Goal: Information Seeking & Learning: Find specific fact

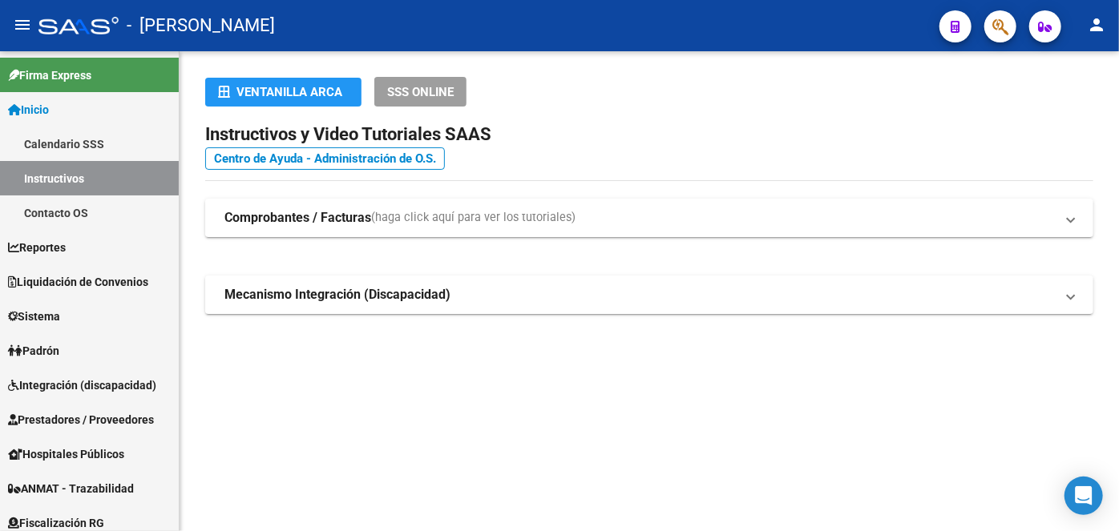
click at [1002, 26] on icon "button" at bounding box center [1000, 27] width 16 height 18
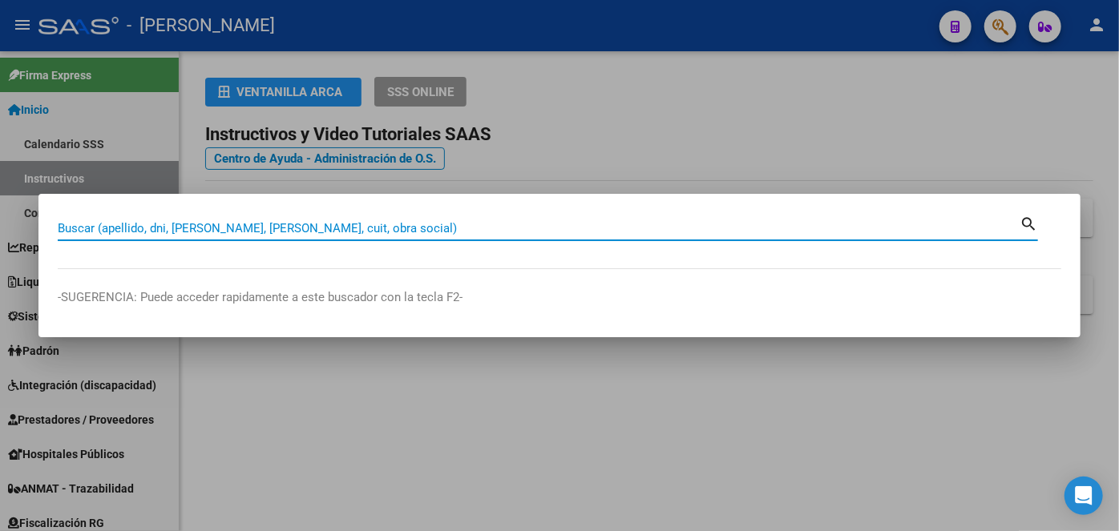
paste input "27364001156"
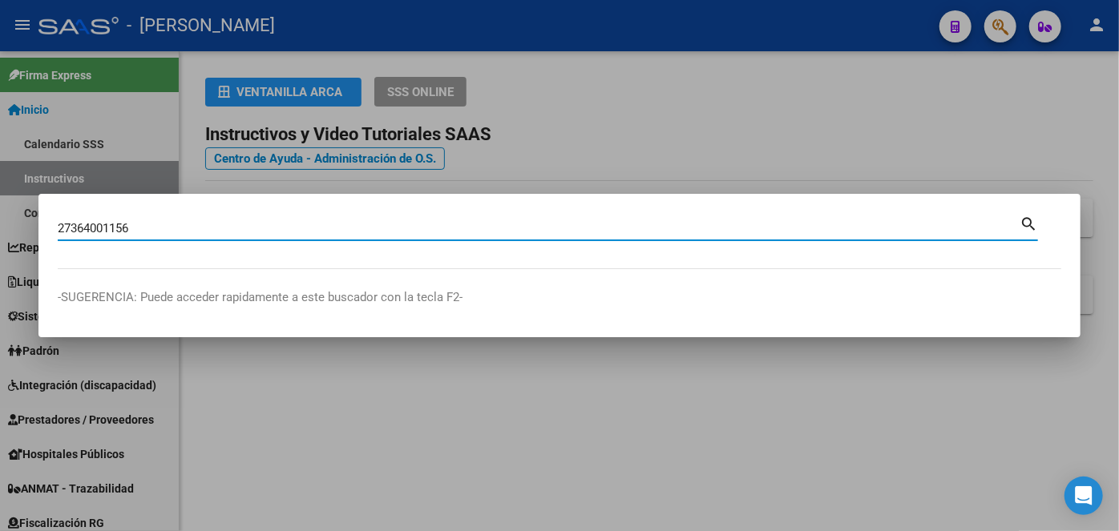
type input "27364001156"
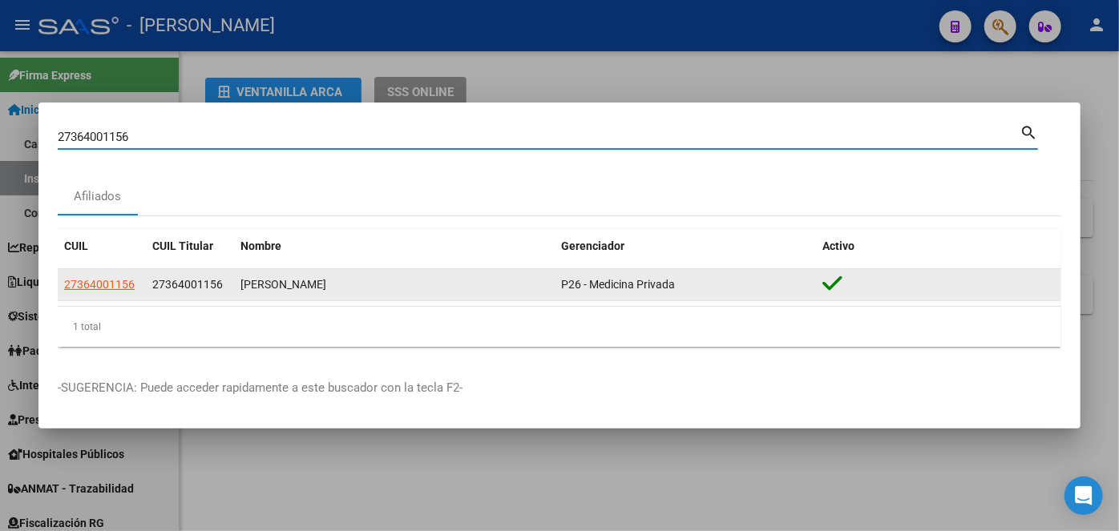
click at [136, 285] on div "27364001156" at bounding box center [101, 285] width 75 height 18
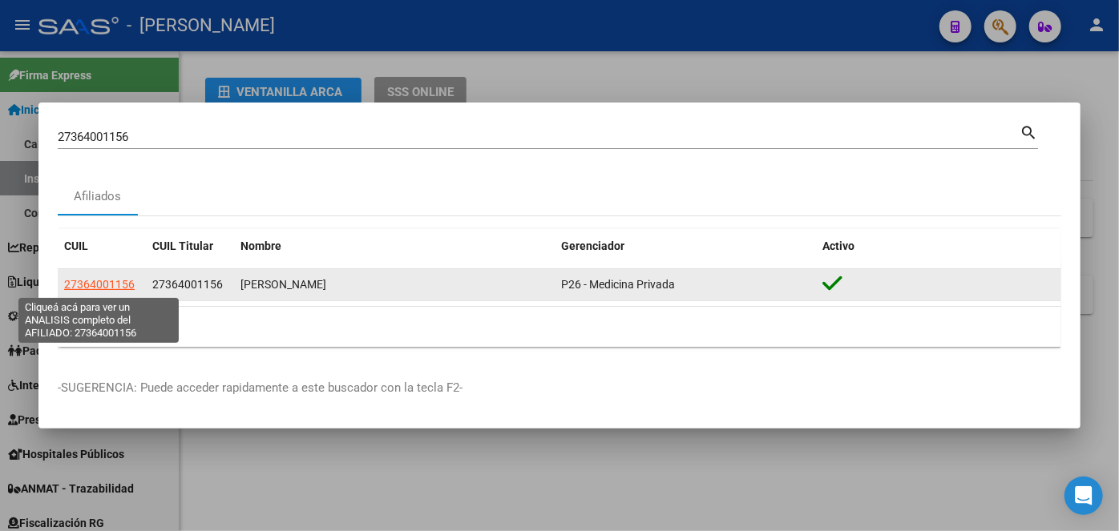
click at [130, 287] on span "27364001156" at bounding box center [99, 284] width 71 height 13
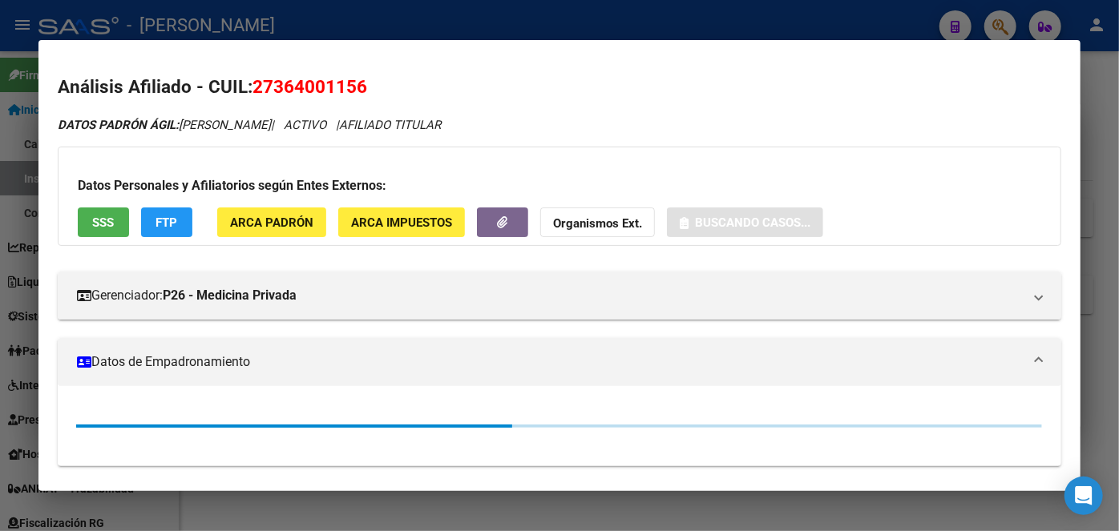
click at [293, 241] on div "Datos Personales y Afiliatorios según Entes Externos: SSS FTP ARCA Padrón ARCA …" at bounding box center [559, 196] width 1003 height 99
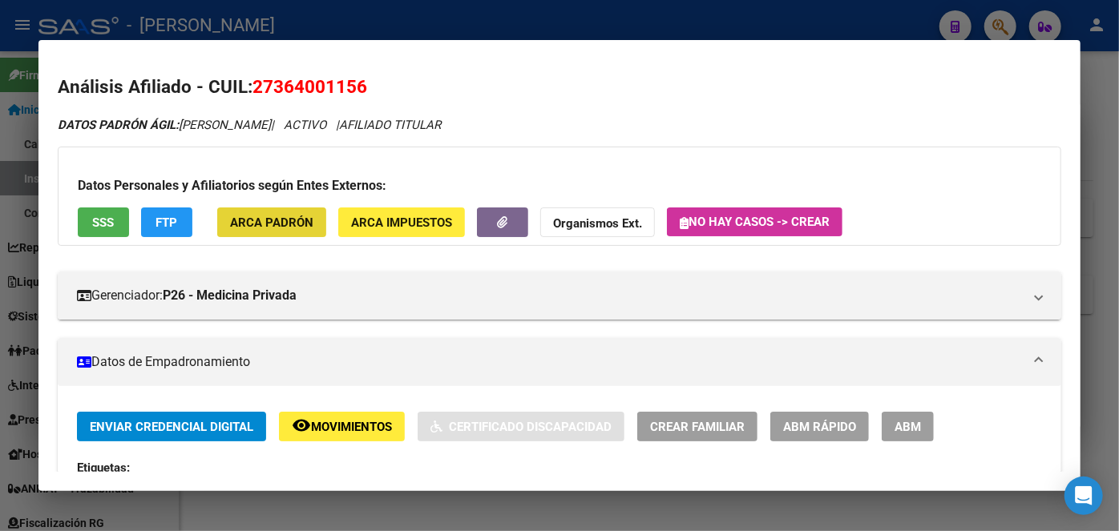
click at [289, 229] on span "ARCA Padrón" at bounding box center [271, 223] width 83 height 14
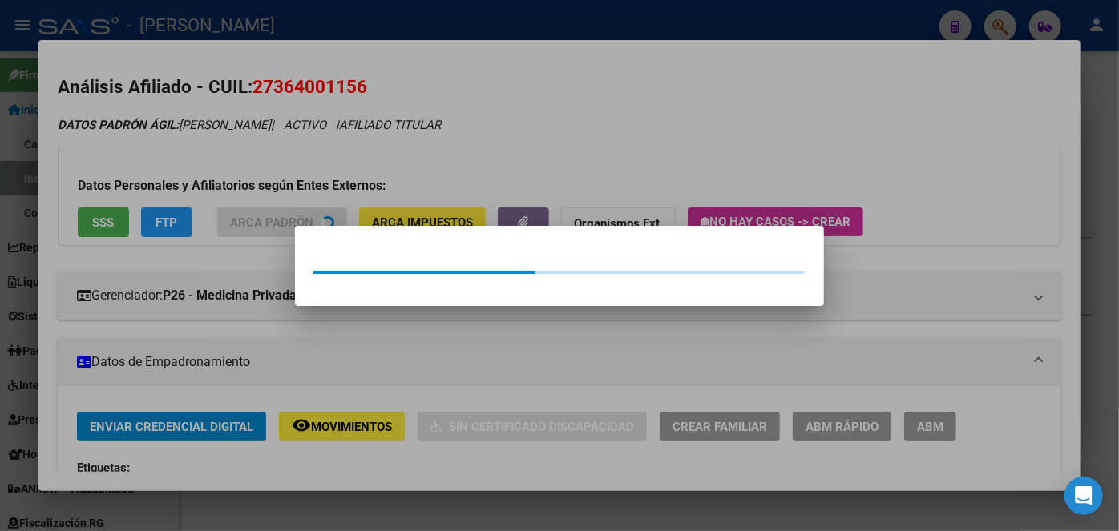
click at [267, 173] on div at bounding box center [559, 265] width 1119 height 531
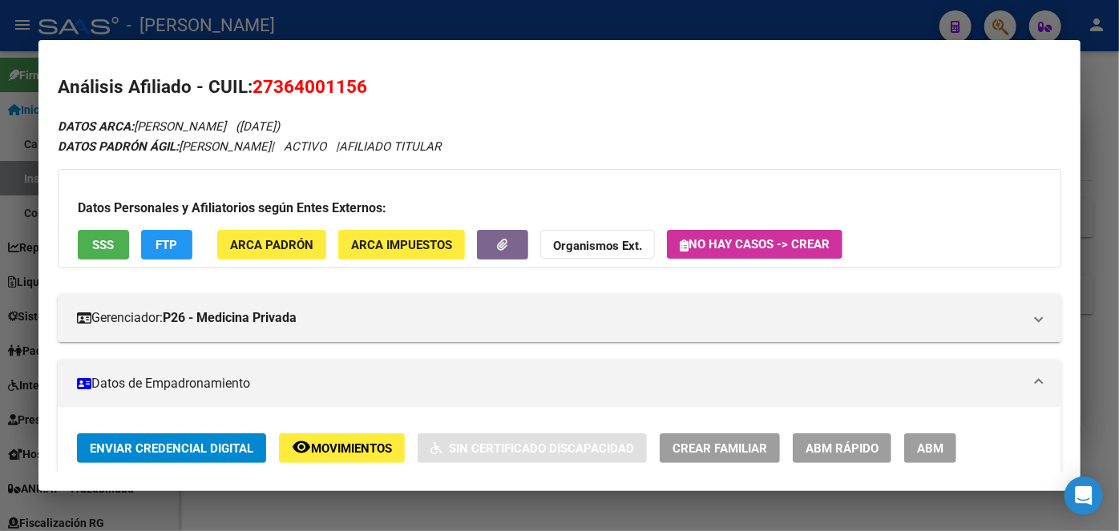
drag, startPoint x: 121, startPoint y: 228, endPoint x: 111, endPoint y: 242, distance: 17.2
click at [120, 228] on div "Datos Personales y Afiliatorios según Entes Externos: SSS FTP ARCA Padrón ARCA …" at bounding box center [559, 218] width 1003 height 99
click at [111, 243] on span "SSS" at bounding box center [104, 245] width 22 height 14
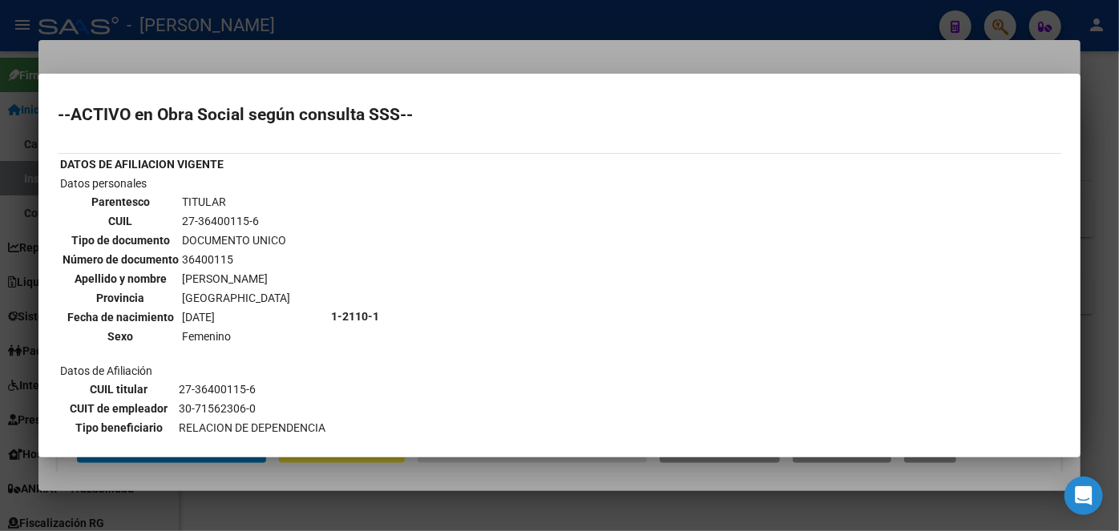
click at [192, 59] on div at bounding box center [559, 265] width 1119 height 531
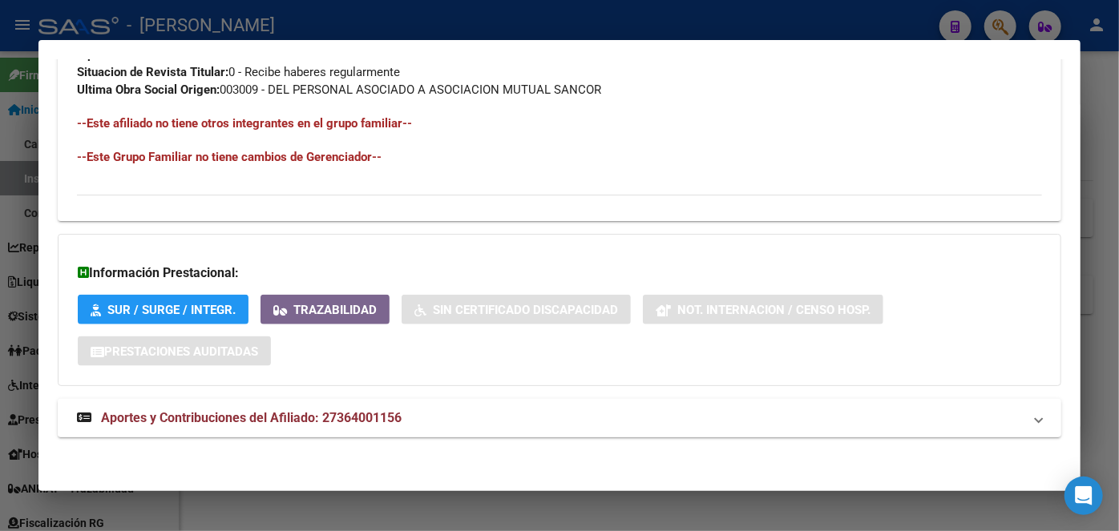
click at [330, 427] on mat-expansion-panel-header "Aportes y Contribuciones del Afiliado: 27364001156" at bounding box center [559, 418] width 1003 height 38
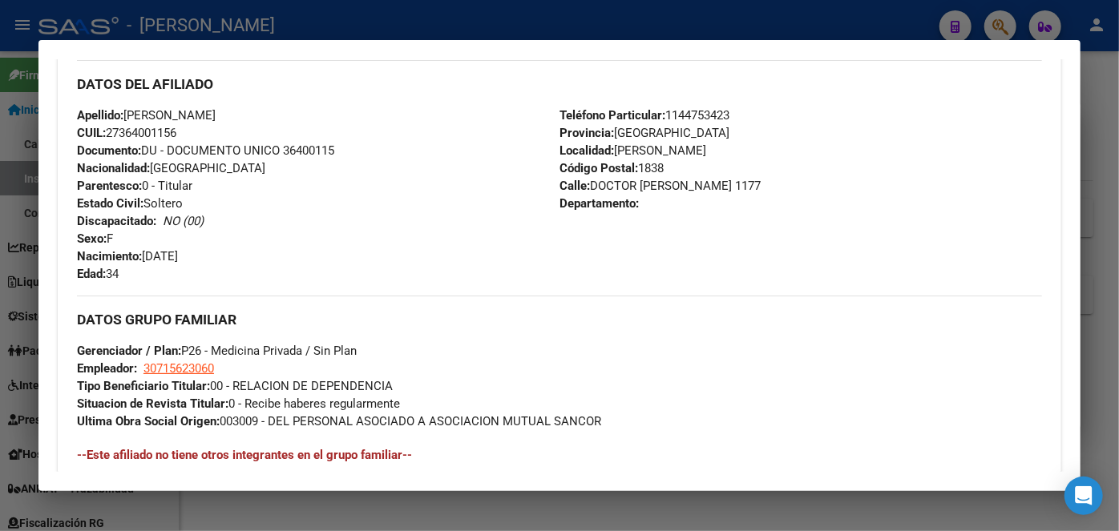
scroll to position [506, 0]
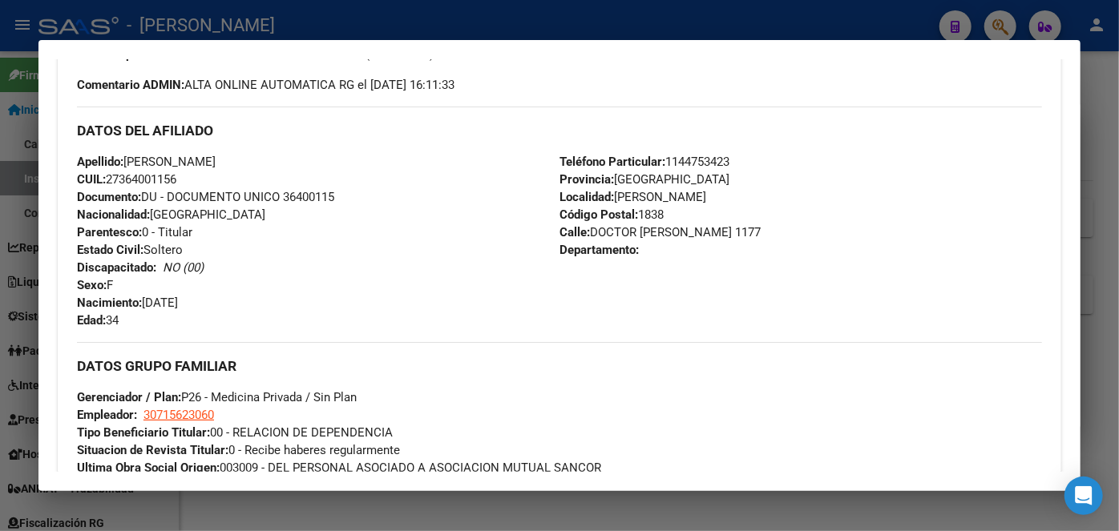
click at [327, 192] on span "Documento: DU - DOCUMENTO UNICO 36400115" at bounding box center [205, 197] width 257 height 14
copy span "36400115"
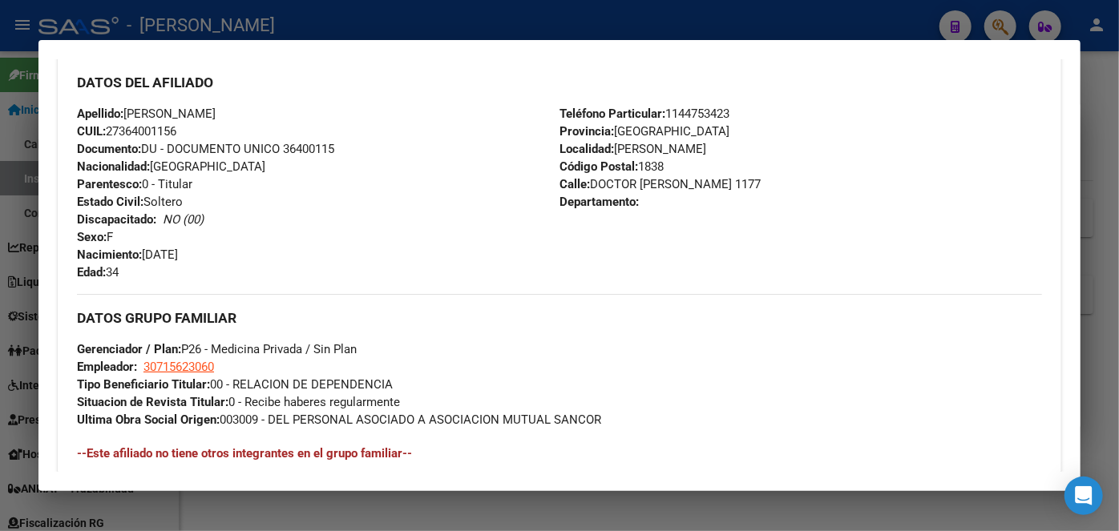
scroll to position [579, 0]
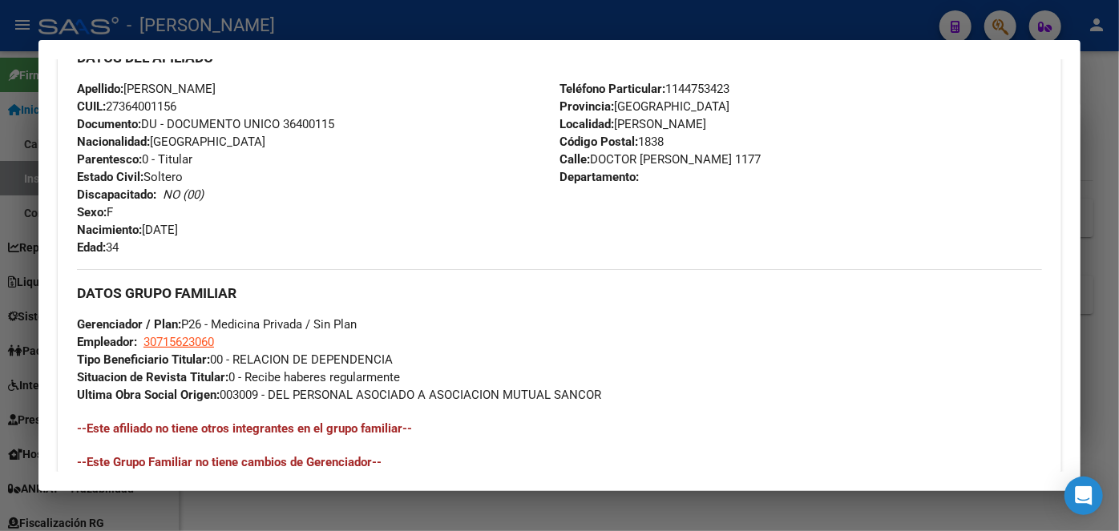
click at [703, 94] on span "Teléfono Particular: [PHONE_NUMBER]" at bounding box center [644, 89] width 170 height 14
copy span "1144753423"
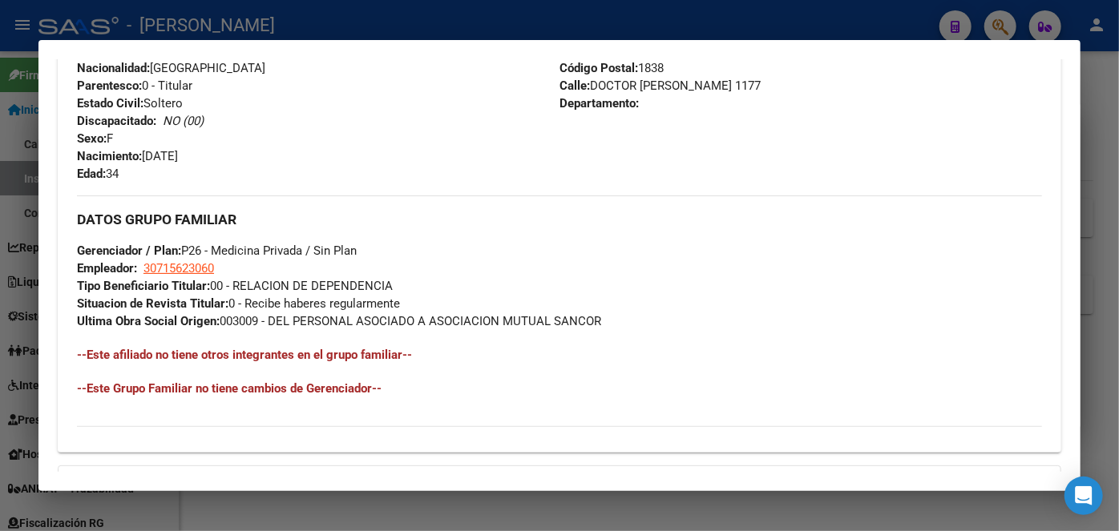
scroll to position [652, 0]
click at [184, 262] on span "30715623060" at bounding box center [178, 269] width 71 height 14
type textarea "30715623060"
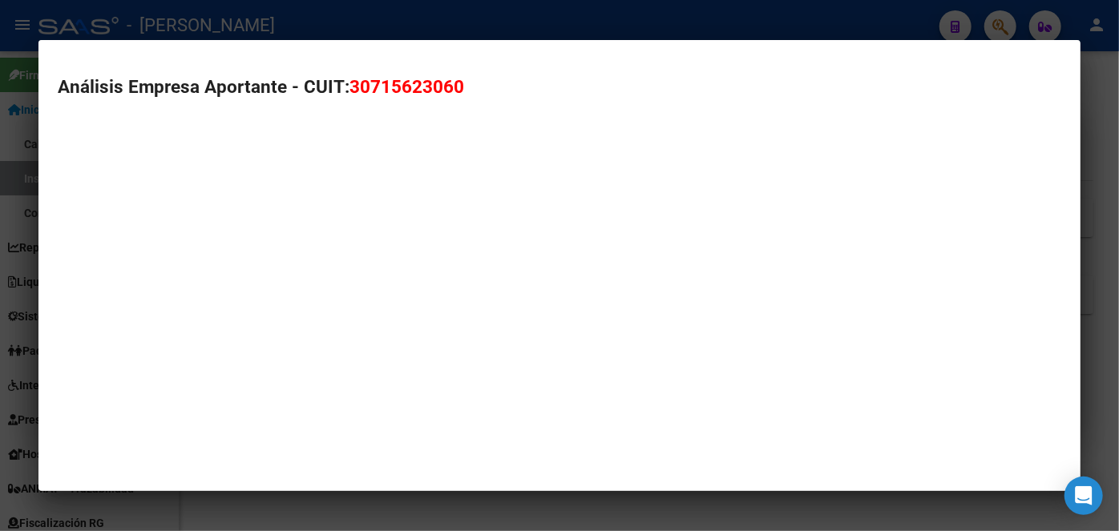
click at [184, 264] on mat-dialog-container "Análisis Empresa Aportante - CUIT: 30715623060" at bounding box center [559, 266] width 1042 height 452
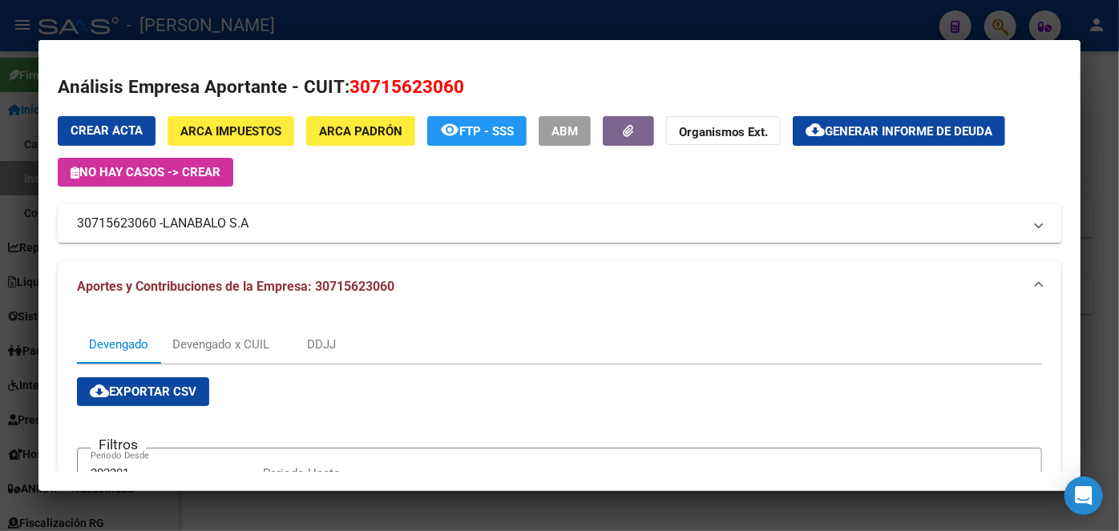
click at [207, 222] on span "LANABALO S.A" at bounding box center [206, 223] width 86 height 19
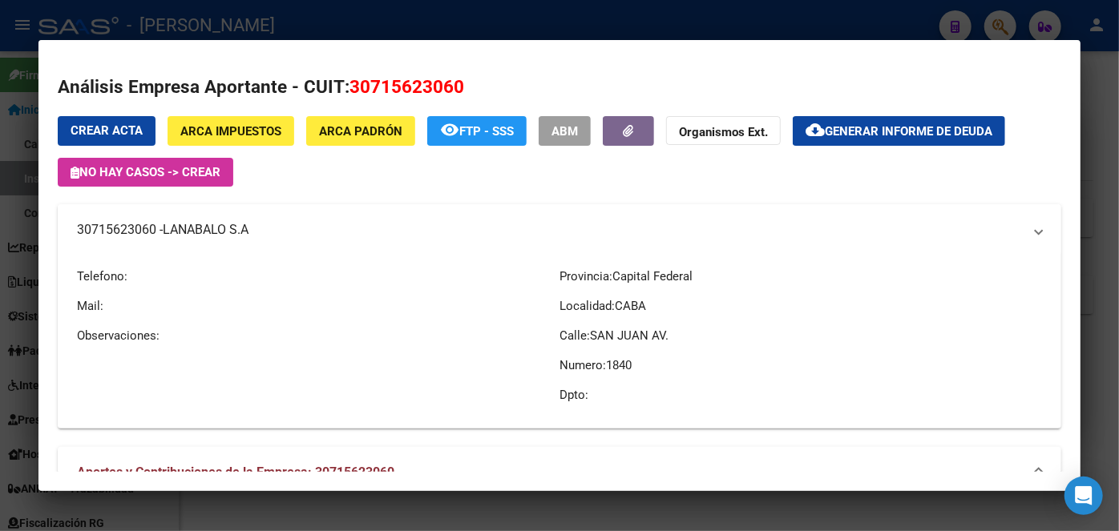
click at [207, 222] on span "LANABALO S.A" at bounding box center [206, 229] width 86 height 19
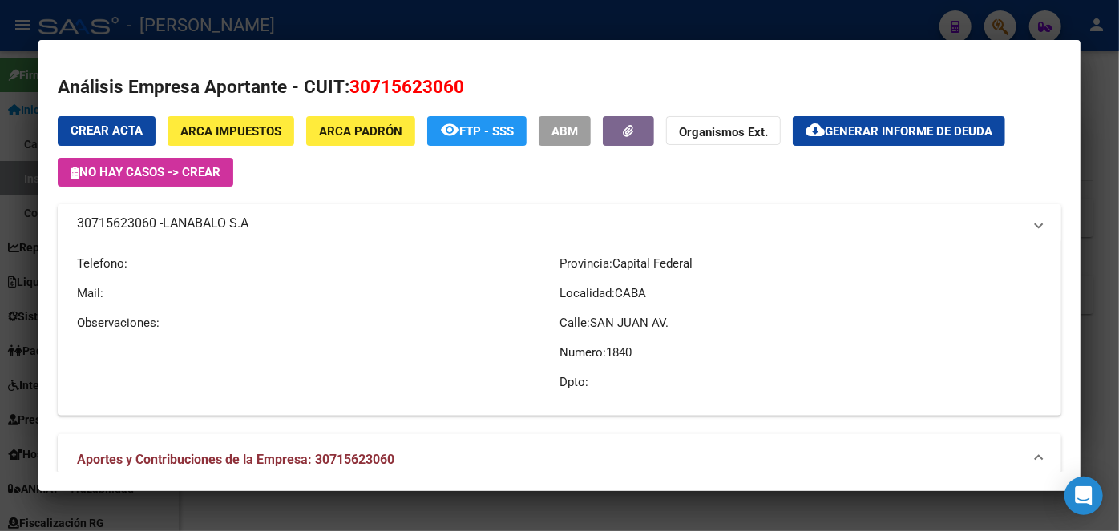
click at [207, 222] on span "LANABALO S.A" at bounding box center [206, 223] width 86 height 19
copy span "LANABALO S.A"
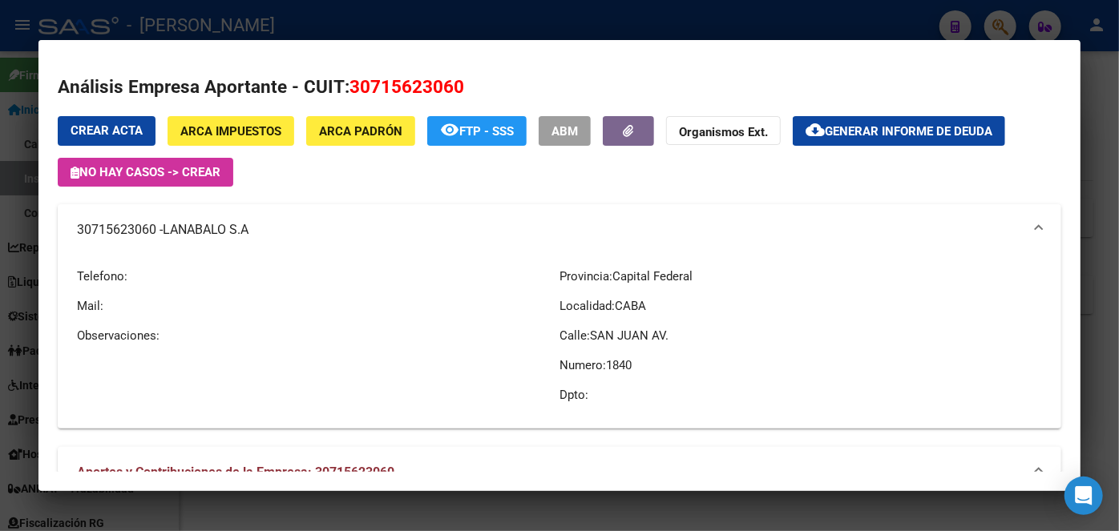
click at [308, 6] on div at bounding box center [559, 265] width 1119 height 531
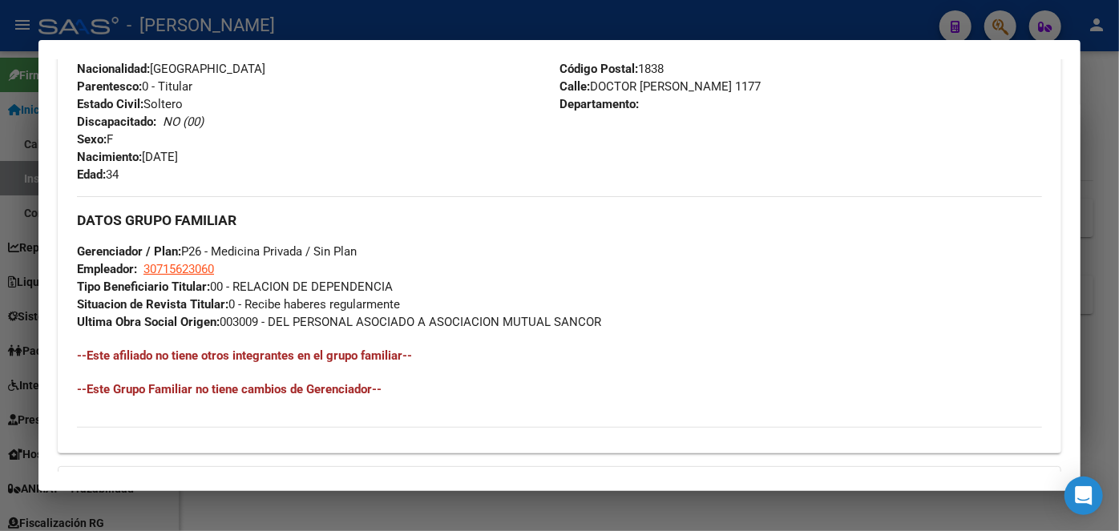
click at [172, 27] on div at bounding box center [559, 265] width 1119 height 531
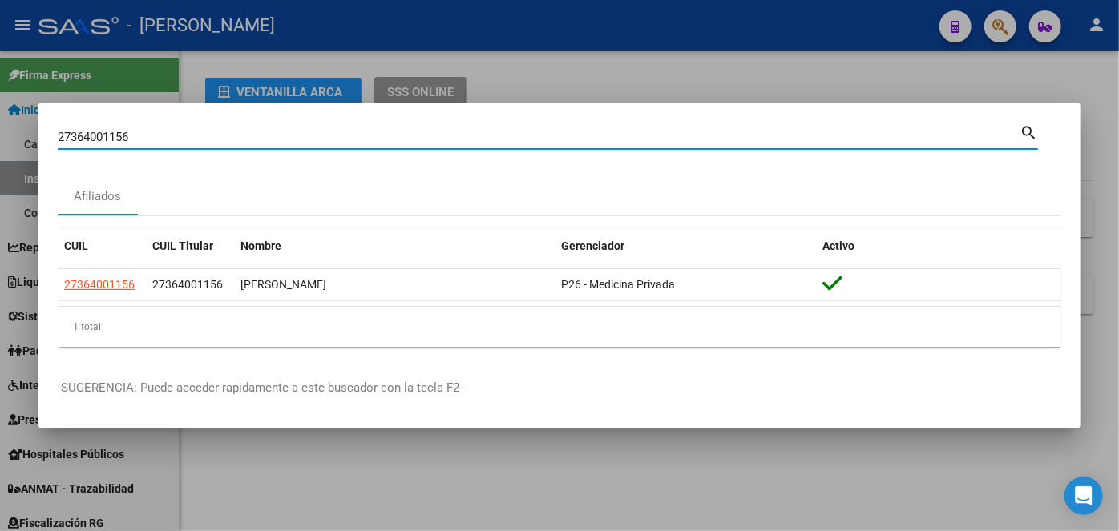
click at [190, 135] on input "27364001156" at bounding box center [539, 137] width 962 height 14
paste input "0241825168"
type input "20241825168"
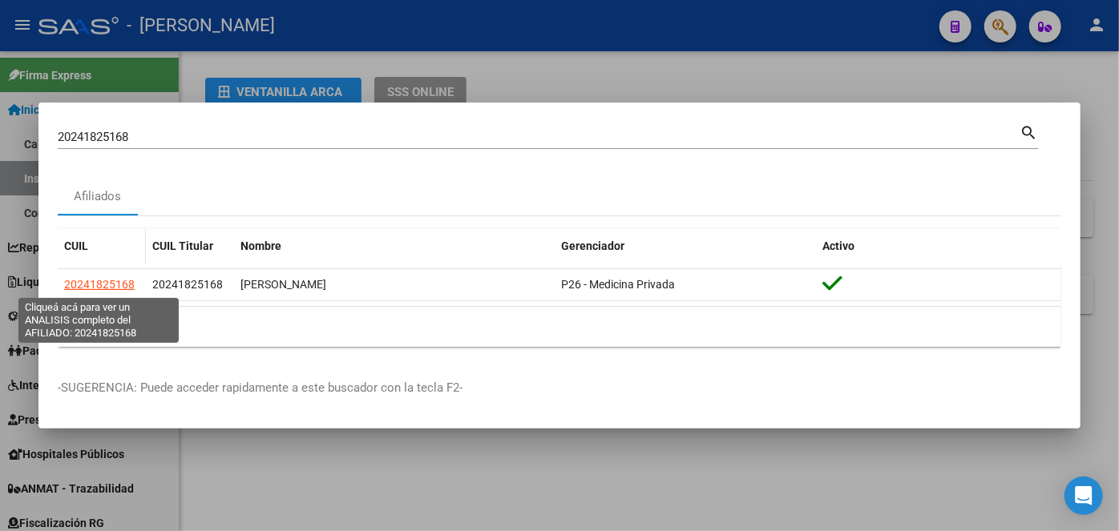
click at [113, 282] on span "20241825168" at bounding box center [99, 284] width 71 height 13
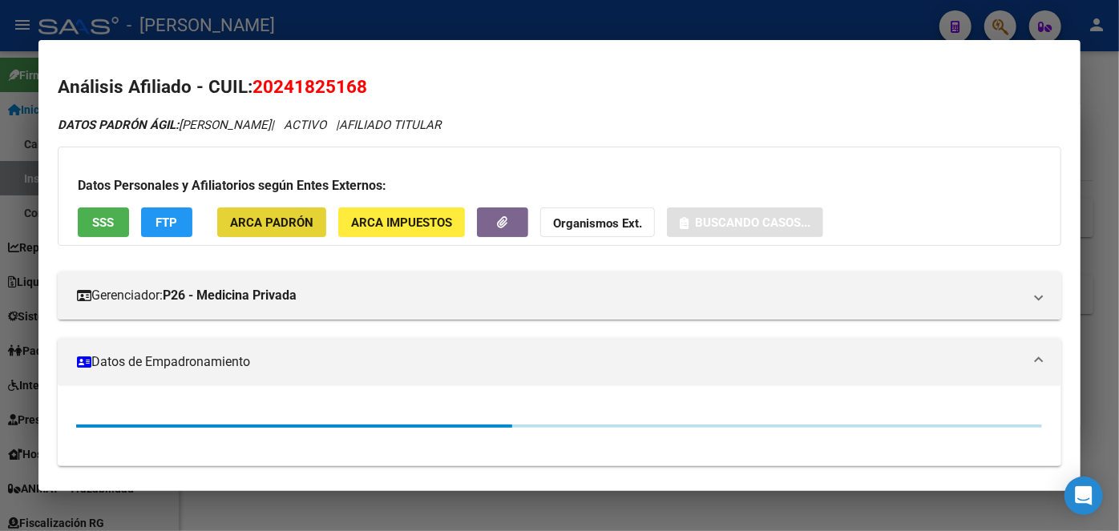
click at [273, 216] on span "ARCA Padrón" at bounding box center [271, 223] width 83 height 14
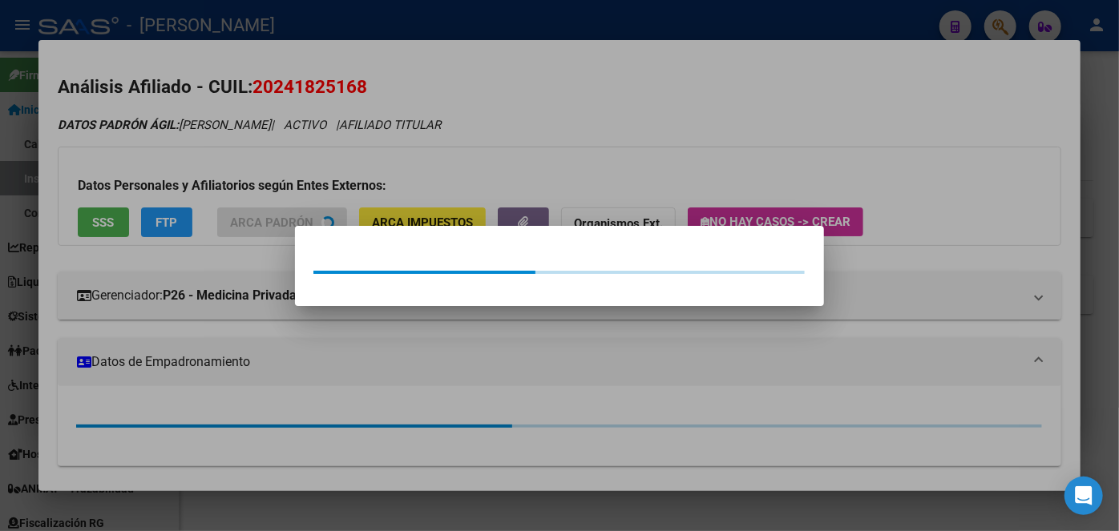
click at [248, 143] on div at bounding box center [559, 265] width 1119 height 531
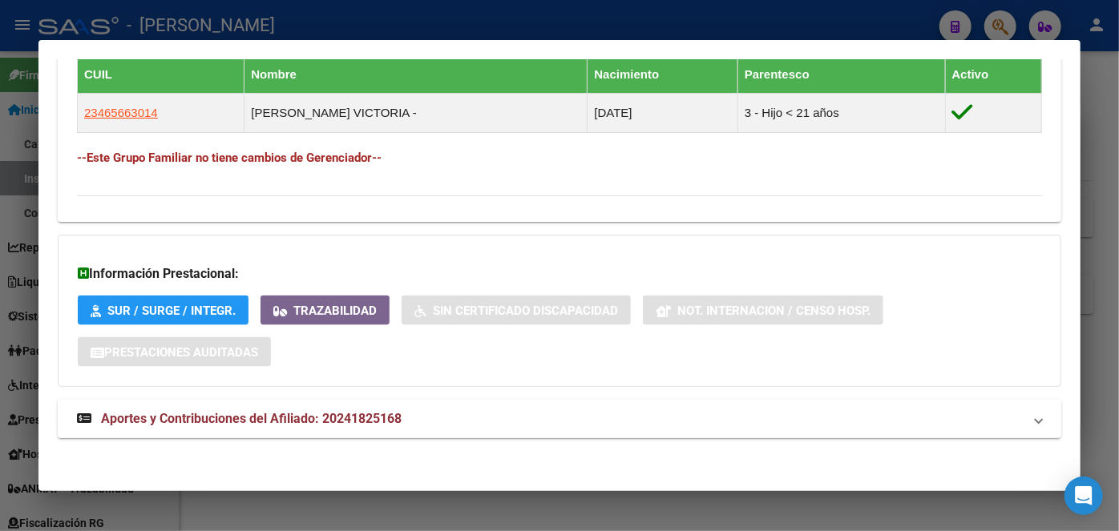
click at [303, 416] on span "Aportes y Contribuciones del Afiliado: 20241825168" at bounding box center [251, 418] width 301 height 15
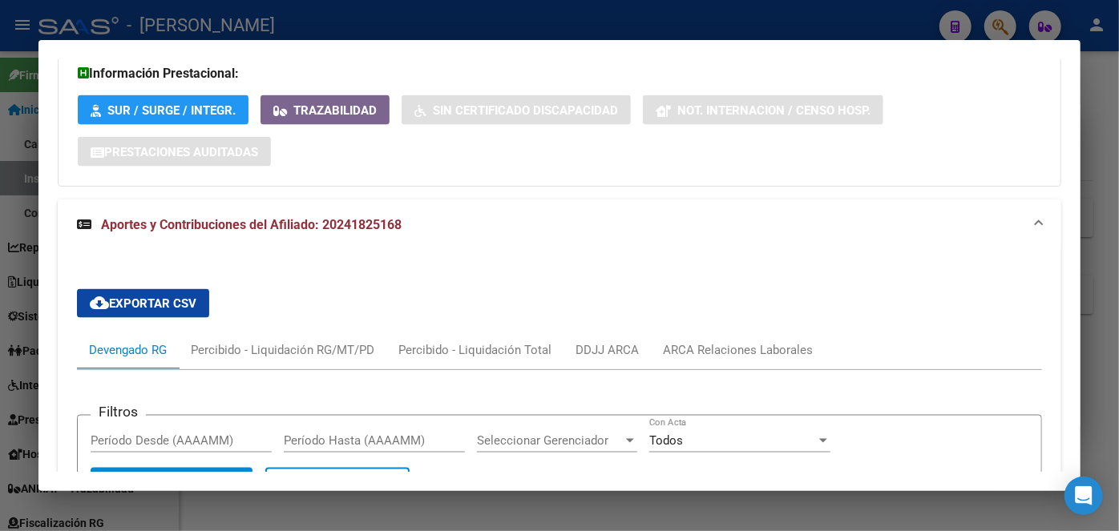
scroll to position [1326, 0]
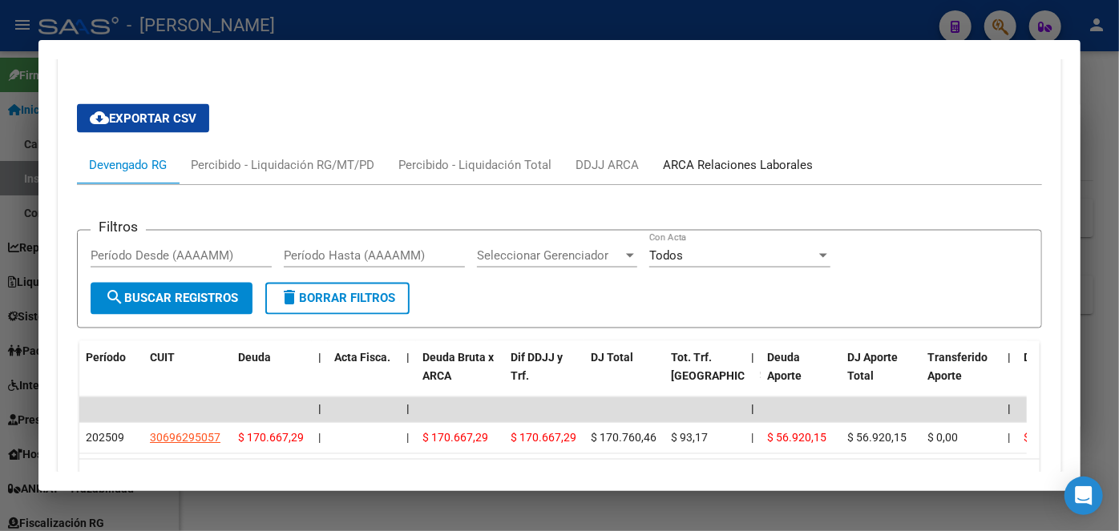
click at [735, 171] on div "ARCA Relaciones Laborales" at bounding box center [738, 165] width 150 height 18
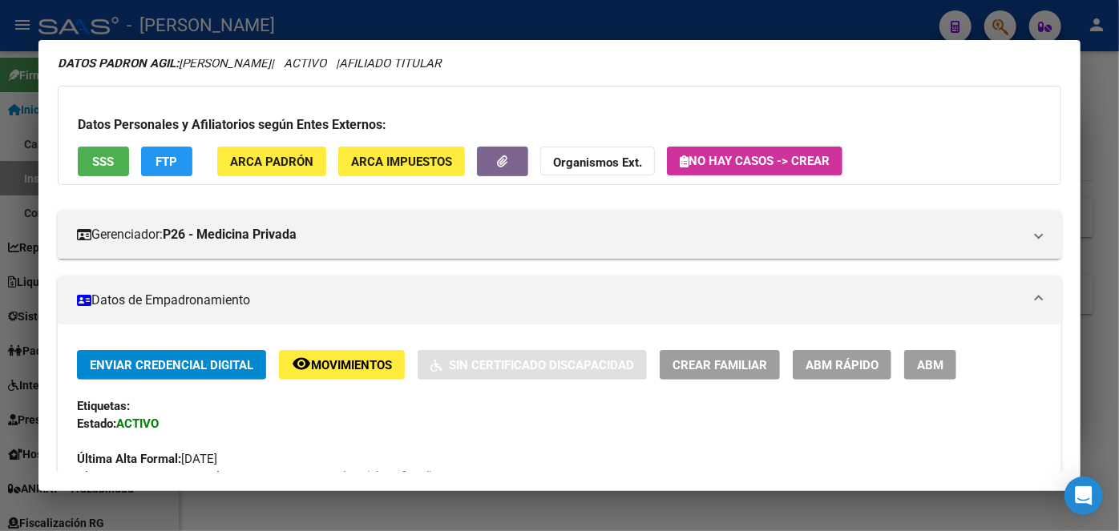
scroll to position [0, 0]
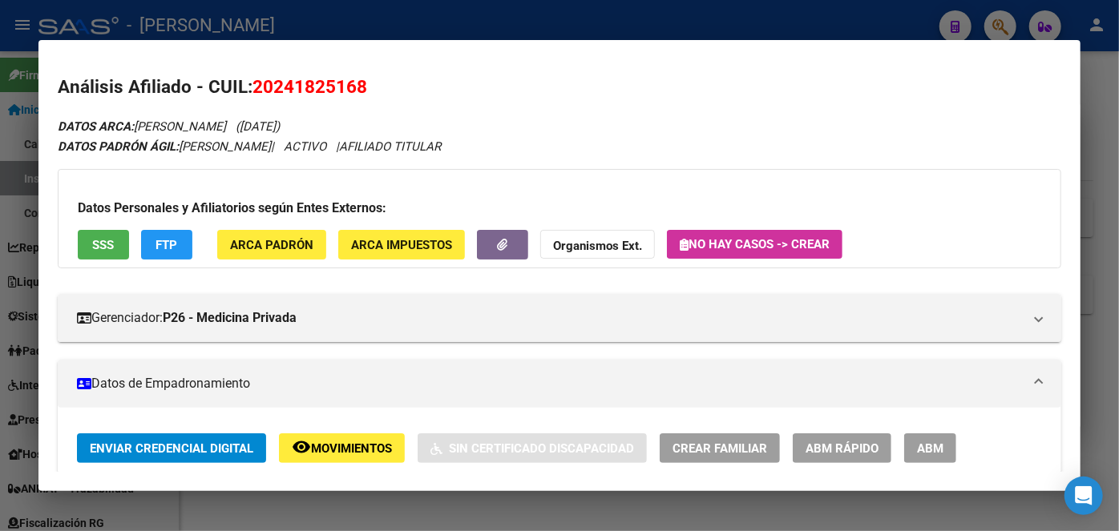
click at [107, 249] on span "SSS" at bounding box center [104, 245] width 22 height 14
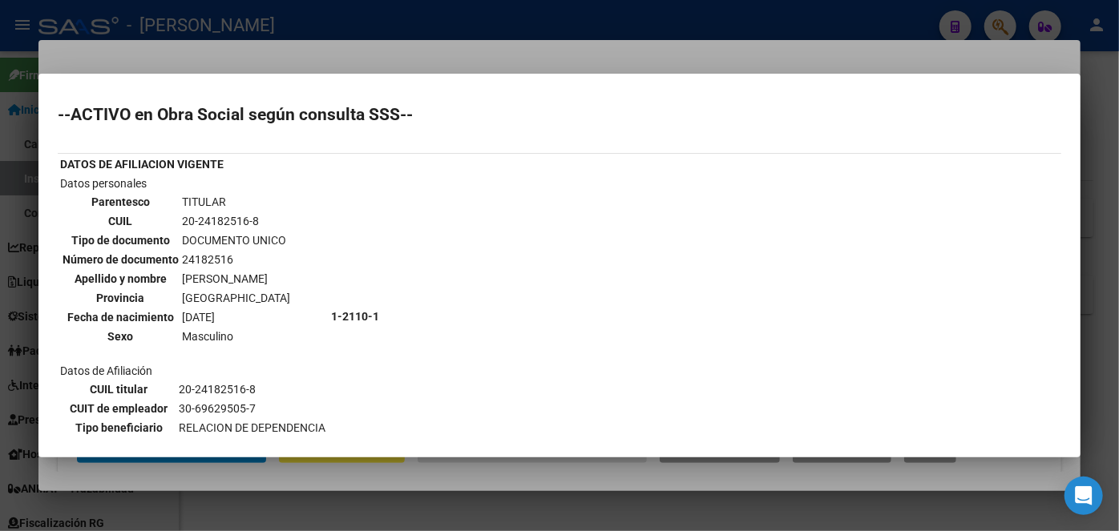
click at [154, 50] on div at bounding box center [559, 265] width 1119 height 531
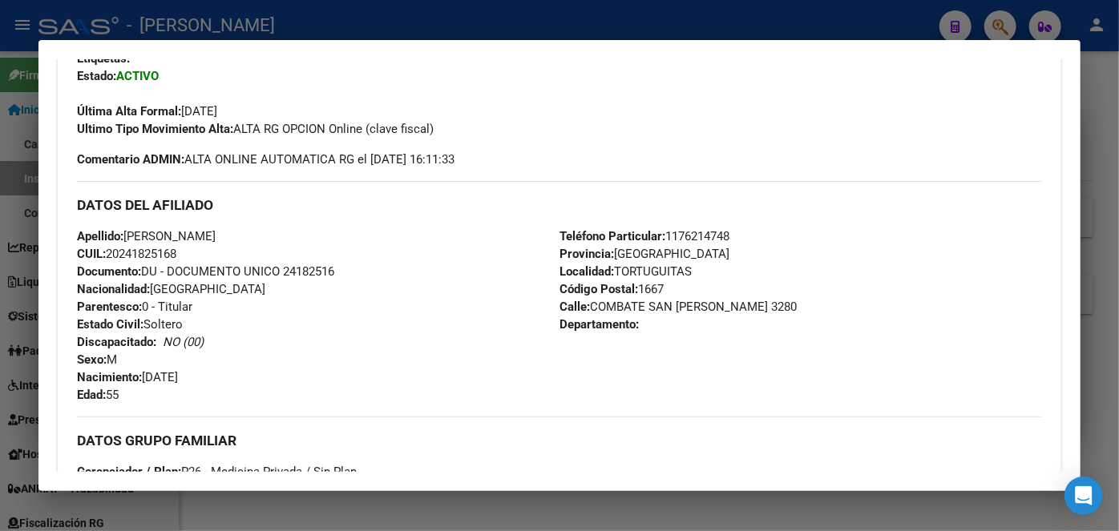
scroll to position [583, 0]
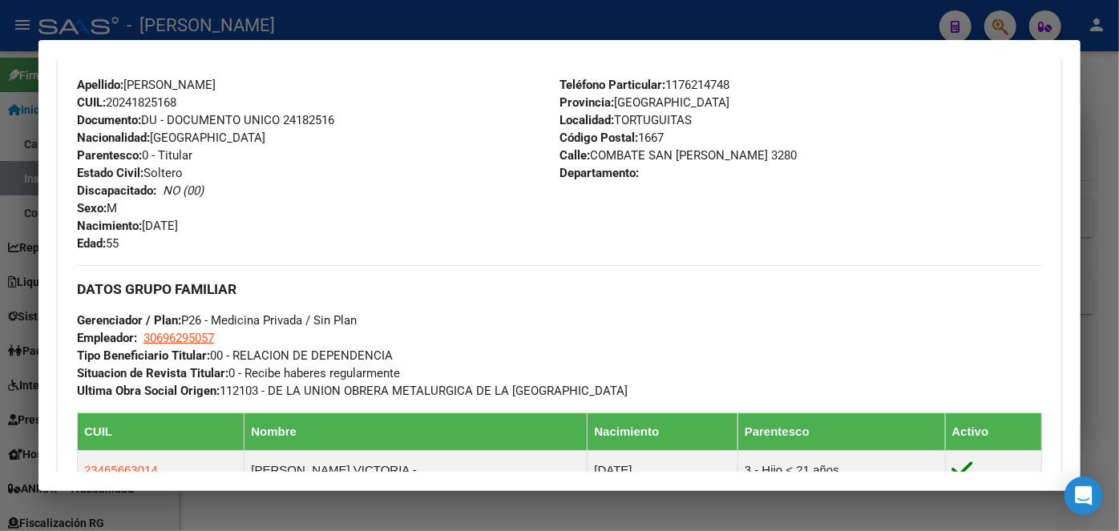
drag, startPoint x: 314, startPoint y: 107, endPoint x: 312, endPoint y: 120, distance: 13.8
click at [314, 109] on div "Apellido: [PERSON_NAME]: 20241825168 Documento: DU - DOCUMENTO UNICO 24182516 N…" at bounding box center [318, 164] width 483 height 176
click at [312, 120] on span "Documento: DU - DOCUMENTO UNICO 24182516" at bounding box center [205, 120] width 257 height 14
copy span "24182516"
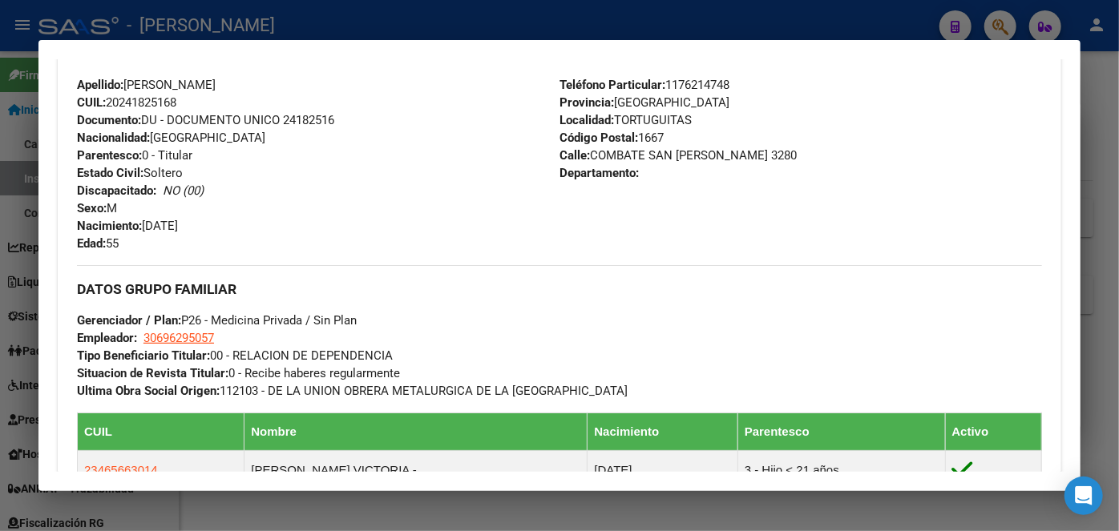
click at [701, 83] on span "Teléfono Particular: [PHONE_NUMBER]" at bounding box center [644, 85] width 170 height 14
copy span "1176214748"
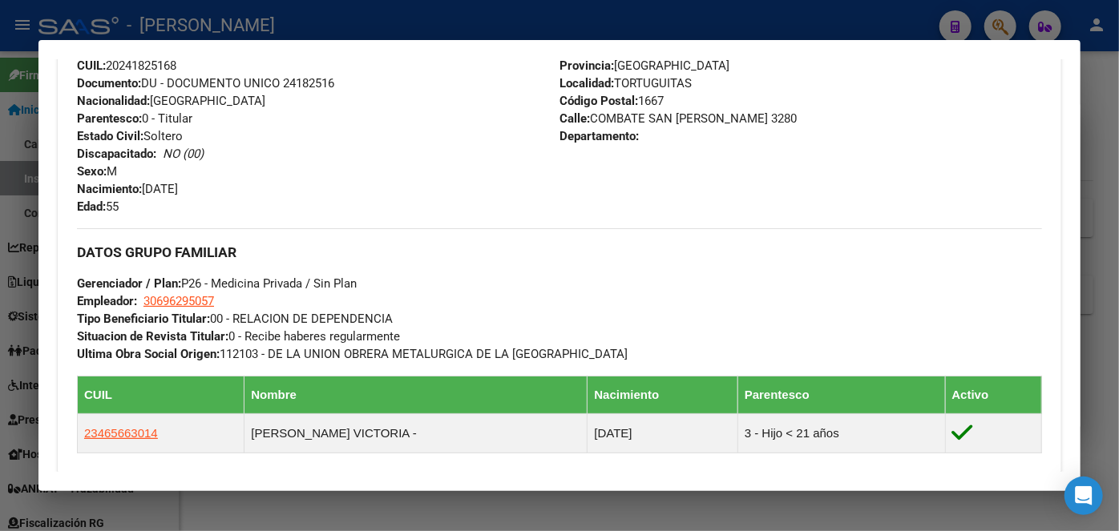
scroll to position [656, 0]
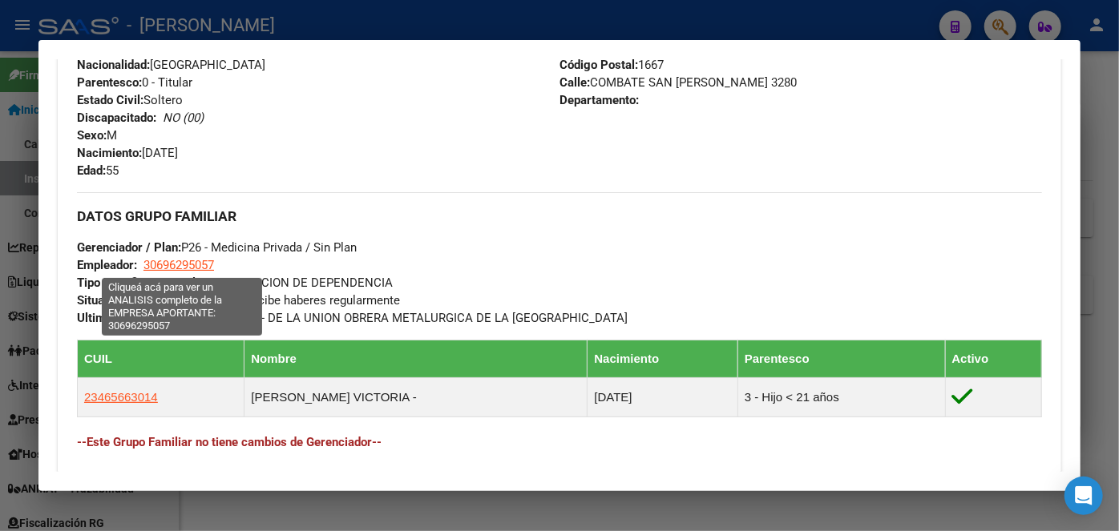
click at [188, 265] on span "30696295057" at bounding box center [178, 265] width 71 height 14
type textarea "30696295057"
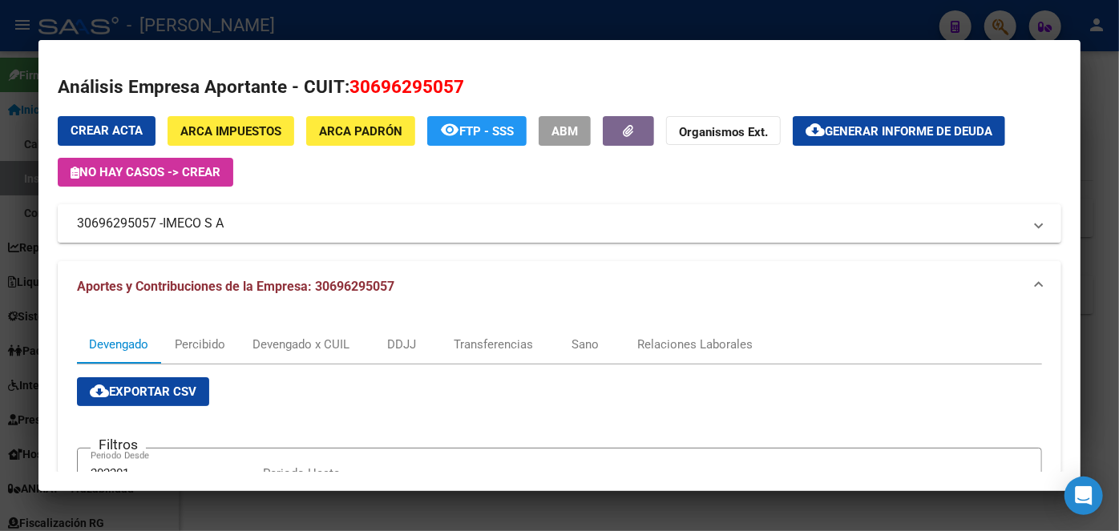
click at [186, 216] on span "IMECO S A" at bounding box center [193, 223] width 61 height 19
click at [186, 216] on mat-expansion-panel-header "30696295057 - IMECO S A" at bounding box center [559, 223] width 1003 height 38
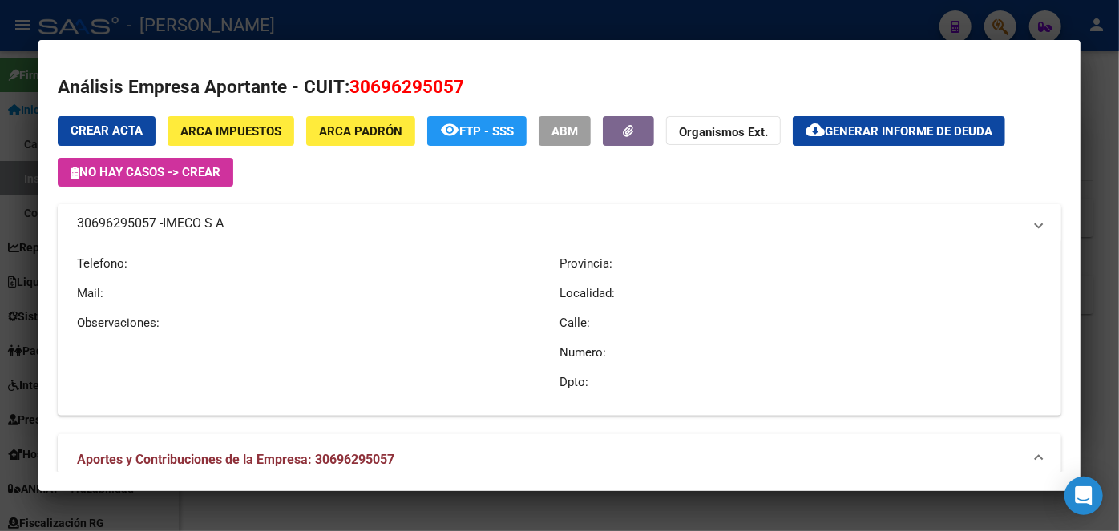
click at [186, 216] on mat-expansion-panel-header "30696295057 - IMECO S A" at bounding box center [559, 223] width 1003 height 38
copy span "IMECO S A"
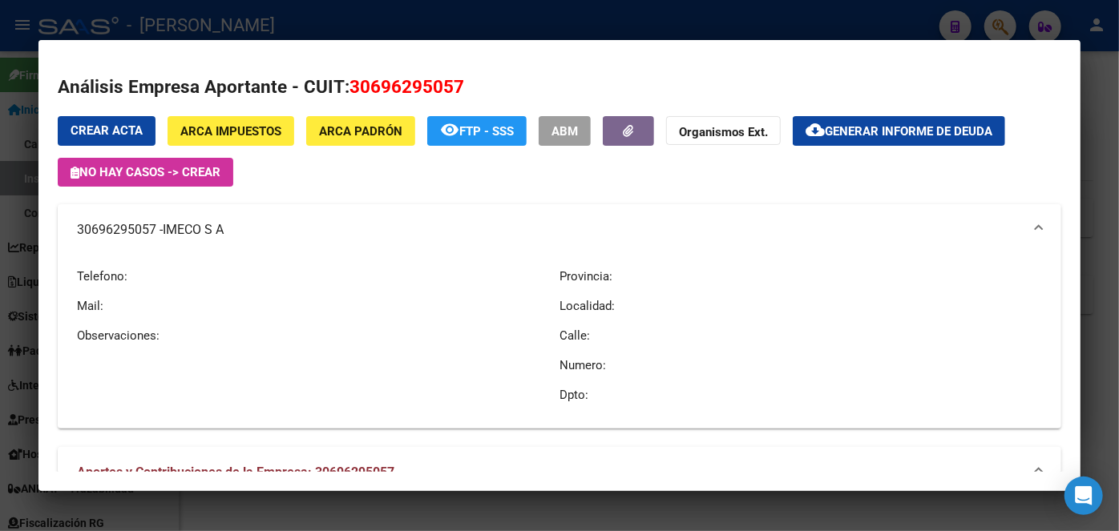
click at [267, 28] on div at bounding box center [559, 265] width 1119 height 531
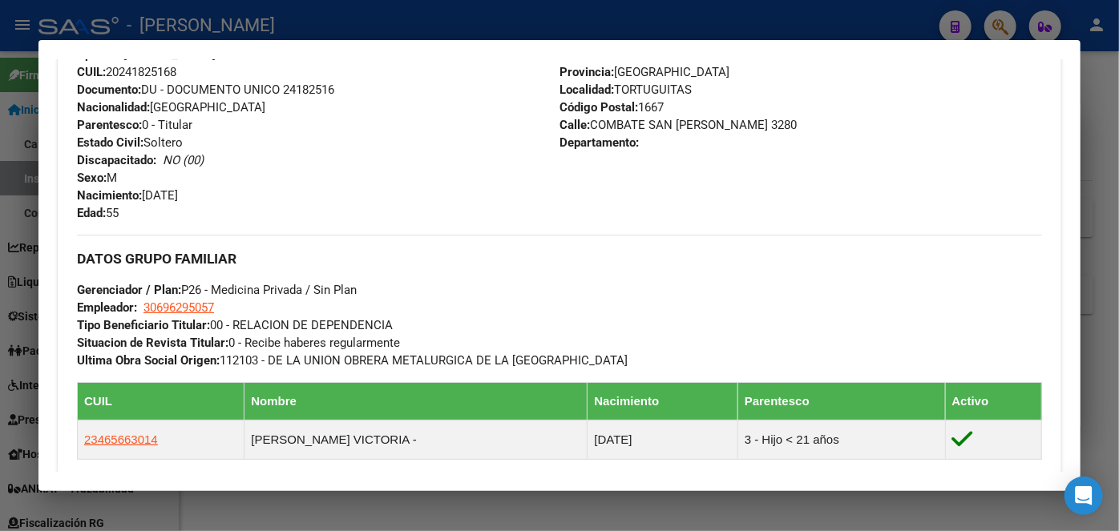
scroll to position [398, 0]
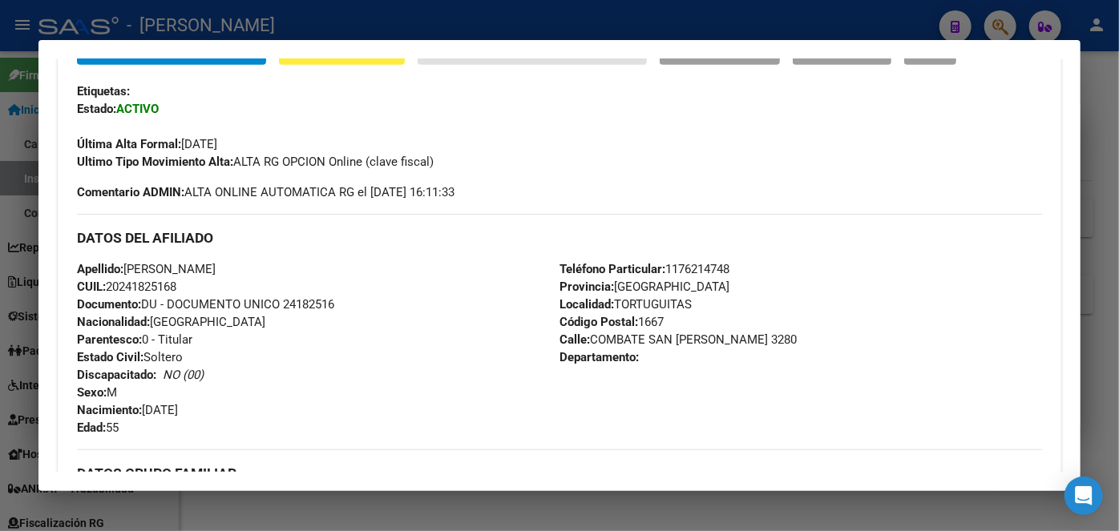
click at [258, 22] on div at bounding box center [559, 265] width 1119 height 531
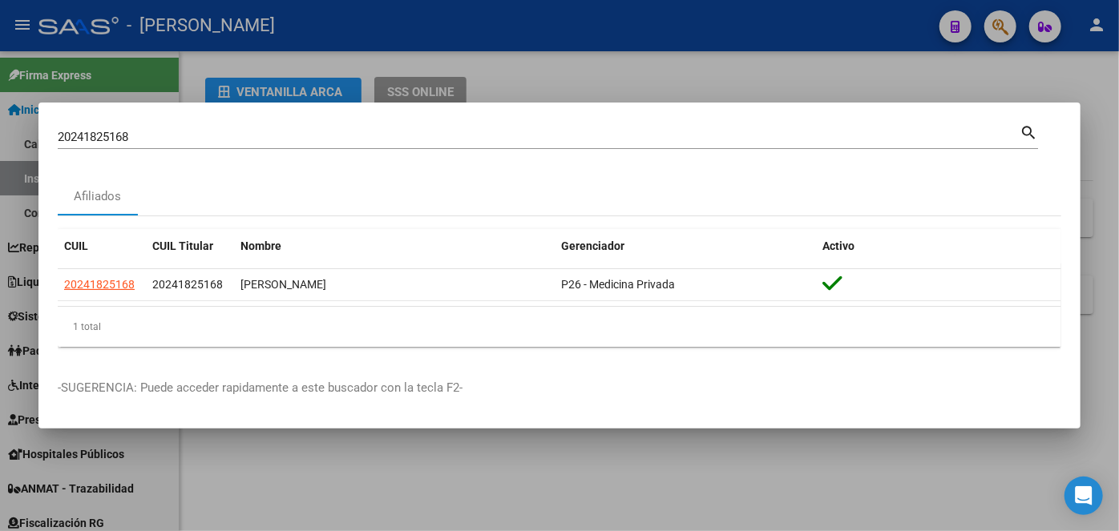
click at [258, 22] on div at bounding box center [559, 265] width 1119 height 531
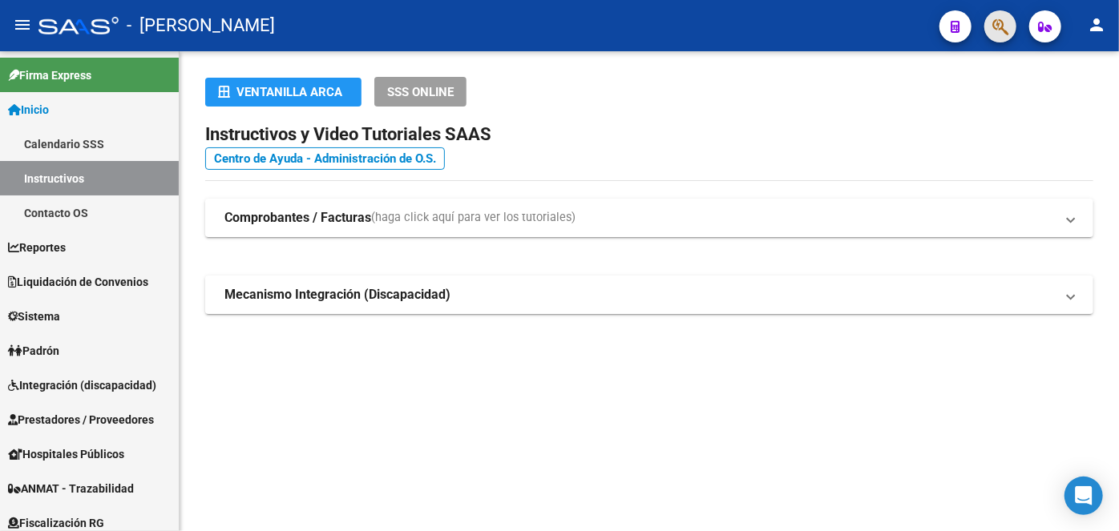
click at [1014, 28] on button "button" at bounding box center [1000, 26] width 32 height 32
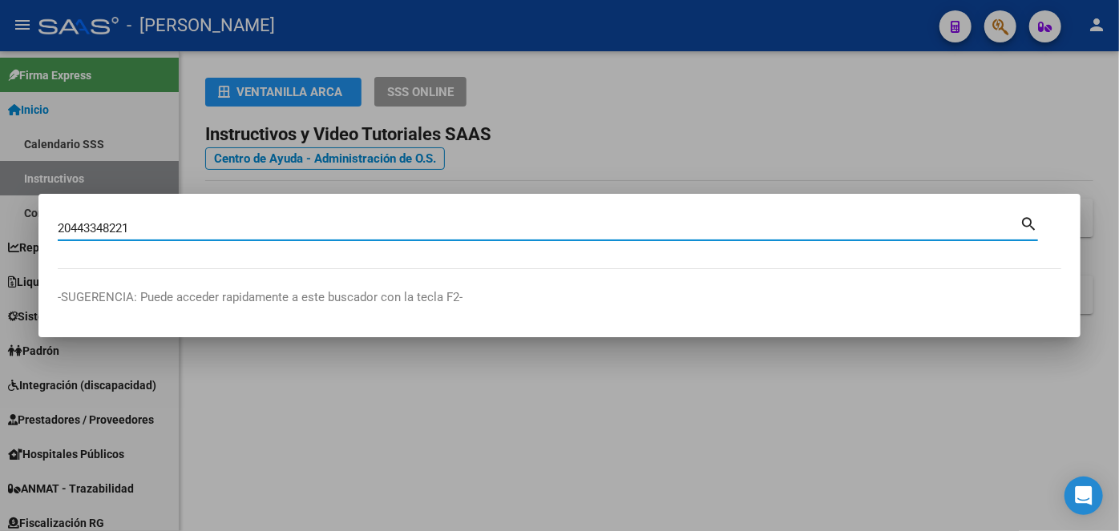
type input "20443348221"
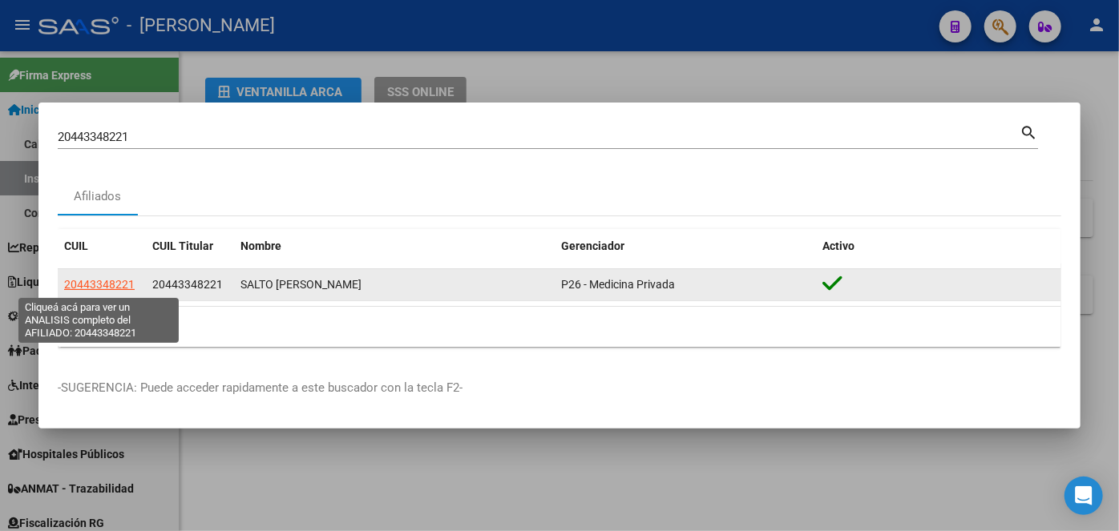
click at [109, 281] on span "20443348221" at bounding box center [99, 284] width 71 height 13
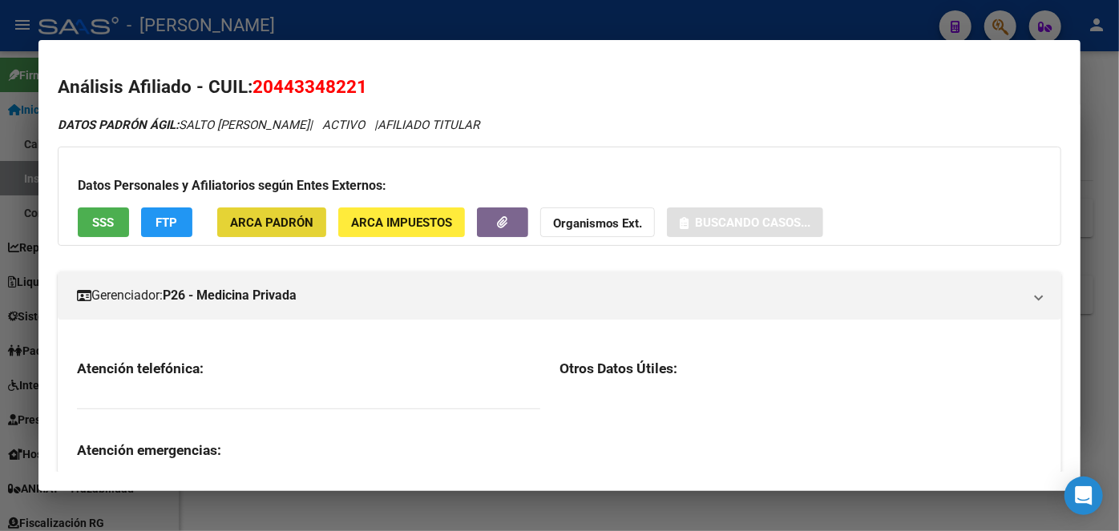
click at [279, 216] on span "ARCA Padrón" at bounding box center [271, 223] width 83 height 14
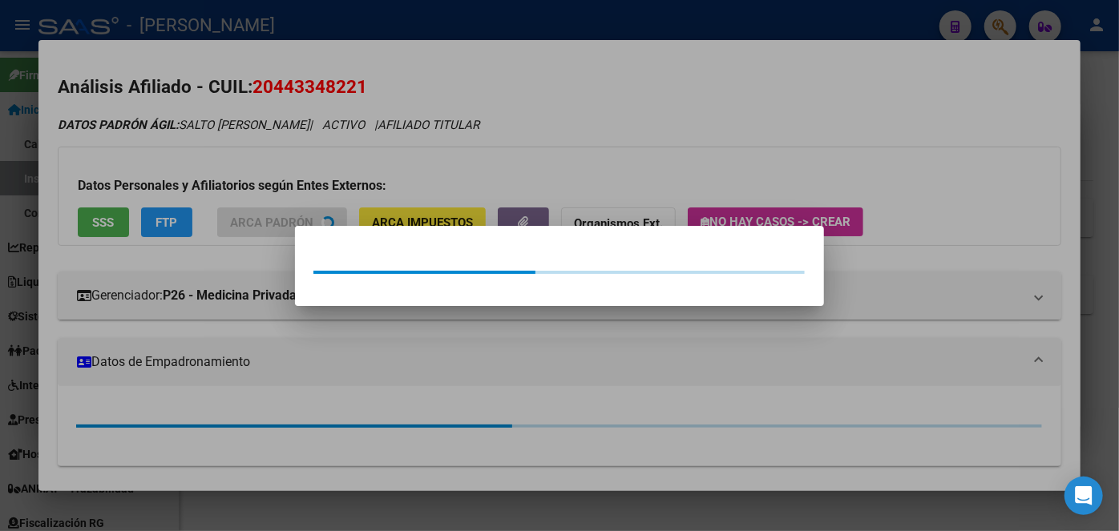
click at [267, 194] on div at bounding box center [559, 265] width 1119 height 531
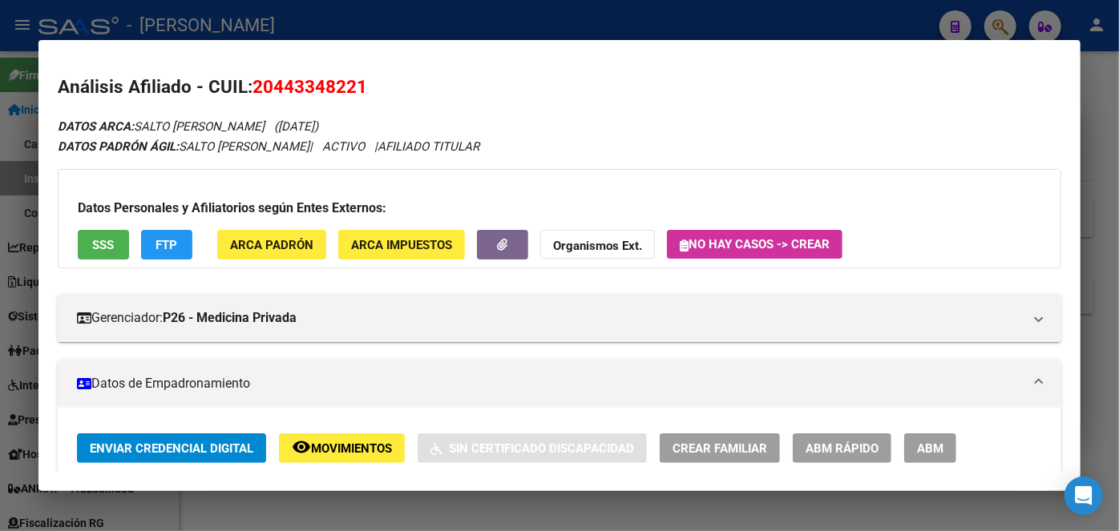
click at [114, 228] on div "Datos Personales y Afiliatorios según Entes Externos: SSS FTP ARCA Padrón ARCA …" at bounding box center [559, 218] width 1003 height 99
click at [114, 237] on span "SSS" at bounding box center [104, 244] width 22 height 14
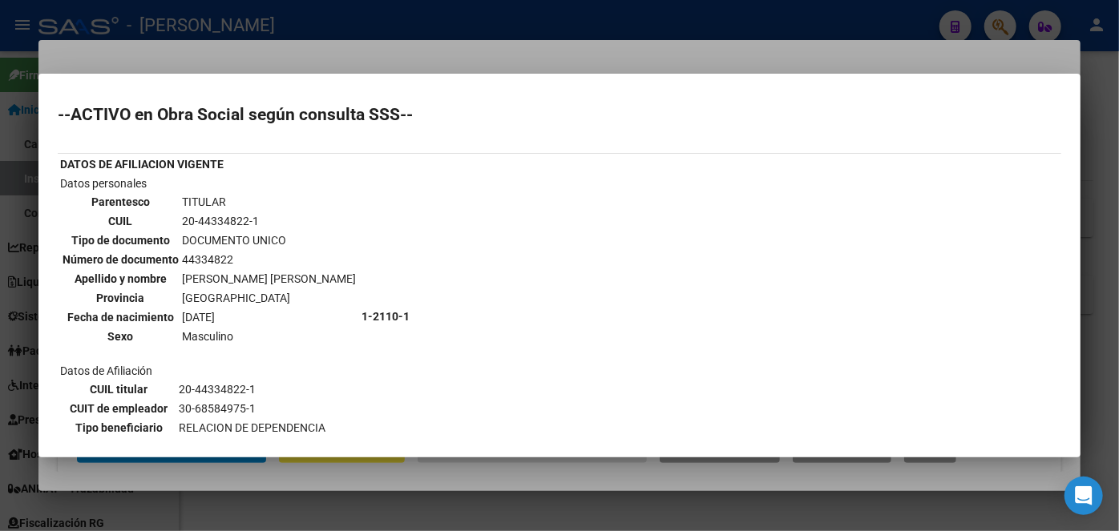
click at [185, 43] on div at bounding box center [559, 265] width 1119 height 531
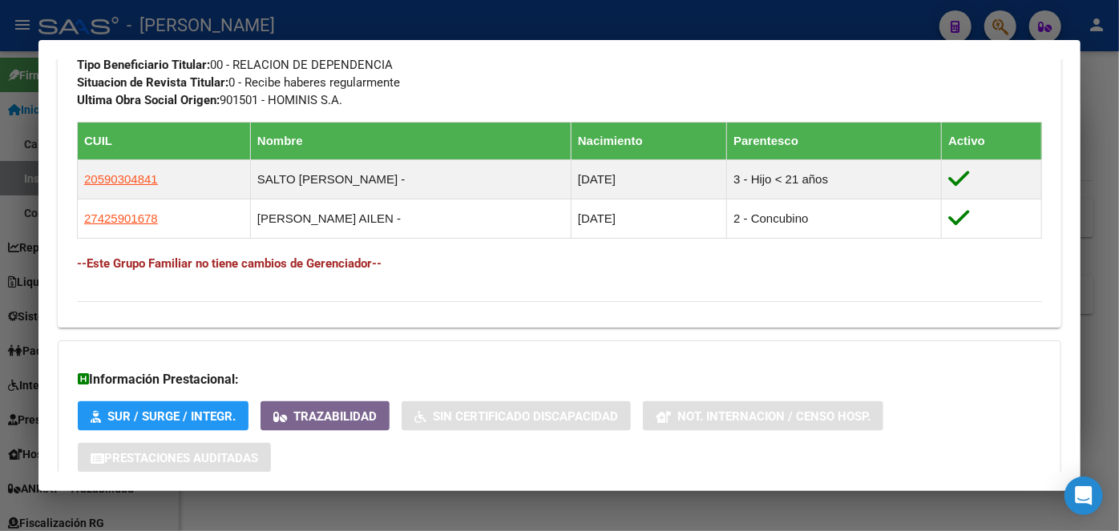
scroll to position [979, 0]
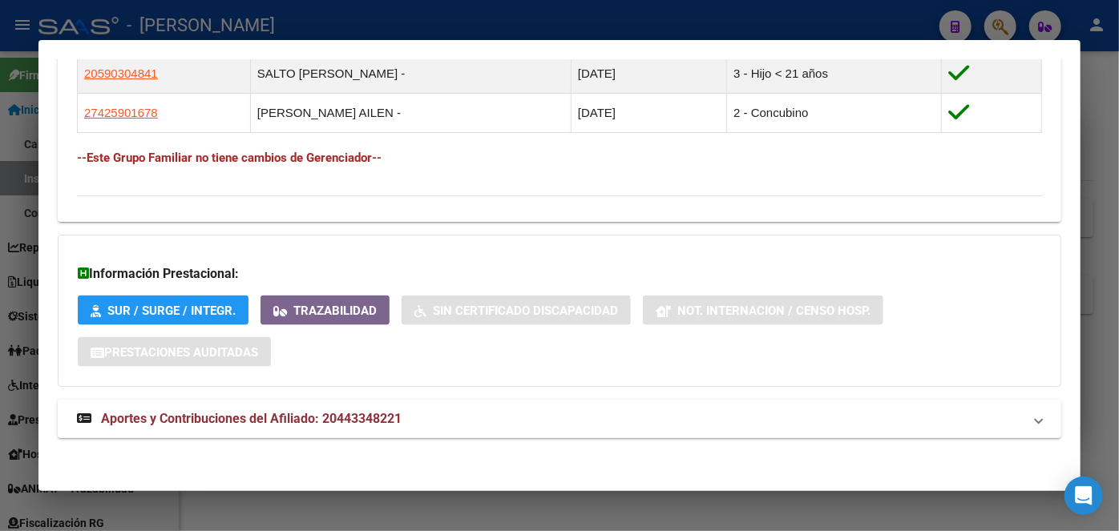
click at [358, 400] on mat-expansion-panel-header "Aportes y Contribuciones del Afiliado: 20443348221" at bounding box center [559, 419] width 1003 height 38
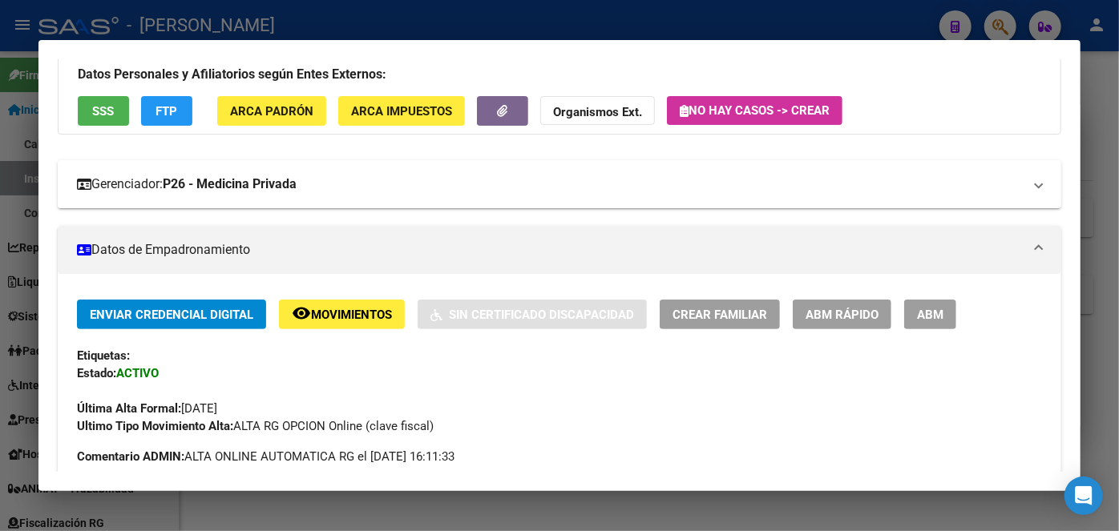
scroll to position [364, 0]
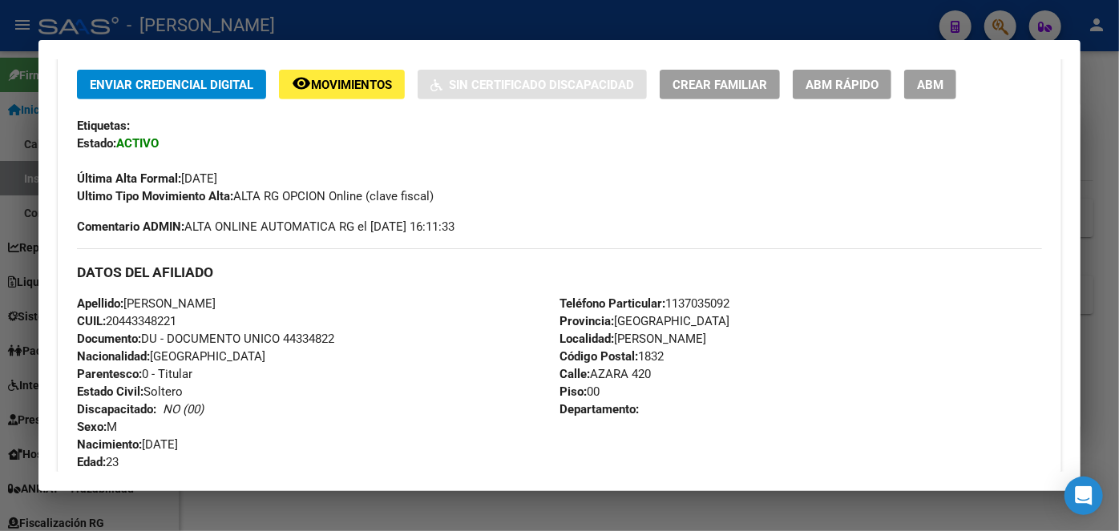
click at [325, 333] on span "Documento: DU - DOCUMENTO UNICO 44334822" at bounding box center [205, 339] width 257 height 14
copy span "44334822"
copy span "[PERSON_NAME]"
drag, startPoint x: 129, startPoint y: 301, endPoint x: 277, endPoint y: 298, distance: 148.3
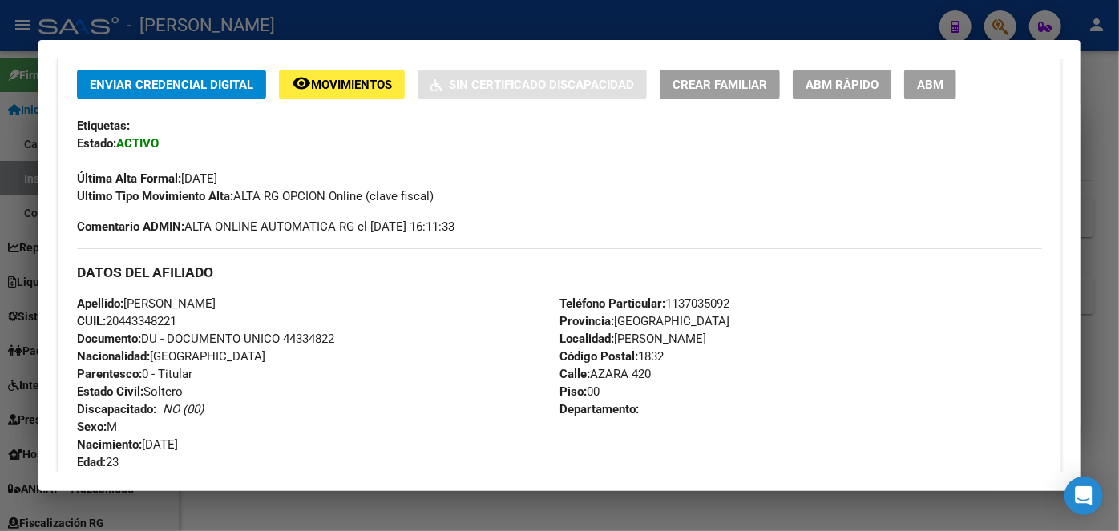
click at [216, 298] on span "Apellido: [PERSON_NAME]" at bounding box center [146, 304] width 139 height 14
click at [682, 284] on div "DATOS DEL AFILIADO" at bounding box center [559, 271] width 965 height 46
click at [690, 297] on span "Teléfono Particular: [PHONE_NUMBER]" at bounding box center [644, 304] width 170 height 14
copy span "1137035092"
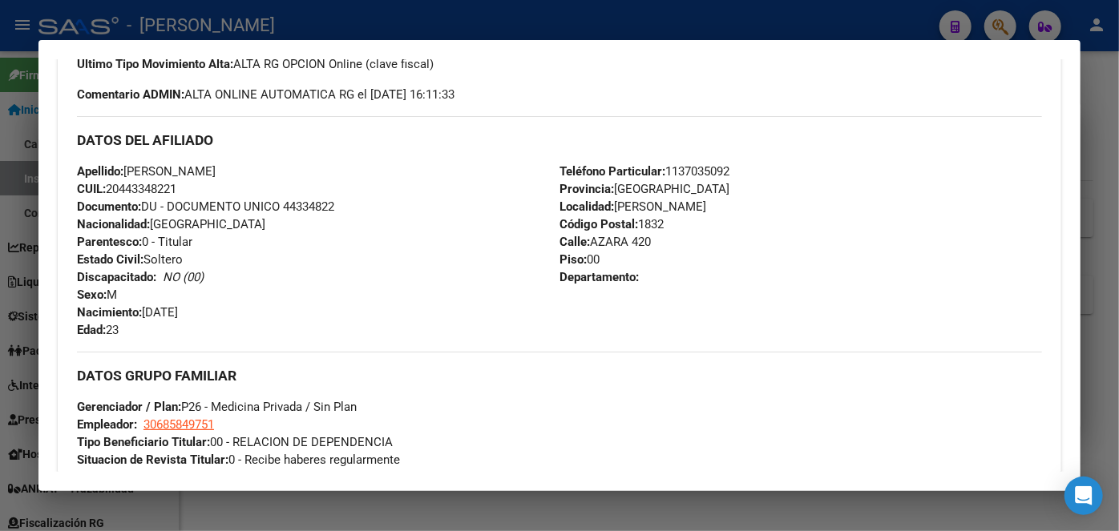
scroll to position [656, 0]
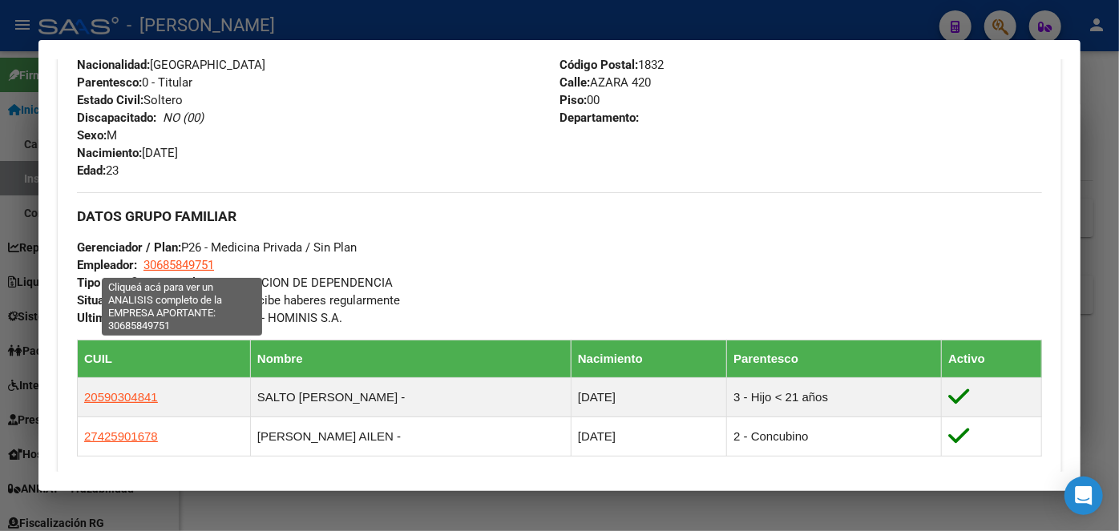
click at [191, 269] on span "30685849751" at bounding box center [178, 265] width 71 height 14
type textarea "30685849751"
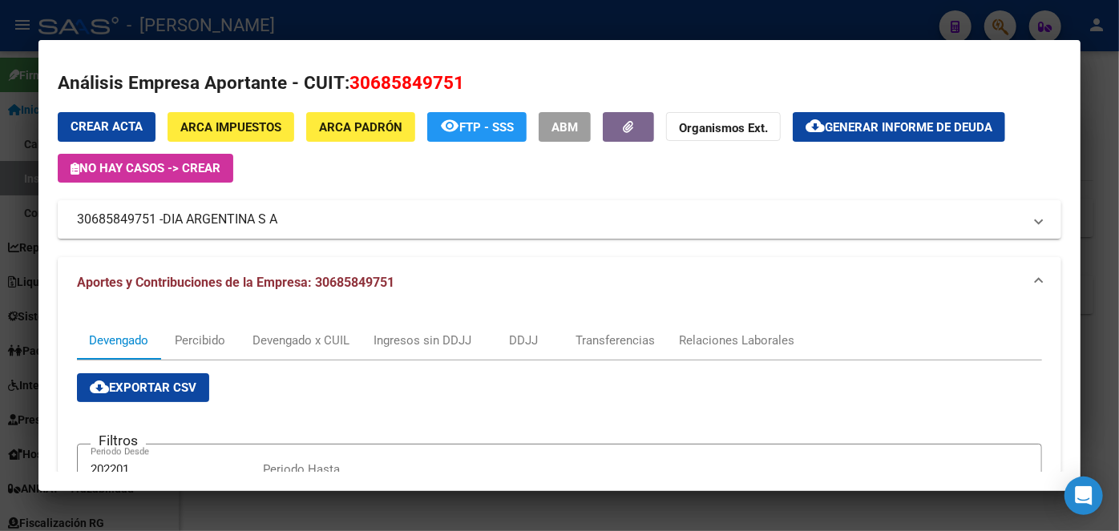
scroll to position [0, 0]
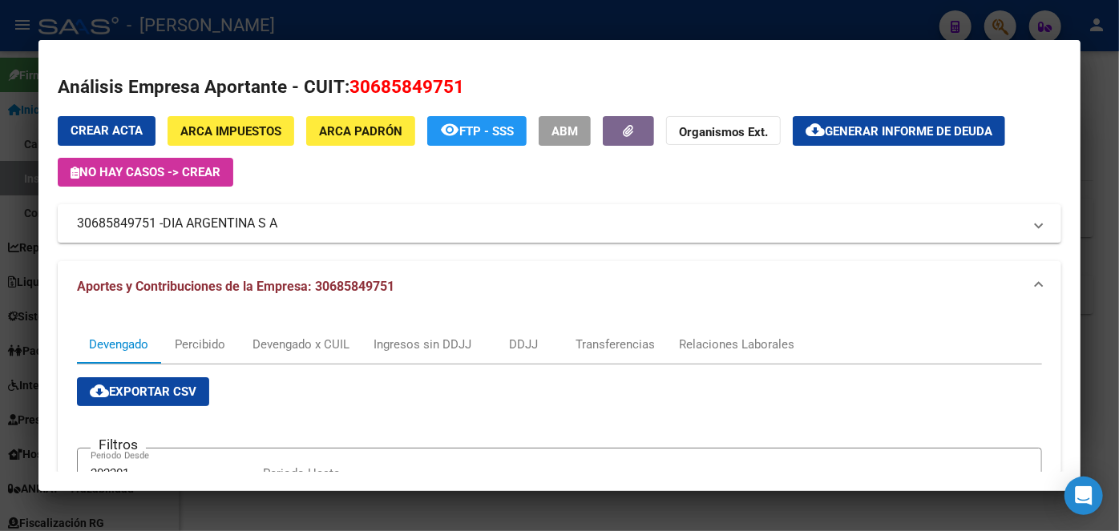
click at [376, 31] on div at bounding box center [559, 265] width 1119 height 531
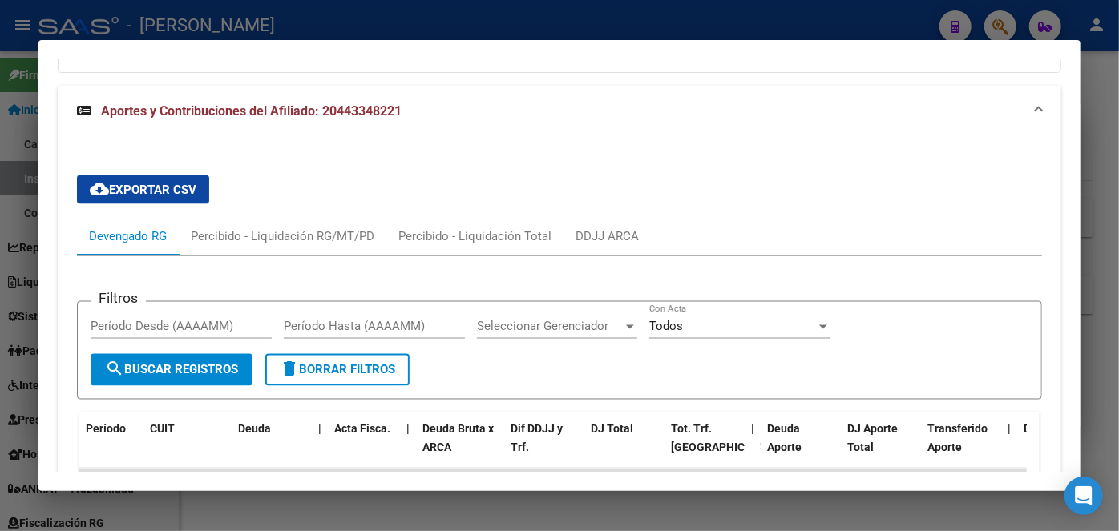
scroll to position [1457, 0]
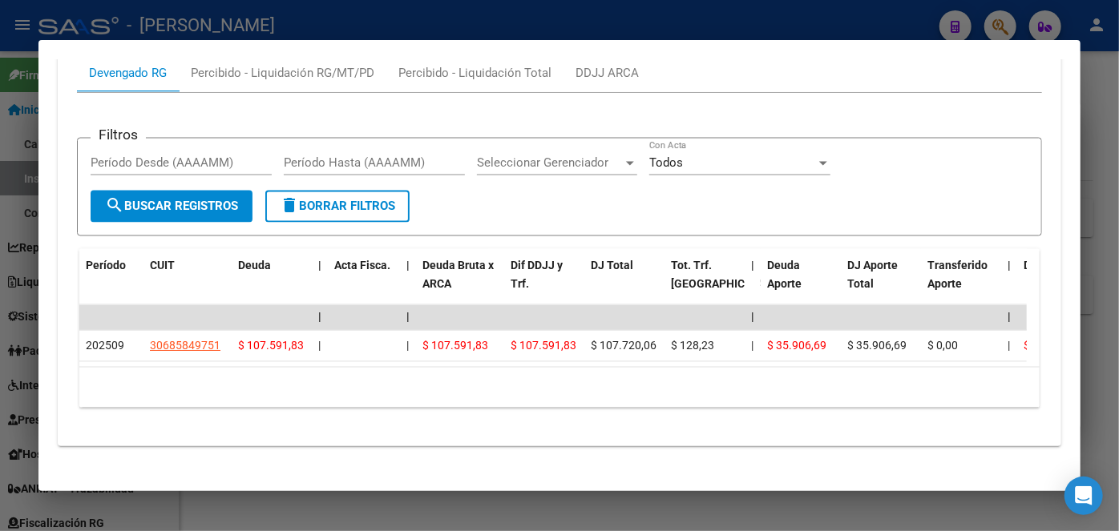
click at [236, 18] on div at bounding box center [559, 265] width 1119 height 531
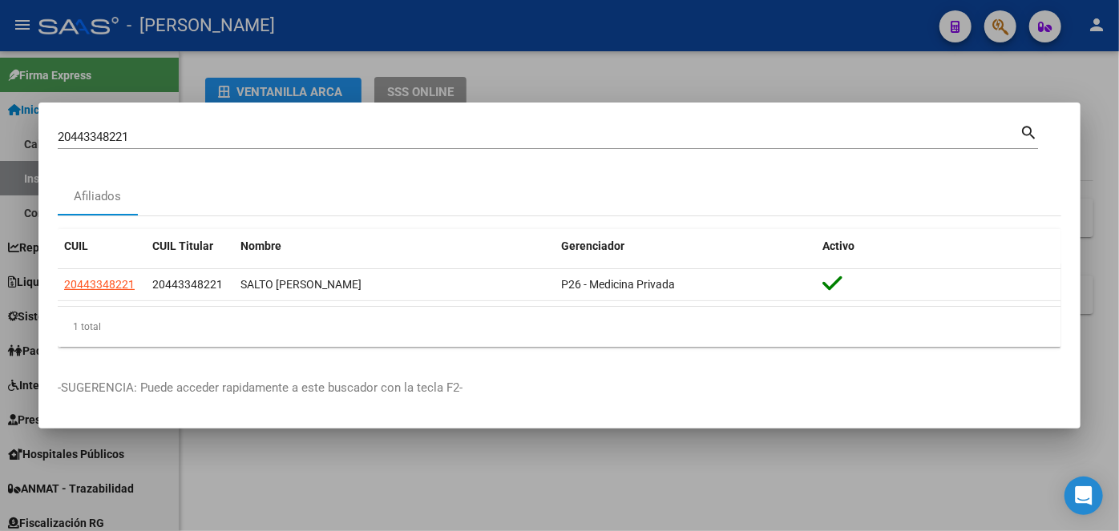
click at [236, 18] on div at bounding box center [559, 265] width 1119 height 531
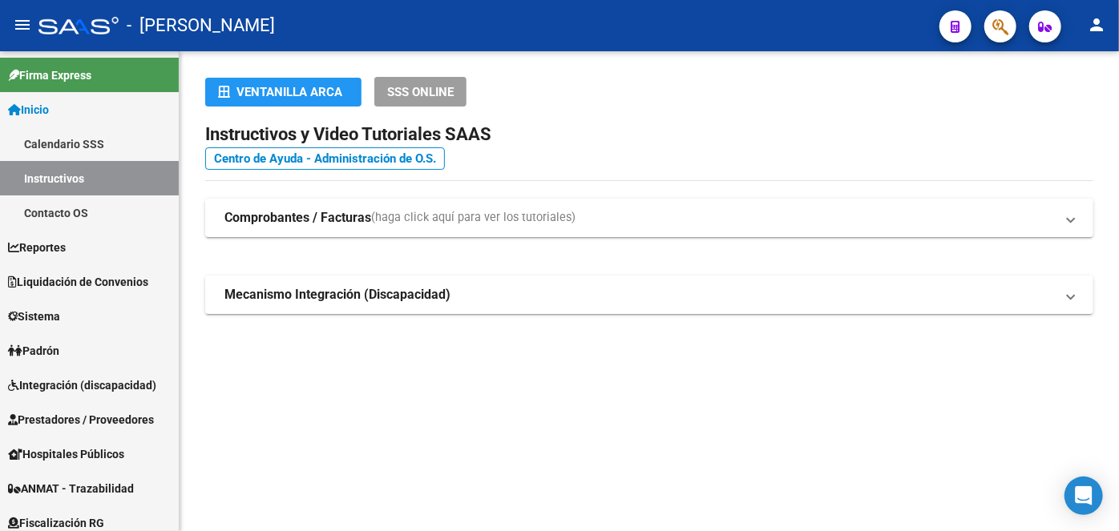
click at [1009, 35] on button "button" at bounding box center [1000, 26] width 32 height 32
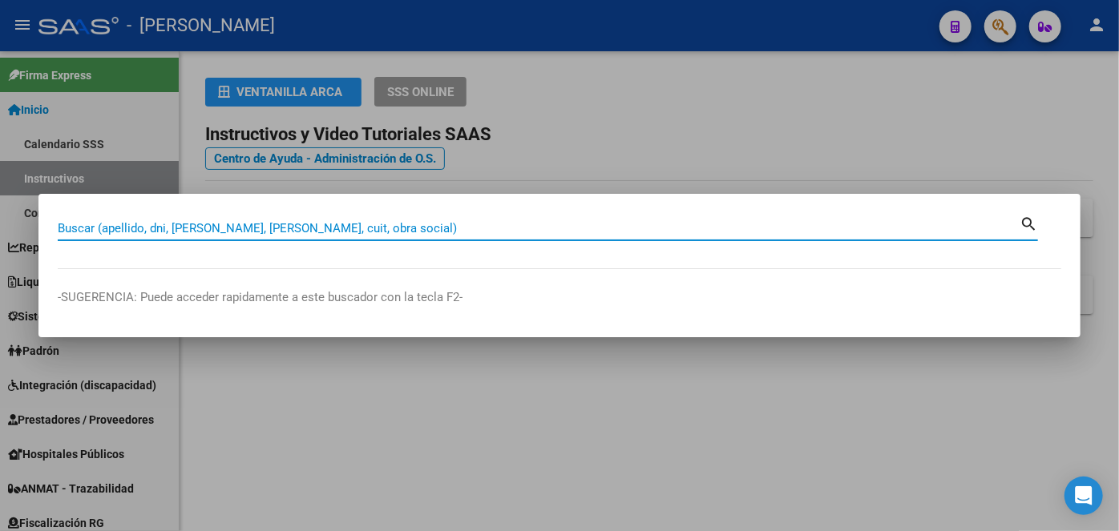
paste input "20358540385"
type input "20358540385"
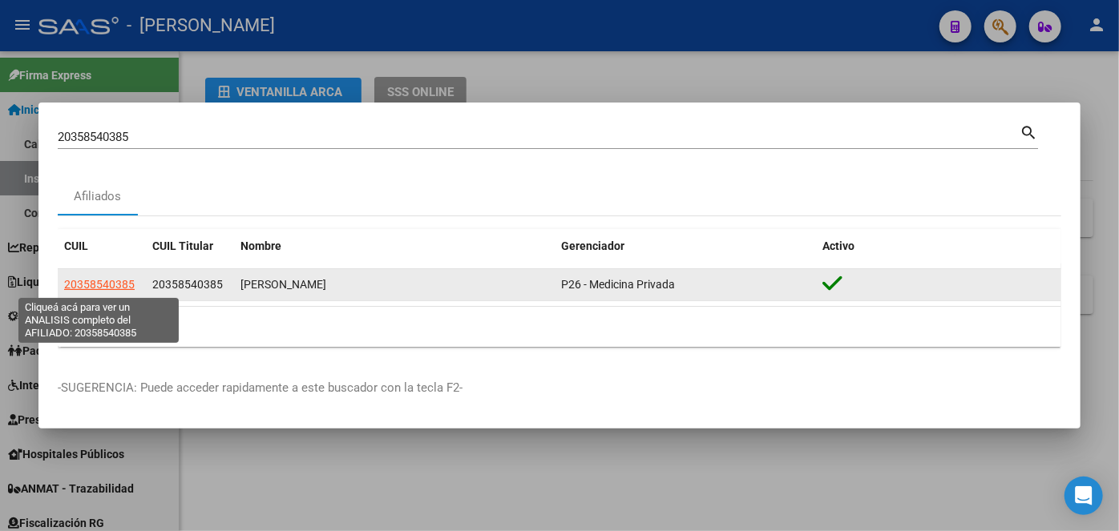
click at [119, 281] on span "20358540385" at bounding box center [99, 284] width 71 height 13
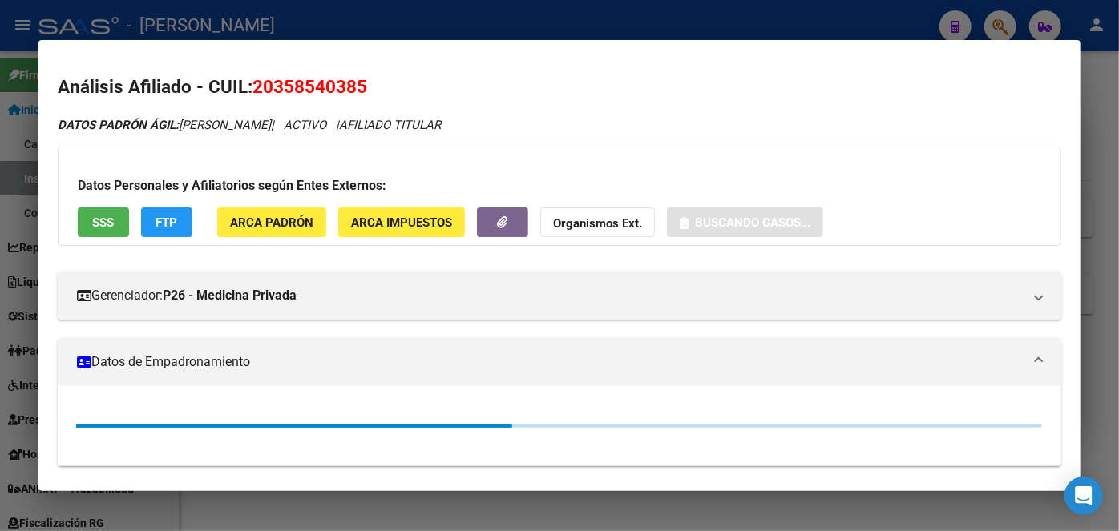
click at [267, 218] on span "ARCA Padrón" at bounding box center [271, 223] width 83 height 14
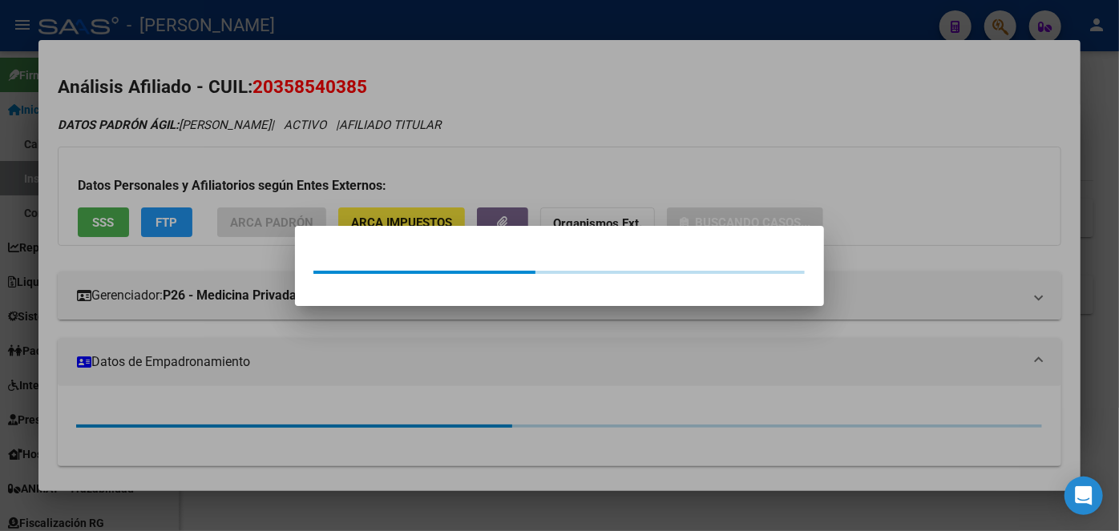
drag, startPoint x: 260, startPoint y: 164, endPoint x: 237, endPoint y: 155, distance: 24.4
click at [251, 160] on div at bounding box center [559, 265] width 1119 height 531
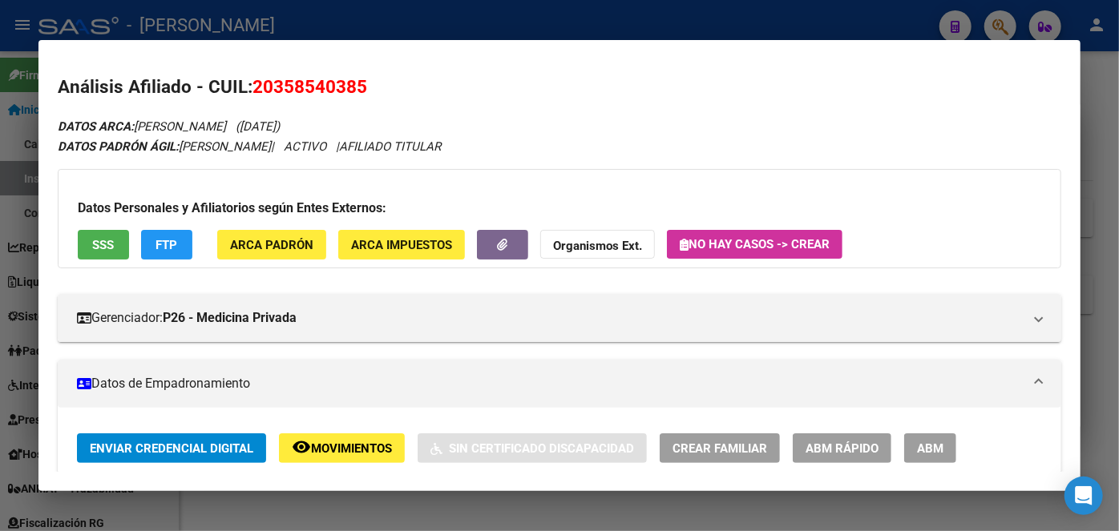
click at [88, 244] on button "SSS" at bounding box center [103, 245] width 51 height 30
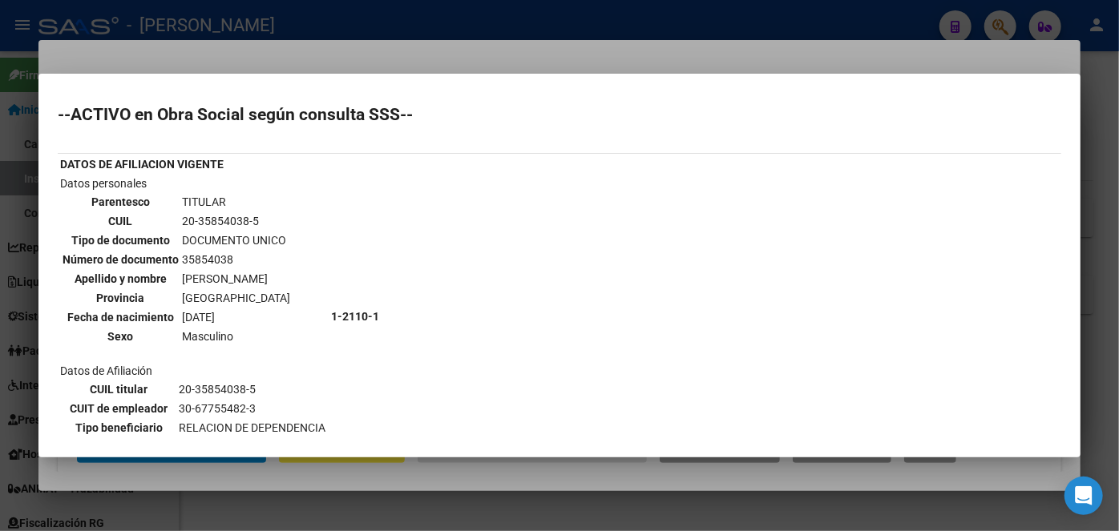
click at [168, 61] on div at bounding box center [559, 265] width 1119 height 531
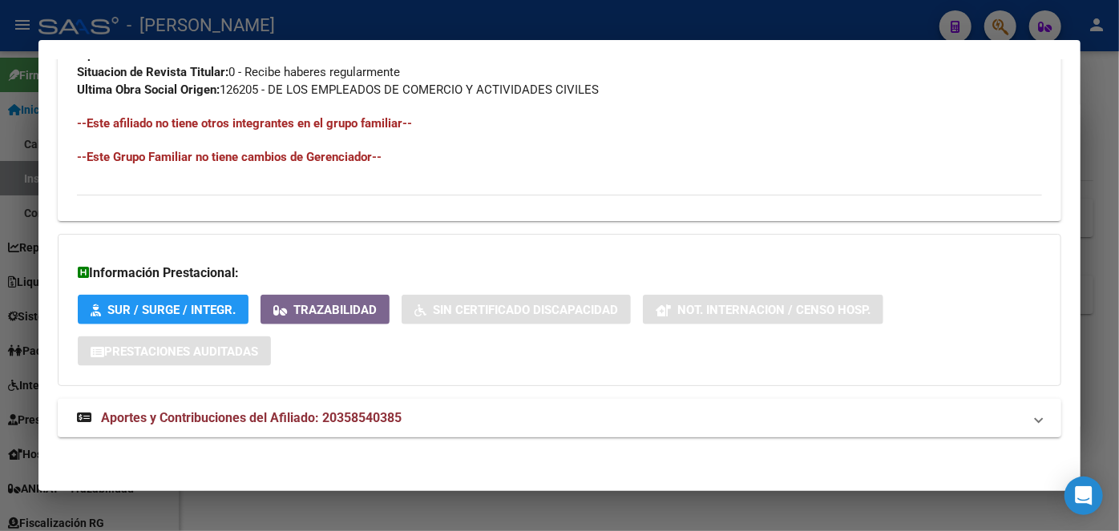
click at [350, 410] on span "Aportes y Contribuciones del Afiliado: 20358540385" at bounding box center [251, 417] width 301 height 15
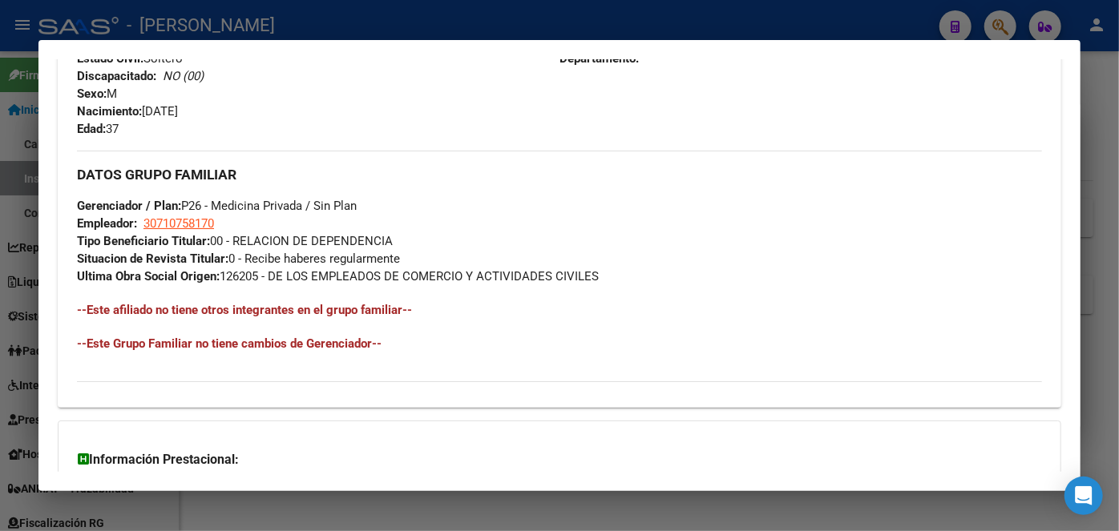
scroll to position [506, 0]
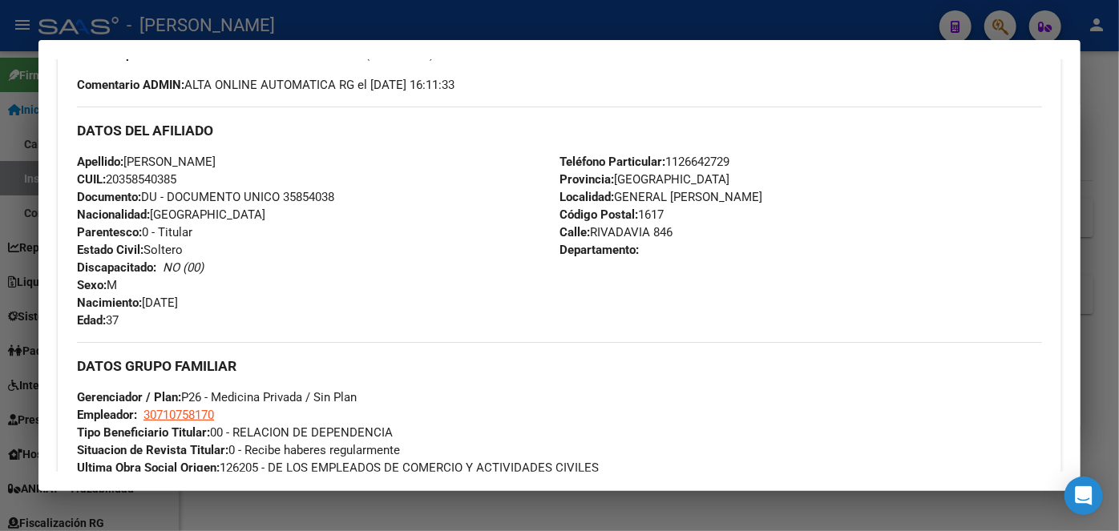
click at [297, 195] on span "Documento: DU - DOCUMENTO UNICO 35854038" at bounding box center [205, 197] width 257 height 14
click at [297, 196] on span "Documento: DU - DOCUMENTO UNICO 35854038" at bounding box center [205, 197] width 257 height 14
copy span "35854038"
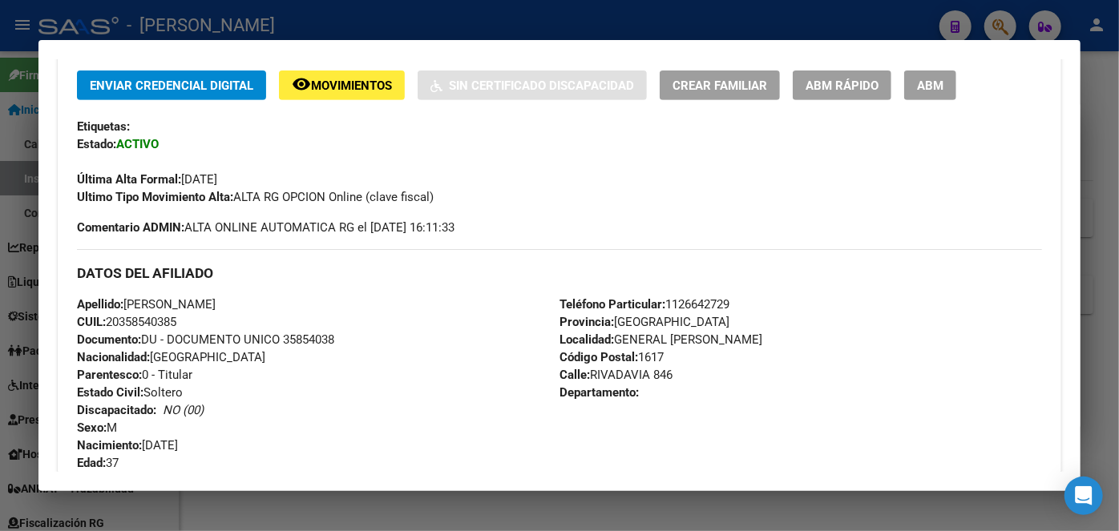
scroll to position [360, 0]
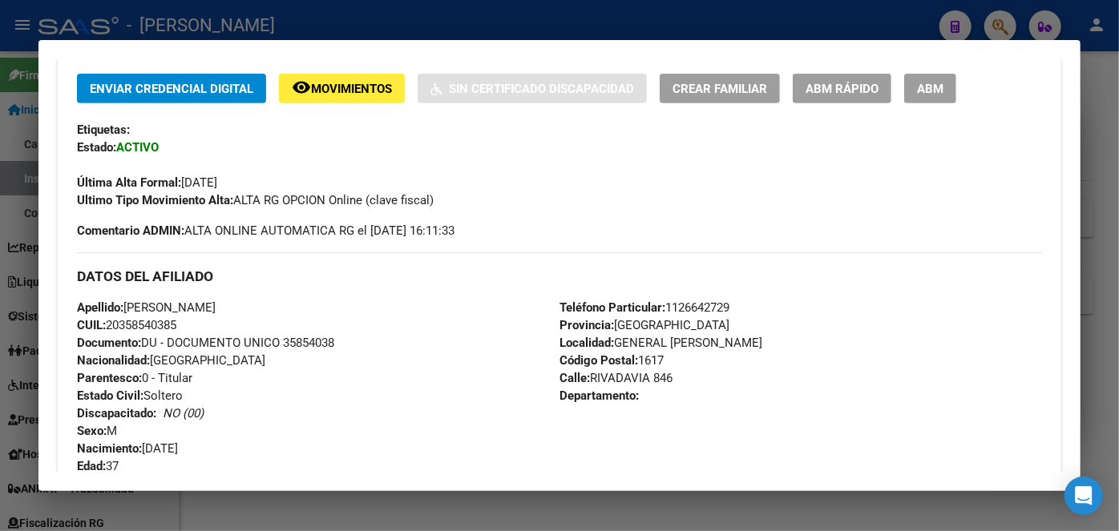
click at [678, 301] on span "Teléfono Particular: [PHONE_NUMBER]" at bounding box center [644, 308] width 170 height 14
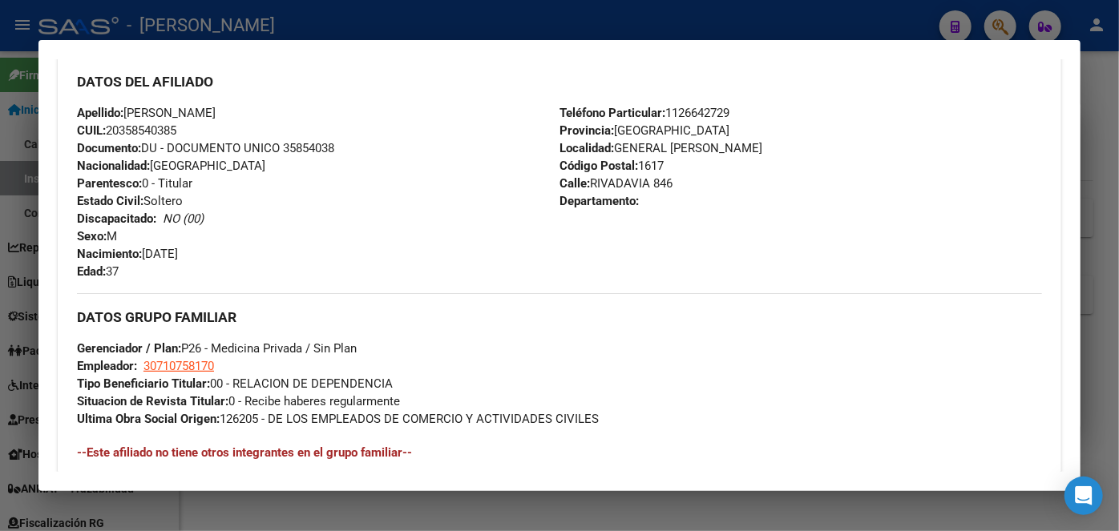
scroll to position [579, 0]
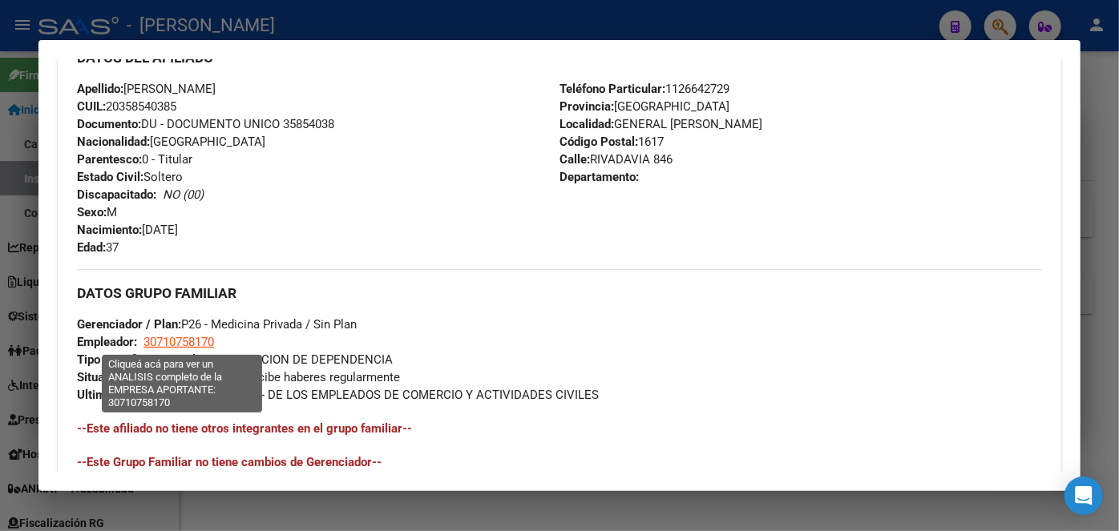
click at [175, 337] on span "30710758170" at bounding box center [178, 342] width 71 height 14
type textarea "30710758170"
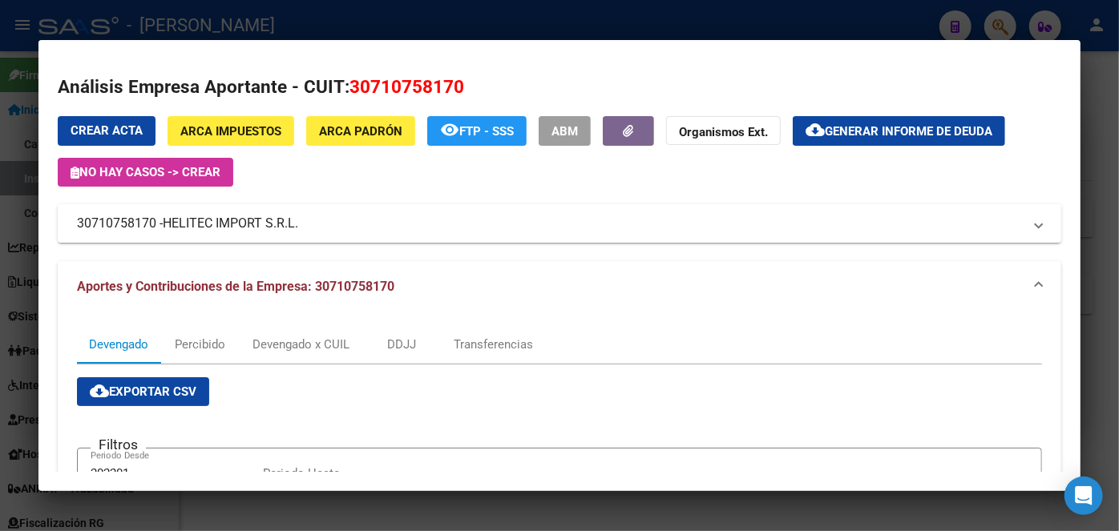
click at [220, 231] on span "HELITEC IMPORT S.R.L." at bounding box center [230, 223] width 135 height 19
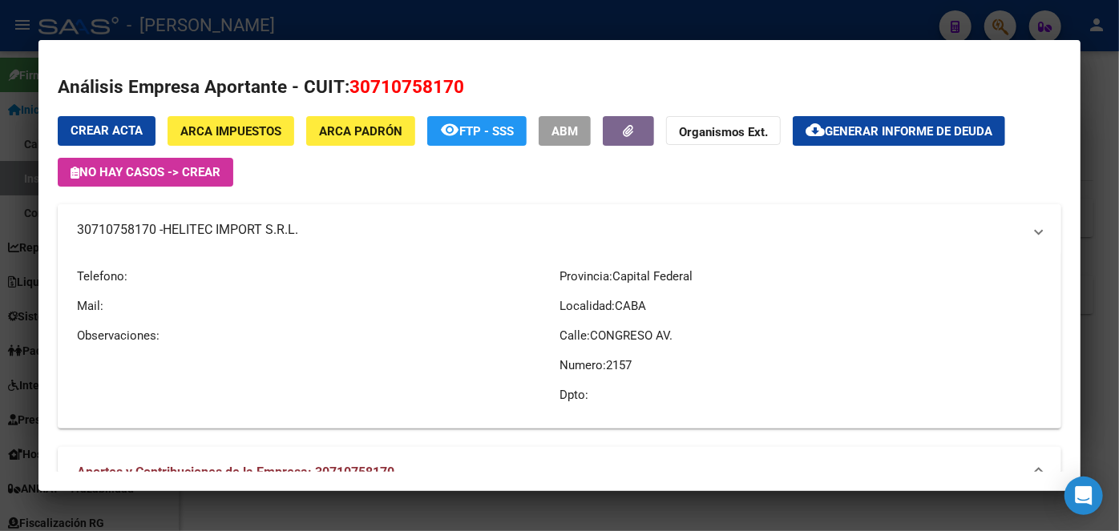
click at [220, 231] on span "HELITEC IMPORT S.R.L." at bounding box center [230, 229] width 135 height 19
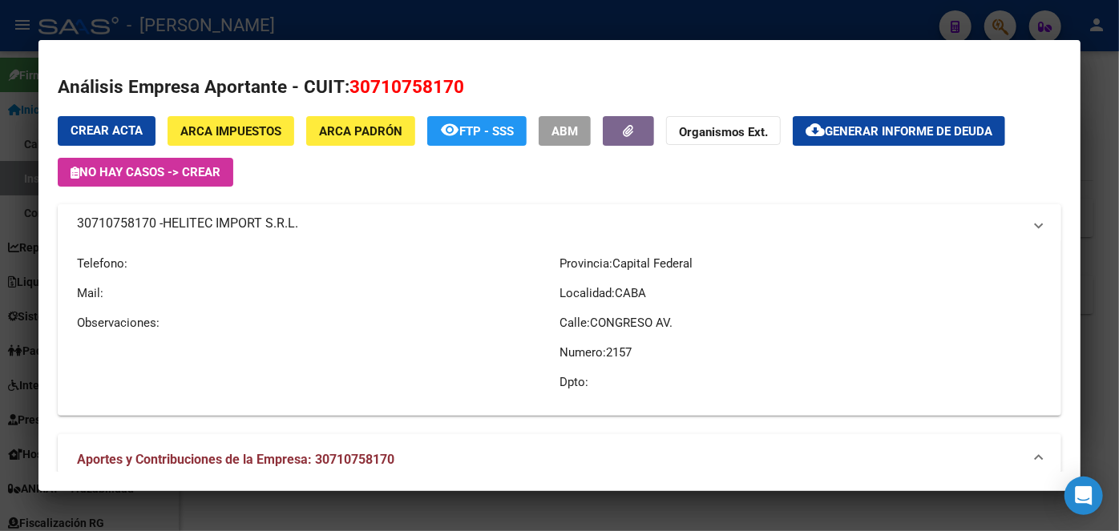
click at [220, 231] on span "HELITEC IMPORT S.R.L." at bounding box center [230, 223] width 135 height 19
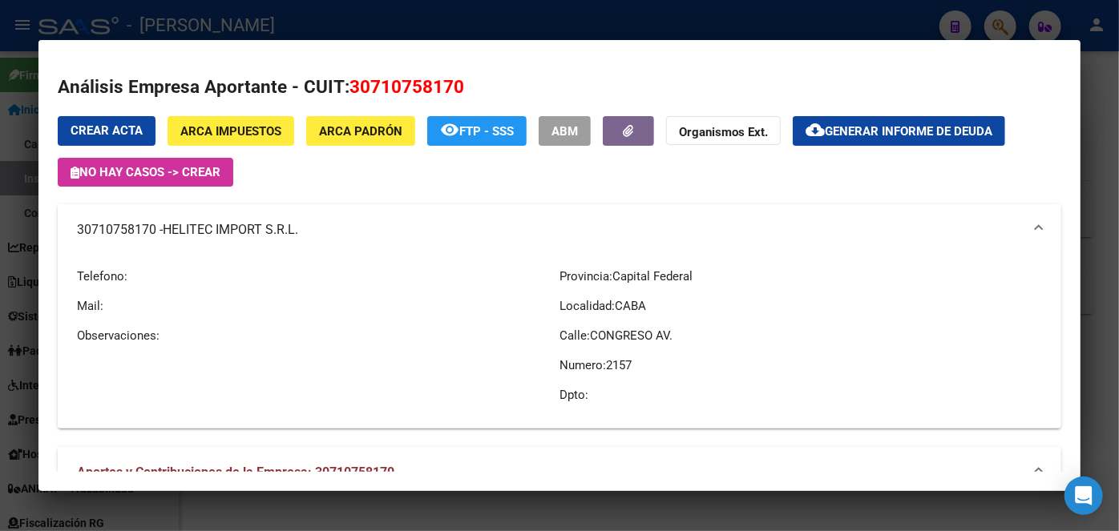
click at [220, 231] on span "HELITEC IMPORT S.R.L." at bounding box center [230, 229] width 135 height 19
click at [279, 15] on div at bounding box center [559, 265] width 1119 height 531
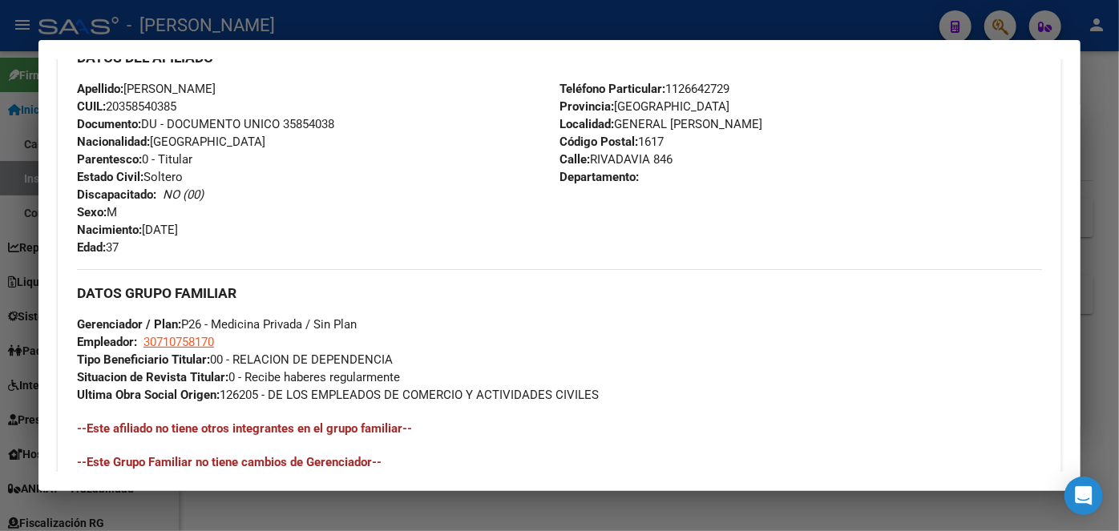
click at [252, 28] on div at bounding box center [559, 265] width 1119 height 531
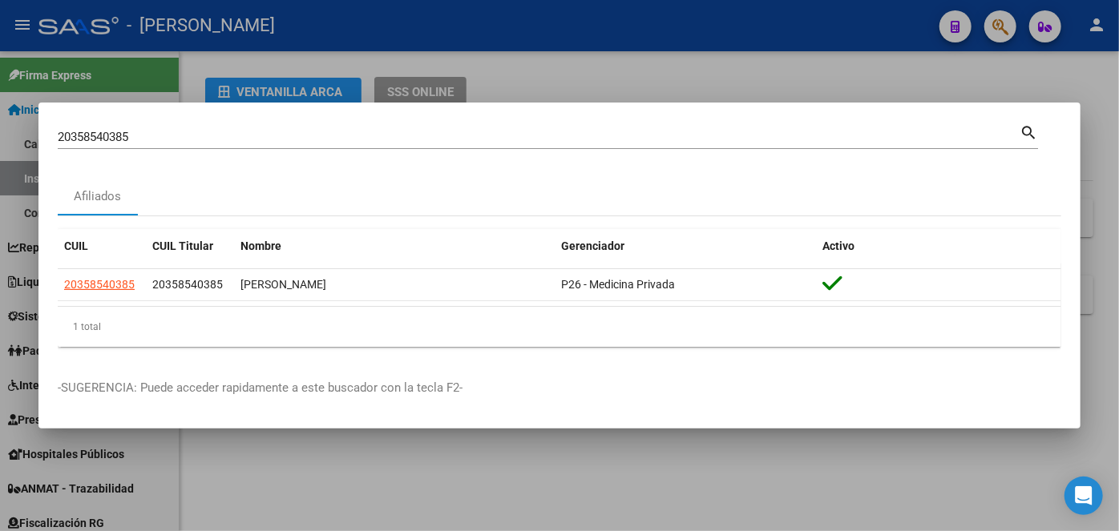
click at [154, 143] on div "20358540385 Buscar (apellido, dni, [PERSON_NAME], [PERSON_NAME], cuit, obra soc…" at bounding box center [539, 137] width 962 height 24
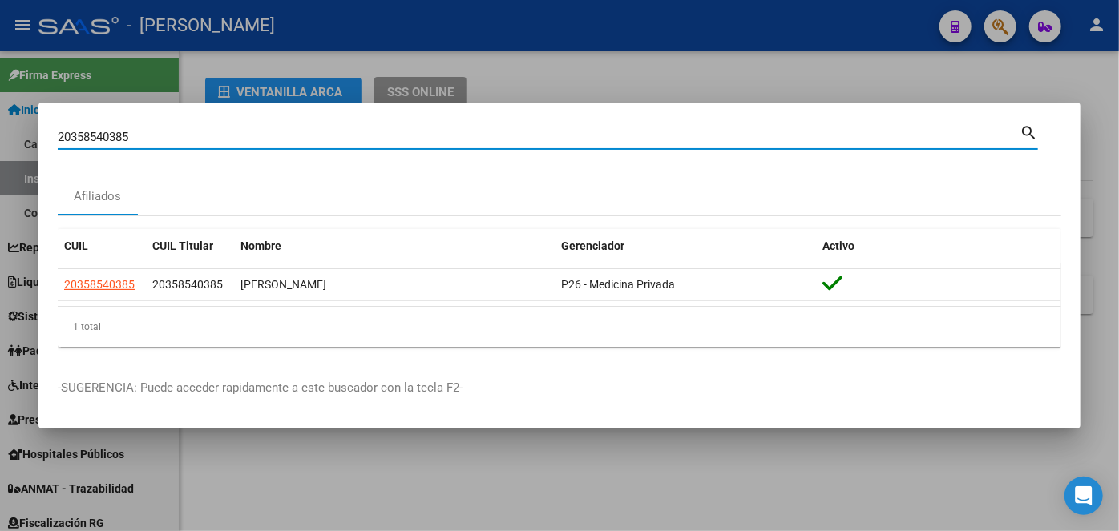
click at [156, 137] on input "20358540385" at bounding box center [539, 137] width 962 height 14
paste input "410803268"
type input "20410803268"
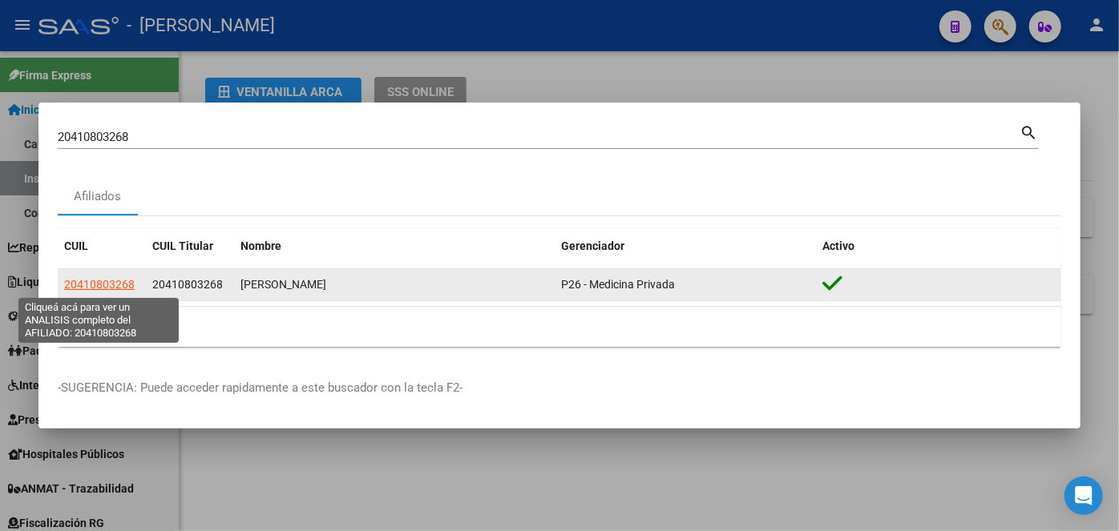
click at [86, 291] on span "20410803268" at bounding box center [99, 284] width 71 height 13
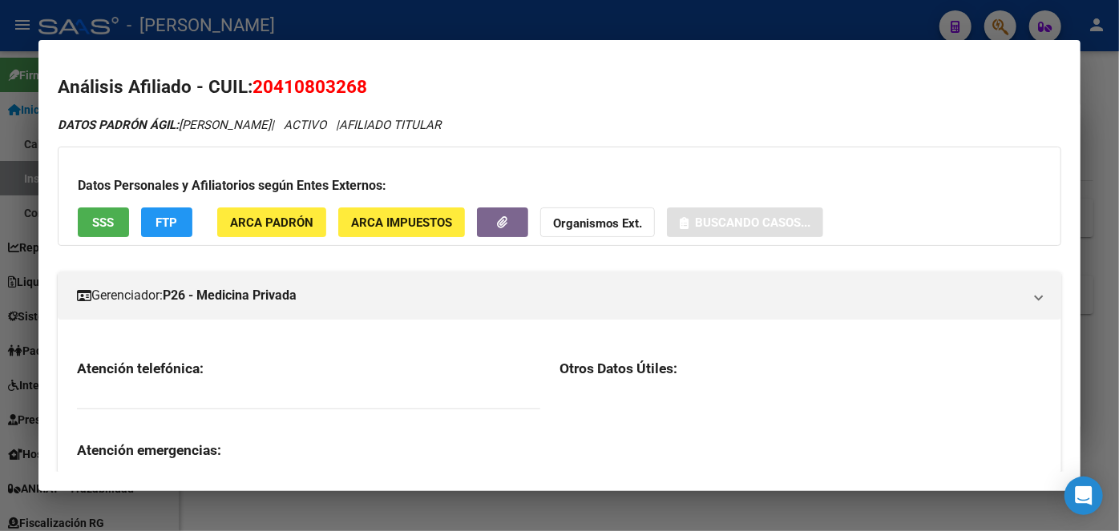
click at [301, 231] on button "ARCA Padrón" at bounding box center [271, 223] width 109 height 30
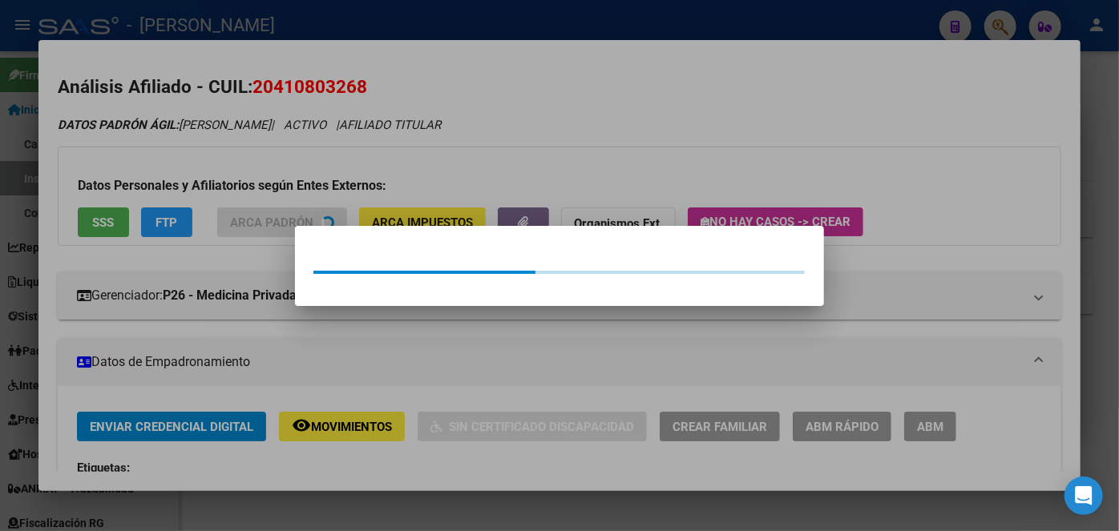
click at [293, 179] on div at bounding box center [559, 265] width 1119 height 531
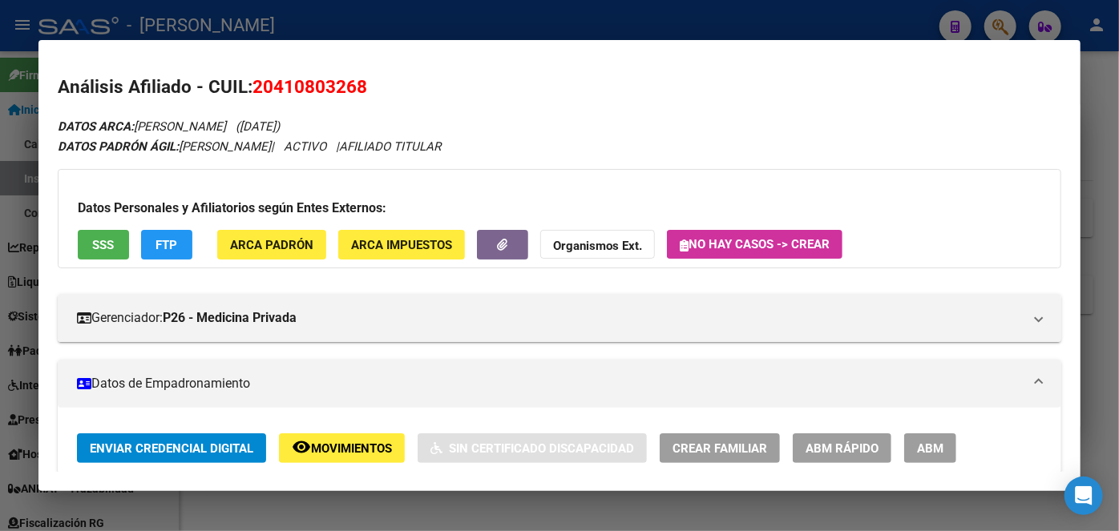
click at [119, 233] on button "SSS" at bounding box center [103, 245] width 51 height 30
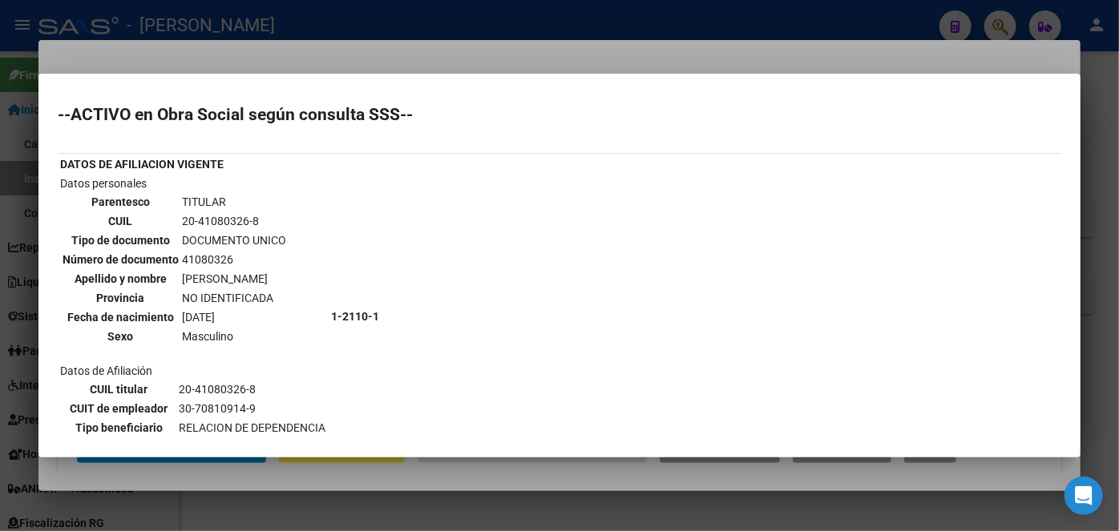
click at [196, 64] on div at bounding box center [559, 265] width 1119 height 531
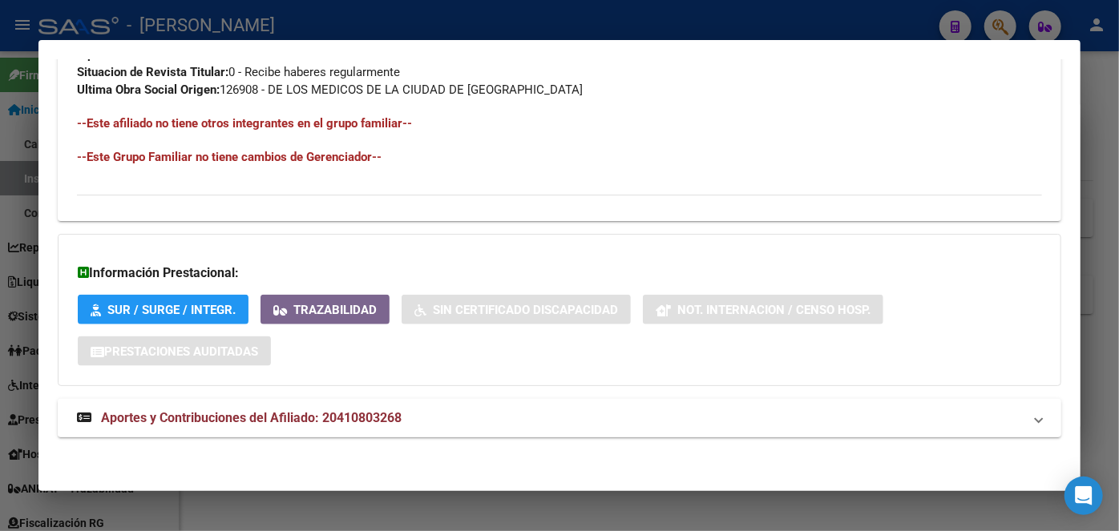
click at [402, 419] on span "Aportes y Contribuciones del Afiliado: 20410803268" at bounding box center [251, 417] width 301 height 15
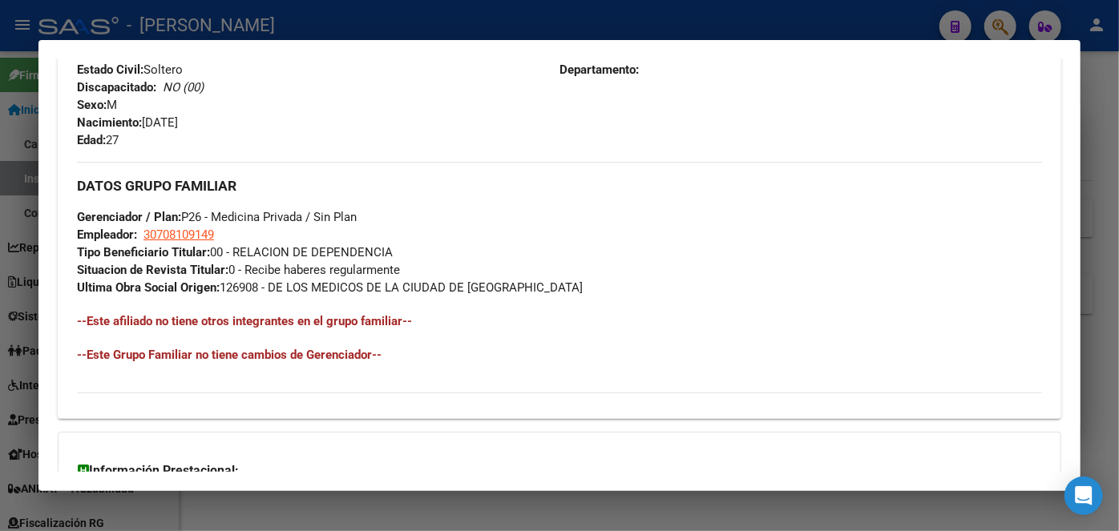
scroll to position [613, 0]
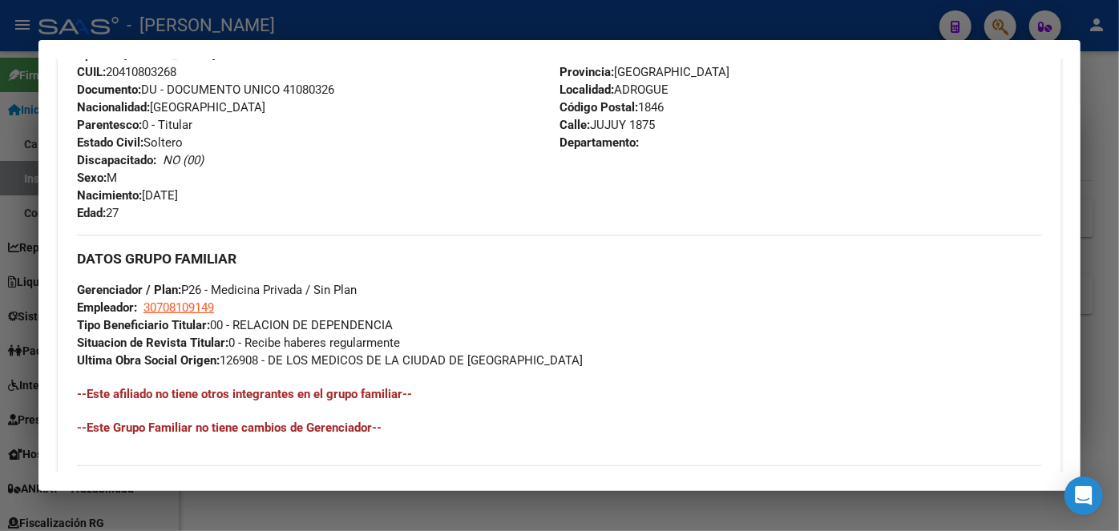
click at [293, 94] on span "Documento: DU - DOCUMENTO UNICO 41080326" at bounding box center [205, 90] width 257 height 14
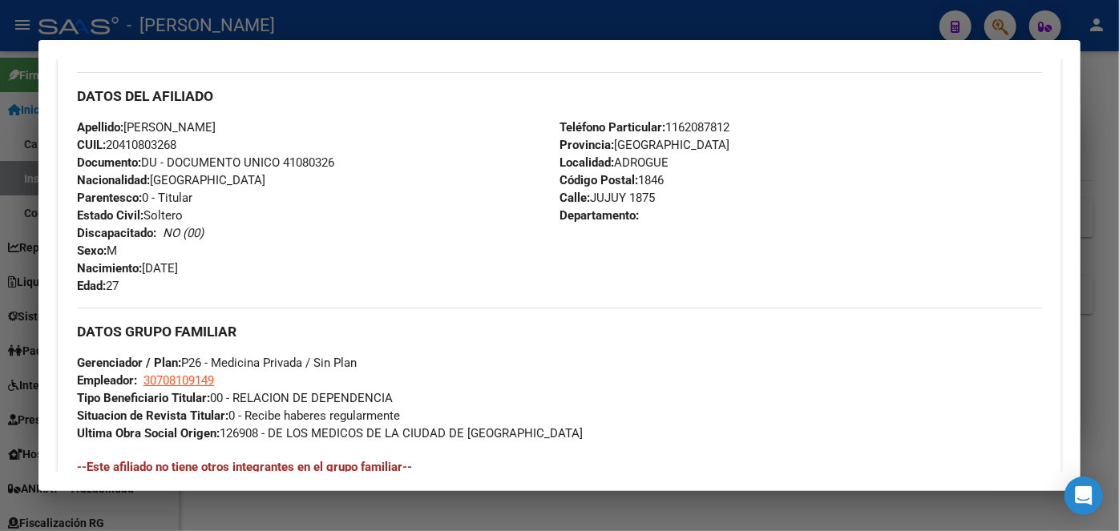
click at [675, 125] on span "Teléfono Particular: [PHONE_NUMBER]" at bounding box center [644, 127] width 170 height 14
click at [186, 368] on span "Gerenciador / Plan: P26 - Medicina Privada / Sin Plan" at bounding box center [217, 363] width 280 height 14
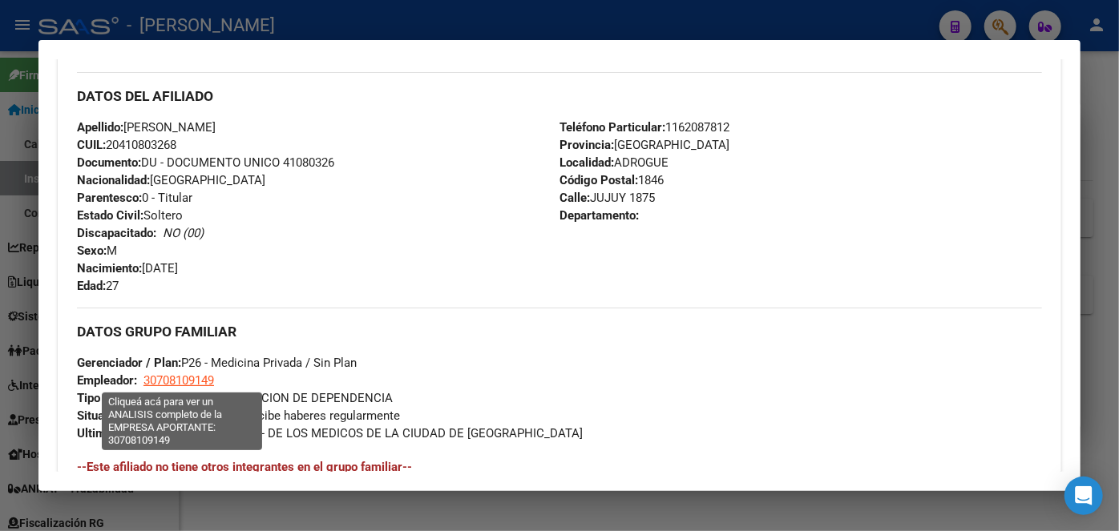
click at [188, 385] on span "30708109149" at bounding box center [178, 381] width 71 height 14
type textarea "30708109149"
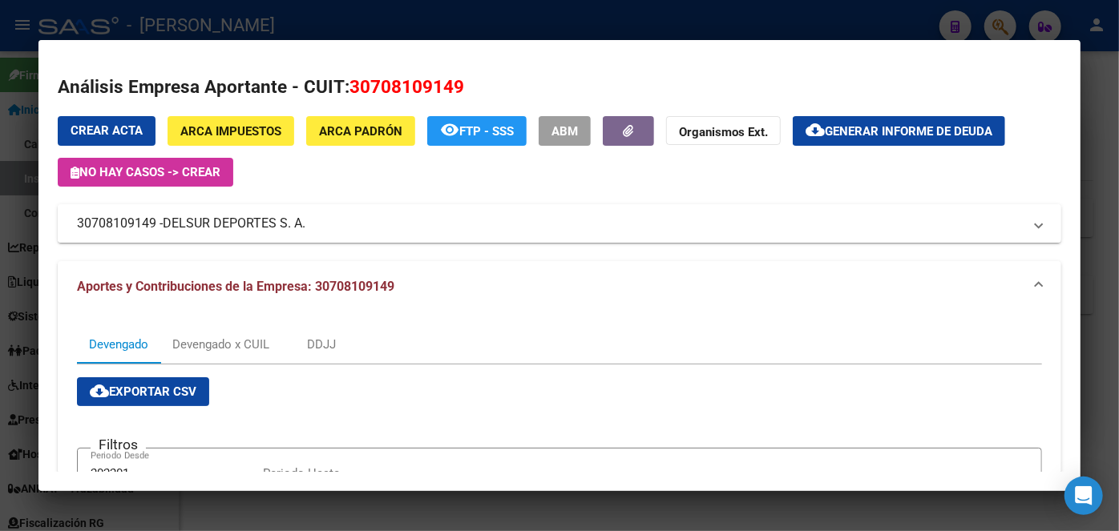
click at [199, 220] on span "DELSUR DEPORTES S. A." at bounding box center [234, 223] width 143 height 19
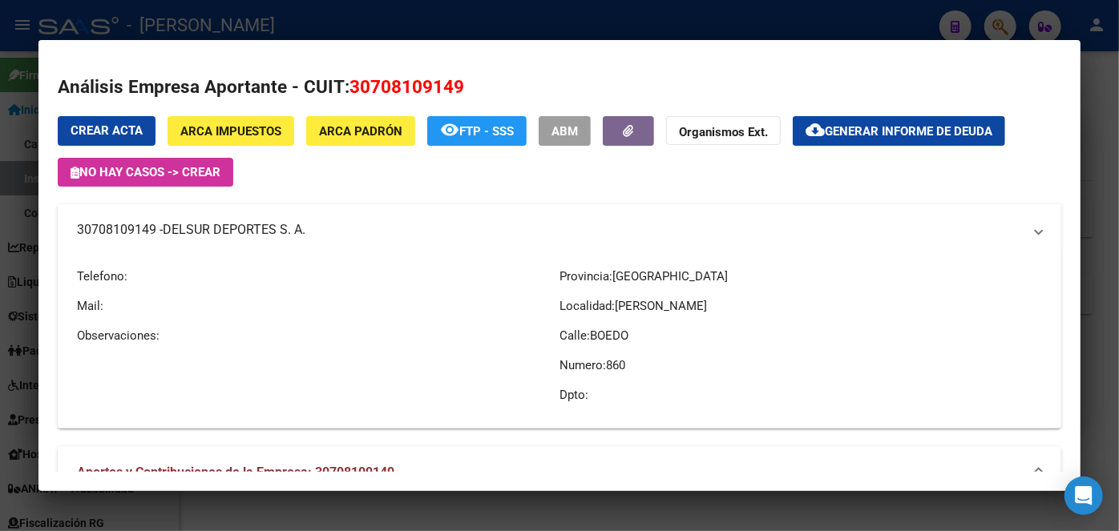
click at [199, 220] on span "DELSUR DEPORTES S. A." at bounding box center [234, 229] width 143 height 19
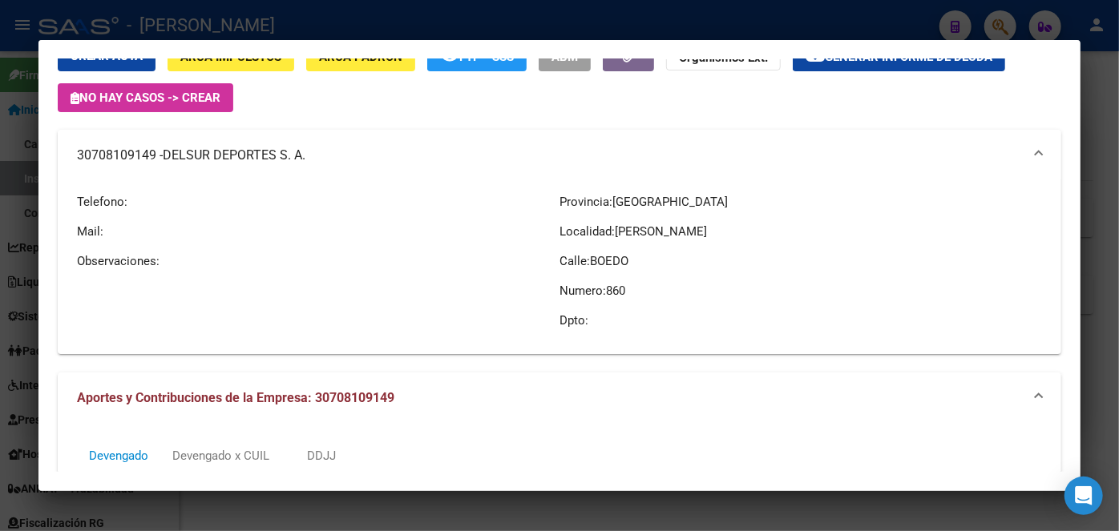
scroll to position [291, 0]
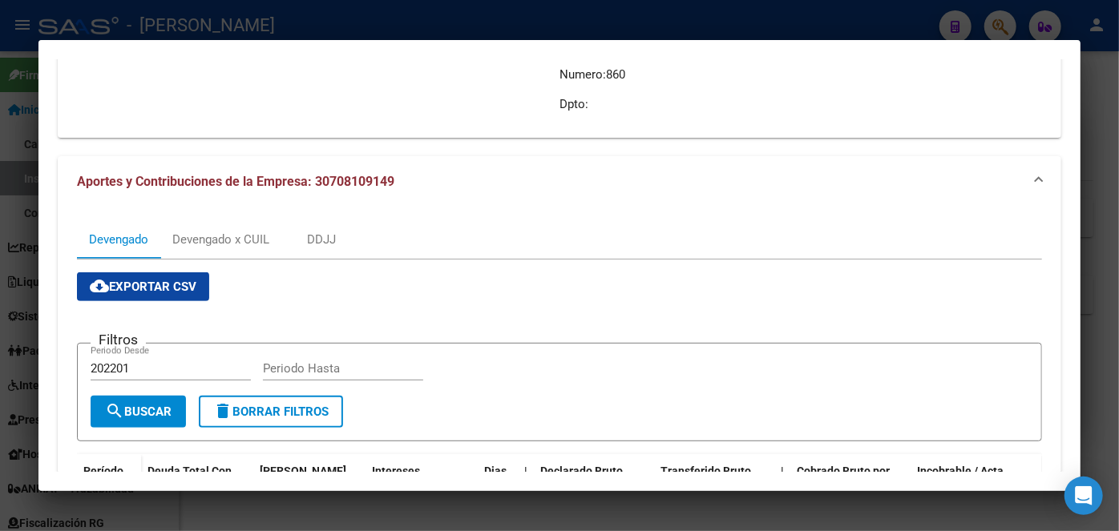
click at [378, 6] on div at bounding box center [559, 265] width 1119 height 531
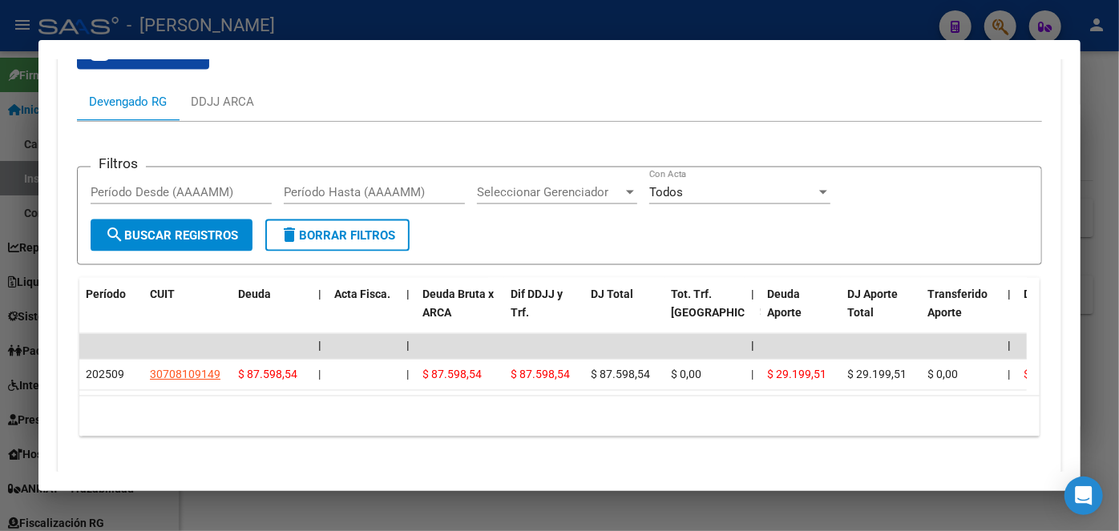
scroll to position [1307, 0]
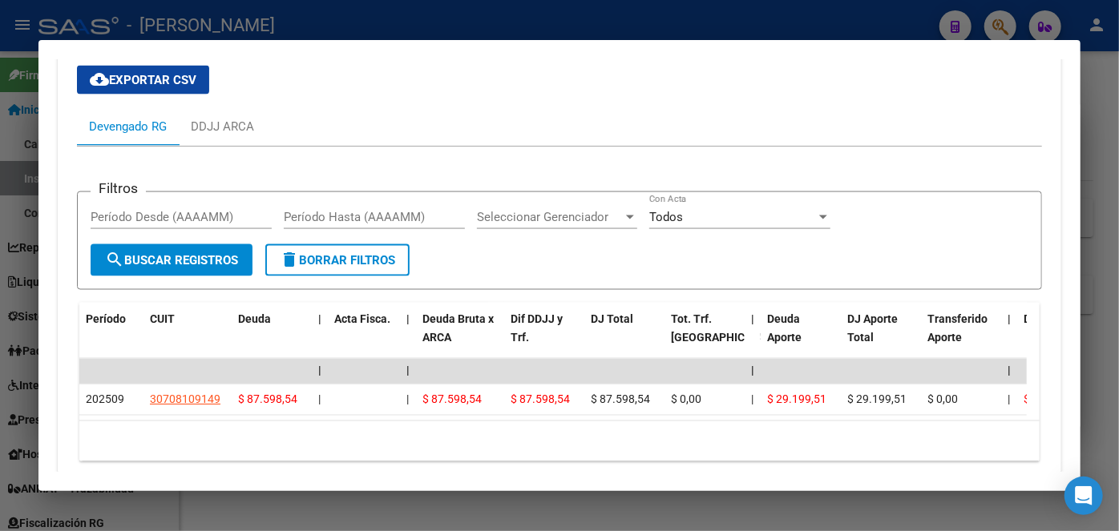
click at [264, 7] on div at bounding box center [559, 265] width 1119 height 531
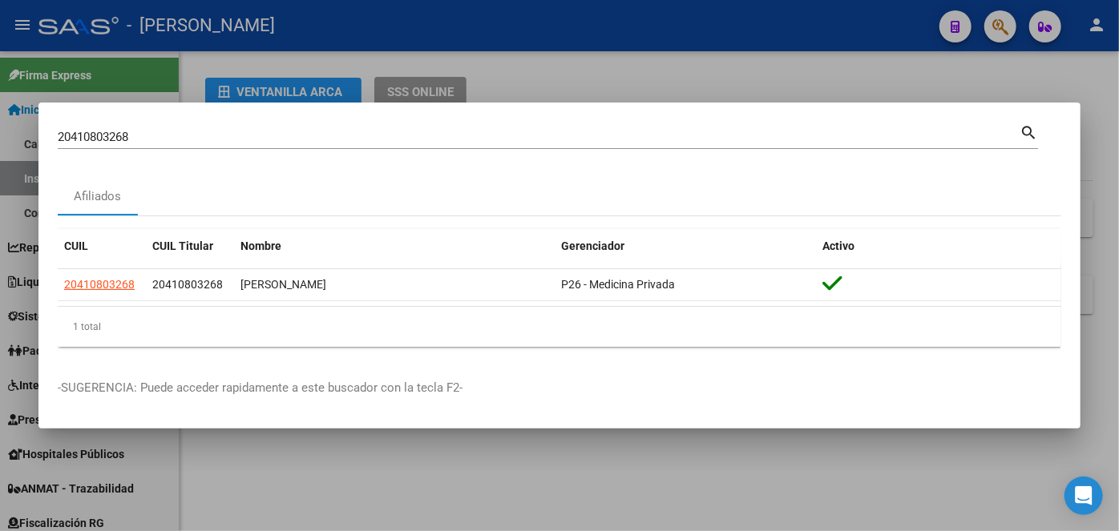
click at [160, 131] on input "20410803268" at bounding box center [539, 137] width 962 height 14
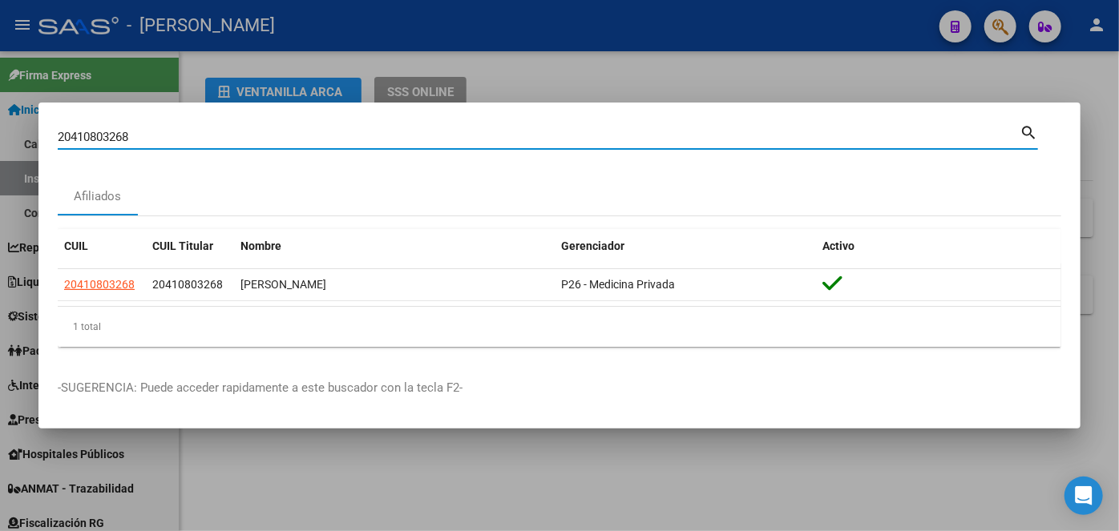
click at [160, 131] on input "20410803268" at bounding box center [539, 137] width 962 height 14
paste input "394303381"
type input "20394303381"
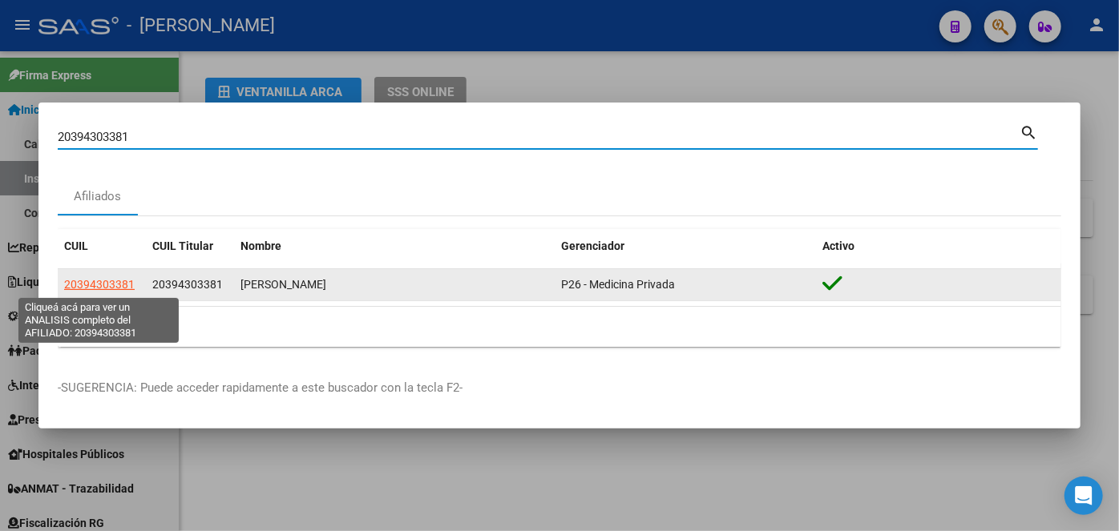
click at [122, 284] on span "20394303381" at bounding box center [99, 284] width 71 height 13
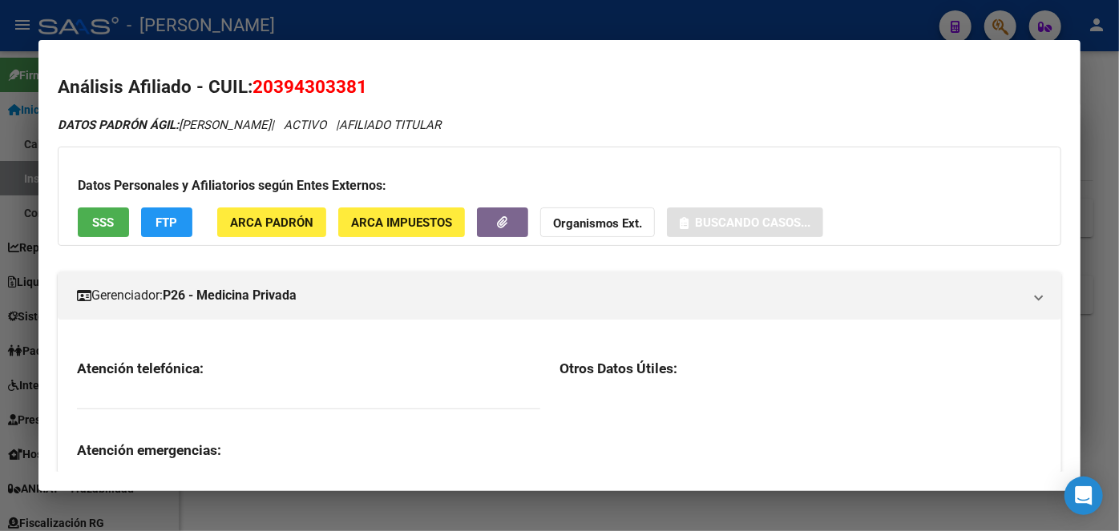
click at [328, 199] on div "Datos Personales y Afiliatorios según Entes Externos: SSS FTP ARCA Padrón ARCA …" at bounding box center [559, 196] width 1003 height 99
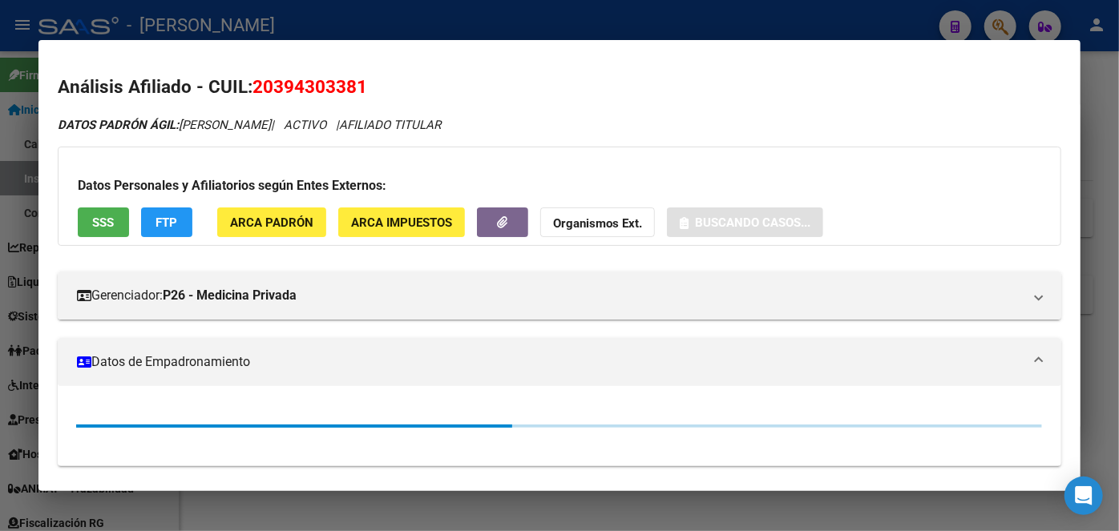
click at [299, 216] on span "ARCA Padrón" at bounding box center [271, 223] width 83 height 14
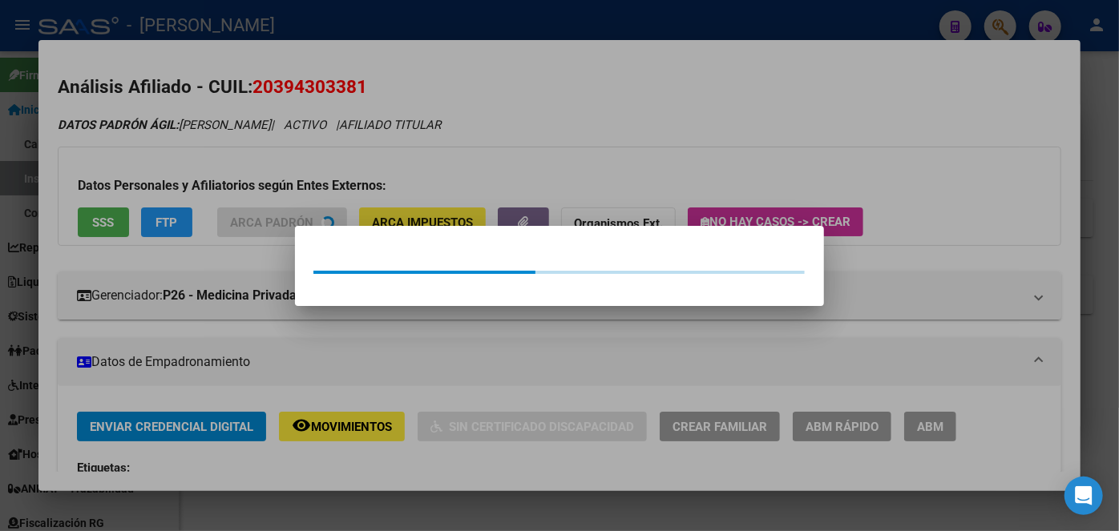
click at [288, 147] on div at bounding box center [559, 265] width 1119 height 531
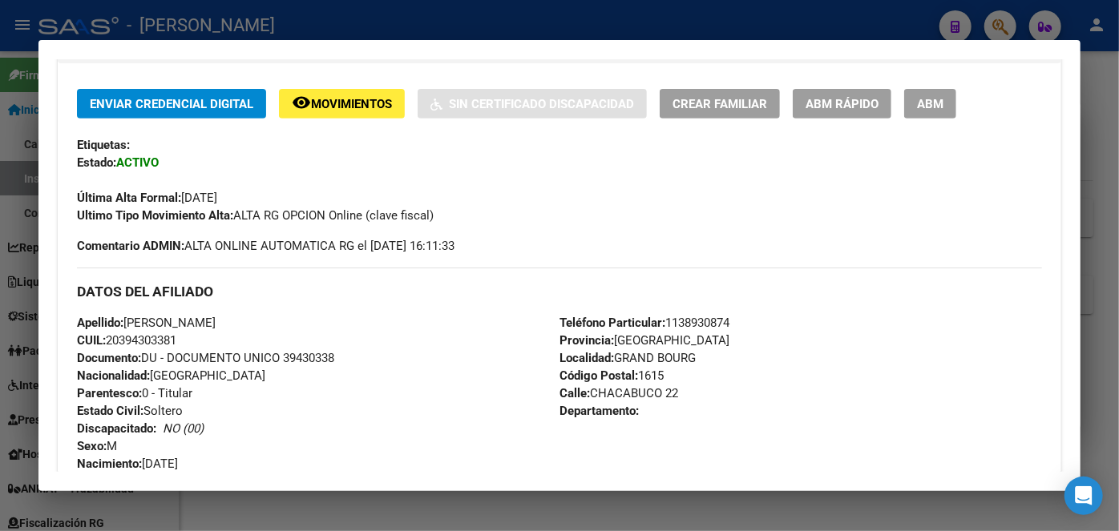
scroll to position [364, 0]
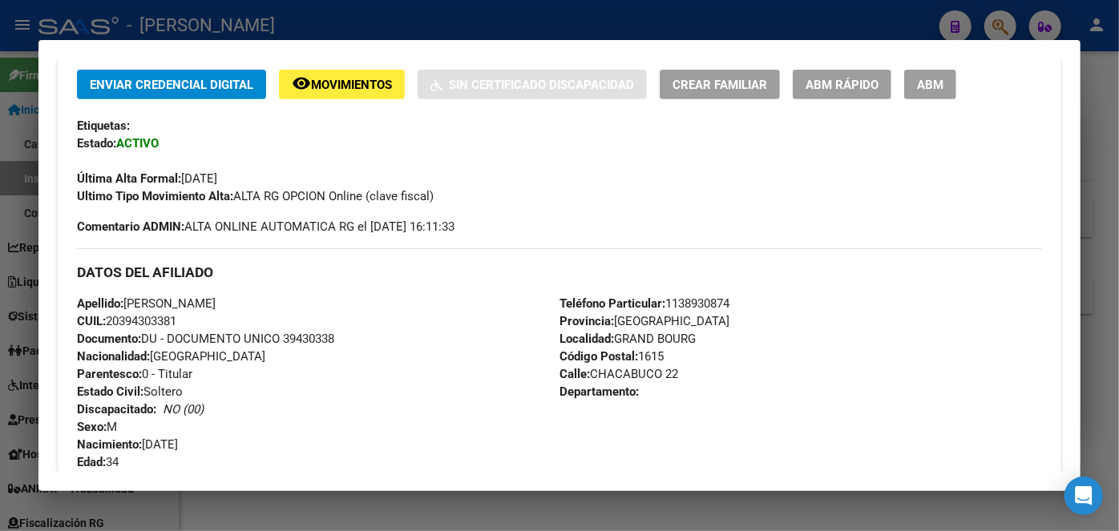
click at [317, 341] on span "Documento: DU - DOCUMENTO UNICO 39430338" at bounding box center [205, 339] width 257 height 14
click at [710, 303] on span "Teléfono Particular: [PHONE_NUMBER]" at bounding box center [644, 304] width 170 height 14
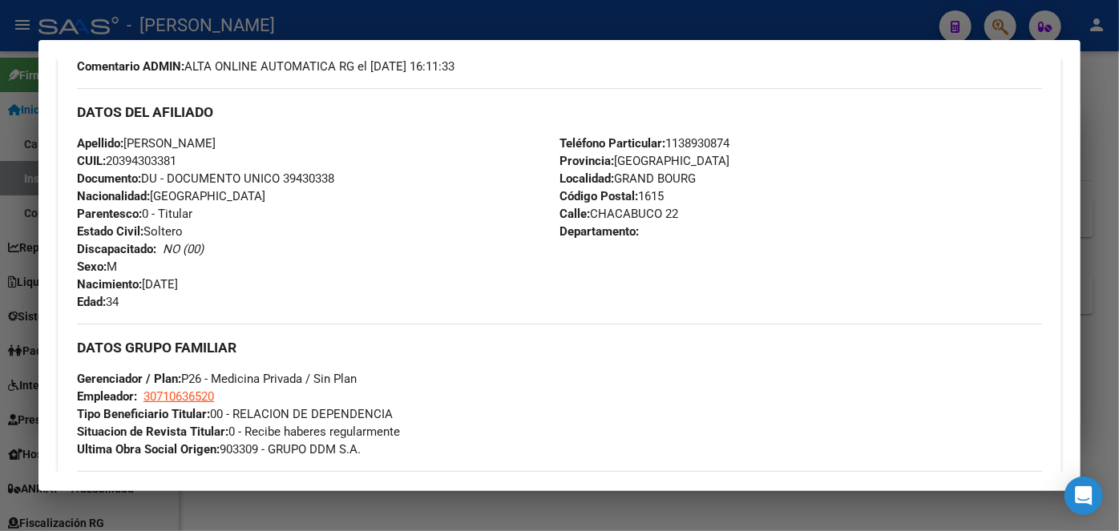
scroll to position [729, 0]
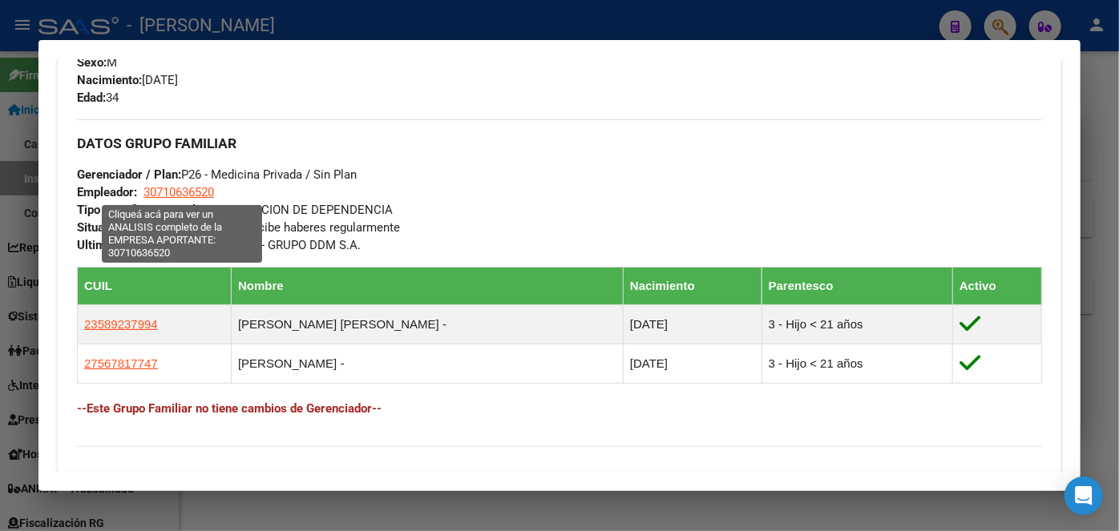
click at [199, 185] on div "DATOS GRUPO FAMILIAR Gerenciador / Plan: P26 - Medicina Privada / Sin Plan Empl…" at bounding box center [559, 186] width 965 height 135
click at [199, 185] on span "30710636520" at bounding box center [178, 192] width 71 height 14
type textarea "30710636520"
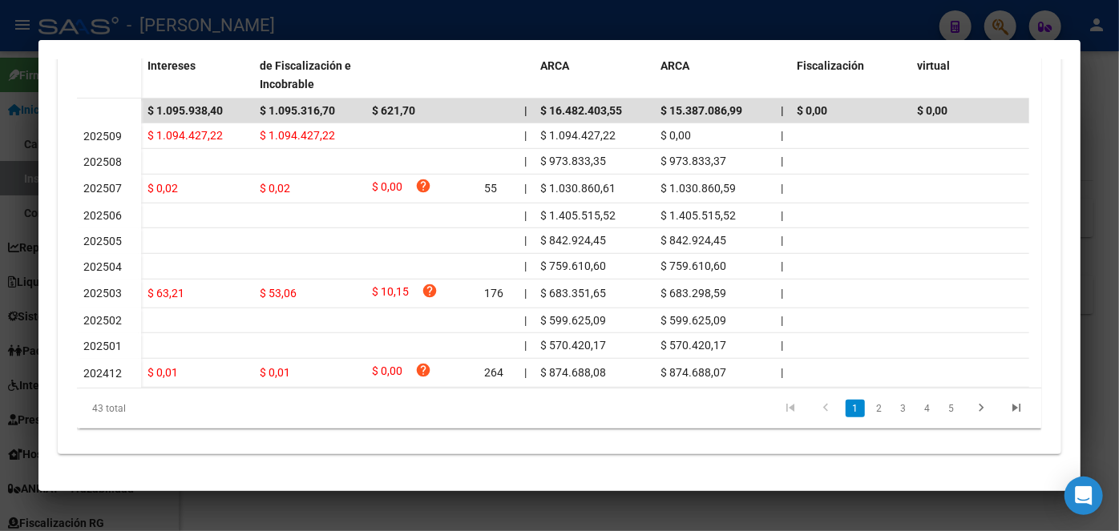
scroll to position [535, 0]
click at [303, 4] on div at bounding box center [559, 265] width 1119 height 531
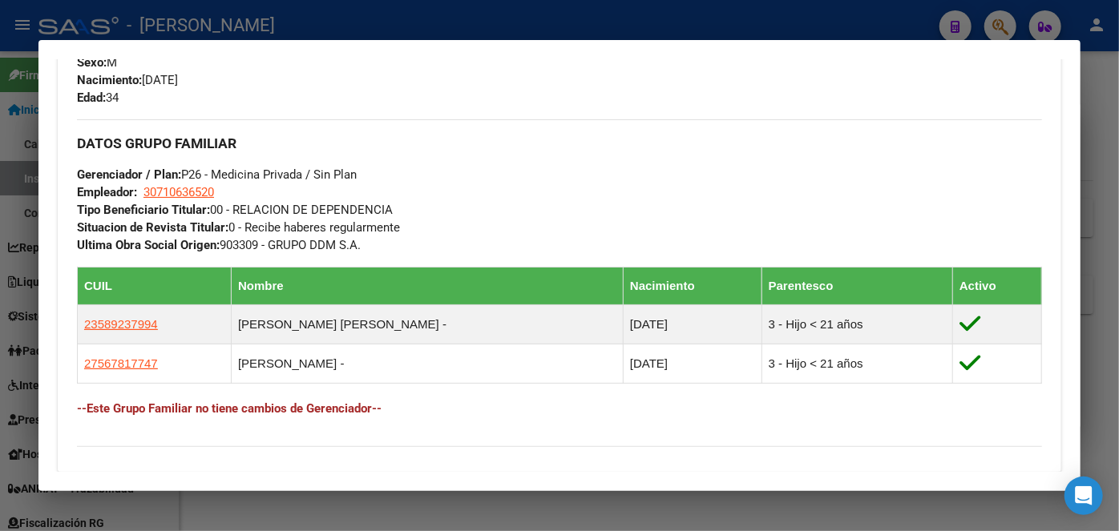
scroll to position [979, 0]
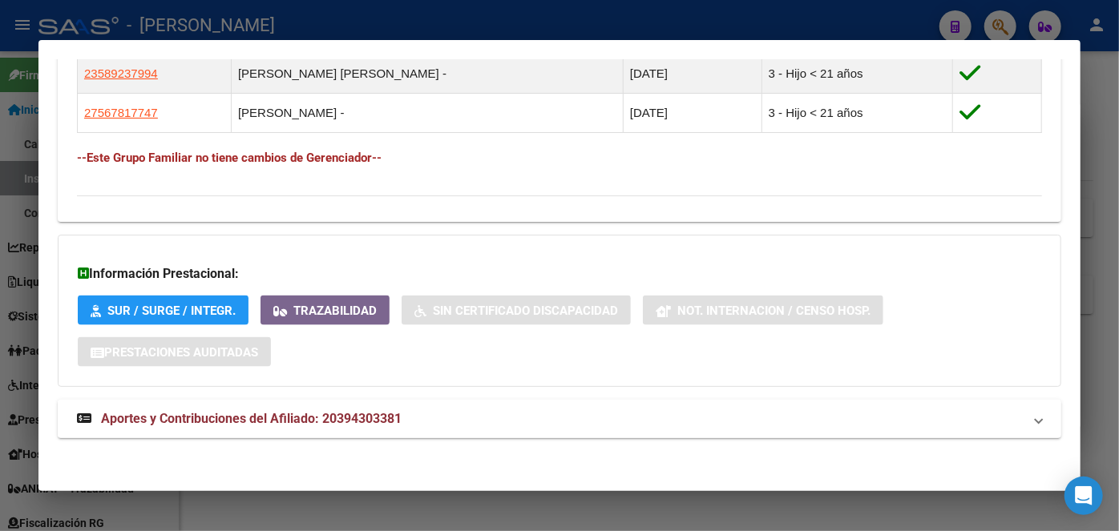
click at [350, 411] on span "Aportes y Contribuciones del Afiliado: 20394303381" at bounding box center [251, 418] width 301 height 15
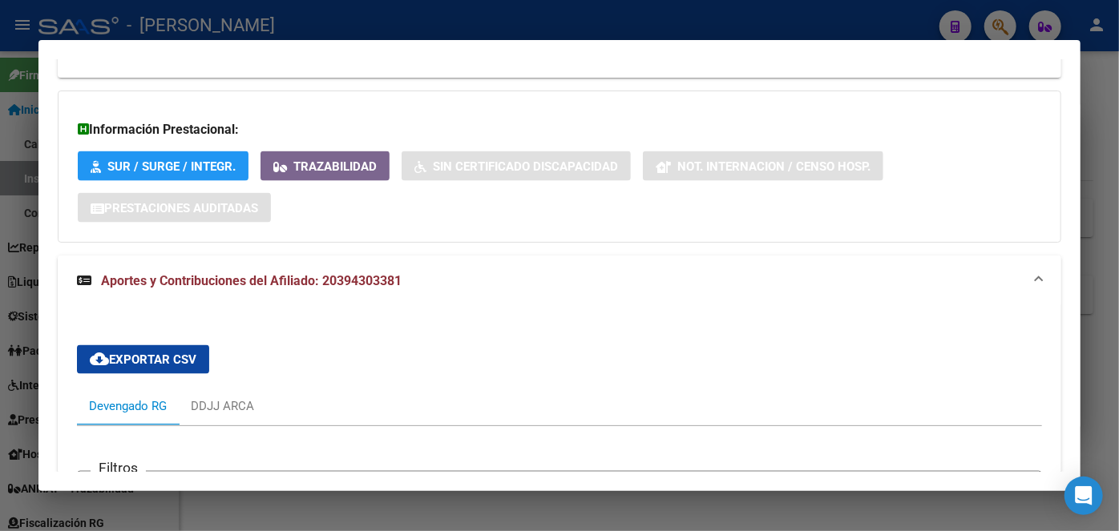
scroll to position [1146, 0]
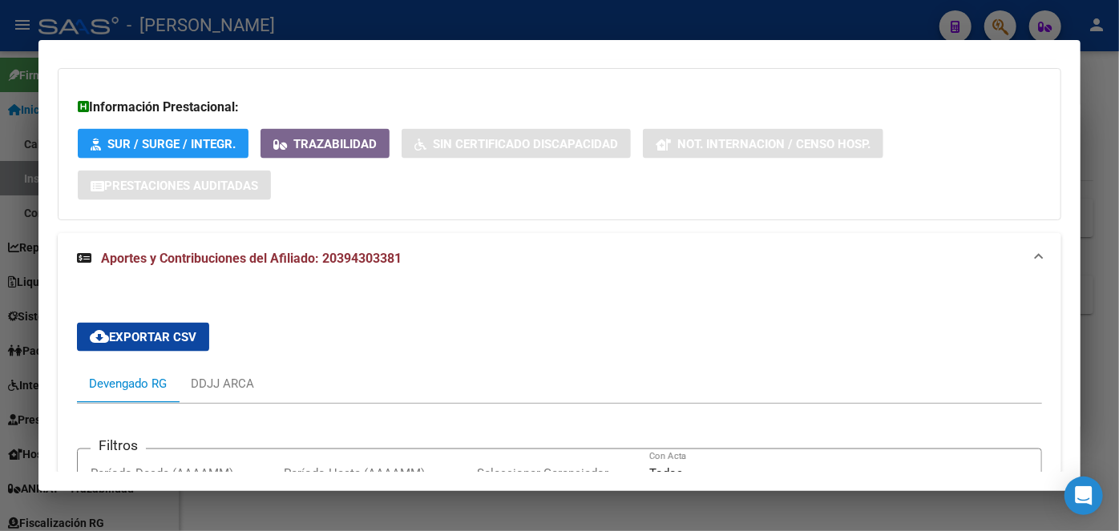
click at [232, 19] on div at bounding box center [559, 265] width 1119 height 531
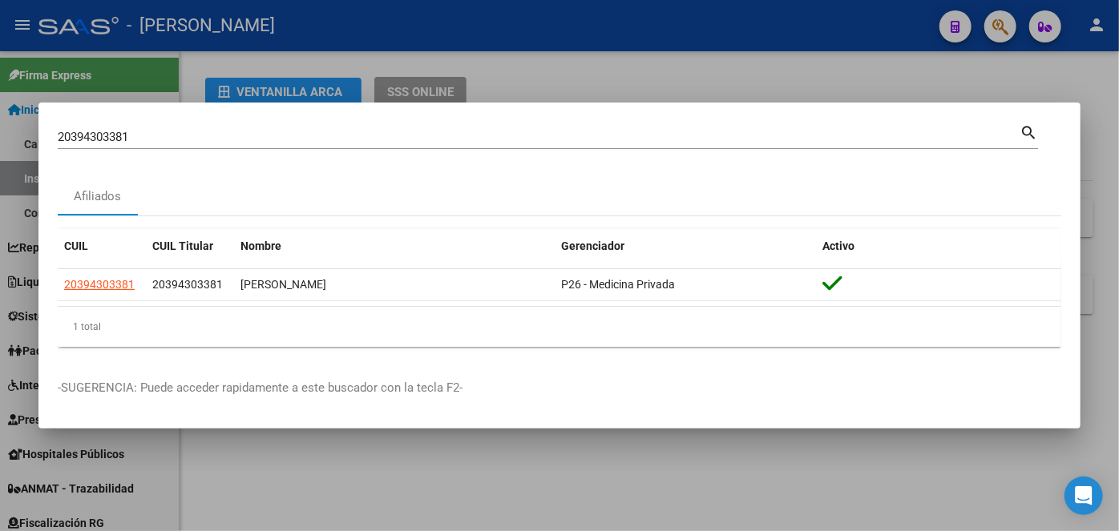
click at [264, 129] on div "20394303381 Buscar (apellido, dni, [PERSON_NAME], [PERSON_NAME], cuit, obra soc…" at bounding box center [539, 137] width 962 height 24
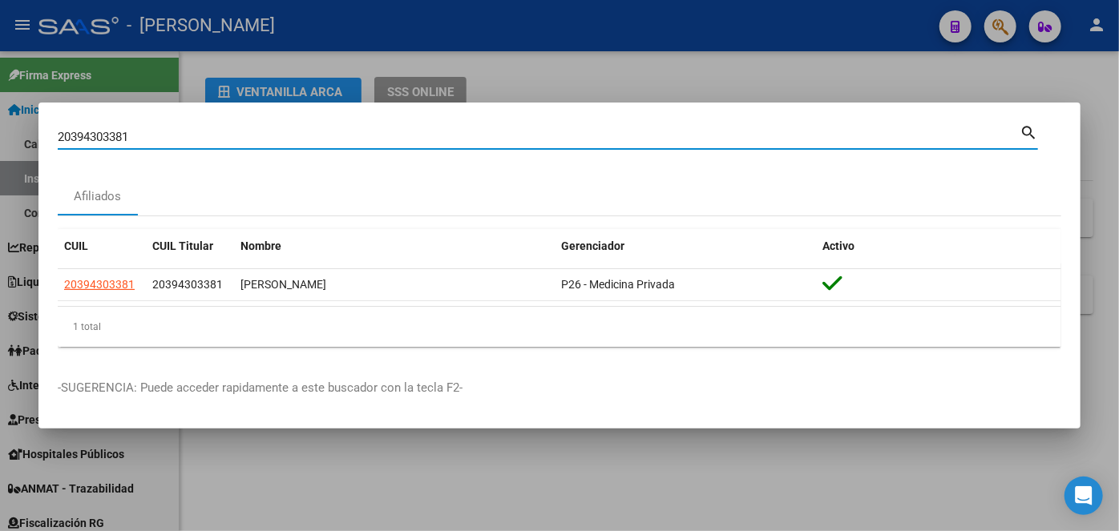
click at [264, 136] on input "20394303381" at bounding box center [539, 137] width 962 height 14
click at [264, 135] on input "20394303381" at bounding box center [539, 137] width 962 height 14
paste input "258934262"
type input "20258934262"
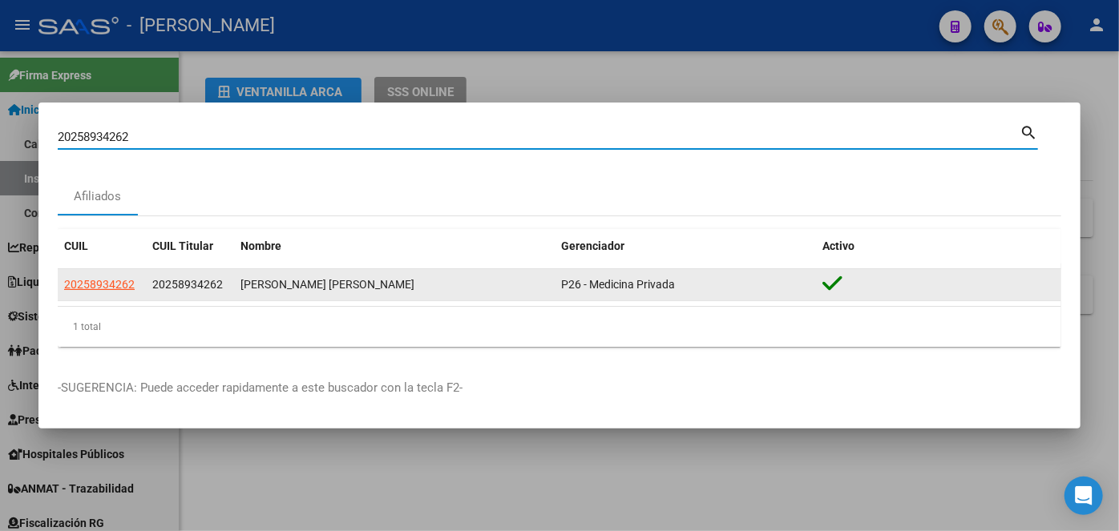
click at [112, 294] on datatable-body-cell "20258934262" at bounding box center [102, 284] width 88 height 31
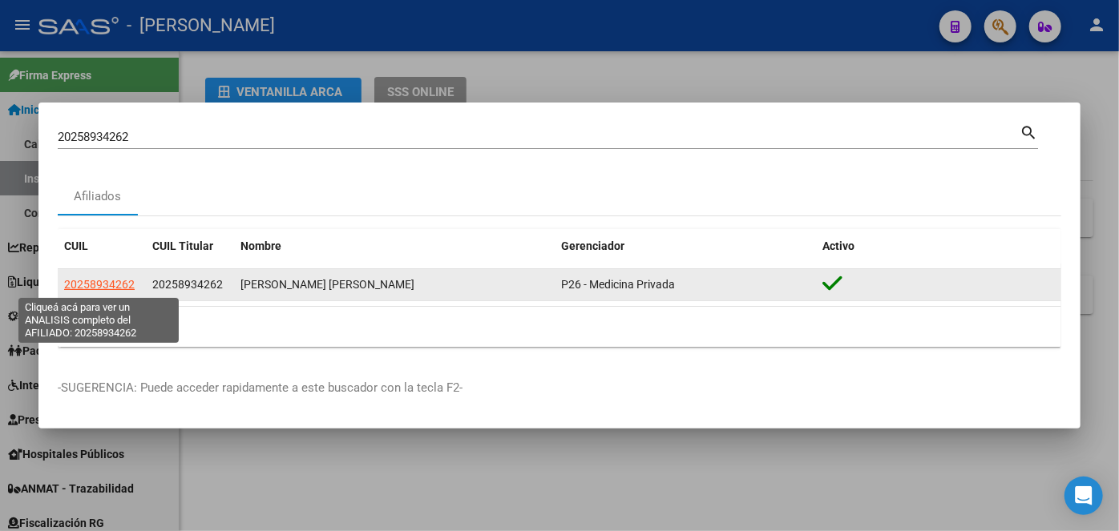
click at [111, 287] on span "20258934262" at bounding box center [99, 284] width 71 height 13
type textarea "20258934262"
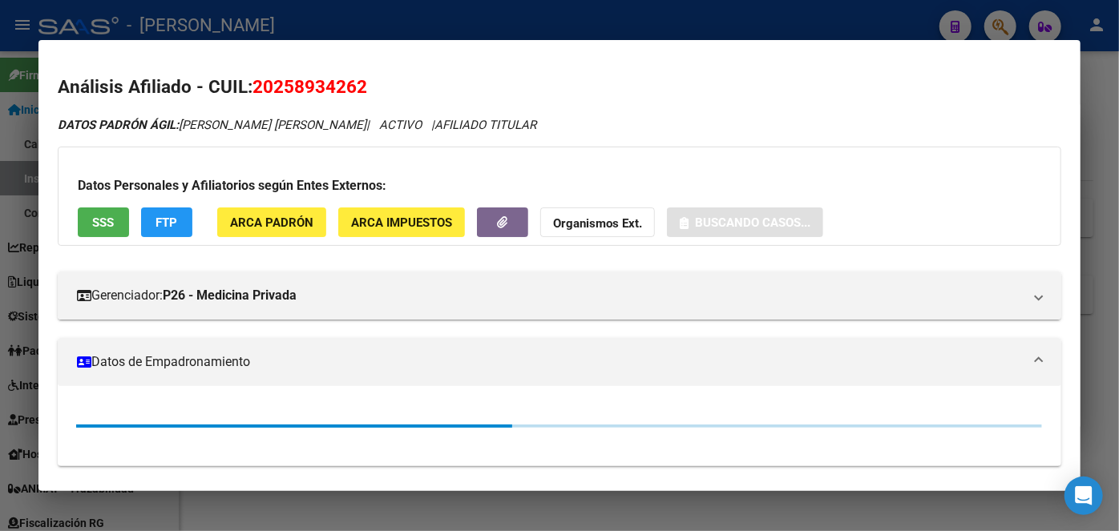
click at [232, 225] on span "ARCA Padrón" at bounding box center [271, 223] width 83 height 14
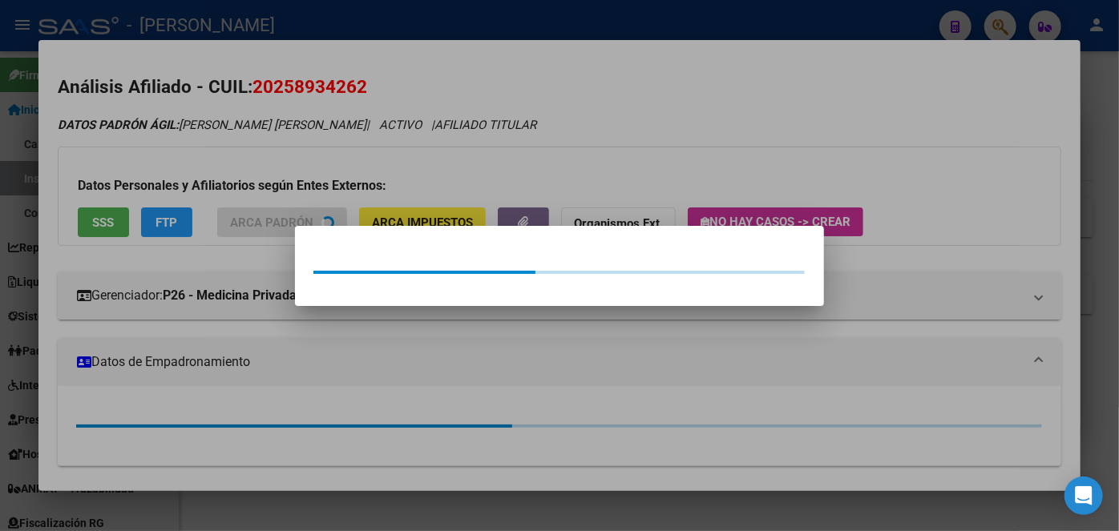
click at [224, 155] on div at bounding box center [559, 265] width 1119 height 531
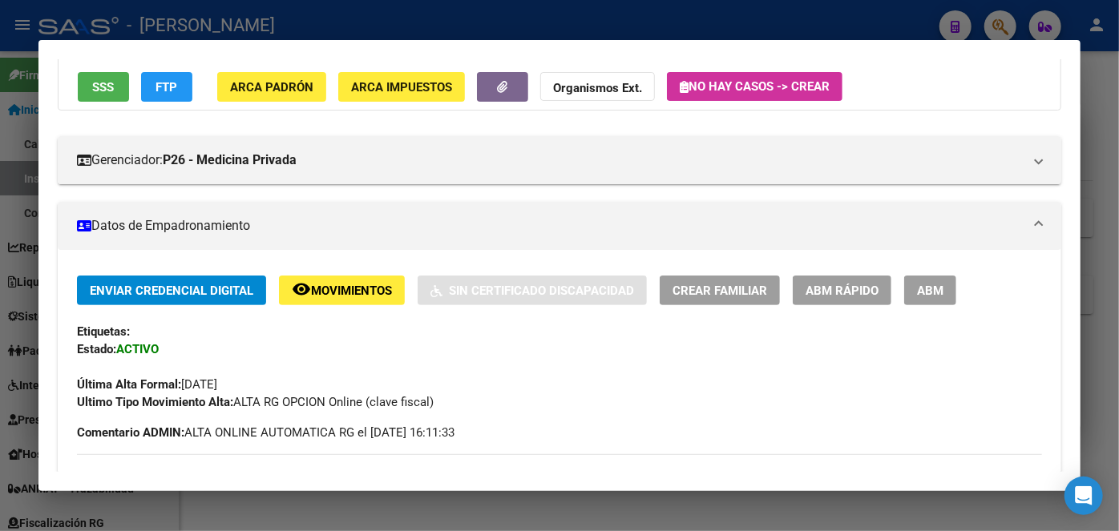
scroll to position [0, 0]
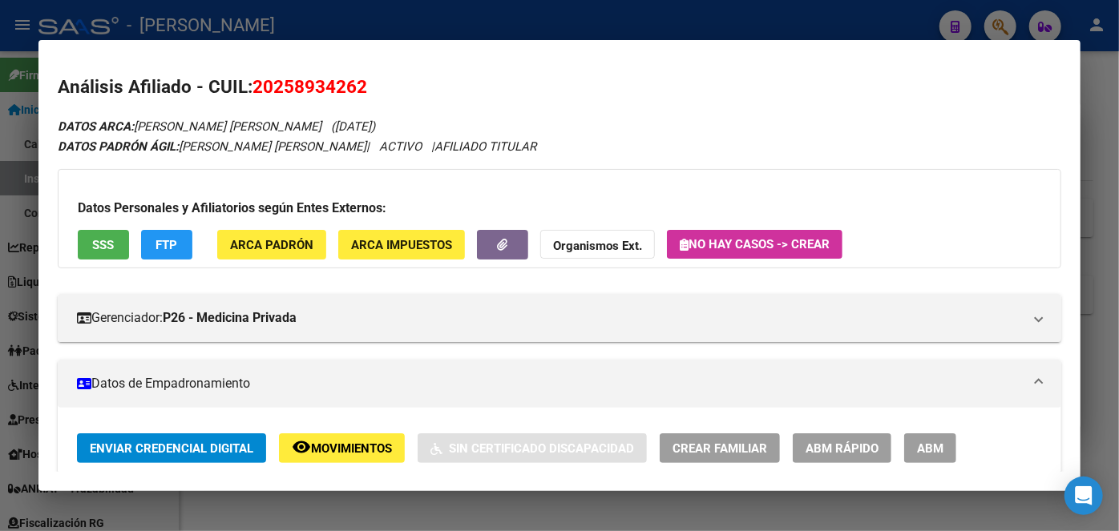
click at [106, 242] on span "SSS" at bounding box center [104, 245] width 22 height 14
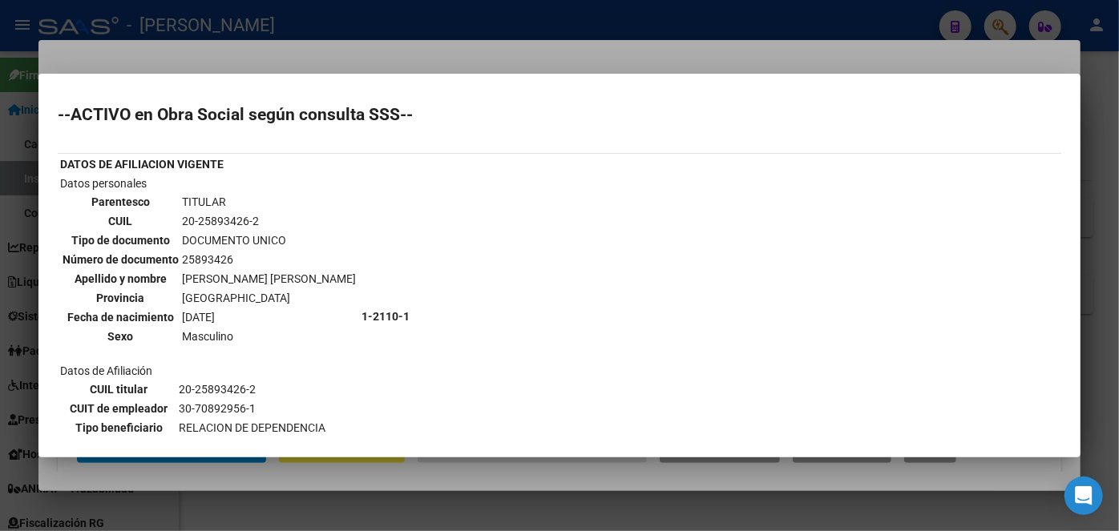
click at [230, 59] on div at bounding box center [559, 265] width 1119 height 531
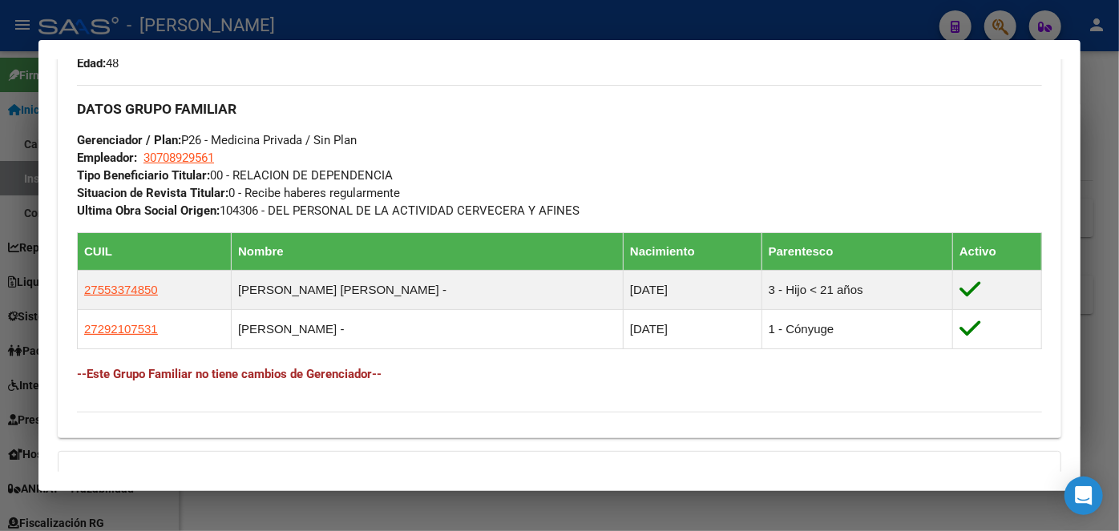
scroll to position [979, 0]
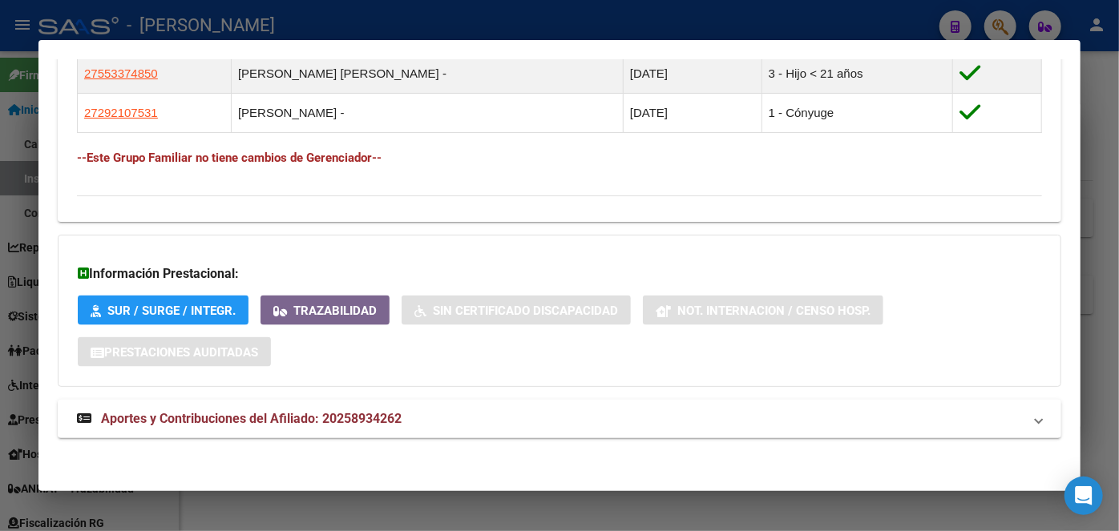
drag, startPoint x: 326, startPoint y: 382, endPoint x: 339, endPoint y: 398, distance: 19.9
click at [327, 384] on div "Información Prestacional: SUR / SURGE / INTEGR. Trazabilidad Sin Certificado Di…" at bounding box center [559, 311] width 1003 height 152
click at [366, 423] on span "Aportes y Contribuciones del Afiliado: 20258934262" at bounding box center [251, 418] width 301 height 15
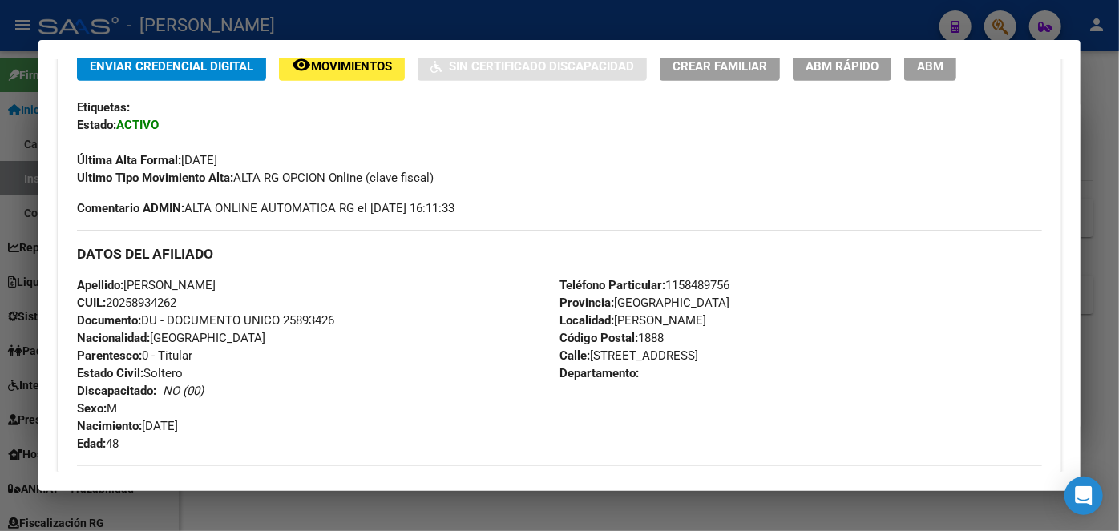
scroll to position [309, 0]
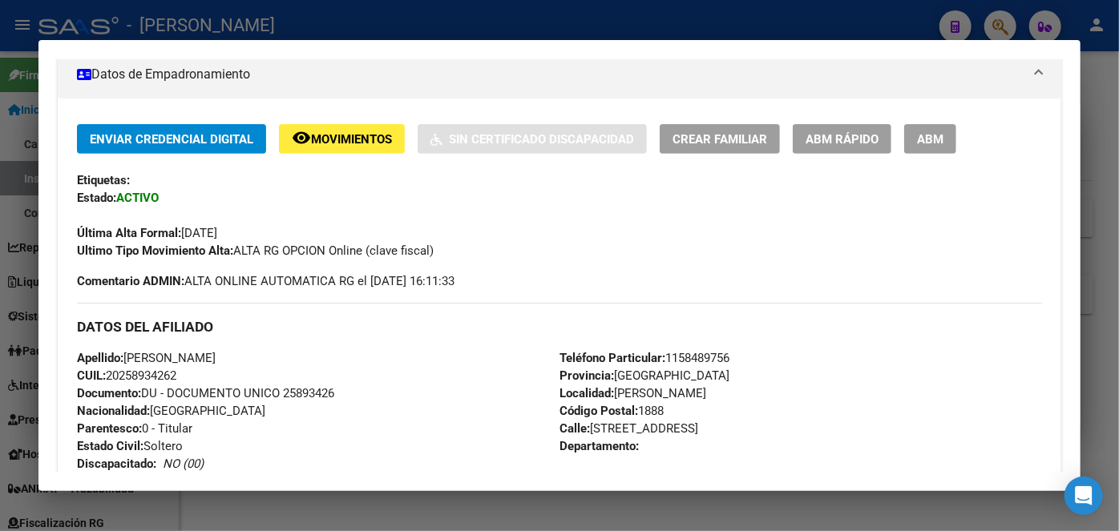
click at [309, 391] on span "Documento: DU - DOCUMENTO UNICO 25893426" at bounding box center [205, 393] width 257 height 14
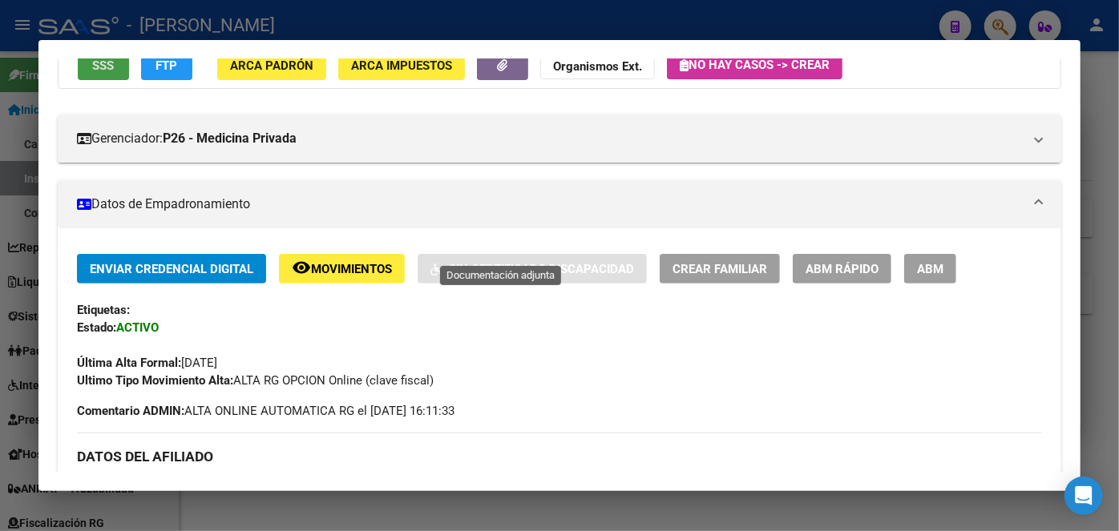
scroll to position [291, 0]
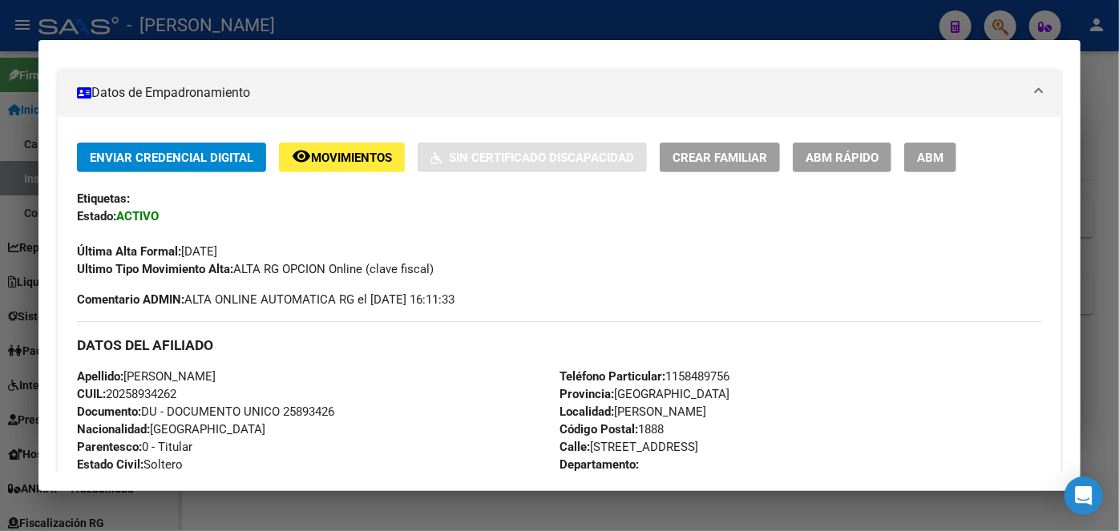
click at [687, 369] on span "Teléfono Particular: [PHONE_NUMBER]" at bounding box center [644, 376] width 170 height 14
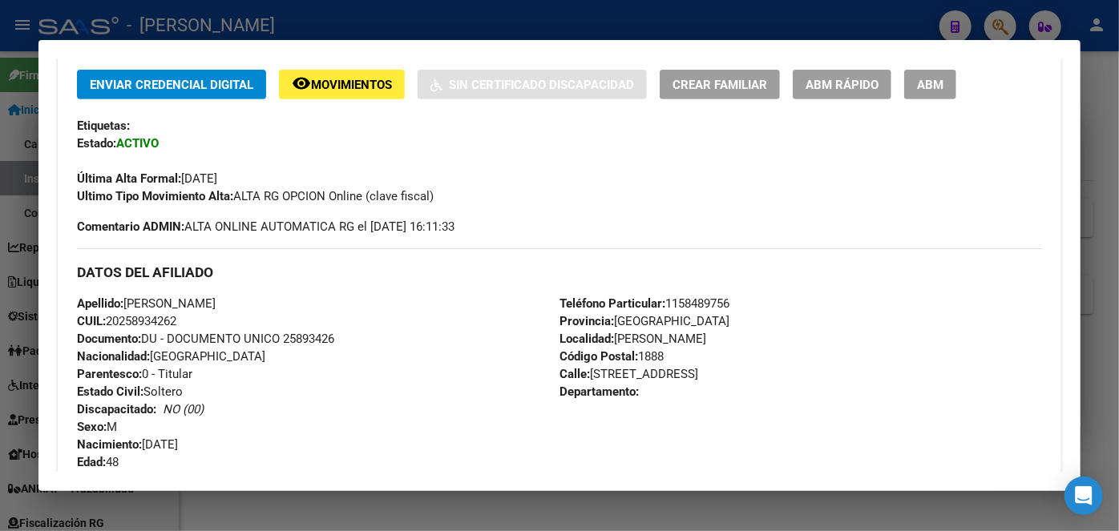
scroll to position [510, 0]
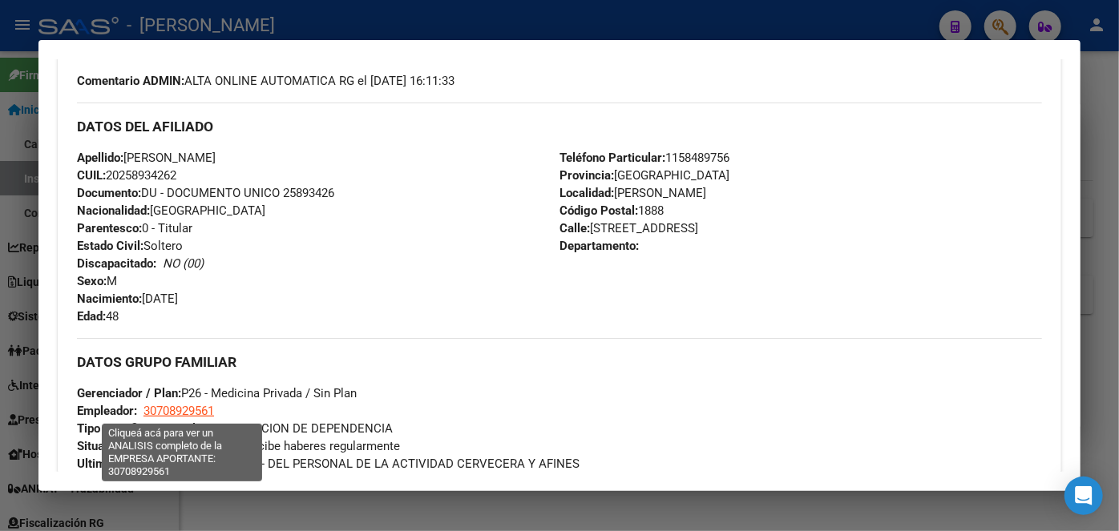
click at [180, 409] on span "30708929561" at bounding box center [178, 411] width 71 height 14
type textarea "30708929561"
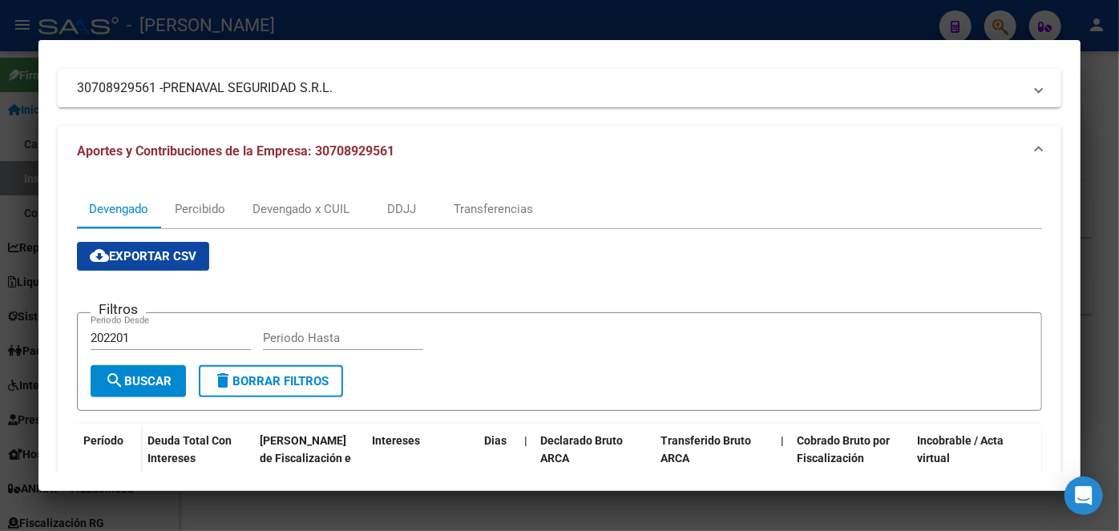
scroll to position [72, 0]
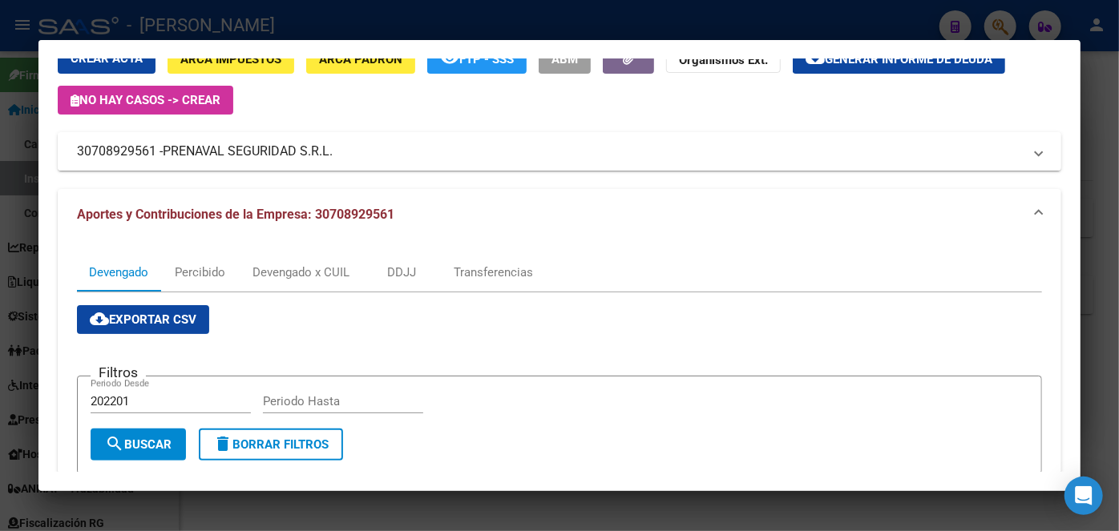
click at [240, 159] on span "PRENAVAL SEGURIDAD S.R.L." at bounding box center [248, 151] width 170 height 19
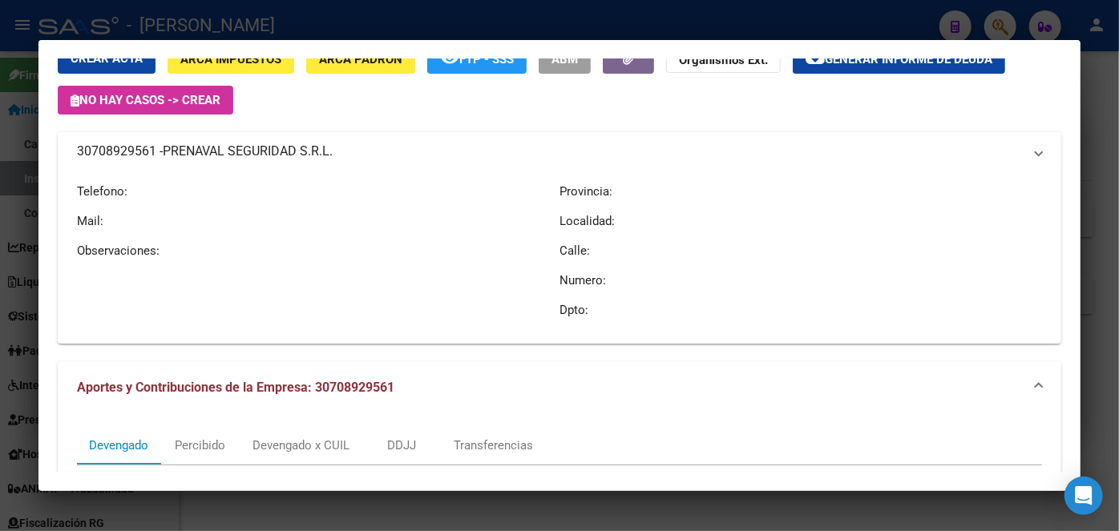
click at [240, 159] on span "PRENAVAL SEGURIDAD S.R.L." at bounding box center [248, 151] width 170 height 19
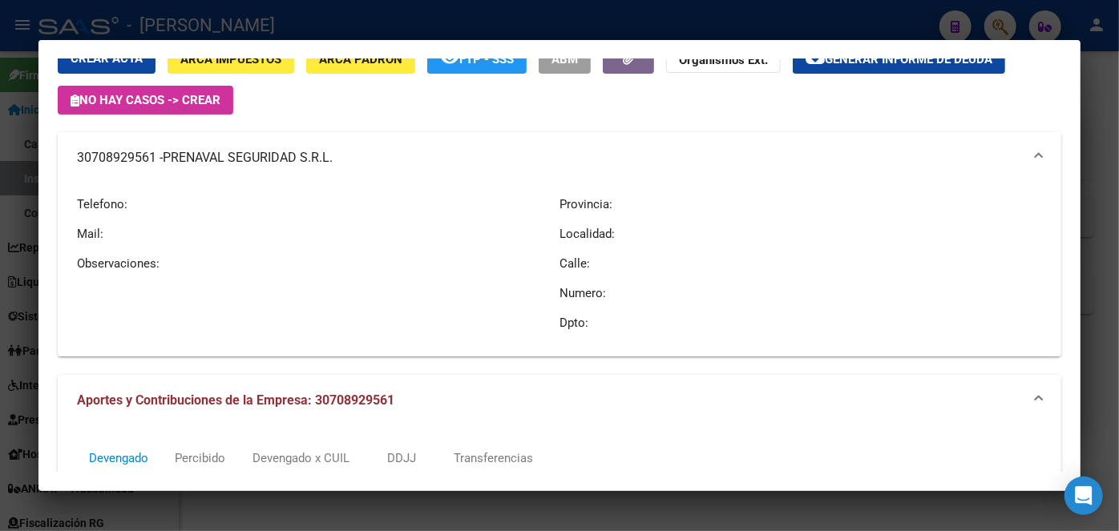
click at [316, 19] on div at bounding box center [559, 265] width 1119 height 531
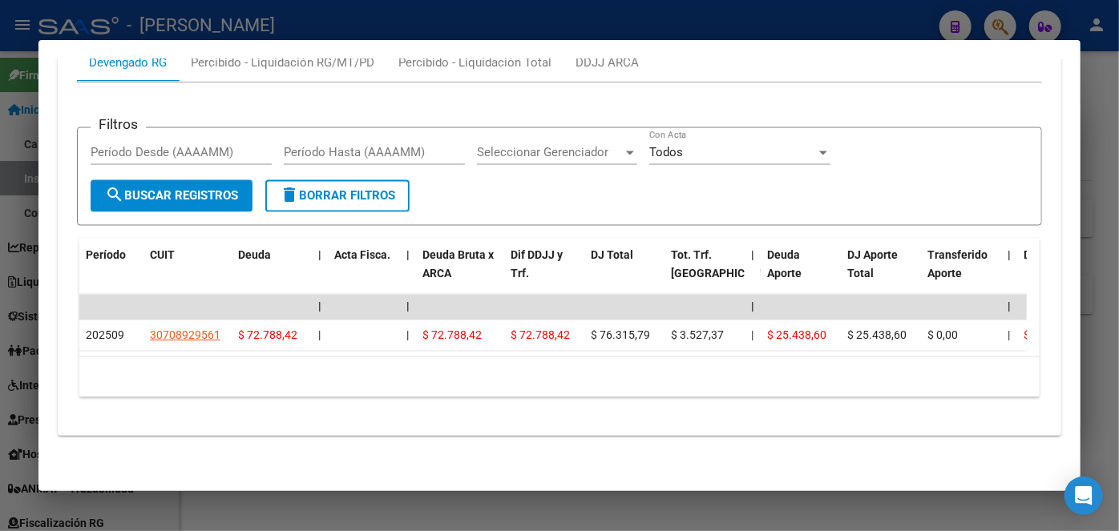
scroll to position [1403, 0]
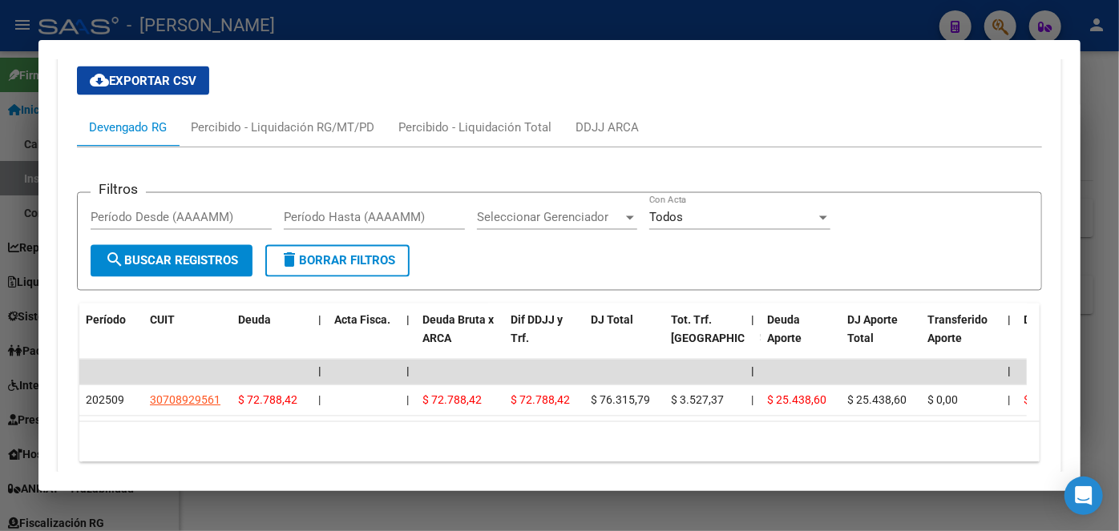
click at [248, 48] on mat-dialog-container "Análisis Afiliado - CUIL: 20258934262 DATOS ARCA: [PERSON_NAME] [PERSON_NAME] (…" at bounding box center [559, 266] width 1042 height 452
click at [245, 30] on div at bounding box center [559, 265] width 1119 height 531
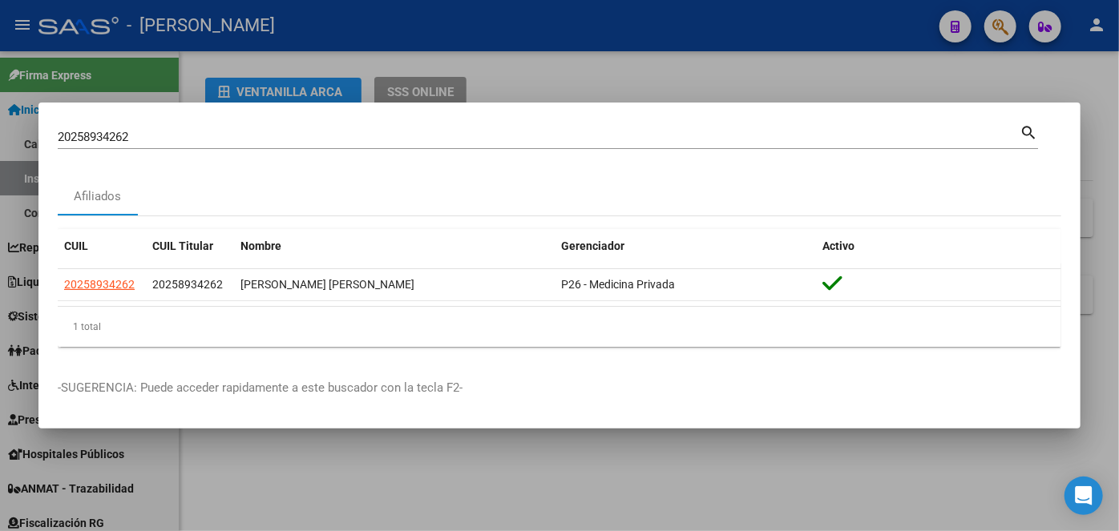
click at [191, 144] on input "20258934262" at bounding box center [539, 137] width 962 height 14
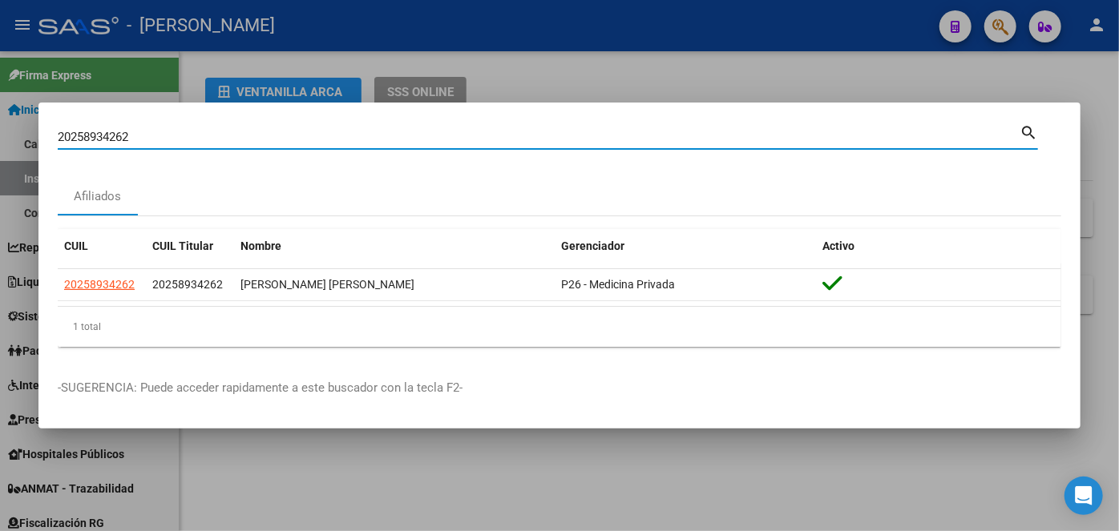
click at [191, 144] on input "20258934262" at bounding box center [539, 137] width 962 height 14
paste input "43252131"
type input "20432521312"
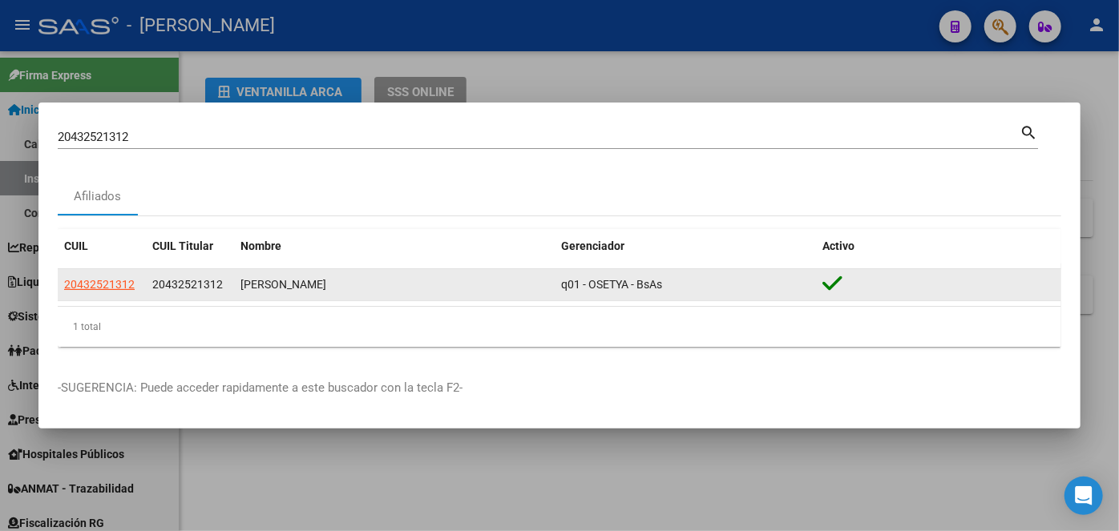
click at [111, 292] on app-link-go-to "20432521312" at bounding box center [99, 285] width 71 height 18
click at [109, 287] on span "20432521312" at bounding box center [99, 284] width 71 height 13
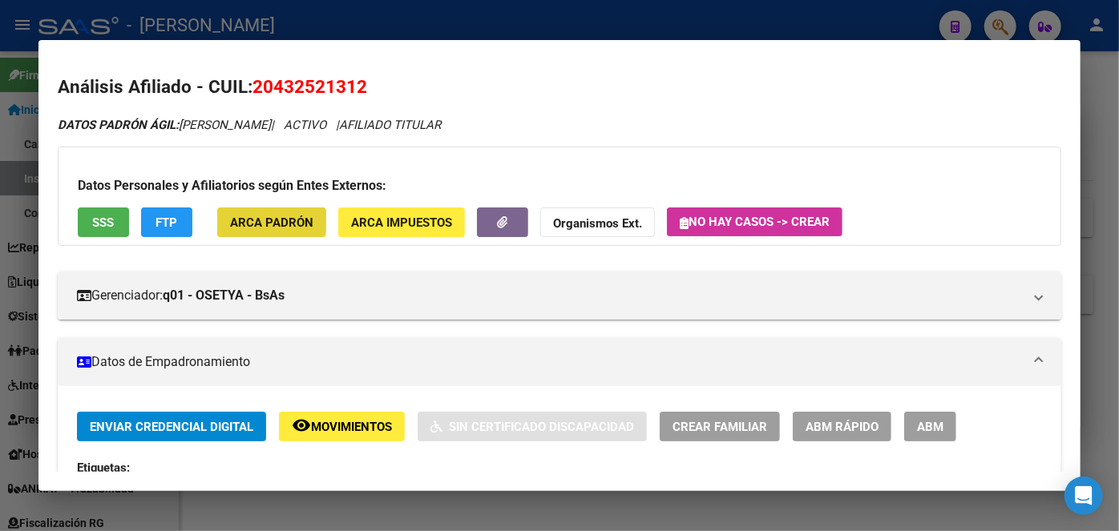
click at [234, 210] on button "ARCA Padrón" at bounding box center [271, 223] width 109 height 30
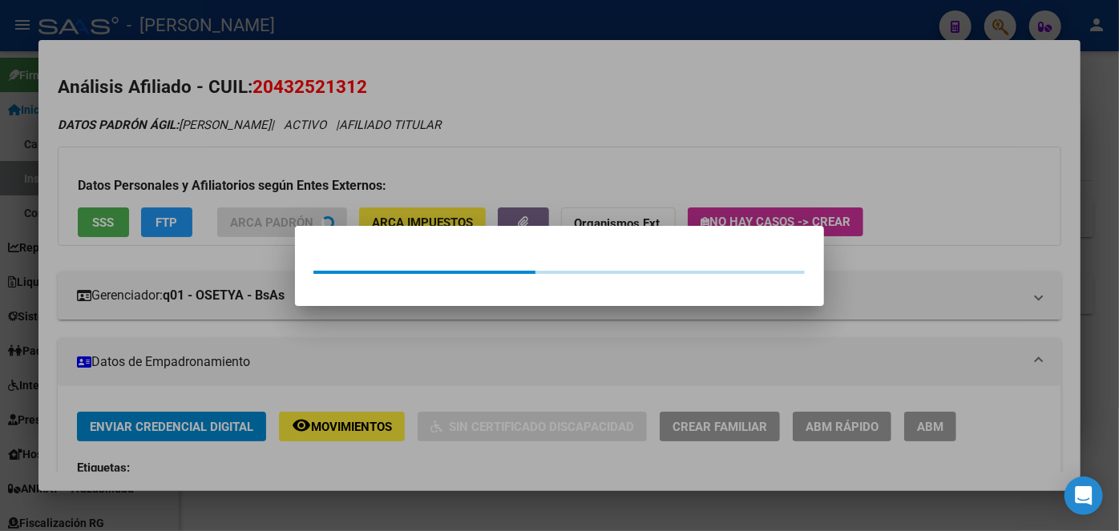
click at [188, 134] on div at bounding box center [559, 265] width 1119 height 531
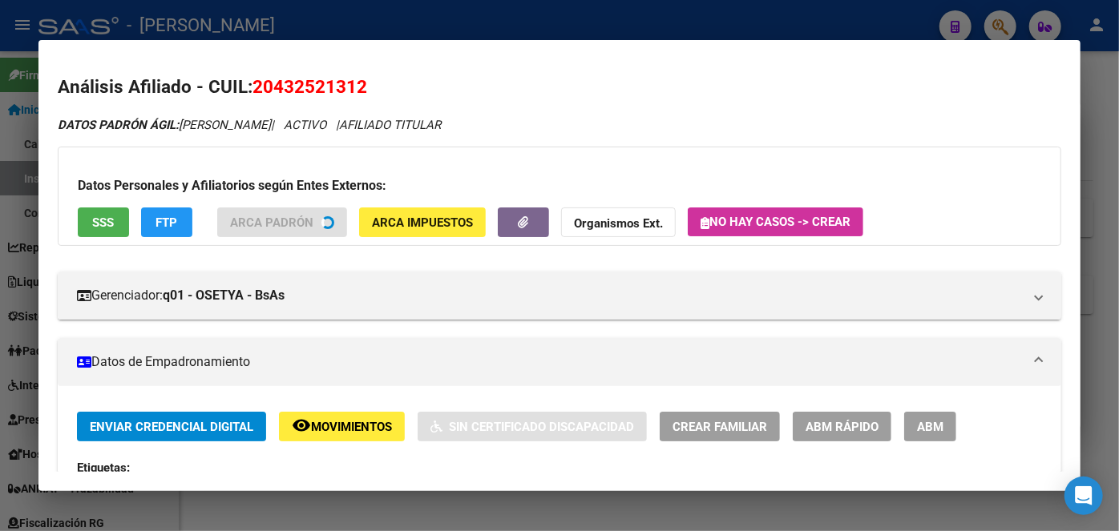
drag, startPoint x: 129, startPoint y: 224, endPoint x: 114, endPoint y: 225, distance: 15.2
click at [128, 224] on div "Datos Personales y Afiliatorios según Entes Externos: SSS FTP ARCA Padrón ARCA …" at bounding box center [559, 196] width 1003 height 99
click at [114, 225] on div "Datos Personales y Afiliatorios según Entes Externos: SSS FTP ARCA Padrón ARCA …" at bounding box center [559, 196] width 1003 height 99
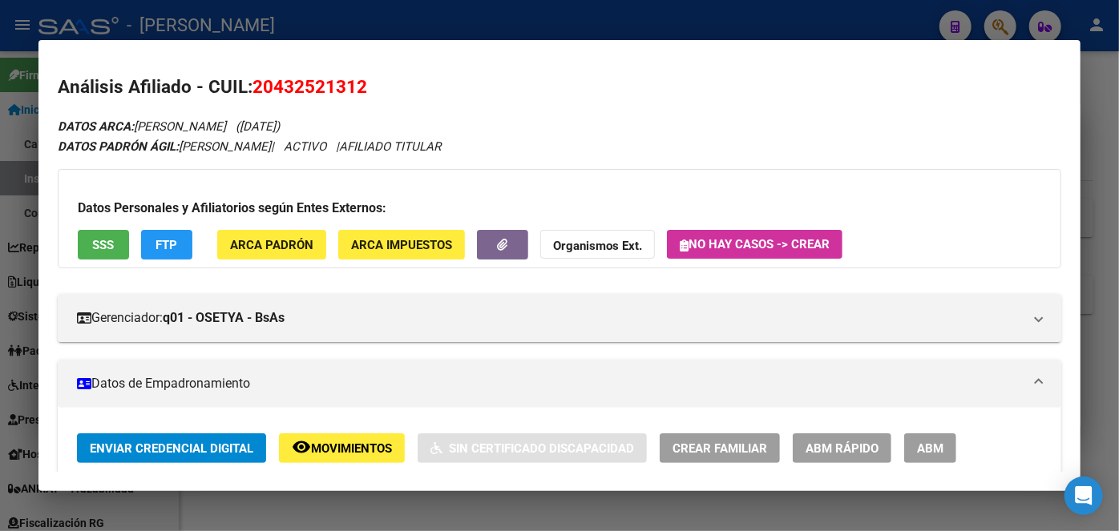
click at [124, 234] on div "Datos Personales y Afiliatorios según Entes Externos: SSS FTP ARCA Padrón ARCA …" at bounding box center [559, 218] width 1003 height 99
click at [123, 234] on button "SSS" at bounding box center [103, 245] width 51 height 30
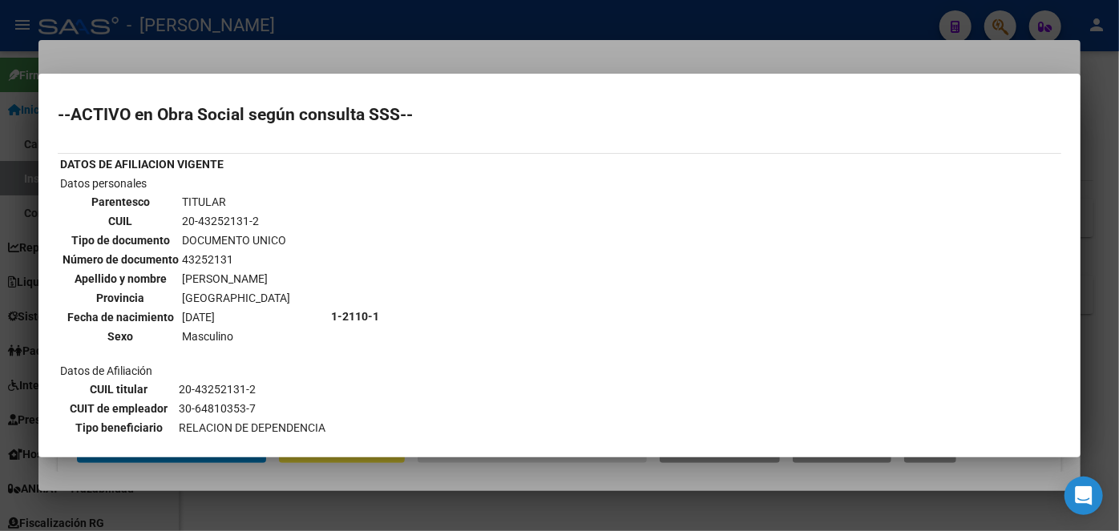
click at [220, 53] on div at bounding box center [559, 265] width 1119 height 531
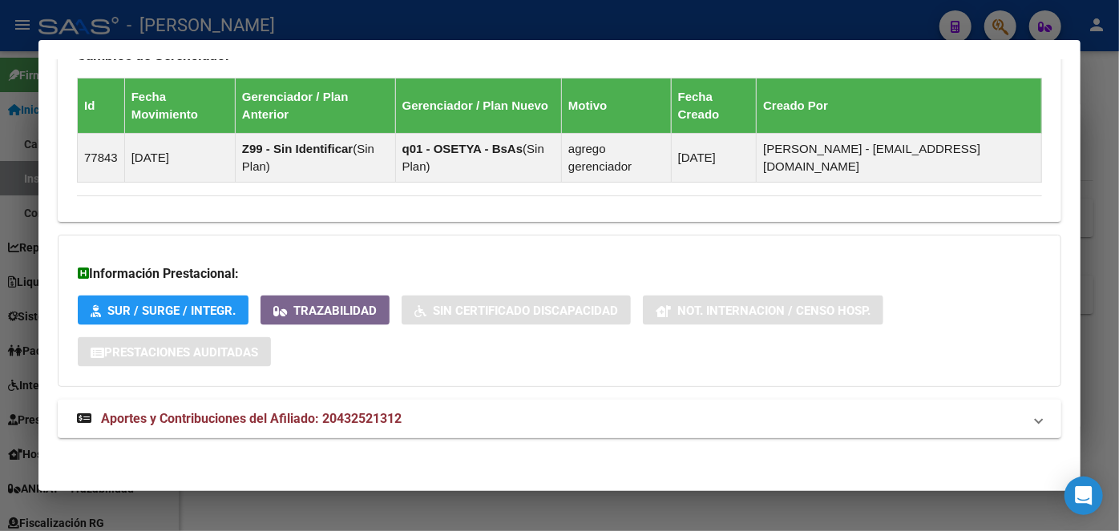
click at [369, 410] on strong "Aportes y Contribuciones del Afiliado: 20432521312" at bounding box center [239, 419] width 325 height 19
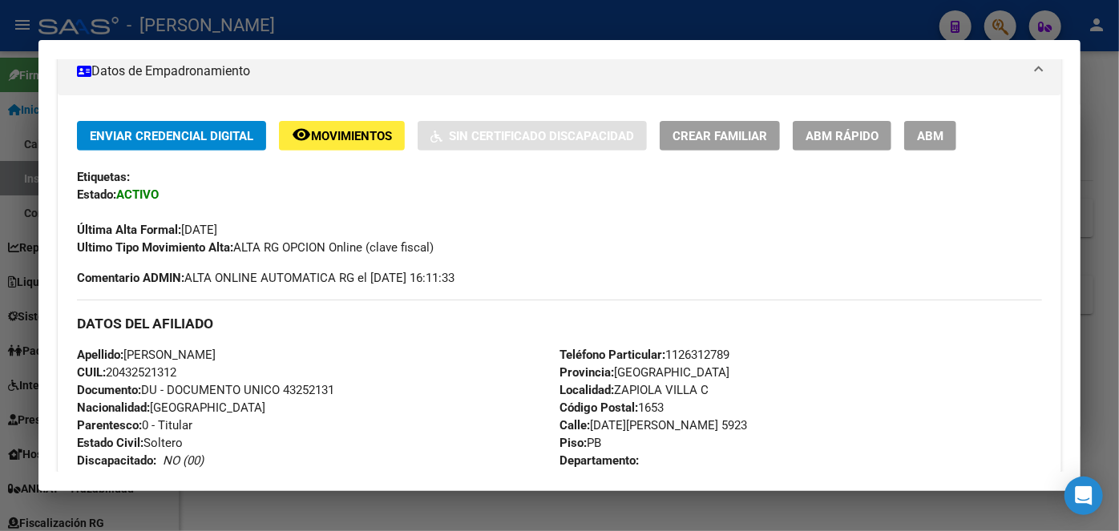
scroll to position [547, 0]
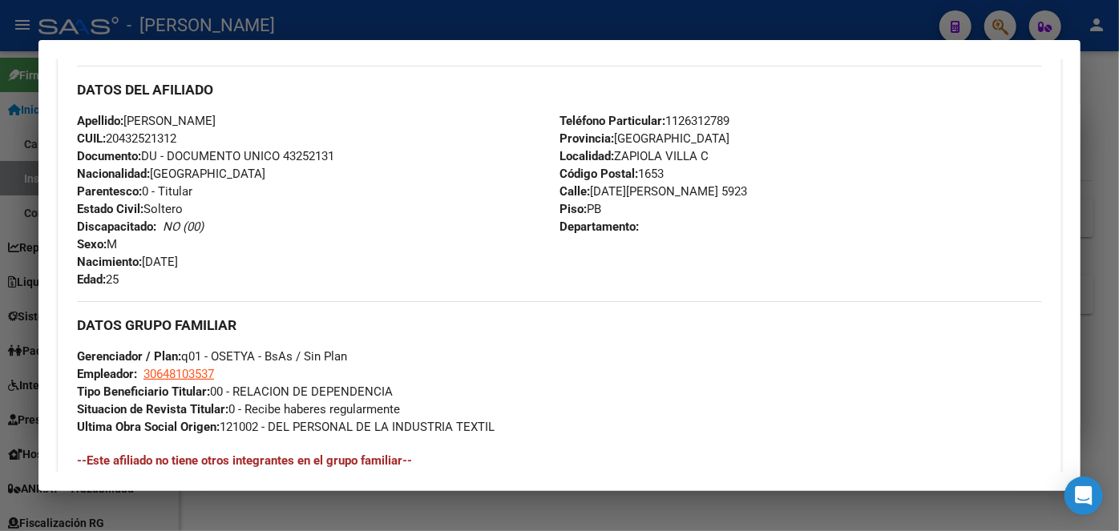
click at [313, 149] on span "Documento: DU - DOCUMENTO UNICO 43252131" at bounding box center [205, 156] width 257 height 14
click at [312, 149] on span "Documento: DU - DOCUMENTO UNICO 43252131" at bounding box center [205, 156] width 257 height 14
drag, startPoint x: 127, startPoint y: 117, endPoint x: 218, endPoint y: 115, distance: 90.6
click at [216, 115] on span "Apellido: [PERSON_NAME]" at bounding box center [146, 121] width 139 height 14
click at [722, 124] on span "Teléfono Particular: [PHONE_NUMBER]" at bounding box center [644, 121] width 170 height 14
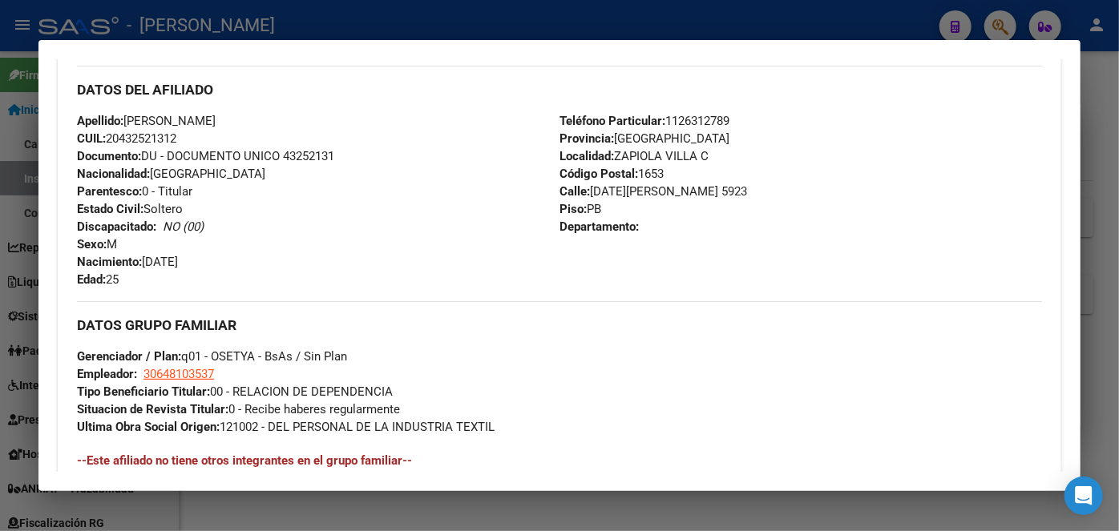
click at [722, 125] on span "Teléfono Particular: [PHONE_NUMBER]" at bounding box center [644, 121] width 170 height 14
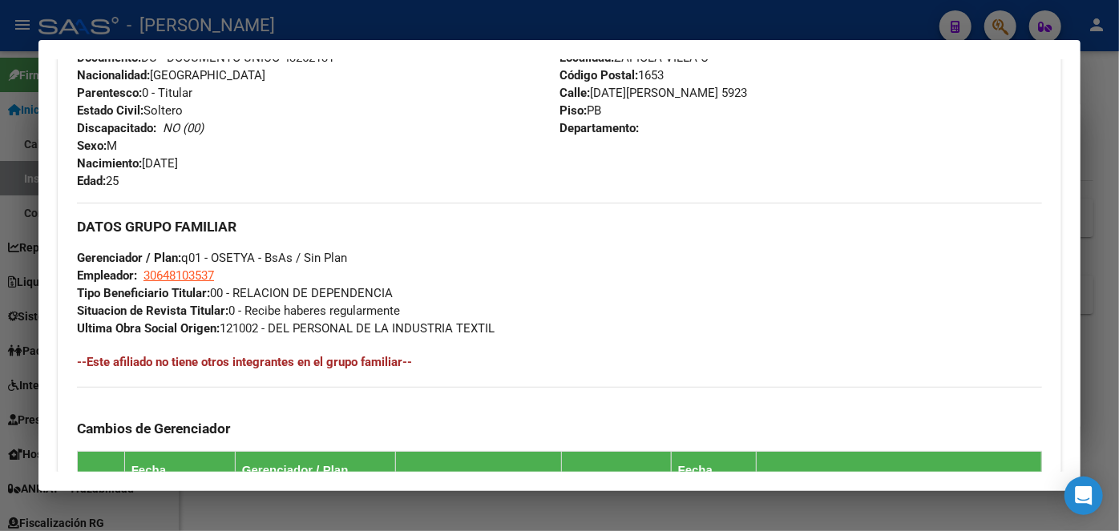
scroll to position [765, 0]
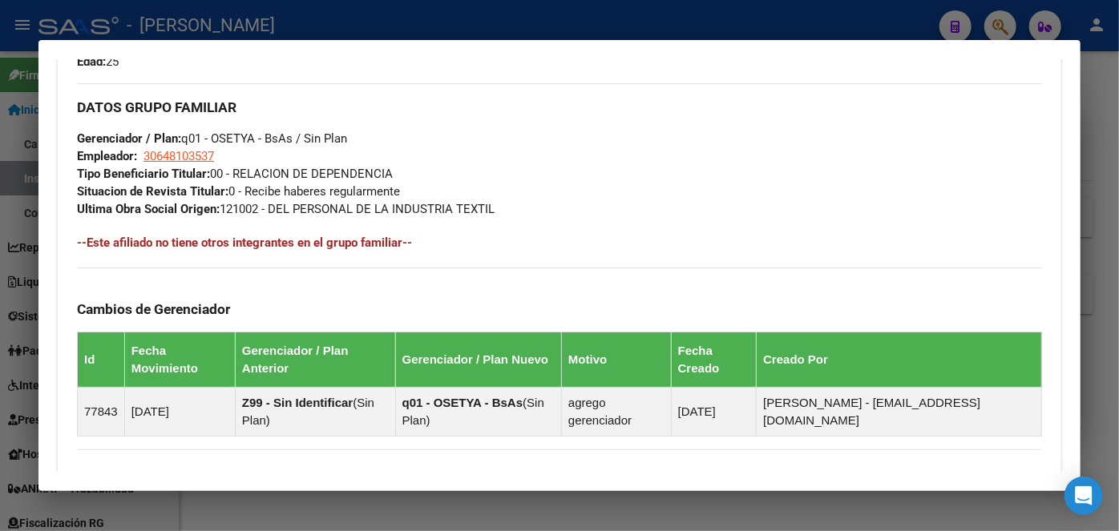
click at [214, 151] on span "30648103537" at bounding box center [178, 156] width 71 height 14
type textarea "30648103537"
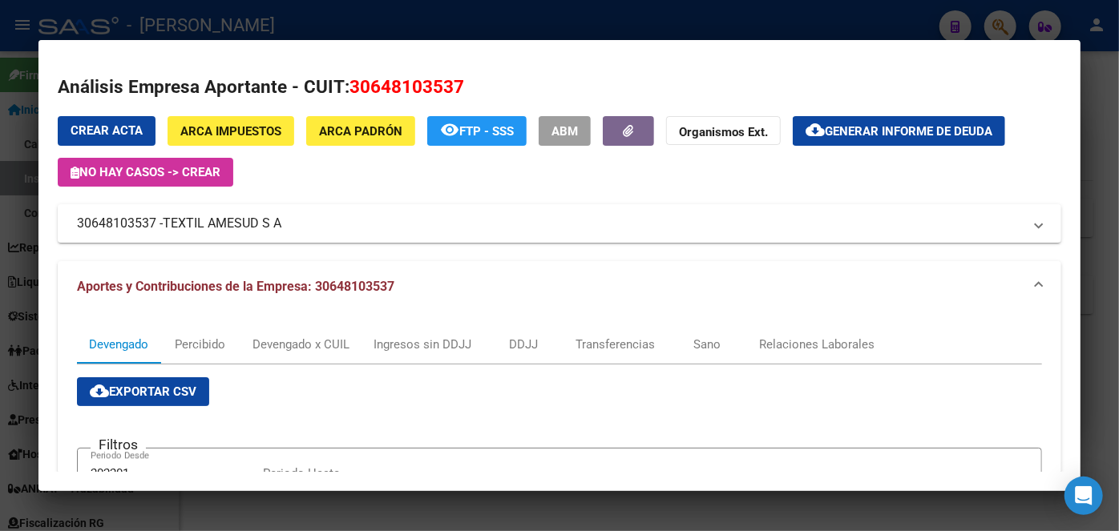
click at [327, 15] on div at bounding box center [559, 265] width 1119 height 531
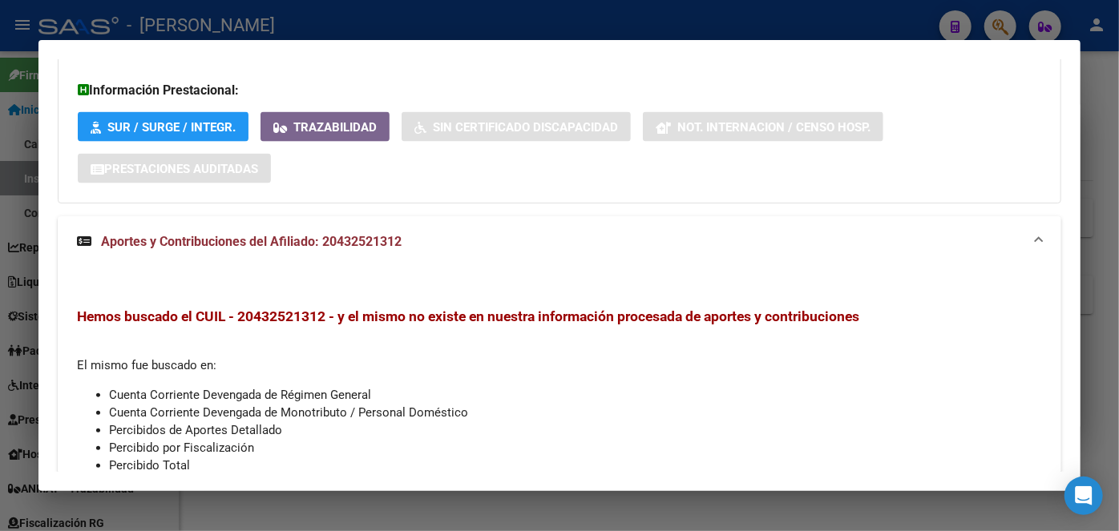
scroll to position [1348, 0]
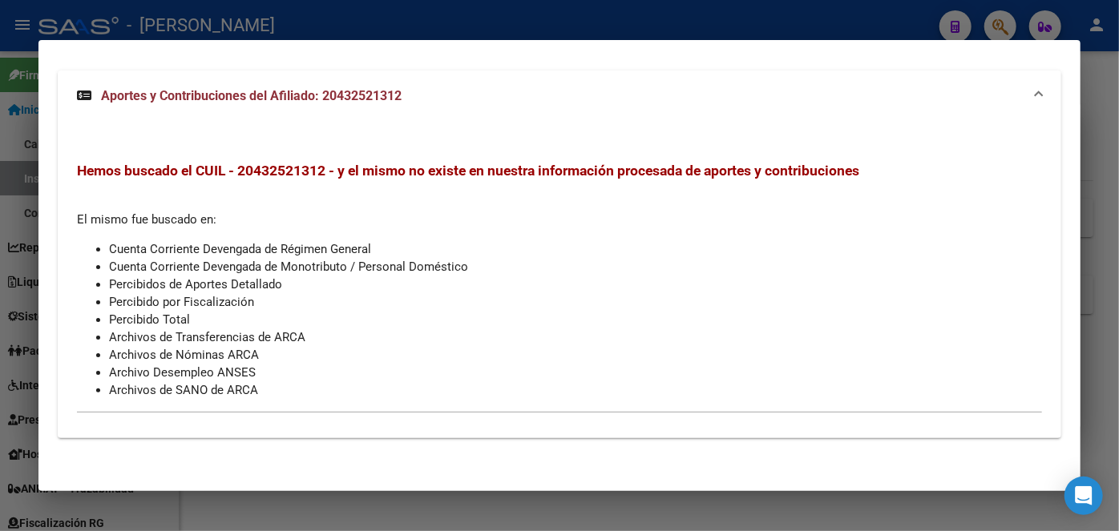
click at [224, 3] on div at bounding box center [559, 265] width 1119 height 531
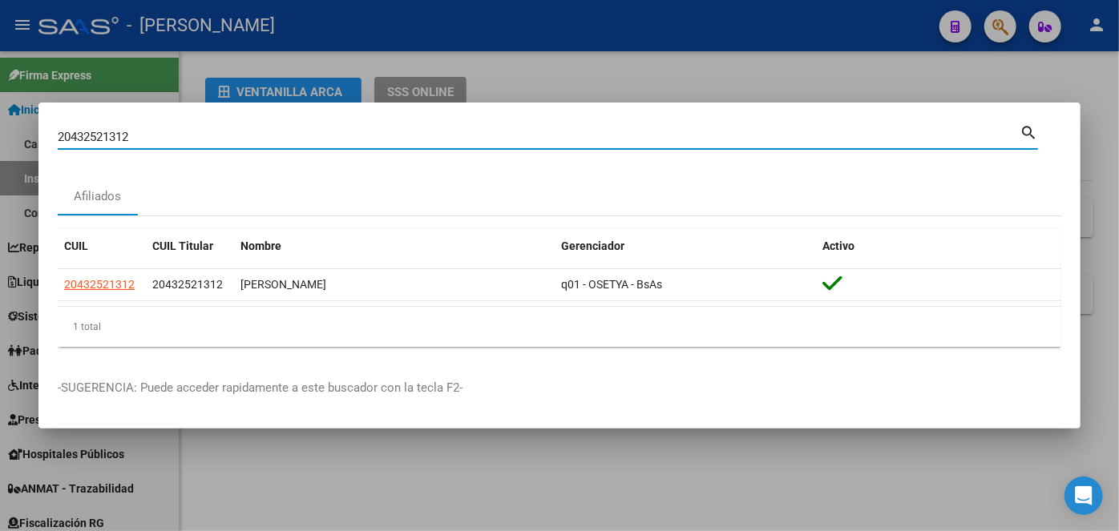
click at [178, 131] on input "20432521312" at bounding box center [539, 137] width 962 height 14
click at [182, 128] on div "20432521312 Buscar (apellido, dni, cuil, [PERSON_NAME], cuit, obra social)" at bounding box center [539, 137] width 962 height 24
paste input "7349314121"
type input "27349314121"
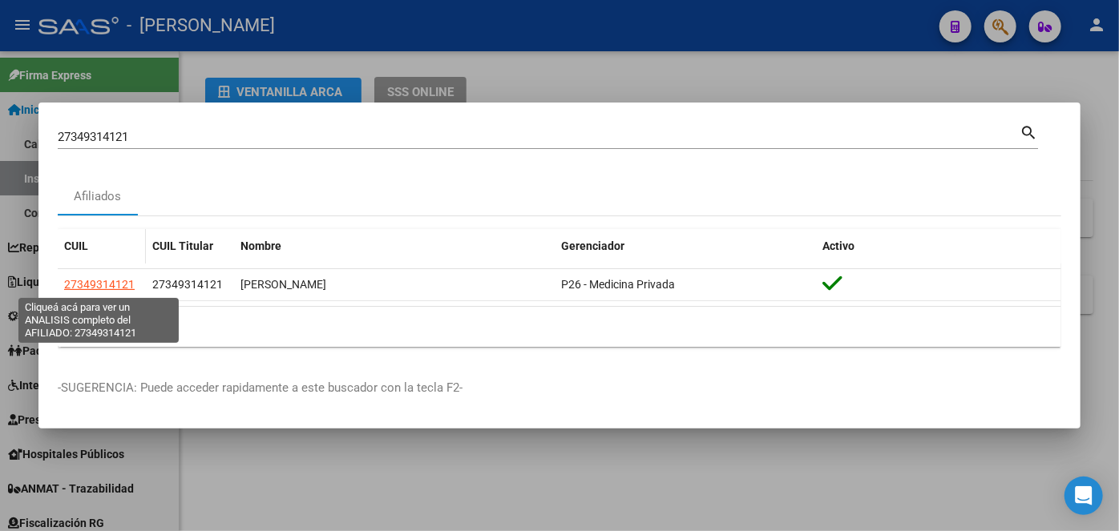
click at [91, 281] on span "27349314121" at bounding box center [99, 284] width 71 height 13
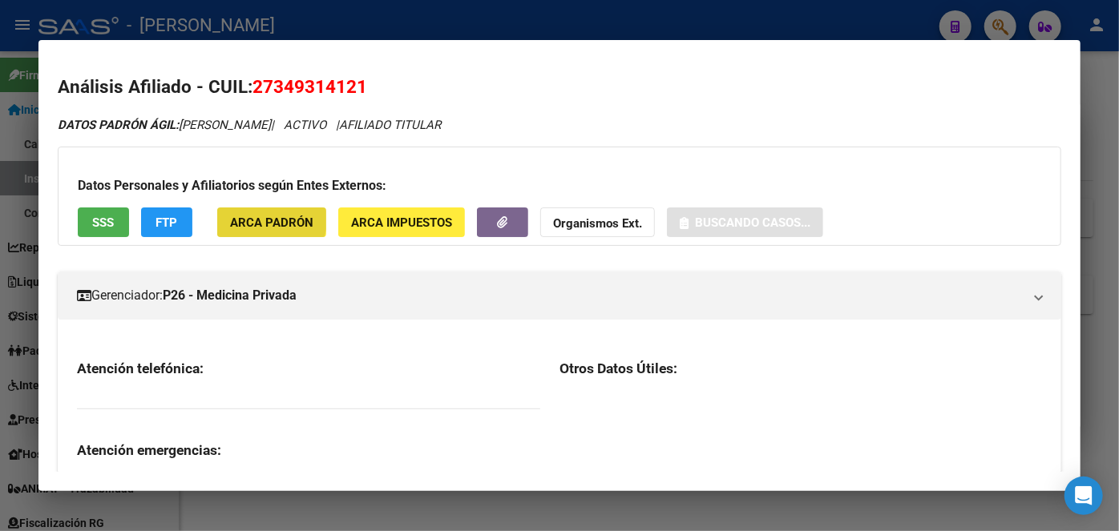
click at [231, 213] on button "ARCA Padrón" at bounding box center [271, 223] width 109 height 30
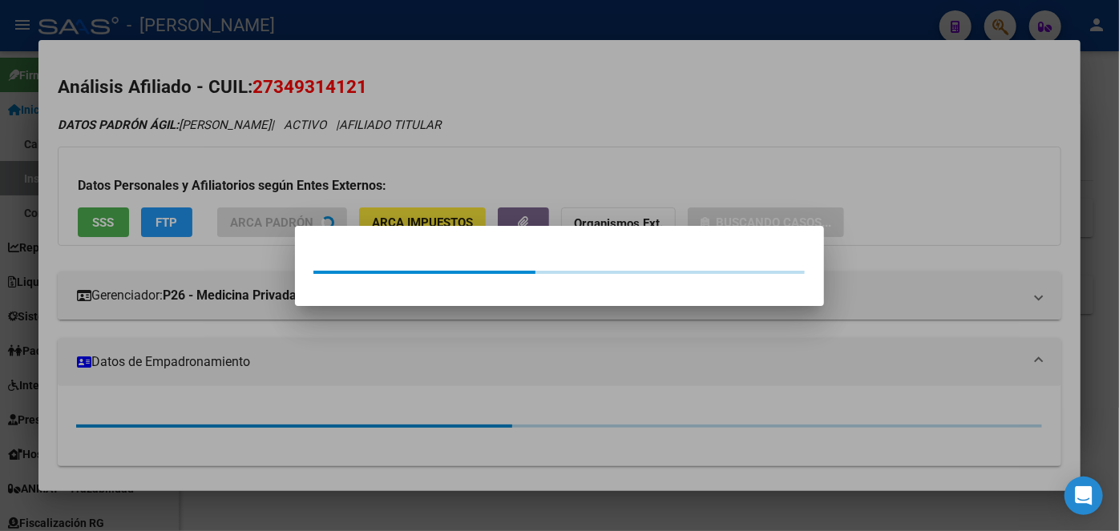
drag, startPoint x: 197, startPoint y: 184, endPoint x: 145, endPoint y: 224, distance: 66.2
click at [196, 184] on div at bounding box center [559, 265] width 1119 height 531
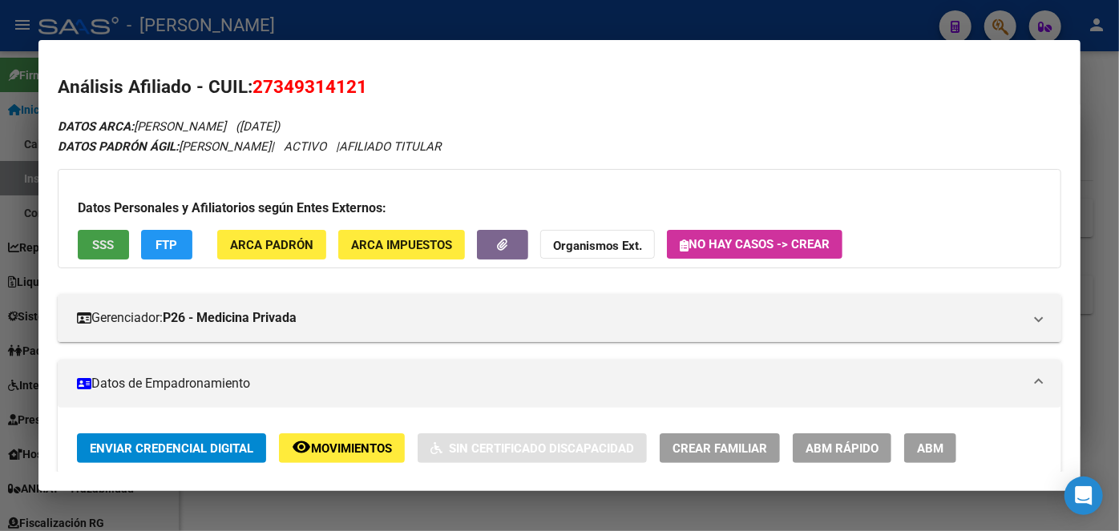
click at [96, 237] on span "SSS" at bounding box center [104, 244] width 22 height 14
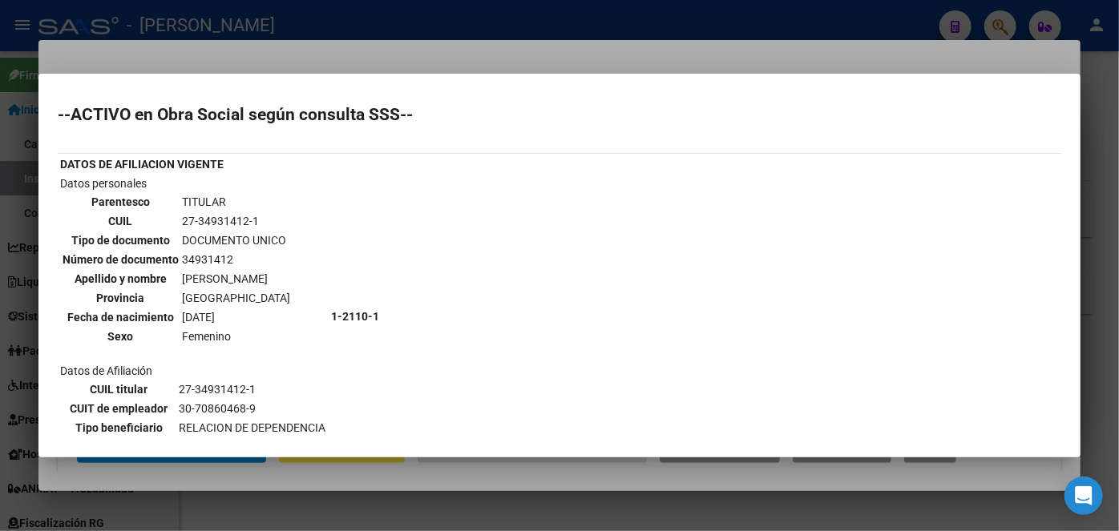
click at [131, 75] on mat-dialog-container "--ACTIVO en Obra Social según consulta SSS-- DATOS DE AFILIACION VIGENTE Datos …" at bounding box center [559, 266] width 1042 height 384
click at [134, 54] on div at bounding box center [559, 265] width 1119 height 531
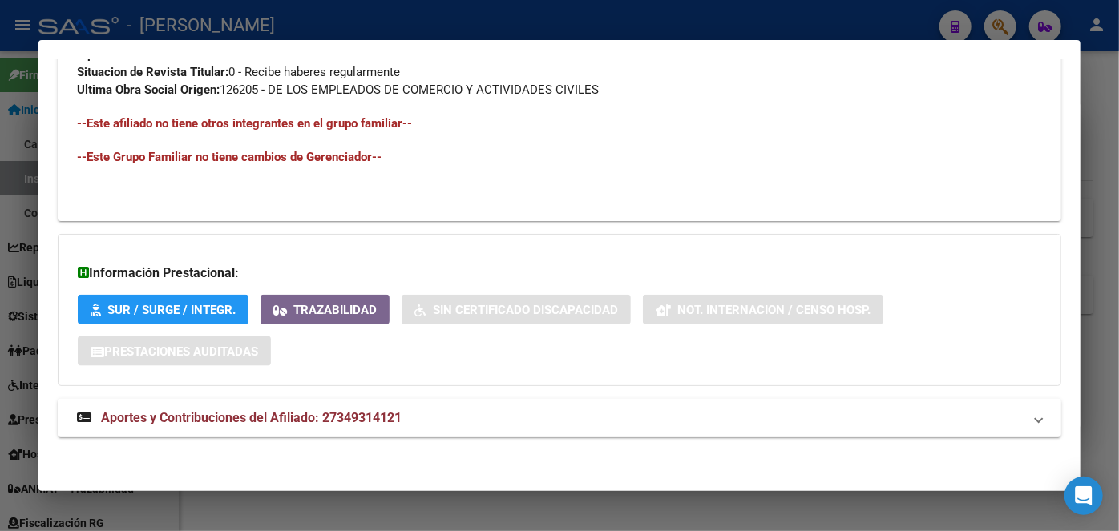
click at [353, 415] on span "Aportes y Contribuciones del Afiliado: 27349314121" at bounding box center [251, 417] width 301 height 15
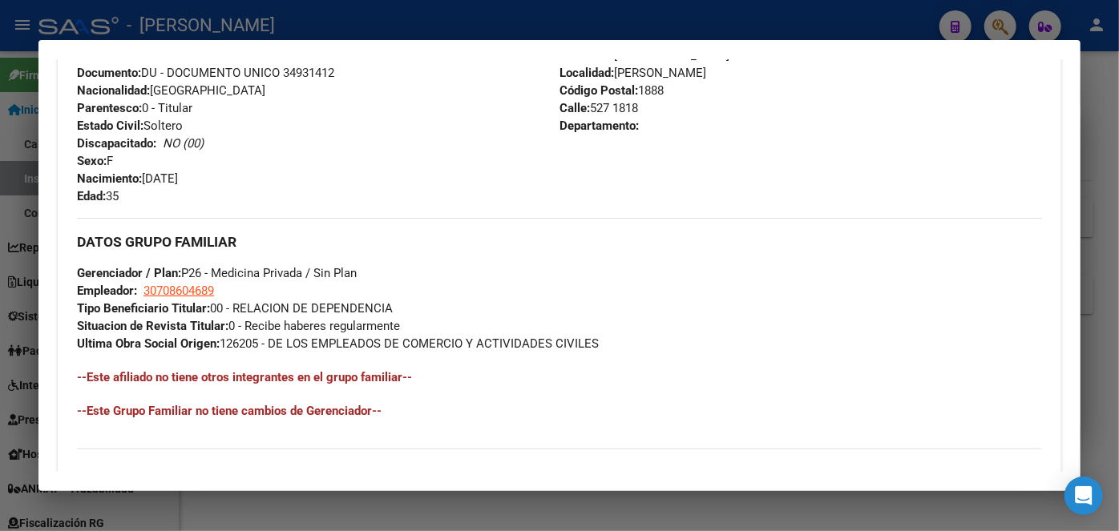
scroll to position [412, 0]
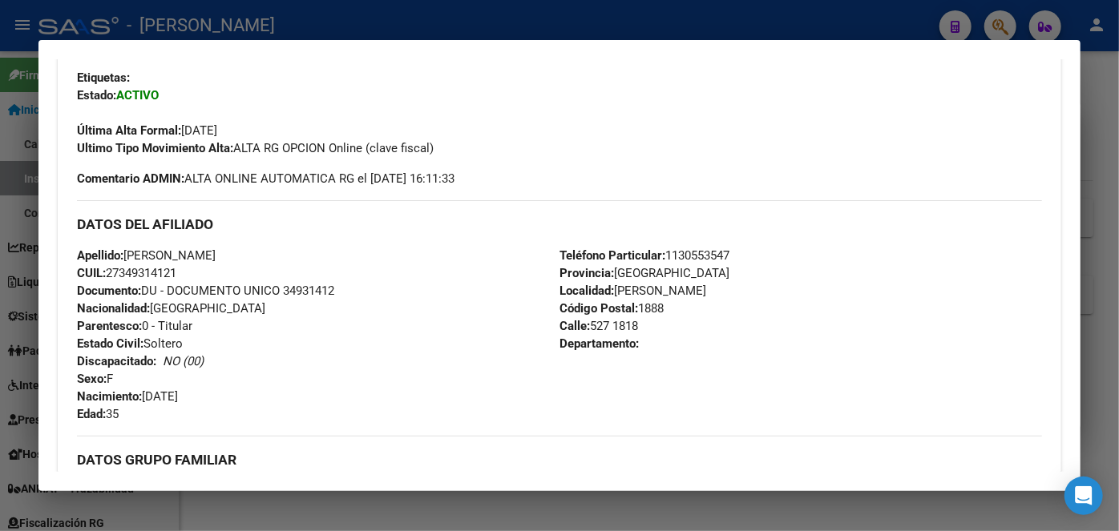
click at [314, 287] on span "Documento: DU - DOCUMENTO UNICO 34931412" at bounding box center [205, 291] width 257 height 14
click at [701, 254] on span "Teléfono Particular: [PHONE_NUMBER]" at bounding box center [644, 255] width 170 height 14
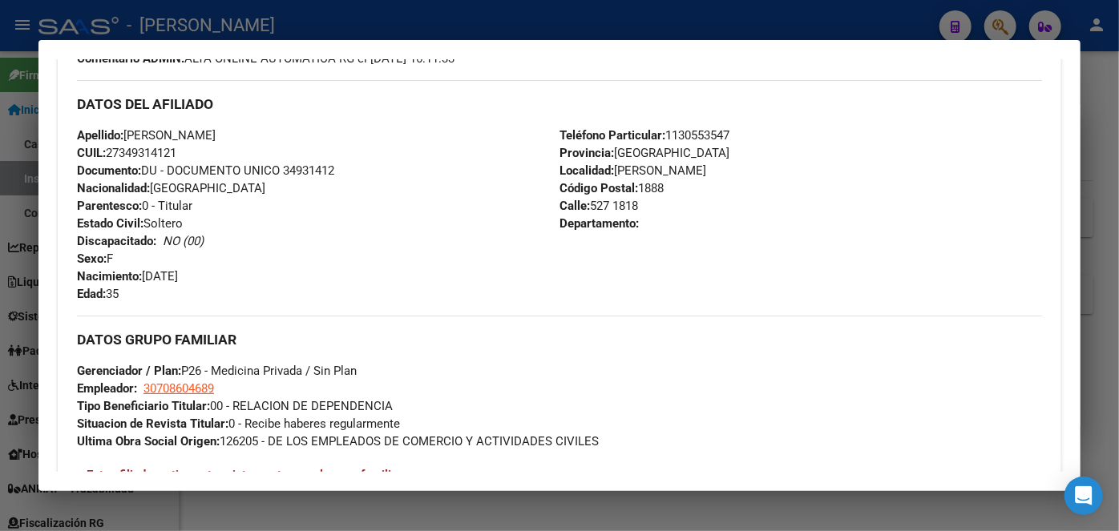
scroll to position [558, 0]
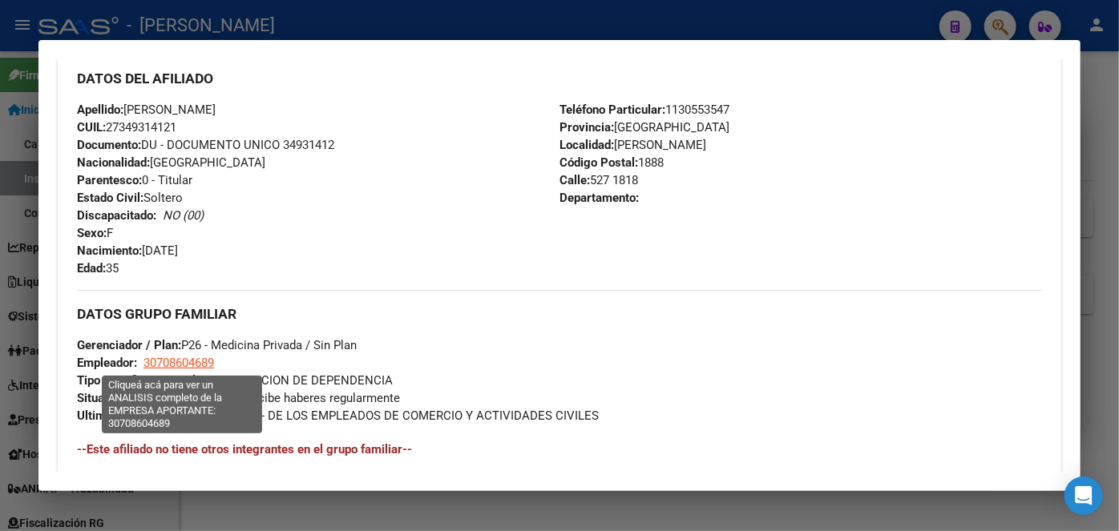
click at [200, 361] on span "30708604689" at bounding box center [178, 363] width 71 height 14
type textarea "30708604689"
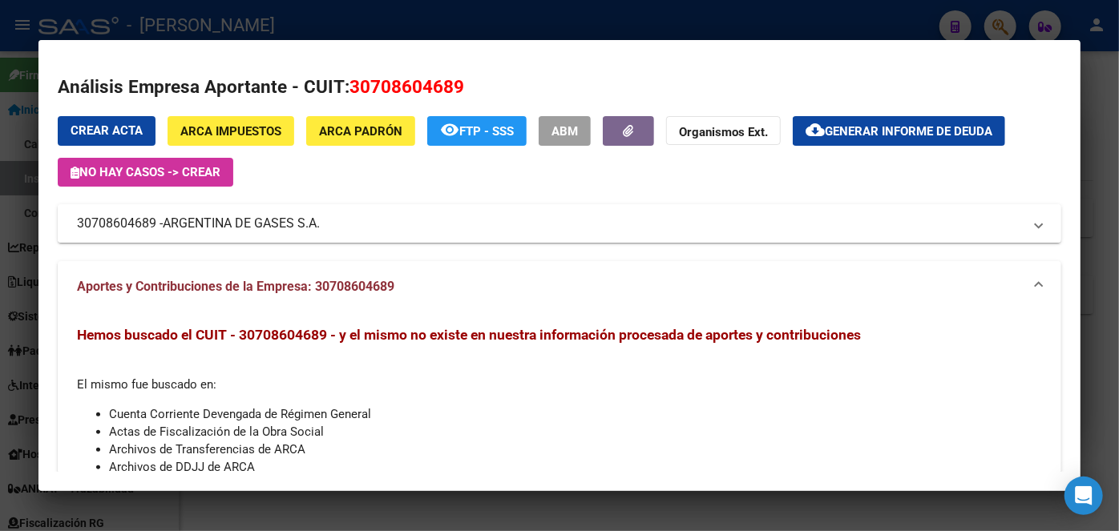
click at [248, 224] on span "ARGENTINA DE GASES S.A." at bounding box center [241, 223] width 157 height 19
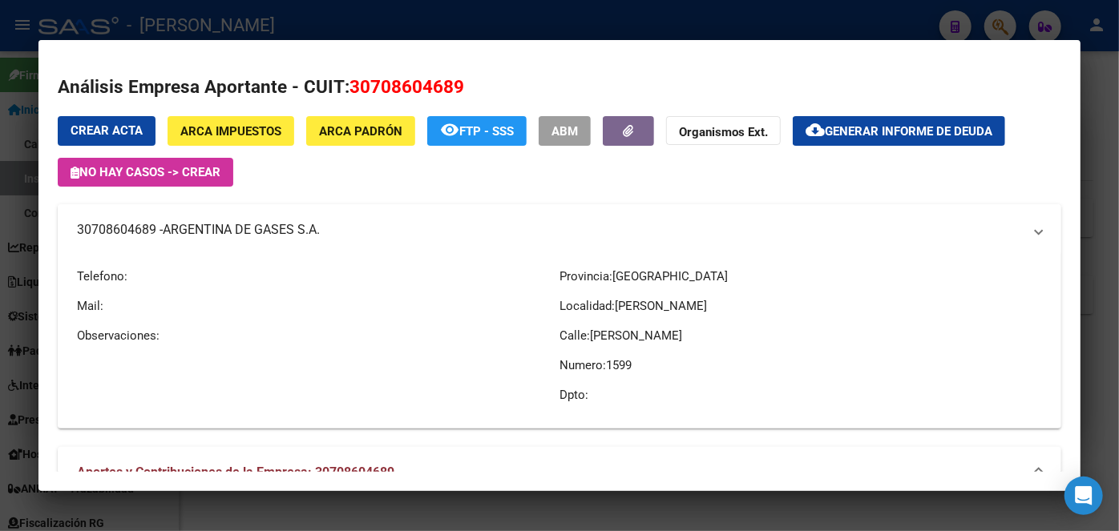
click at [248, 224] on span "ARGENTINA DE GASES S.A." at bounding box center [241, 229] width 157 height 19
click at [263, 33] on div at bounding box center [559, 265] width 1119 height 531
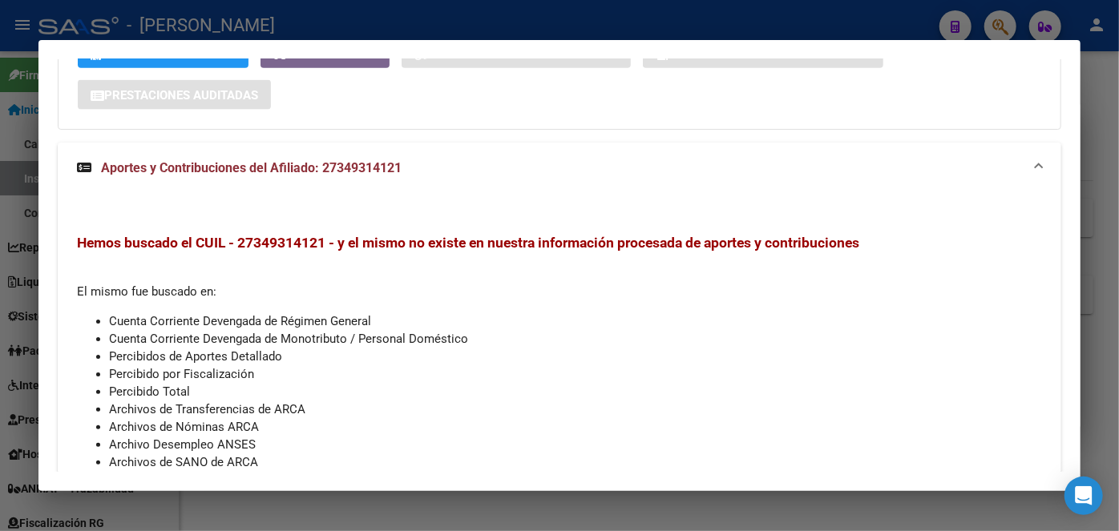
scroll to position [1213, 0]
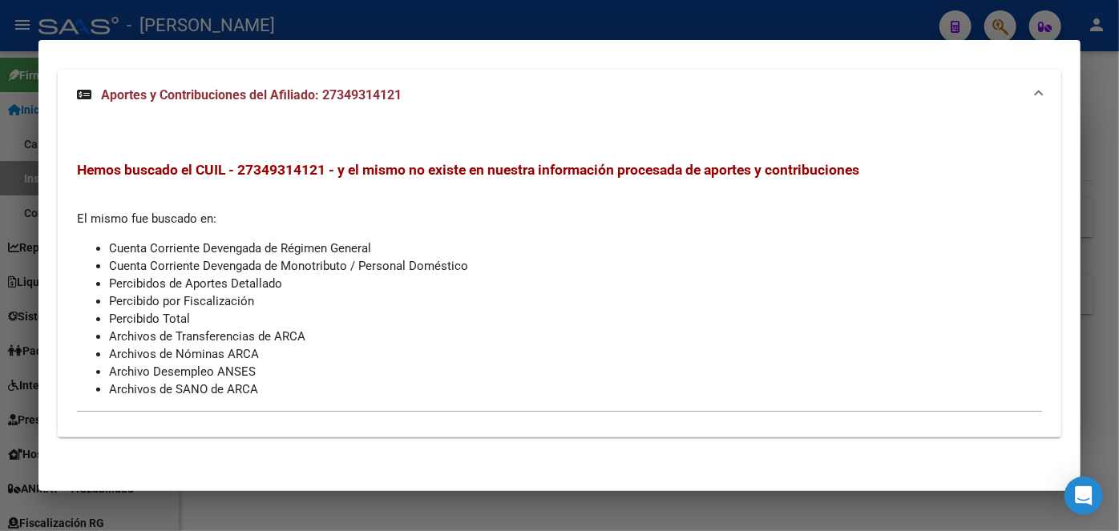
click at [262, 24] on div at bounding box center [559, 265] width 1119 height 531
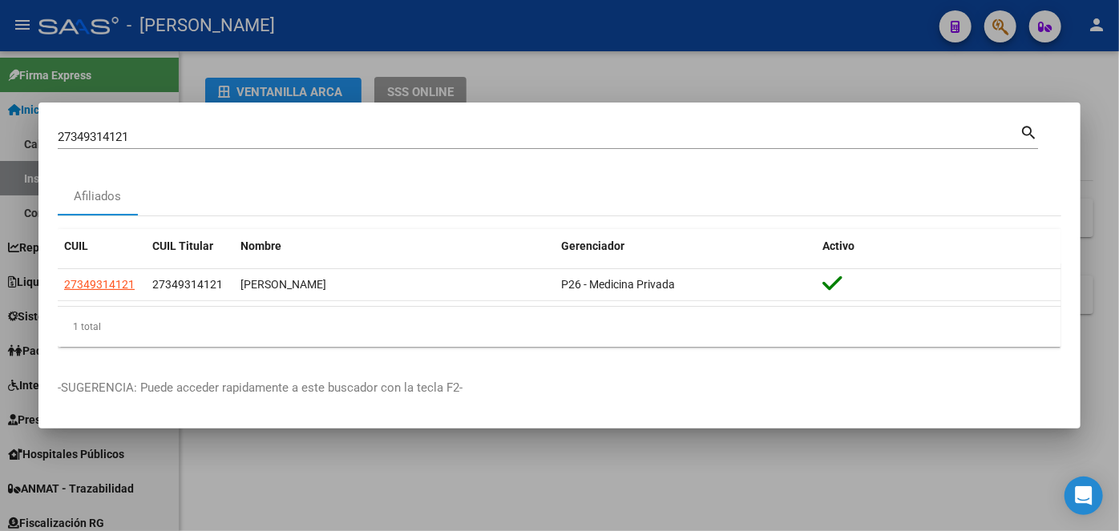
click at [230, 136] on input "27349314121" at bounding box center [539, 137] width 962 height 14
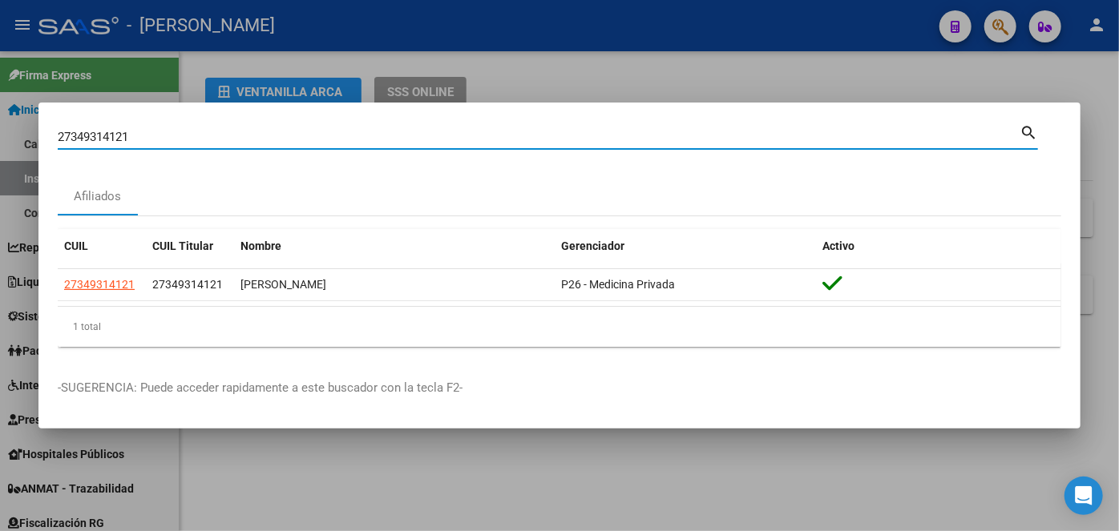
drag, startPoint x: 230, startPoint y: 136, endPoint x: 226, endPoint y: 124, distance: 12.7
click at [228, 134] on input "27349314121" at bounding box center [539, 137] width 962 height 14
paste input "0291866906"
type input "20291866906"
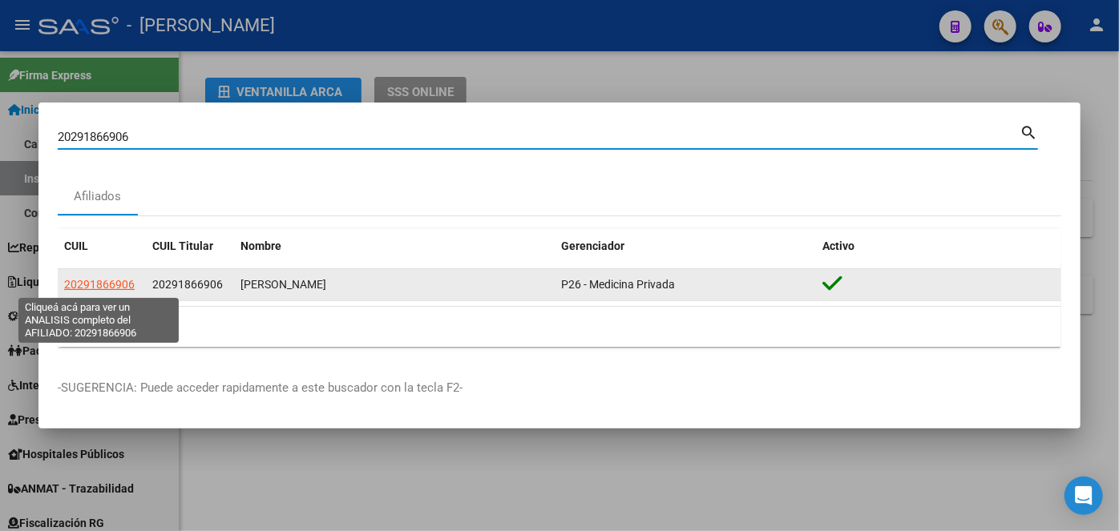
click at [107, 288] on span "20291866906" at bounding box center [99, 284] width 71 height 13
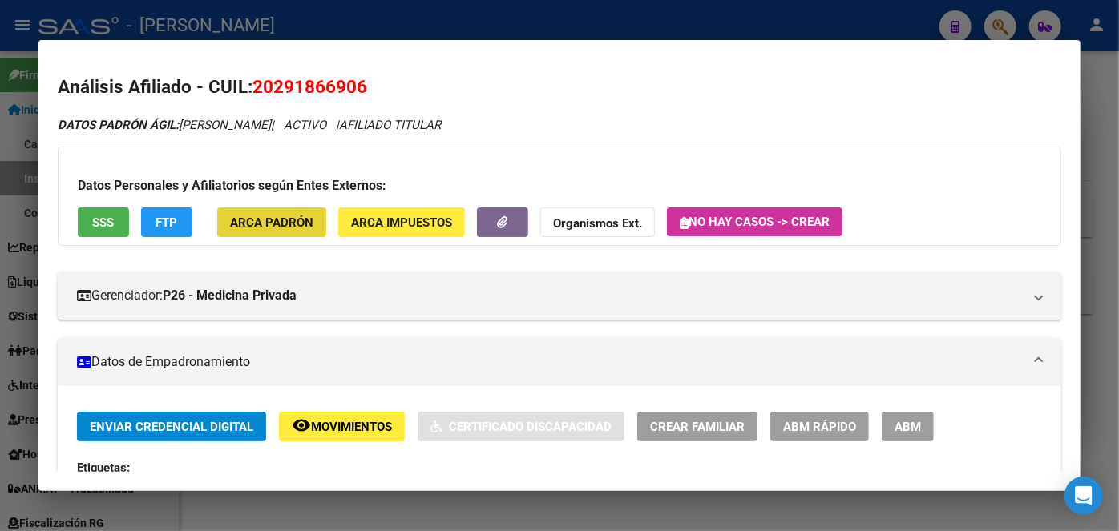
click at [250, 215] on span "ARCA Padrón" at bounding box center [271, 222] width 83 height 14
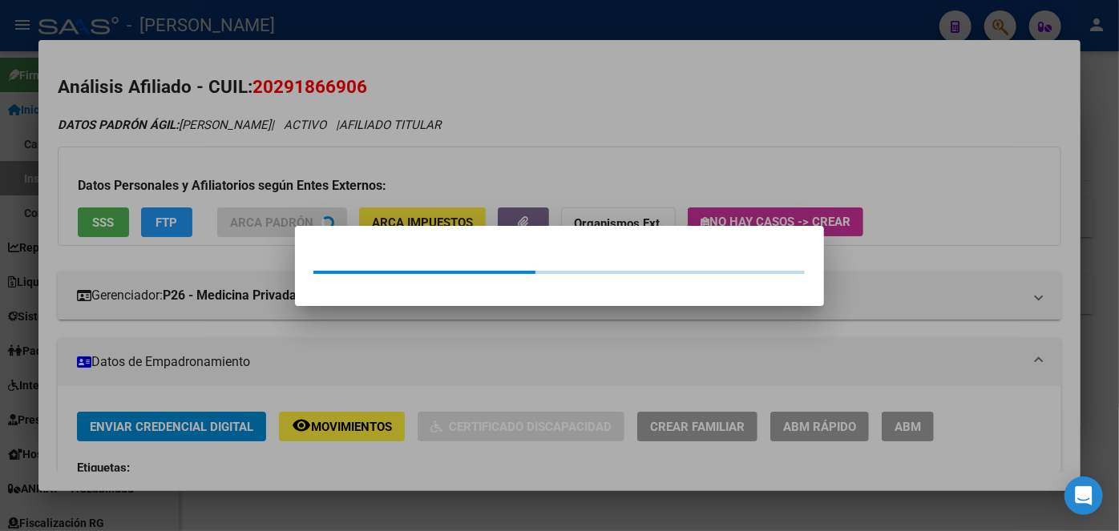
click at [247, 184] on div at bounding box center [559, 265] width 1119 height 531
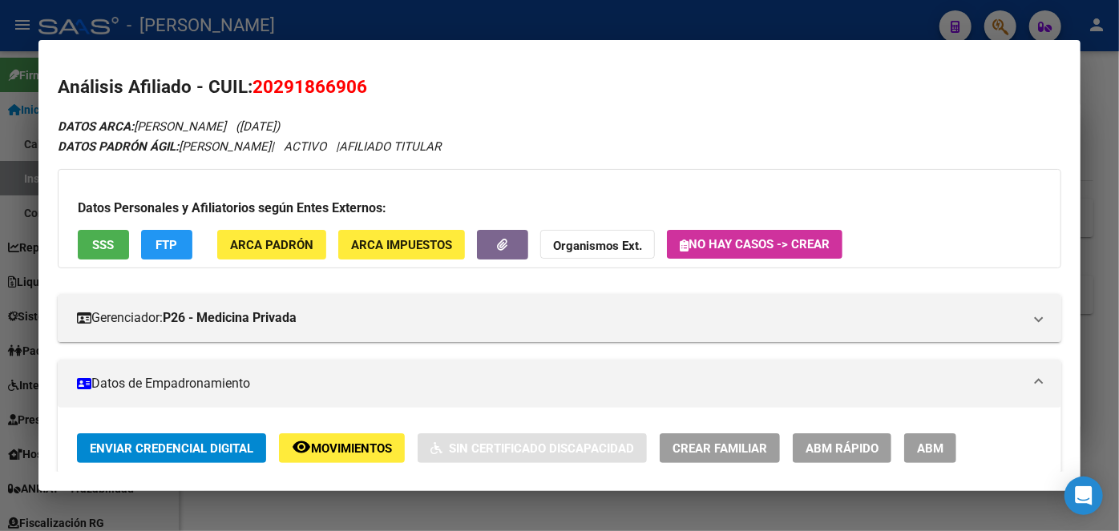
drag, startPoint x: 117, startPoint y: 212, endPoint x: 114, endPoint y: 233, distance: 21.1
click at [117, 216] on h3 "Datos Personales y Afiliatorios según Entes Externos:" at bounding box center [559, 208] width 963 height 19
click at [114, 236] on button "SSS" at bounding box center [103, 245] width 51 height 30
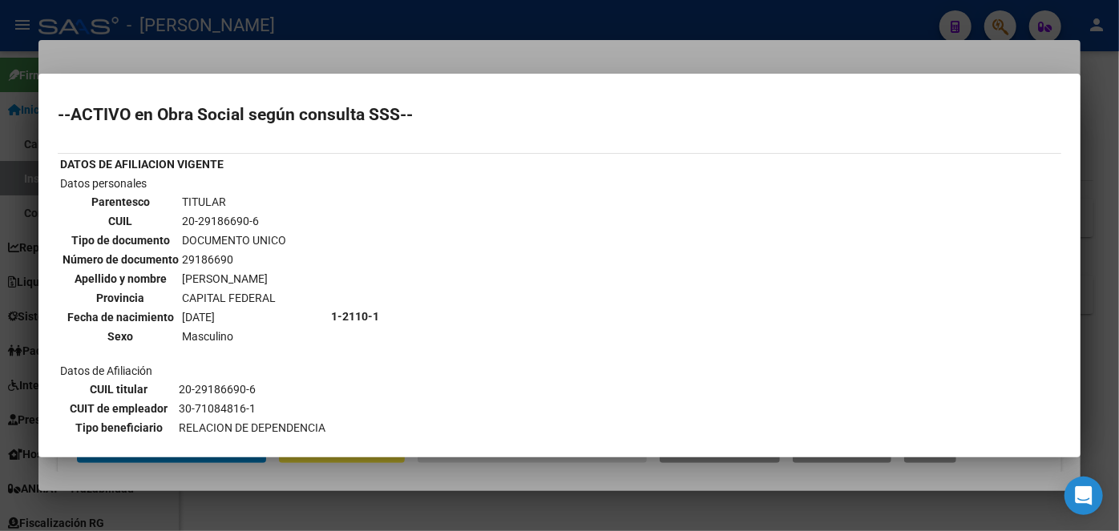
click at [195, 73] on div at bounding box center [559, 265] width 1119 height 531
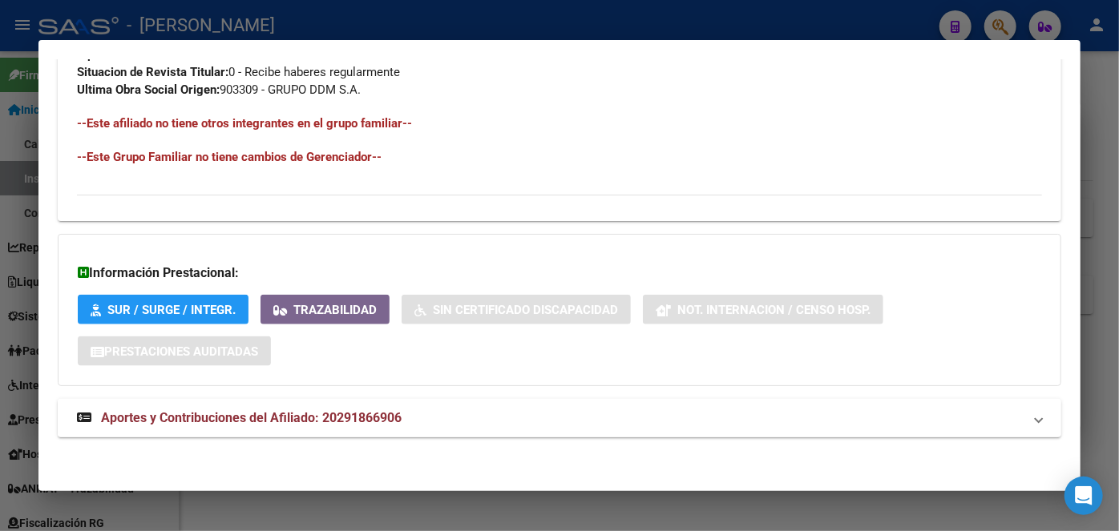
click at [354, 419] on span "Aportes y Contribuciones del Afiliado: 20291866906" at bounding box center [251, 417] width 301 height 15
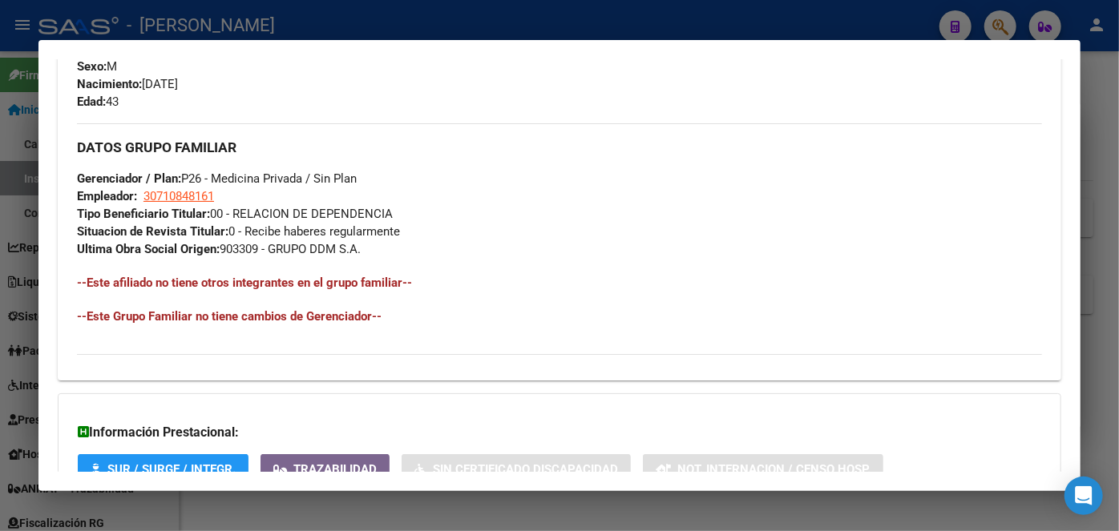
scroll to position [360, 0]
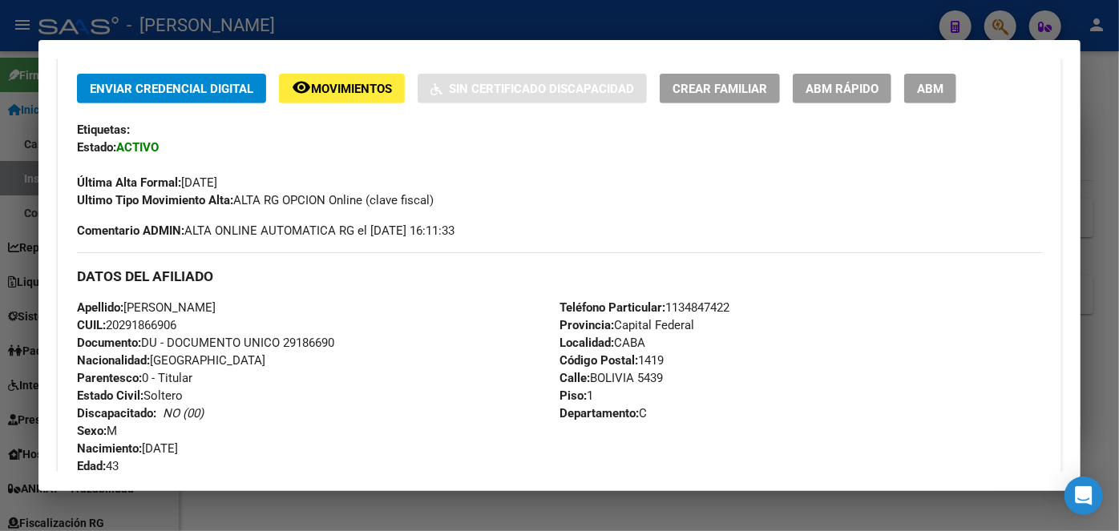
click at [322, 341] on span "Documento: DU - DOCUMENTO UNICO 29186690" at bounding box center [205, 343] width 257 height 14
click at [181, 56] on mat-dialog-container "Análisis Afiliado - CUIL: 20291866906 DATOS ARCA: [PERSON_NAME] ([DATE]) DATOS …" at bounding box center [559, 266] width 1042 height 452
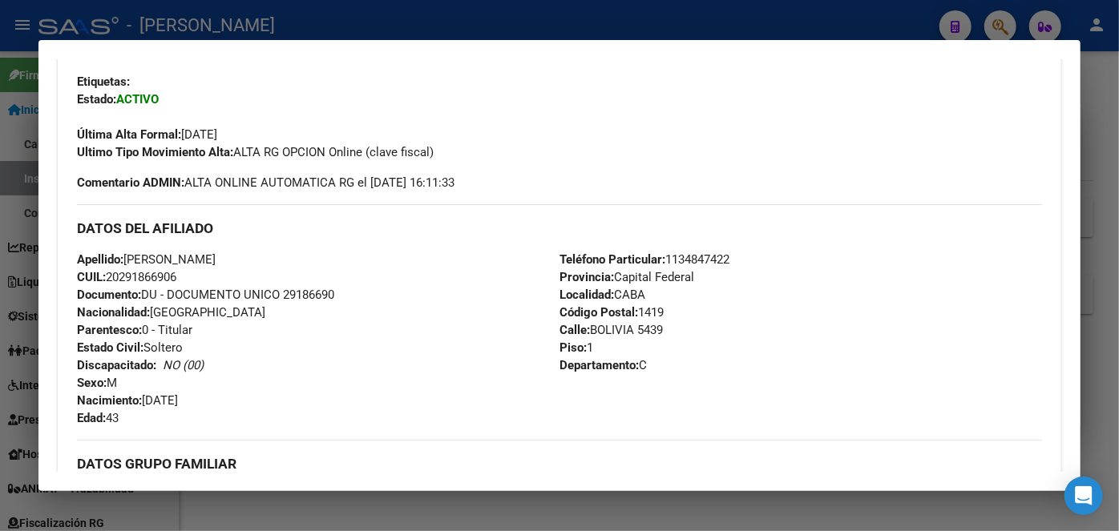
scroll to position [433, 0]
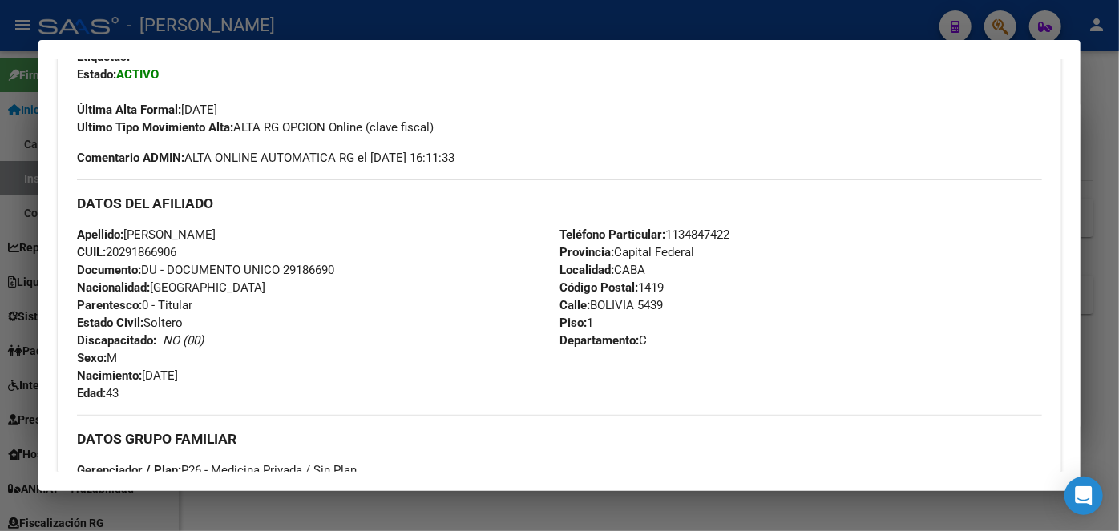
click at [697, 234] on span "Teléfono Particular: [PHONE_NUMBER]" at bounding box center [644, 235] width 170 height 14
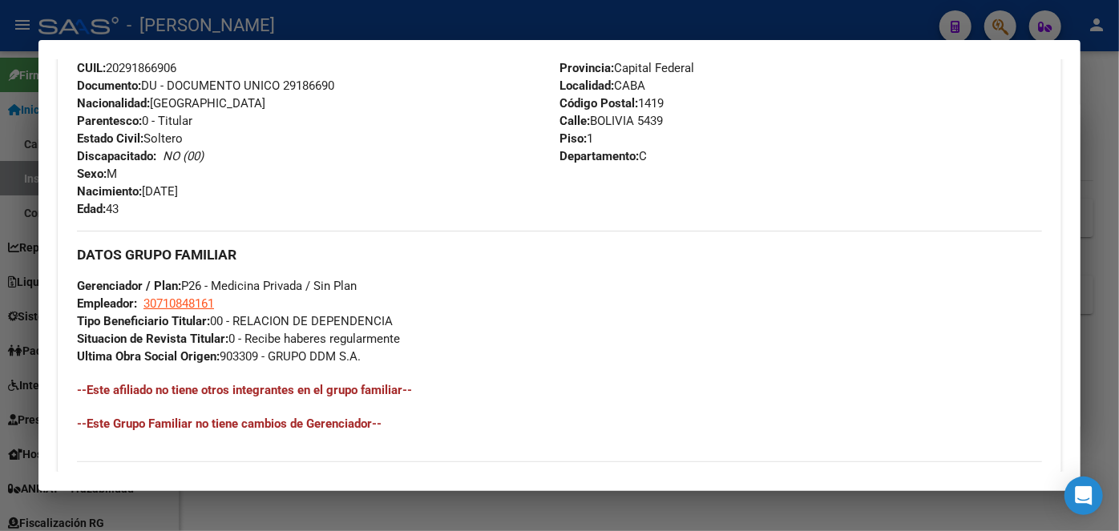
scroll to position [652, 0]
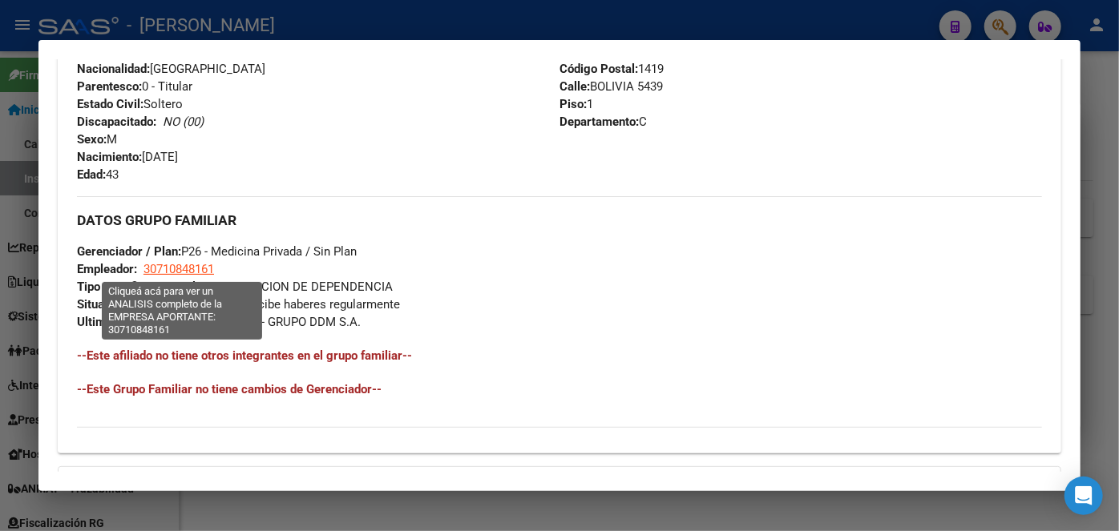
click at [205, 273] on span "30710848161" at bounding box center [178, 269] width 71 height 14
type textarea "30710848161"
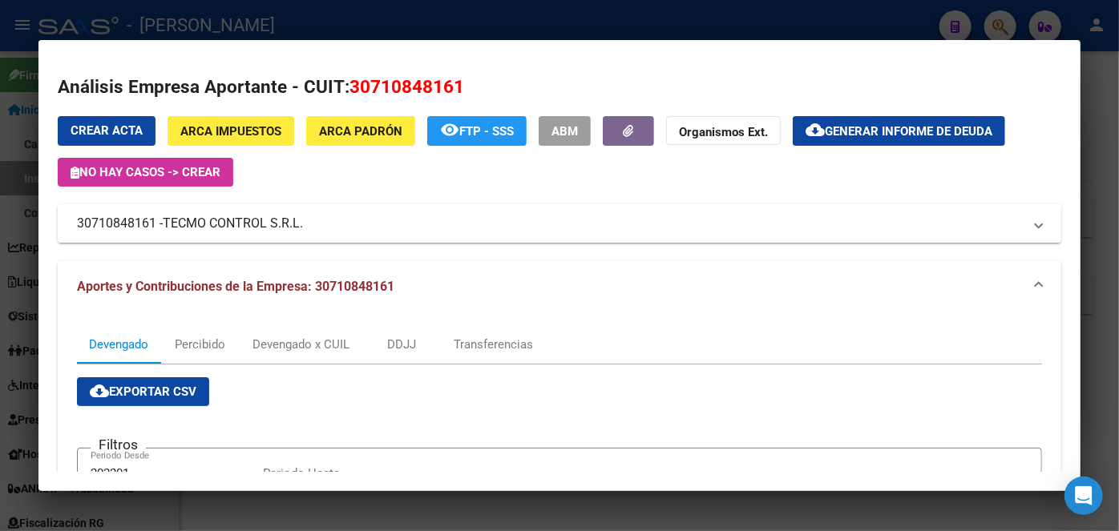
click at [211, 220] on span "TECMO CONTROL S.R.L." at bounding box center [233, 223] width 140 height 19
click at [211, 220] on mat-expansion-panel-header "30710848161 - TECMO CONTROL S.R.L." at bounding box center [559, 223] width 1003 height 38
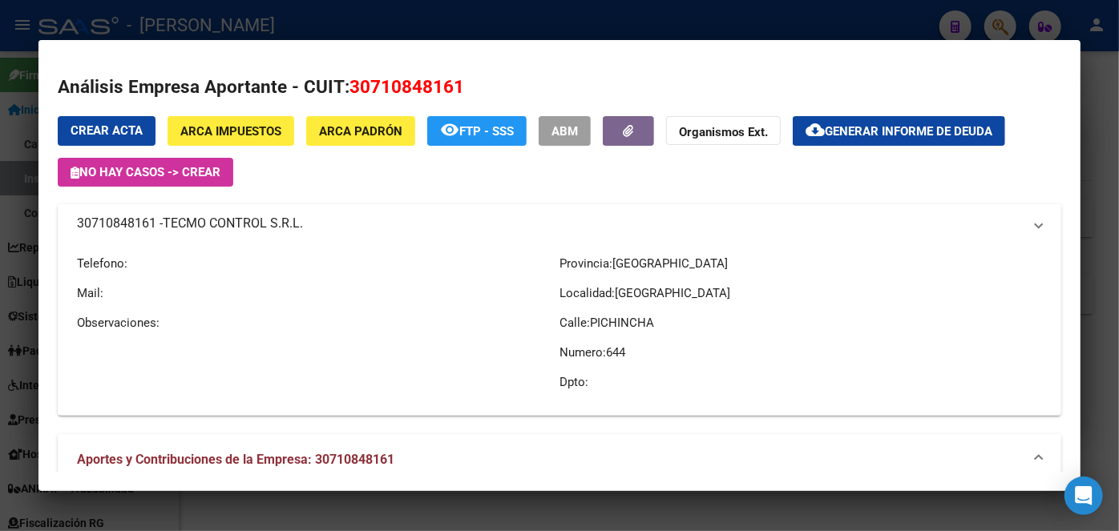
click at [211, 220] on span "TECMO CONTROL S.R.L." at bounding box center [233, 223] width 140 height 19
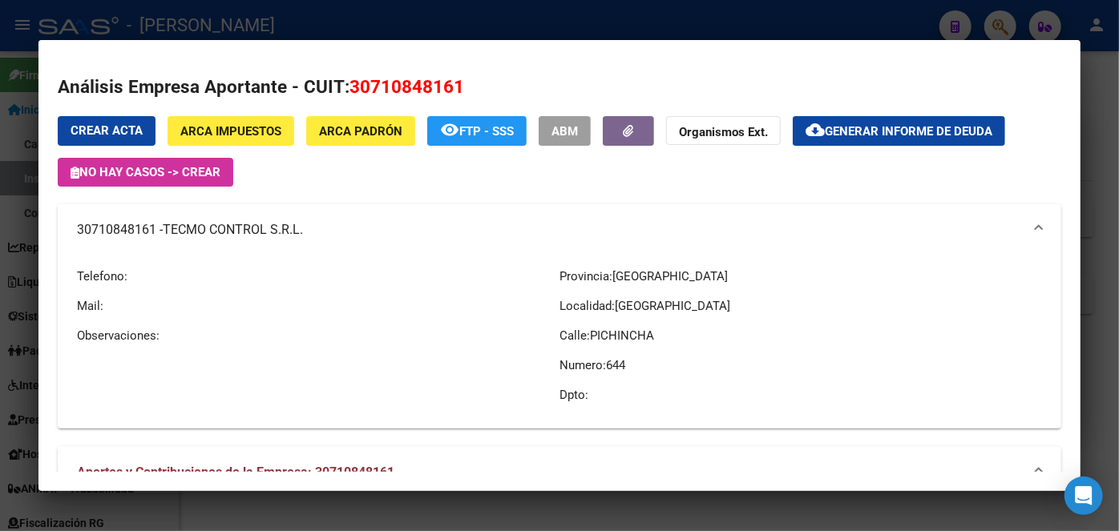
click at [246, 24] on div at bounding box center [559, 265] width 1119 height 531
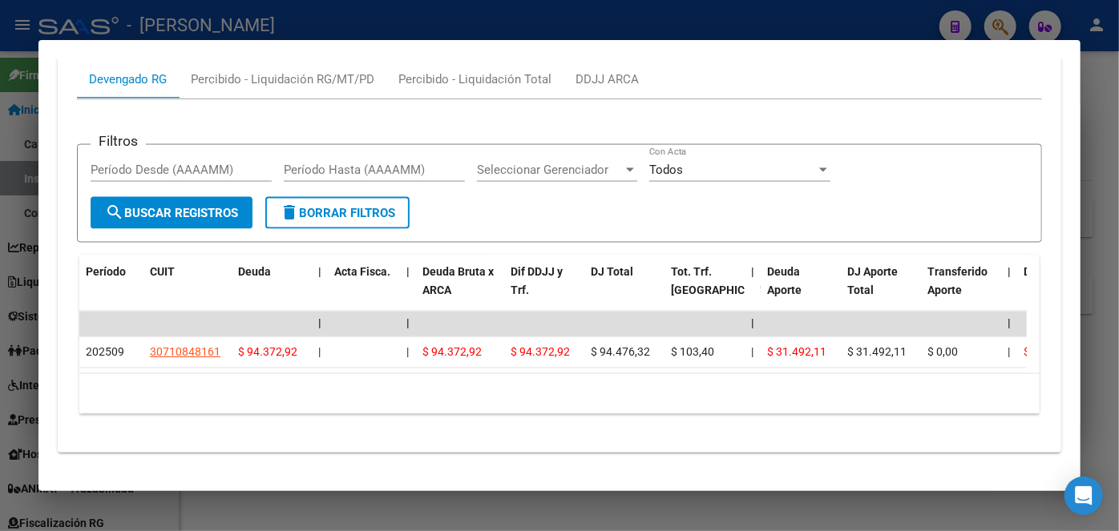
scroll to position [1380, 0]
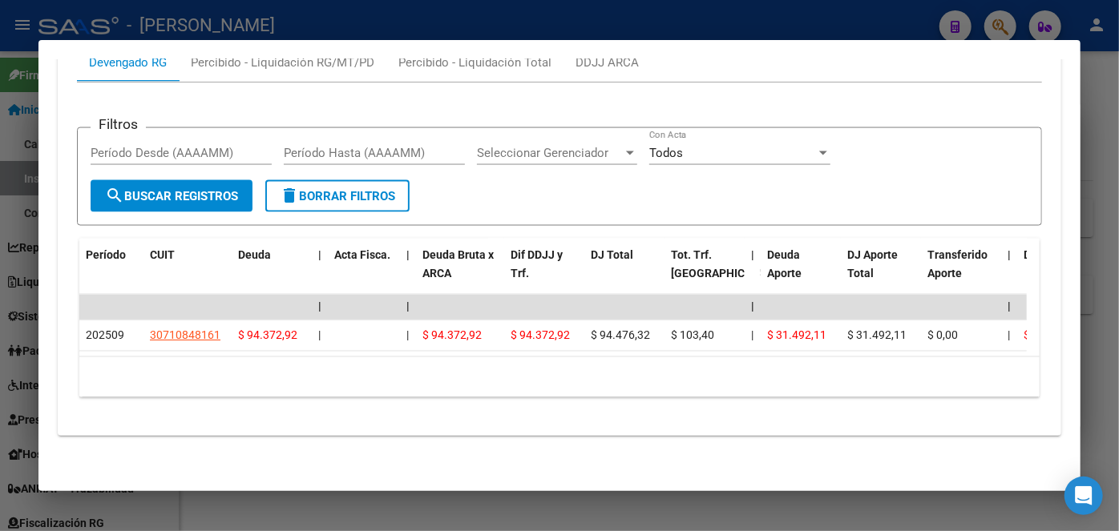
click at [288, 16] on div at bounding box center [559, 265] width 1119 height 531
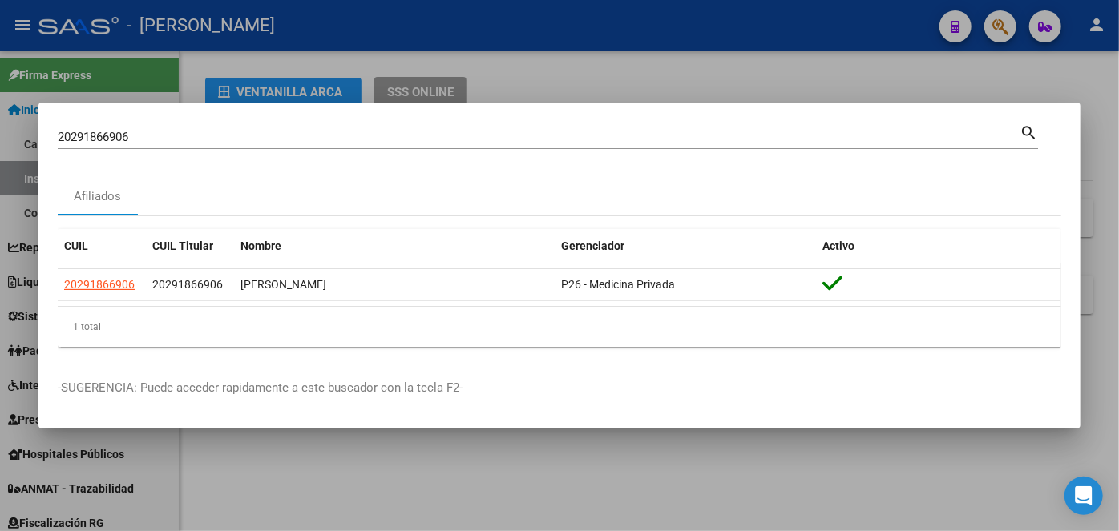
click at [208, 142] on input "20291866906" at bounding box center [539, 137] width 962 height 14
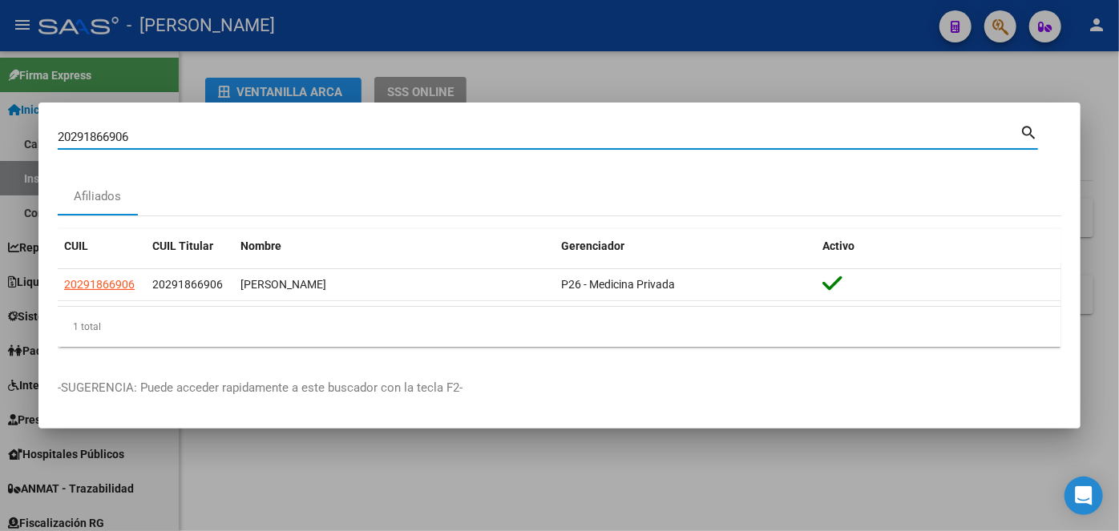
click at [208, 142] on input "20291866906" at bounding box center [539, 137] width 962 height 14
paste input "3372488204"
type input "23372488204"
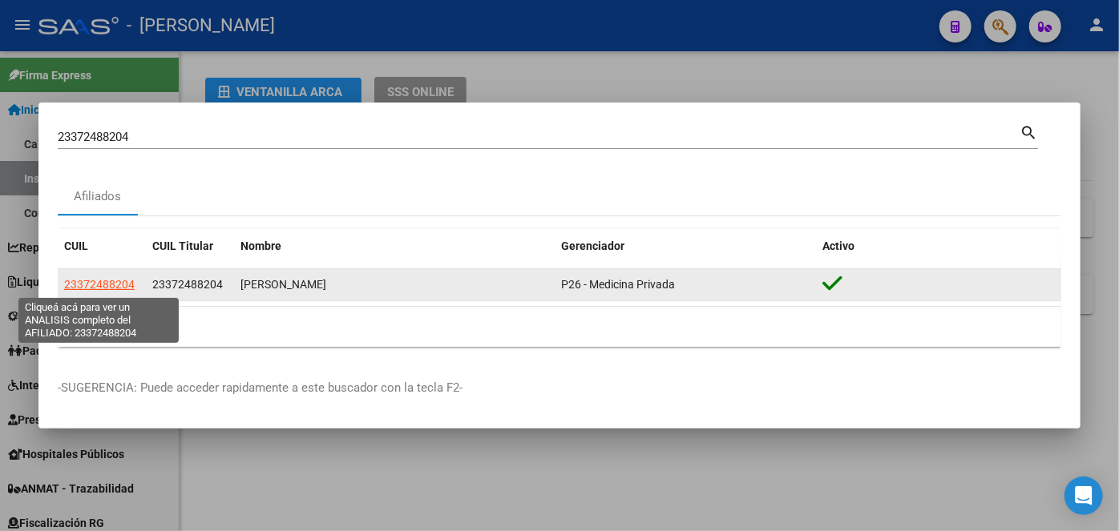
click at [107, 282] on span "23372488204" at bounding box center [99, 284] width 71 height 13
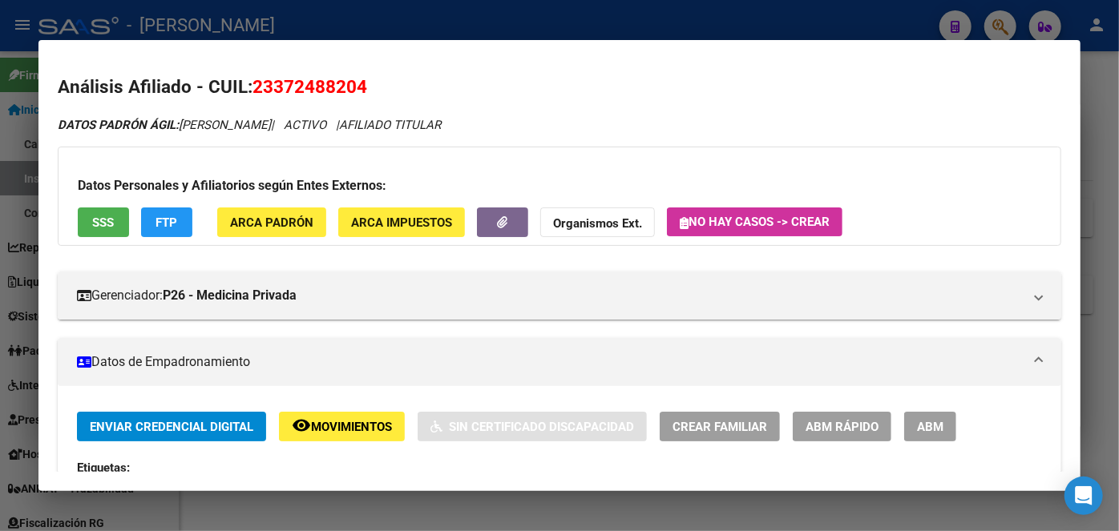
click at [244, 233] on button "ARCA Padrón" at bounding box center [271, 223] width 109 height 30
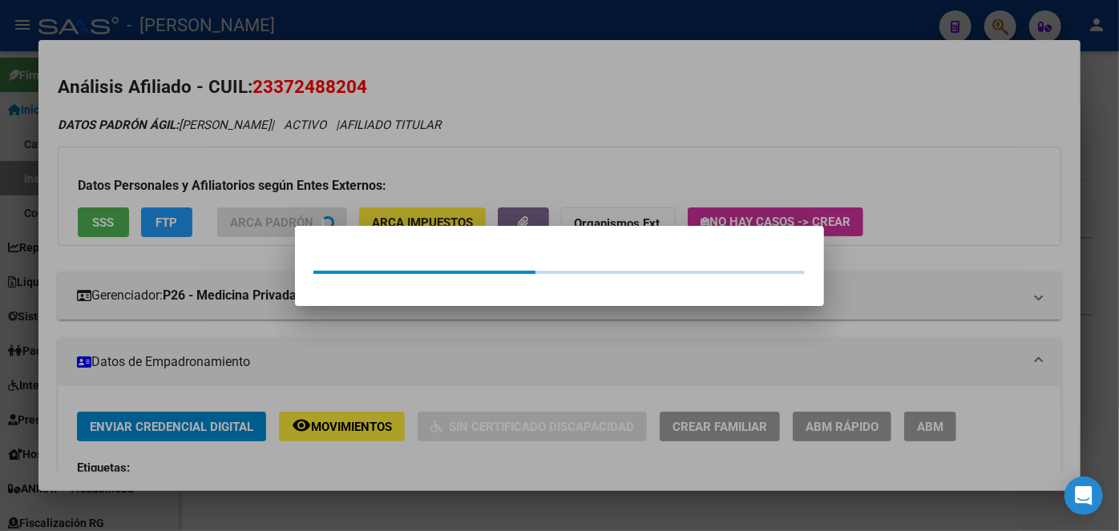
click at [245, 204] on div at bounding box center [559, 265] width 1119 height 531
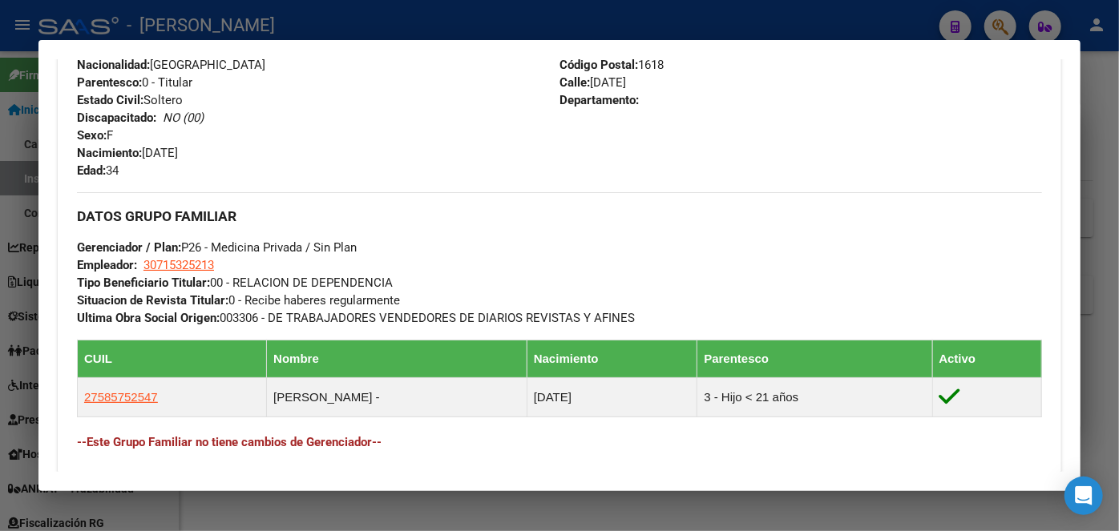
scroll to position [510, 0]
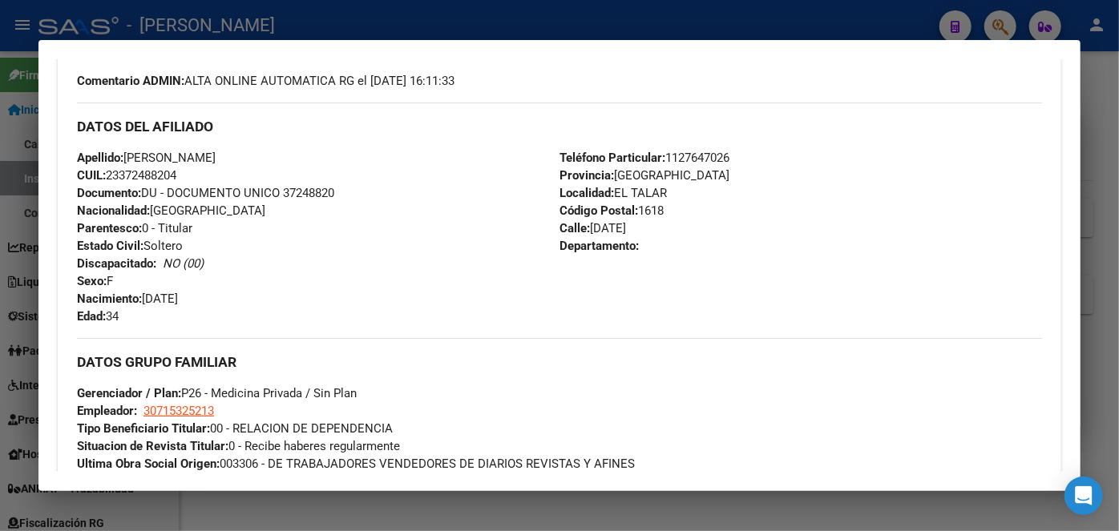
click at [301, 188] on span "Documento: DU - DOCUMENTO UNICO 37248820" at bounding box center [205, 193] width 257 height 14
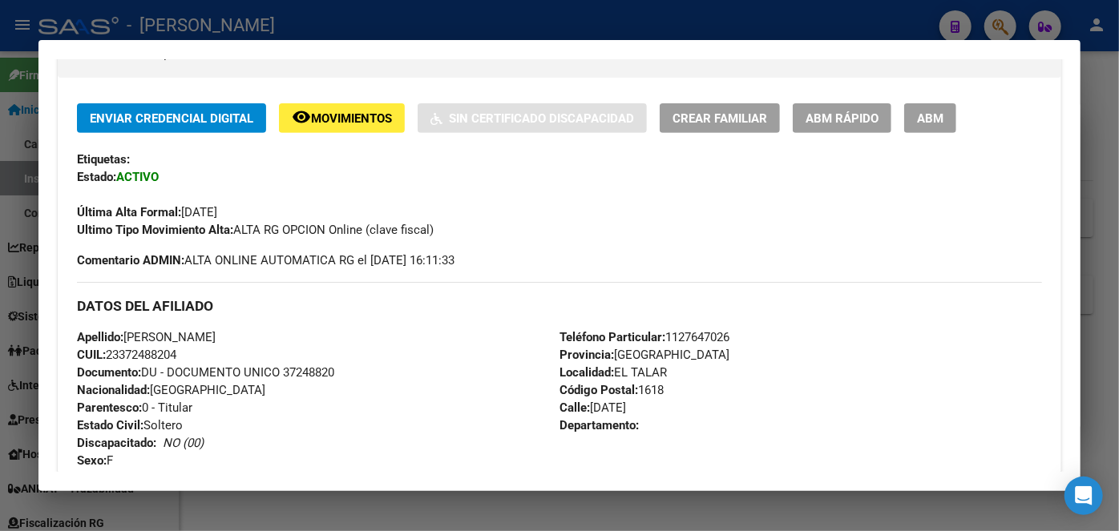
scroll to position [364, 0]
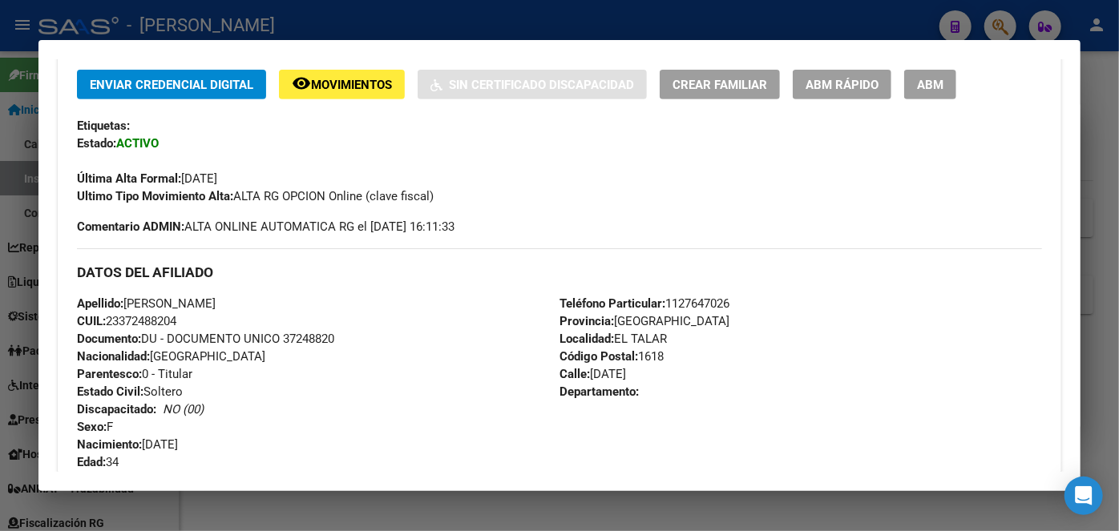
click at [695, 297] on span "Teléfono Particular: [PHONE_NUMBER]" at bounding box center [644, 304] width 170 height 14
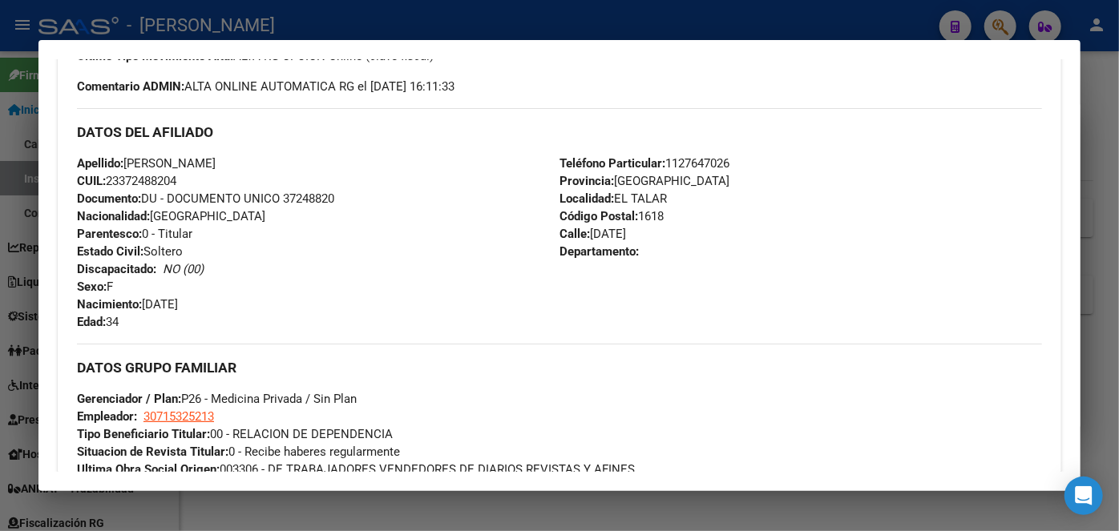
scroll to position [510, 0]
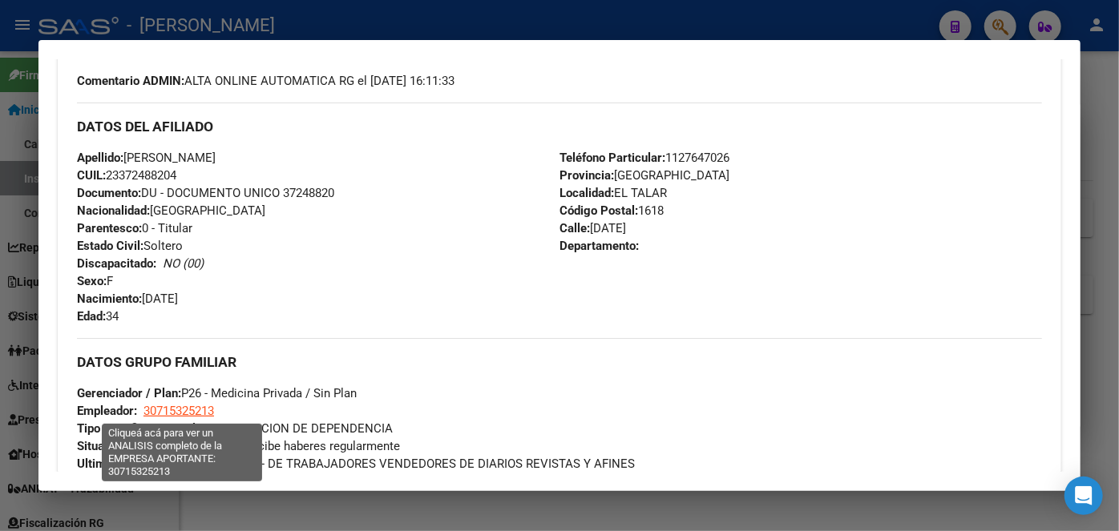
click at [203, 412] on span "30715325213" at bounding box center [178, 411] width 71 height 14
type textarea "30715325213"
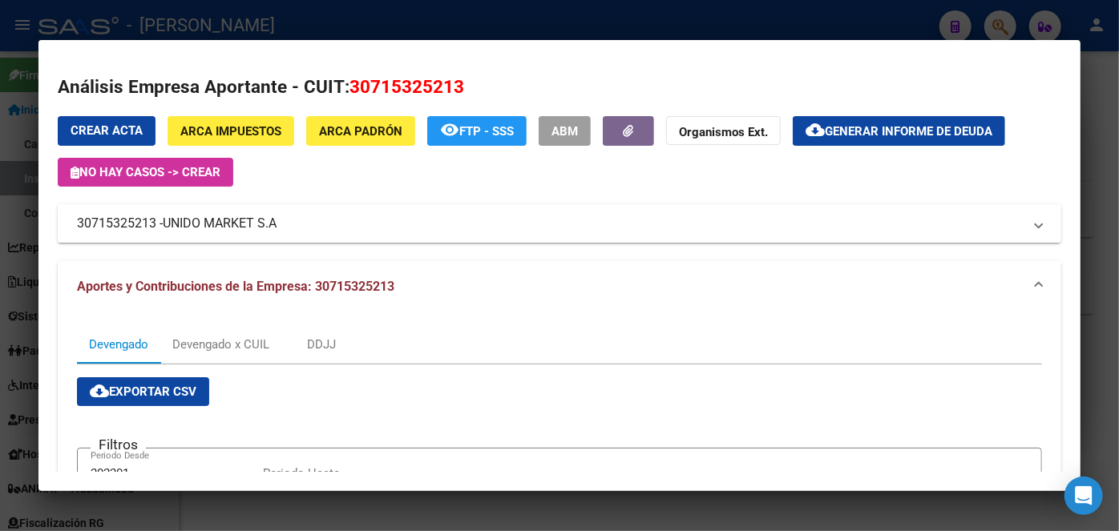
drag, startPoint x: 205, startPoint y: 244, endPoint x: 205, endPoint y: 233, distance: 11.2
click at [205, 244] on div "Crear Acta ARCA Impuestos ARCA Padrón remove_red_eye FTP - SSS ABM Organismos E…" at bounding box center [559, 430] width 1003 height 628
click at [205, 224] on span "UNIDO MARKET S.A" at bounding box center [220, 223] width 114 height 19
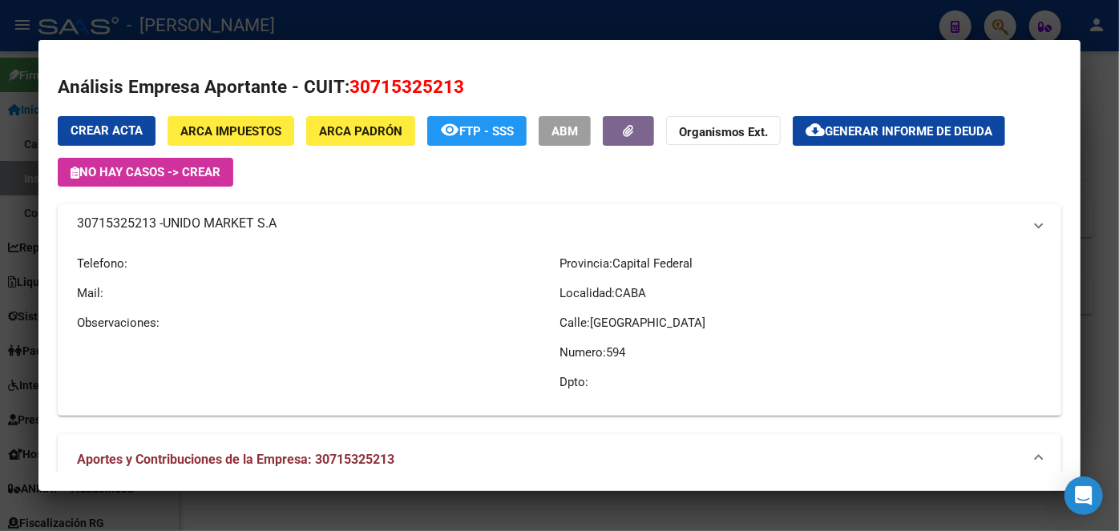
click at [205, 224] on span "UNIDO MARKET S.A" at bounding box center [220, 223] width 114 height 19
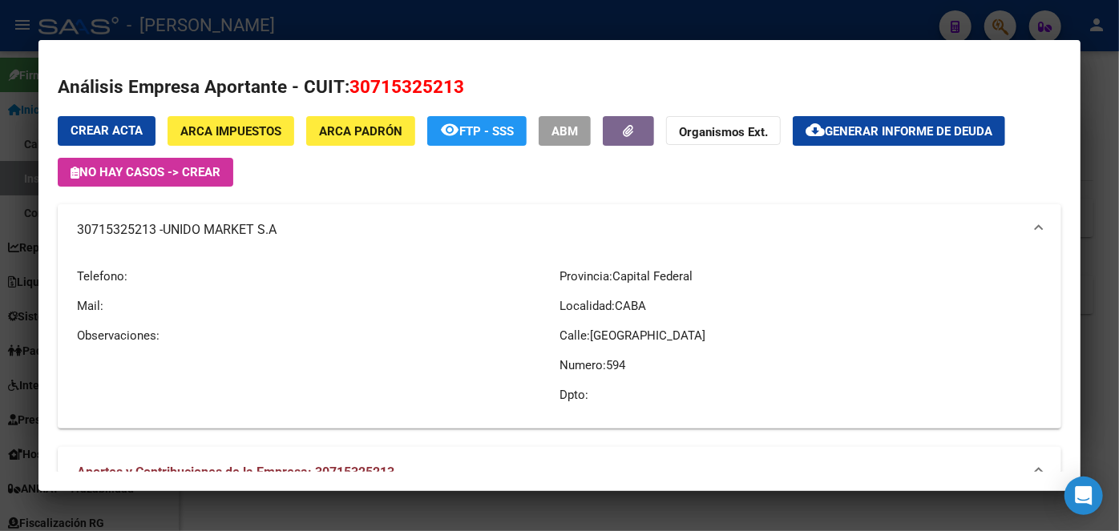
click at [277, 4] on div at bounding box center [559, 265] width 1119 height 531
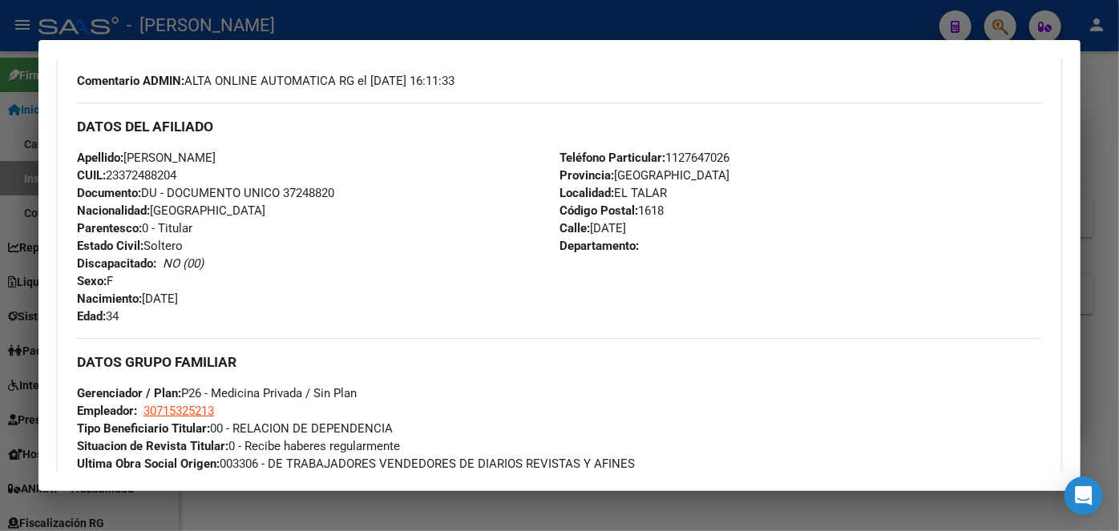
click at [190, 26] on div at bounding box center [559, 265] width 1119 height 531
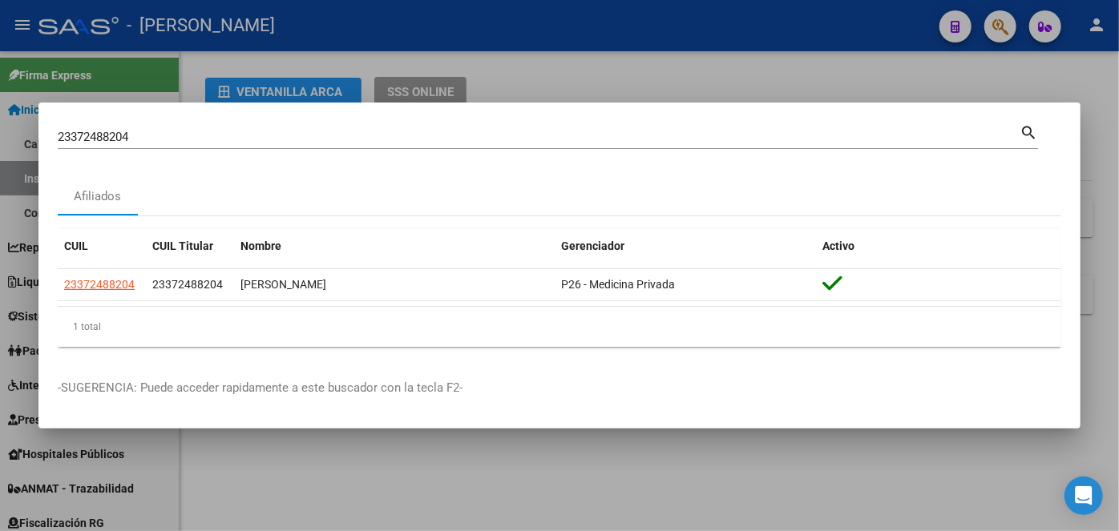
click at [204, 126] on div "23372488204 Buscar (apellido, dni, [PERSON_NAME], [PERSON_NAME], cuit, obra soc…" at bounding box center [539, 137] width 962 height 24
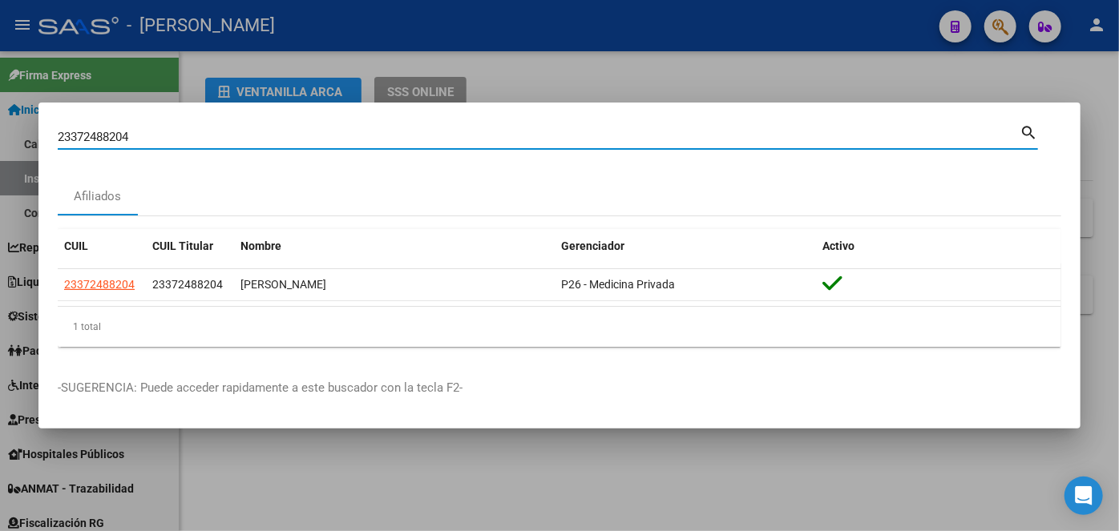
drag, startPoint x: 204, startPoint y: 126, endPoint x: 206, endPoint y: 134, distance: 8.2
click at [204, 127] on div "23372488204 Buscar (apellido, dni, [PERSON_NAME], [PERSON_NAME], cuit, obra soc…" at bounding box center [539, 137] width 962 height 24
click at [206, 134] on input "23372488204" at bounding box center [539, 137] width 962 height 14
paste input "7463230795"
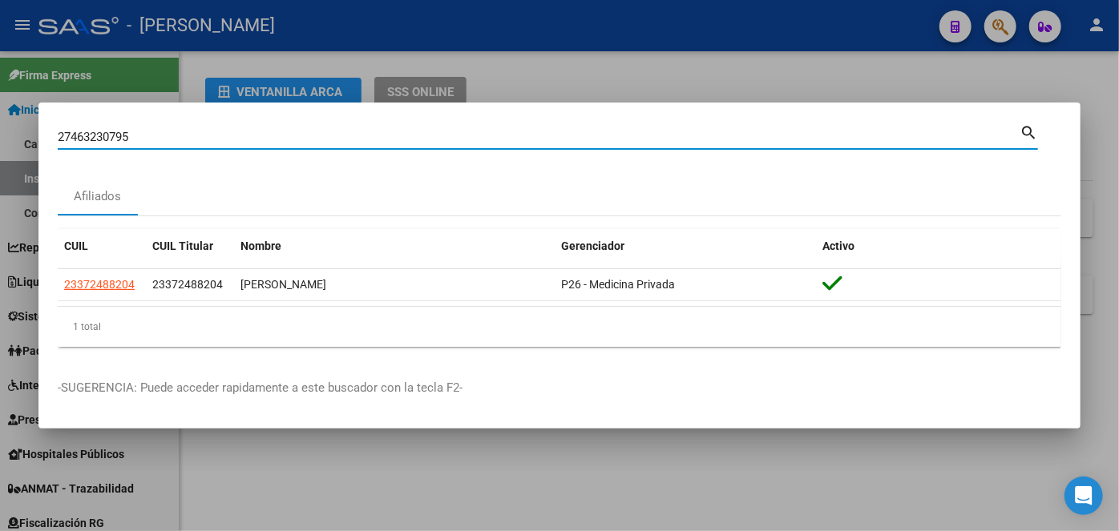
type input "27463230795"
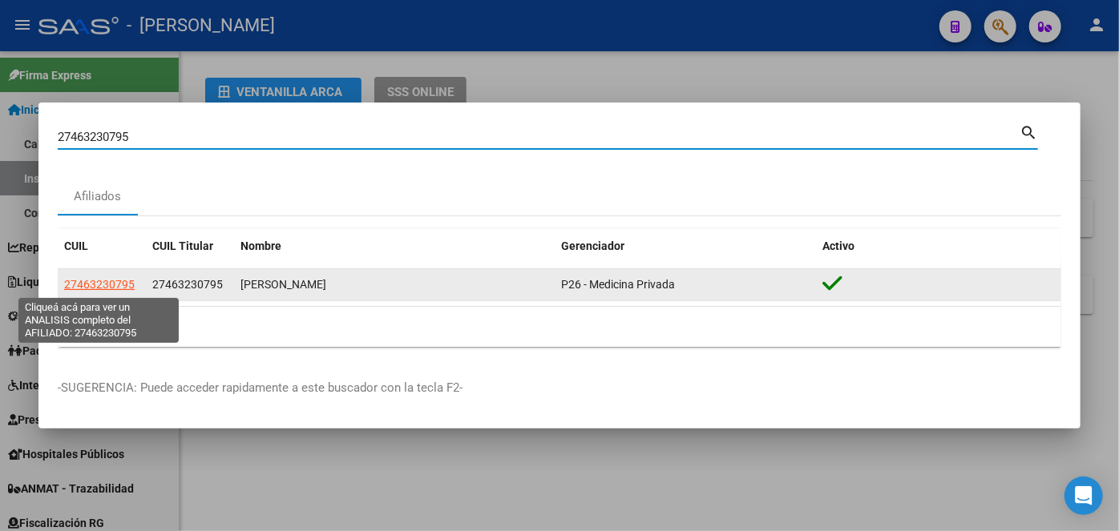
click at [122, 285] on span "27463230795" at bounding box center [99, 284] width 71 height 13
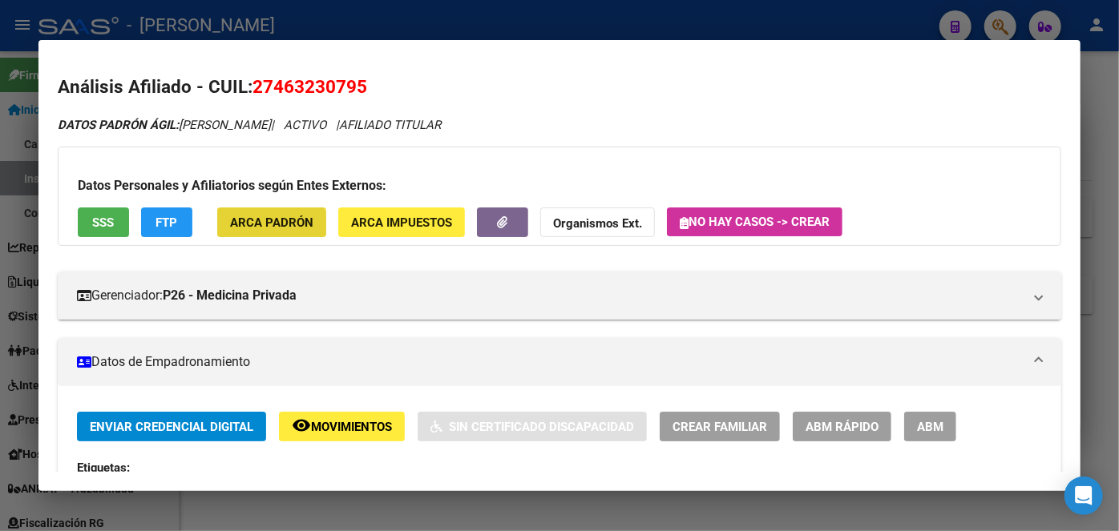
click at [254, 233] on button "ARCA Padrón" at bounding box center [271, 223] width 109 height 30
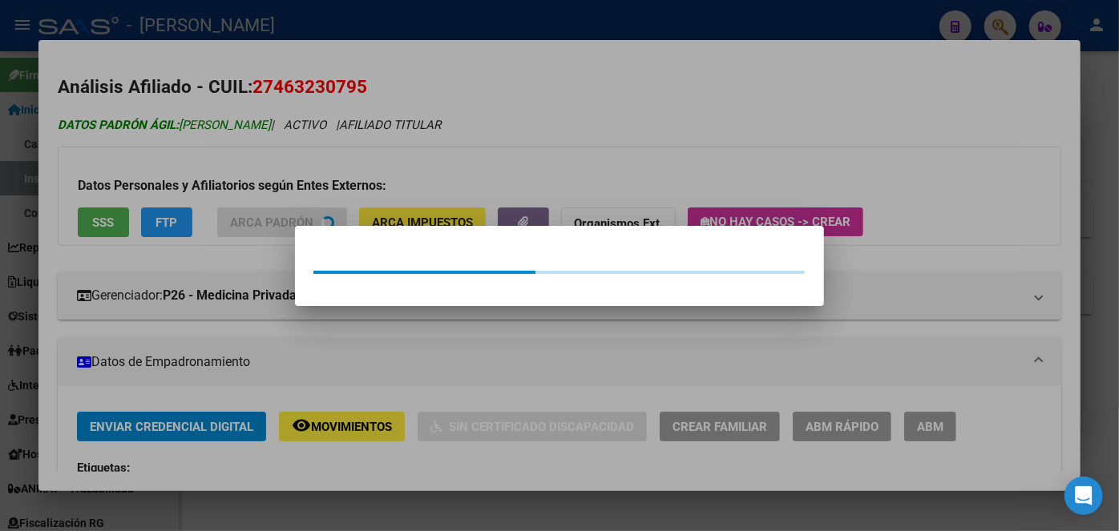
click at [224, 124] on div at bounding box center [559, 265] width 1119 height 531
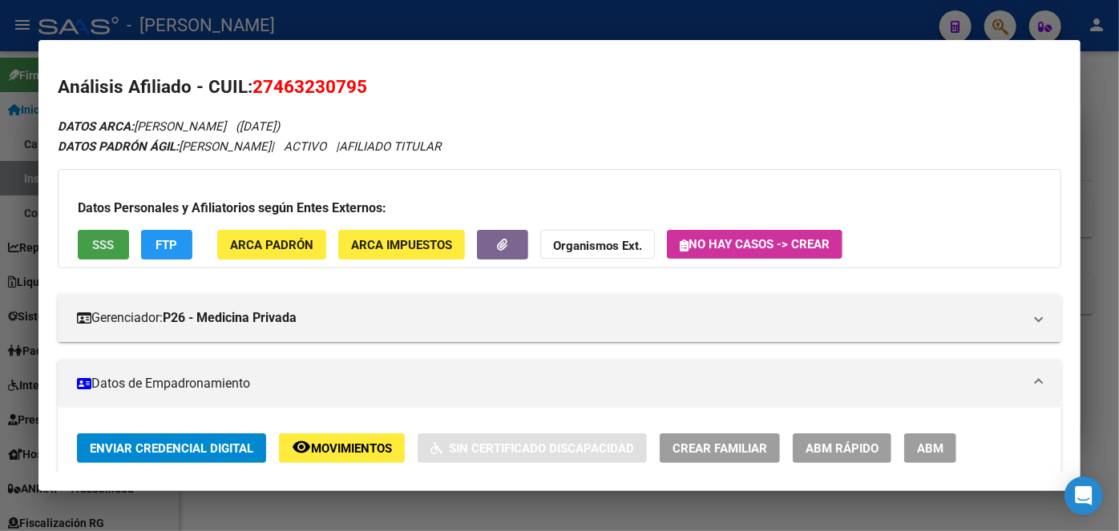
click at [107, 254] on button "SSS" at bounding box center [103, 245] width 51 height 30
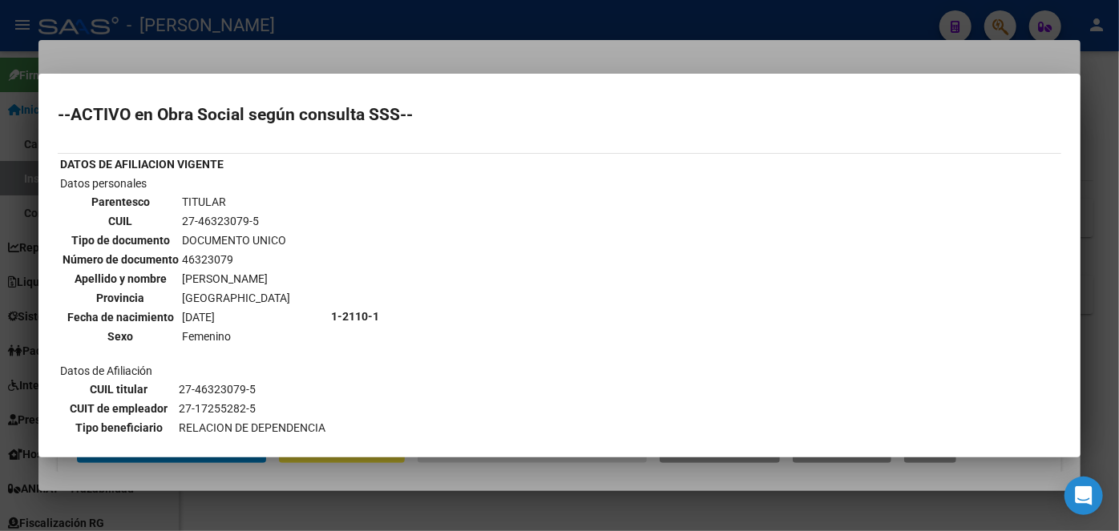
click at [187, 68] on div at bounding box center [559, 265] width 1119 height 531
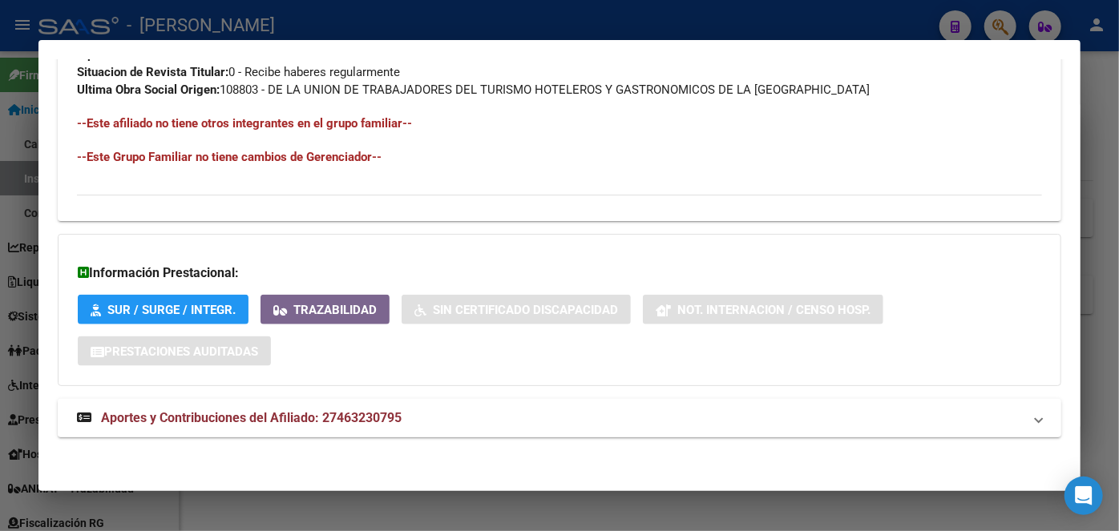
click at [348, 416] on span "Aportes y Contribuciones del Afiliado: 27463230795" at bounding box center [251, 417] width 301 height 15
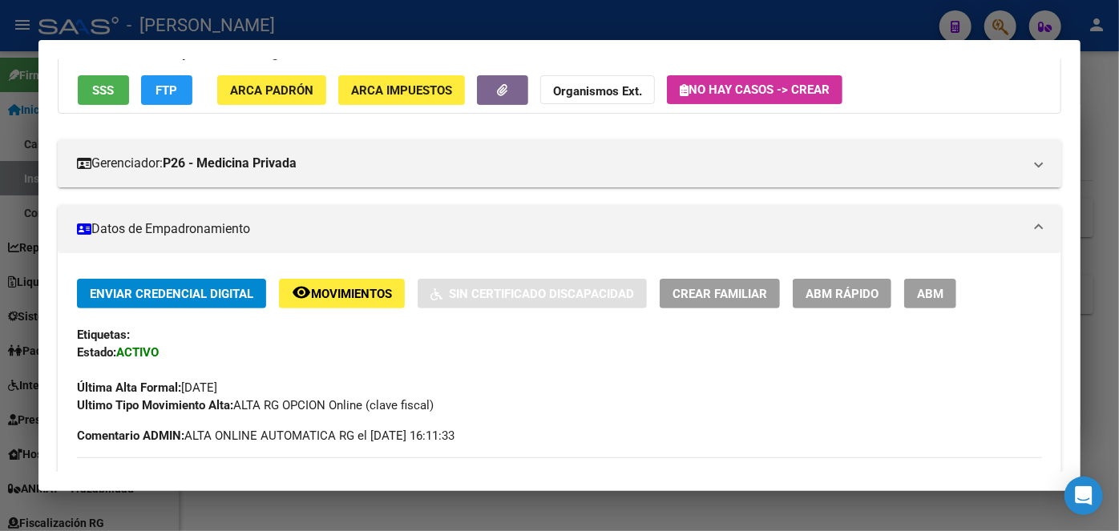
scroll to position [540, 0]
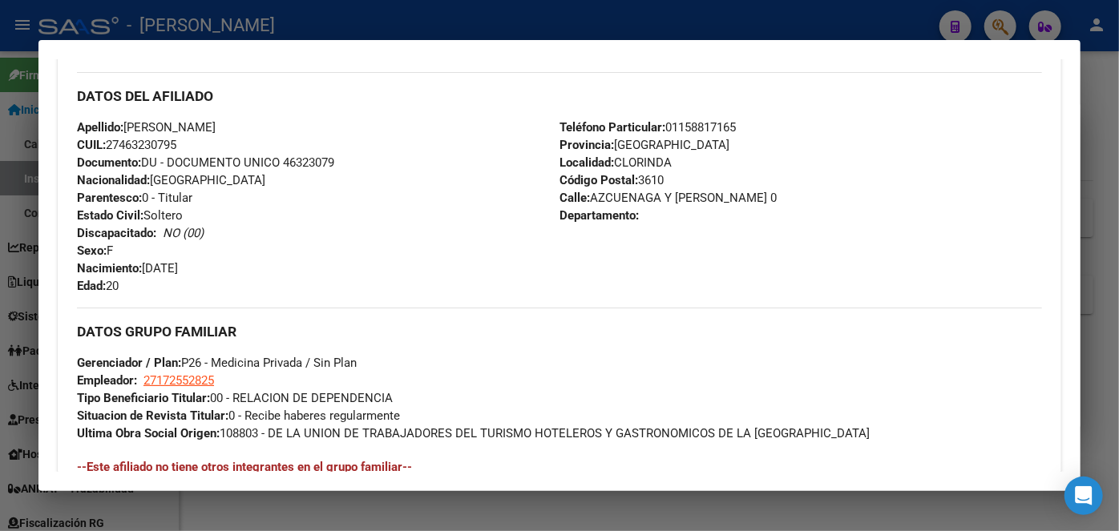
click at [302, 163] on span "Documento: DU - DOCUMENTO UNICO 46323079" at bounding box center [205, 162] width 257 height 14
click at [707, 126] on span "Teléfono Particular: [PHONE_NUMBER]" at bounding box center [647, 127] width 176 height 14
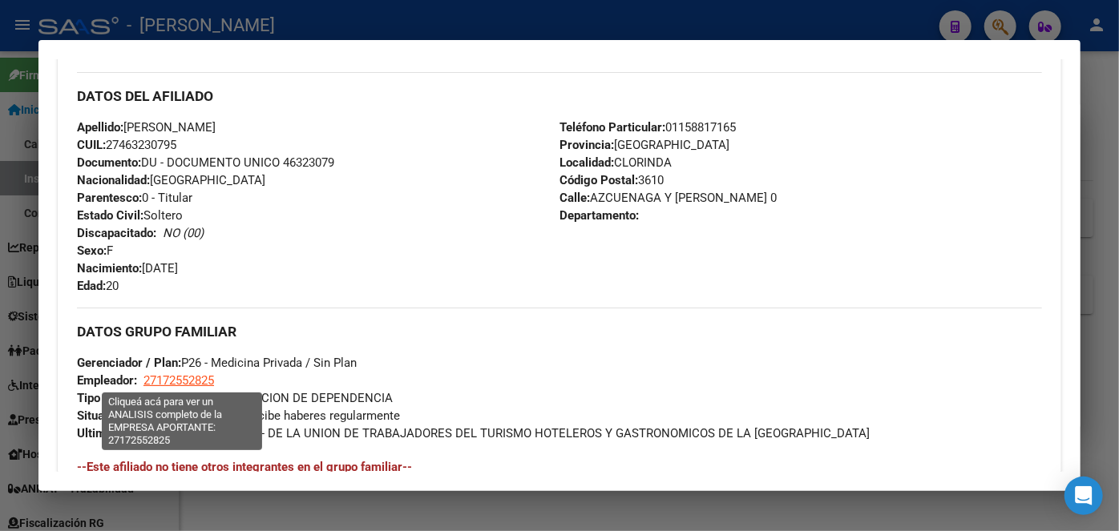
click at [191, 381] on span "27172552825" at bounding box center [178, 381] width 71 height 14
type textarea "27172552825"
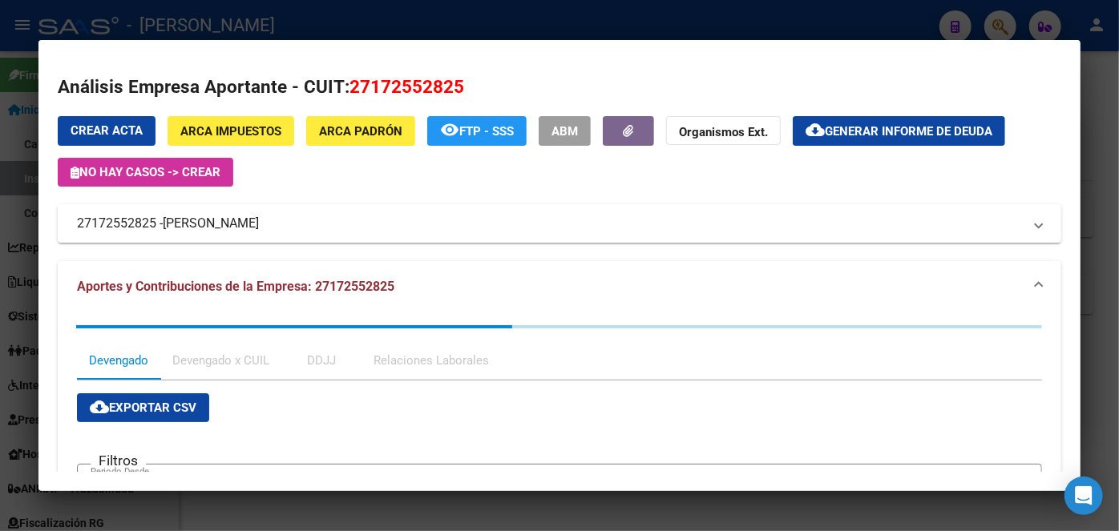
click at [222, 221] on span "[PERSON_NAME]" at bounding box center [211, 223] width 96 height 19
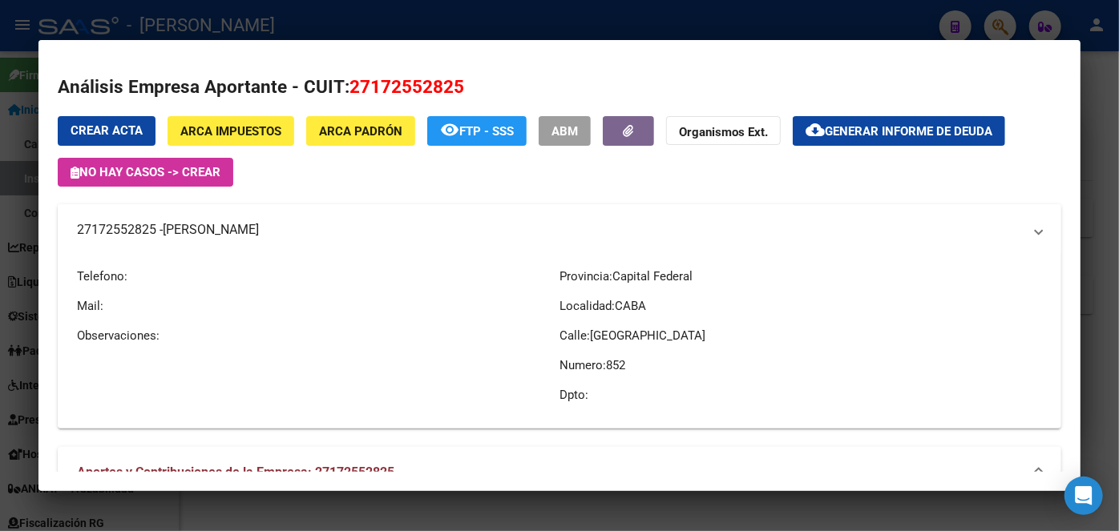
click at [222, 221] on span "[PERSON_NAME]" at bounding box center [211, 229] width 96 height 19
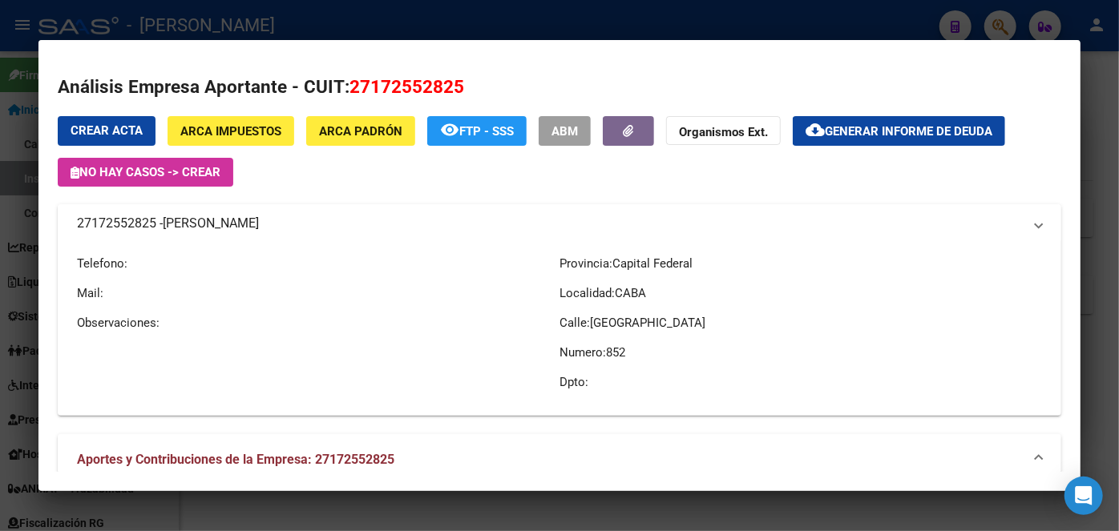
click at [222, 221] on span "[PERSON_NAME]" at bounding box center [211, 223] width 96 height 19
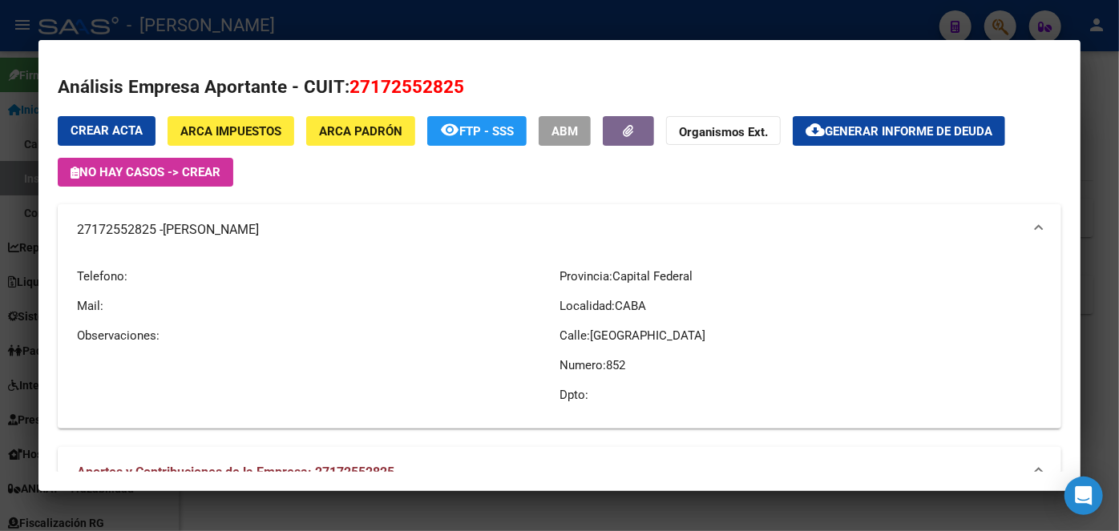
click at [253, 9] on div at bounding box center [559, 265] width 1119 height 531
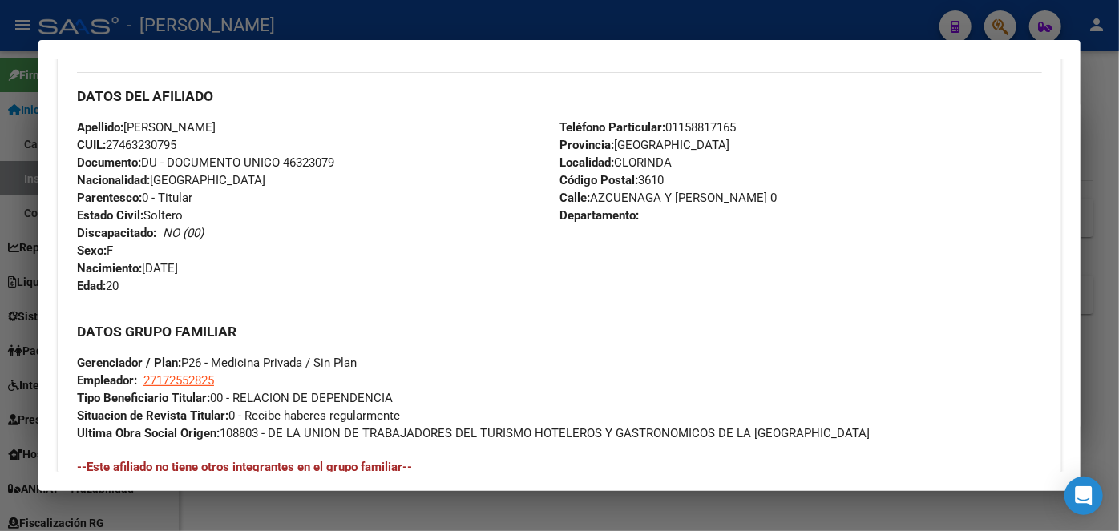
click at [173, 37] on div at bounding box center [559, 265] width 1119 height 531
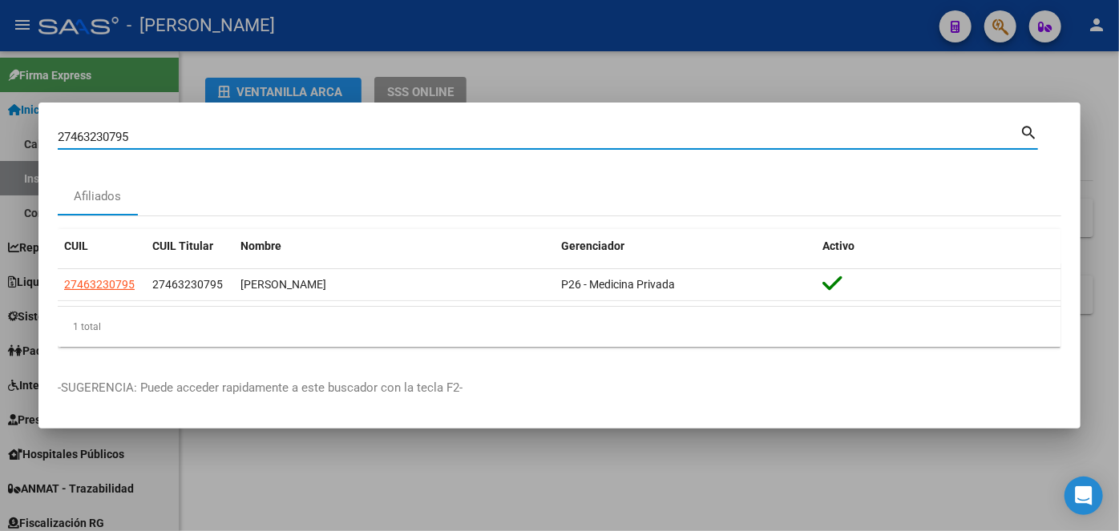
click at [162, 138] on input "27463230795" at bounding box center [539, 137] width 962 height 14
click at [162, 137] on input "27463230795" at bounding box center [539, 137] width 962 height 14
paste input "033837193"
type input "20338371935"
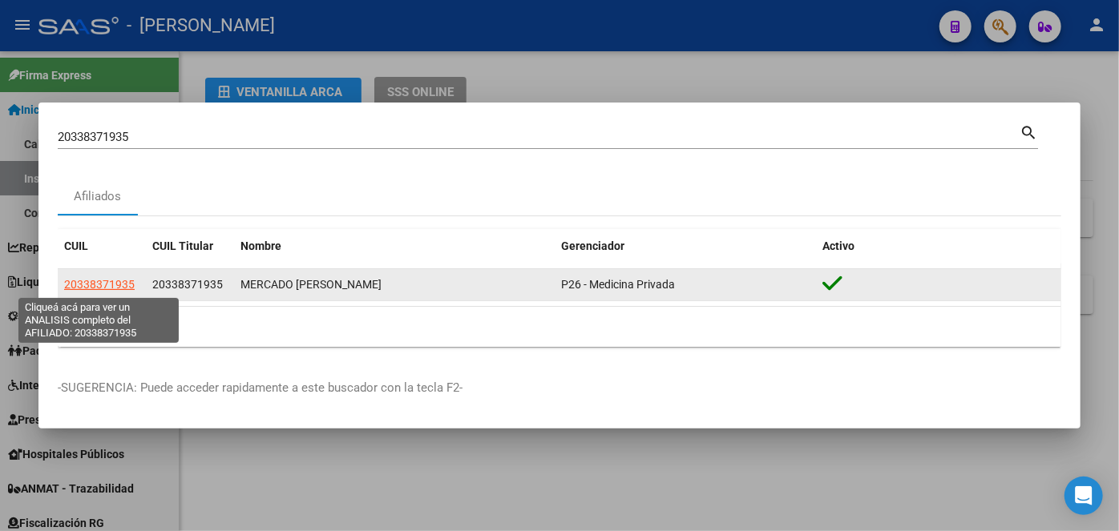
click at [85, 286] on span "20338371935" at bounding box center [99, 284] width 71 height 13
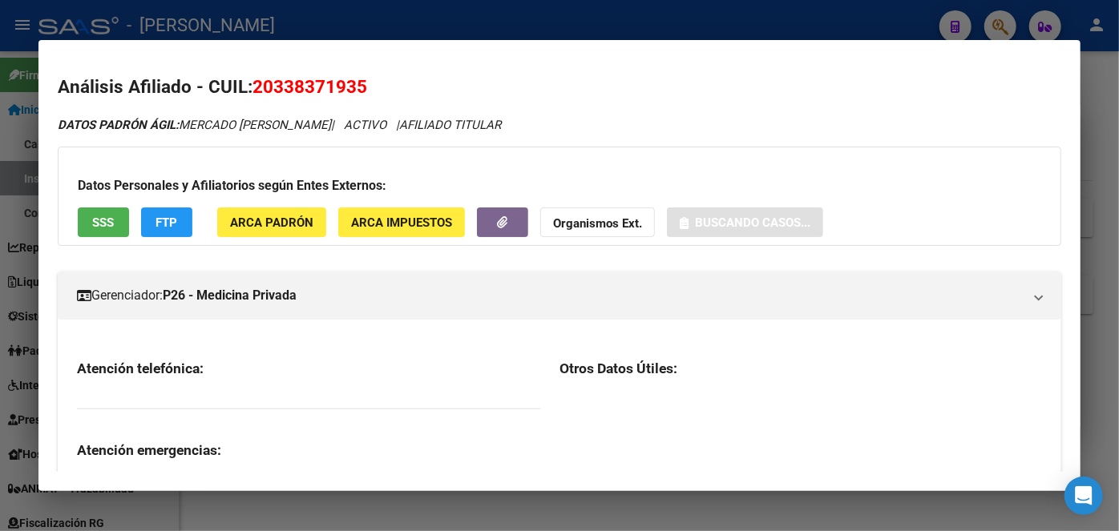
click at [286, 224] on span "ARCA Padrón" at bounding box center [271, 223] width 83 height 14
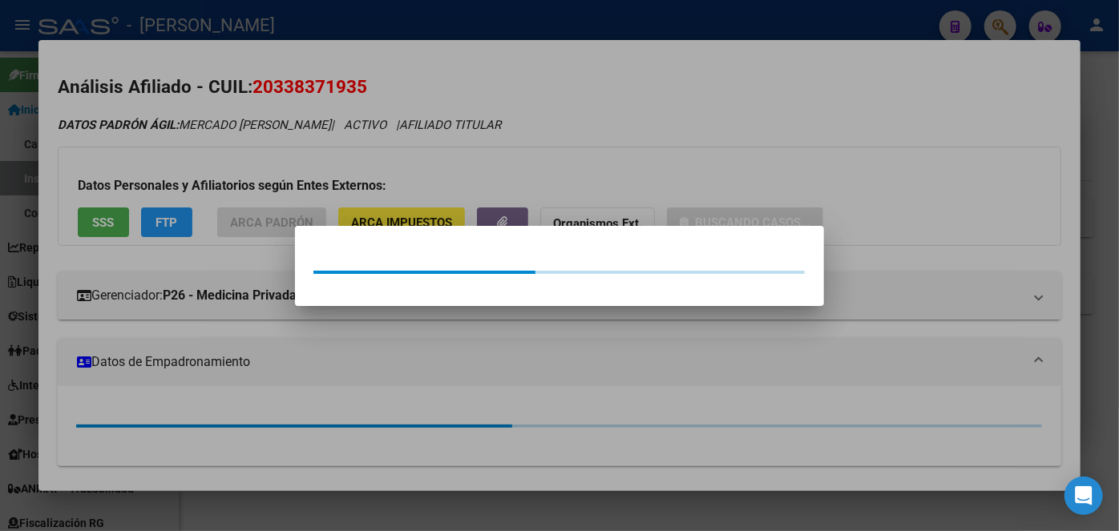
click at [264, 163] on div at bounding box center [559, 265] width 1119 height 531
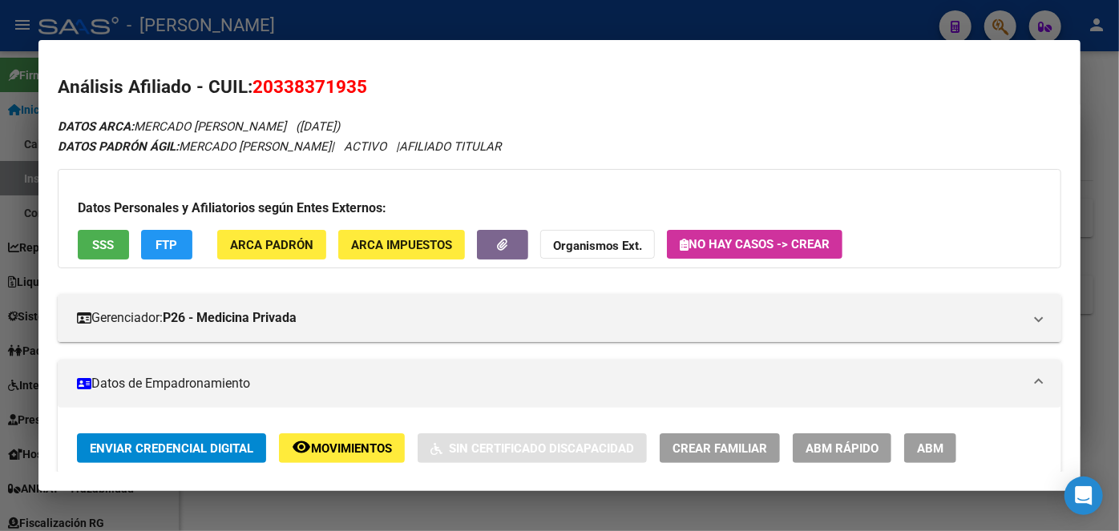
click at [116, 253] on button "SSS" at bounding box center [103, 245] width 51 height 30
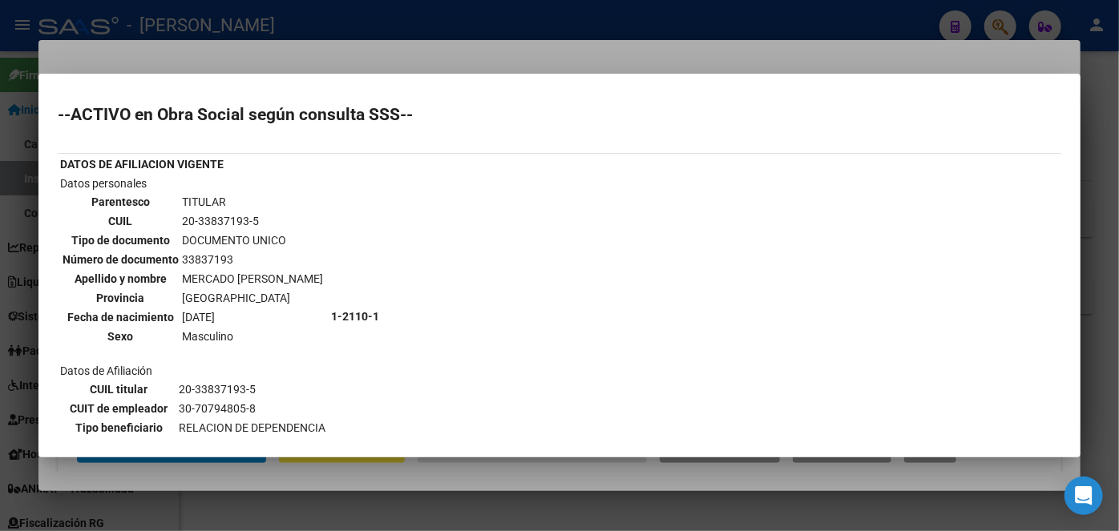
click at [192, 56] on div at bounding box center [559, 265] width 1119 height 531
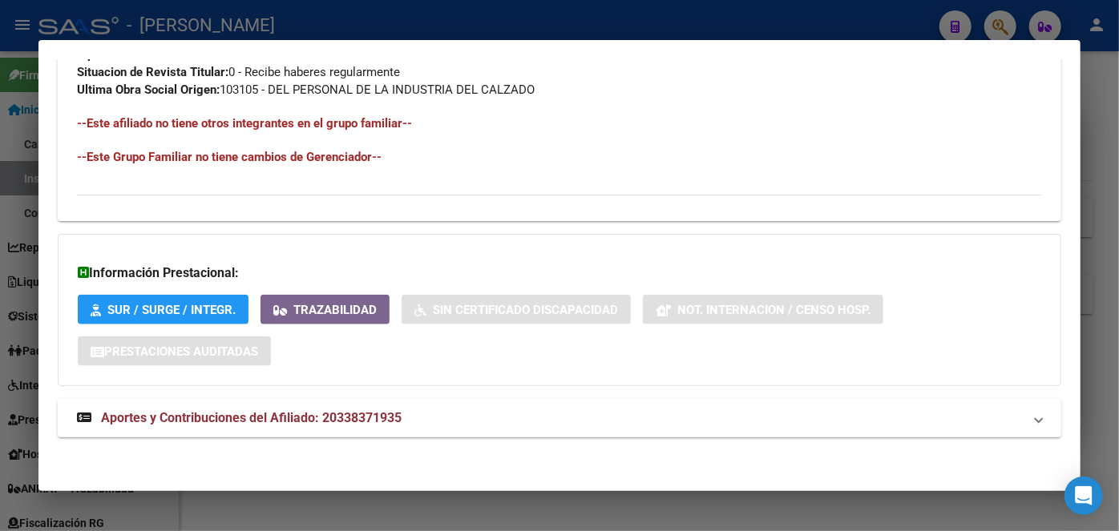
drag, startPoint x: 380, startPoint y: 424, endPoint x: 373, endPoint y: 403, distance: 22.1
click at [380, 423] on span "Aportes y Contribuciones del Afiliado: 20338371935" at bounding box center [251, 417] width 301 height 15
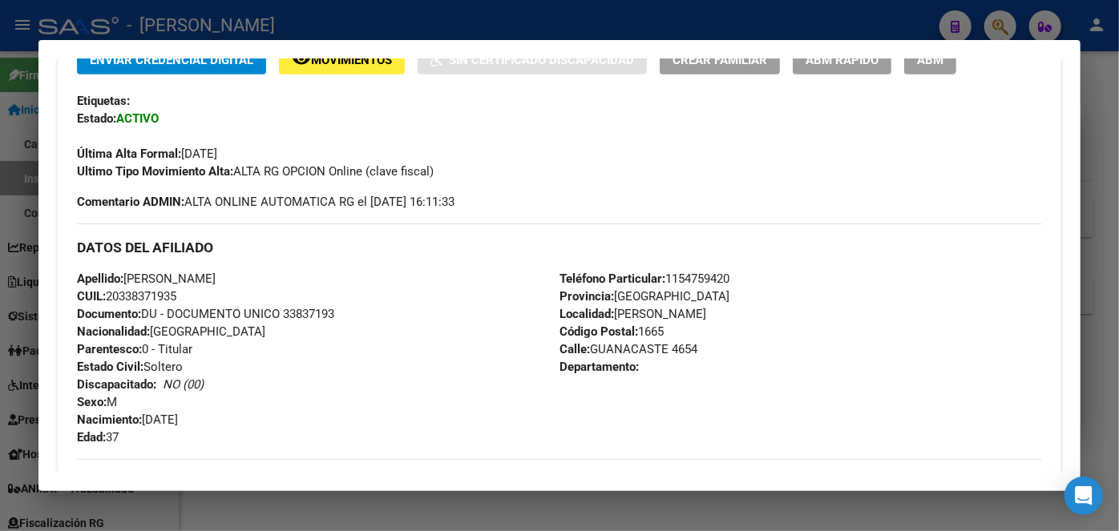
scroll to position [437, 0]
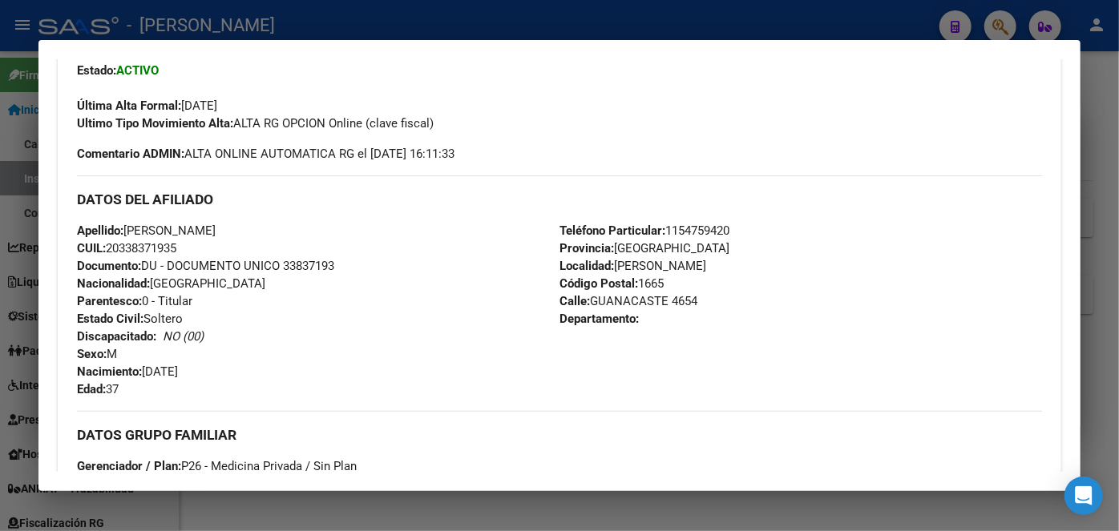
click at [309, 267] on span "Documento: DU - DOCUMENTO UNICO 33837193" at bounding box center [205, 266] width 257 height 14
click at [206, 58] on mat-dialog-container "Análisis Afiliado - CUIL: 20338371935 DATOS ARCA: MERCADO [PERSON_NAME] ([DATE]…" at bounding box center [559, 266] width 1042 height 452
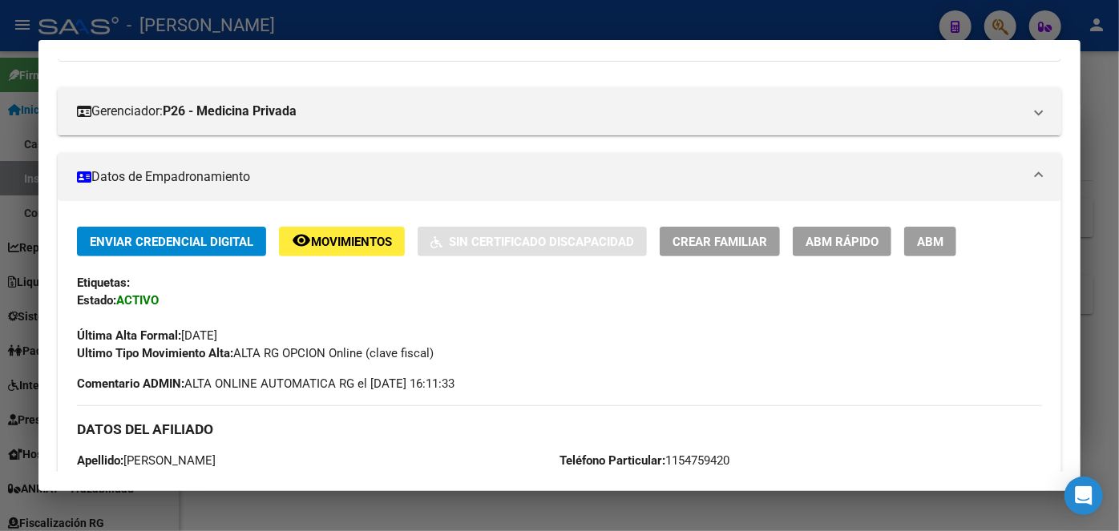
scroll to position [364, 0]
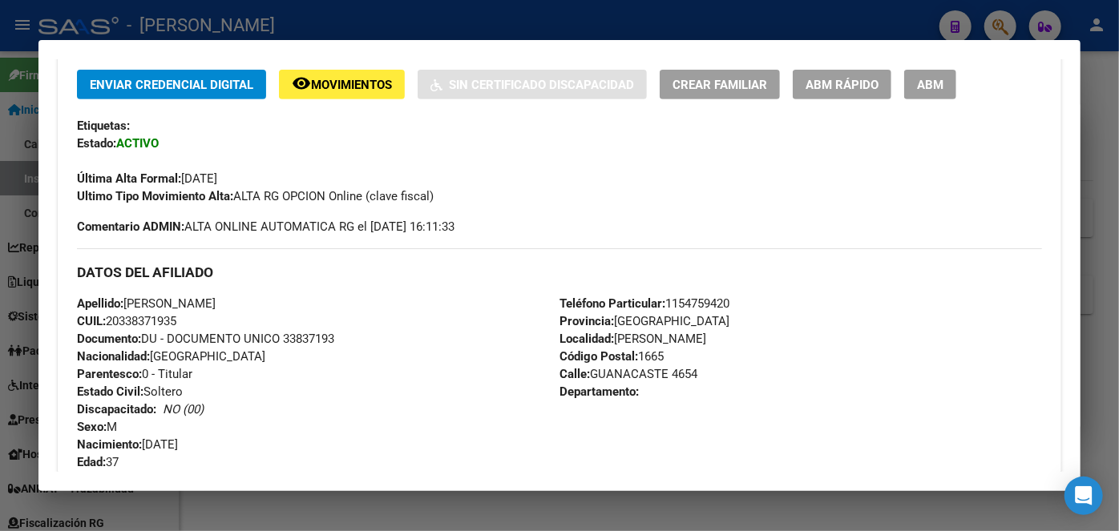
click at [712, 298] on span "Teléfono Particular: [PHONE_NUMBER]" at bounding box center [644, 304] width 170 height 14
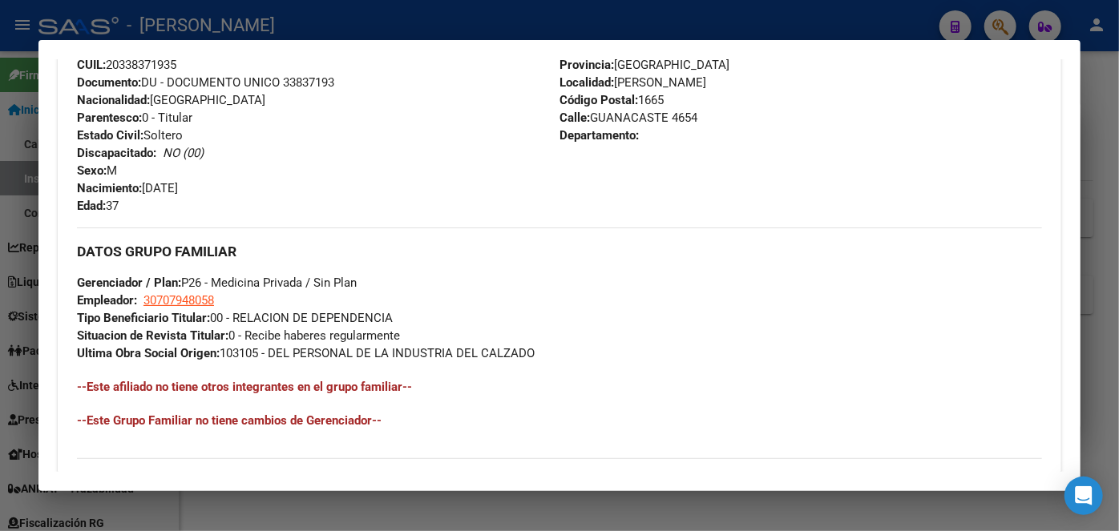
scroll to position [656, 0]
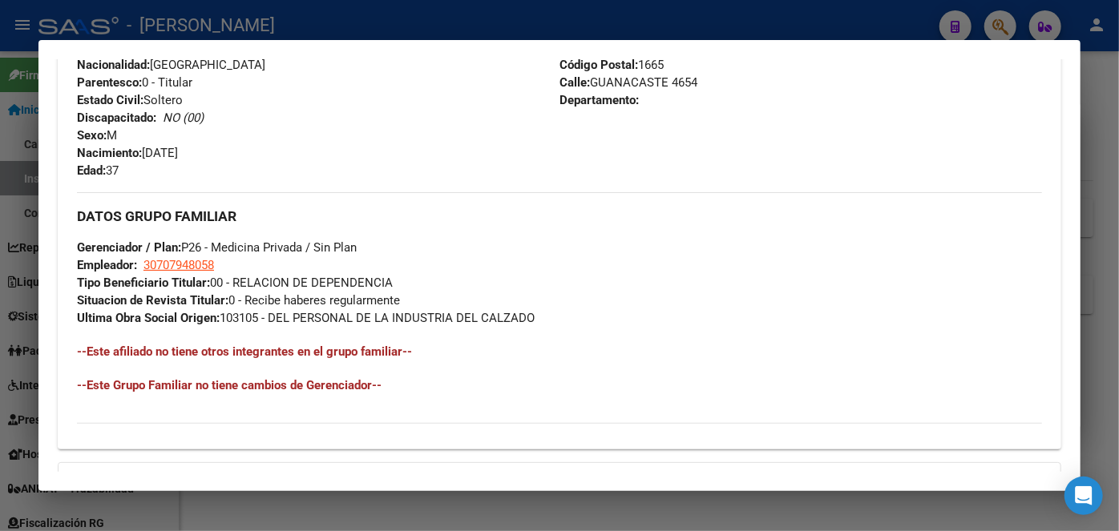
click at [196, 273] on app-link-go-to "30707948058" at bounding box center [178, 265] width 71 height 18
click at [196, 265] on span "30707948058" at bounding box center [178, 265] width 71 height 14
type textarea "30707948058"
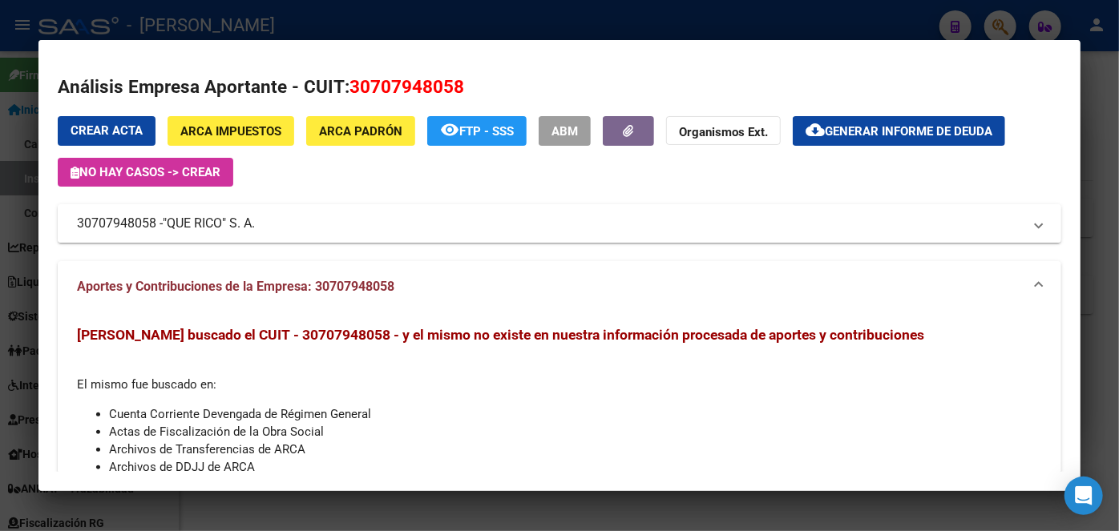
click at [226, 225] on span ""QUE RICO" S. A." at bounding box center [209, 223] width 92 height 19
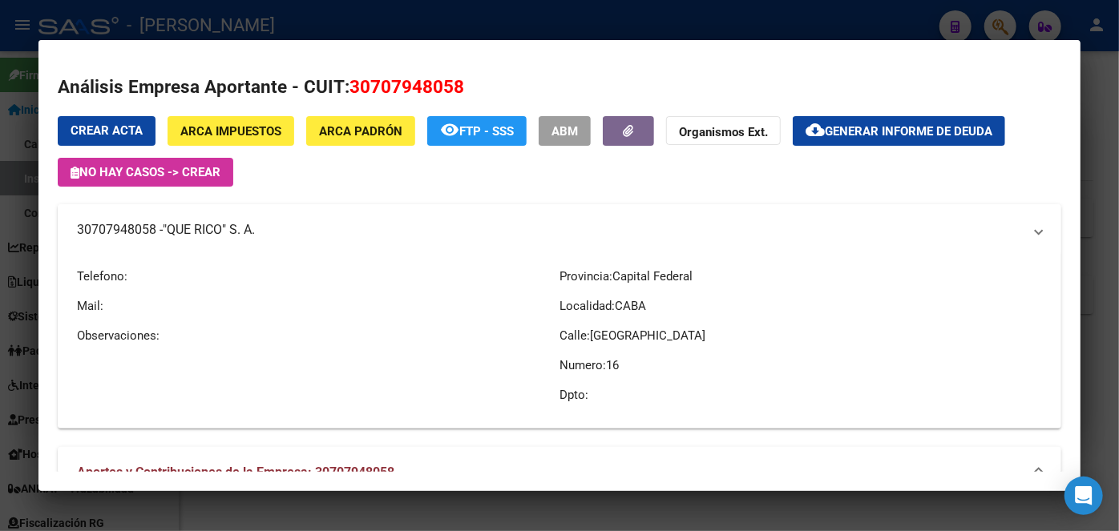
click at [226, 225] on span ""QUE RICO" S. A." at bounding box center [209, 229] width 92 height 19
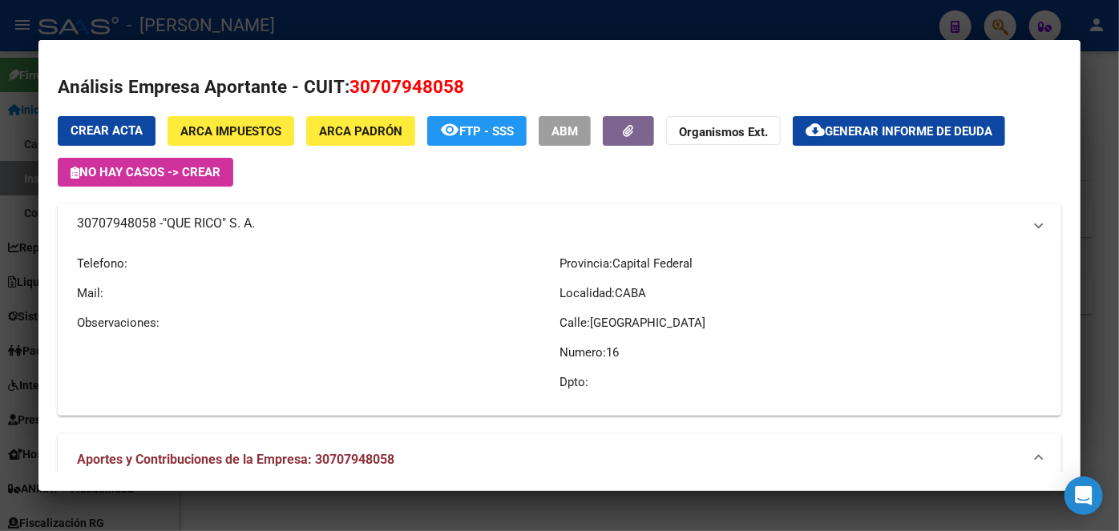
click at [226, 225] on span ""QUE RICO" S. A." at bounding box center [209, 223] width 92 height 19
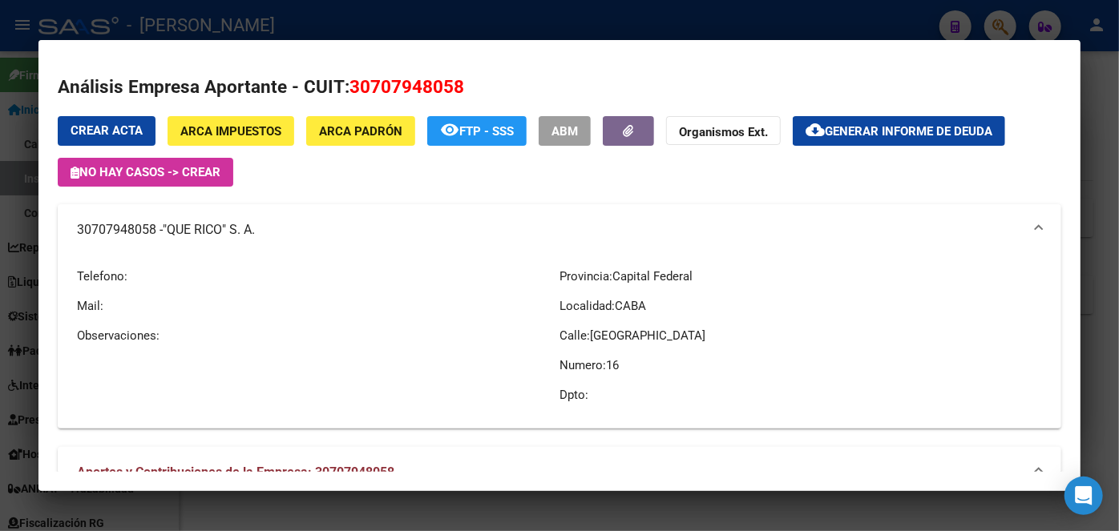
click at [252, 13] on div at bounding box center [559, 265] width 1119 height 531
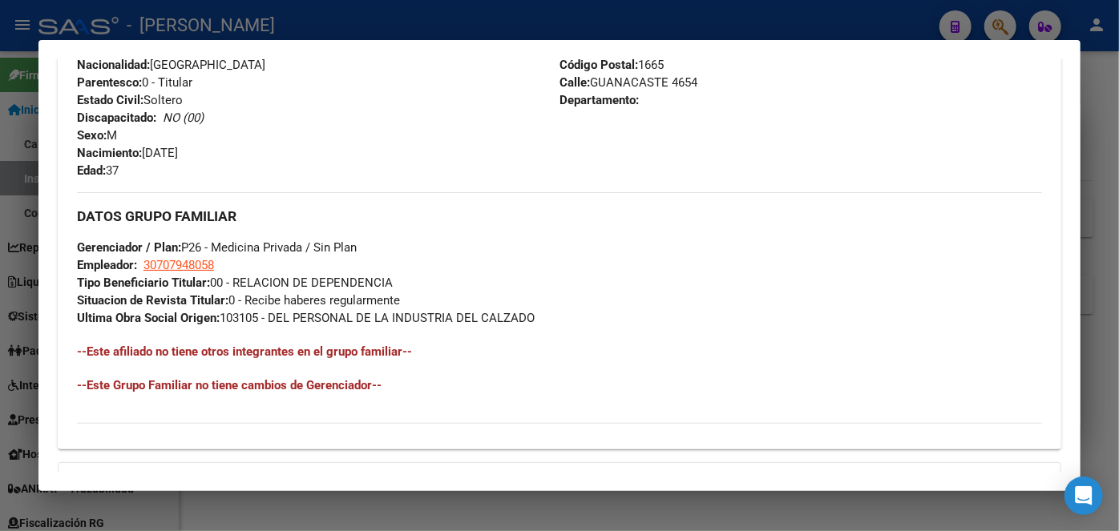
click at [241, 30] on div at bounding box center [559, 265] width 1119 height 531
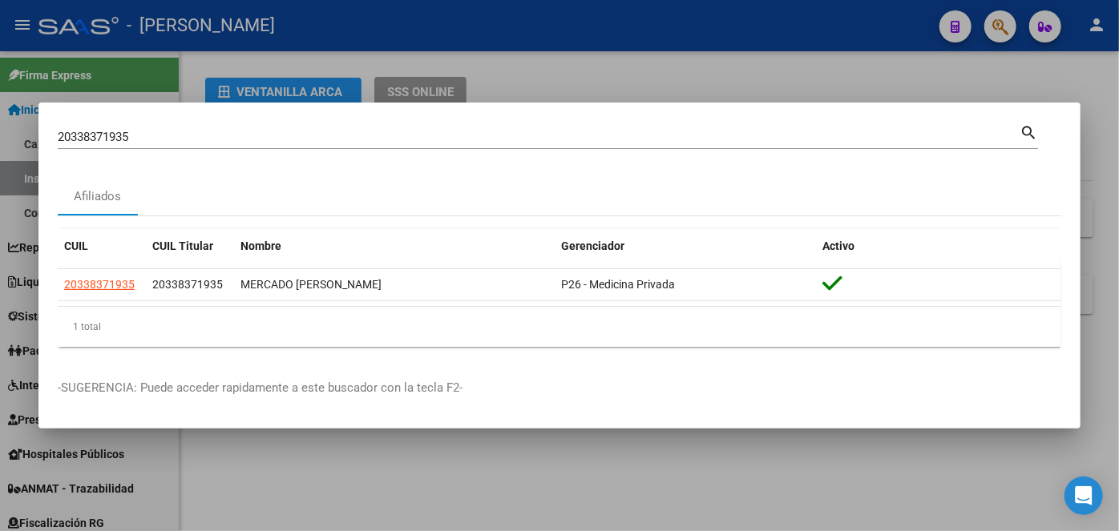
click at [197, 142] on input "20338371935" at bounding box center [539, 137] width 962 height 14
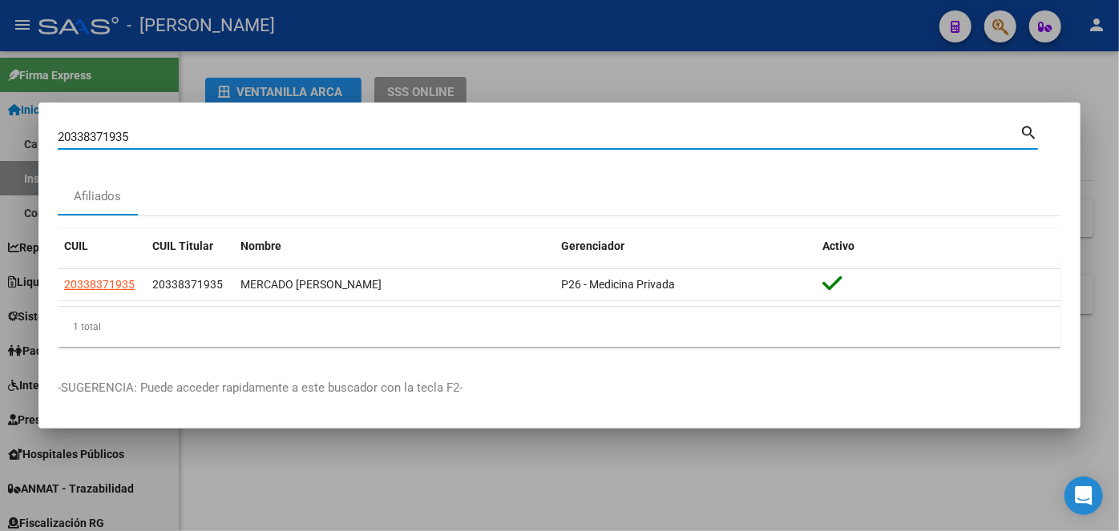
drag, startPoint x: 197, startPoint y: 142, endPoint x: 215, endPoint y: 138, distance: 18.1
click at [204, 139] on input "20338371935" at bounding box center [539, 137] width 962 height 14
paste input "435215247"
type input "20435215247"
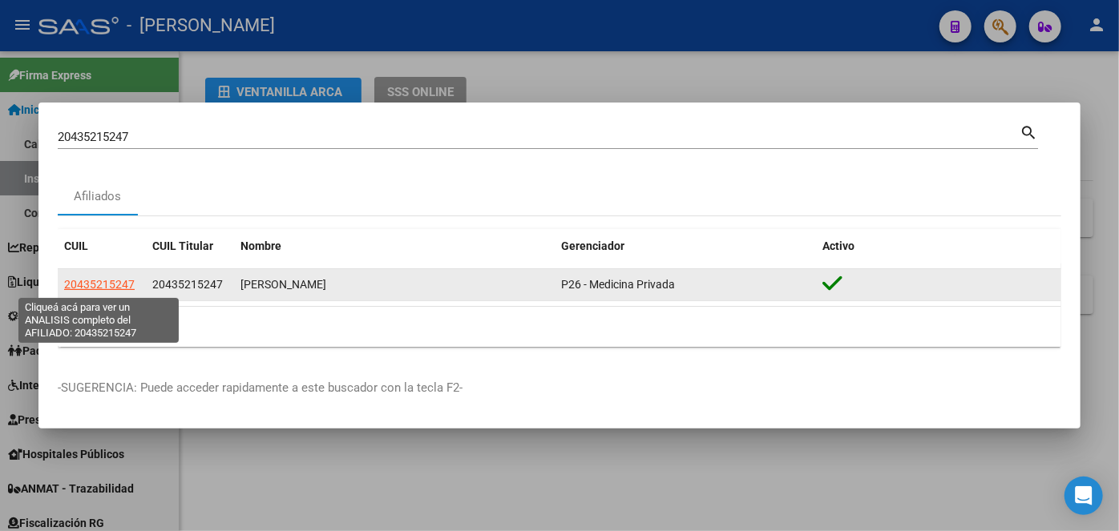
click at [98, 284] on span "20435215247" at bounding box center [99, 284] width 71 height 13
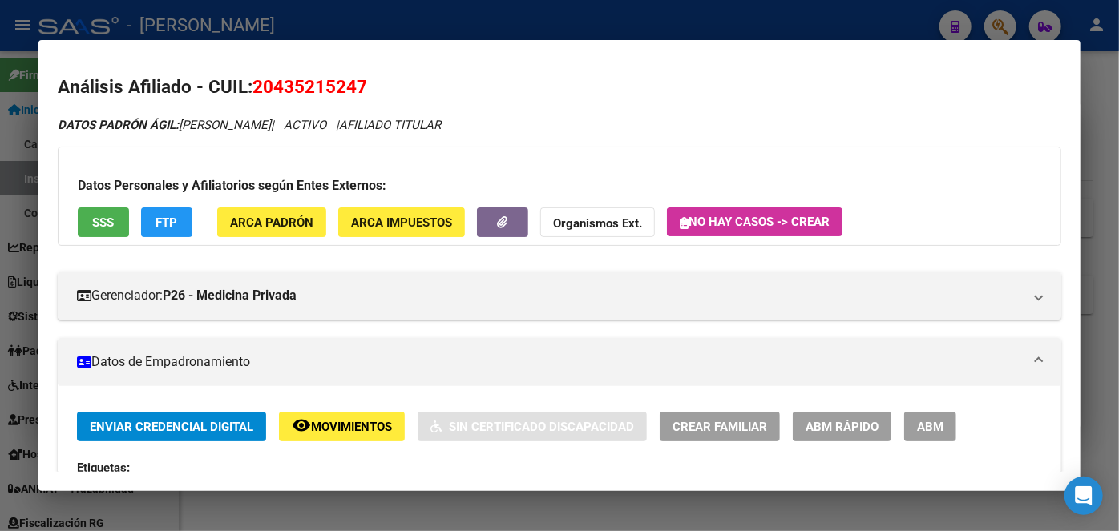
click at [289, 207] on div "Datos Personales y Afiliatorios según Entes Externos: SSS FTP ARCA Padrón ARCA …" at bounding box center [559, 196] width 1003 height 99
click at [290, 212] on button "ARCA Padrón" at bounding box center [271, 223] width 109 height 30
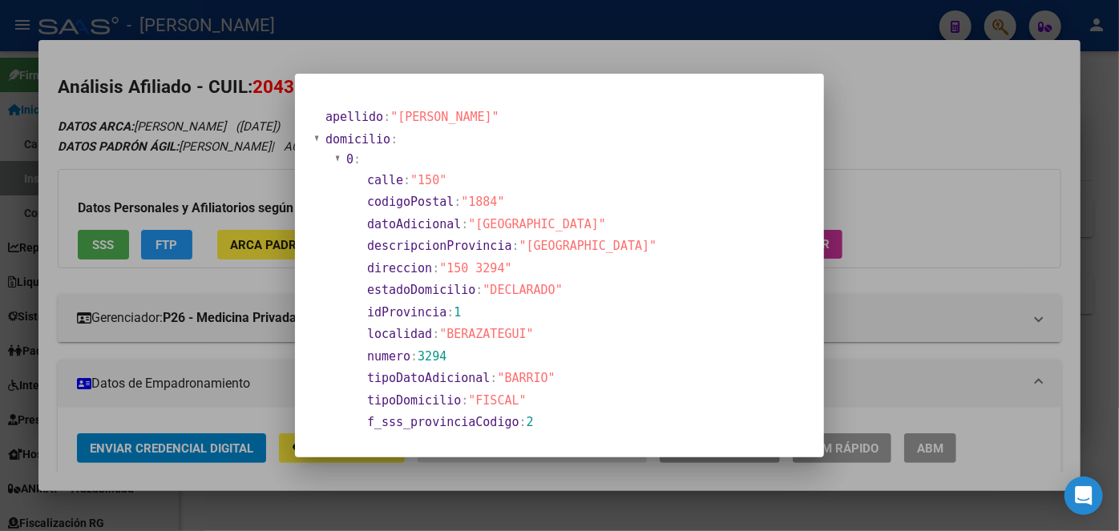
click at [232, 147] on div at bounding box center [559, 265] width 1119 height 531
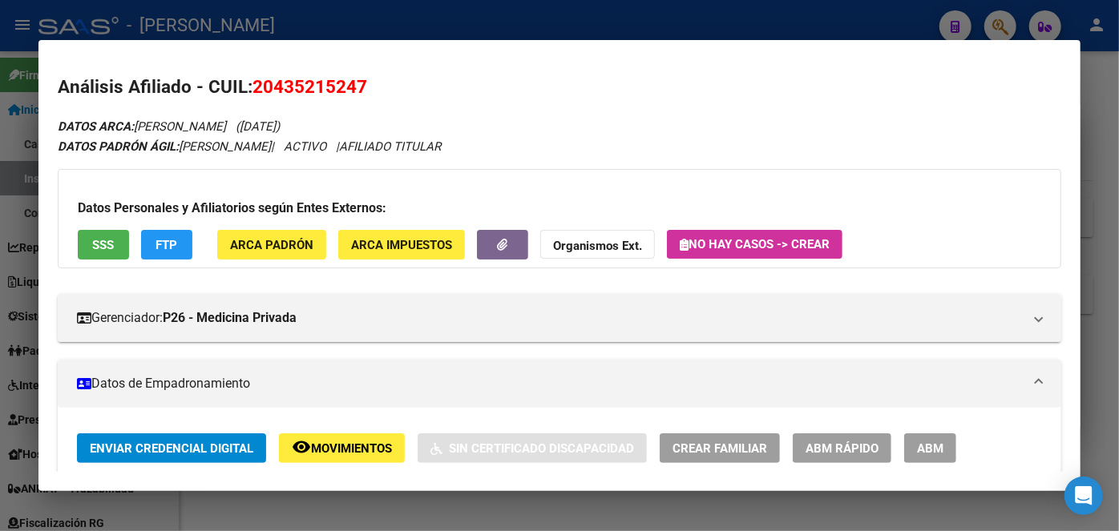
click at [111, 242] on span "SSS" at bounding box center [104, 245] width 22 height 14
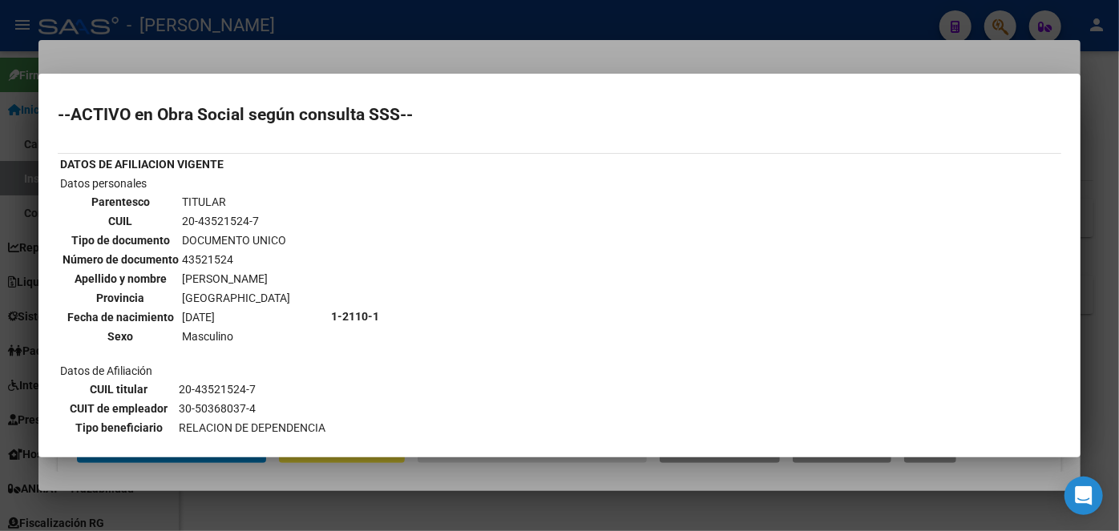
drag, startPoint x: 383, startPoint y: 55, endPoint x: 393, endPoint y: 66, distance: 14.2
click at [384, 55] on div at bounding box center [559, 265] width 1119 height 531
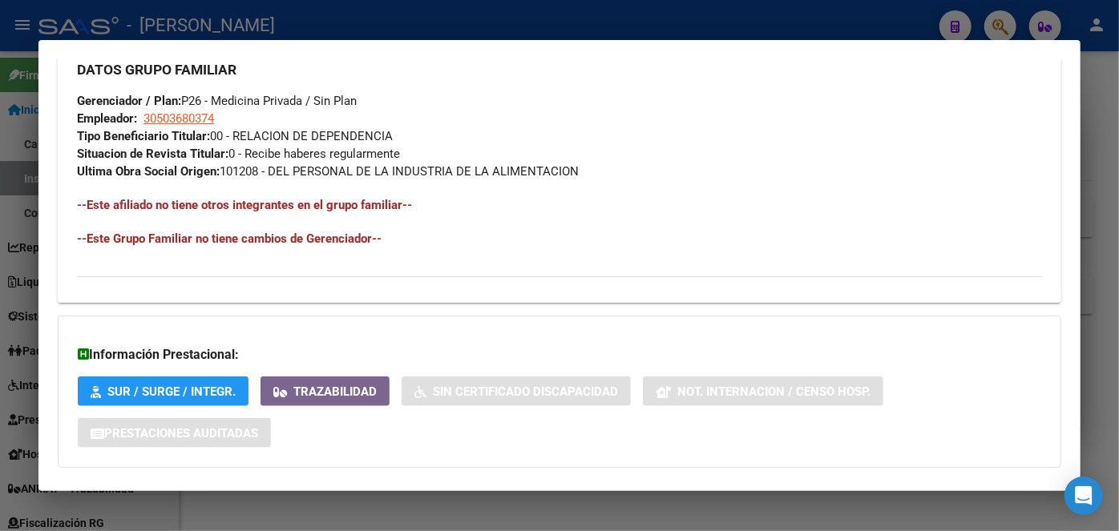
scroll to position [884, 0]
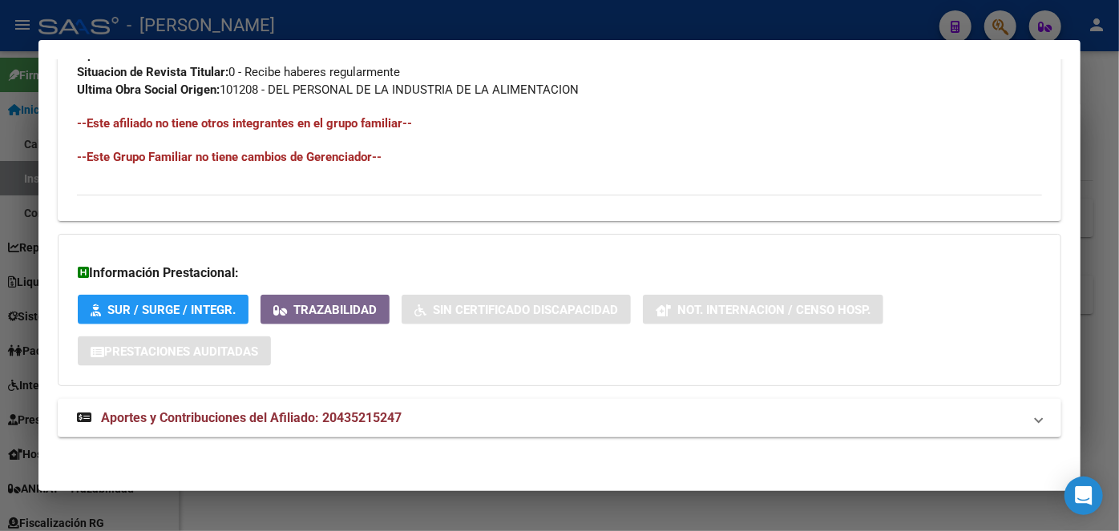
click at [407, 402] on mat-expansion-panel-header "Aportes y Contribuciones del Afiliado: 20435215247" at bounding box center [559, 418] width 1003 height 38
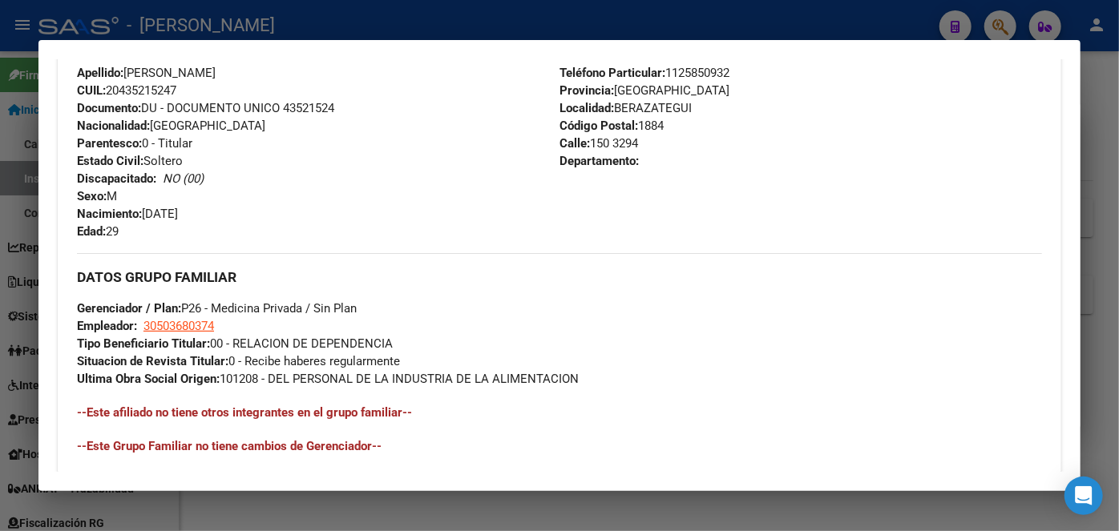
scroll to position [510, 0]
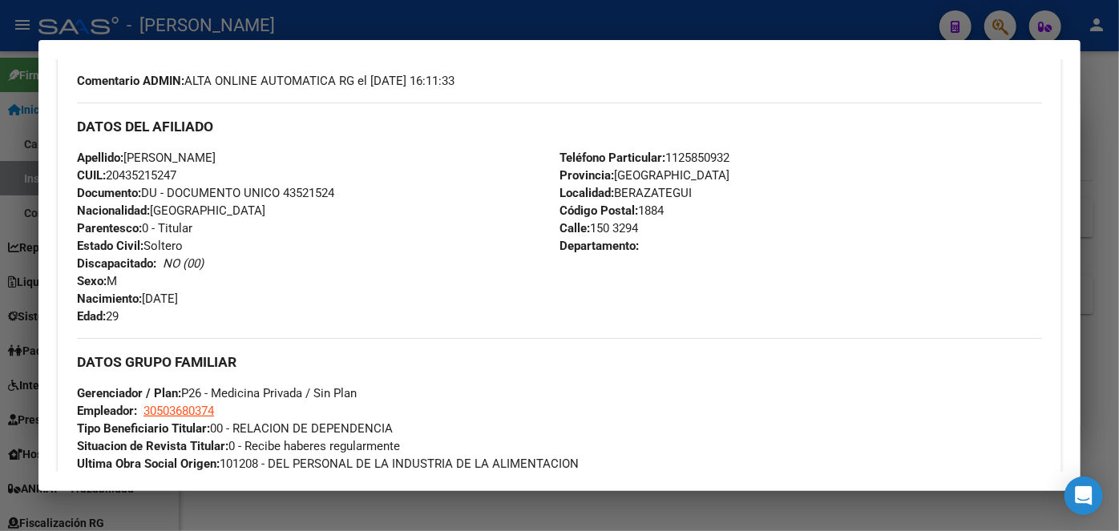
click at [309, 184] on div "Apellido: [PERSON_NAME]: 20435215247 Documento: DU - DOCUMENTO UNICO 43521524 N…" at bounding box center [318, 237] width 483 height 176
click at [310, 186] on span "Documento: DU - DOCUMENTO UNICO 43521524" at bounding box center [205, 193] width 257 height 14
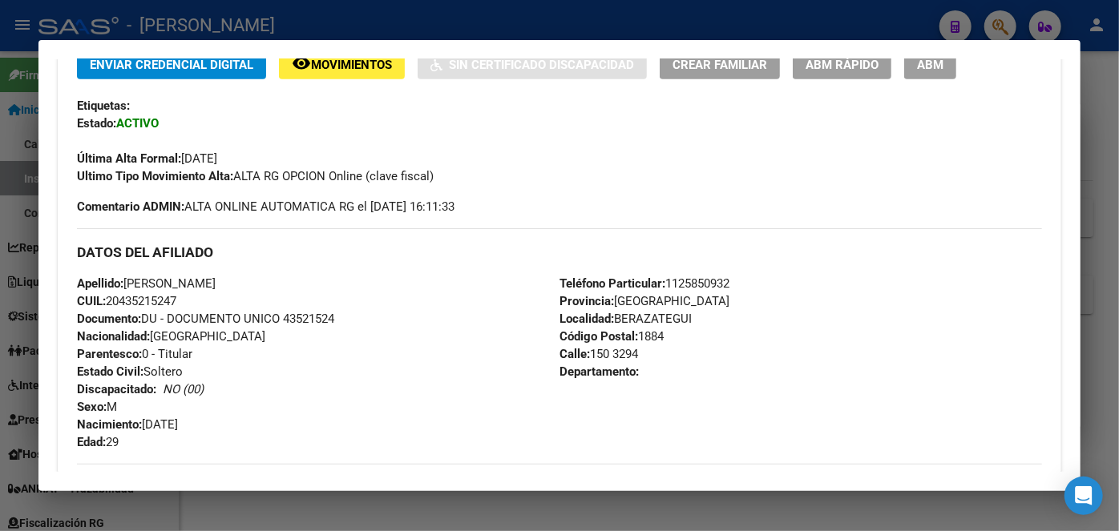
scroll to position [364, 0]
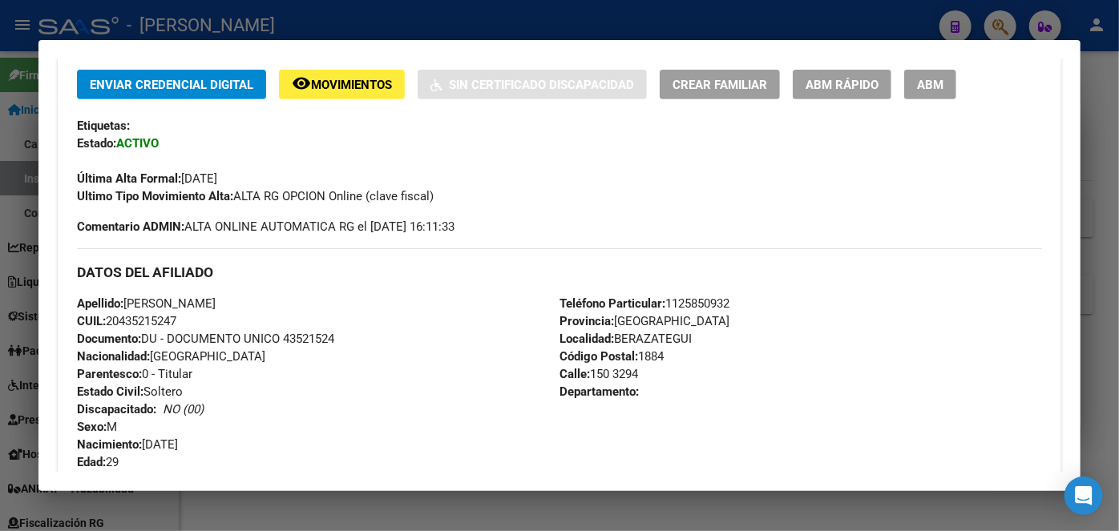
click at [696, 297] on span "Teléfono Particular: [PHONE_NUMBER]" at bounding box center [644, 304] width 170 height 14
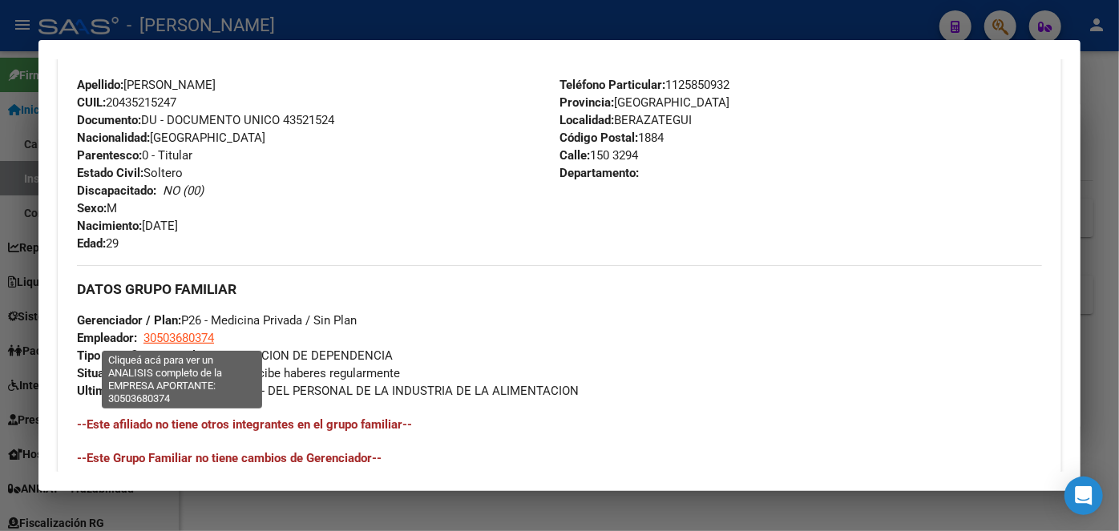
click at [211, 340] on span "30503680374" at bounding box center [178, 338] width 71 height 14
type textarea "30503680374"
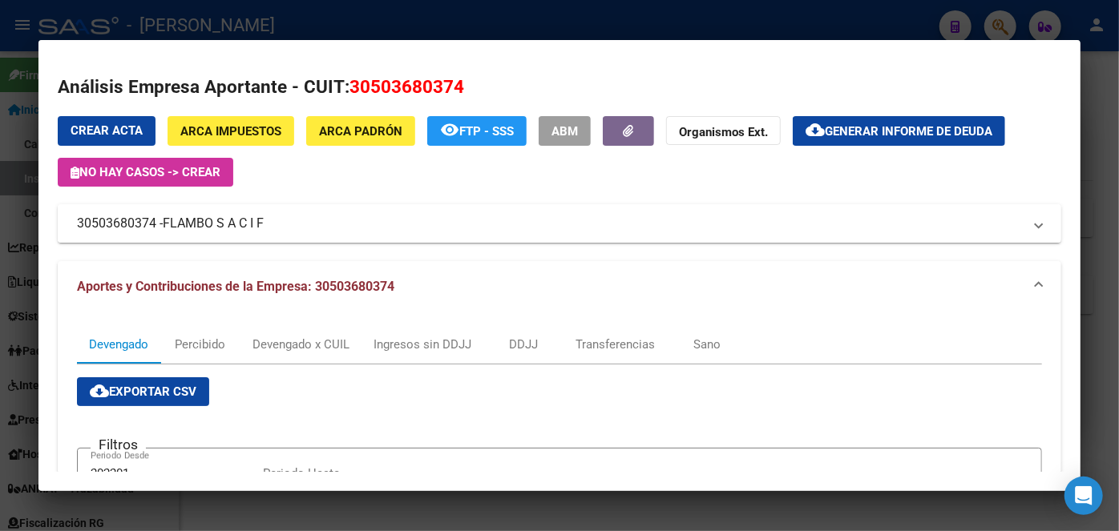
click at [200, 217] on span "FLAMBO S A C I F" at bounding box center [213, 223] width 101 height 19
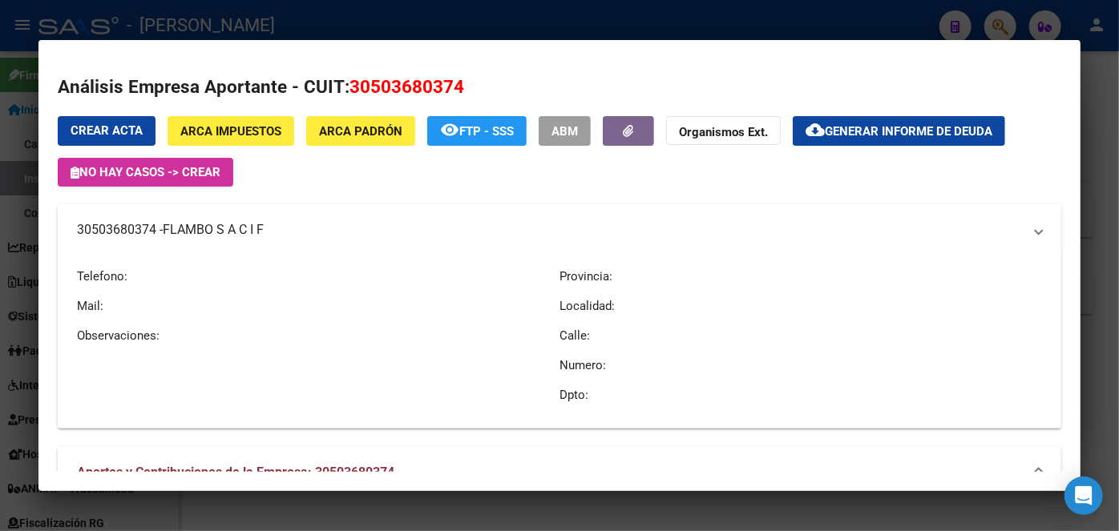
click at [200, 217] on mat-expansion-panel-header "30503680374 - FLAMBO S A C I F" at bounding box center [559, 229] width 1003 height 51
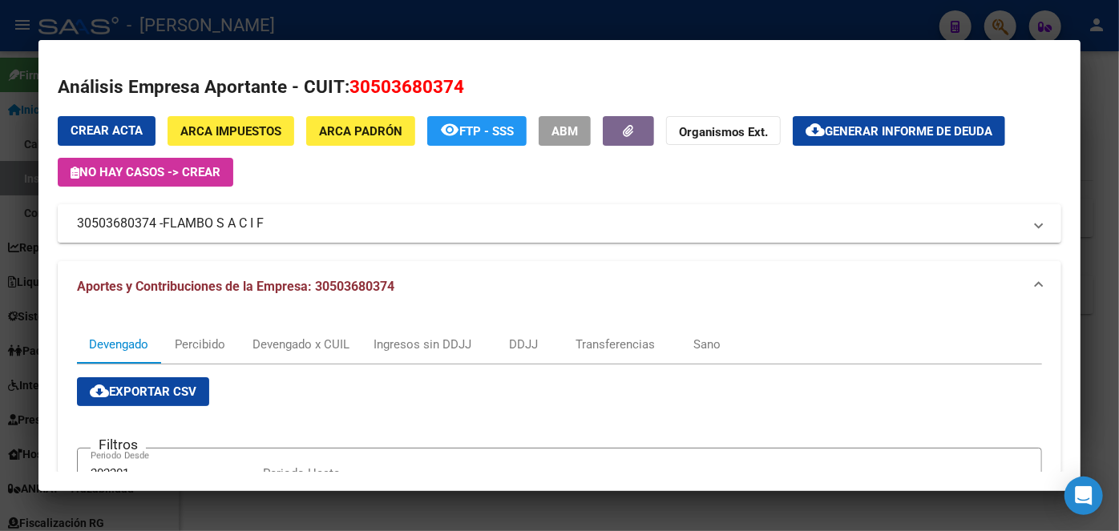
click at [200, 222] on span "FLAMBO S A C I F" at bounding box center [213, 223] width 101 height 19
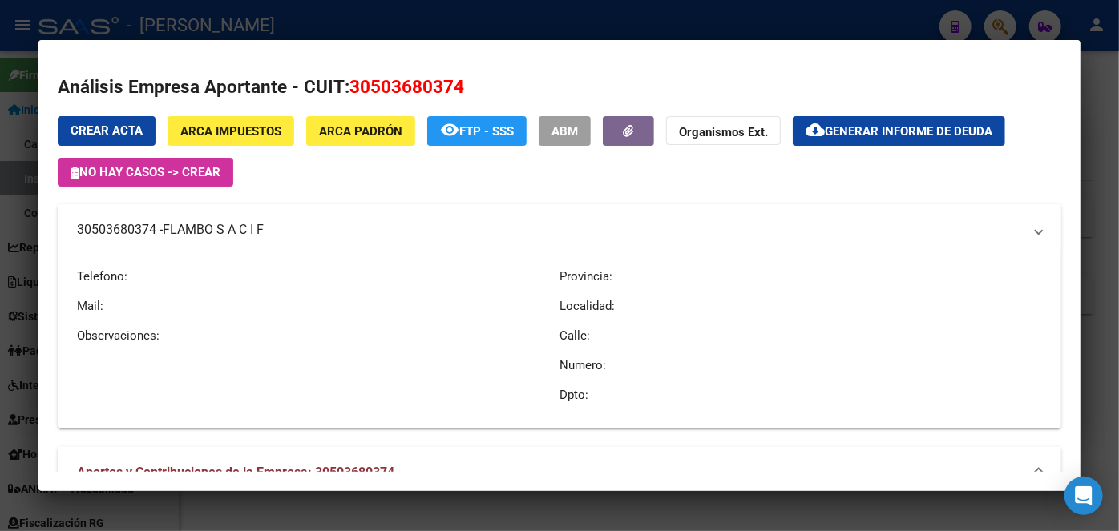
click at [200, 222] on span "FLAMBO S A C I F" at bounding box center [213, 229] width 101 height 19
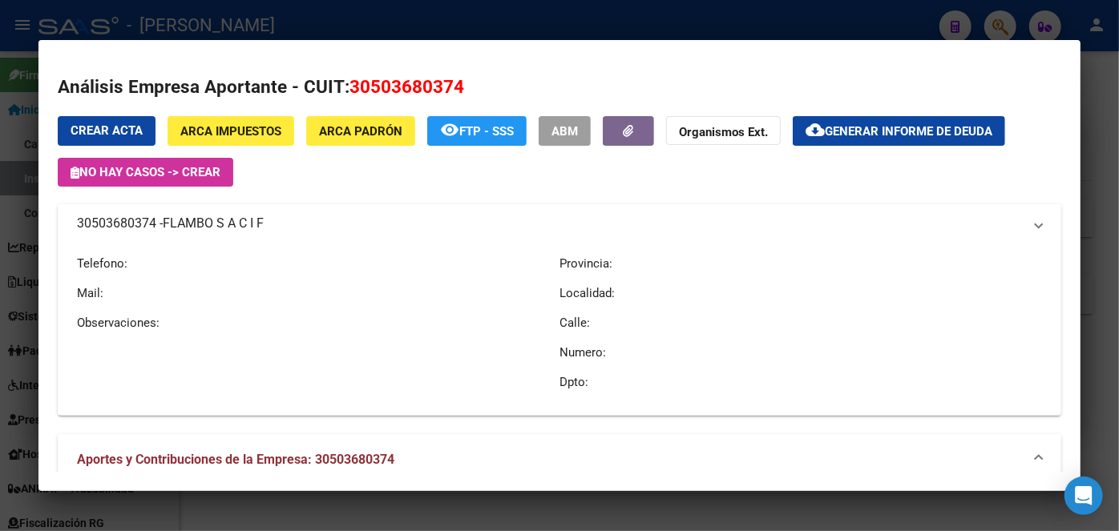
click at [200, 222] on span "FLAMBO S A C I F" at bounding box center [213, 223] width 101 height 19
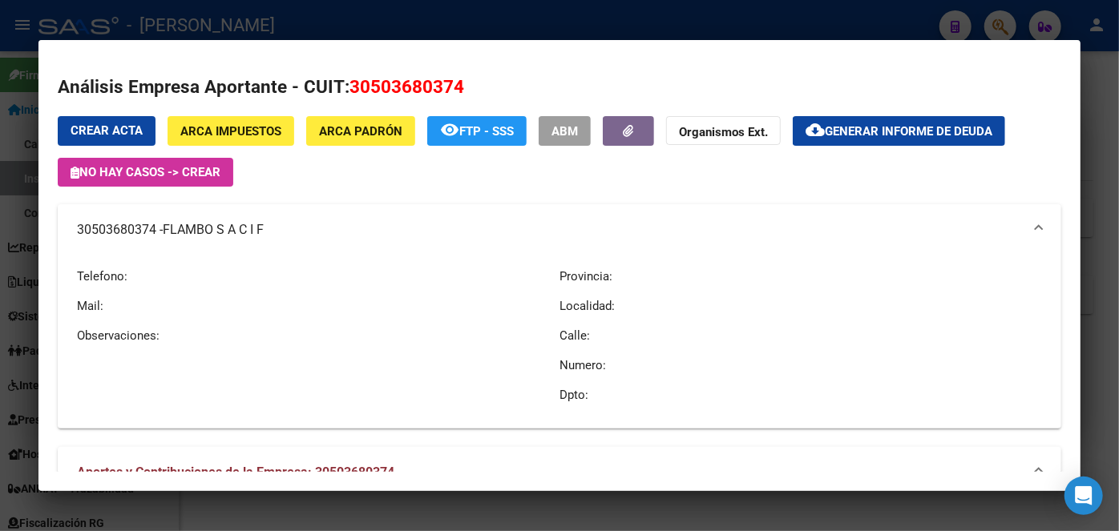
click at [246, 27] on div at bounding box center [559, 265] width 1119 height 531
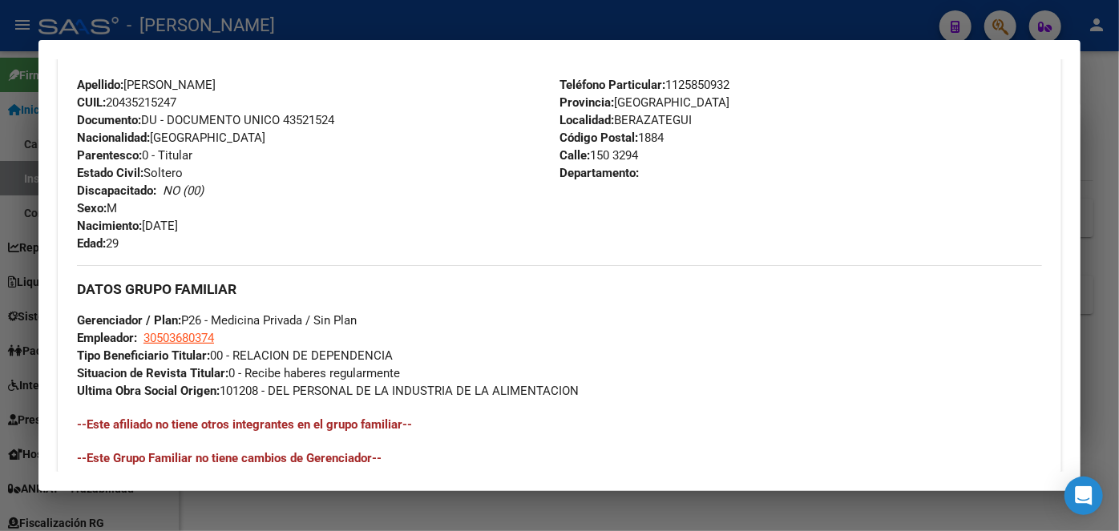
click at [194, 12] on div at bounding box center [559, 265] width 1119 height 531
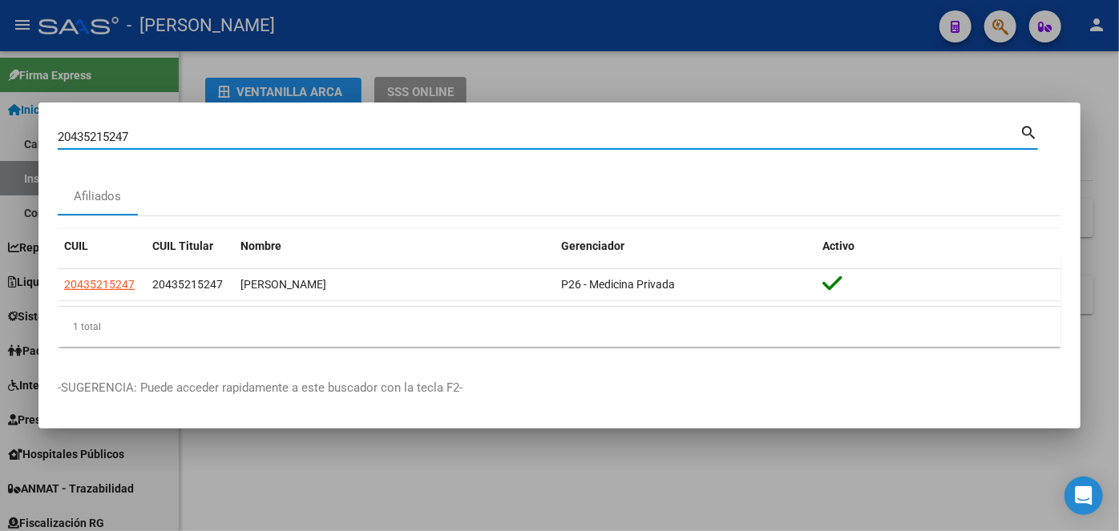
click at [206, 131] on input "20435215247" at bounding box center [539, 137] width 962 height 14
paste input "7299046082"
type input "27299046082"
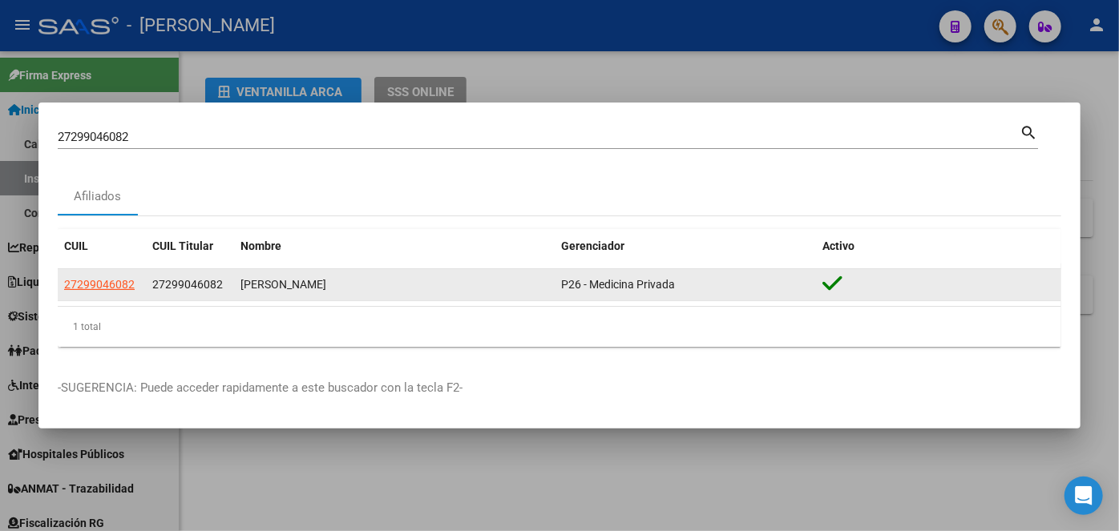
click at [96, 277] on app-link-go-to "27299046082" at bounding box center [99, 285] width 71 height 18
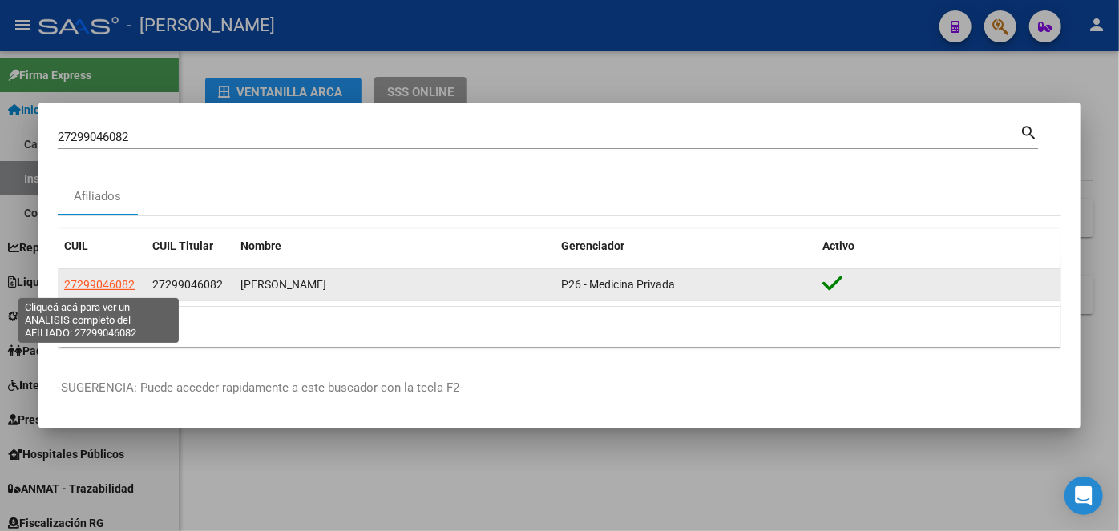
click at [96, 281] on span "27299046082" at bounding box center [99, 284] width 71 height 13
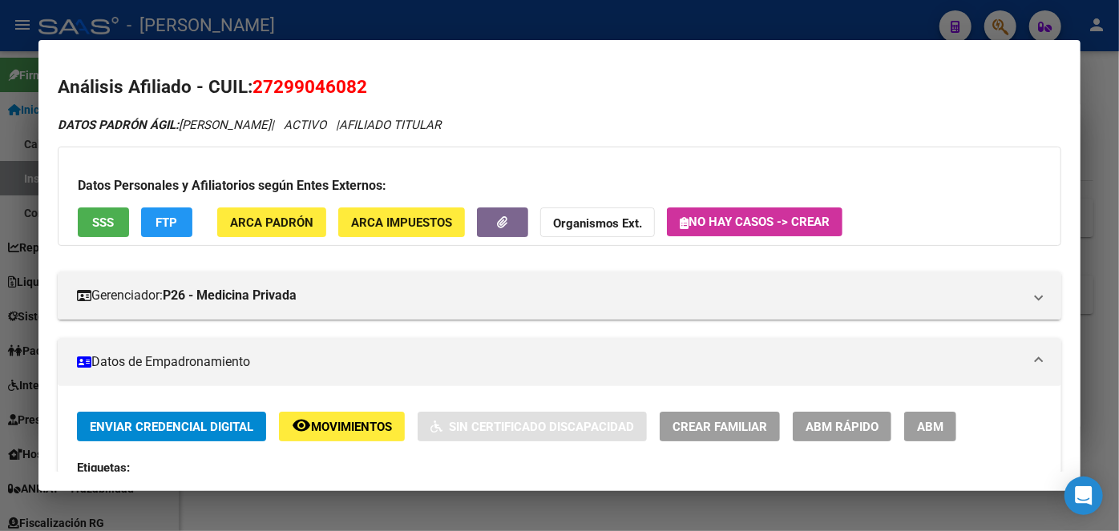
click at [248, 232] on button "ARCA Padrón" at bounding box center [271, 223] width 109 height 30
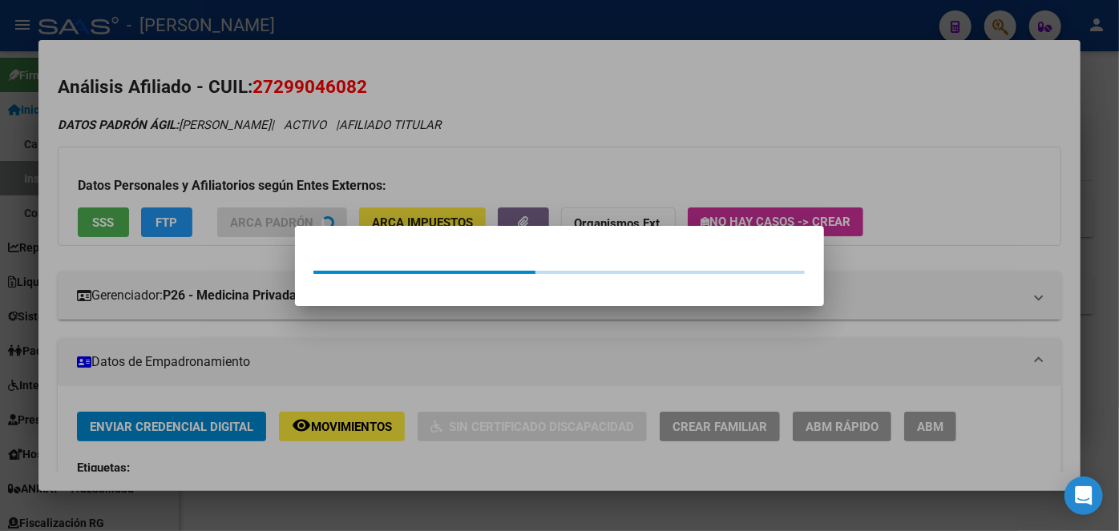
click at [249, 146] on div at bounding box center [559, 265] width 1119 height 531
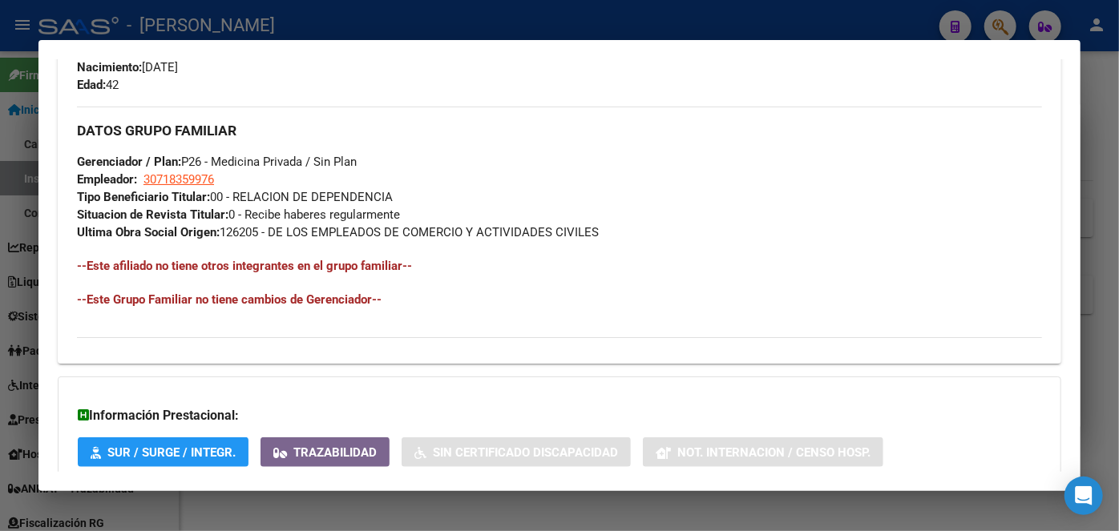
scroll to position [884, 0]
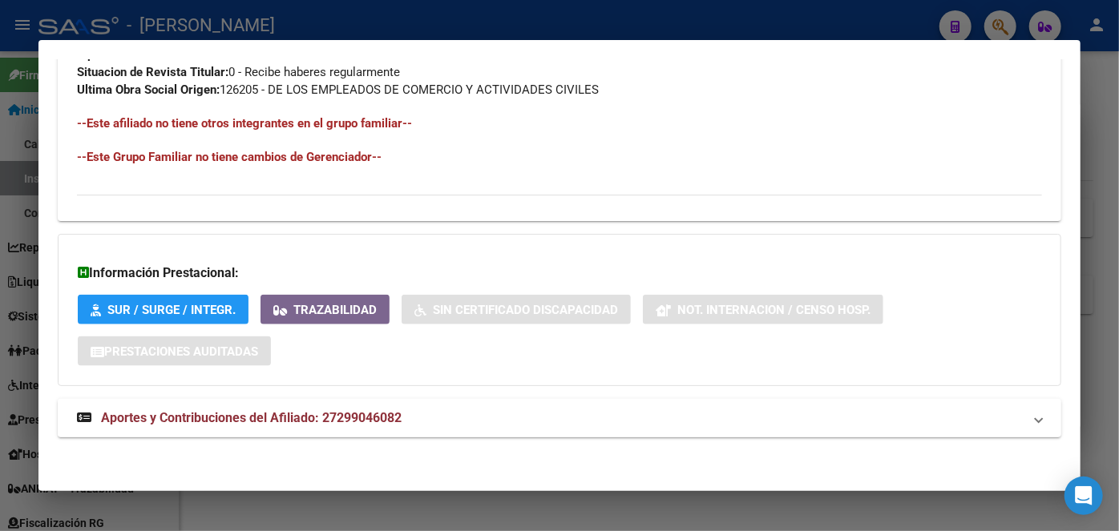
click at [282, 417] on span "Aportes y Contribuciones del Afiliado: 27299046082" at bounding box center [251, 417] width 301 height 15
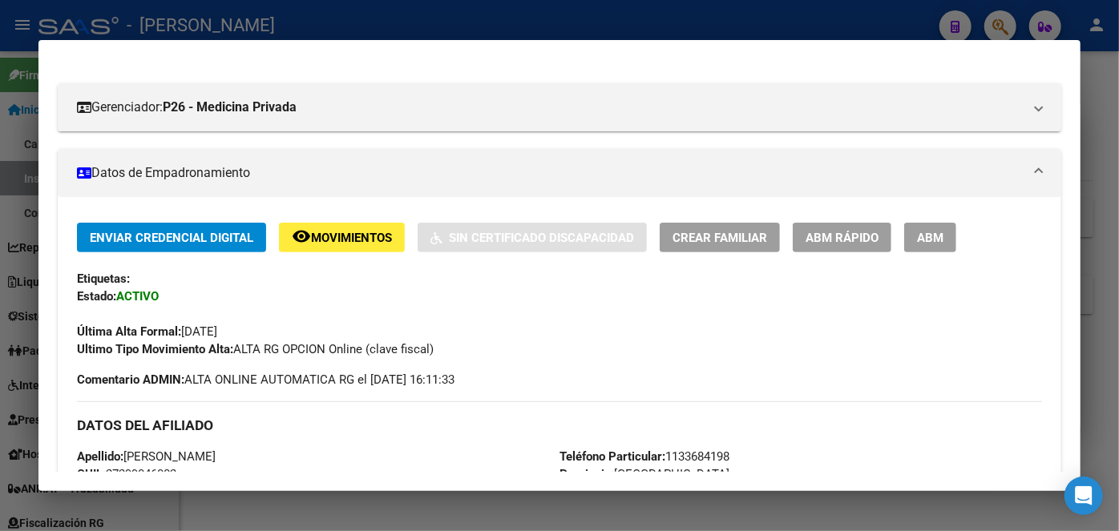
scroll to position [437, 0]
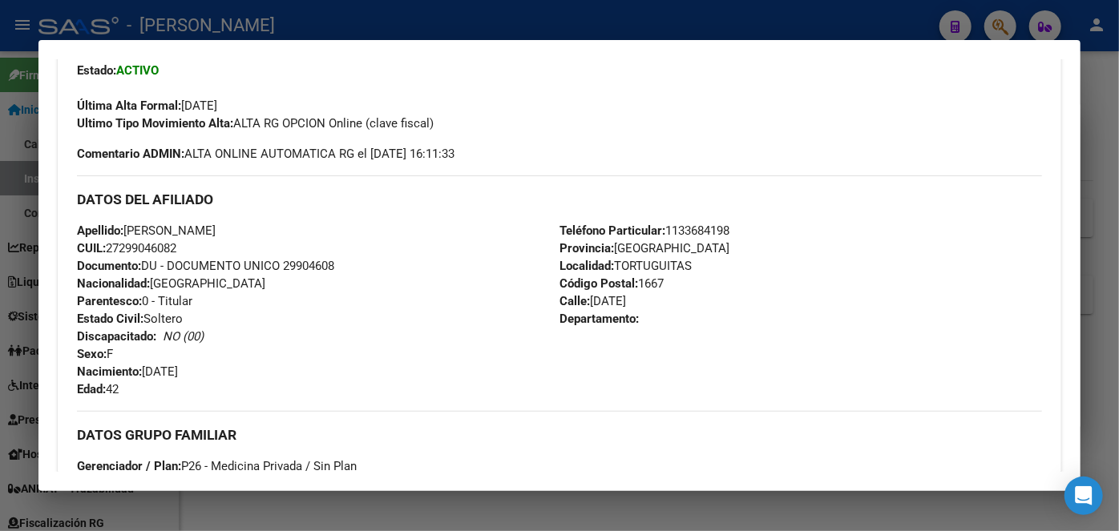
click at [306, 261] on span "Documento: DU - DOCUMENTO UNICO 29904608" at bounding box center [205, 266] width 257 height 14
click at [305, 261] on span "Documento: DU - DOCUMENTO UNICO 29904608" at bounding box center [205, 266] width 257 height 14
click at [697, 231] on span "Teléfono Particular: [PHONE_NUMBER]" at bounding box center [644, 231] width 170 height 14
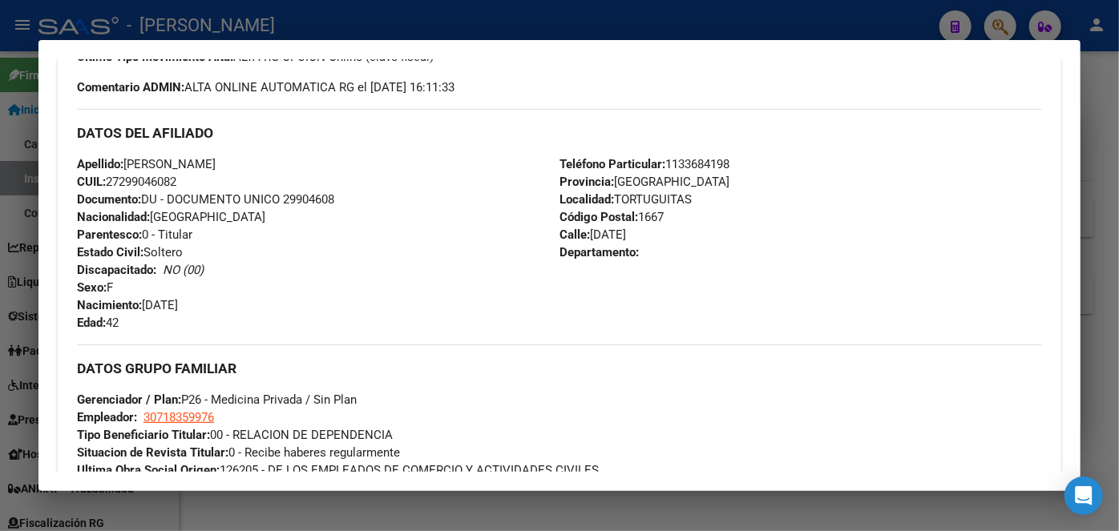
scroll to position [583, 0]
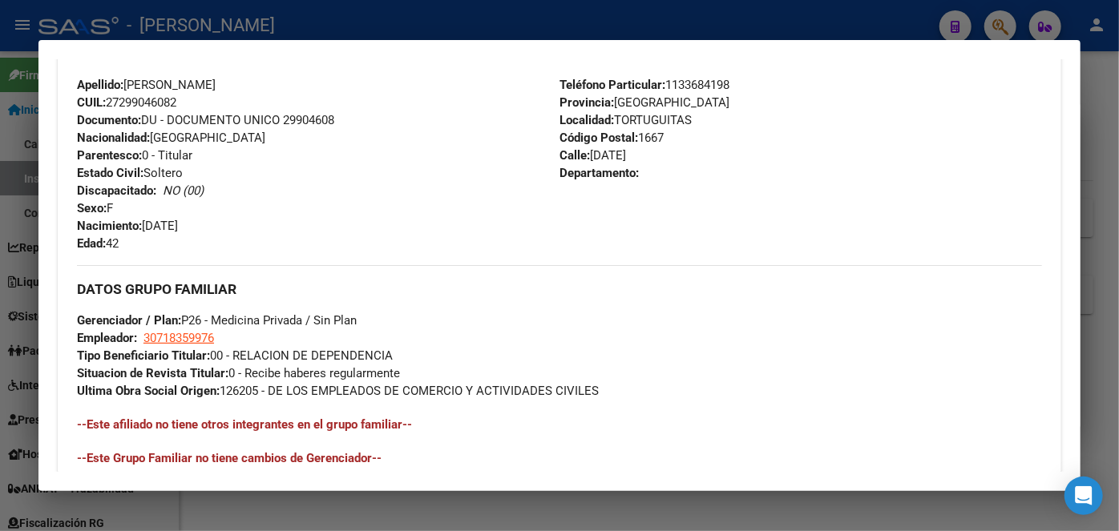
click at [186, 332] on div "DATOS GRUPO FAMILIAR Gerenciador / Plan: P26 - Medicina Privada / Sin Plan Empl…" at bounding box center [559, 332] width 965 height 135
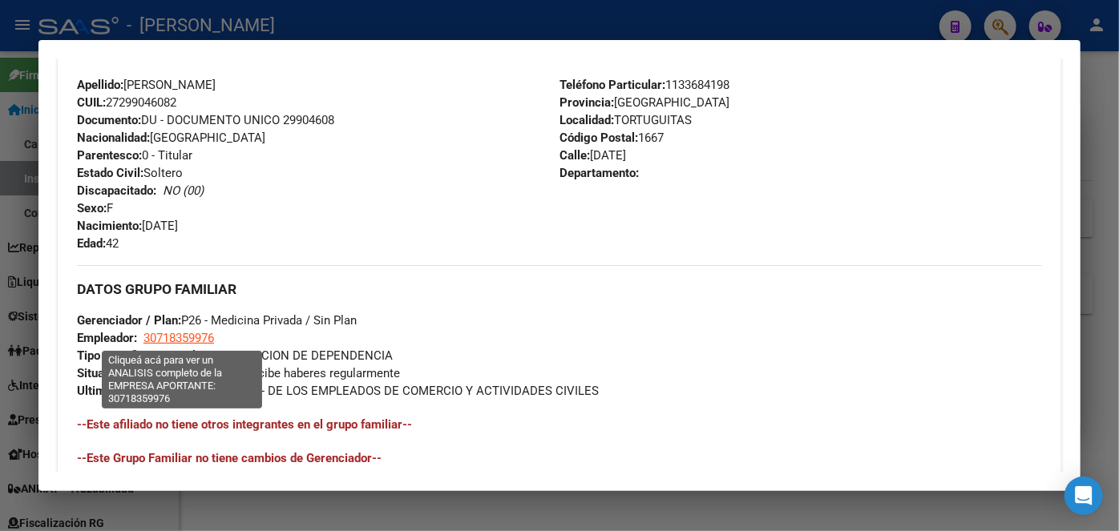
click at [188, 339] on span "30718359976" at bounding box center [178, 338] width 71 height 14
type textarea "30718359976"
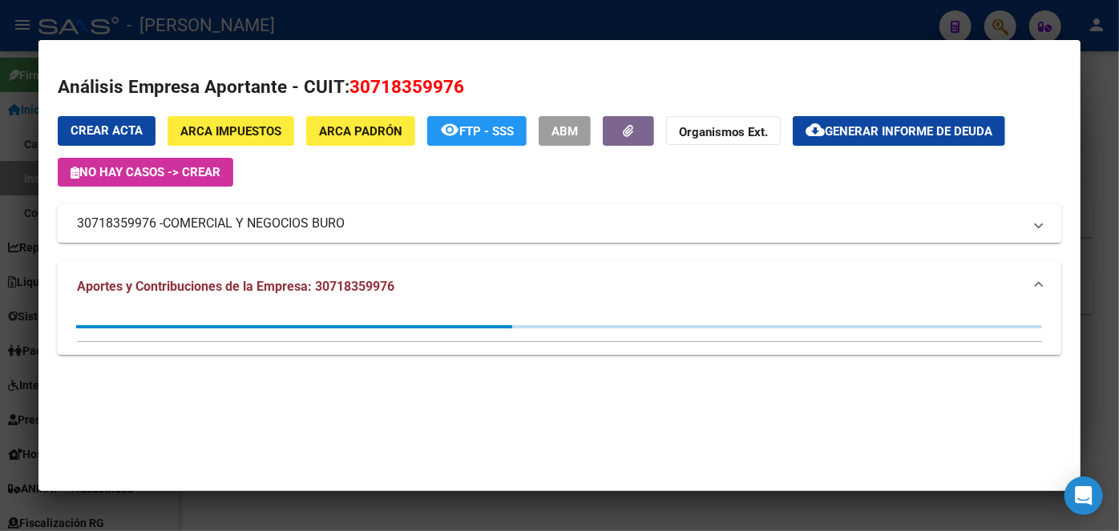
click at [232, 220] on span "COMERCIAL Y NEGOCIOS BURO" at bounding box center [254, 223] width 182 height 19
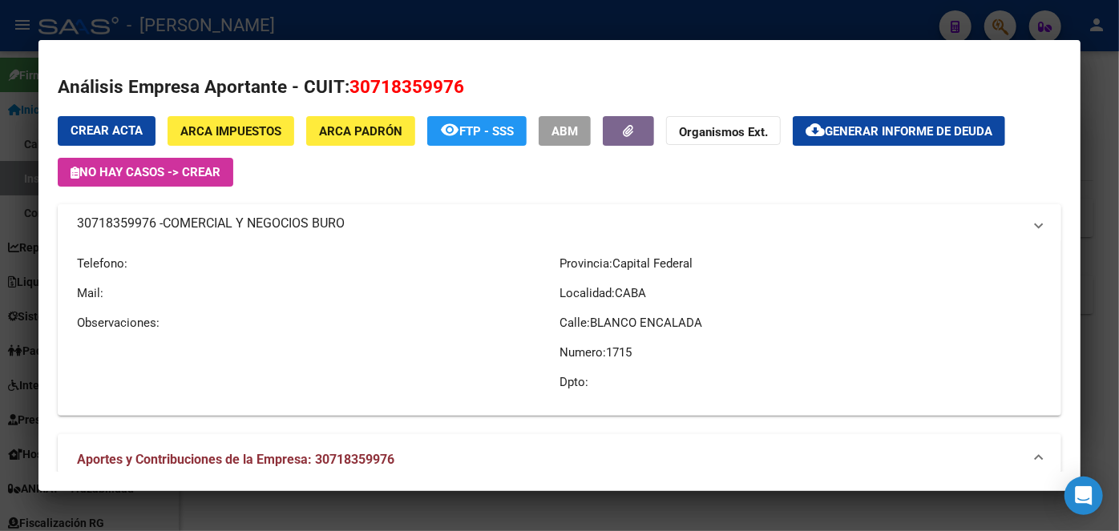
click at [232, 220] on span "COMERCIAL Y NEGOCIOS BURO" at bounding box center [254, 223] width 182 height 19
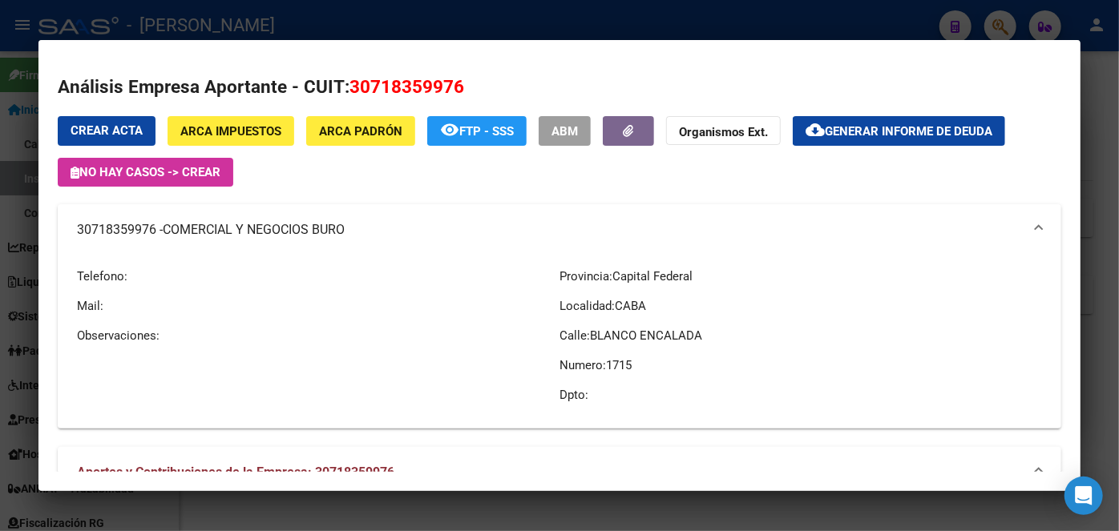
click at [251, 30] on div at bounding box center [559, 265] width 1119 height 531
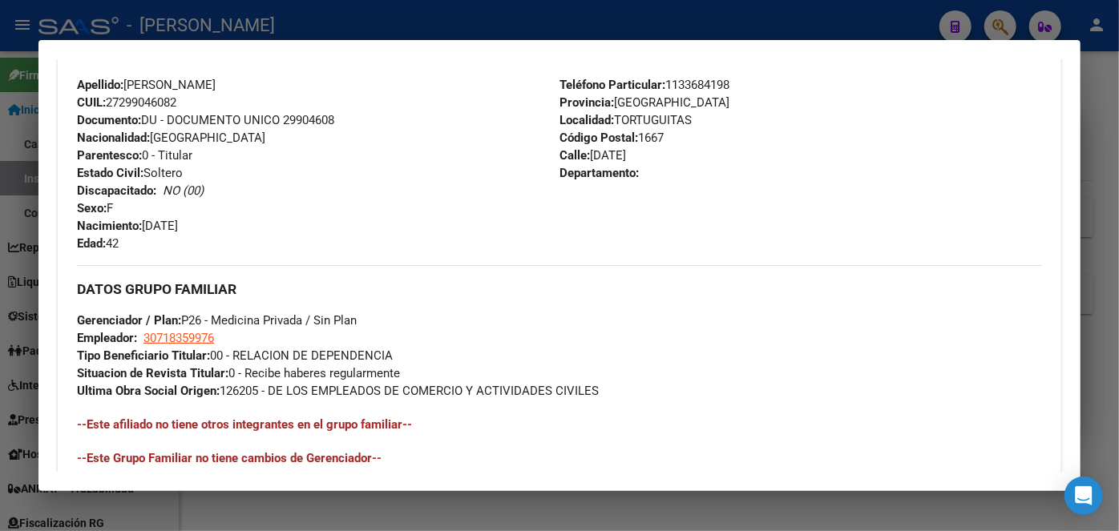
click at [232, 20] on div at bounding box center [559, 265] width 1119 height 531
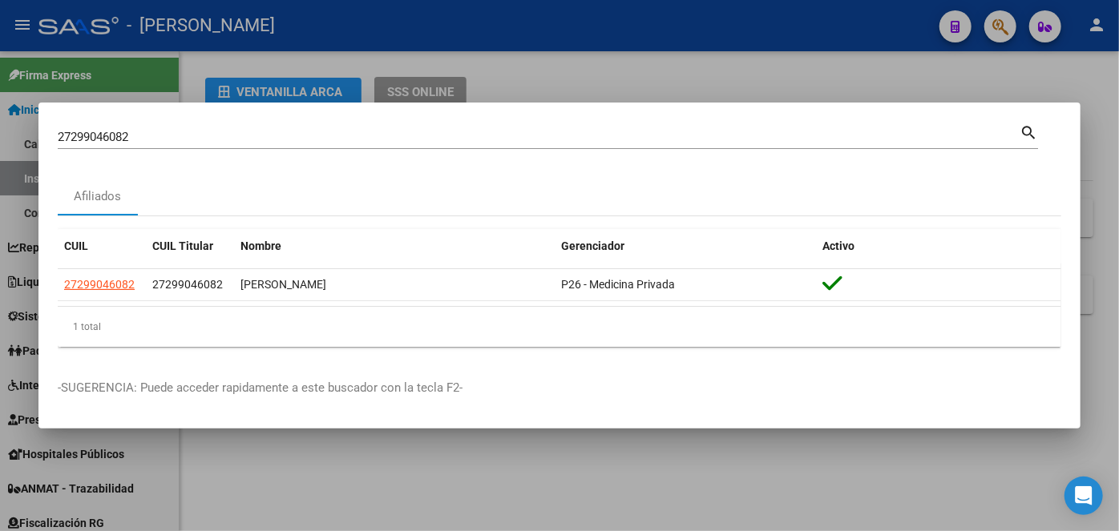
click at [203, 141] on input "27299046082" at bounding box center [539, 137] width 962 height 14
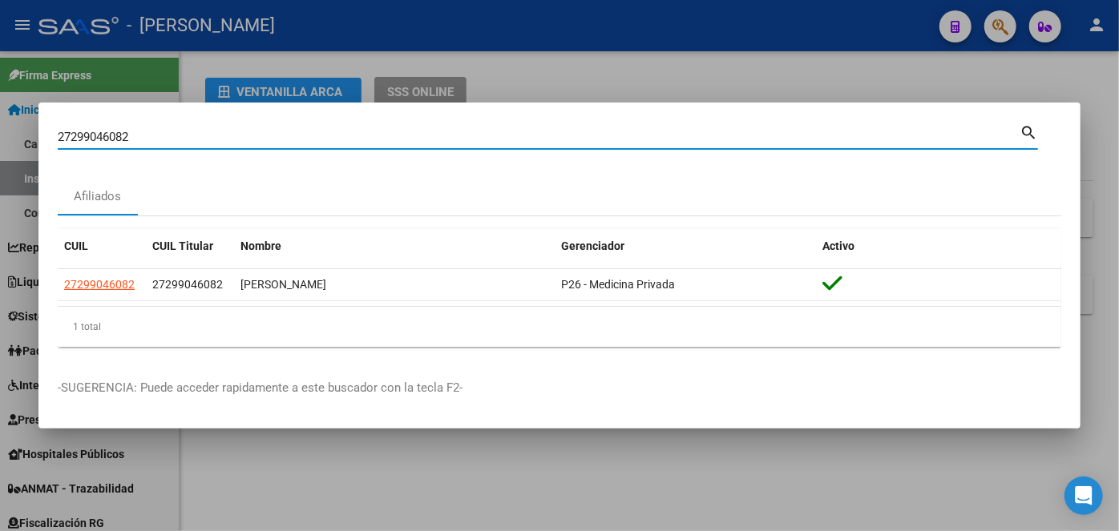
click at [203, 141] on input "27299046082" at bounding box center [539, 137] width 962 height 14
paste input "0374808398"
type input "20374808398"
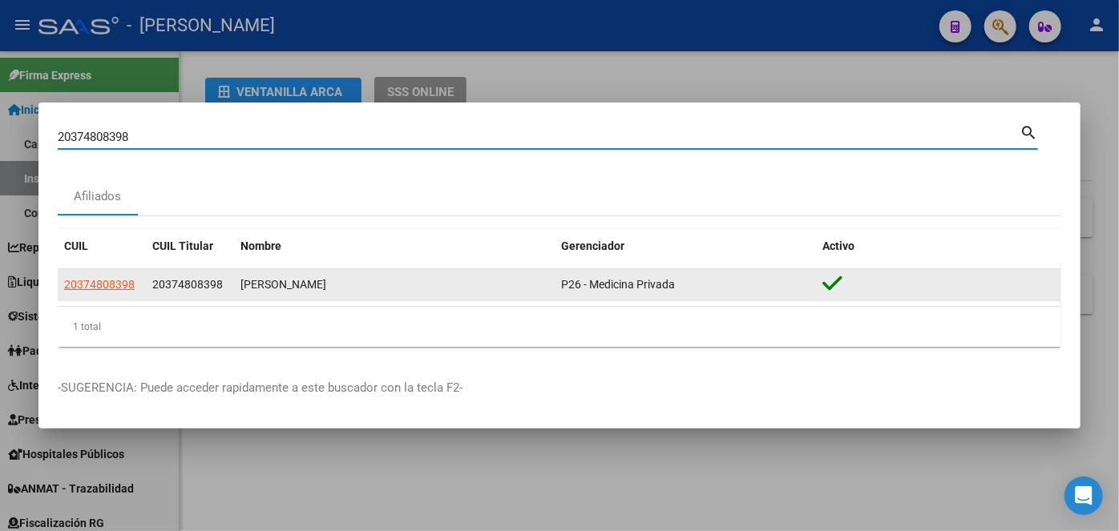
click at [95, 277] on app-link-go-to "20374808398" at bounding box center [99, 285] width 71 height 18
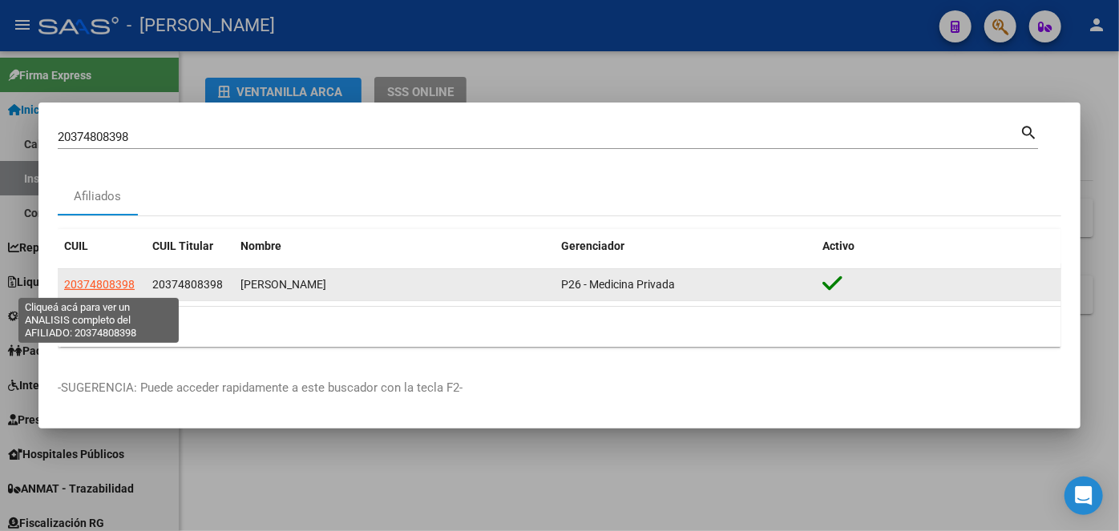
click at [100, 282] on span "20374808398" at bounding box center [99, 284] width 71 height 13
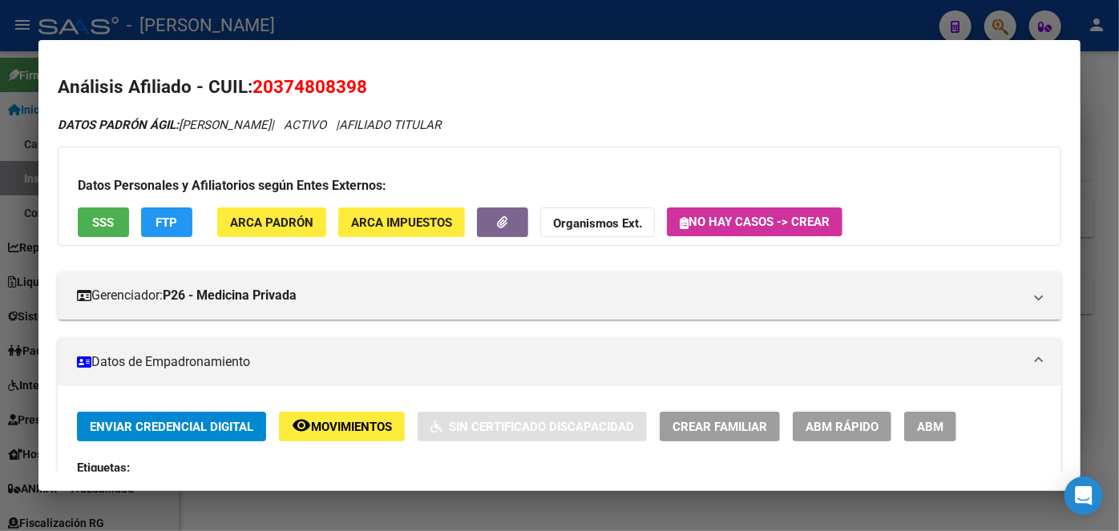
click at [258, 211] on button "ARCA Padrón" at bounding box center [271, 223] width 109 height 30
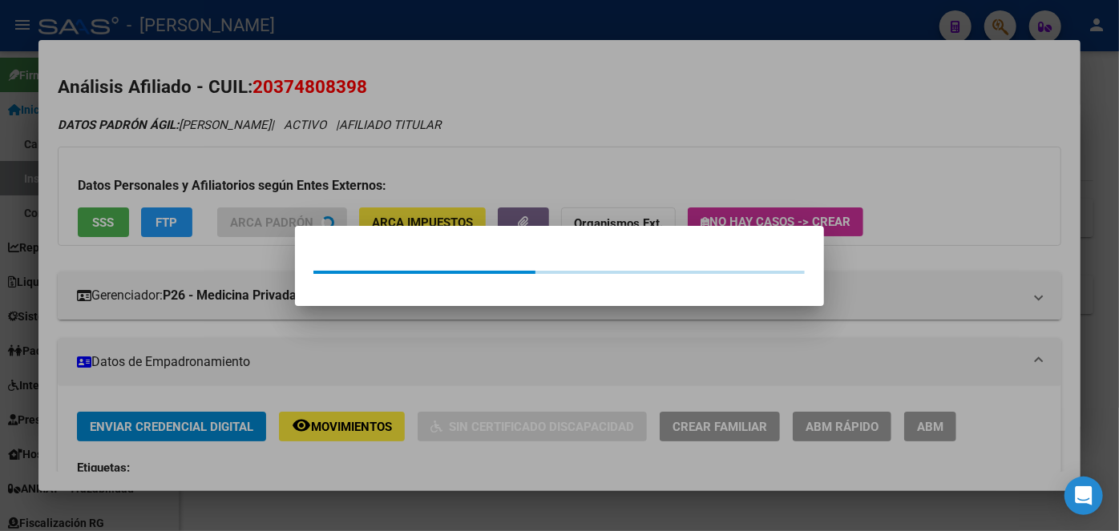
drag, startPoint x: 258, startPoint y: 198, endPoint x: 147, endPoint y: 206, distance: 110.9
click at [248, 198] on div at bounding box center [559, 265] width 1119 height 531
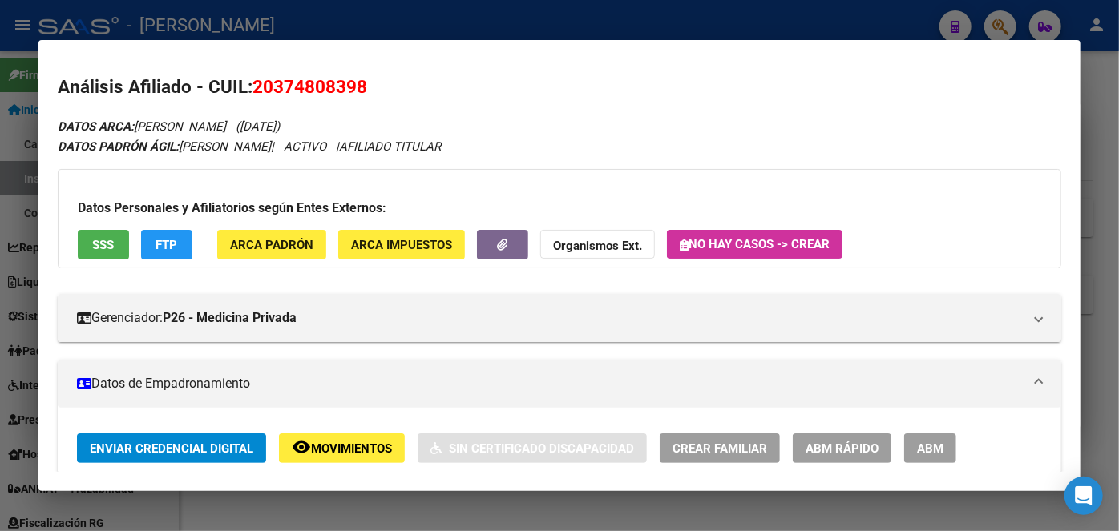
click at [103, 218] on div "Datos Personales y Afiliatorios según Entes Externos: SSS FTP ARCA Padrón ARCA …" at bounding box center [559, 218] width 1003 height 99
click at [100, 246] on span "SSS" at bounding box center [104, 245] width 22 height 14
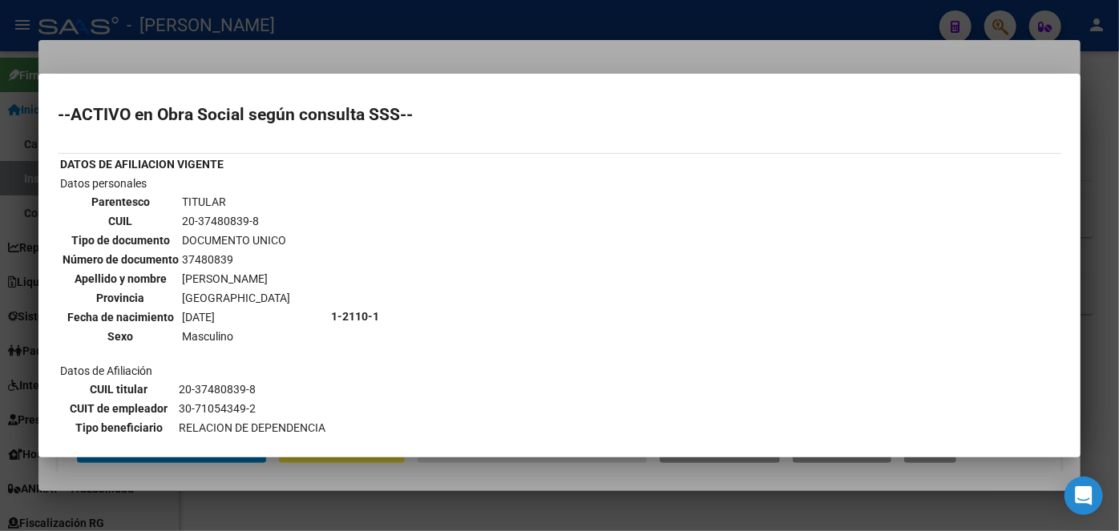
click at [158, 51] on div at bounding box center [559, 265] width 1119 height 531
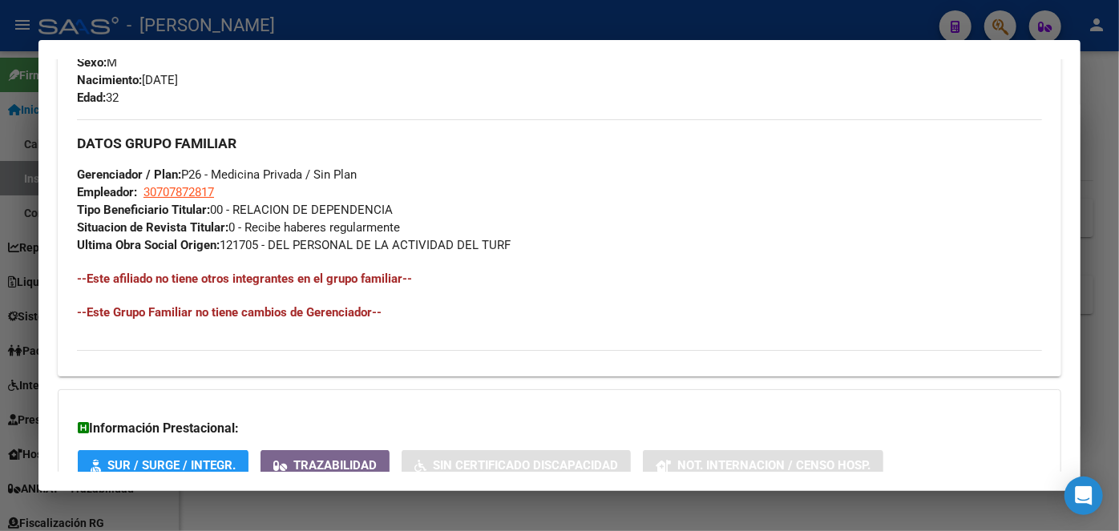
click at [321, 441] on div "Información Prestacional: SUR / SURGE / INTEGR. Trazabilidad Sin Certificado Di…" at bounding box center [559, 466] width 1003 height 152
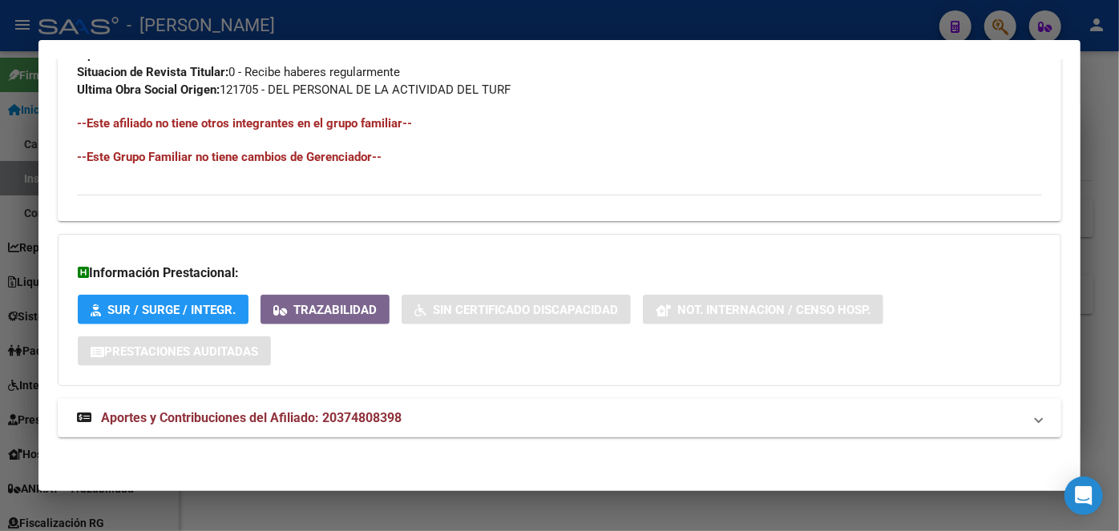
click at [322, 421] on span "Aportes y Contribuciones del Afiliado: 20374808398" at bounding box center [251, 417] width 301 height 15
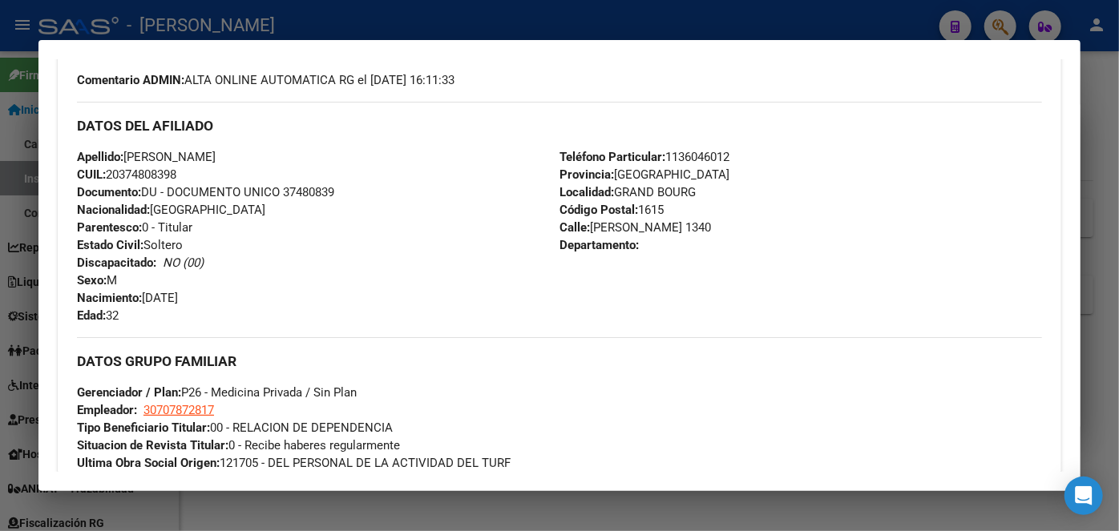
scroll to position [583, 0]
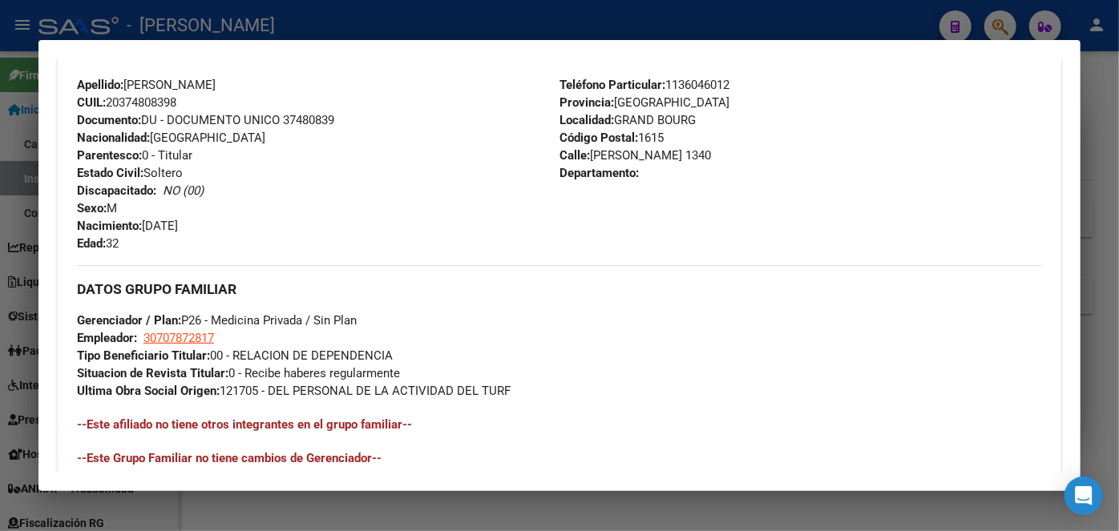
click at [298, 123] on span "Documento: DU - DOCUMENTO UNICO 37480839" at bounding box center [205, 120] width 257 height 14
click at [710, 86] on span "Teléfono Particular: [PHONE_NUMBER]" at bounding box center [644, 85] width 170 height 14
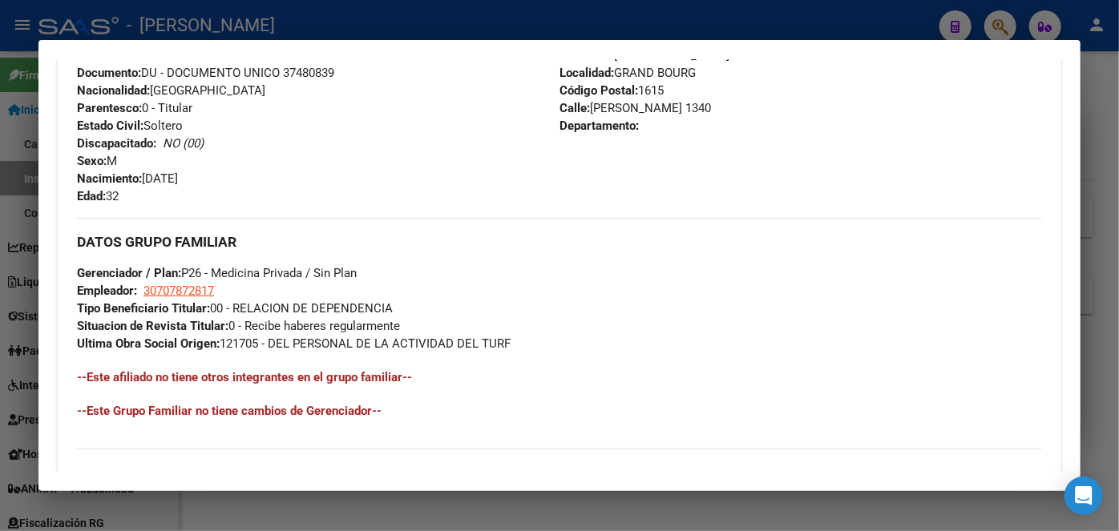
scroll to position [656, 0]
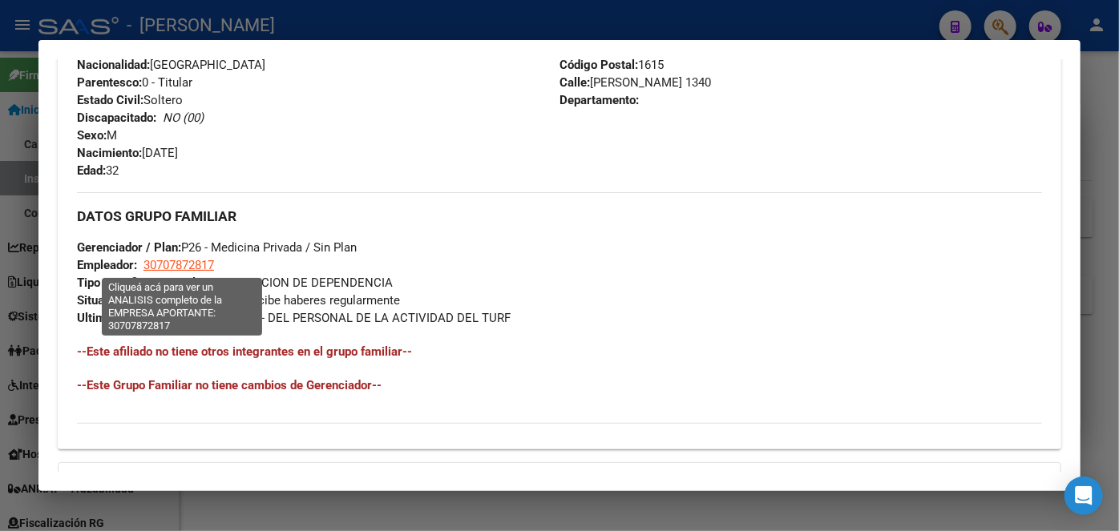
click at [203, 266] on span "30707872817" at bounding box center [178, 265] width 71 height 14
type textarea "30707872817"
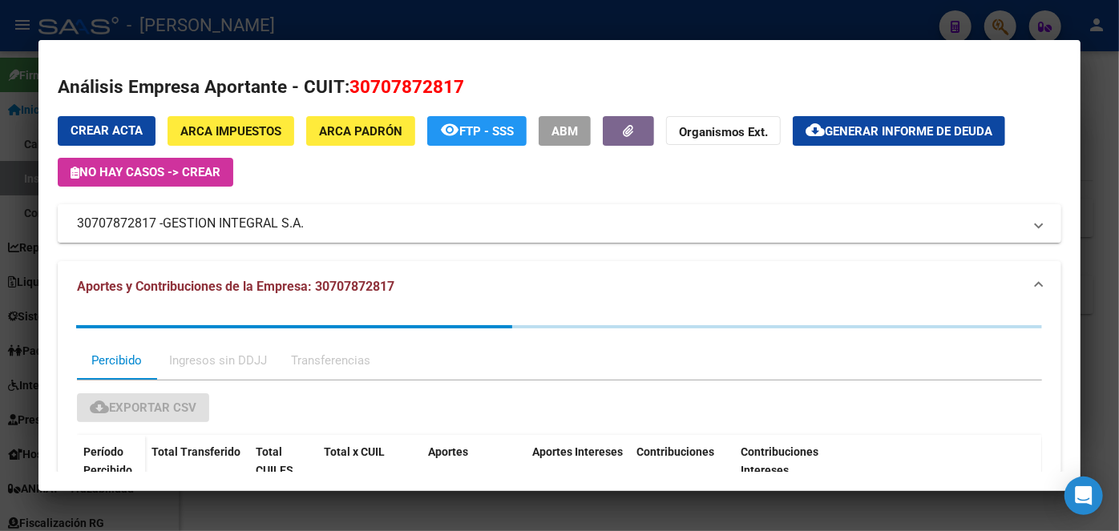
click at [241, 226] on span "GESTION INTEGRAL S.A." at bounding box center [233, 223] width 141 height 19
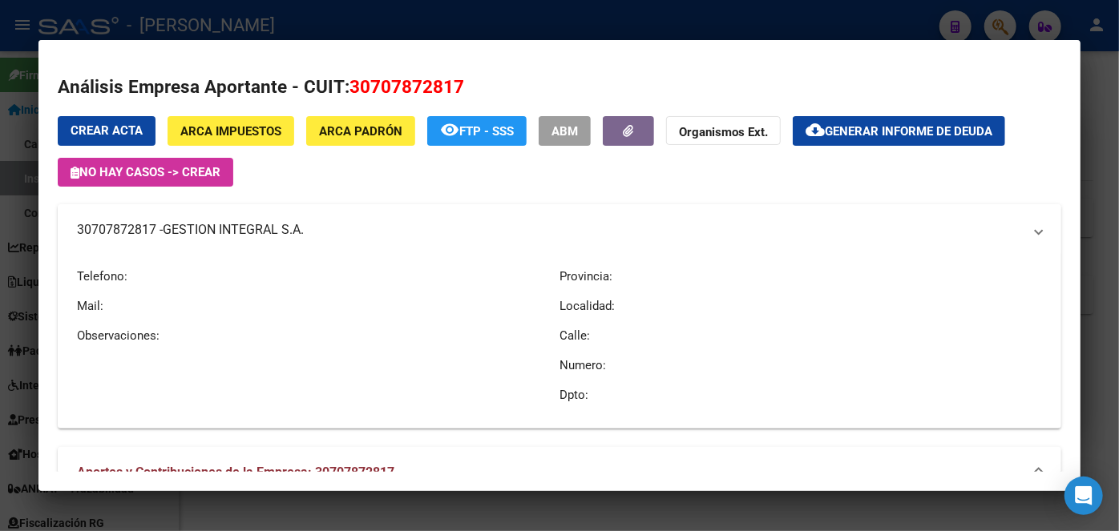
click at [241, 226] on span "GESTION INTEGRAL S.A." at bounding box center [233, 229] width 141 height 19
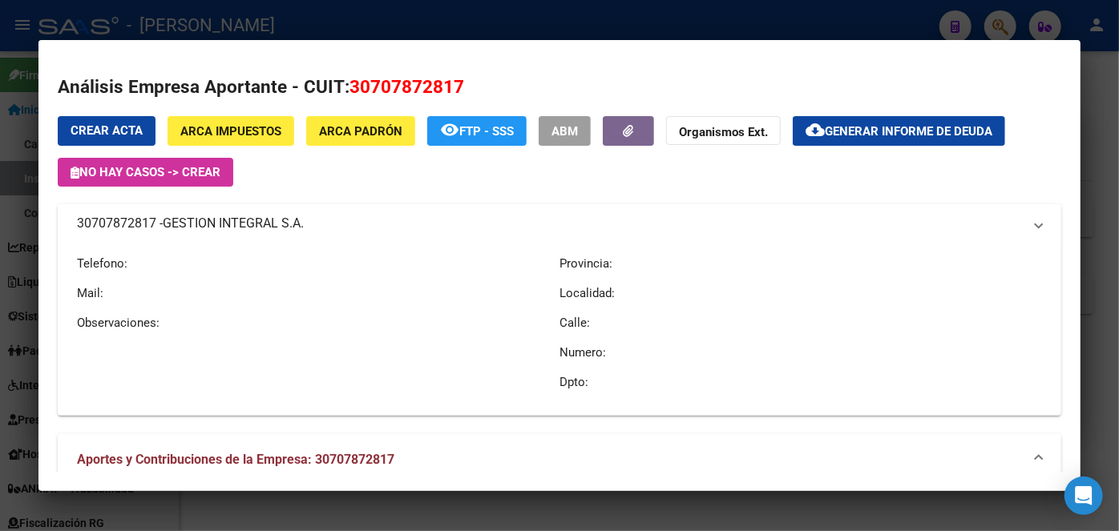
click at [241, 226] on span "GESTION INTEGRAL S.A." at bounding box center [233, 223] width 141 height 19
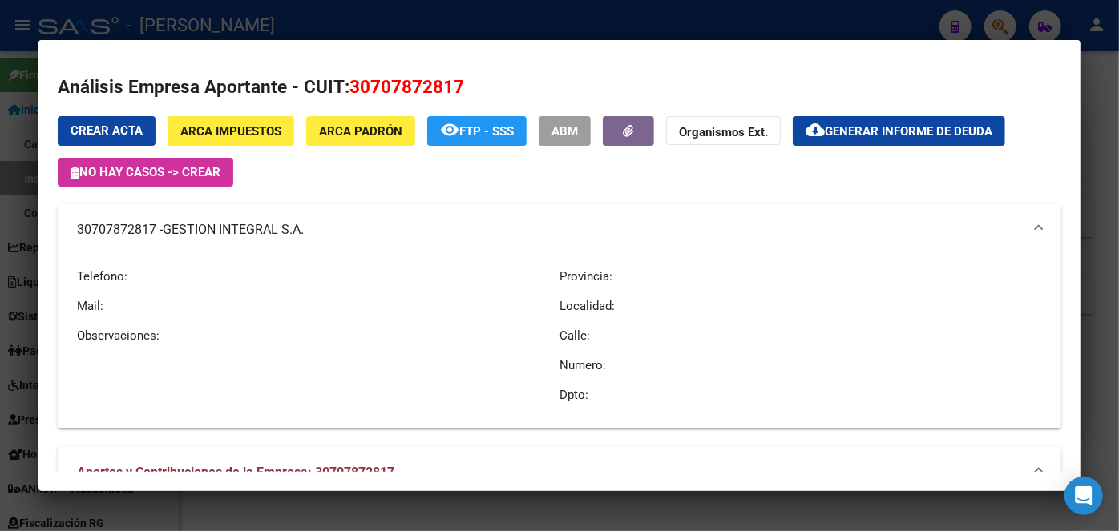
click at [248, 34] on div at bounding box center [559, 265] width 1119 height 531
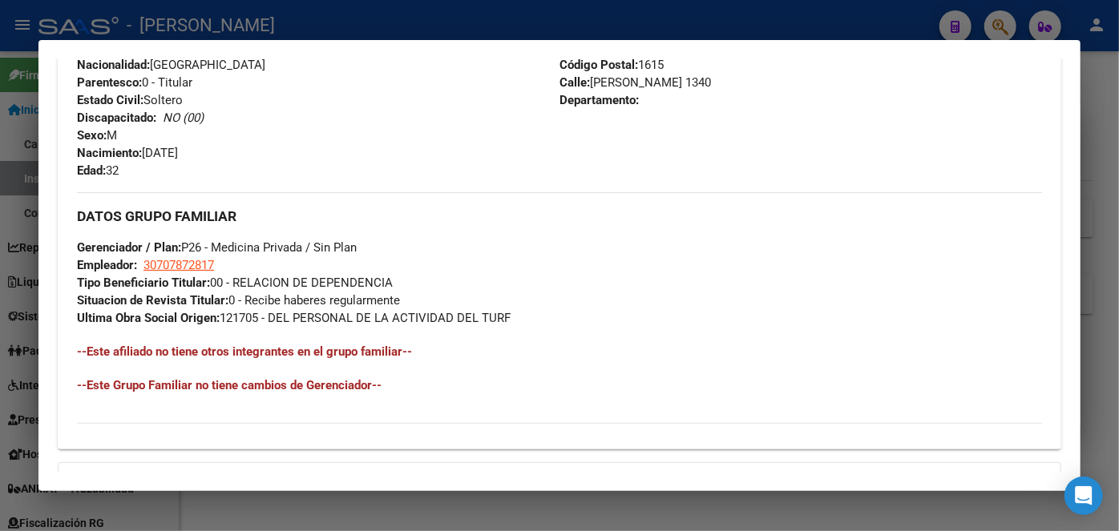
click at [207, 25] on div at bounding box center [559, 265] width 1119 height 531
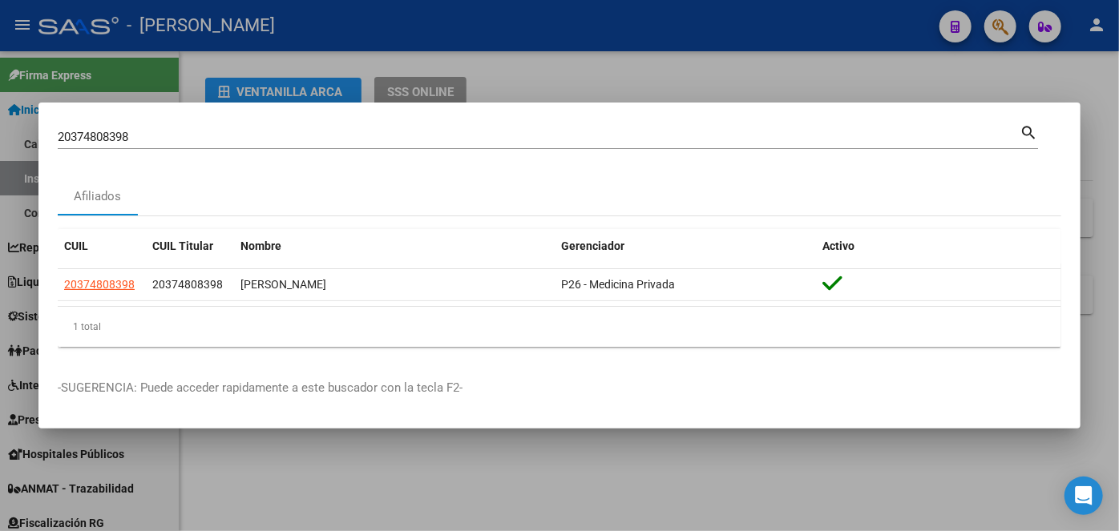
click at [226, 135] on input "20374808398" at bounding box center [539, 137] width 962 height 14
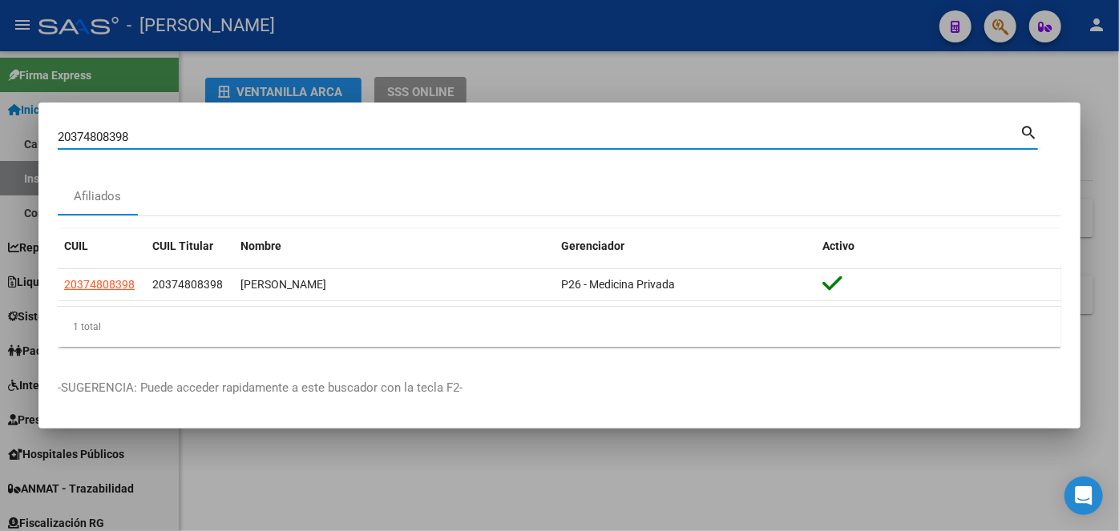
click at [227, 135] on input "20374808398" at bounding box center [539, 137] width 962 height 14
paste input "90629282"
type input "20390629282"
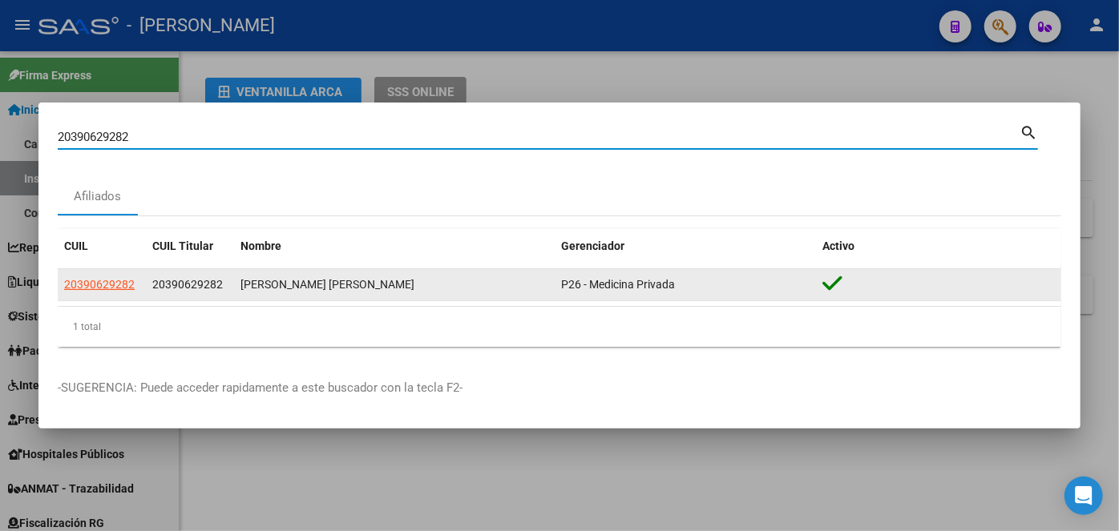
click at [115, 295] on datatable-body-cell "20390629282" at bounding box center [102, 284] width 88 height 31
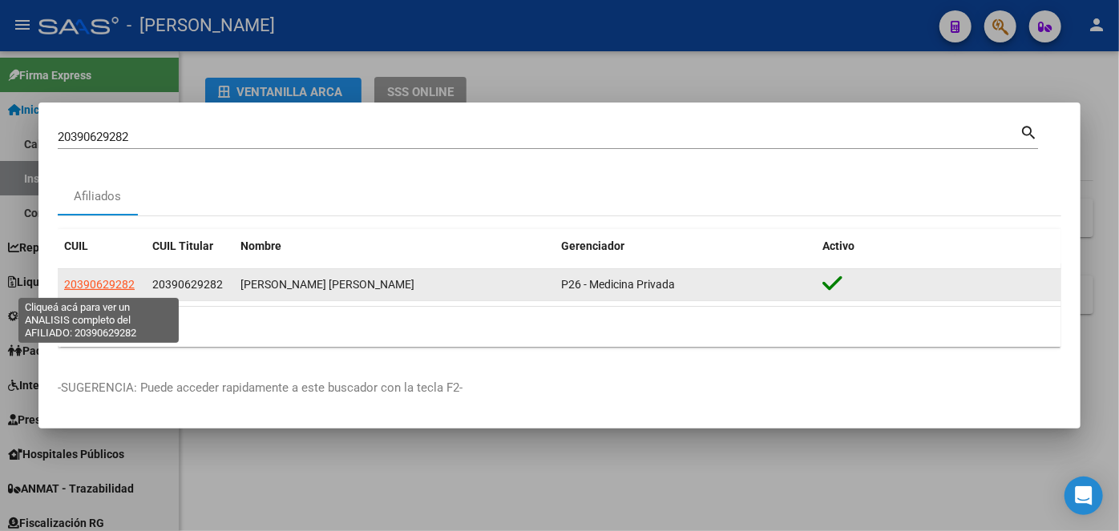
click at [113, 283] on span "20390629282" at bounding box center [99, 284] width 71 height 13
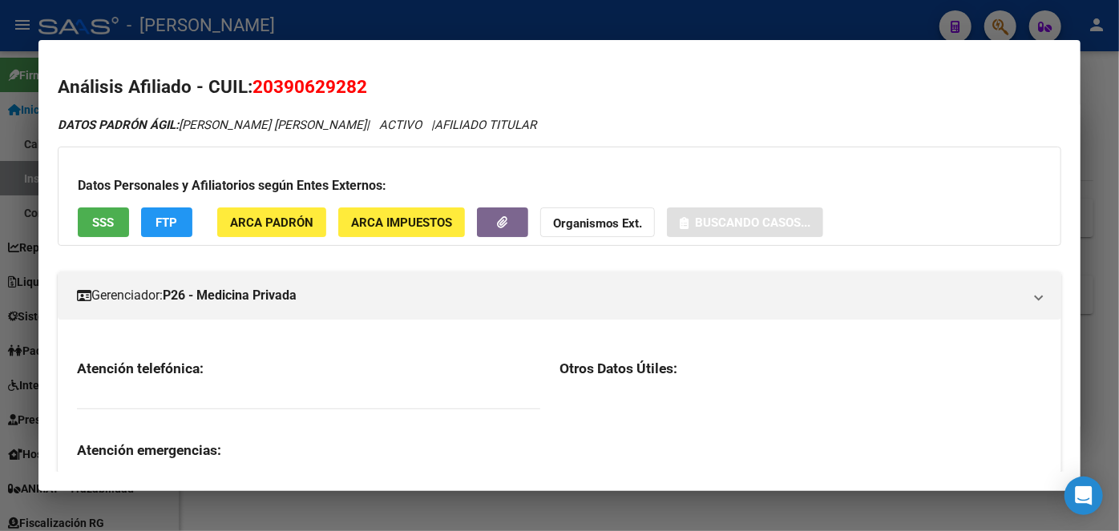
click at [278, 218] on span "ARCA Padrón" at bounding box center [271, 223] width 83 height 14
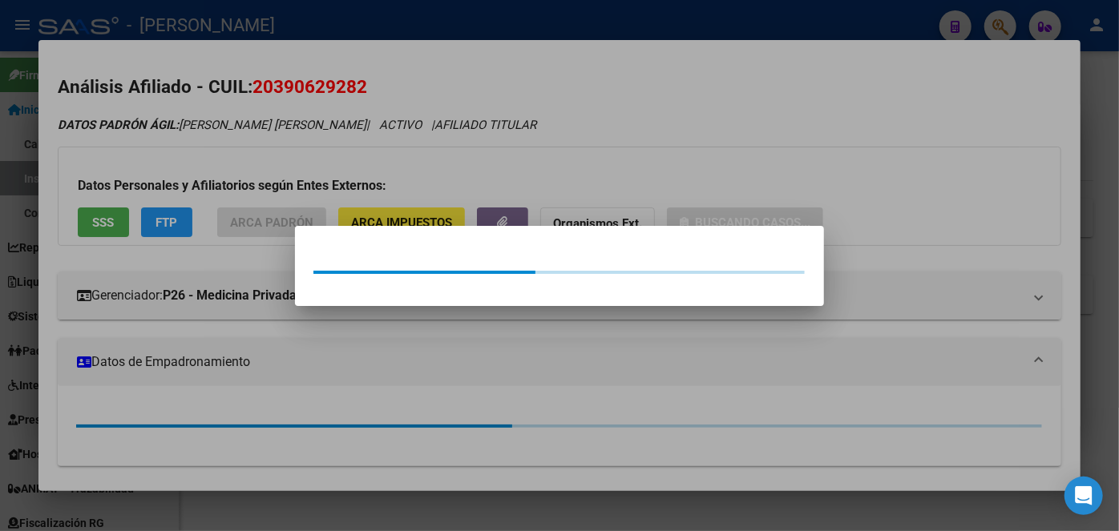
click at [278, 178] on div at bounding box center [559, 265] width 1119 height 531
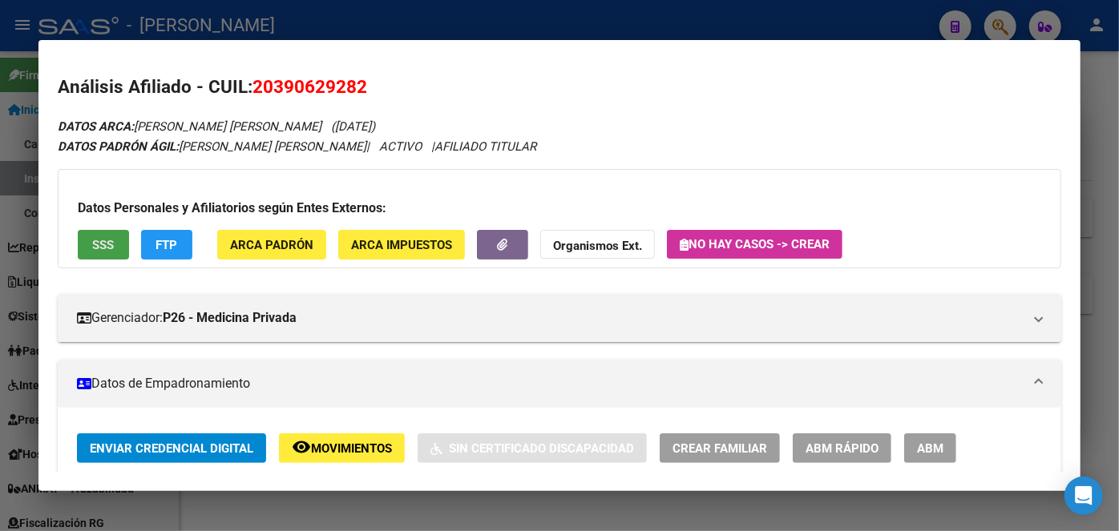
click at [108, 240] on span "SSS" at bounding box center [104, 245] width 22 height 14
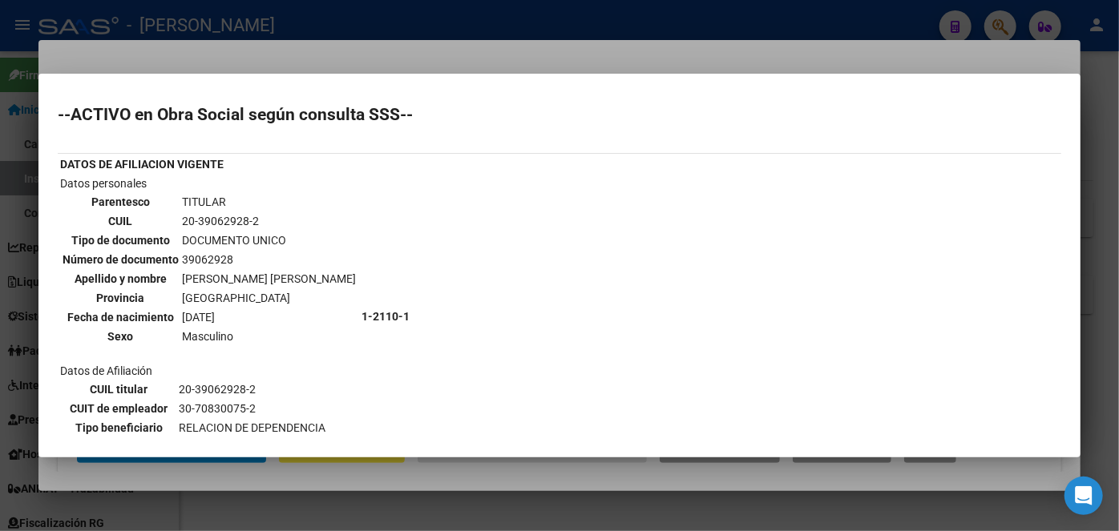
click at [223, 54] on div at bounding box center [559, 265] width 1119 height 531
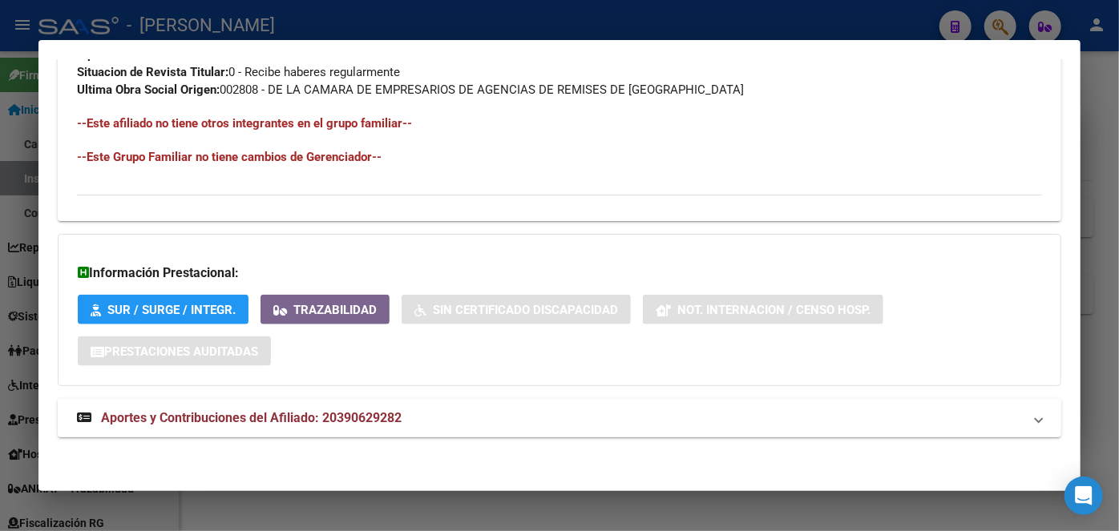
click at [334, 401] on mat-expansion-panel-header "Aportes y Contribuciones del Afiliado: 20390629282" at bounding box center [559, 418] width 1003 height 38
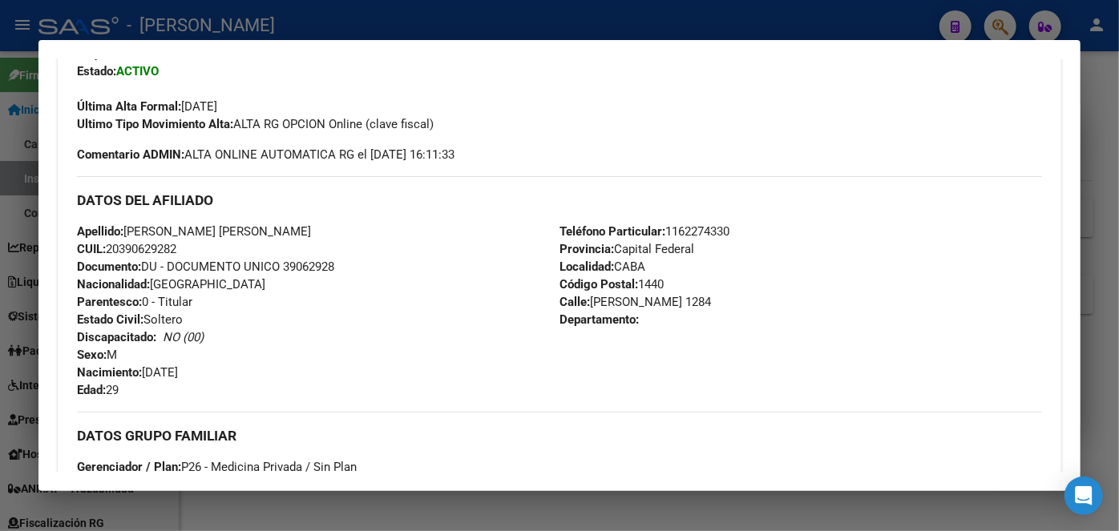
scroll to position [437, 0]
click at [321, 277] on div "Apellido: [PERSON_NAME] [PERSON_NAME] CUIL: 20390629282 Documento: DU - DOCUMEN…" at bounding box center [318, 310] width 483 height 176
click at [318, 269] on span "Documento: DU - DOCUMENTO UNICO 39062928" at bounding box center [205, 266] width 257 height 14
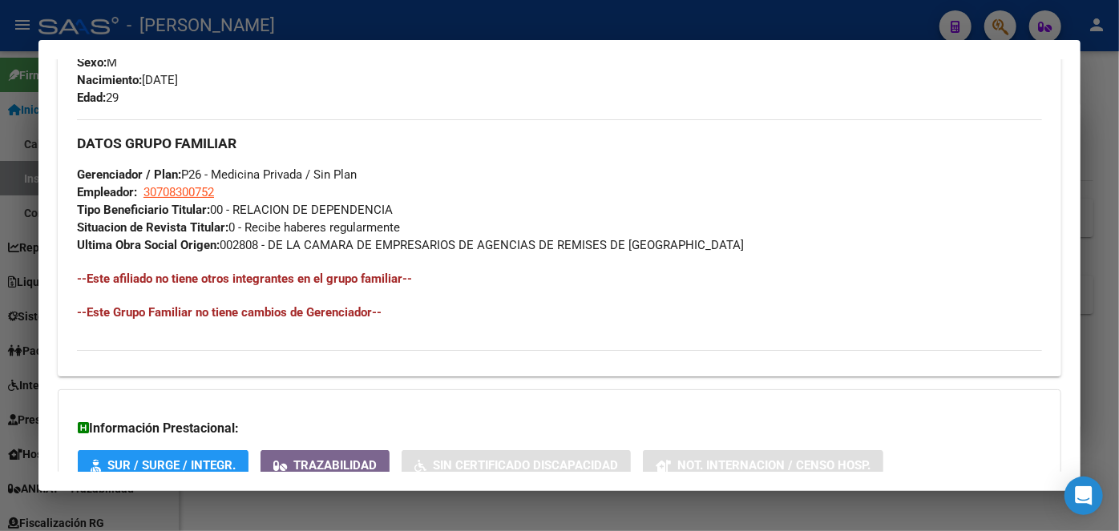
scroll to position [583, 0]
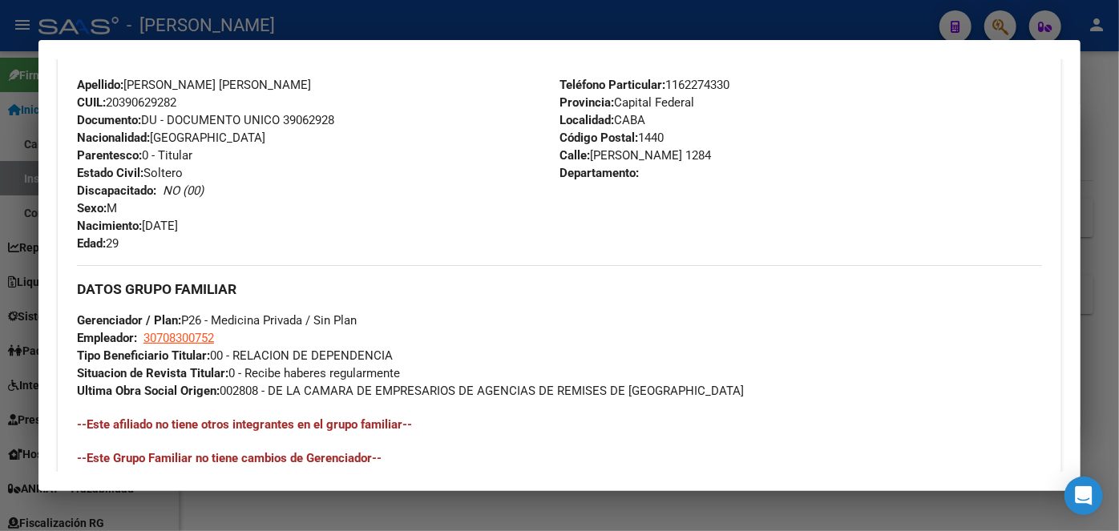
click at [692, 85] on span "Teléfono Particular: [PHONE_NUMBER]" at bounding box center [644, 85] width 170 height 14
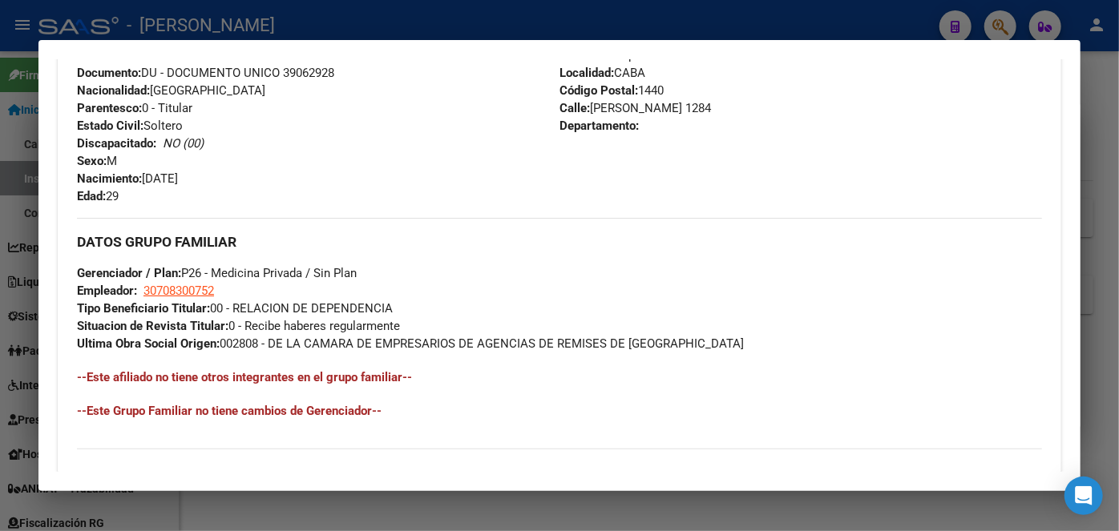
scroll to position [656, 0]
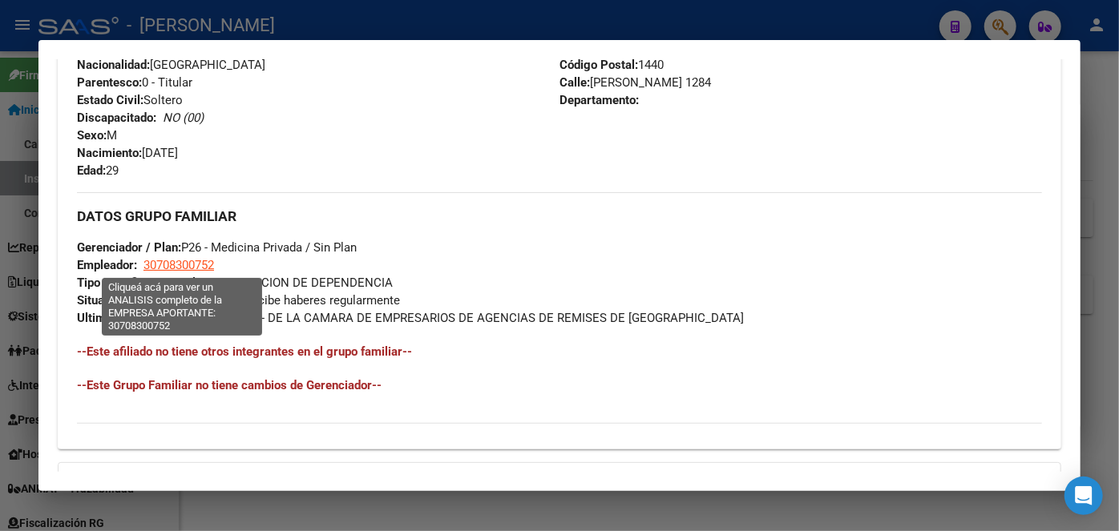
click at [196, 265] on span "30708300752" at bounding box center [178, 265] width 71 height 14
type textarea "30708300752"
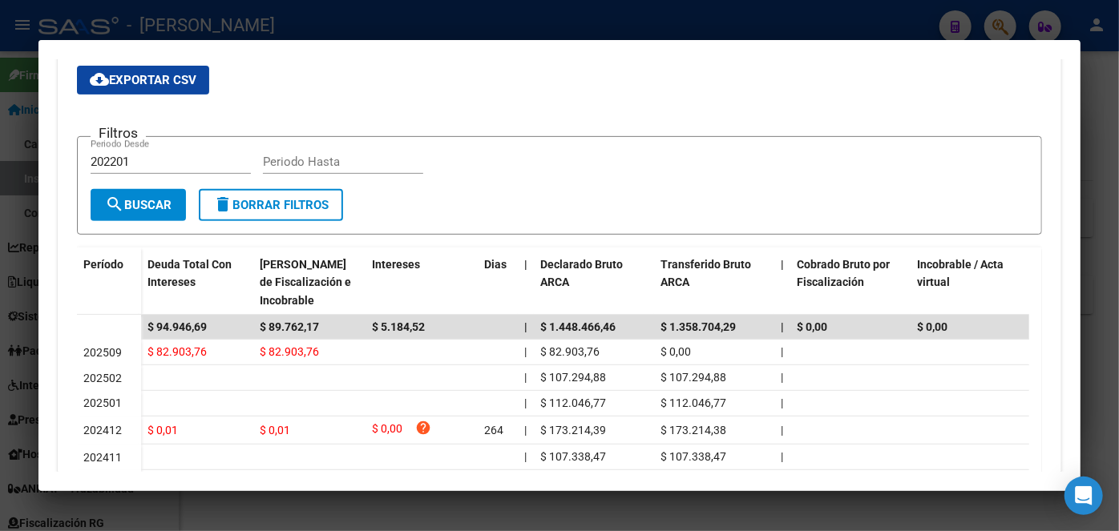
scroll to position [364, 0]
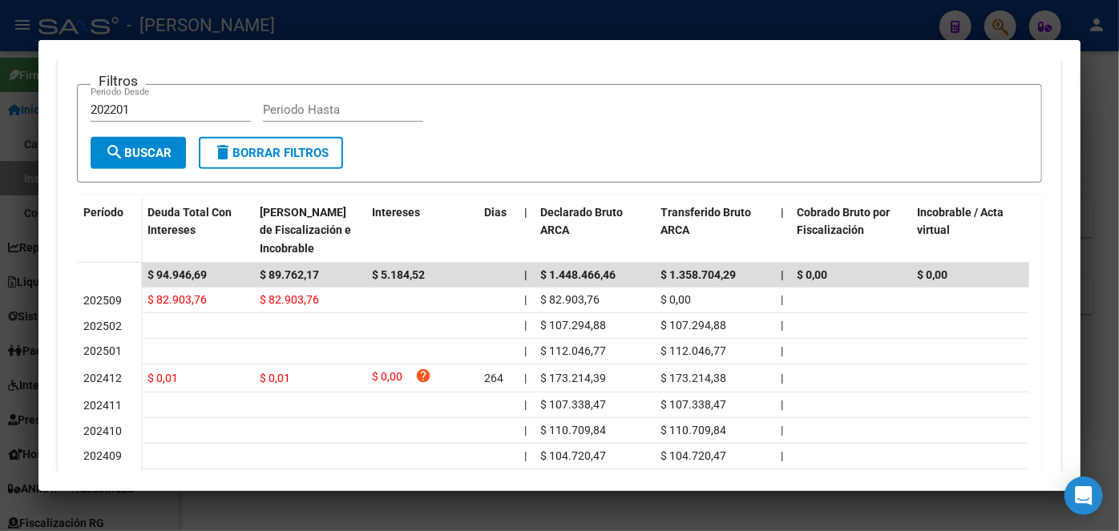
click at [323, 11] on div at bounding box center [559, 265] width 1119 height 531
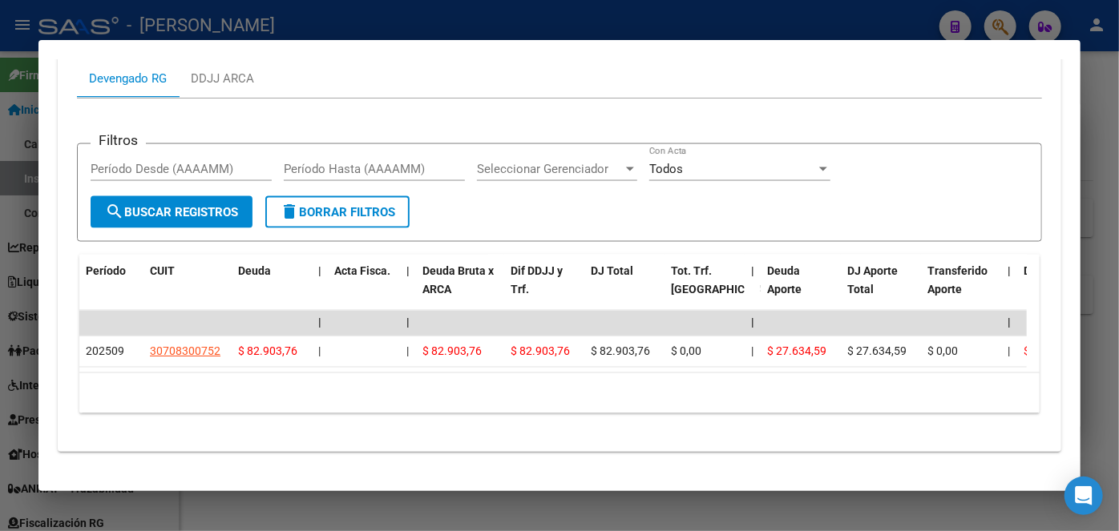
scroll to position [1380, 0]
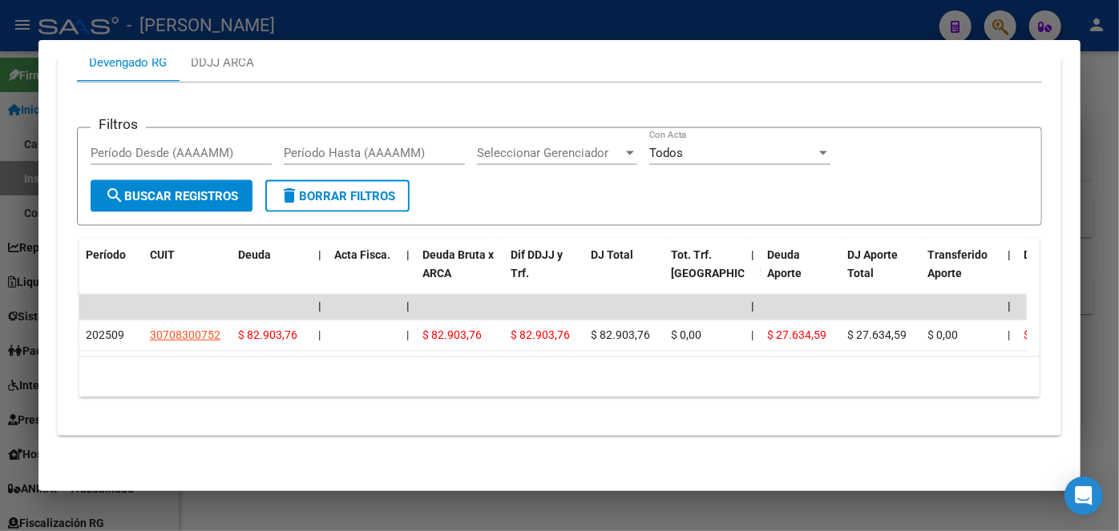
click at [236, 30] on div at bounding box center [559, 265] width 1119 height 531
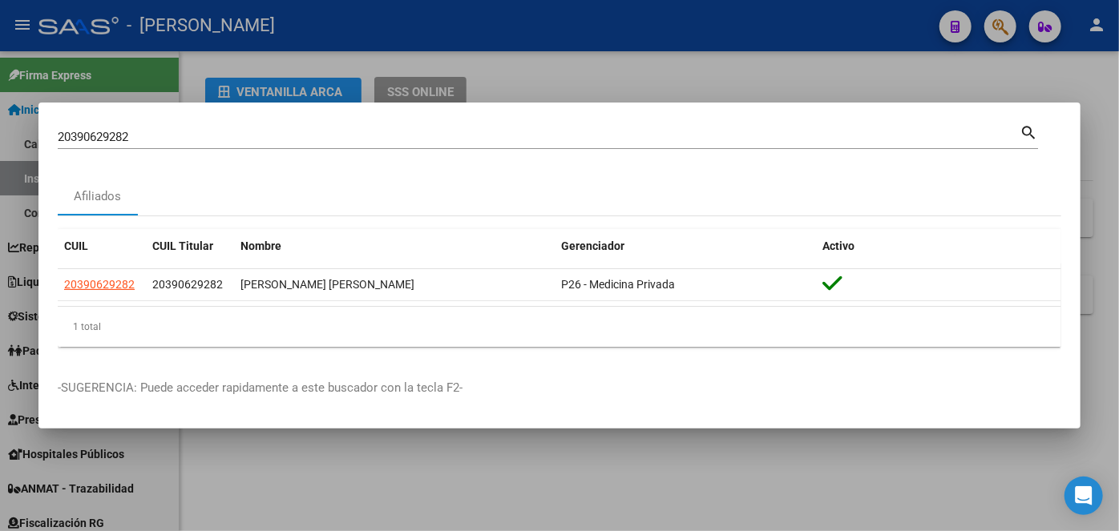
click at [200, 126] on div "20390629282 Buscar (apellido, dni, cuil, [PERSON_NAME], cuit, obra social) sear…" at bounding box center [548, 135] width 980 height 27
click at [200, 130] on div "20390629282 Buscar (apellido, dni, [PERSON_NAME], [PERSON_NAME], cuit, obra soc…" at bounding box center [539, 137] width 962 height 24
click at [200, 133] on input "20390629282" at bounding box center [539, 137] width 962 height 14
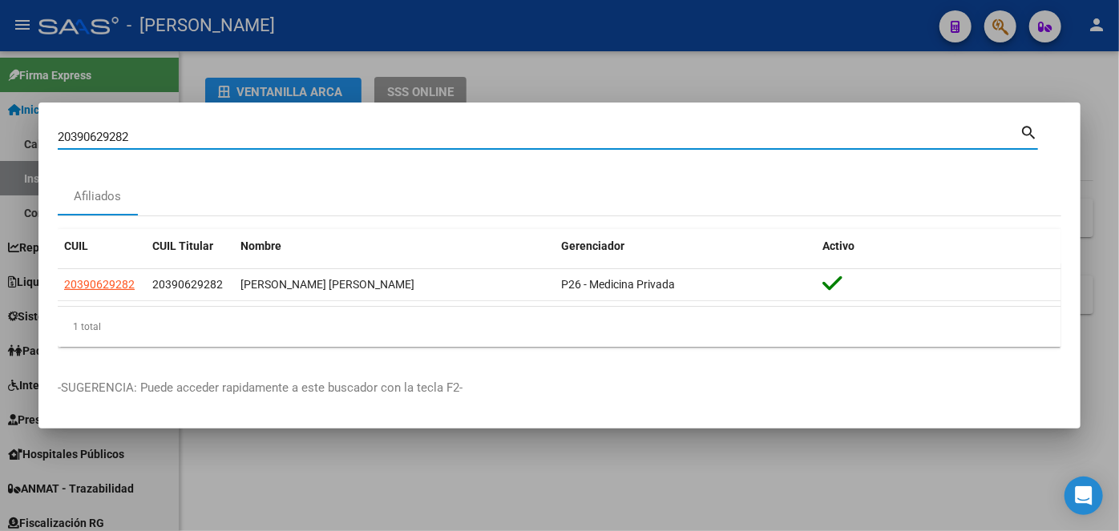
drag, startPoint x: 200, startPoint y: 133, endPoint x: 216, endPoint y: 127, distance: 17.3
click at [200, 133] on input "20390629282" at bounding box center [539, 137] width 962 height 14
paste input "410281229"
type input "20410281229"
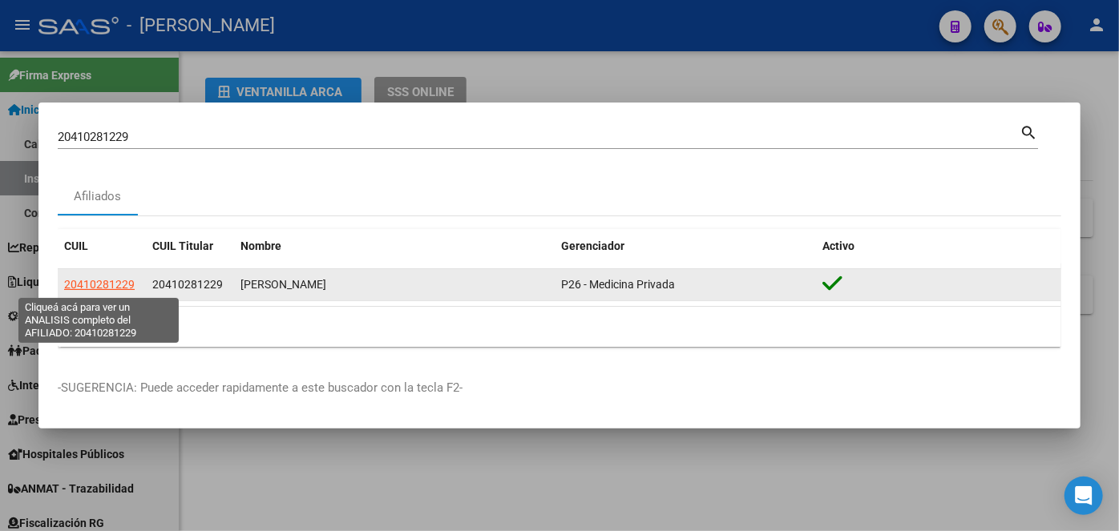
click at [115, 286] on span "20410281229" at bounding box center [99, 284] width 71 height 13
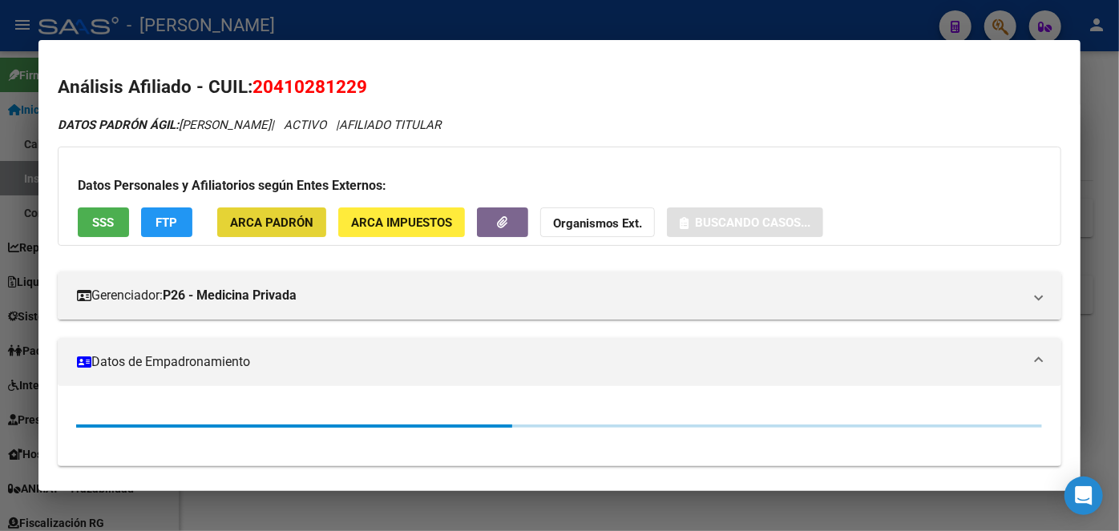
click at [267, 216] on span "ARCA Padrón" at bounding box center [271, 223] width 83 height 14
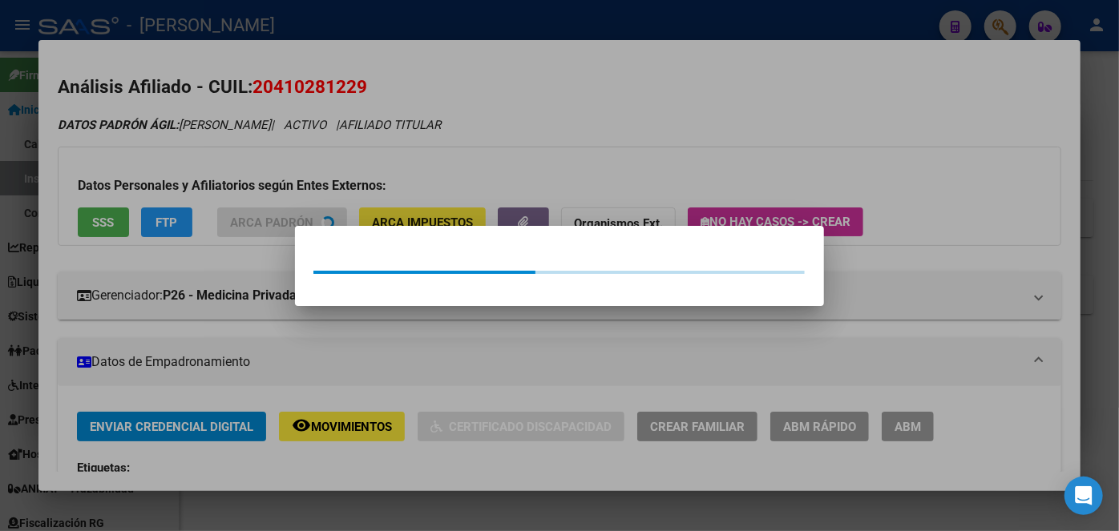
click at [263, 199] on div at bounding box center [559, 265] width 1119 height 531
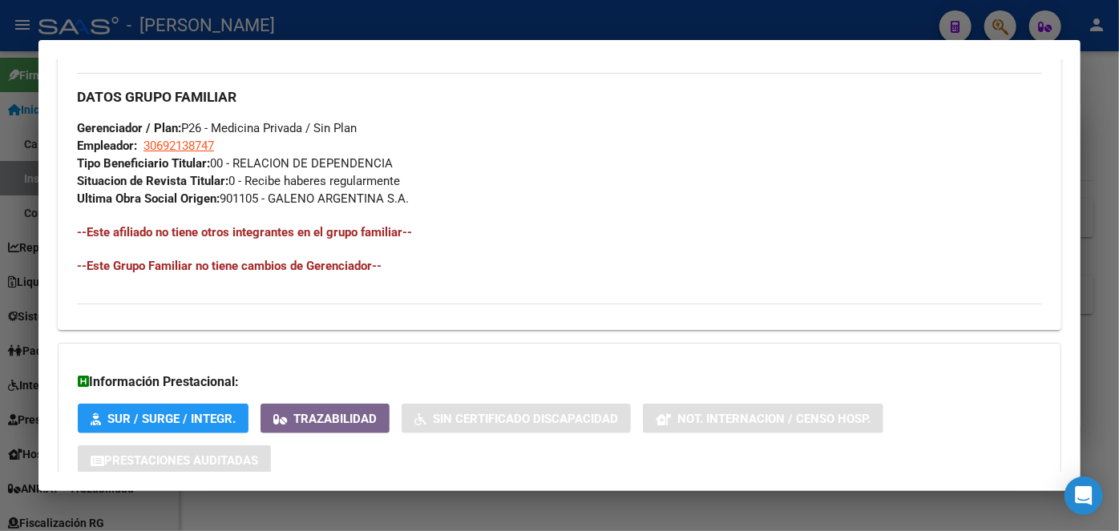
scroll to position [884, 0]
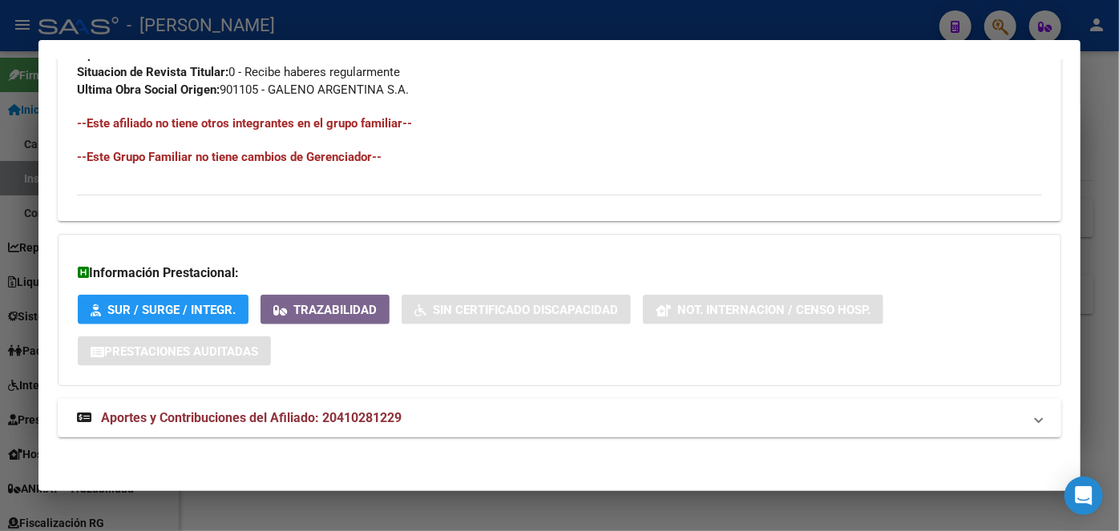
click at [316, 409] on strong "Aportes y Contribuciones del Afiliado: 20410281229" at bounding box center [239, 418] width 325 height 19
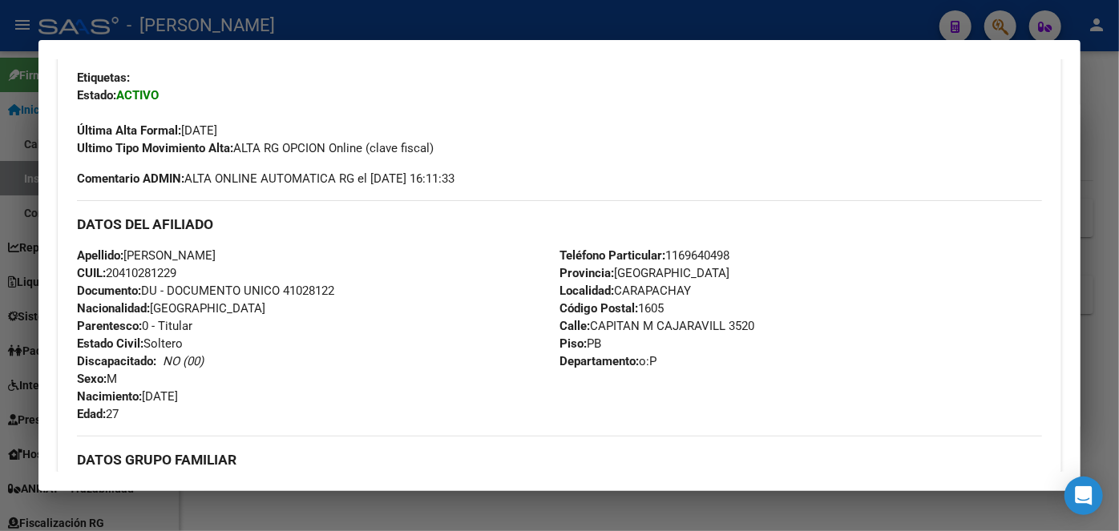
scroll to position [437, 0]
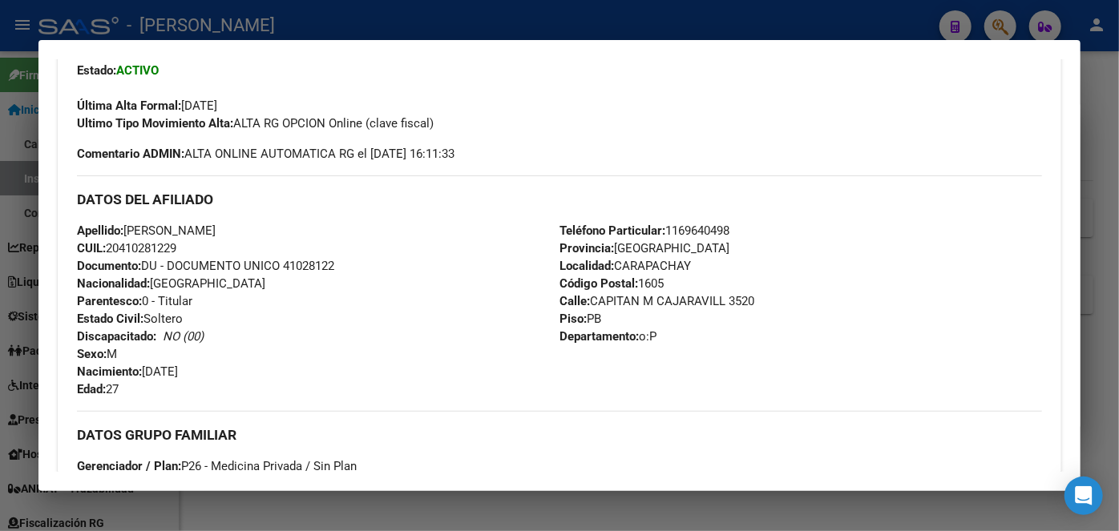
click at [303, 263] on span "Documento: DU - DOCUMENTO UNICO 41028122" at bounding box center [205, 266] width 257 height 14
drag, startPoint x: 129, startPoint y: 224, endPoint x: 237, endPoint y: 224, distance: 108.2
click at [216, 224] on span "Apellido: [PERSON_NAME]" at bounding box center [146, 231] width 139 height 14
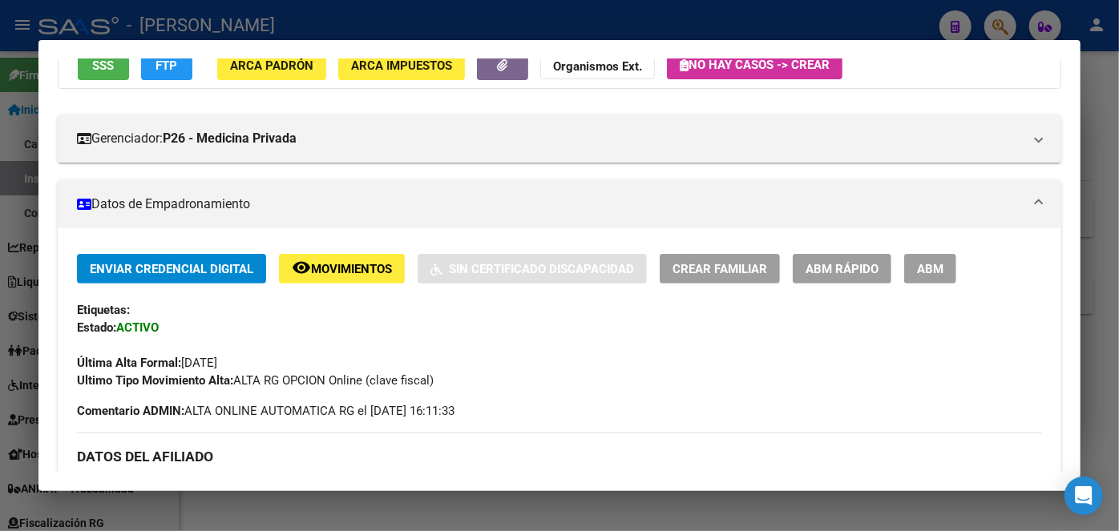
scroll to position [364, 0]
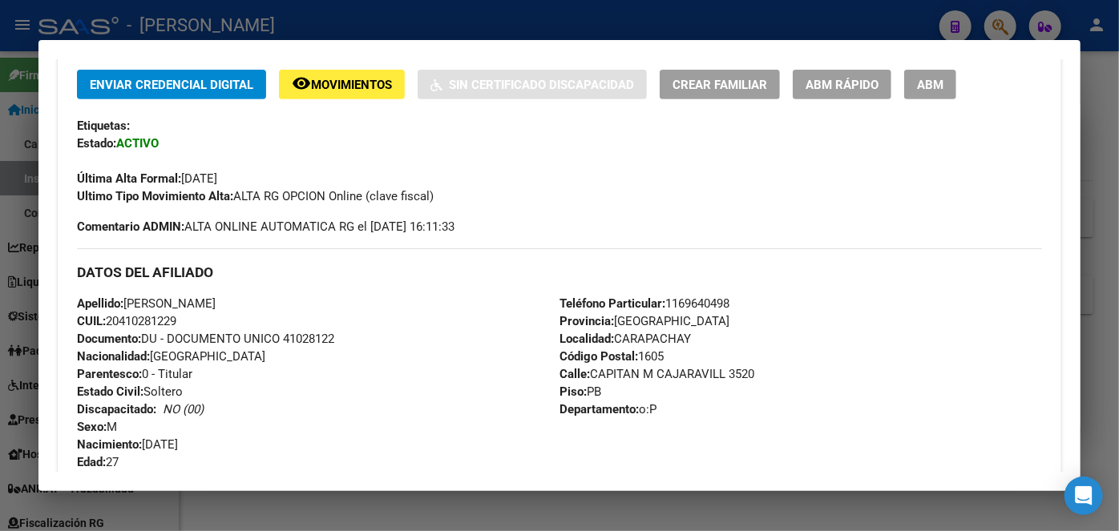
click at [697, 305] on span "Teléfono Particular: [PHONE_NUMBER]" at bounding box center [644, 304] width 170 height 14
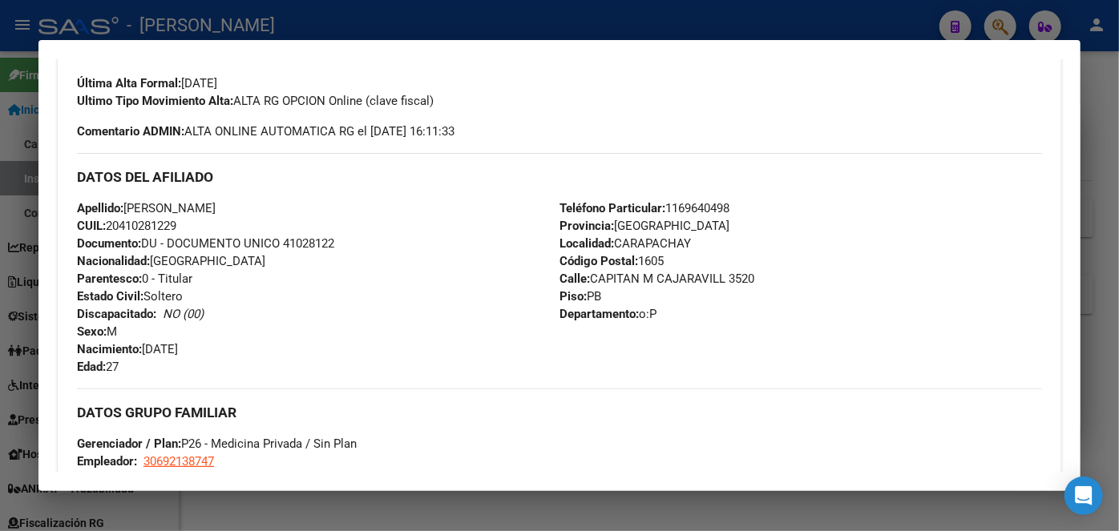
scroll to position [583, 0]
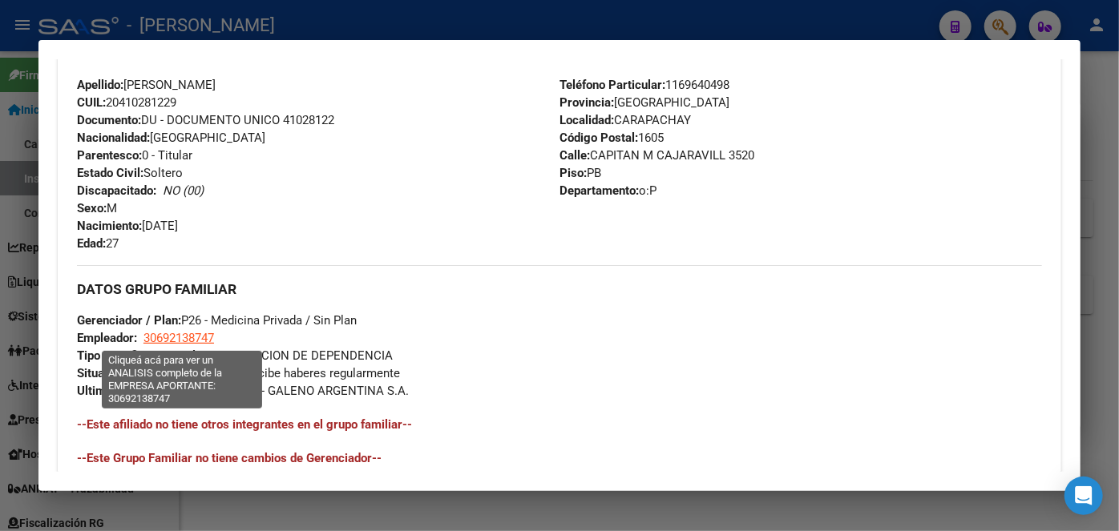
click at [195, 336] on span "30692138747" at bounding box center [178, 338] width 71 height 14
type textarea "30692138747"
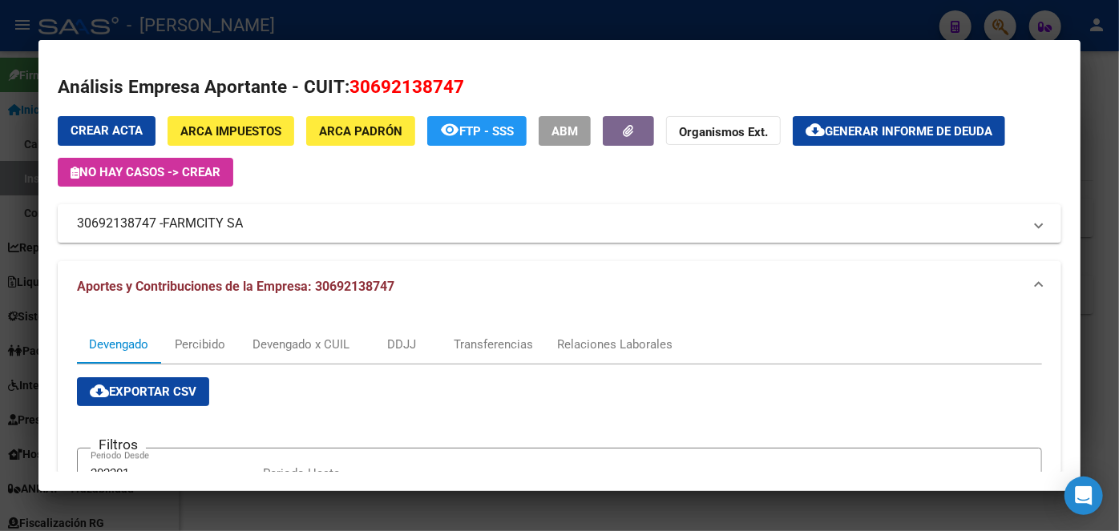
click at [237, 23] on div at bounding box center [559, 265] width 1119 height 531
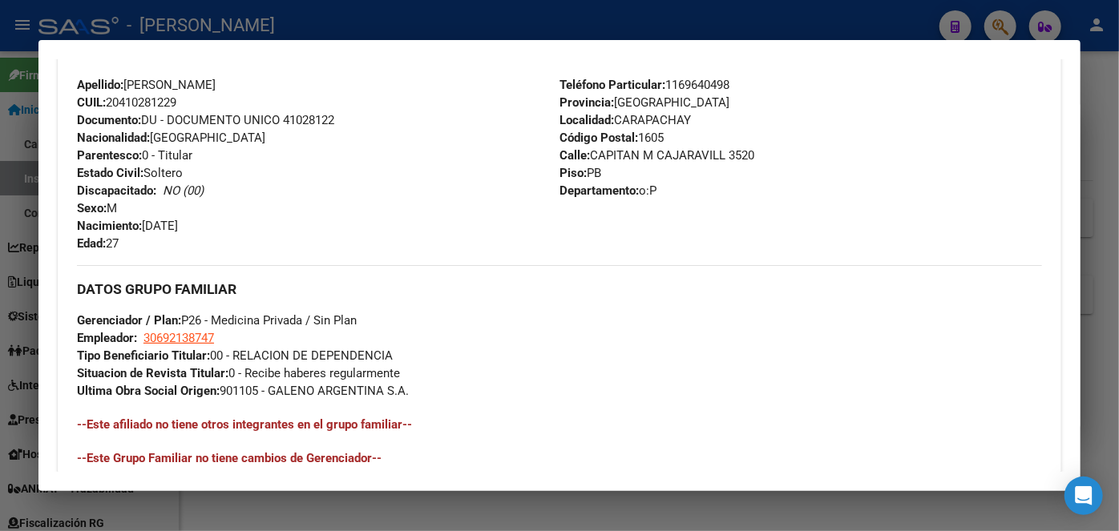
click at [202, 43] on mat-dialog-container "Análisis Afiliado - CUIL: 20410281229 DATOS ARCA: [PERSON_NAME] ([DATE]) DATOS …" at bounding box center [559, 266] width 1042 height 452
click at [202, 30] on div at bounding box center [559, 265] width 1119 height 531
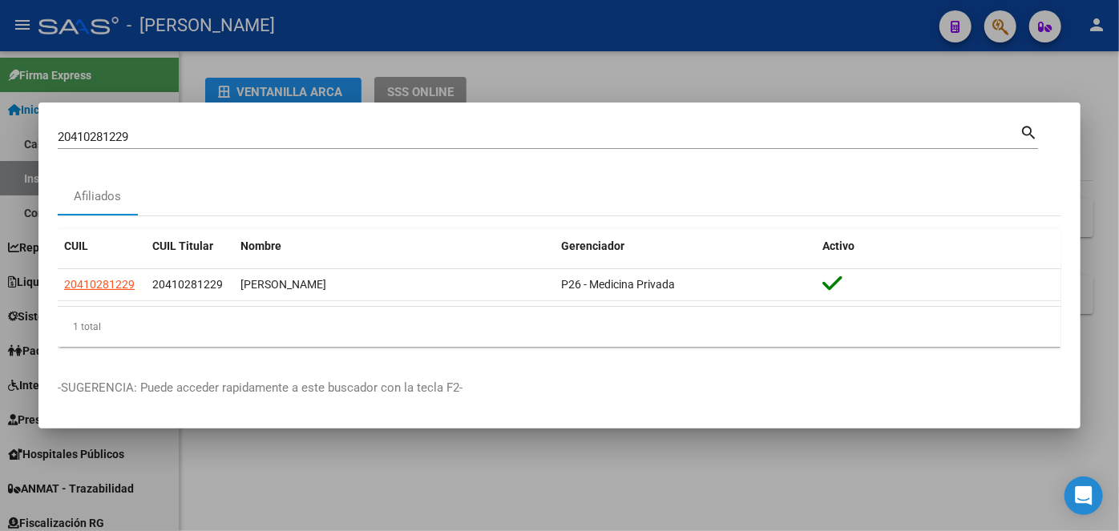
click at [194, 131] on input "20410281229" at bounding box center [539, 137] width 962 height 14
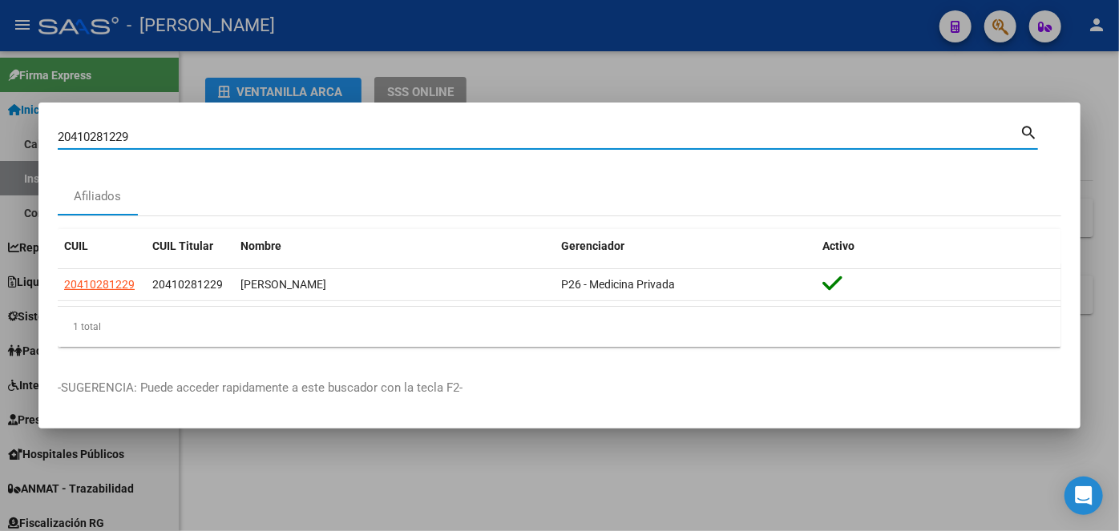
click at [194, 131] on input "20410281229" at bounding box center [539, 137] width 962 height 14
paste input "296449998"
type input "20296449998"
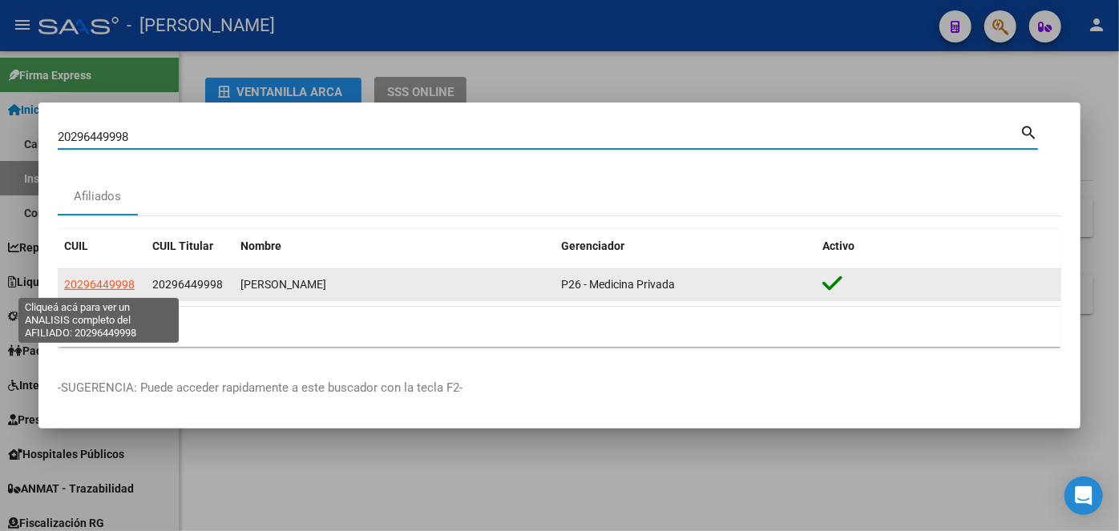
click at [131, 282] on span "20296449998" at bounding box center [99, 284] width 71 height 13
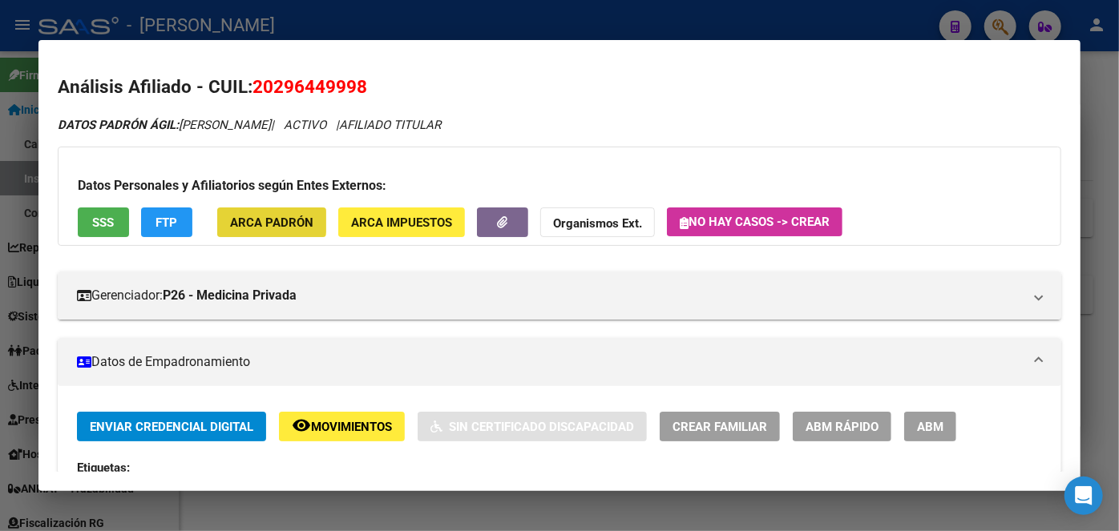
click at [239, 212] on button "ARCA Padrón" at bounding box center [271, 223] width 109 height 30
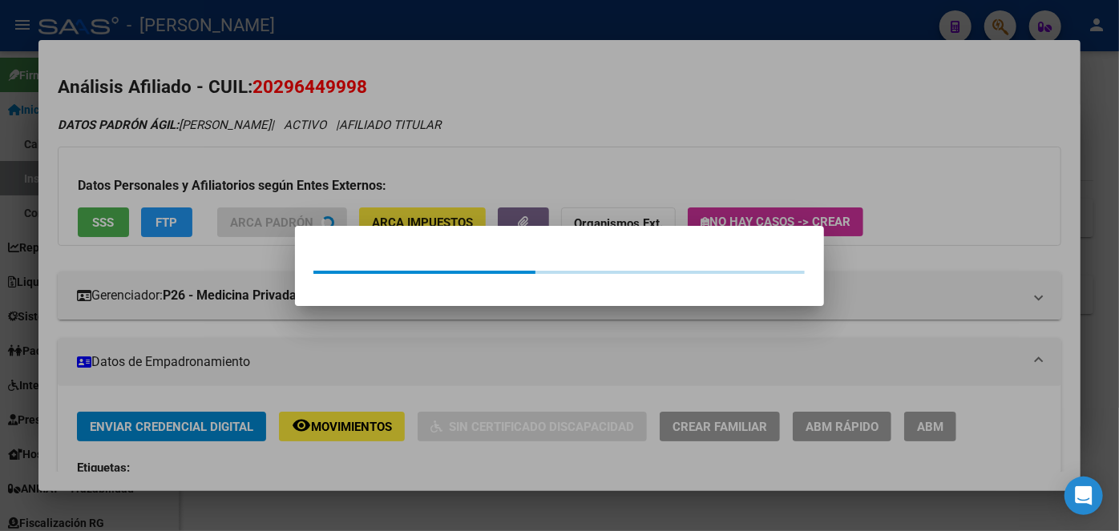
click at [229, 160] on div at bounding box center [559, 265] width 1119 height 531
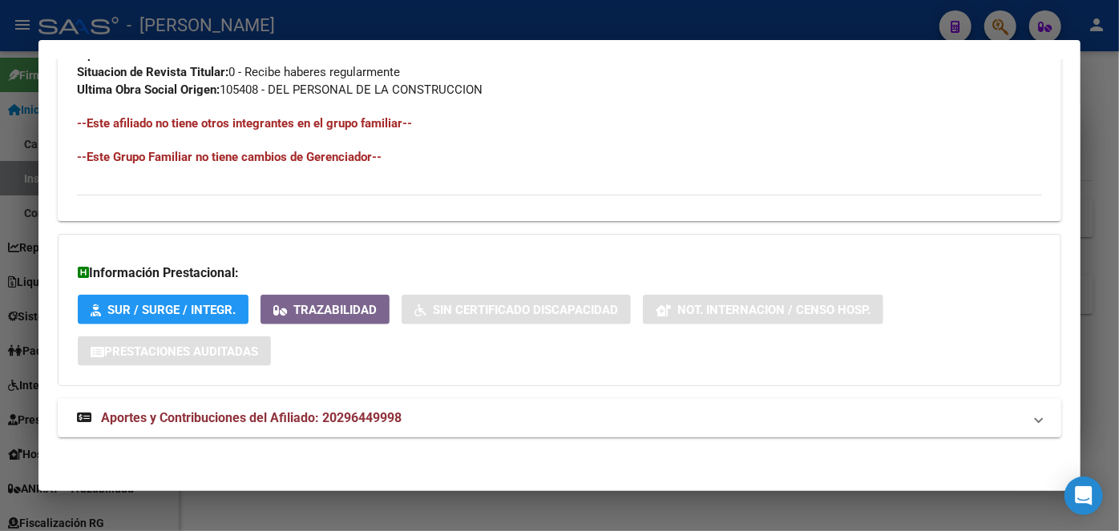
click at [407, 410] on mat-panel-title "Aportes y Contribuciones del Afiliado: 20296449998" at bounding box center [550, 418] width 946 height 19
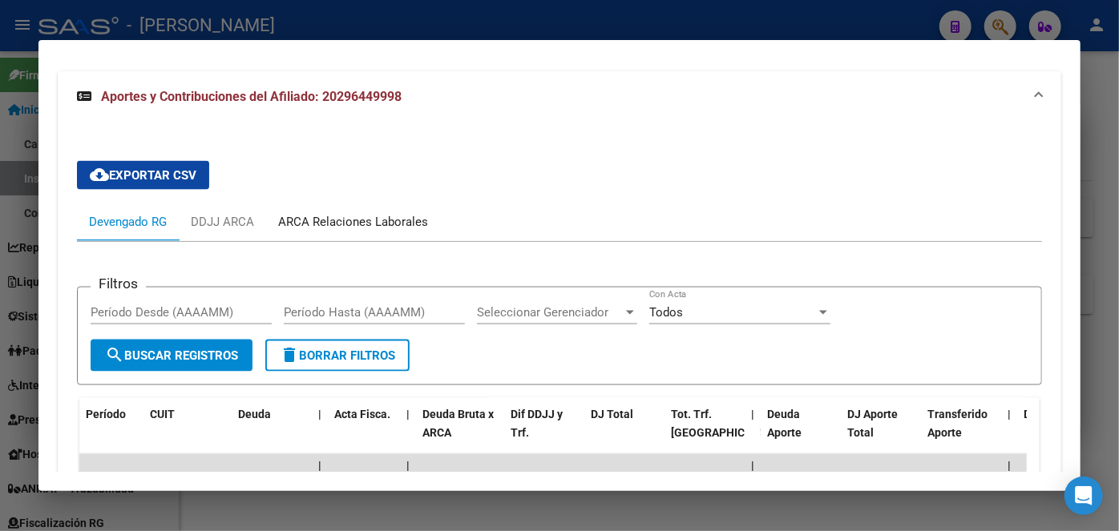
click at [347, 204] on div "ARCA Relaciones Laborales" at bounding box center [353, 222] width 174 height 38
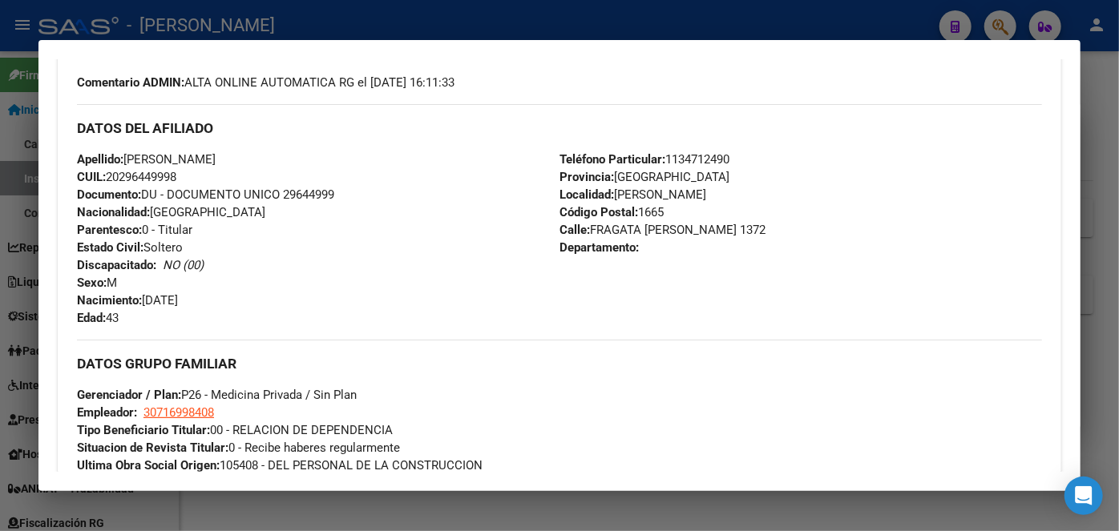
scroll to position [483, 0]
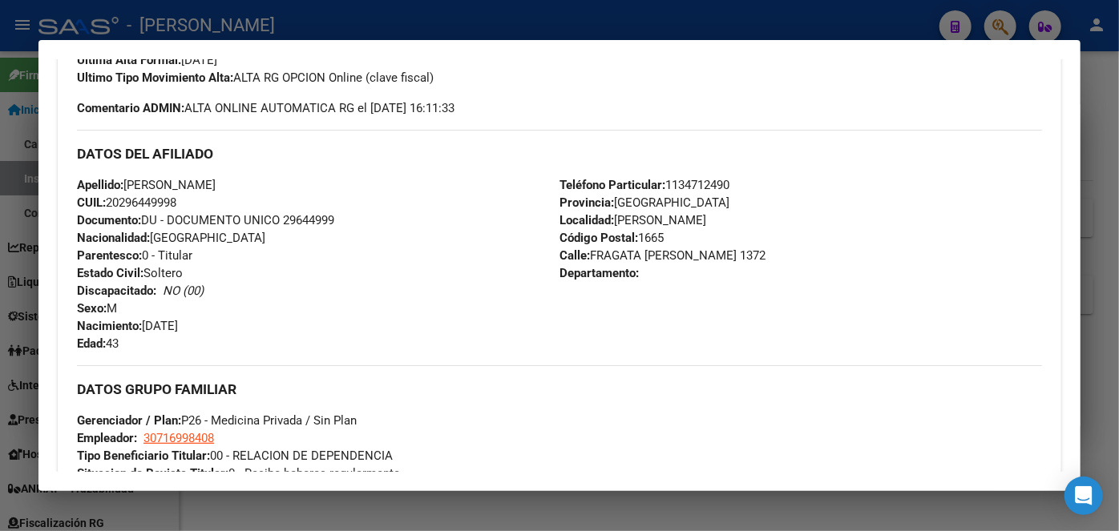
click at [309, 222] on span "Documento: DU - DOCUMENTO UNICO 29644999" at bounding box center [205, 220] width 257 height 14
click at [699, 182] on span "Teléfono Particular: [PHONE_NUMBER]" at bounding box center [644, 185] width 170 height 14
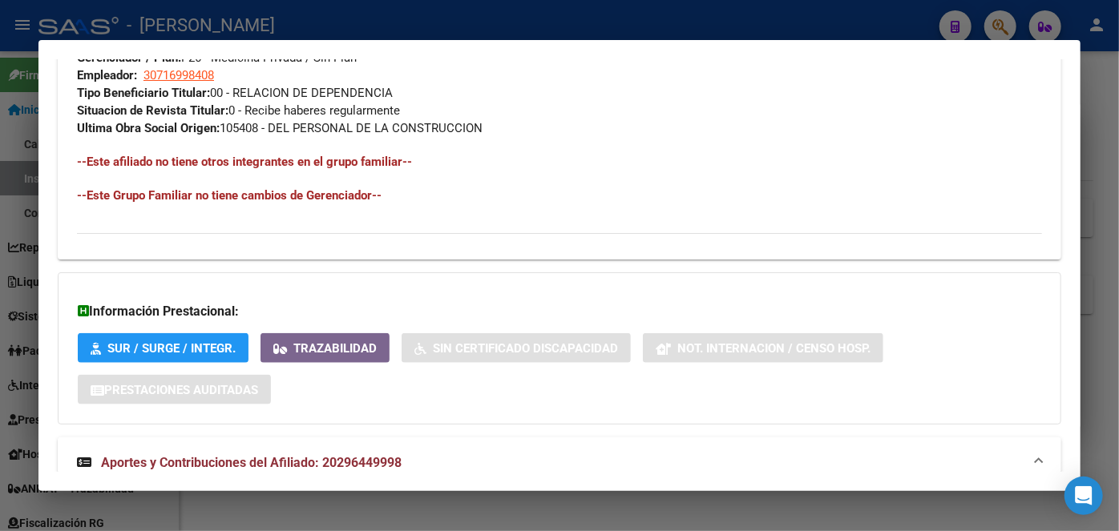
scroll to position [847, 0]
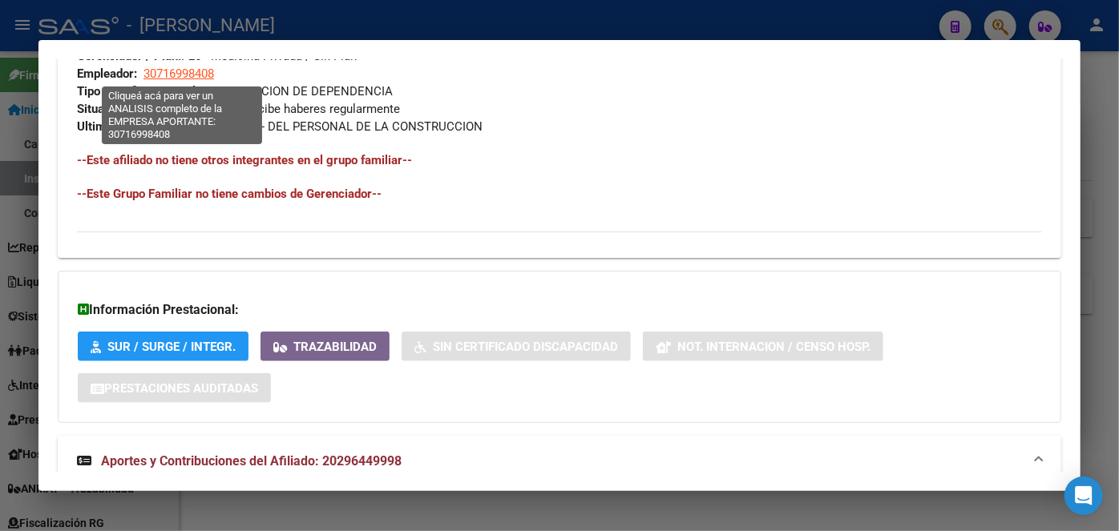
click at [196, 72] on span "30716998408" at bounding box center [178, 74] width 71 height 14
type textarea "30716998408"
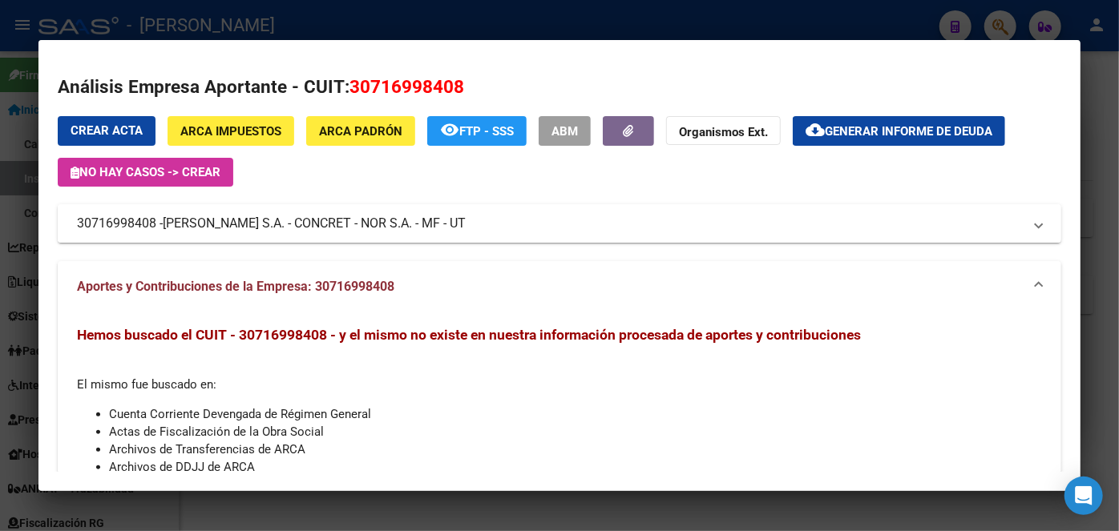
click at [273, 220] on span "[PERSON_NAME] S.A. - CONCRET - NOR S.A. - MF - UT" at bounding box center [314, 223] width 303 height 19
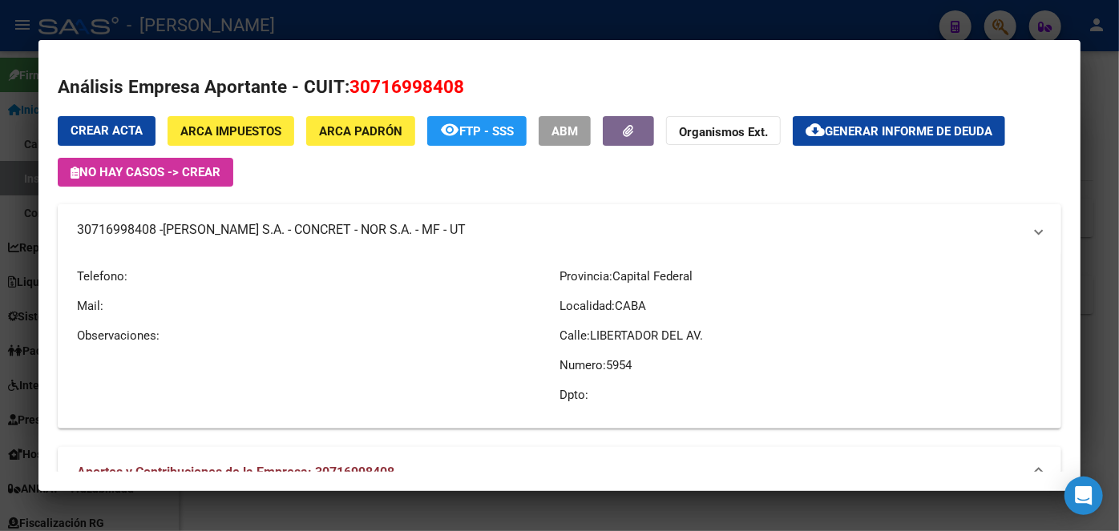
click at [273, 220] on span "[PERSON_NAME] S.A. - CONCRET - NOR S.A. - MF - UT" at bounding box center [314, 229] width 303 height 19
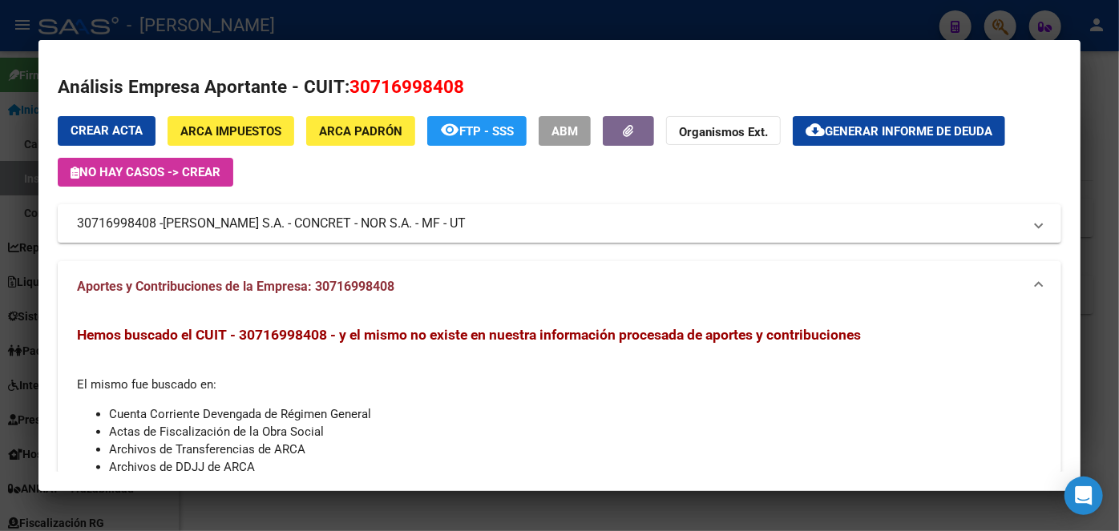
scroll to position [47, 0]
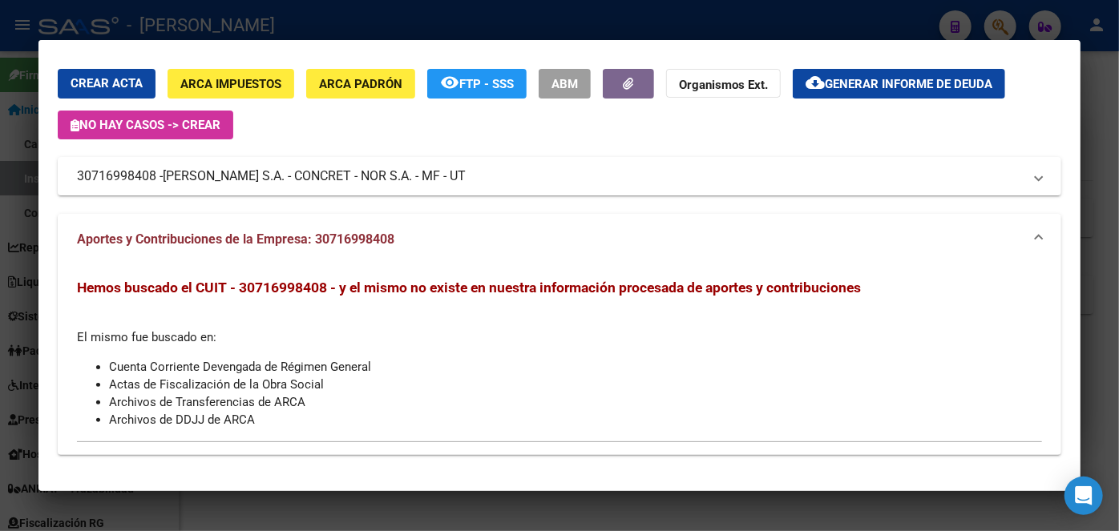
click at [288, 22] on div at bounding box center [559, 265] width 1119 height 531
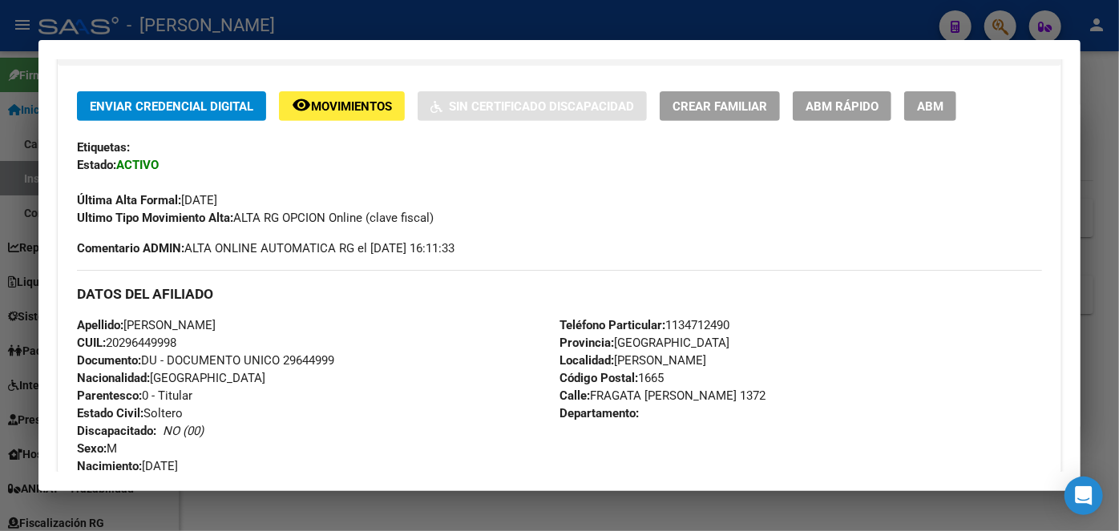
scroll to position [0, 0]
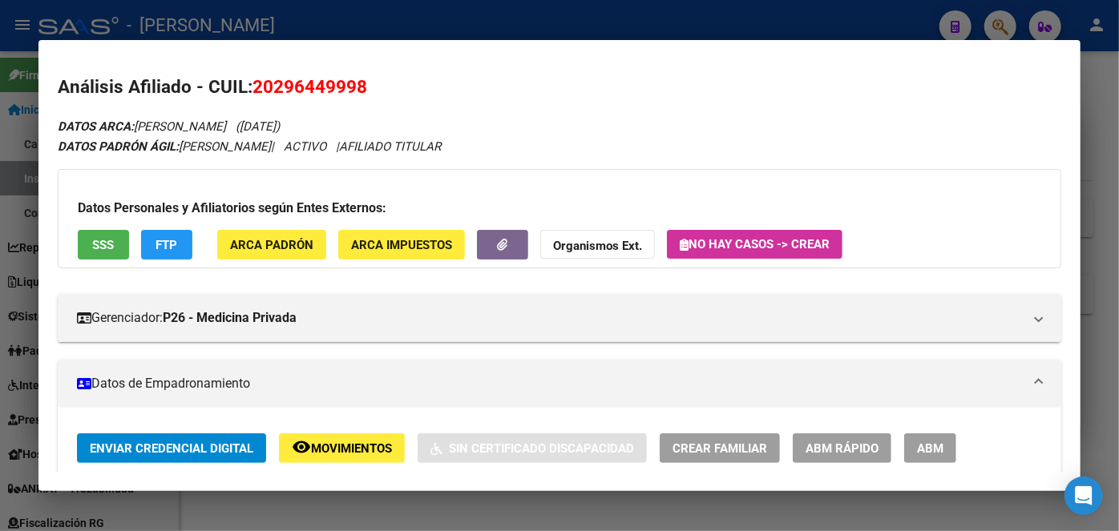
click at [222, 11] on div at bounding box center [559, 265] width 1119 height 531
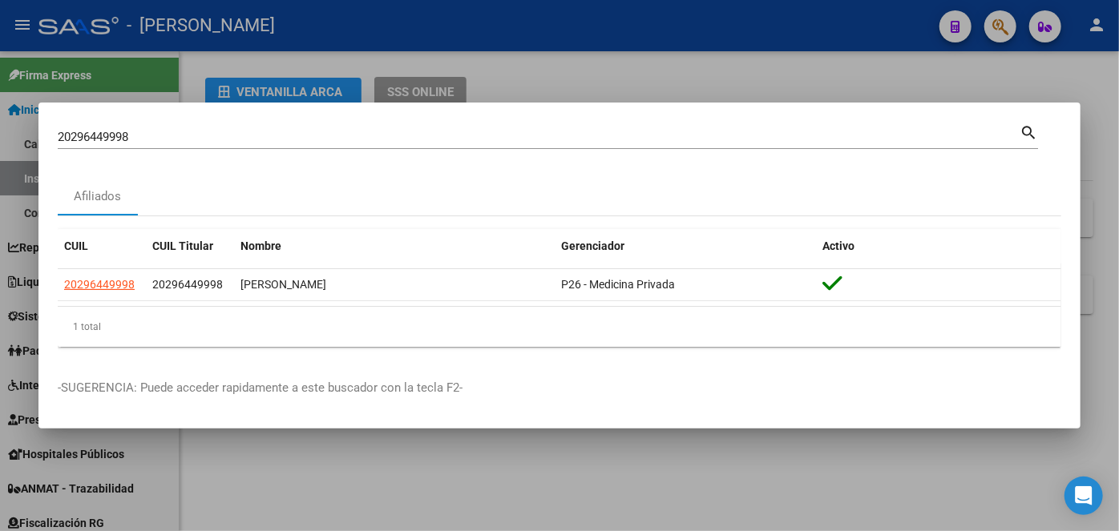
click at [199, 139] on input "20296449998" at bounding box center [539, 137] width 962 height 14
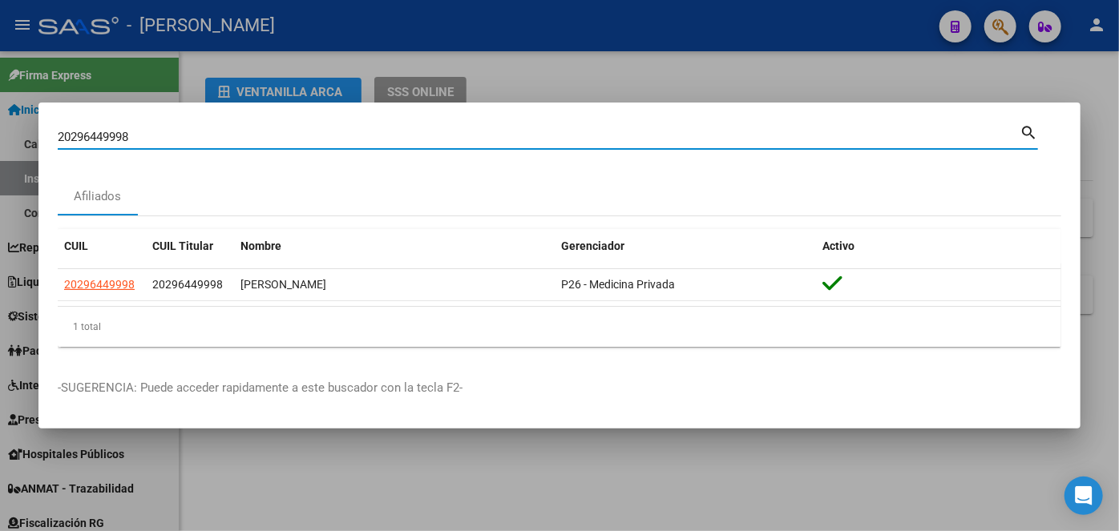
click at [199, 139] on input "20296449998" at bounding box center [539, 137] width 962 height 14
paste input "727188744"
type input "27271887448"
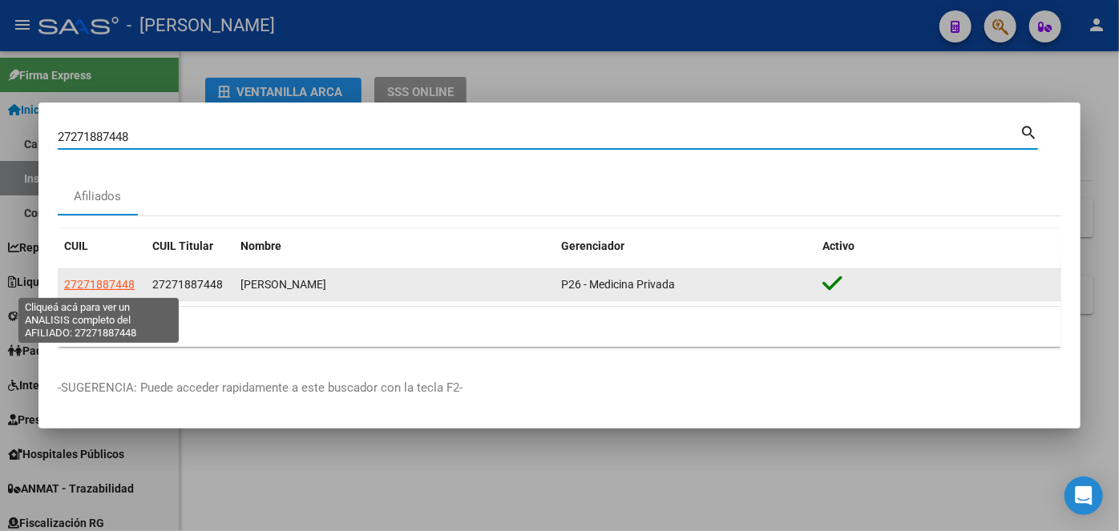
click at [101, 278] on span "27271887448" at bounding box center [99, 284] width 71 height 13
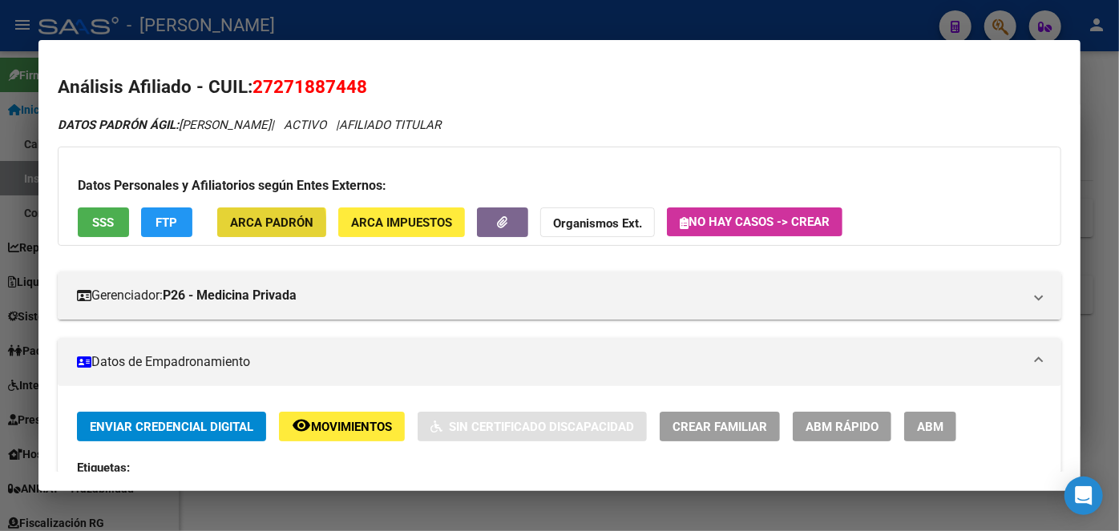
click at [245, 228] on span "ARCA Padrón" at bounding box center [271, 223] width 83 height 14
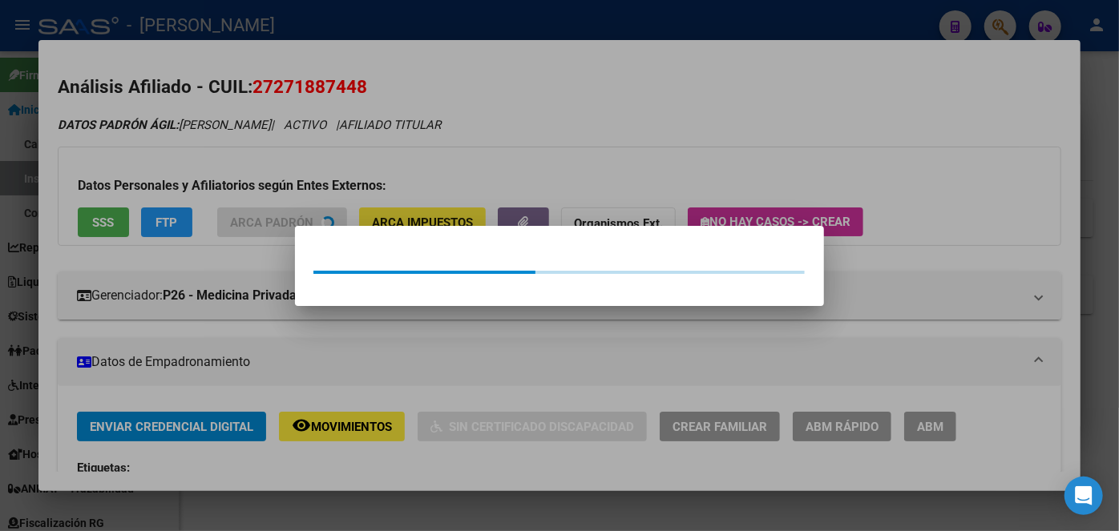
click at [224, 184] on div at bounding box center [559, 265] width 1119 height 531
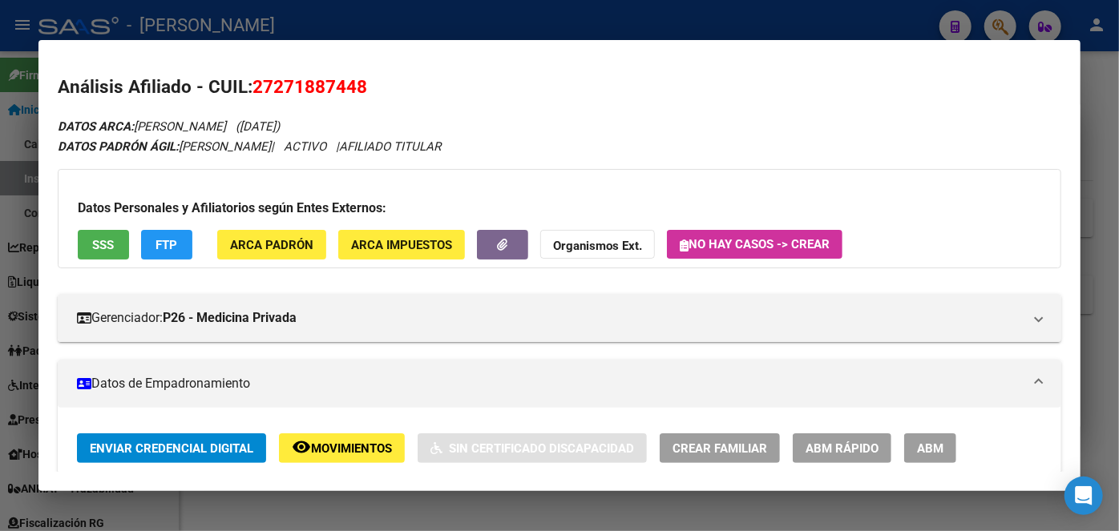
click at [87, 227] on div "Datos Personales y Afiliatorios según Entes Externos: SSS FTP ARCA Padrón ARCA …" at bounding box center [559, 218] width 1003 height 99
click at [89, 248] on button "SSS" at bounding box center [103, 245] width 51 height 30
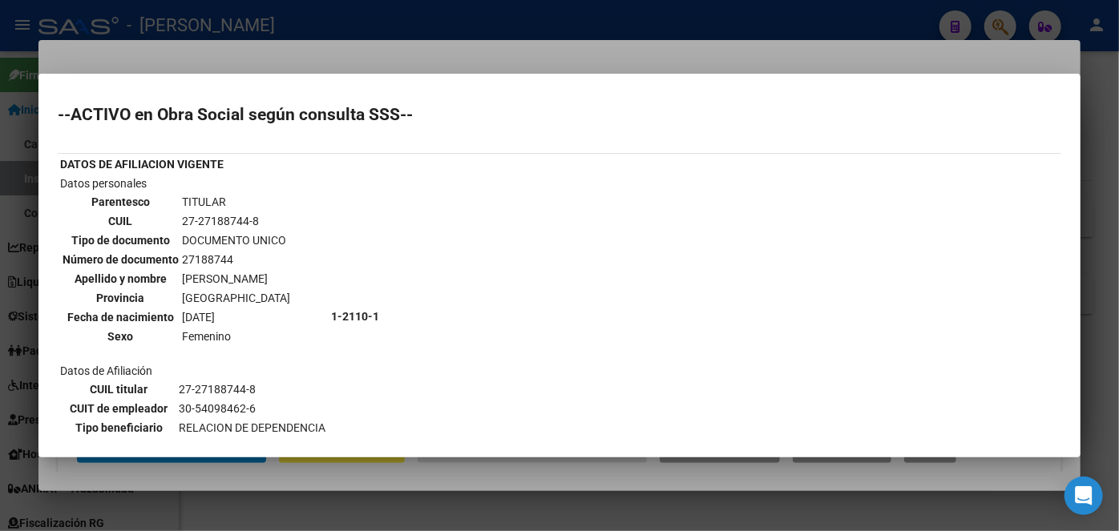
click at [168, 66] on div at bounding box center [559, 265] width 1119 height 531
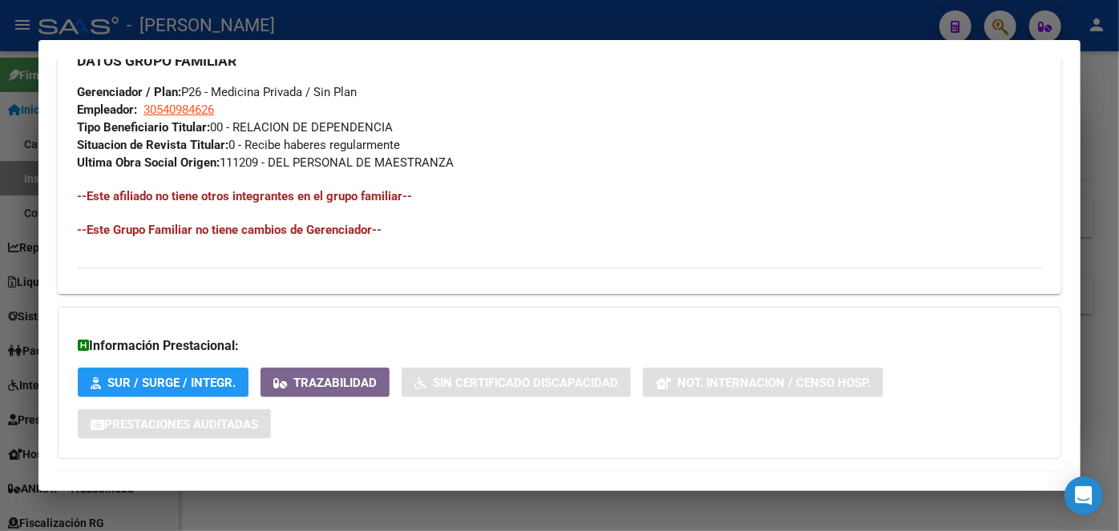
click at [357, 430] on div "Información Prestacional: SUR / SURGE / INTEGR. Trazabilidad Sin Certificado Di…" at bounding box center [559, 383] width 1003 height 152
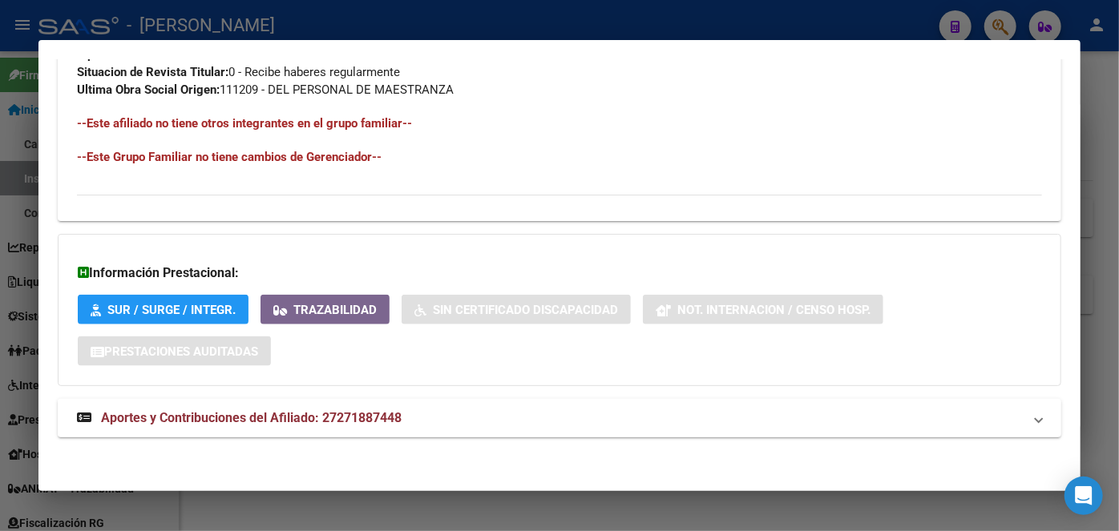
click at [372, 426] on strong "Aportes y Contribuciones del Afiliado: 27271887448" at bounding box center [239, 418] width 325 height 19
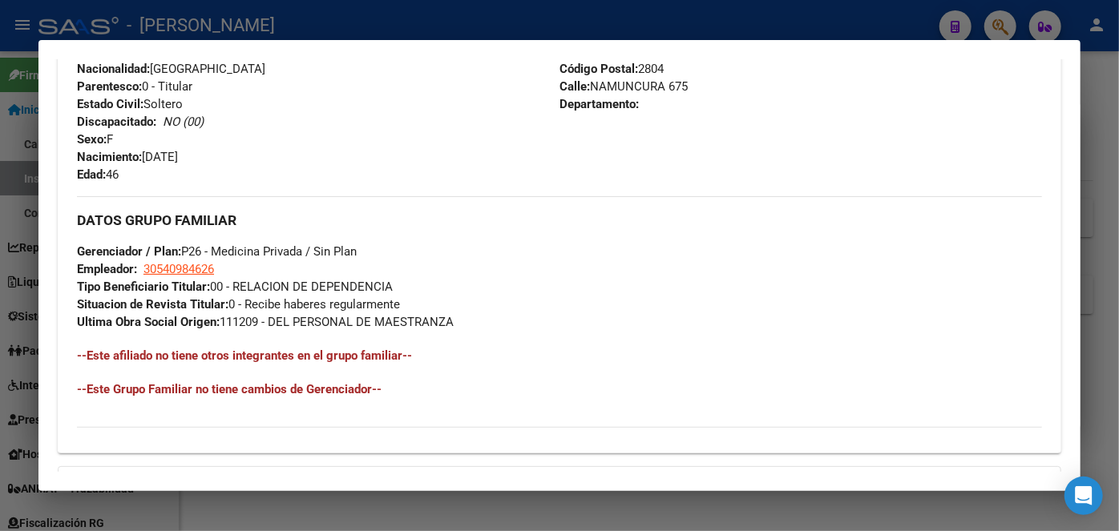
scroll to position [506, 0]
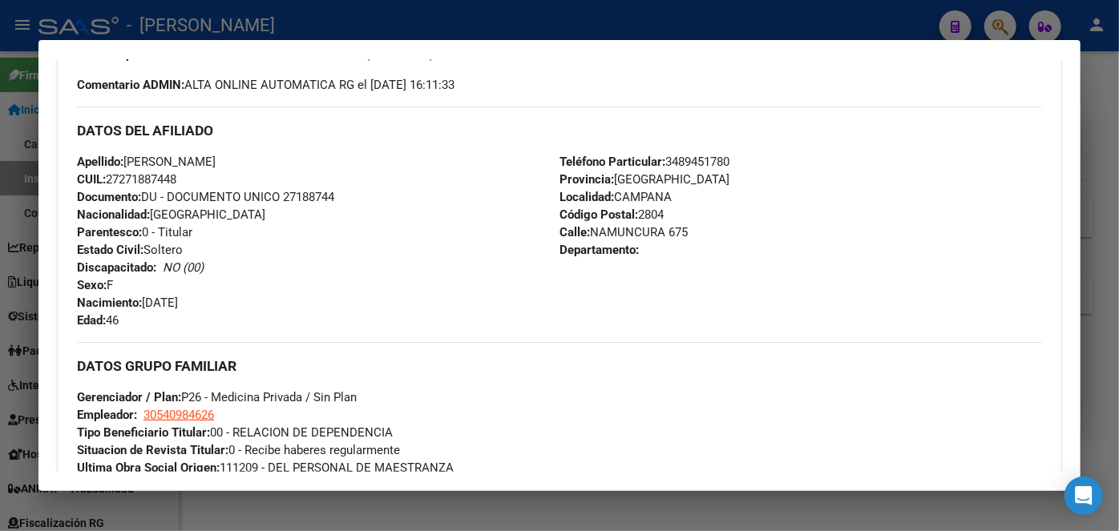
click at [313, 186] on div "Apellido: [PERSON_NAME] CUIL: 27271887448 Documento: DU - DOCUMENTO UNICO 27188…" at bounding box center [318, 241] width 483 height 176
drag, startPoint x: 313, startPoint y: 186, endPoint x: 313, endPoint y: 197, distance: 11.2
click at [313, 191] on div "Apellido: [PERSON_NAME] CUIL: 27271887448 Documento: DU - DOCUMENTO UNICO 27188…" at bounding box center [318, 241] width 483 height 176
click at [313, 197] on span "Documento: DU - DOCUMENTO UNICO 27188744" at bounding box center [205, 197] width 257 height 14
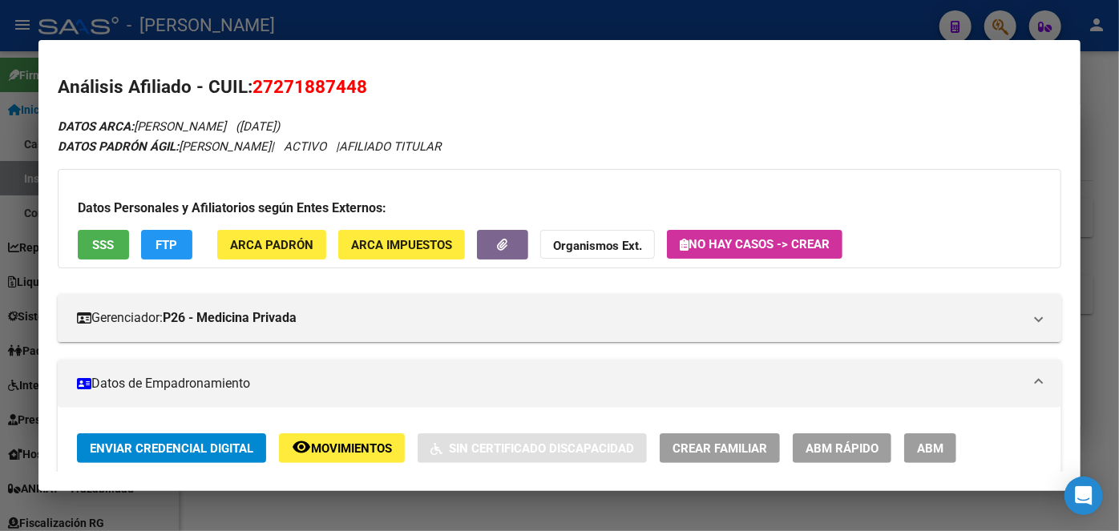
scroll to position [437, 0]
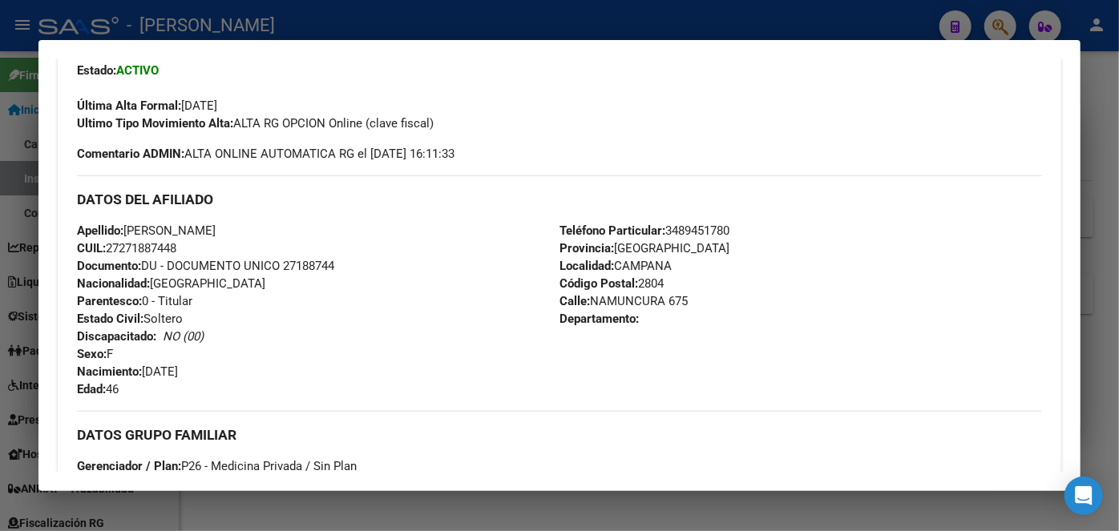
click at [666, 224] on span "Teléfono Particular: [PHONE_NUMBER]" at bounding box center [644, 231] width 170 height 14
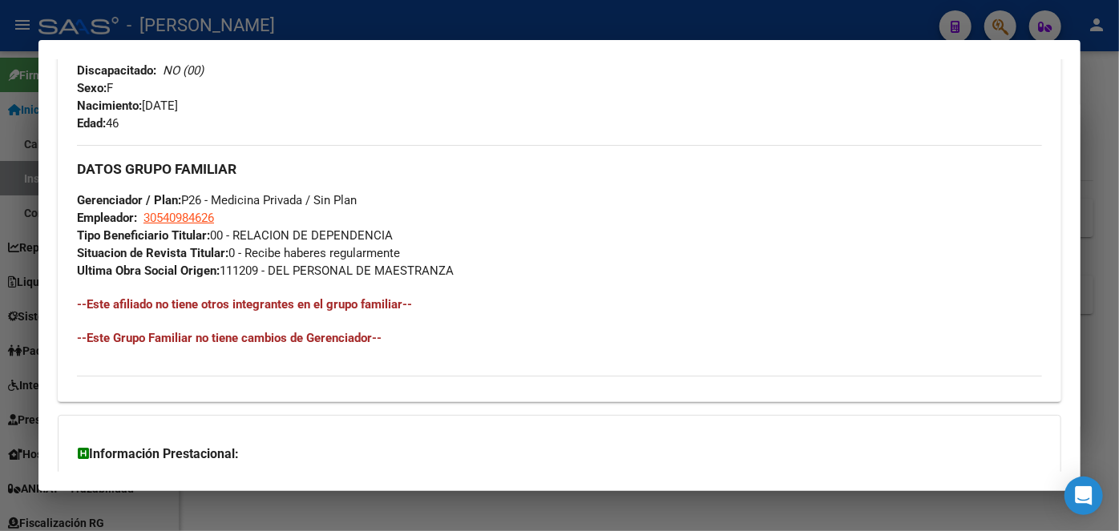
scroll to position [802, 0]
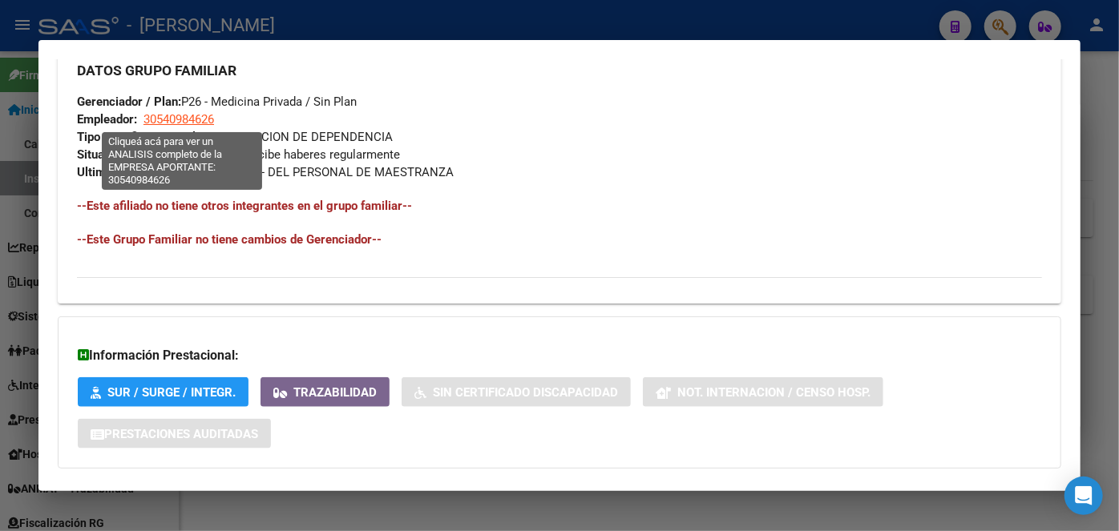
click at [187, 114] on span "30540984626" at bounding box center [178, 119] width 71 height 14
type textarea "30540984626"
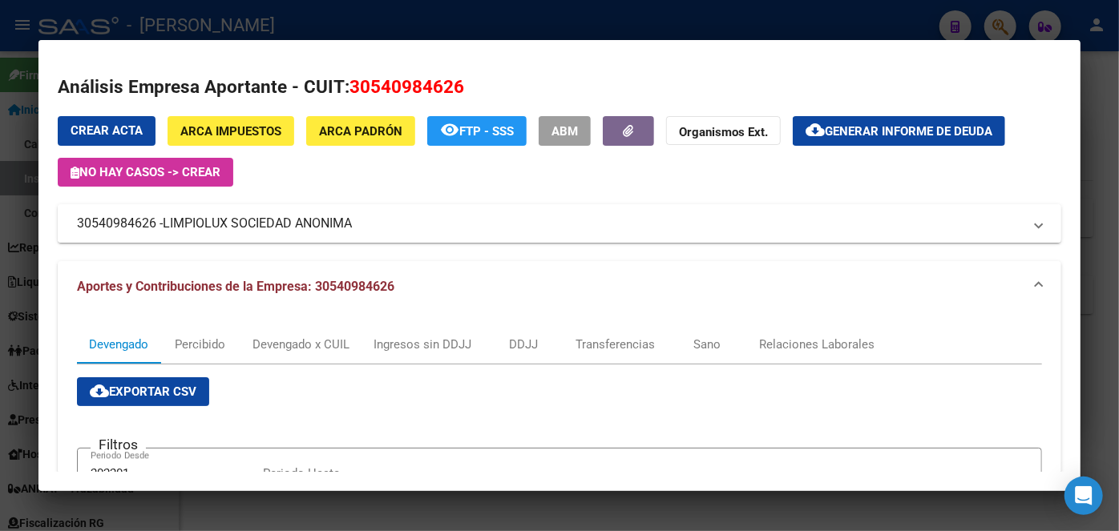
click at [237, 231] on span "LIMPIOLUX SOCIEDAD ANONIMA" at bounding box center [257, 223] width 189 height 19
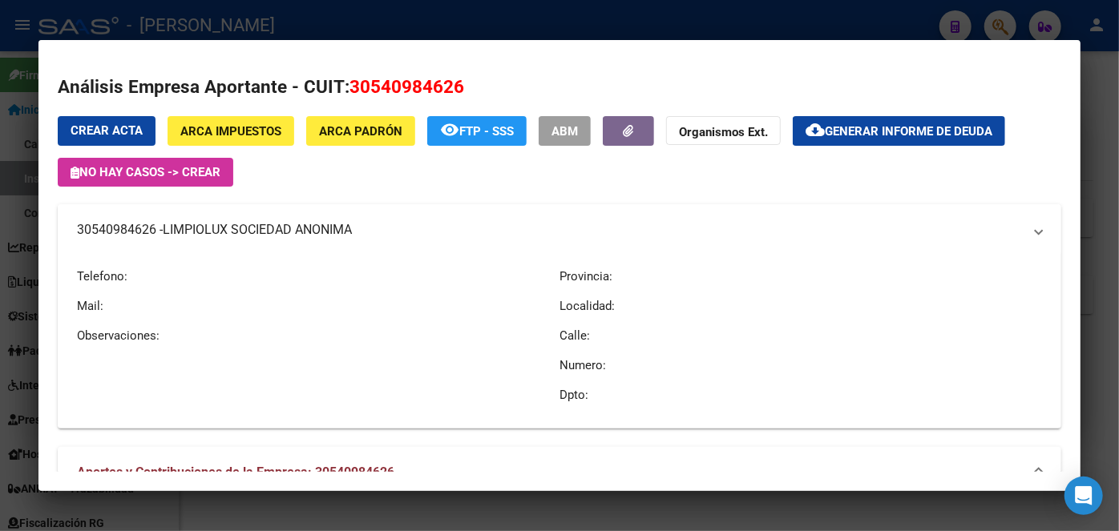
click at [237, 231] on span "LIMPIOLUX SOCIEDAD ANONIMA" at bounding box center [257, 229] width 189 height 19
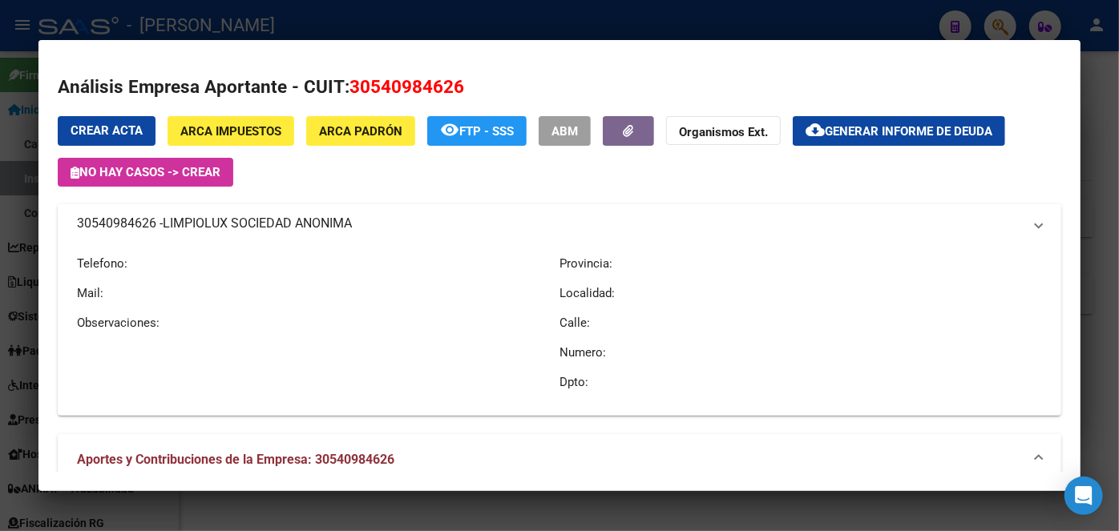
click at [237, 231] on span "LIMPIOLUX SOCIEDAD ANONIMA" at bounding box center [257, 223] width 189 height 19
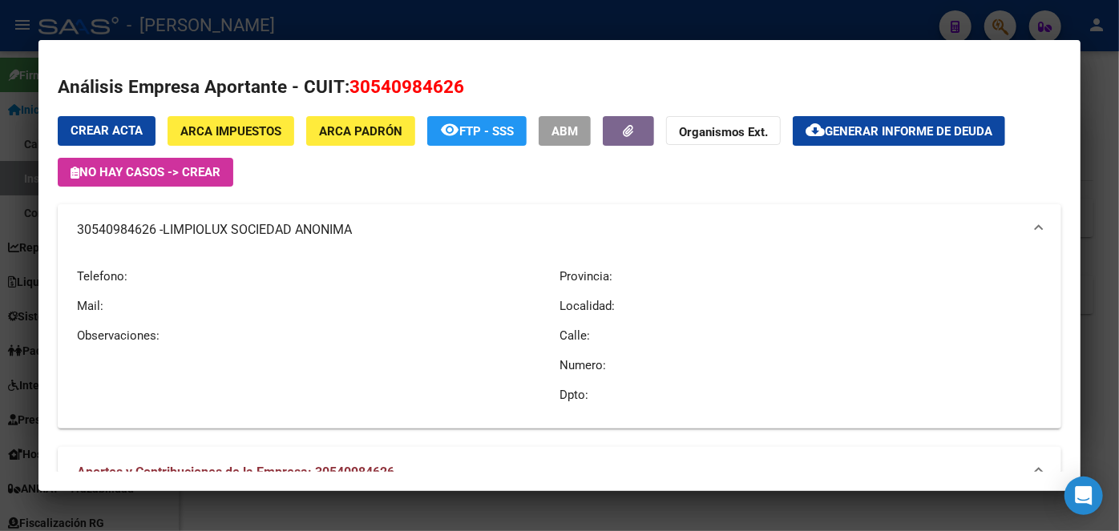
click at [277, 26] on div at bounding box center [559, 265] width 1119 height 531
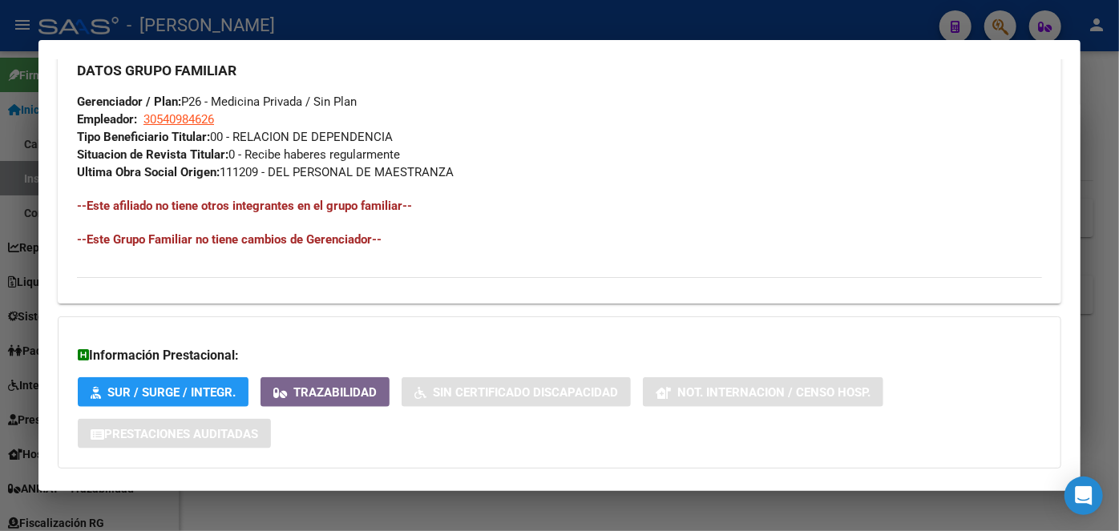
click at [228, 20] on div at bounding box center [559, 265] width 1119 height 531
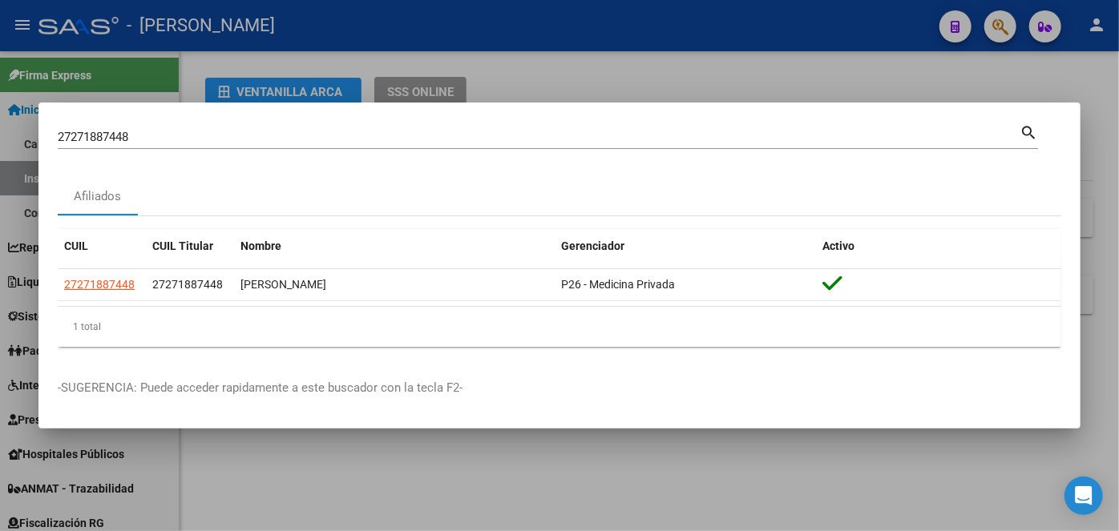
click at [208, 133] on input "27271887448" at bounding box center [539, 137] width 962 height 14
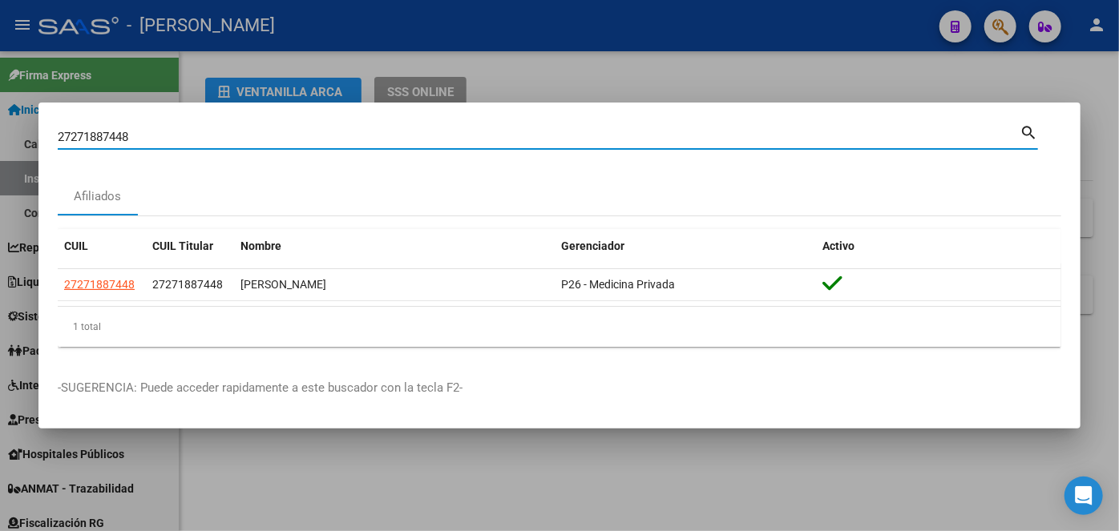
click at [208, 131] on input "27271887448" at bounding box center [539, 137] width 962 height 14
paste input "0348296370"
type input "20348296370"
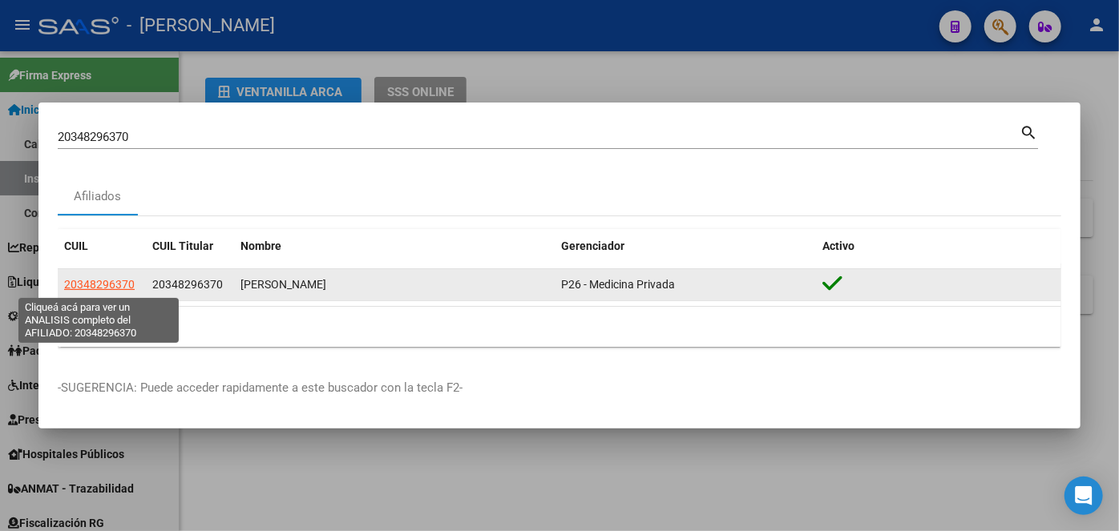
click at [95, 289] on span "20348296370" at bounding box center [99, 284] width 71 height 13
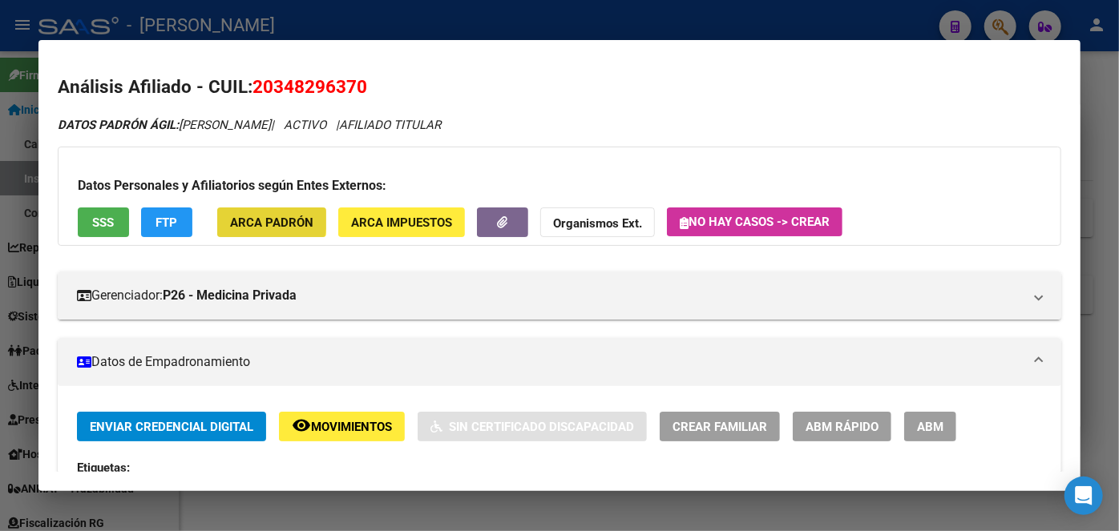
click at [253, 219] on span "ARCA Padrón" at bounding box center [271, 223] width 83 height 14
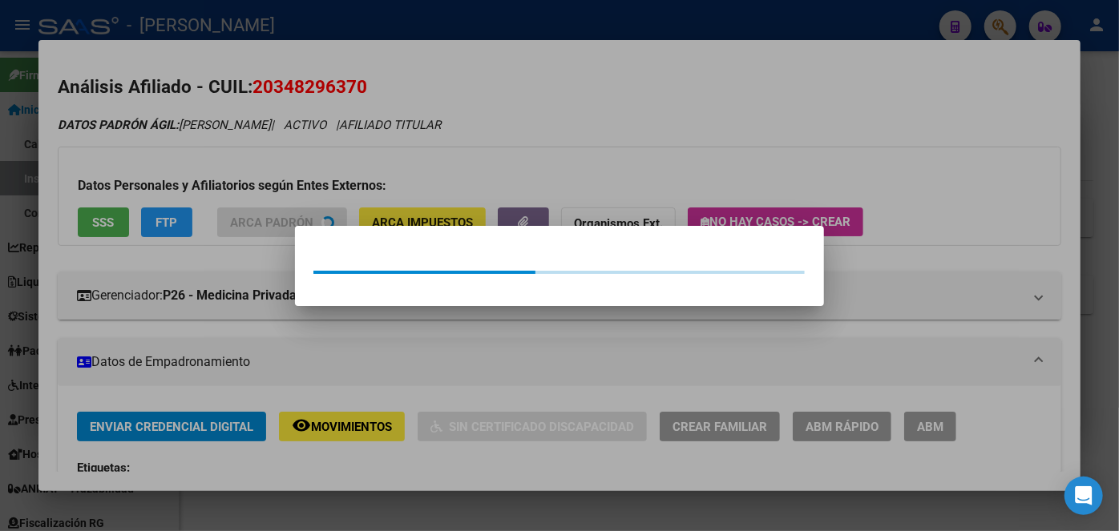
click at [250, 168] on div at bounding box center [559, 265] width 1119 height 531
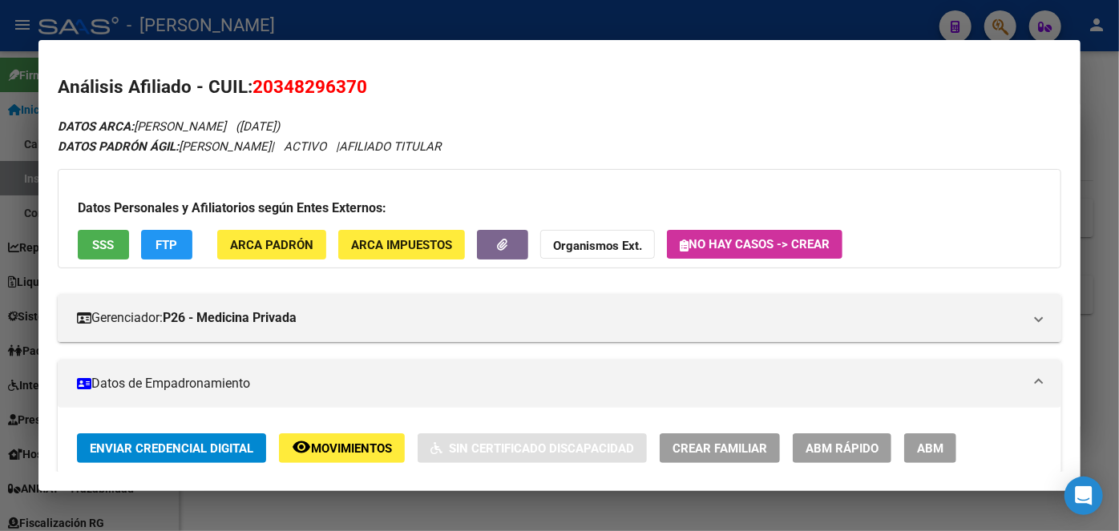
drag, startPoint x: 107, startPoint y: 219, endPoint x: 106, endPoint y: 233, distance: 14.4
click at [106, 226] on div "Datos Personales y Afiliatorios según Entes Externos: SSS FTP ARCA Padrón ARCA …" at bounding box center [559, 218] width 1003 height 99
click at [106, 238] on span "SSS" at bounding box center [104, 245] width 22 height 14
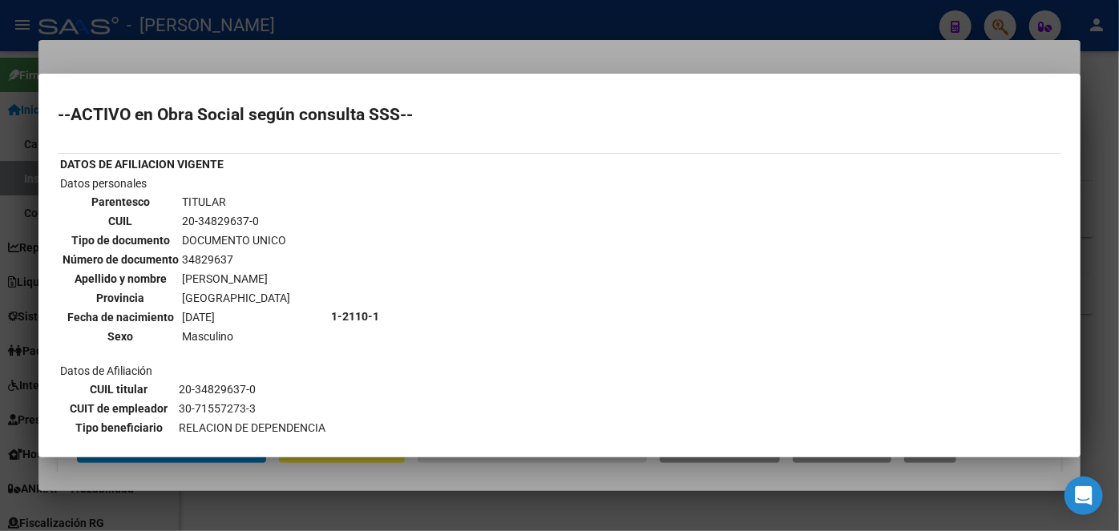
click at [259, 46] on div at bounding box center [559, 265] width 1119 height 531
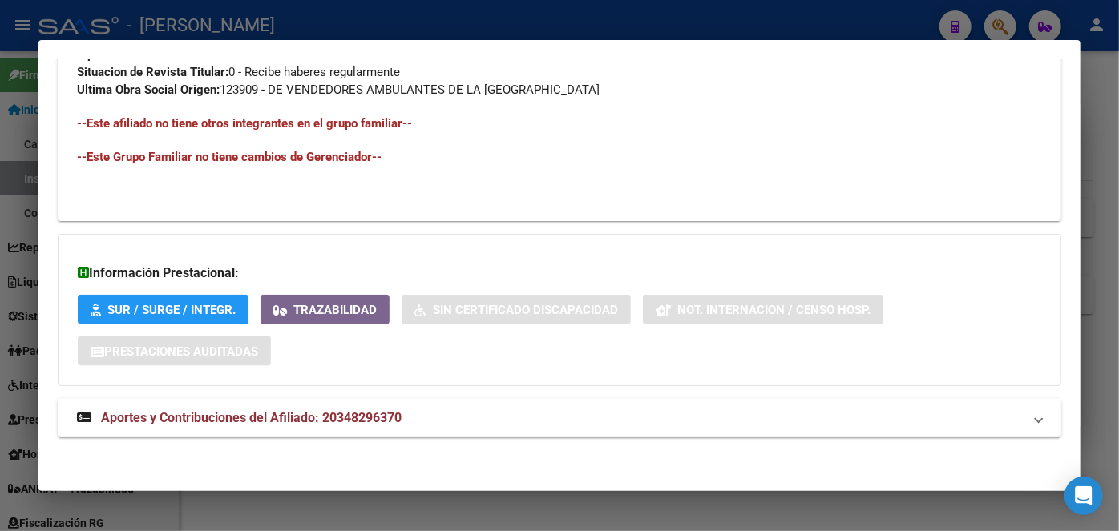
click at [357, 420] on span "Aportes y Contribuciones del Afiliado: 20348296370" at bounding box center [251, 417] width 301 height 15
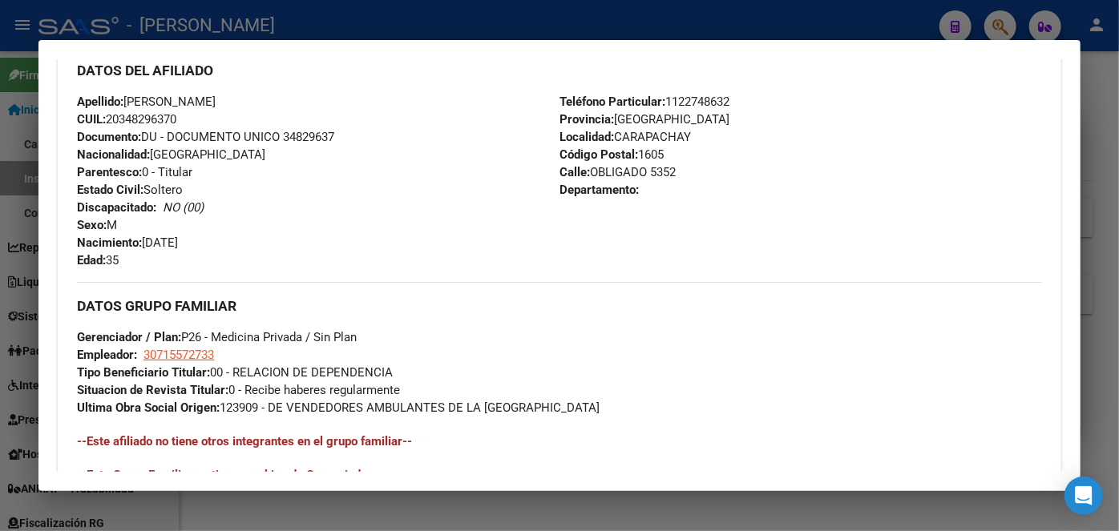
scroll to position [540, 0]
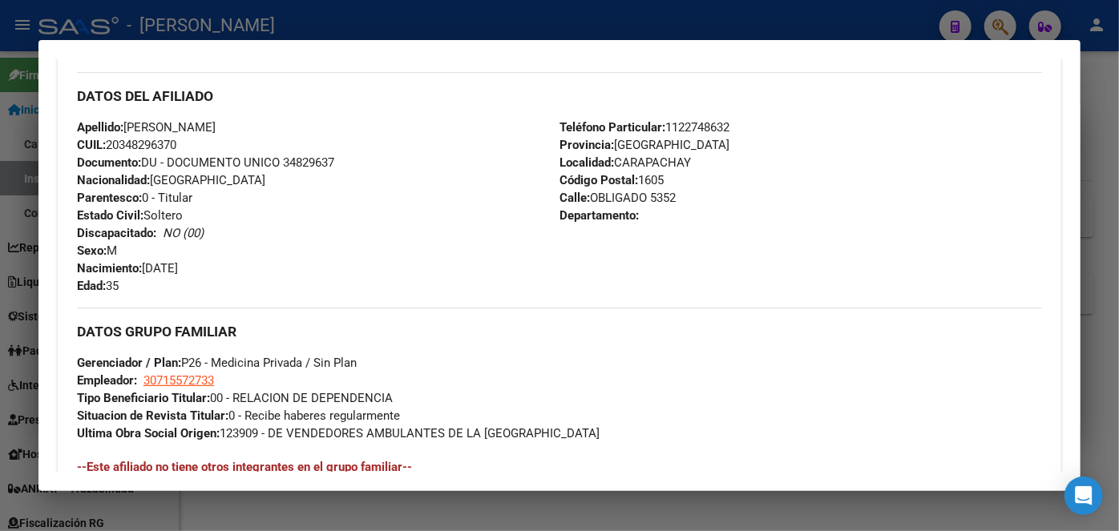
click at [309, 163] on span "Documento: DU - DOCUMENTO UNICO 34829637" at bounding box center [205, 162] width 257 height 14
click at [705, 133] on div "Teléfono Particular: [PHONE_NUMBER] Provincia: [GEOGRAPHIC_DATA] Localidad: [GE…" at bounding box center [800, 207] width 483 height 176
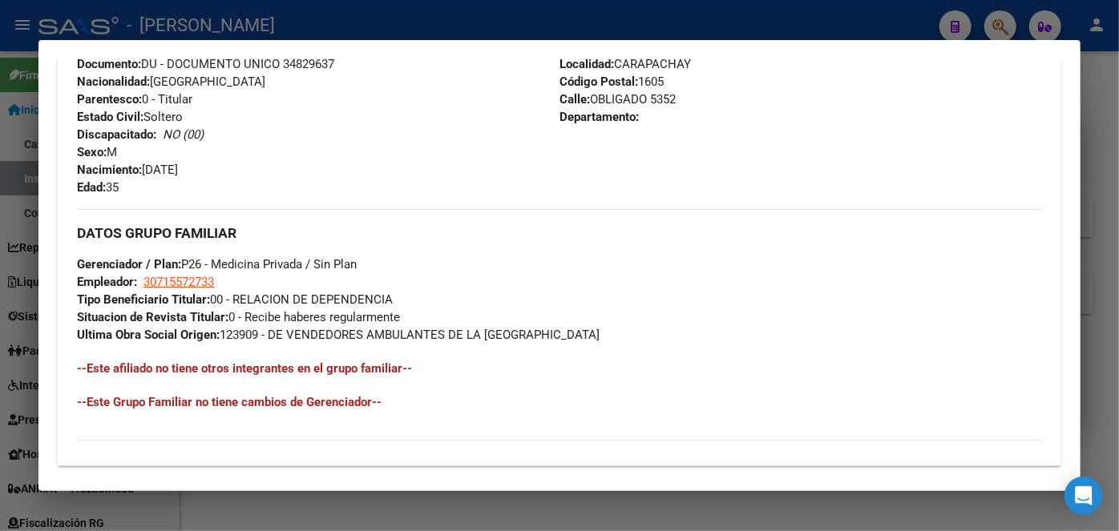
scroll to position [759, 0]
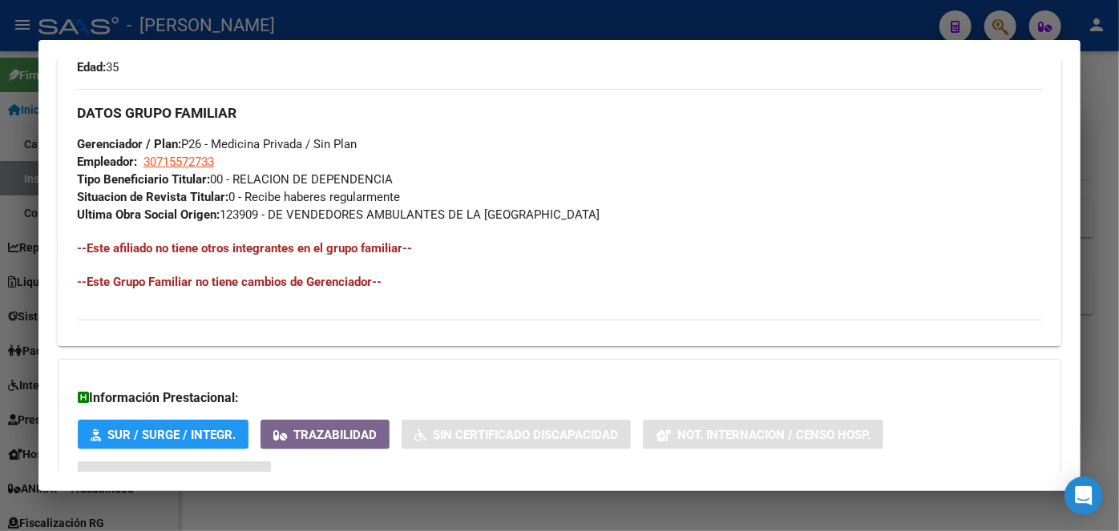
click at [199, 147] on span "Gerenciador / Plan: P26 - Medicina Privada / Sin Plan" at bounding box center [217, 144] width 280 height 14
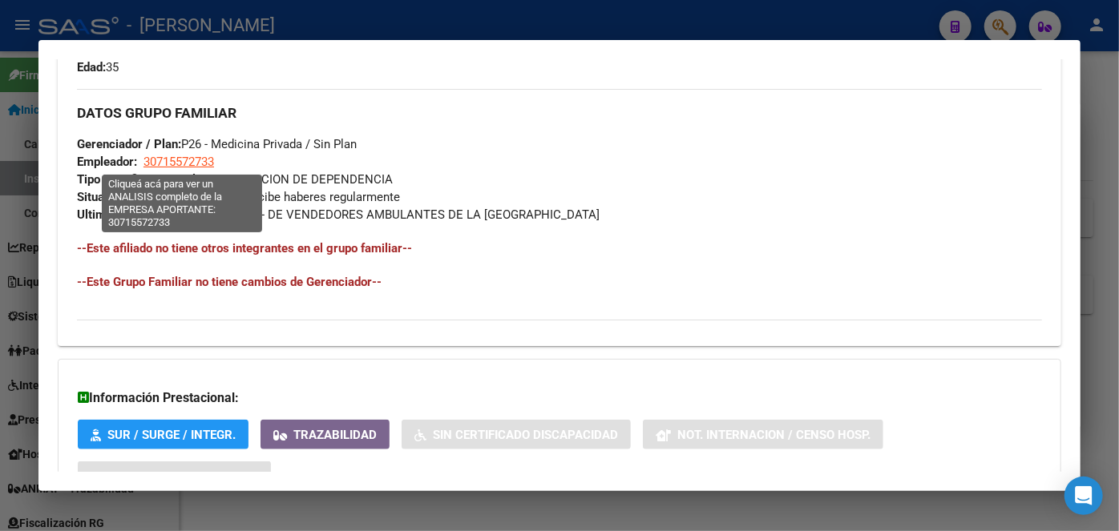
click at [199, 155] on span "30715572733" at bounding box center [178, 162] width 71 height 14
type textarea "30715572733"
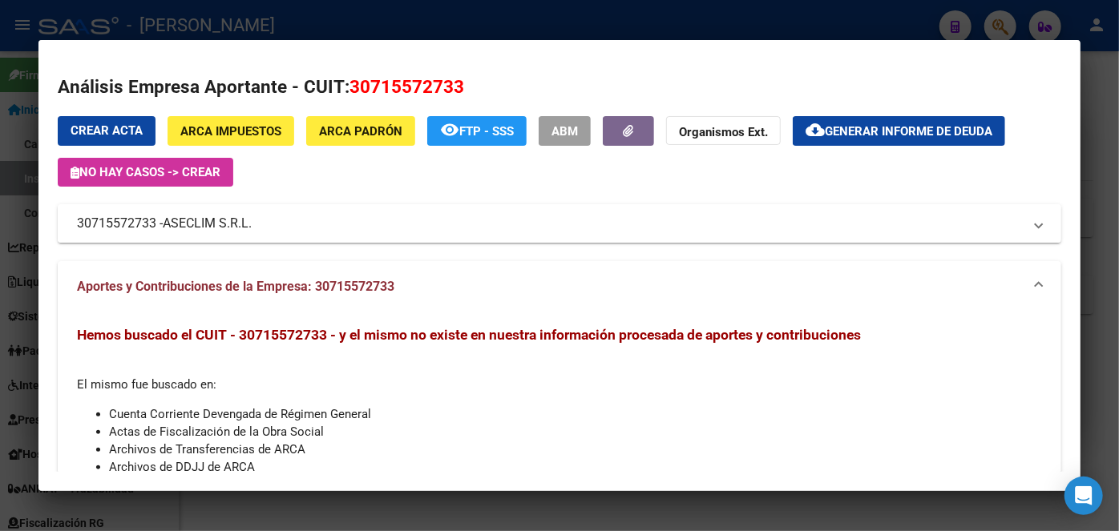
click at [227, 224] on span "ASECLIM S.R.L." at bounding box center [207, 223] width 89 height 19
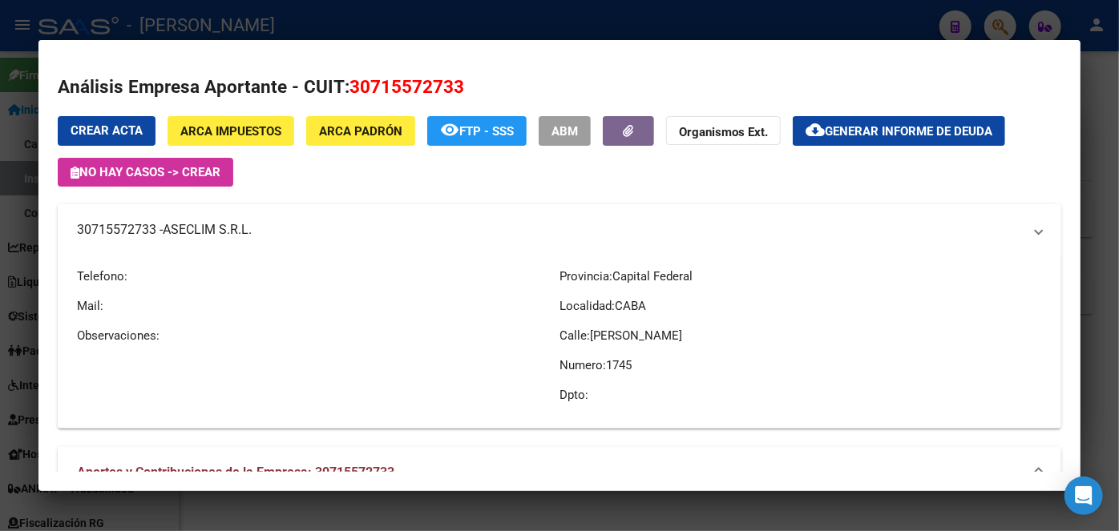
click at [227, 224] on span "ASECLIM S.R.L." at bounding box center [207, 229] width 89 height 19
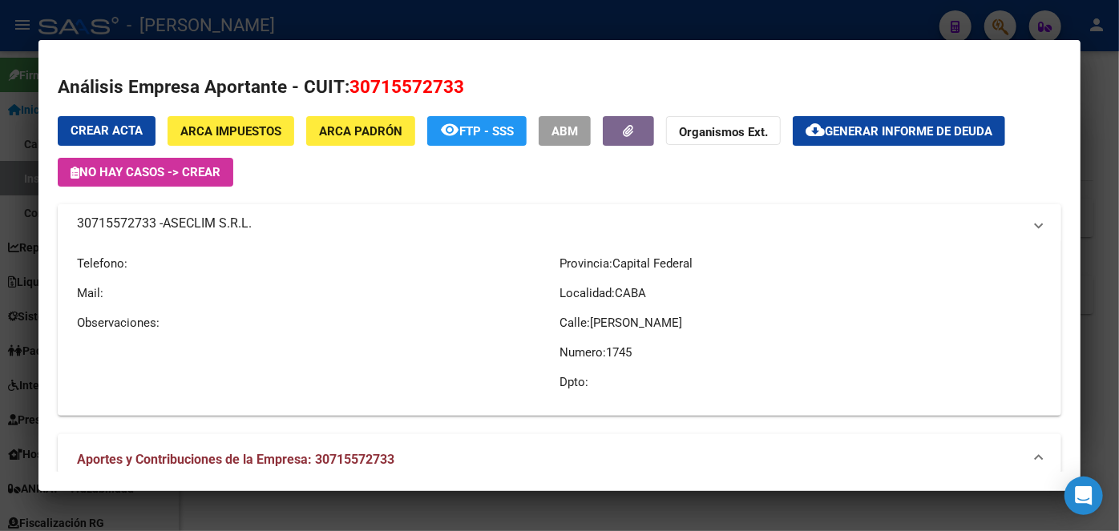
click at [227, 224] on span "ASECLIM S.R.L." at bounding box center [207, 223] width 89 height 19
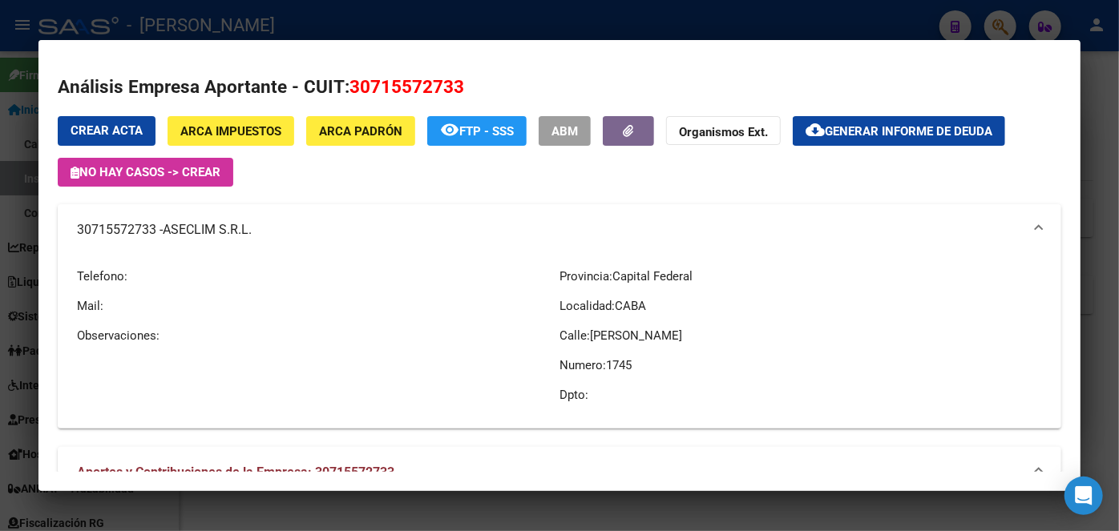
click at [303, 16] on div at bounding box center [559, 265] width 1119 height 531
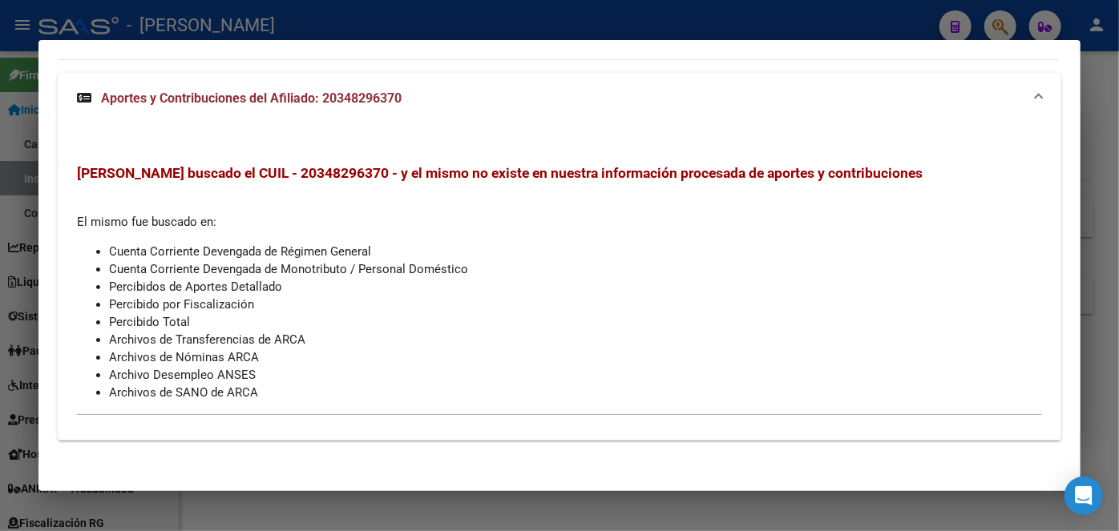
scroll to position [1213, 0]
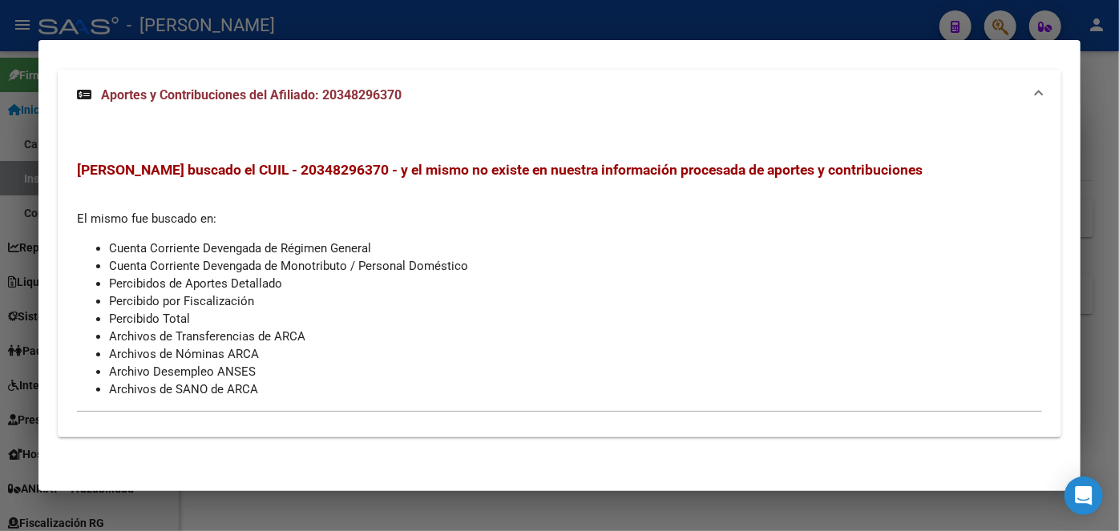
click at [228, 14] on div at bounding box center [559, 265] width 1119 height 531
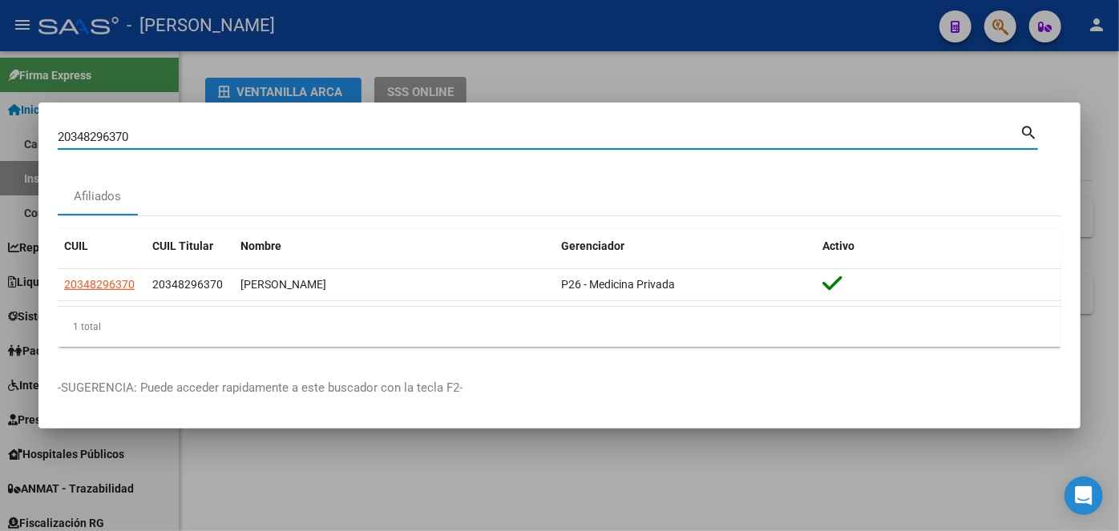
click at [202, 133] on input "20348296370" at bounding box center [539, 137] width 962 height 14
paste input "7347742517"
type input "27347742517"
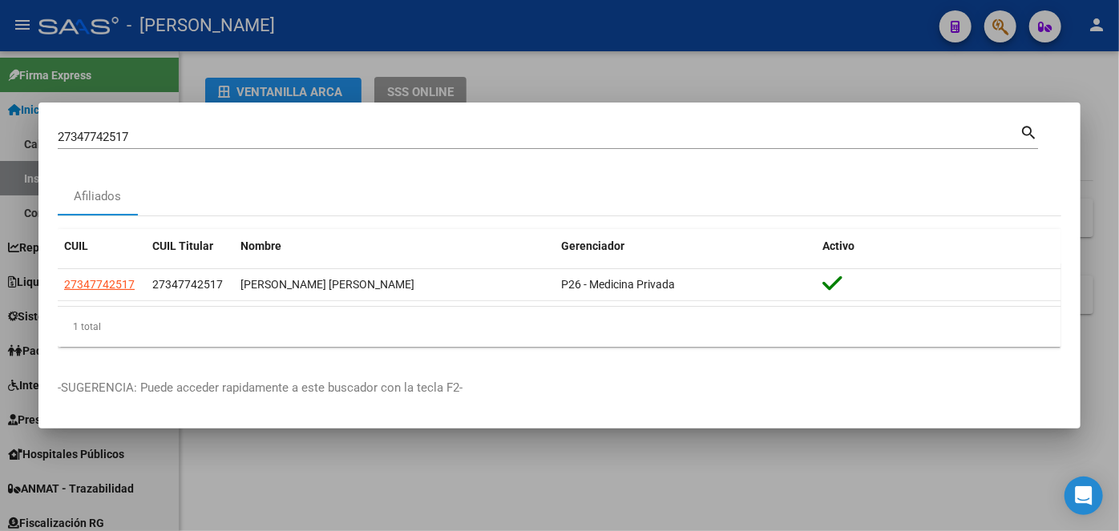
click at [112, 297] on datatable-body-cell "27347742517" at bounding box center [102, 284] width 88 height 31
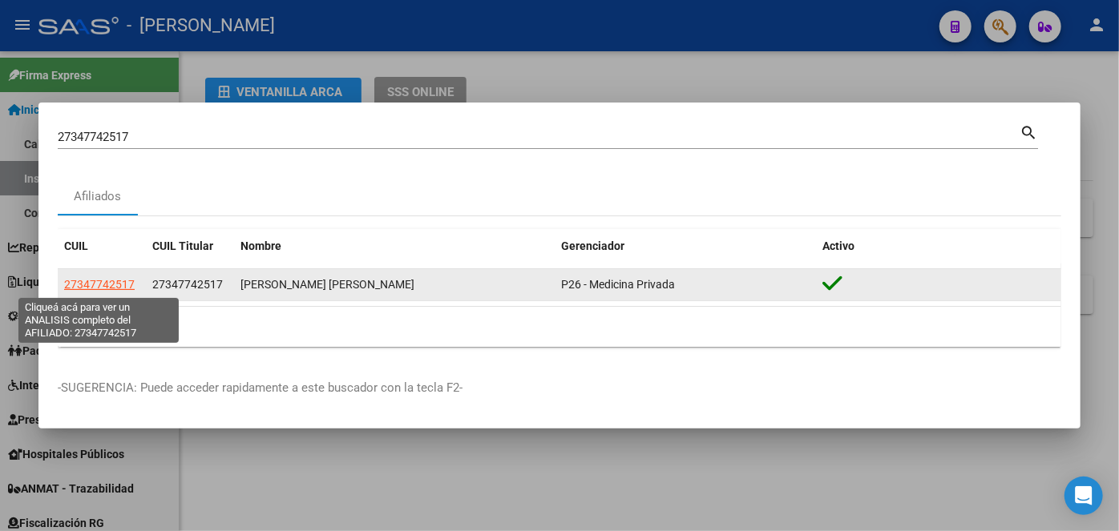
click at [109, 283] on span "27347742517" at bounding box center [99, 284] width 71 height 13
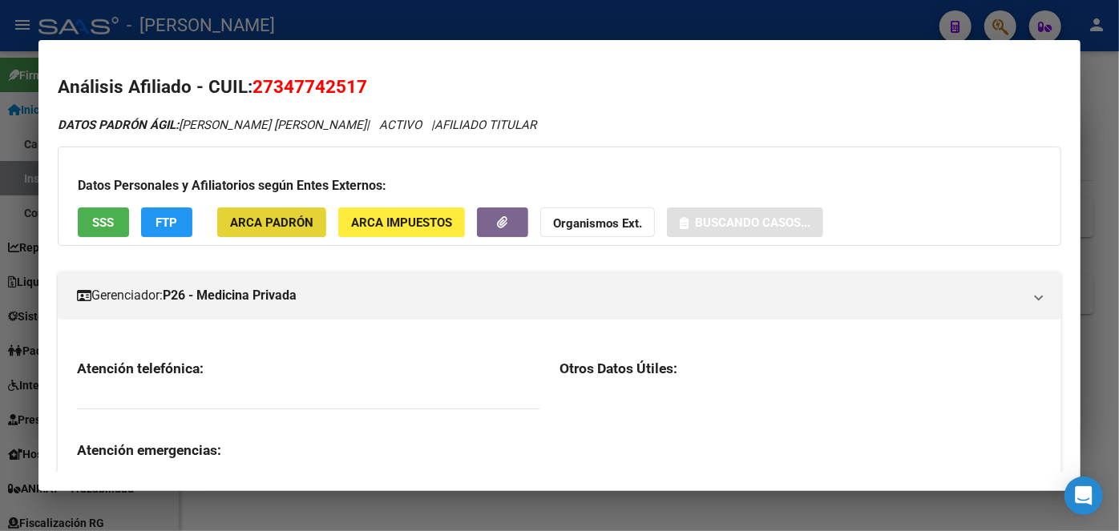
click at [253, 237] on button "ARCA Padrón" at bounding box center [271, 223] width 109 height 30
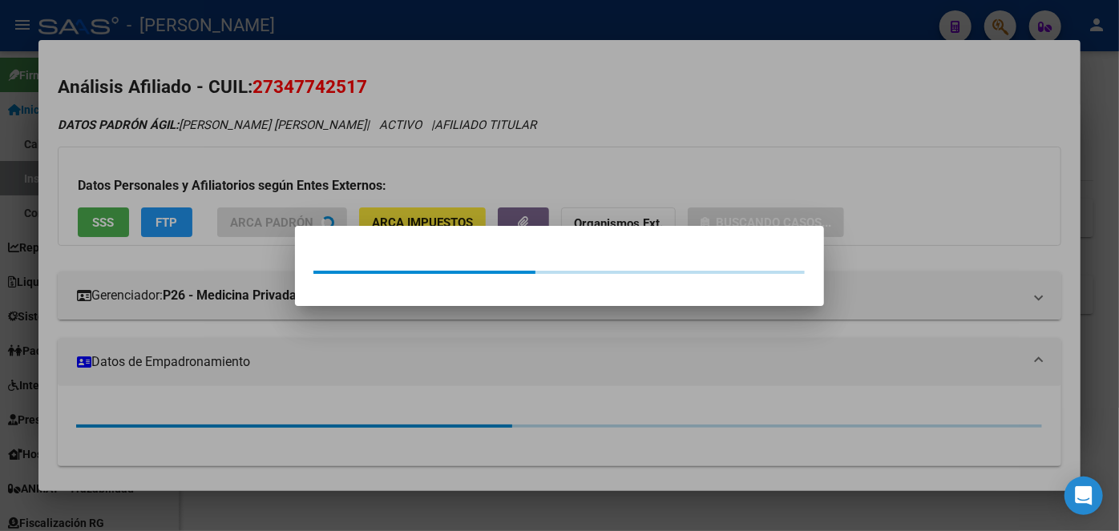
click at [252, 233] on div at bounding box center [559, 265] width 1119 height 531
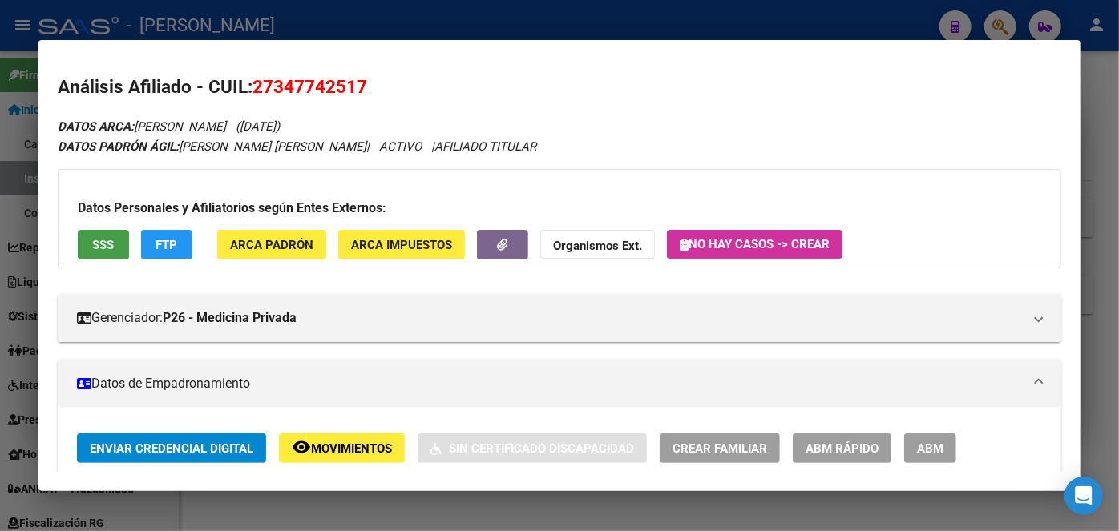
click at [118, 244] on button "SSS" at bounding box center [103, 245] width 51 height 30
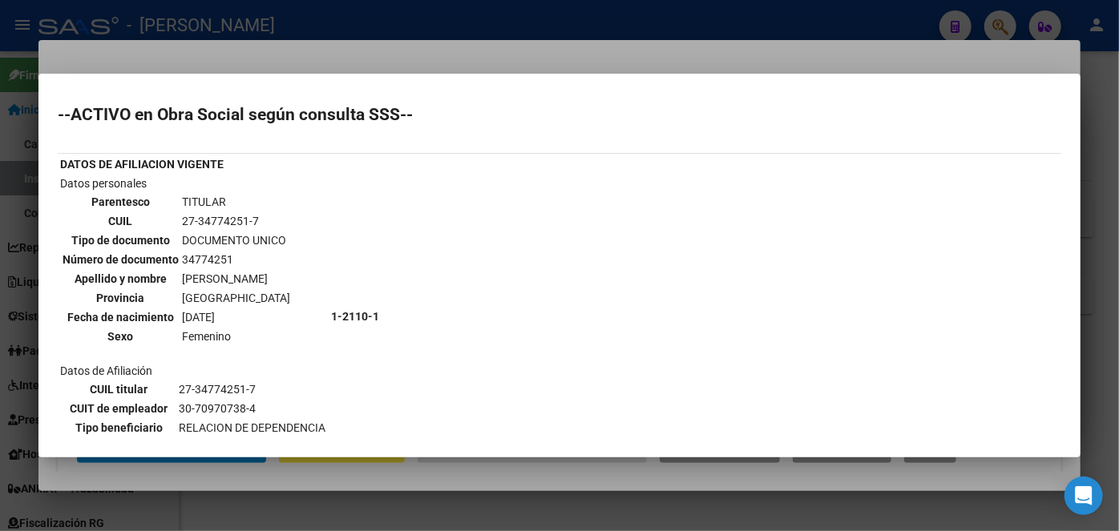
click at [243, 53] on div at bounding box center [559, 265] width 1119 height 531
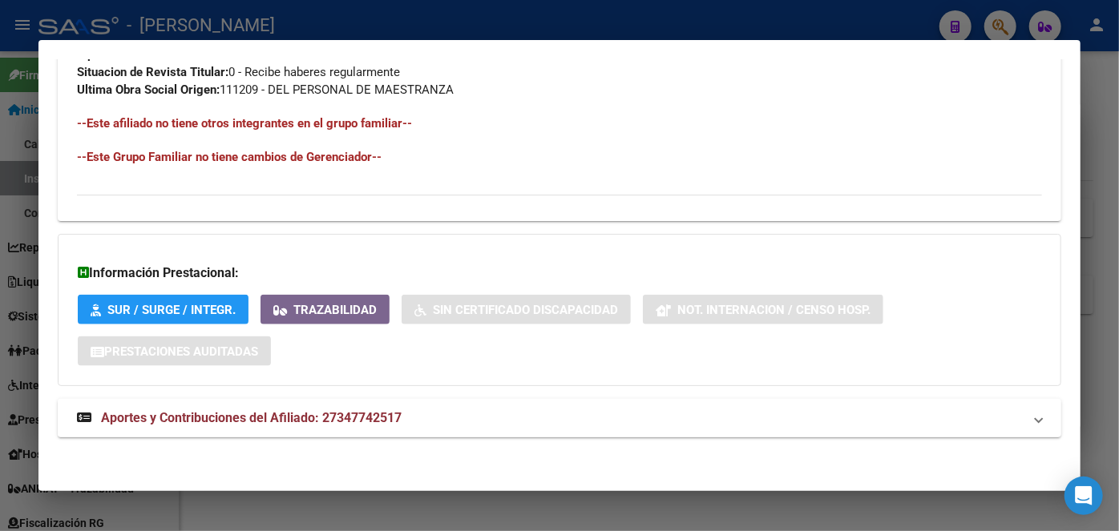
click at [333, 402] on mat-expansion-panel-header "Aportes y Contribuciones del Afiliado: 27347742517" at bounding box center [559, 418] width 1003 height 38
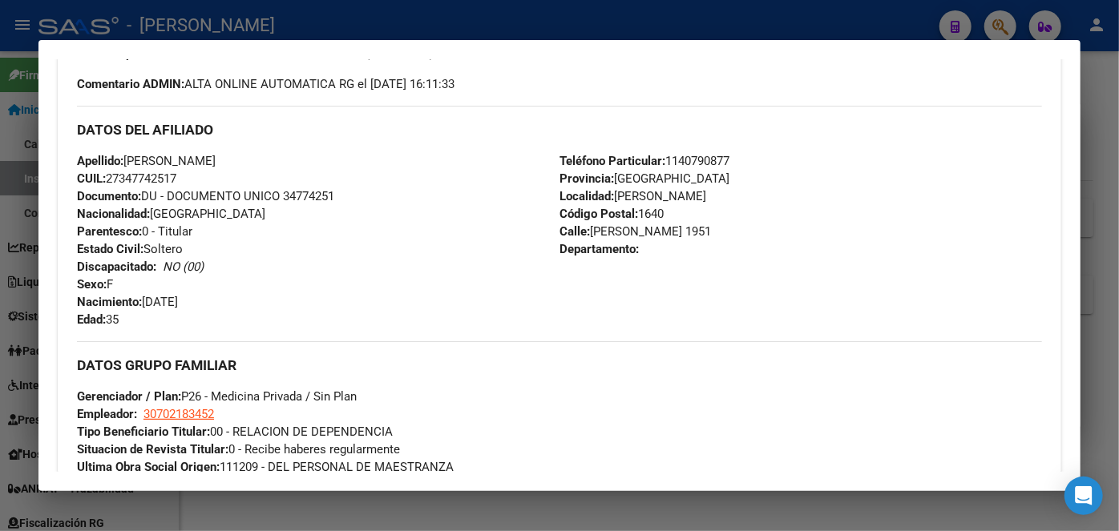
scroll to position [506, 0]
click at [301, 196] on span "Documento: DU - DOCUMENTO UNICO 34774251" at bounding box center [205, 197] width 257 height 14
click at [686, 149] on div "DATOS DEL AFILIADO" at bounding box center [559, 130] width 965 height 46
click at [686, 155] on span "Teléfono Particular: [PHONE_NUMBER]" at bounding box center [644, 162] width 170 height 14
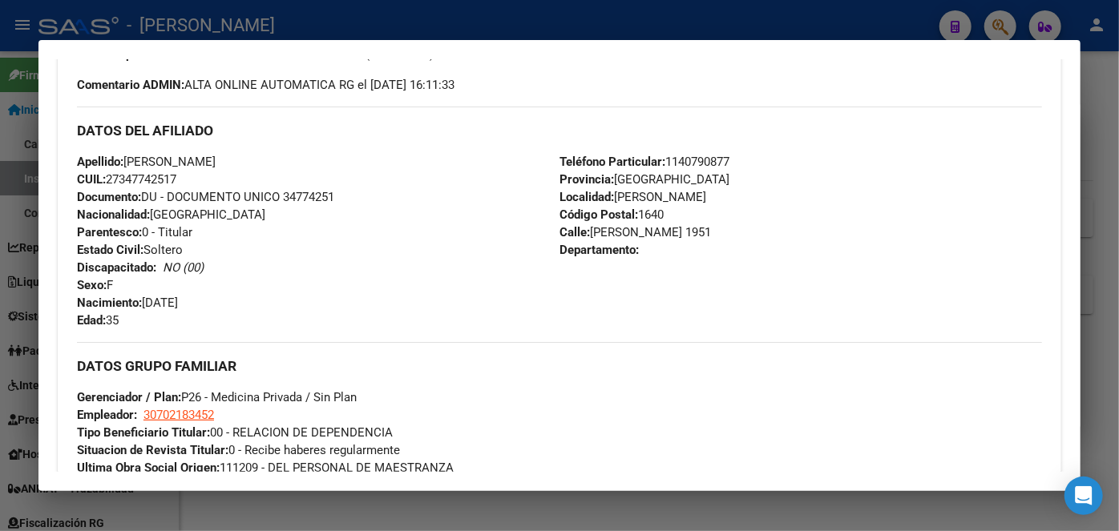
click at [686, 155] on span "Teléfono Particular: [PHONE_NUMBER]" at bounding box center [644, 162] width 170 height 14
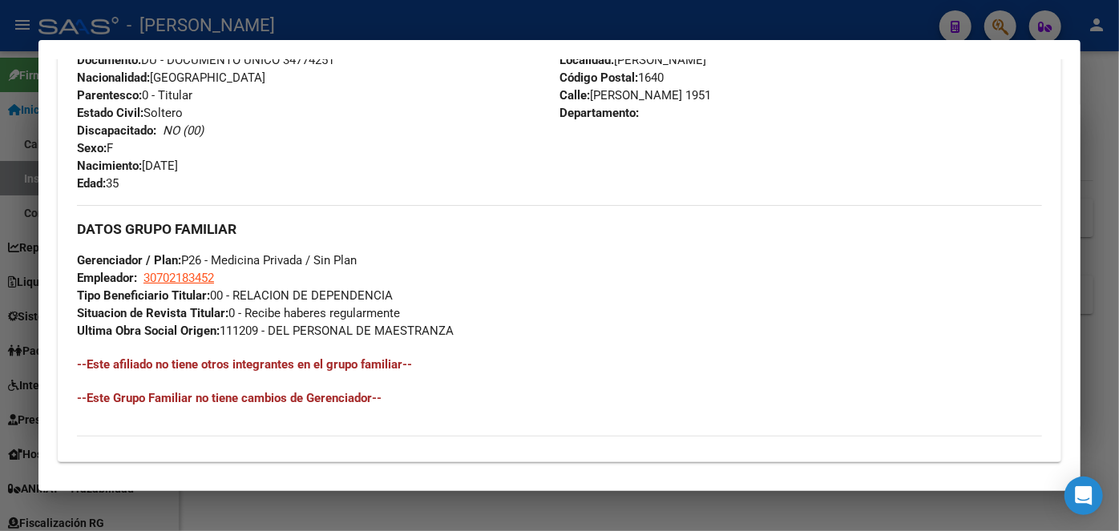
scroll to position [652, 0]
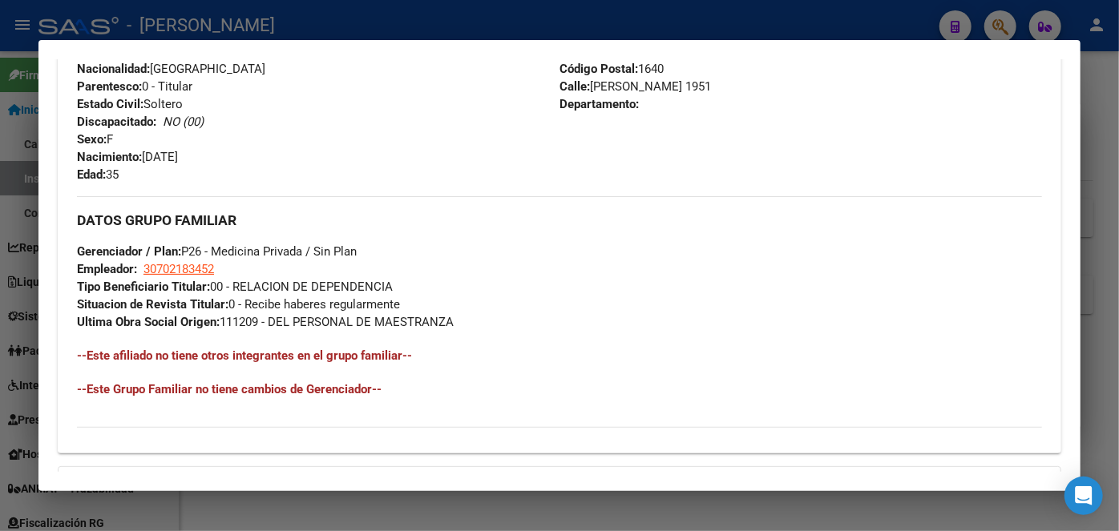
drag, startPoint x: 184, startPoint y: 256, endPoint x: 184, endPoint y: 264, distance: 8.1
click at [184, 256] on span "Gerenciador / Plan: P26 - Medicina Privada / Sin Plan" at bounding box center [217, 251] width 280 height 14
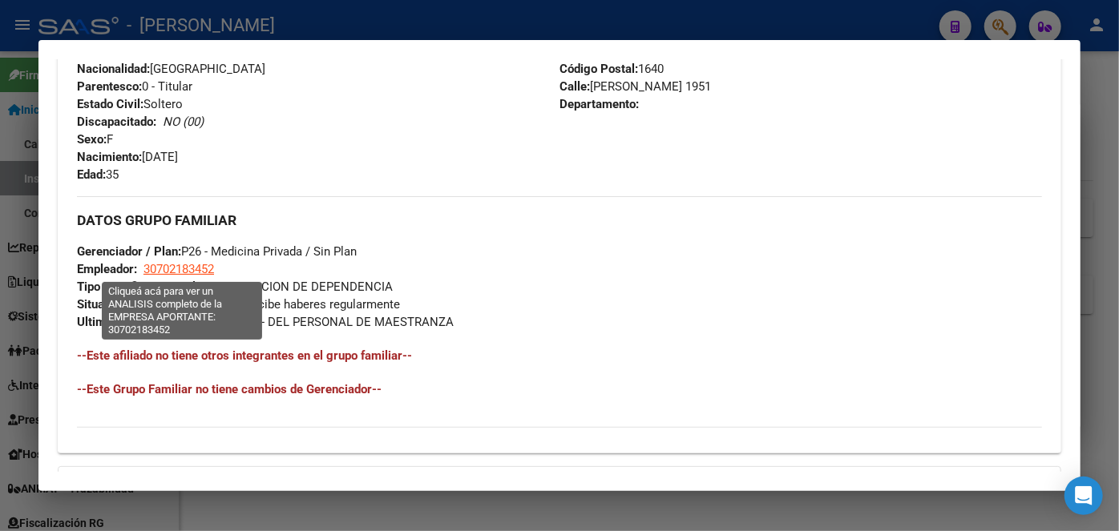
click at [184, 268] on span "30702183452" at bounding box center [178, 269] width 71 height 14
type textarea "30702183452"
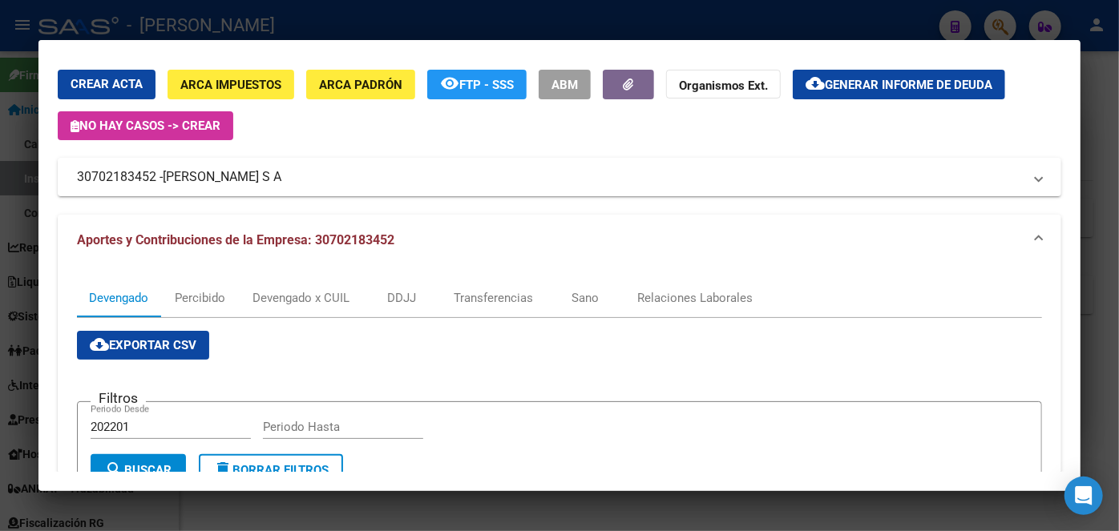
scroll to position [72, 0]
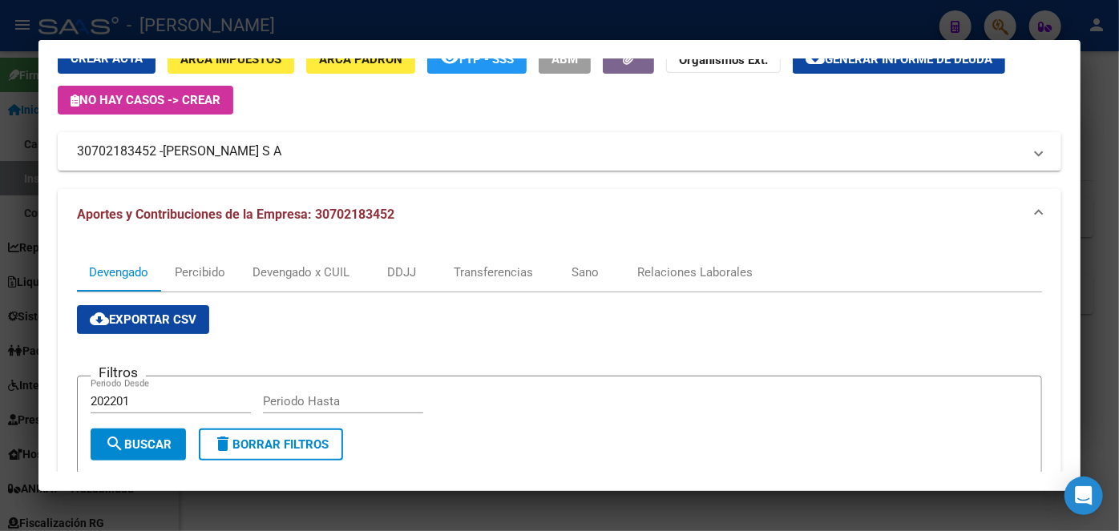
click at [363, 19] on div at bounding box center [559, 265] width 1119 height 531
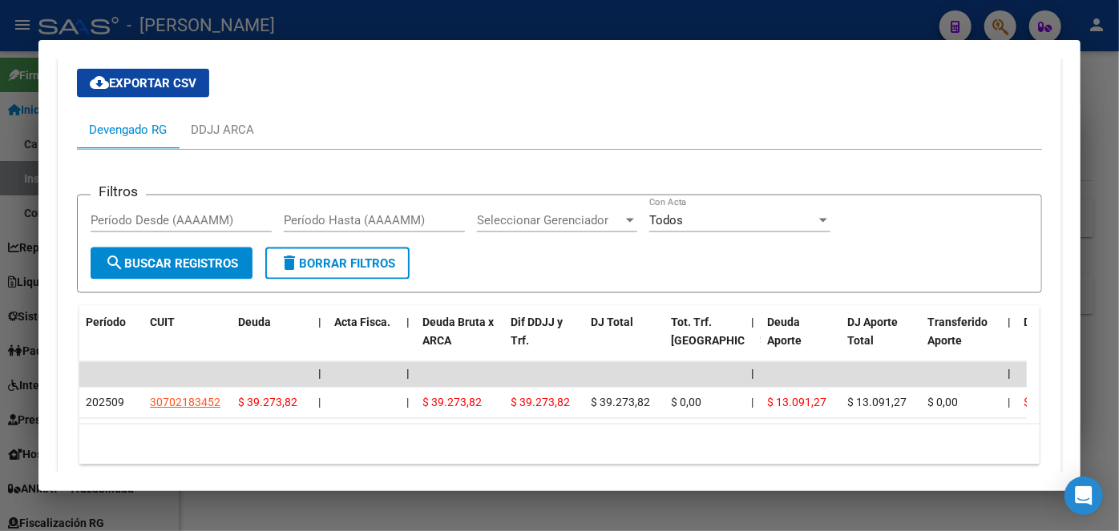
scroll to position [1307, 0]
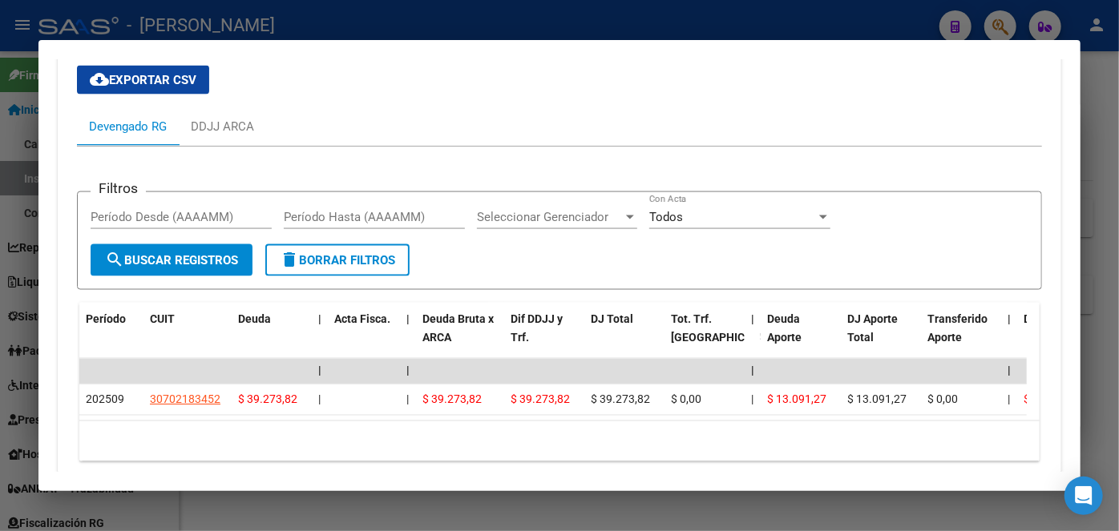
click at [239, 26] on div at bounding box center [559, 265] width 1119 height 531
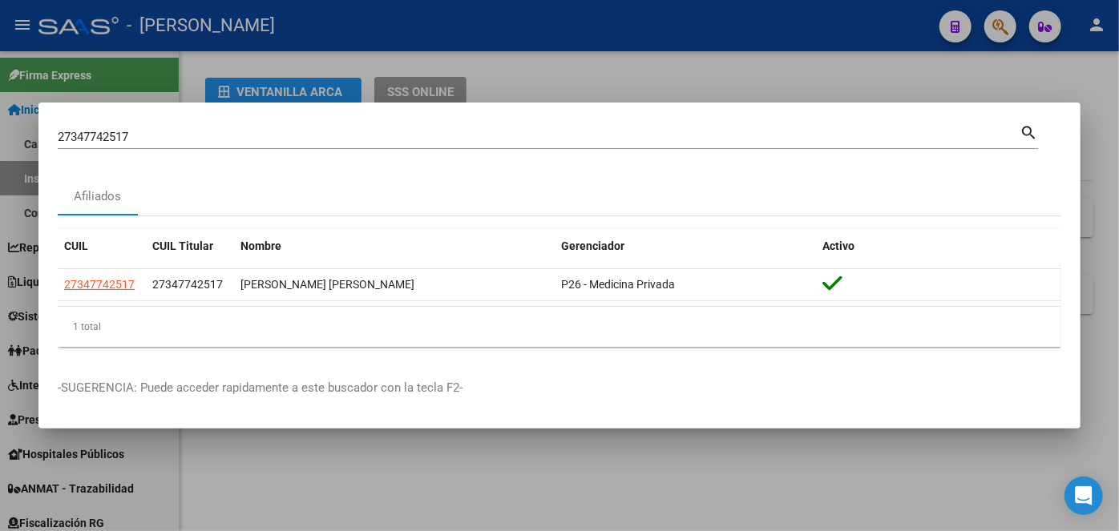
click at [189, 130] on input "27347742517" at bounding box center [539, 137] width 962 height 14
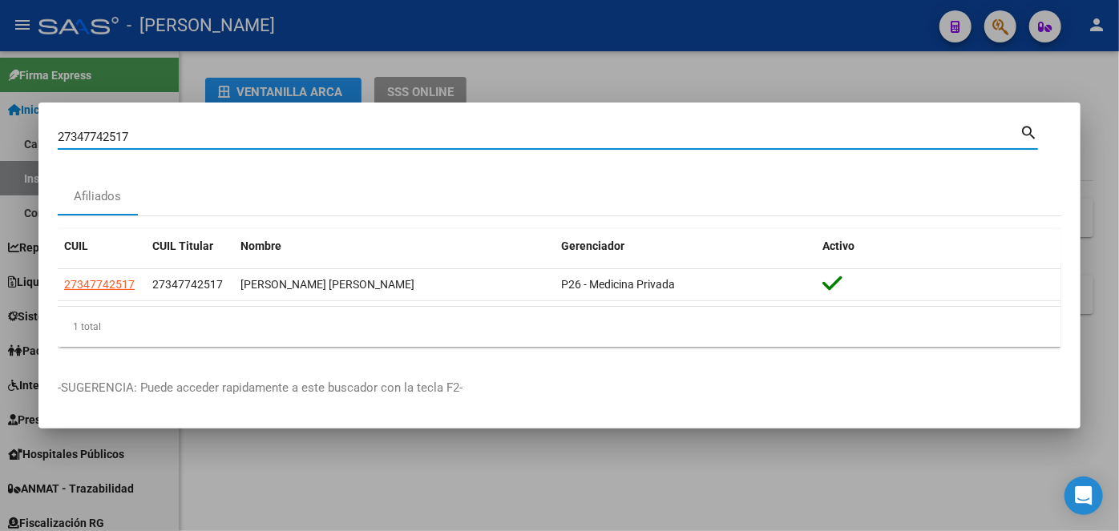
click at [189, 132] on input "27347742517" at bounding box center [539, 137] width 962 height 14
paste input "20312704057"
click at [190, 132] on input "2734774251720312704057" at bounding box center [539, 137] width 962 height 14
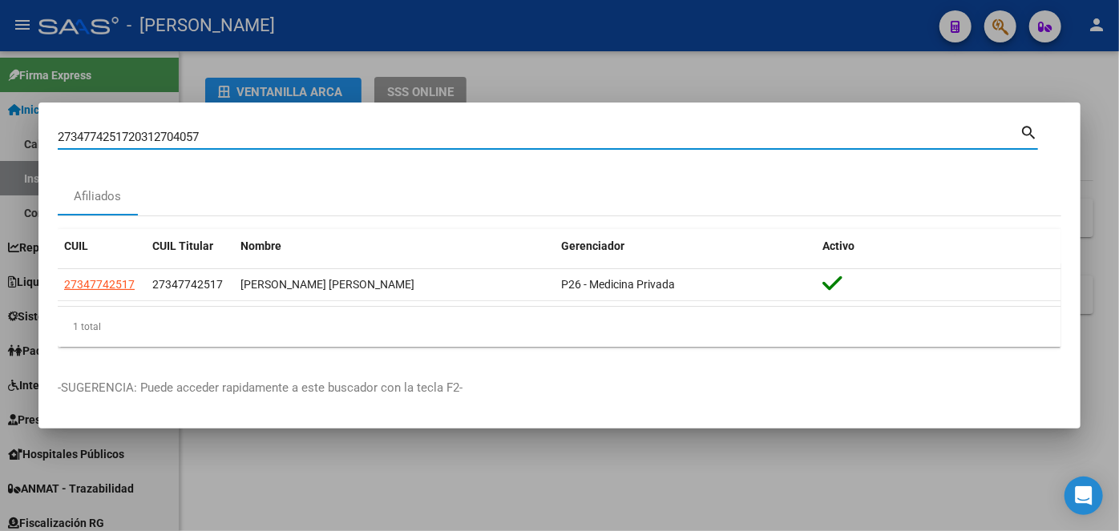
paste input
type input "20312704057"
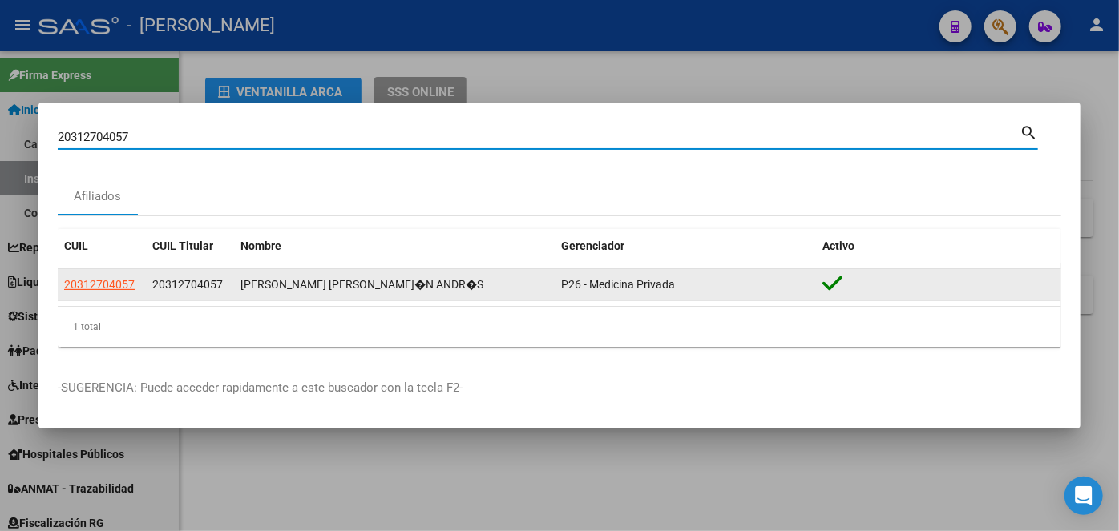
drag, startPoint x: 100, startPoint y: 300, endPoint x: 99, endPoint y: 290, distance: 9.7
click at [100, 297] on datatable-body-cell "20312704057" at bounding box center [102, 284] width 88 height 31
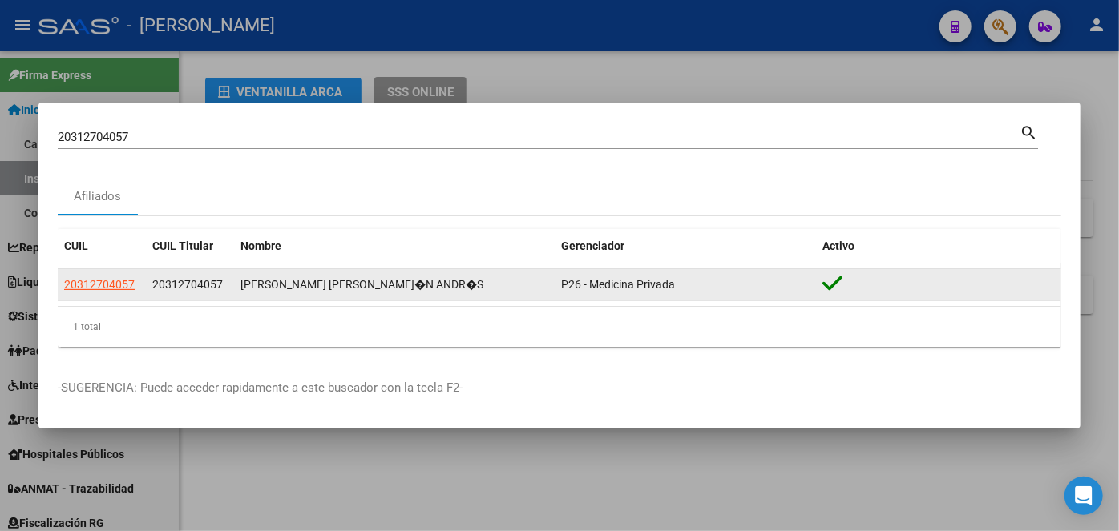
click at [100, 282] on span "20312704057" at bounding box center [99, 284] width 71 height 13
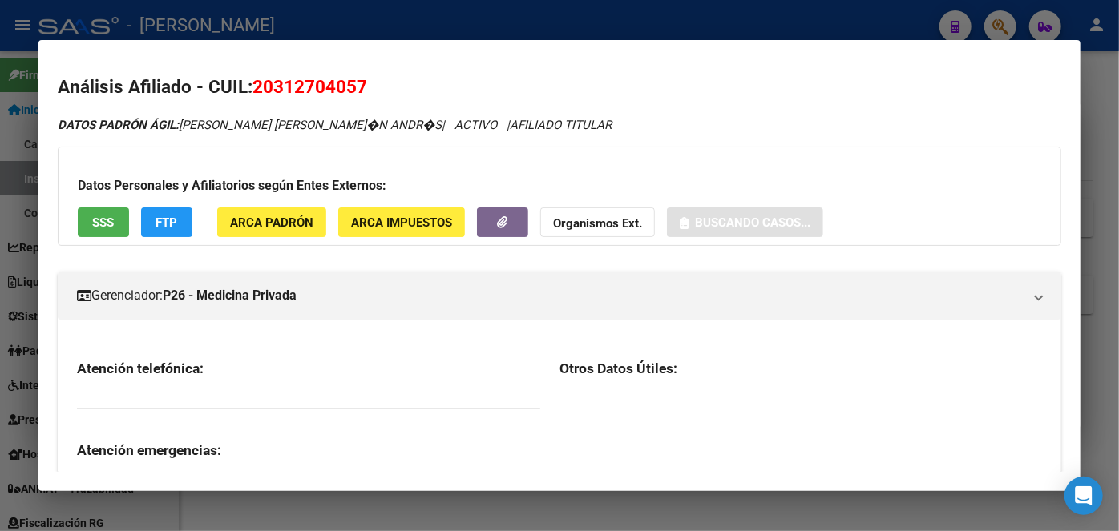
click at [259, 227] on span "ARCA Padrón" at bounding box center [271, 223] width 83 height 14
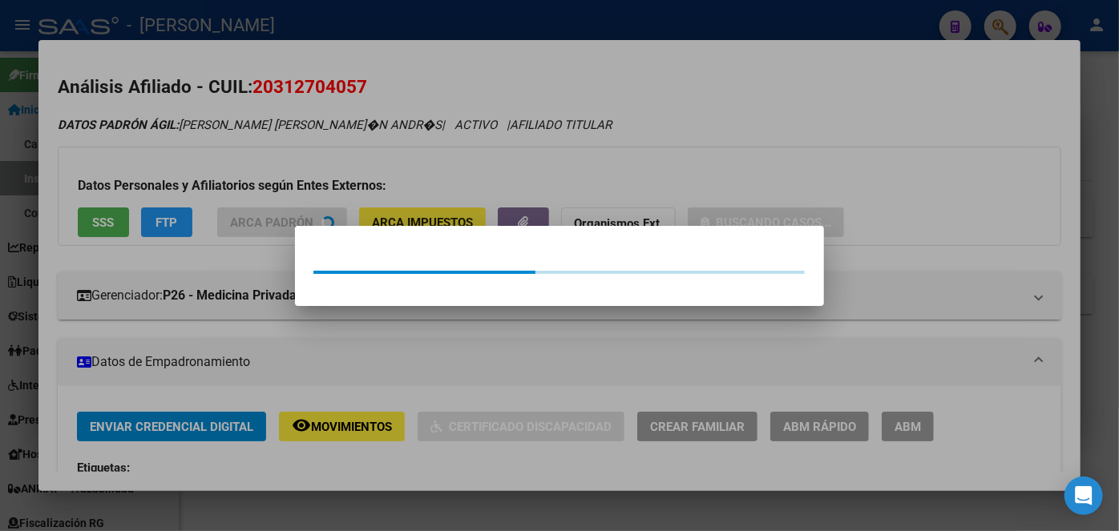
click at [259, 199] on div at bounding box center [559, 265] width 1119 height 531
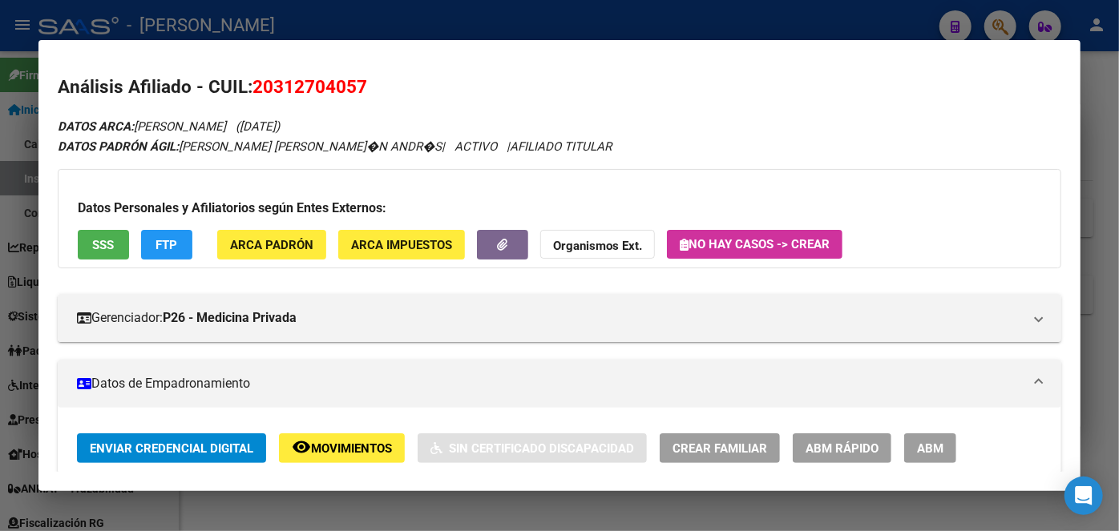
click at [108, 224] on div "Datos Personales y Afiliatorios según Entes Externos: SSS FTP ARCA Padrón ARCA …" at bounding box center [559, 218] width 1003 height 99
click at [108, 227] on div "Datos Personales y Afiliatorios según Entes Externos: SSS FTP ARCA Padrón ARCA …" at bounding box center [559, 218] width 1003 height 99
click at [111, 232] on button "SSS" at bounding box center [103, 245] width 51 height 30
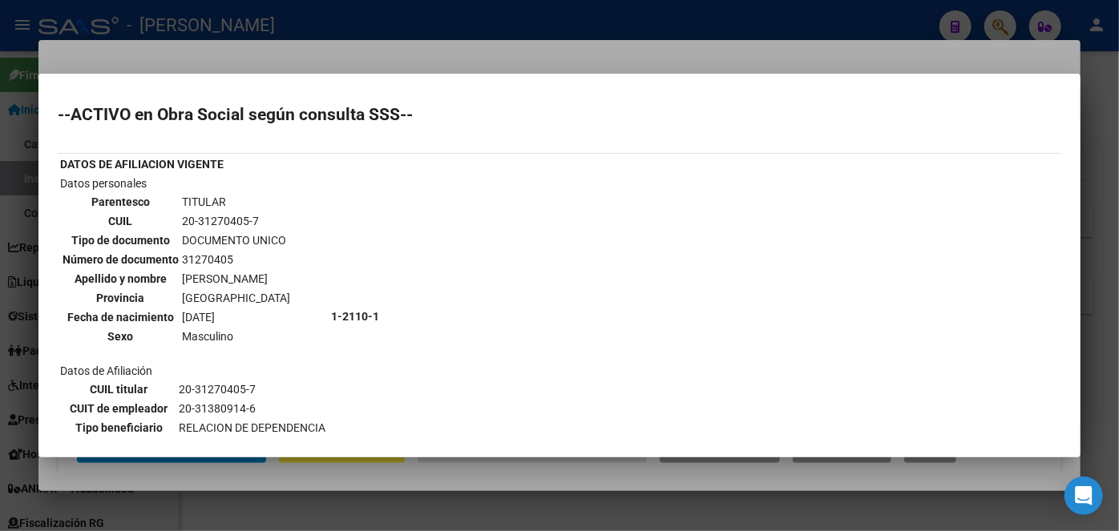
click at [199, 63] on div at bounding box center [559, 265] width 1119 height 531
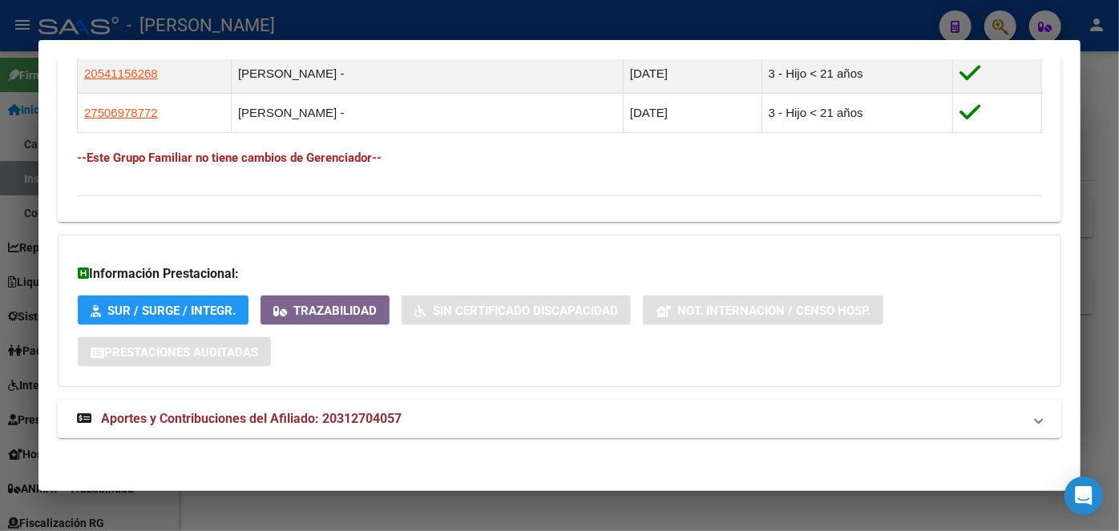
click at [363, 420] on span "Aportes y Contribuciones del Afiliado: 20312704057" at bounding box center [251, 418] width 301 height 15
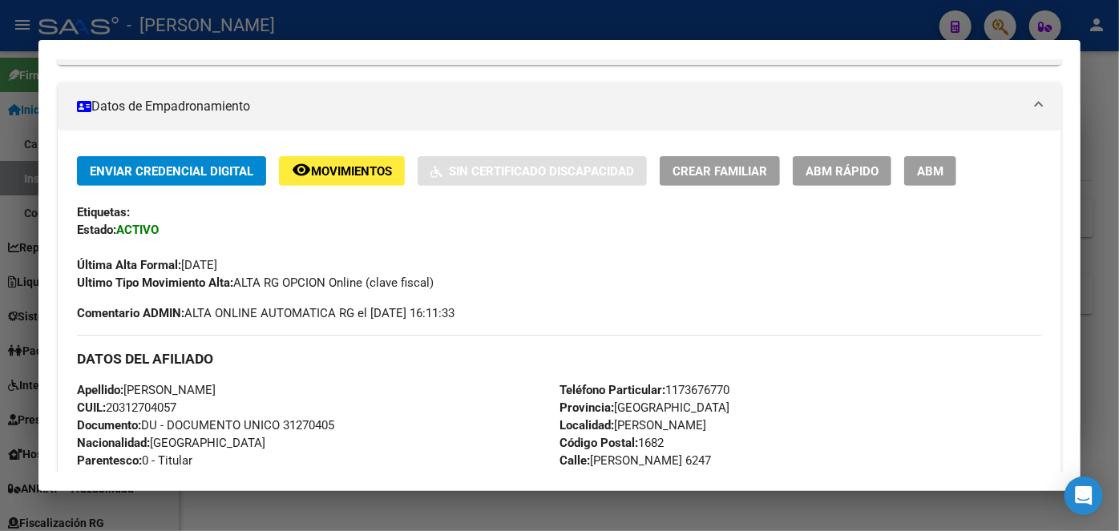
scroll to position [495, 0]
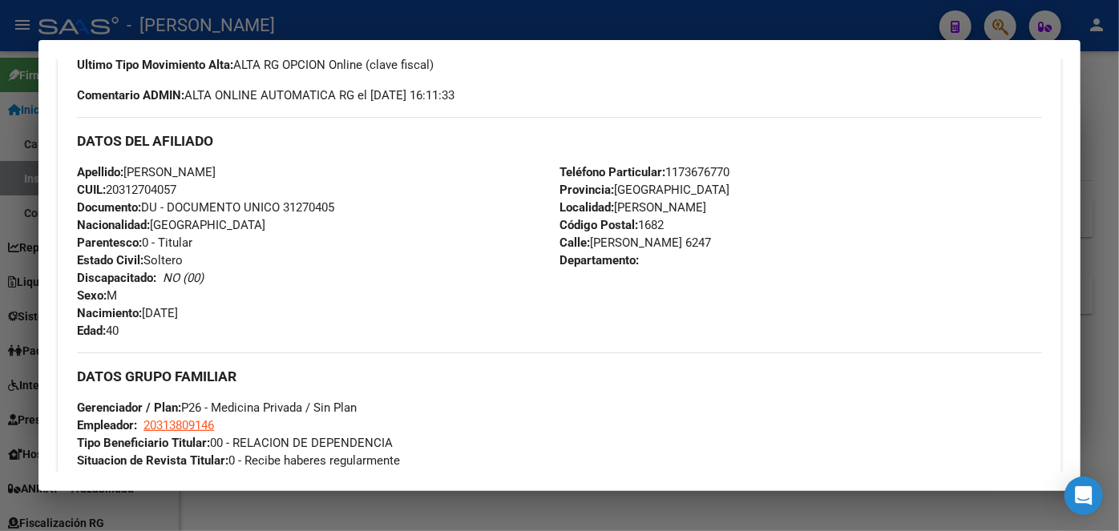
click at [293, 210] on span "Documento: DU - DOCUMENTO UNICO 31270405" at bounding box center [205, 207] width 257 height 14
click at [737, 169] on div "Teléfono Particular: [PHONE_NUMBER] Provincia: [GEOGRAPHIC_DATA] Localidad: [PE…" at bounding box center [800, 252] width 483 height 176
click at [729, 168] on span "Teléfono Particular: [PHONE_NUMBER]" at bounding box center [644, 172] width 170 height 14
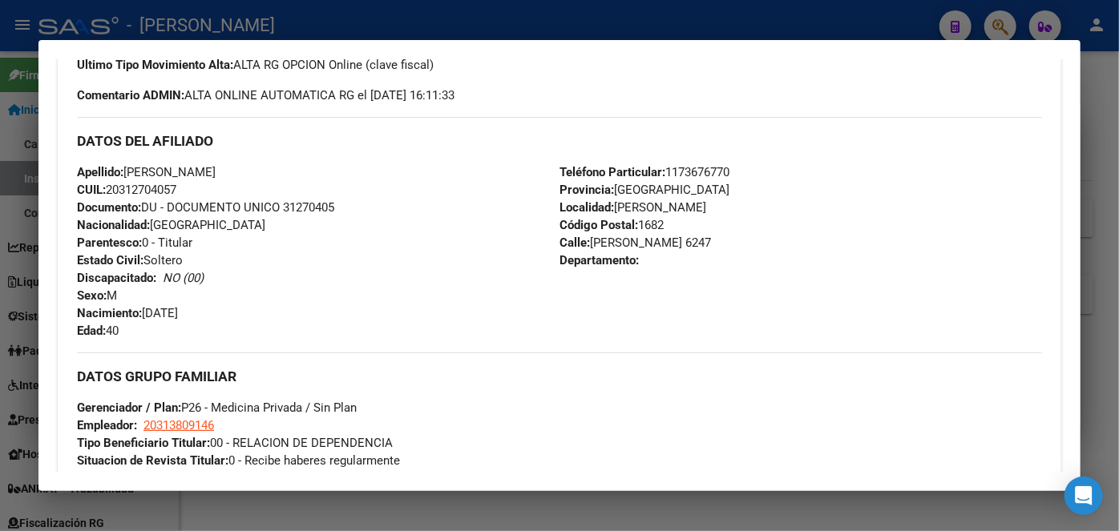
drag, startPoint x: 688, startPoint y: 156, endPoint x: 689, endPoint y: 176, distance: 19.3
click at [688, 160] on div "DATOS DEL AFILIADO" at bounding box center [559, 140] width 965 height 46
click at [689, 176] on span "Teléfono Particular: [PHONE_NUMBER]" at bounding box center [644, 172] width 170 height 14
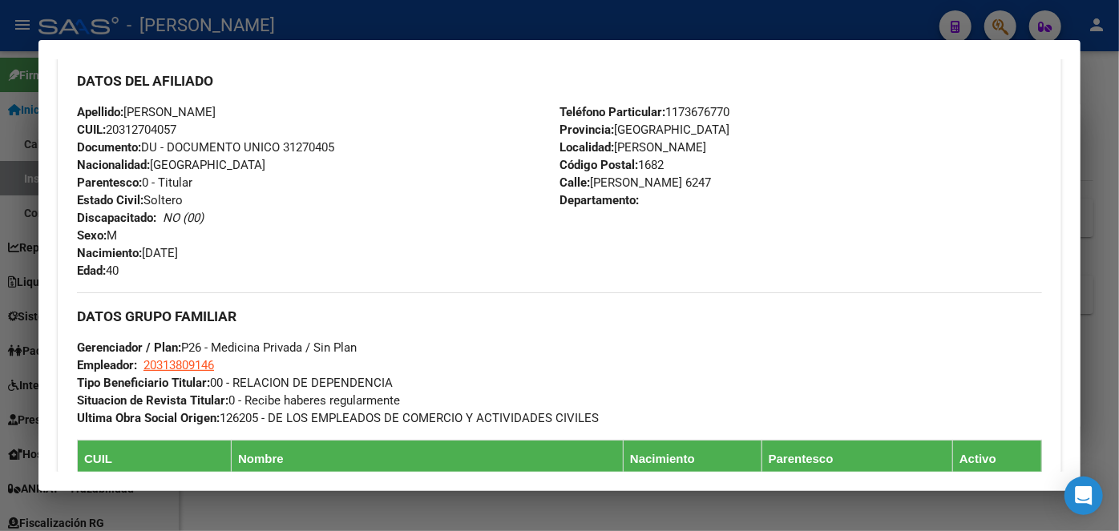
scroll to position [641, 0]
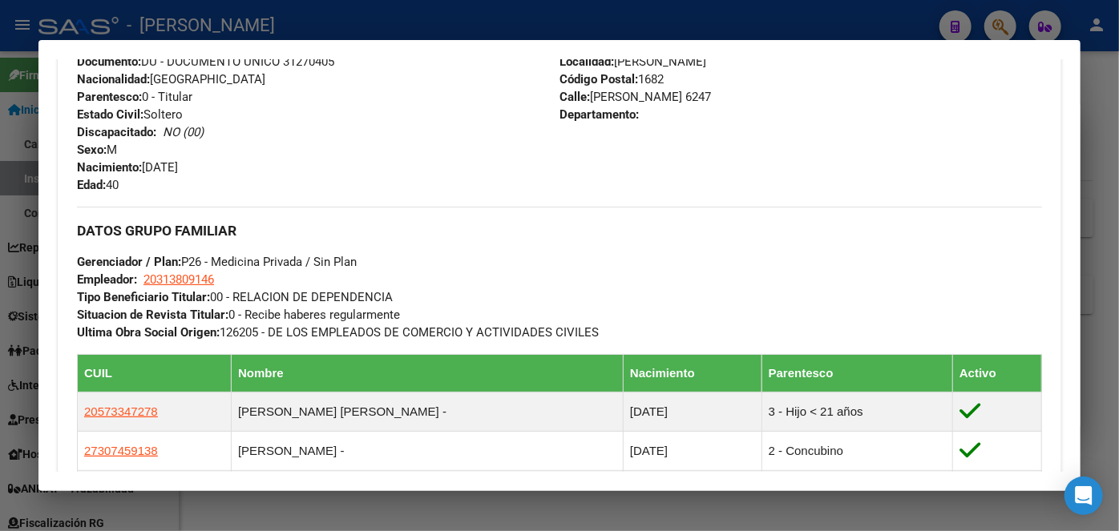
drag, startPoint x: 168, startPoint y: 262, endPoint x: 172, endPoint y: 273, distance: 11.2
click at [171, 268] on div "DATOS GRUPO FAMILIAR Gerenciador / Plan: P26 - Medicina Privada / Sin Plan Empl…" at bounding box center [559, 274] width 965 height 135
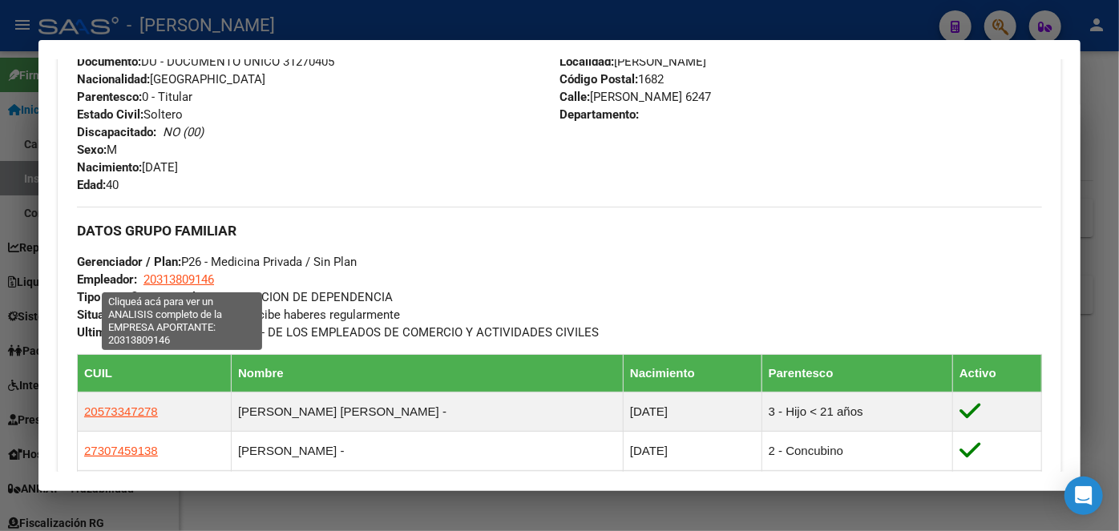
click at [172, 273] on span "20313809146" at bounding box center [178, 280] width 71 height 14
type textarea "20313809146"
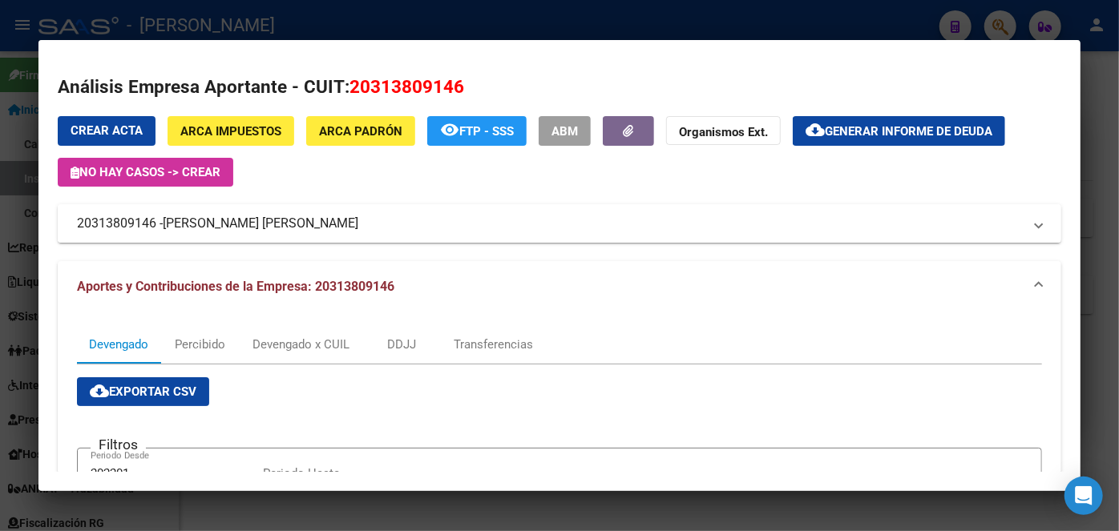
click at [217, 228] on span "[PERSON_NAME] [PERSON_NAME]" at bounding box center [261, 223] width 196 height 19
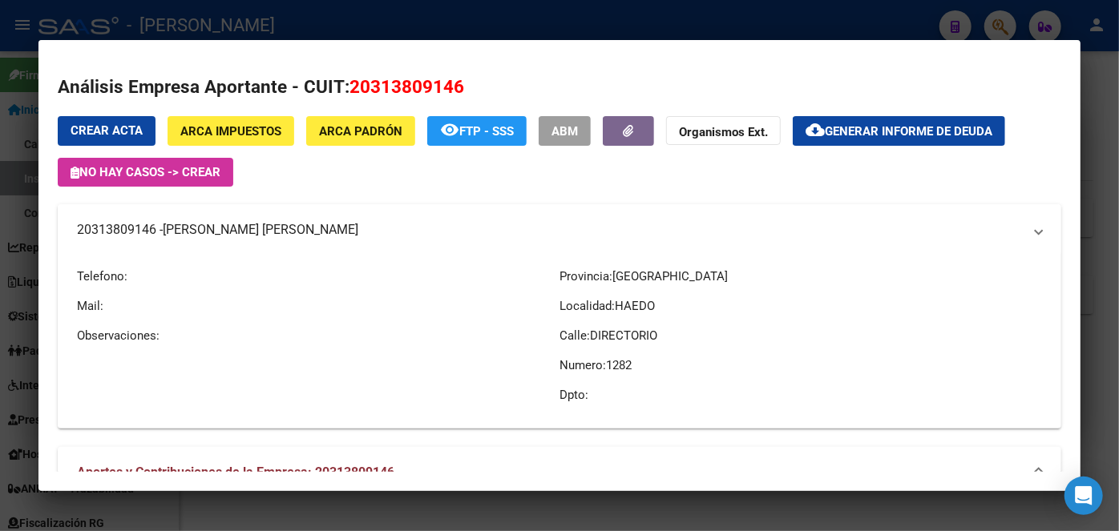
click at [217, 228] on span "[PERSON_NAME] [PERSON_NAME]" at bounding box center [261, 229] width 196 height 19
drag, startPoint x: 250, startPoint y: 30, endPoint x: 216, endPoint y: 67, distance: 51.1
click at [250, 29] on div at bounding box center [559, 265] width 1119 height 531
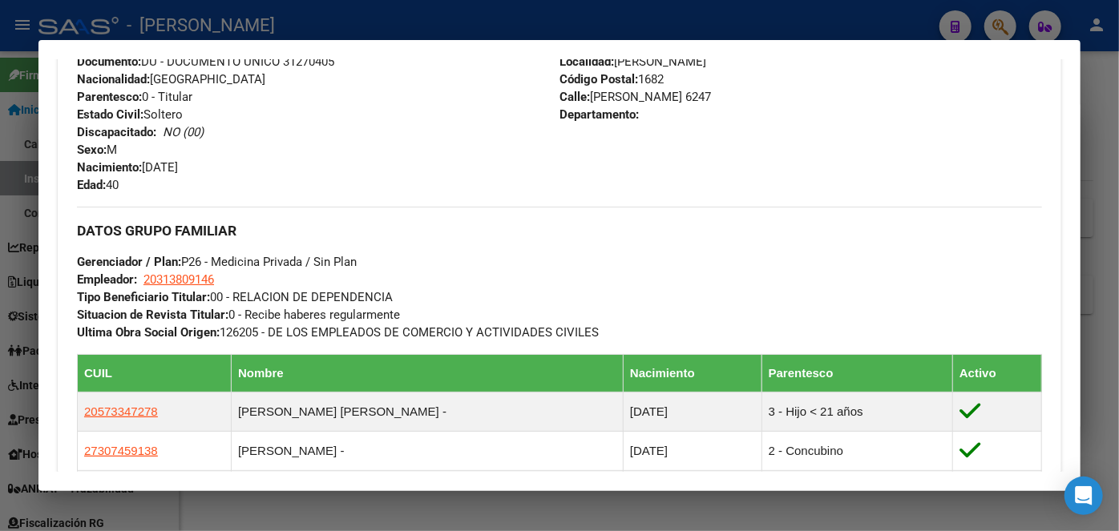
click at [224, 18] on div at bounding box center [559, 265] width 1119 height 531
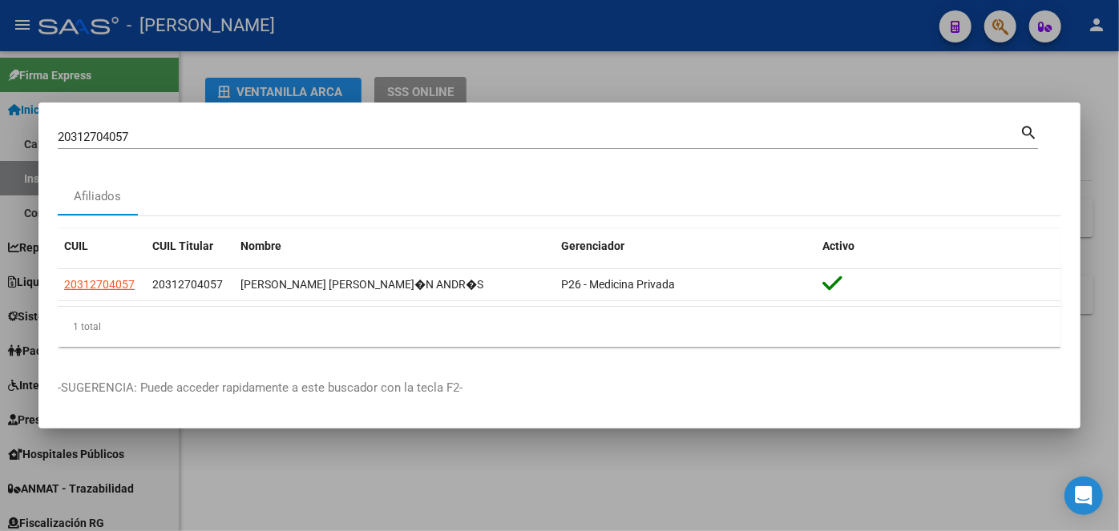
click at [172, 134] on input "20312704057" at bounding box center [539, 137] width 962 height 14
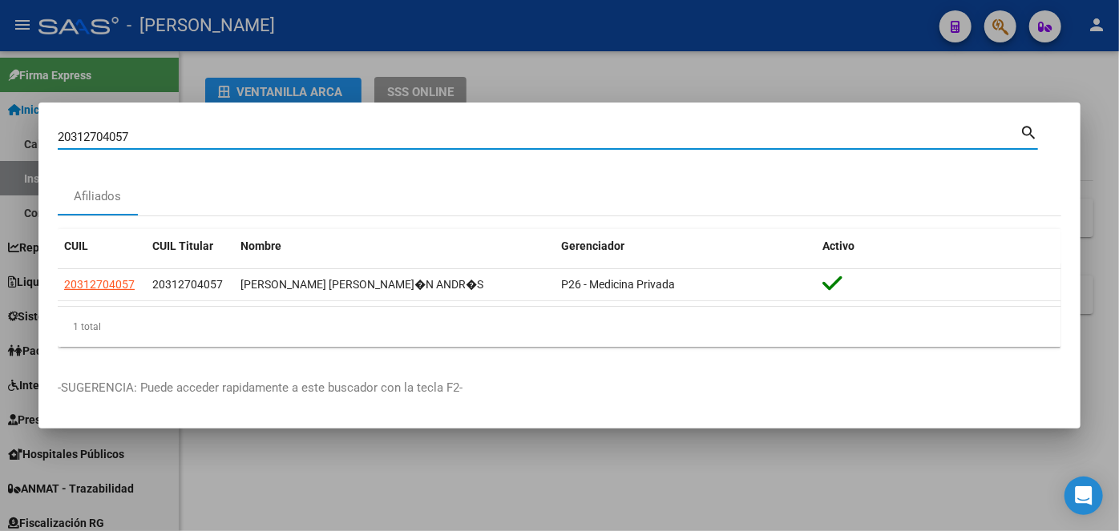
drag, startPoint x: 172, startPoint y: 134, endPoint x: 177, endPoint y: 112, distance: 22.2
click at [172, 130] on input "20312704057" at bounding box center [539, 137] width 962 height 14
paste input "7289012961"
type input "27289012961"
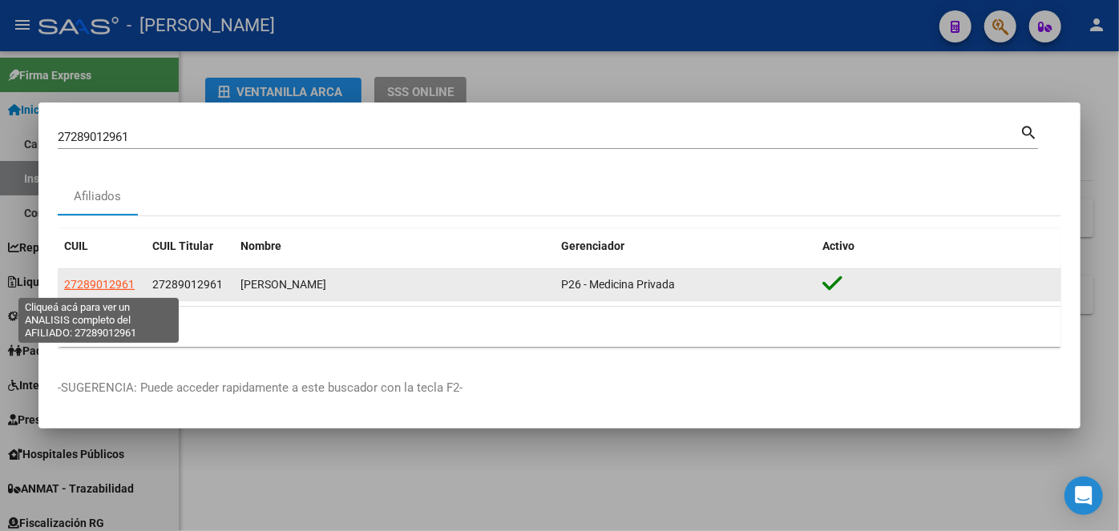
click at [115, 281] on span "27289012961" at bounding box center [99, 284] width 71 height 13
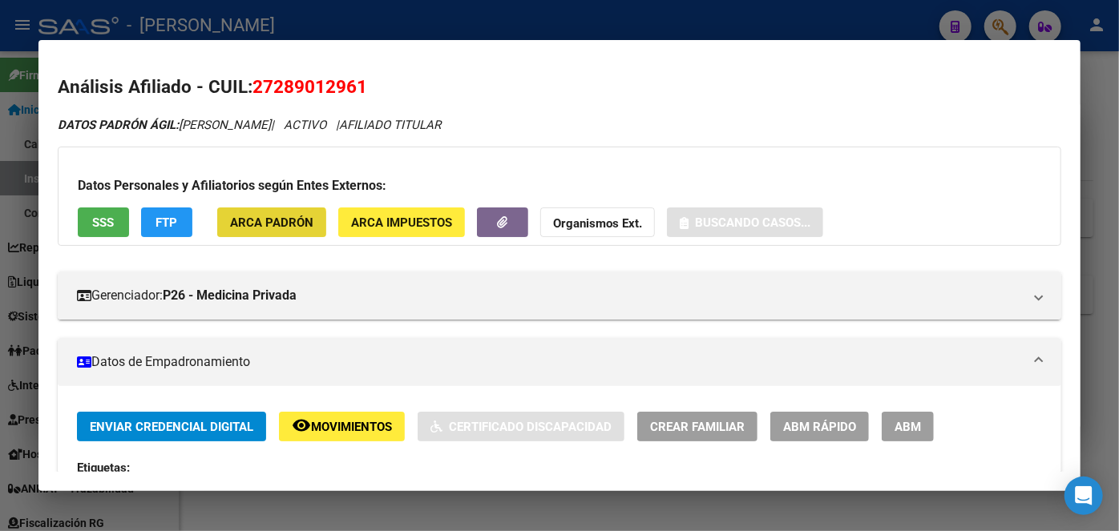
click at [268, 229] on span "ARCA Padrón" at bounding box center [271, 223] width 83 height 14
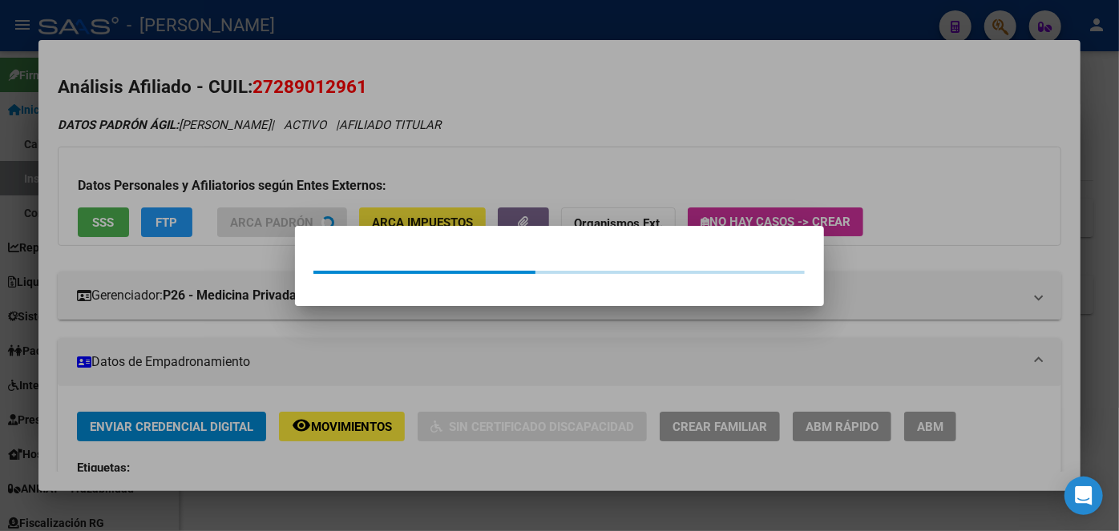
click at [276, 189] on div at bounding box center [559, 265] width 1119 height 531
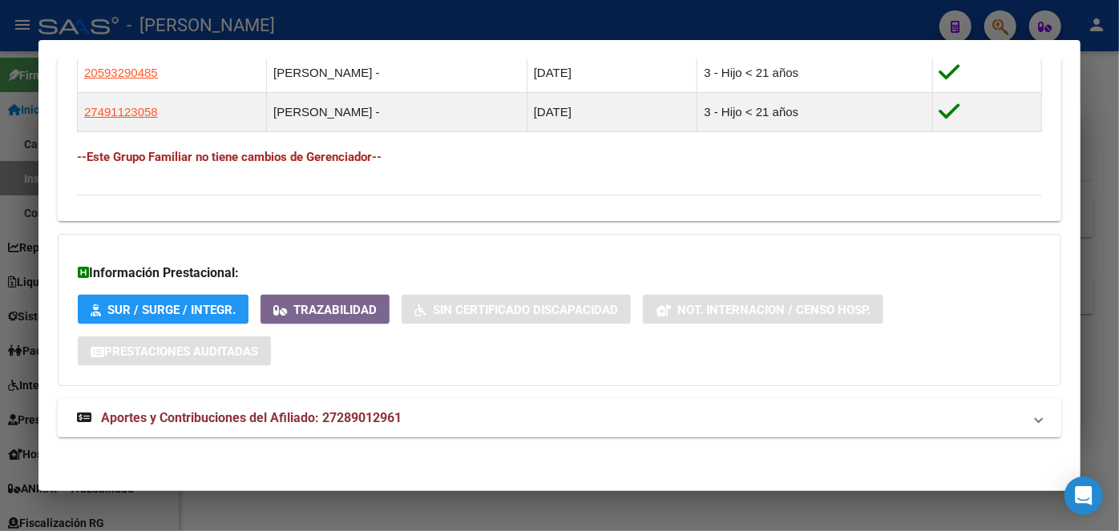
click at [353, 411] on span "Aportes y Contribuciones del Afiliado: 27289012961" at bounding box center [251, 417] width 301 height 15
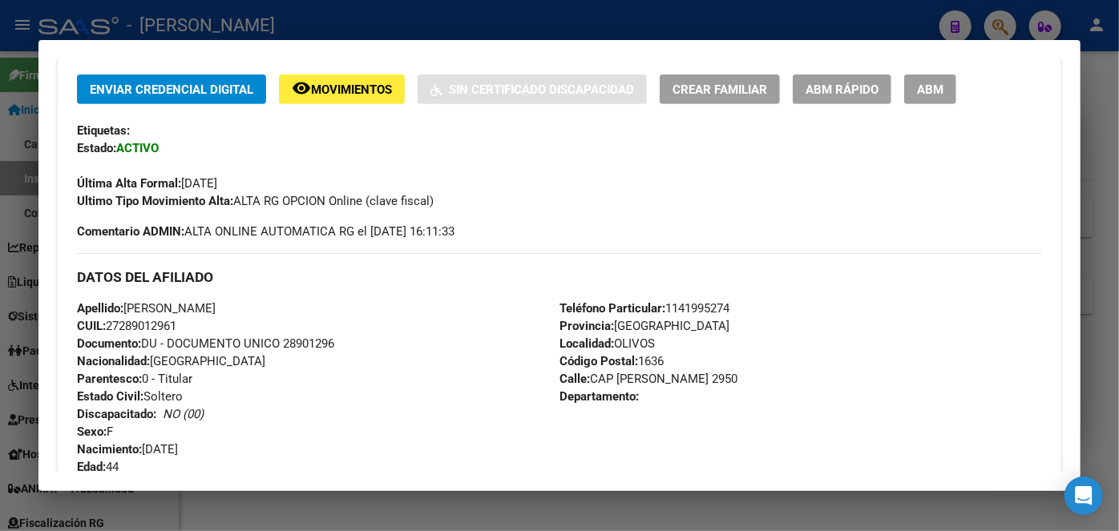
scroll to position [364, 0]
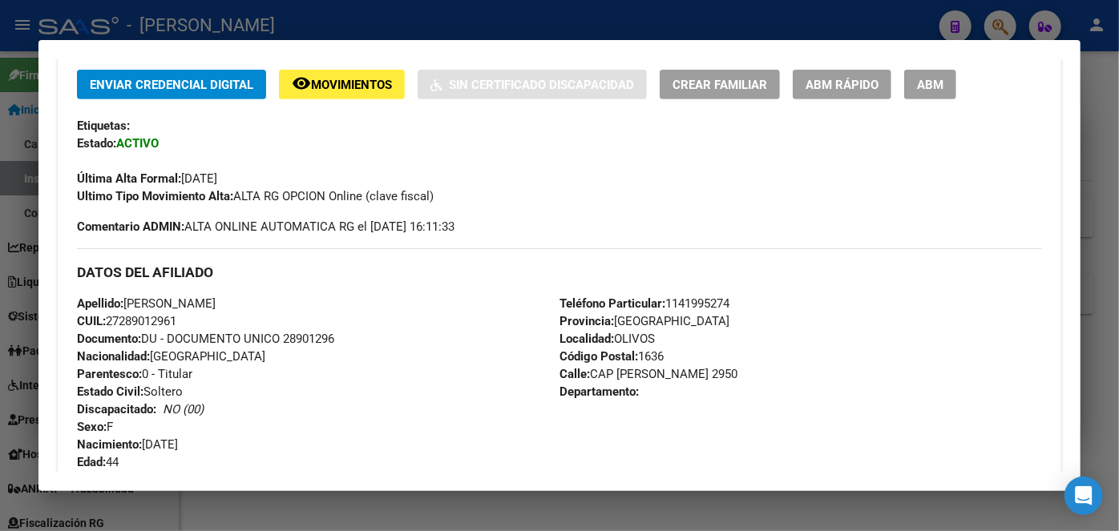
click at [307, 336] on span "Documento: DU - DOCUMENTO UNICO 28901296" at bounding box center [205, 339] width 257 height 14
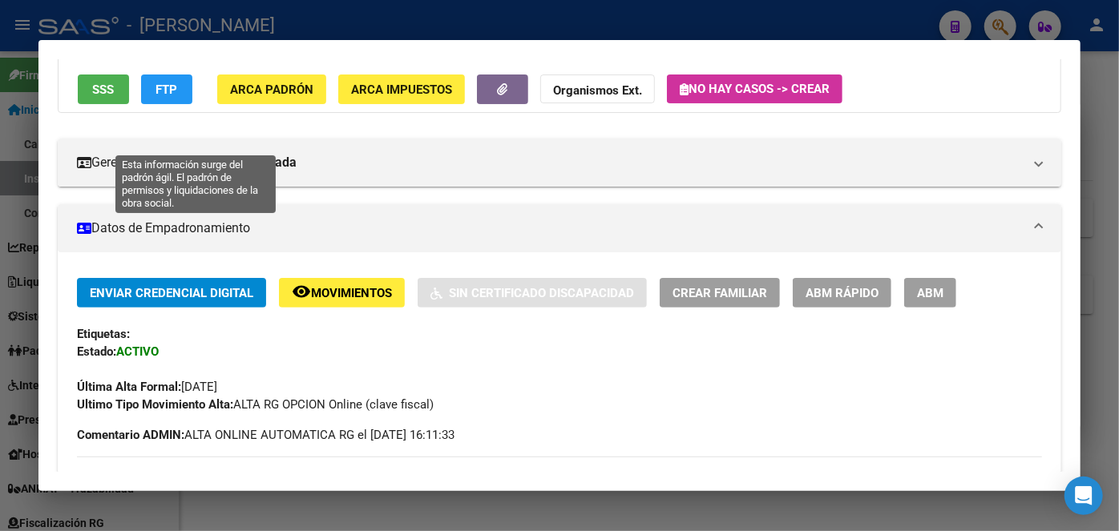
scroll to position [0, 0]
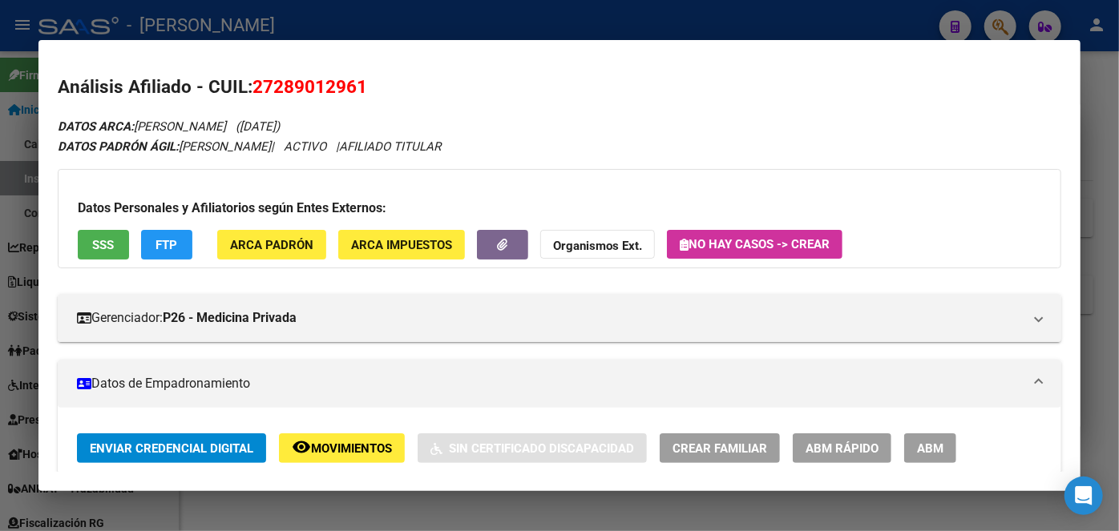
click at [282, 222] on div "Datos Personales y Afiliatorios según Entes Externos: SSS FTP ARCA Padrón ARCA …" at bounding box center [559, 218] width 1003 height 99
click at [281, 232] on button "ARCA Padrón" at bounding box center [271, 245] width 109 height 30
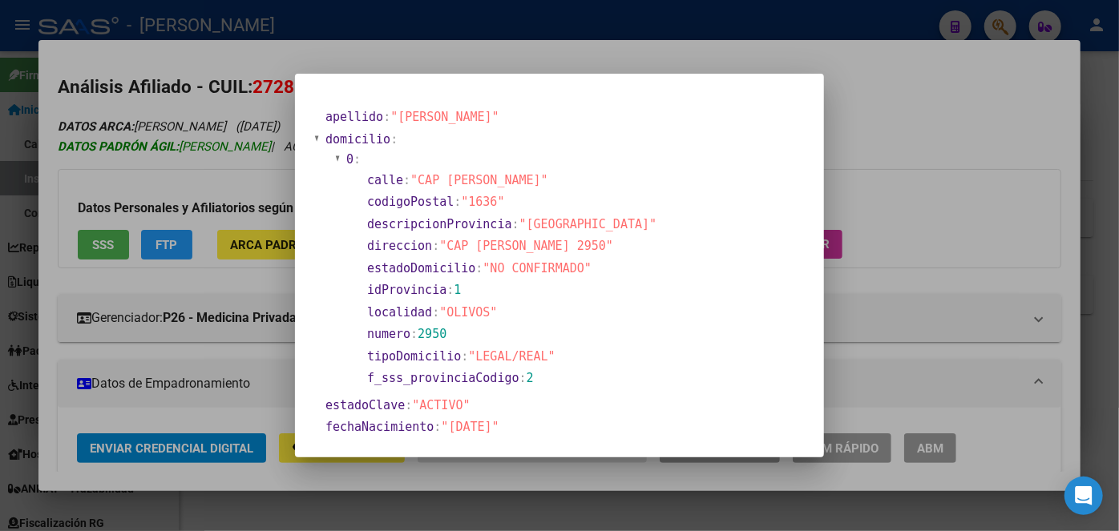
drag, startPoint x: 247, startPoint y: 127, endPoint x: 223, endPoint y: 143, distance: 29.4
click at [246, 127] on div at bounding box center [559, 265] width 1119 height 531
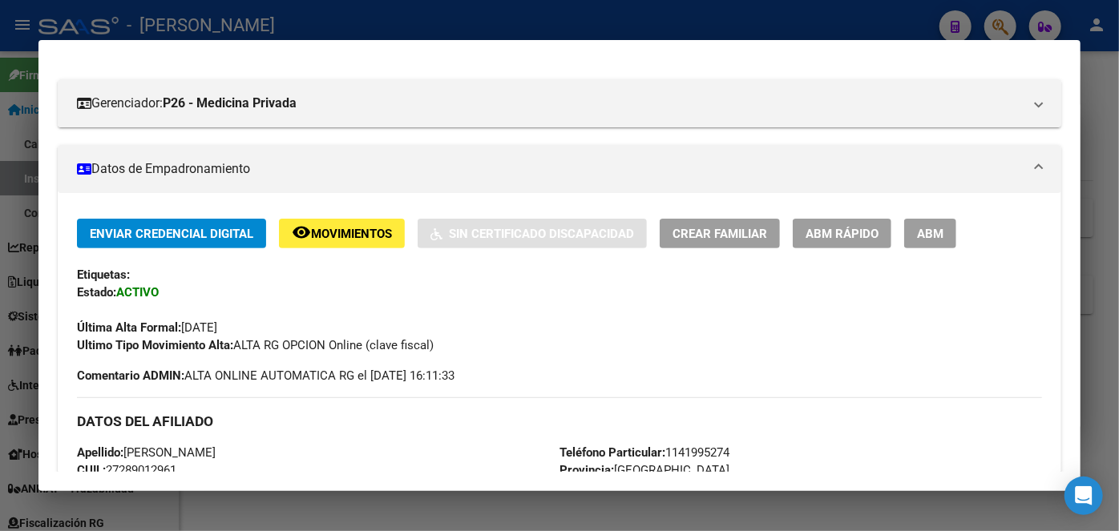
scroll to position [437, 0]
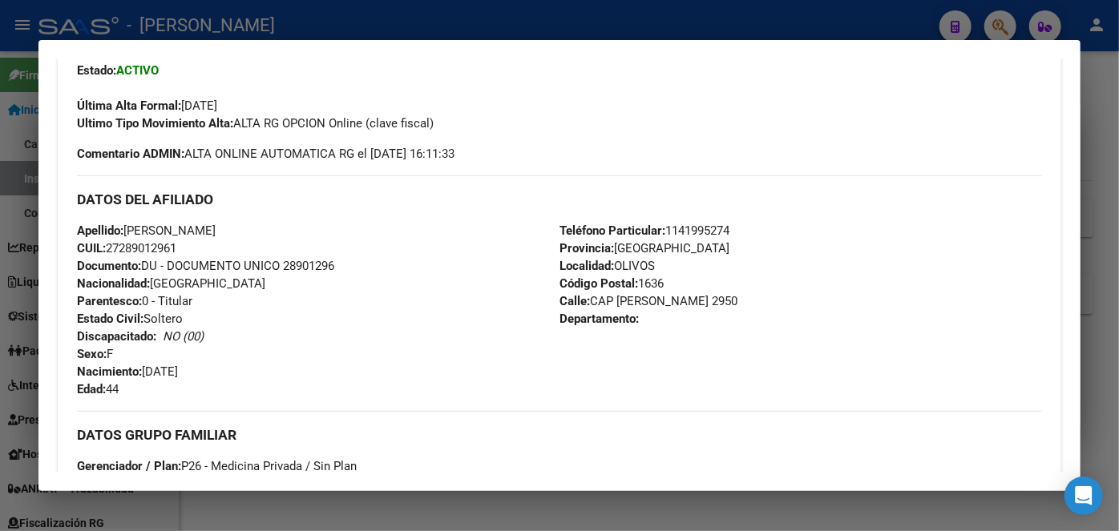
click at [678, 225] on span "Teléfono Particular: [PHONE_NUMBER]" at bounding box center [644, 231] width 170 height 14
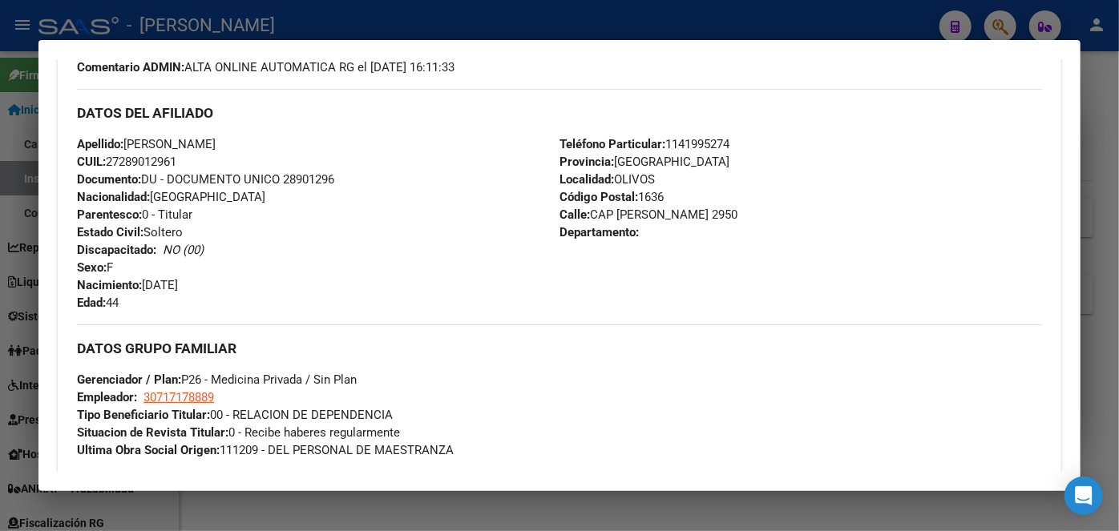
scroll to position [656, 0]
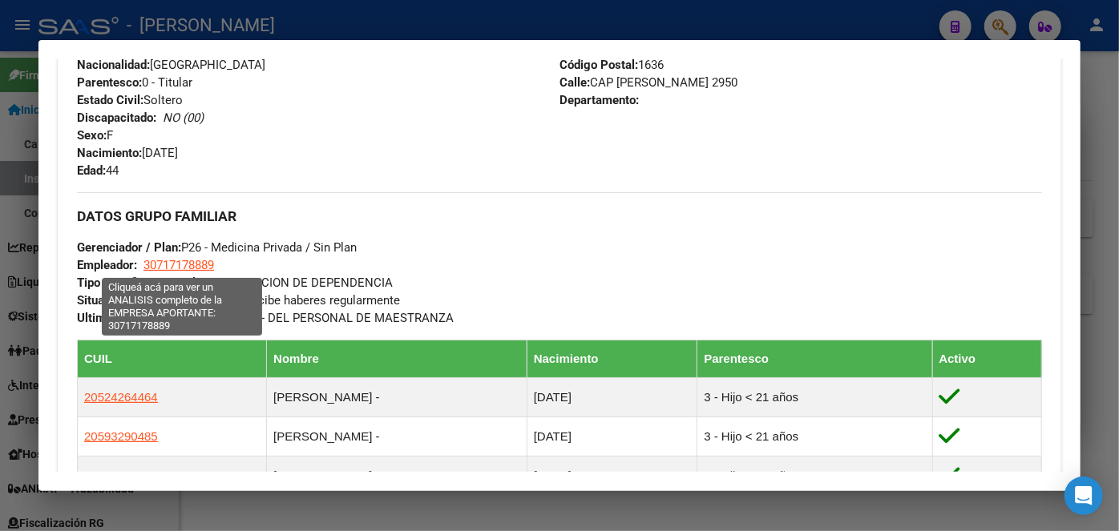
click at [195, 259] on span "30717178889" at bounding box center [178, 265] width 71 height 14
type textarea "30717178889"
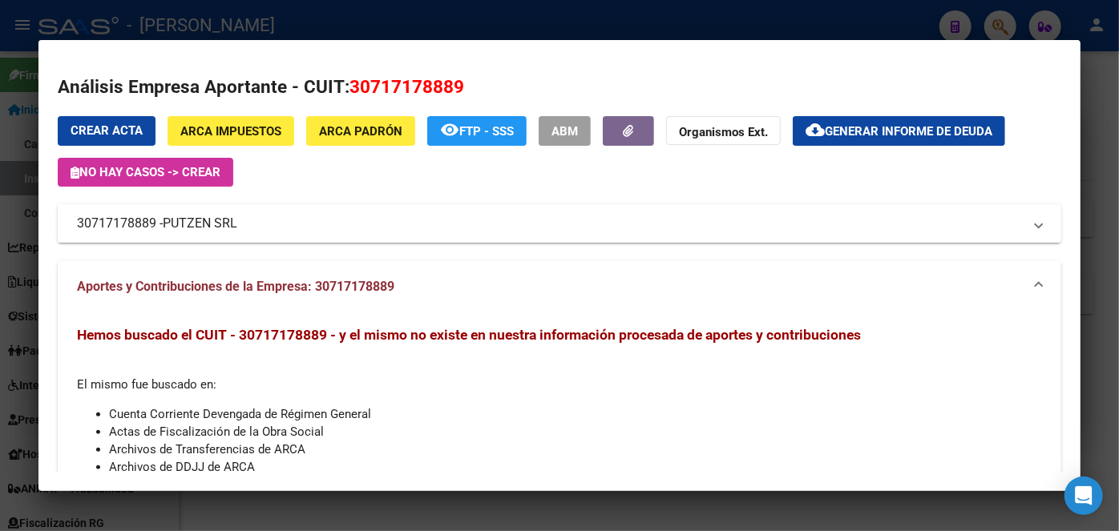
click at [191, 217] on span "PUTZEN SRL" at bounding box center [200, 223] width 75 height 19
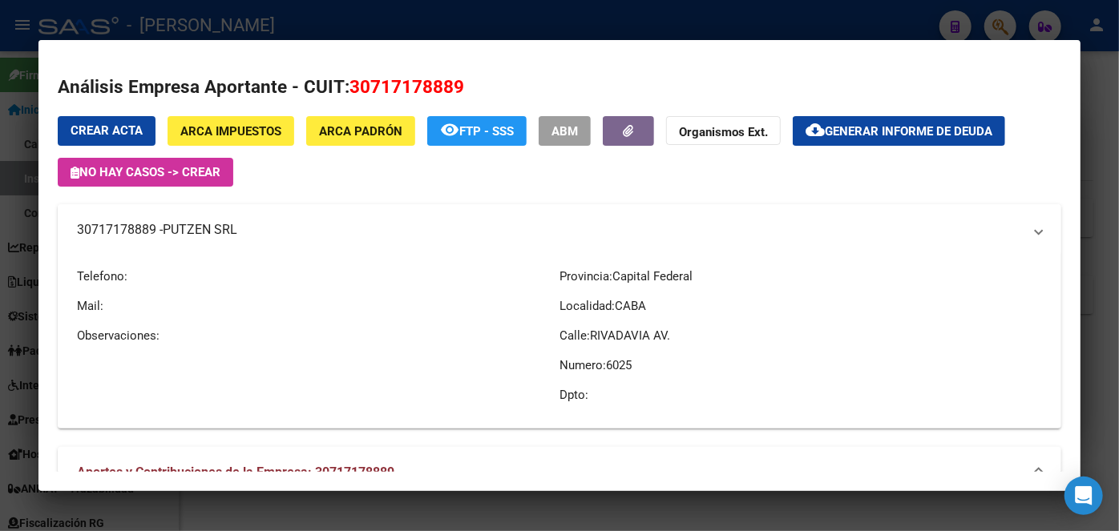
click at [191, 217] on mat-expansion-panel-header "30717178889 - PUTZEN SRL" at bounding box center [559, 229] width 1003 height 51
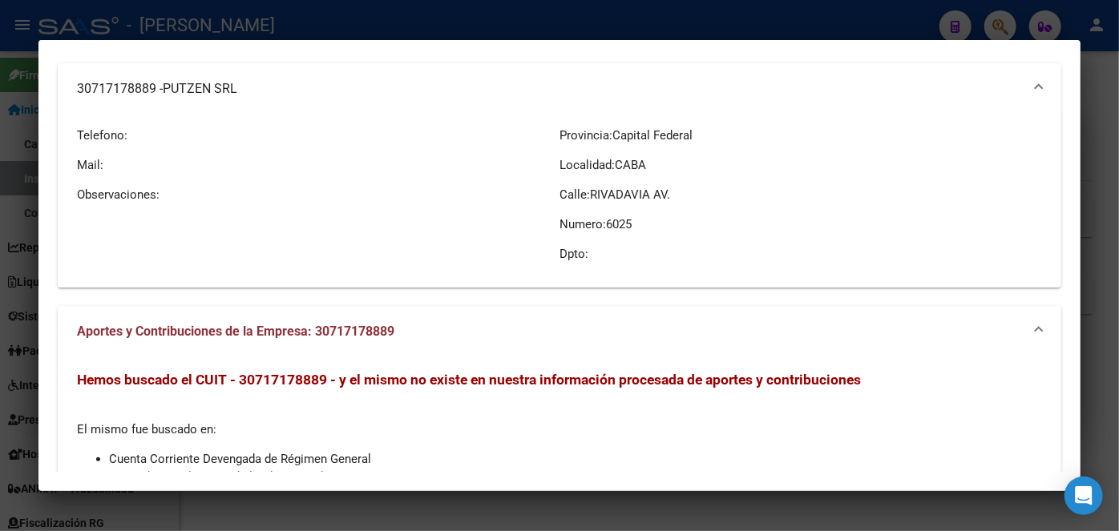
scroll to position [233, 0]
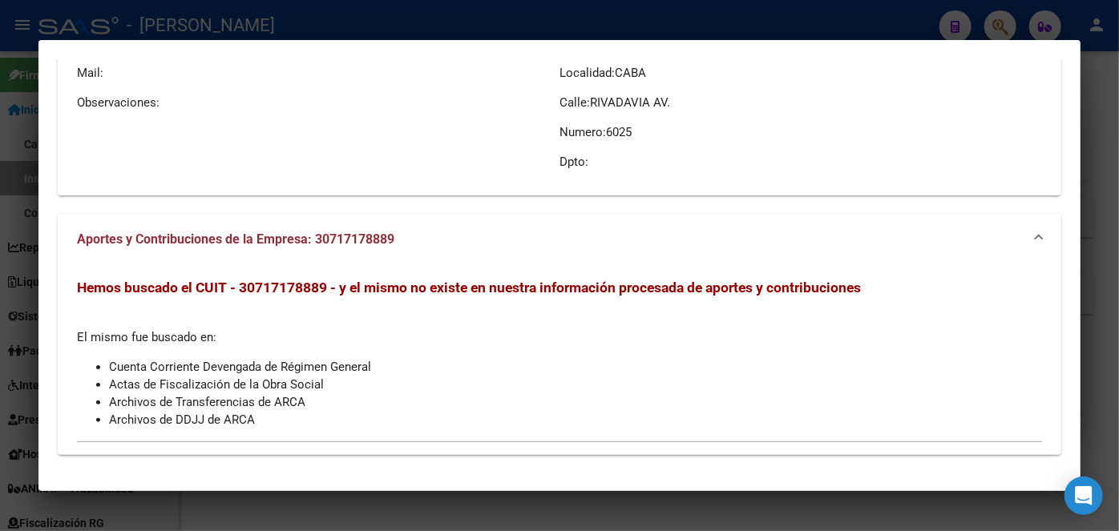
click at [286, 2] on div at bounding box center [559, 265] width 1119 height 531
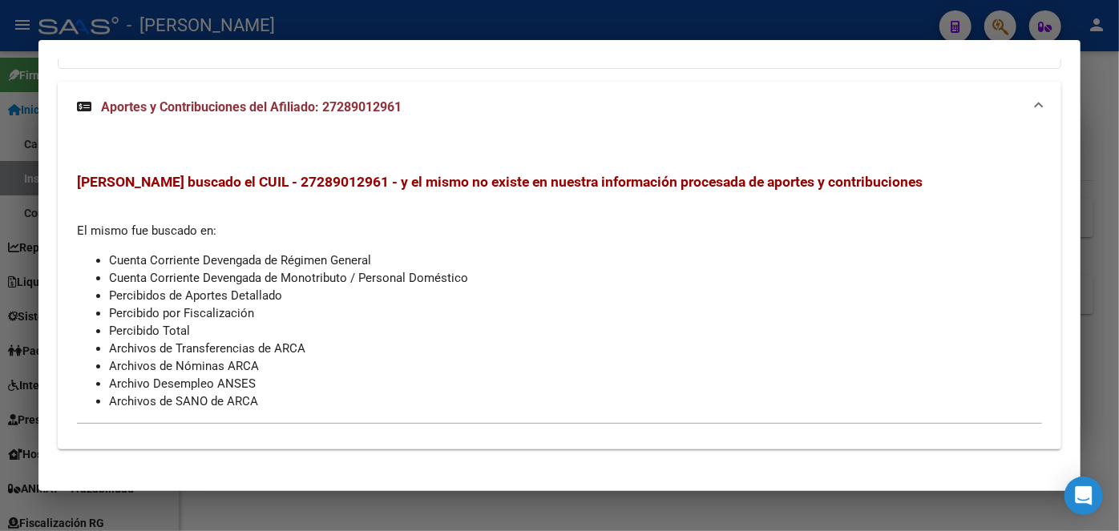
scroll to position [1348, 0]
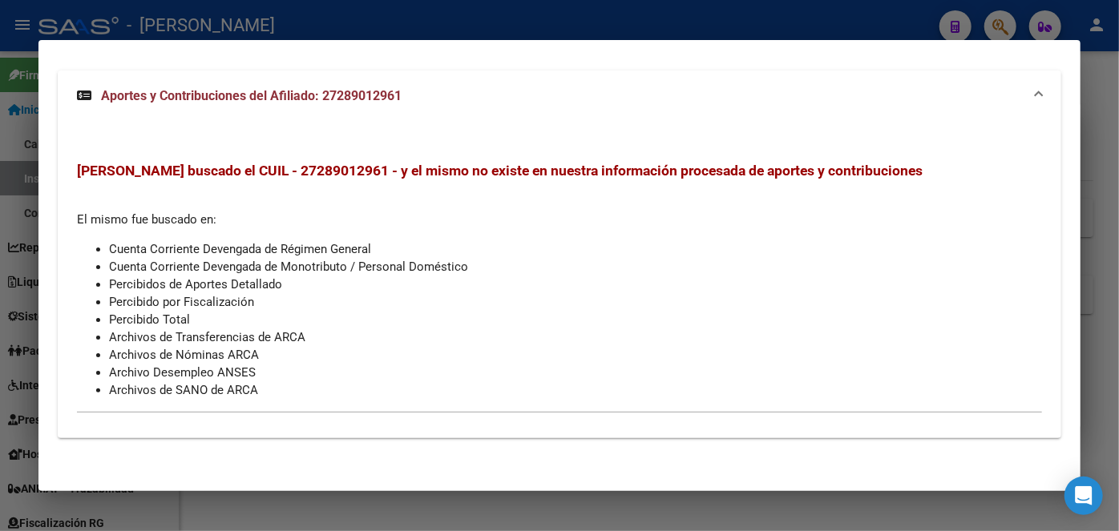
click at [218, 34] on div at bounding box center [559, 265] width 1119 height 531
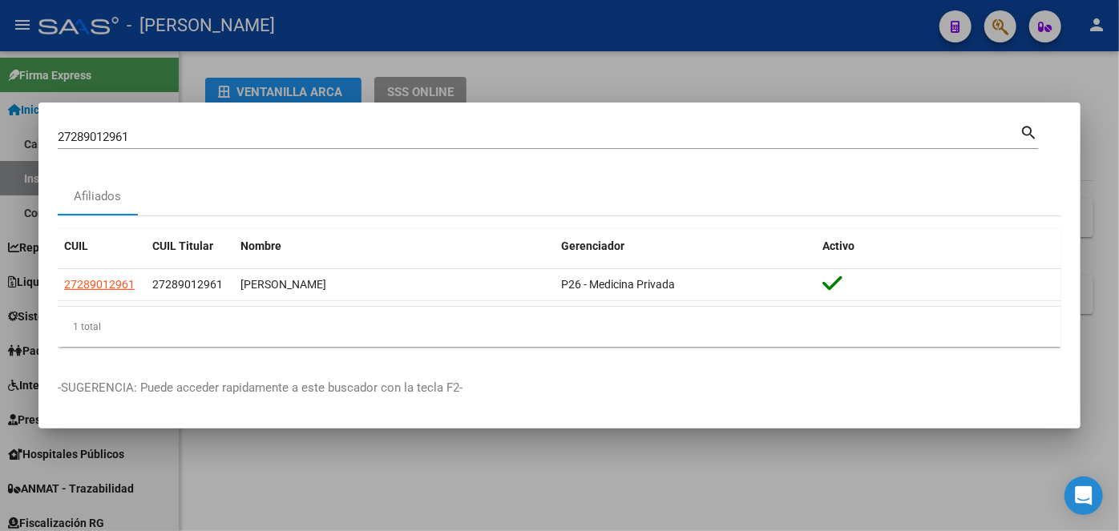
click at [200, 135] on input "27289012961" at bounding box center [539, 137] width 962 height 14
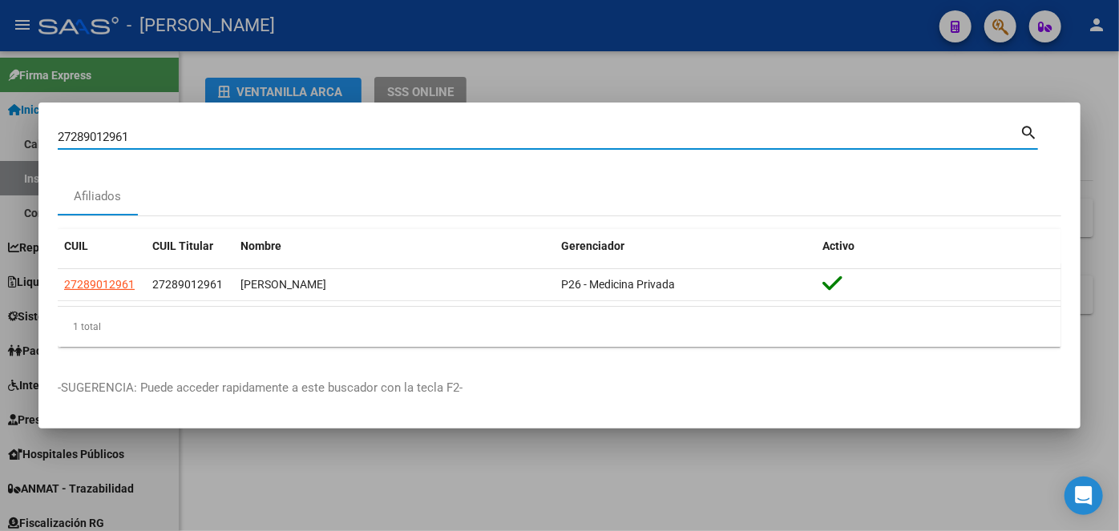
click at [200, 135] on input "27289012961" at bounding box center [539, 137] width 962 height 14
paste input "0354759242"
type input "20354759242"
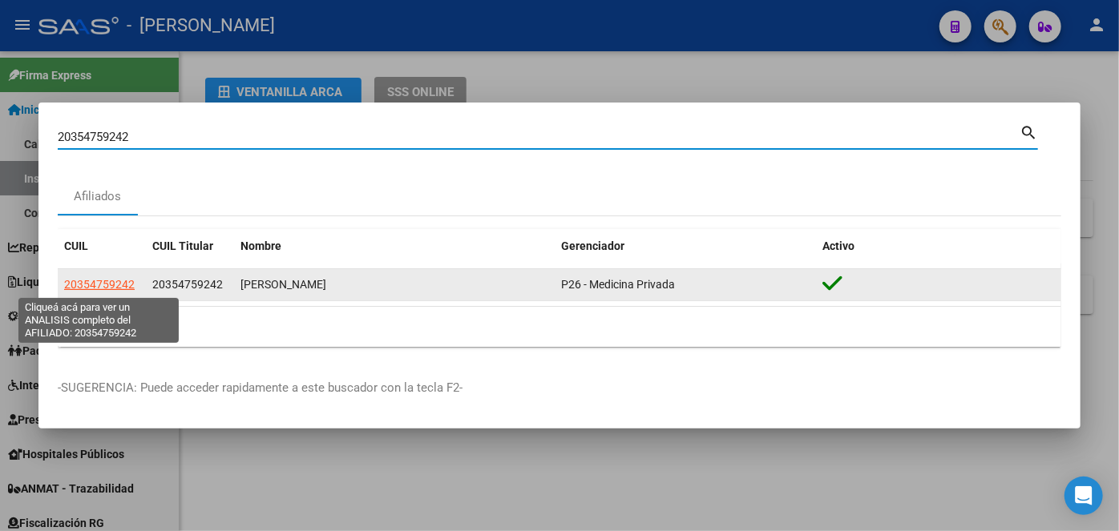
click at [110, 276] on app-link-go-to "20354759242" at bounding box center [99, 285] width 71 height 18
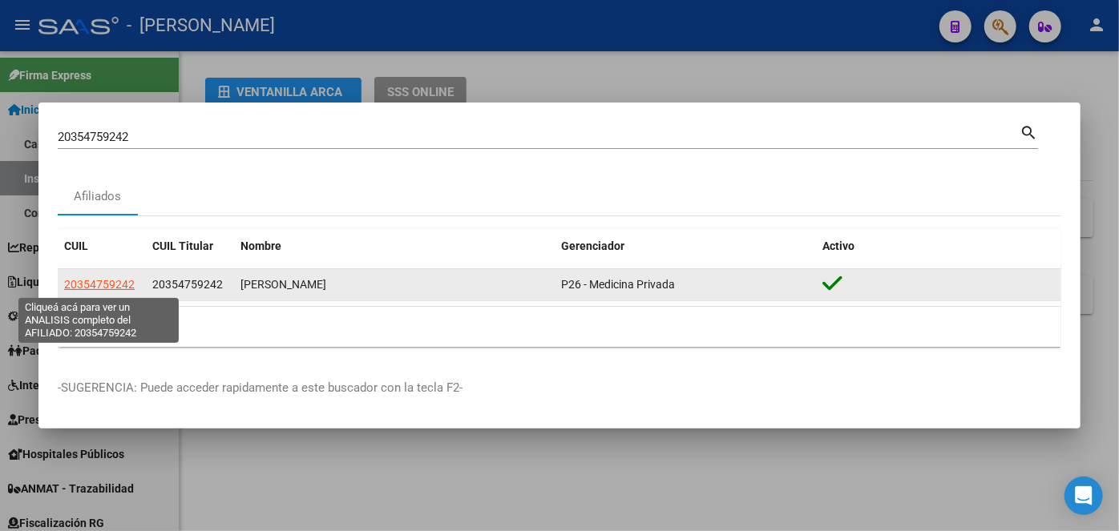
click at [113, 285] on span "20354759242" at bounding box center [99, 284] width 71 height 13
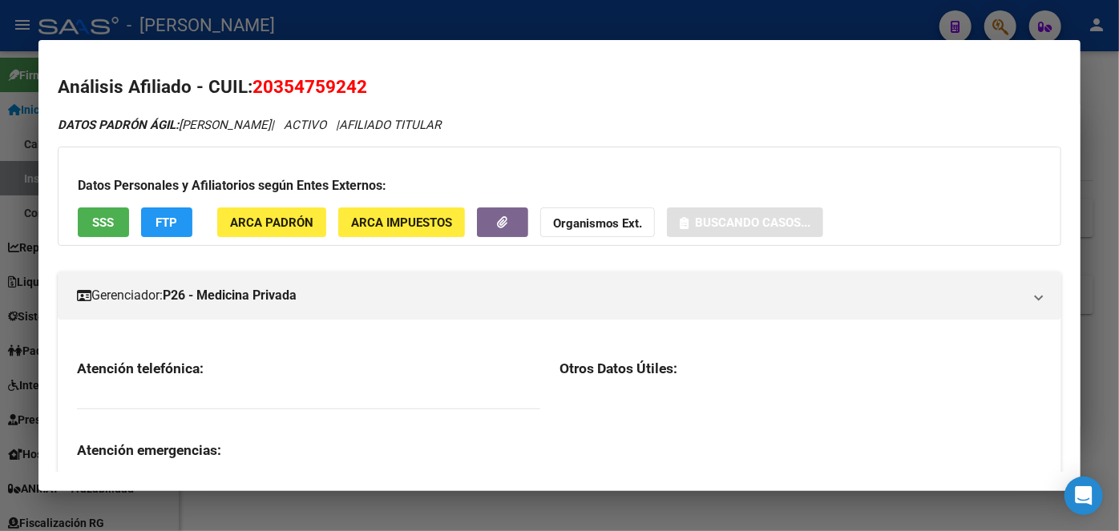
click at [277, 224] on span "ARCA Padrón" at bounding box center [271, 223] width 83 height 14
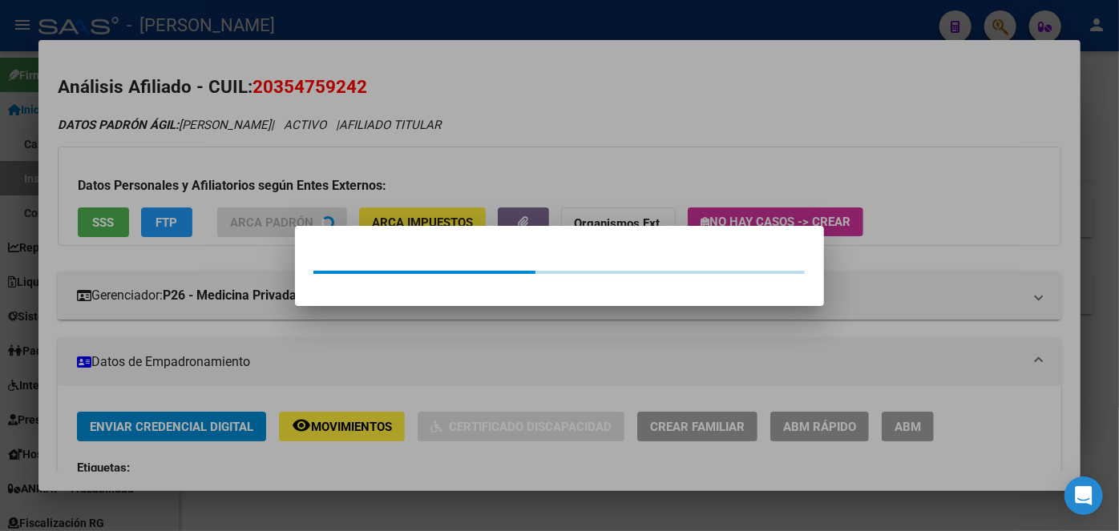
drag, startPoint x: 271, startPoint y: 186, endPoint x: 288, endPoint y: 201, distance: 22.7
click at [271, 185] on div at bounding box center [559, 265] width 1119 height 531
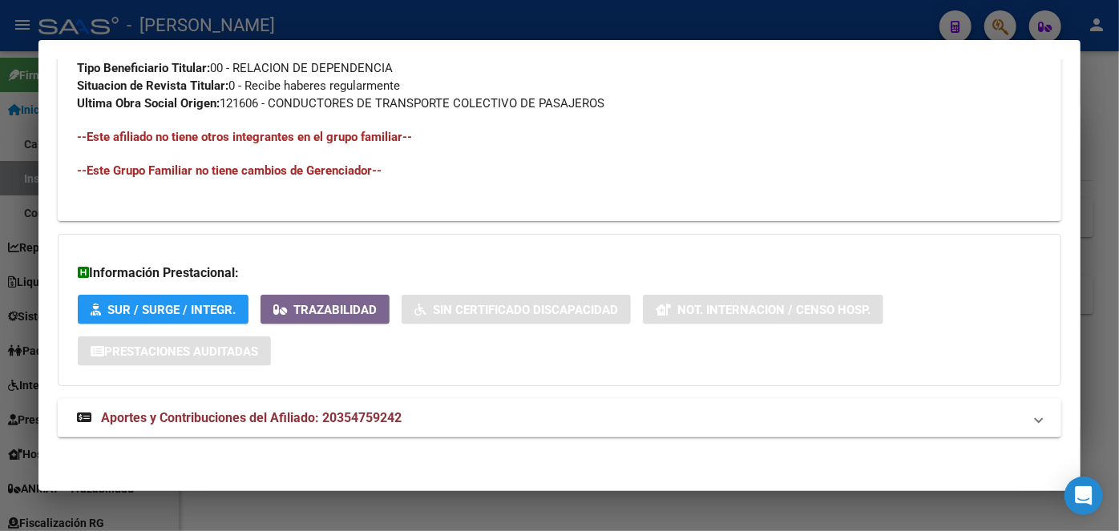
scroll to position [870, 0]
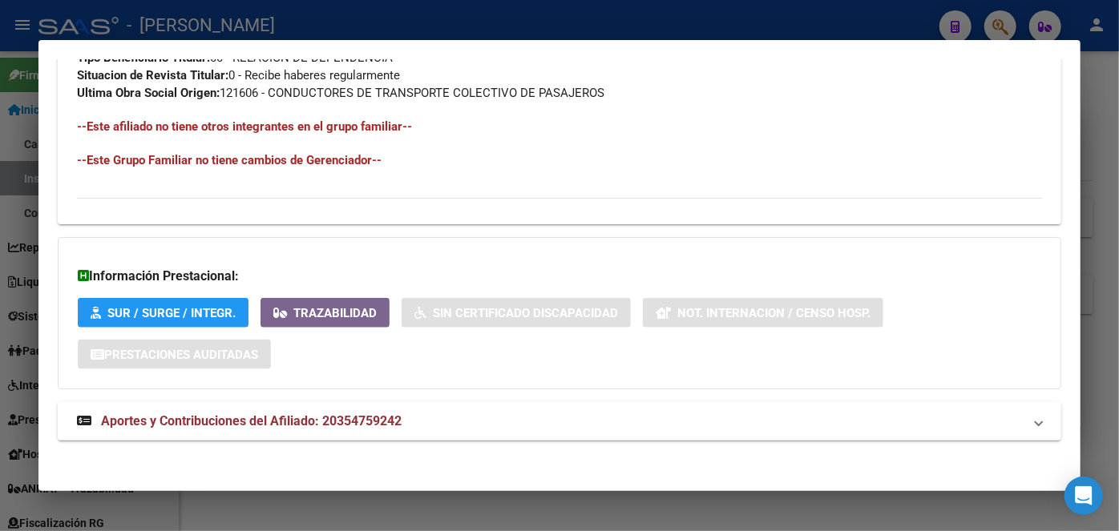
scroll to position [884, 0]
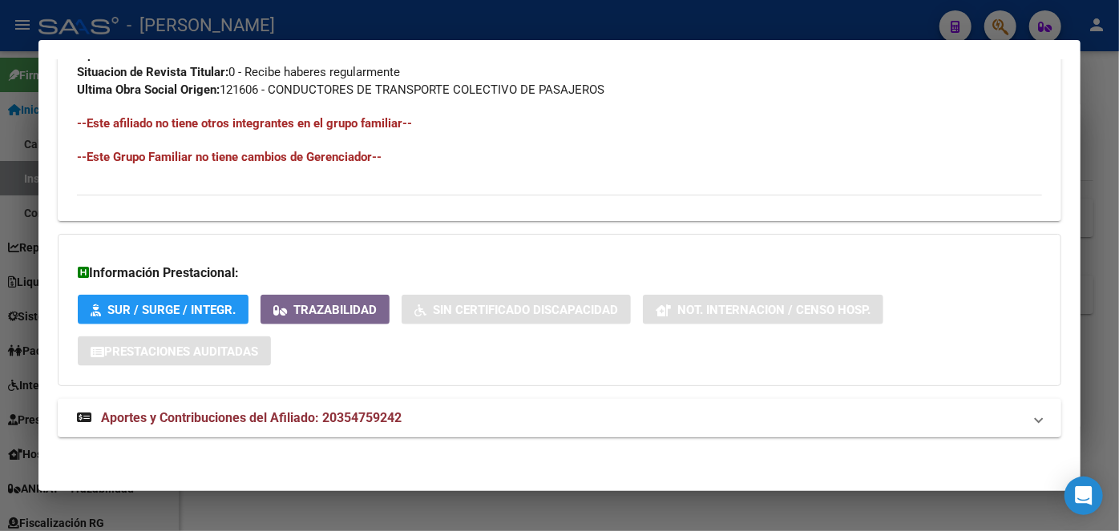
drag, startPoint x: 354, startPoint y: 410, endPoint x: 361, endPoint y: 394, distance: 18.0
click at [355, 410] on span "Aportes y Contribuciones del Afiliado: 20354759242" at bounding box center [251, 417] width 301 height 15
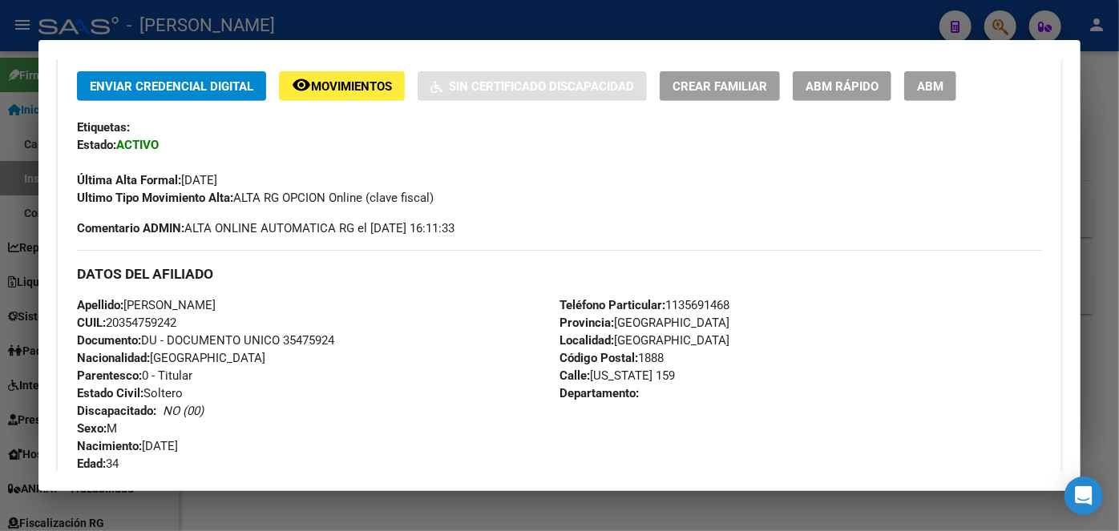
scroll to position [364, 0]
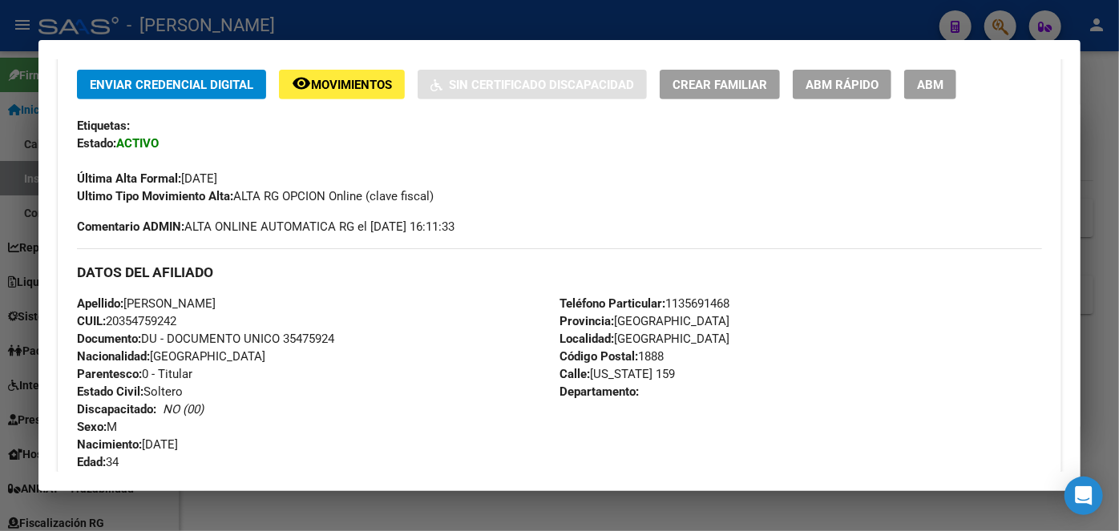
click at [299, 337] on span "Documento: DU - DOCUMENTO UNICO 35475924" at bounding box center [205, 339] width 257 height 14
click at [674, 301] on span "Teléfono Particular: [PHONE_NUMBER]" at bounding box center [644, 304] width 170 height 14
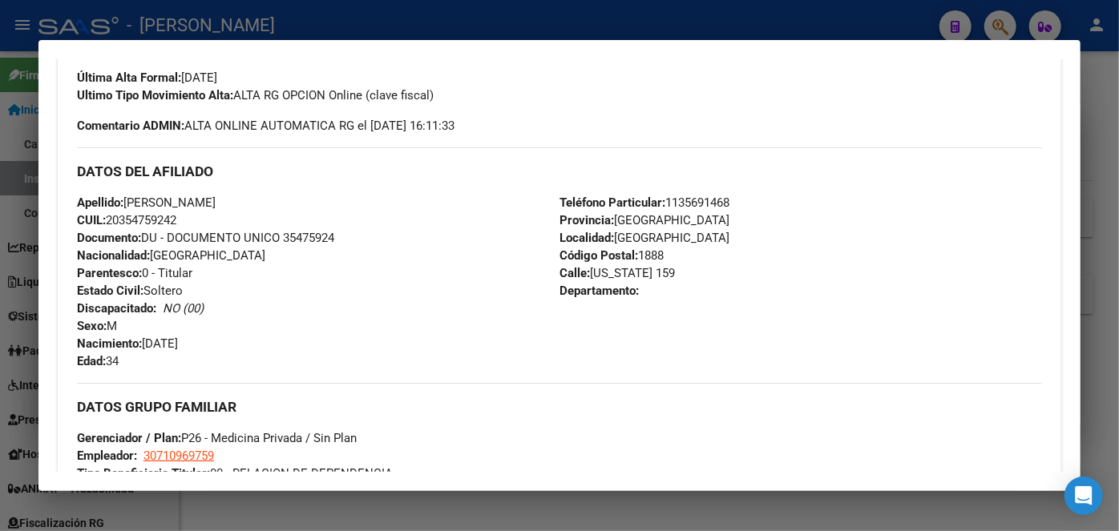
scroll to position [583, 0]
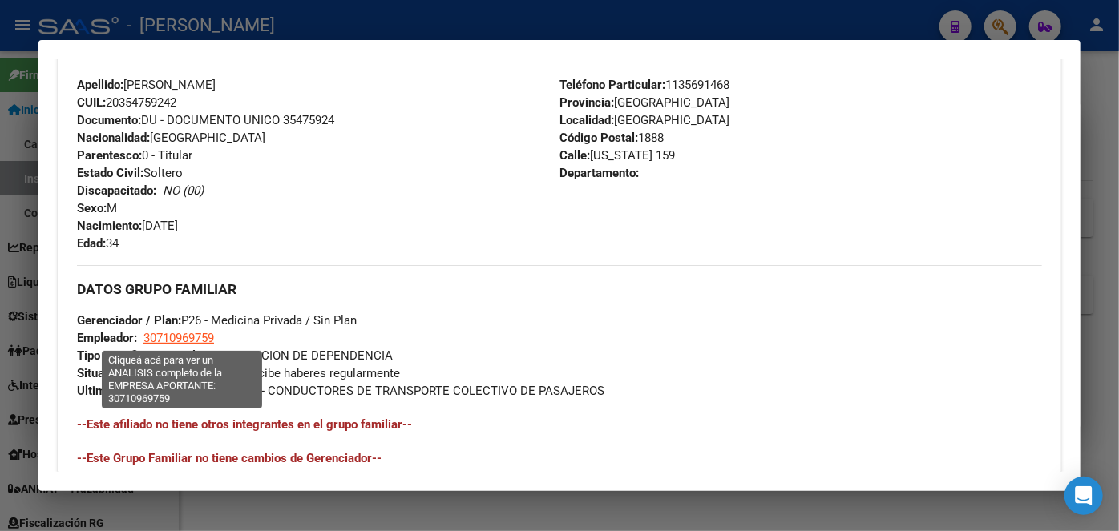
click at [208, 336] on span "30710969759" at bounding box center [178, 338] width 71 height 14
type textarea "30710969759"
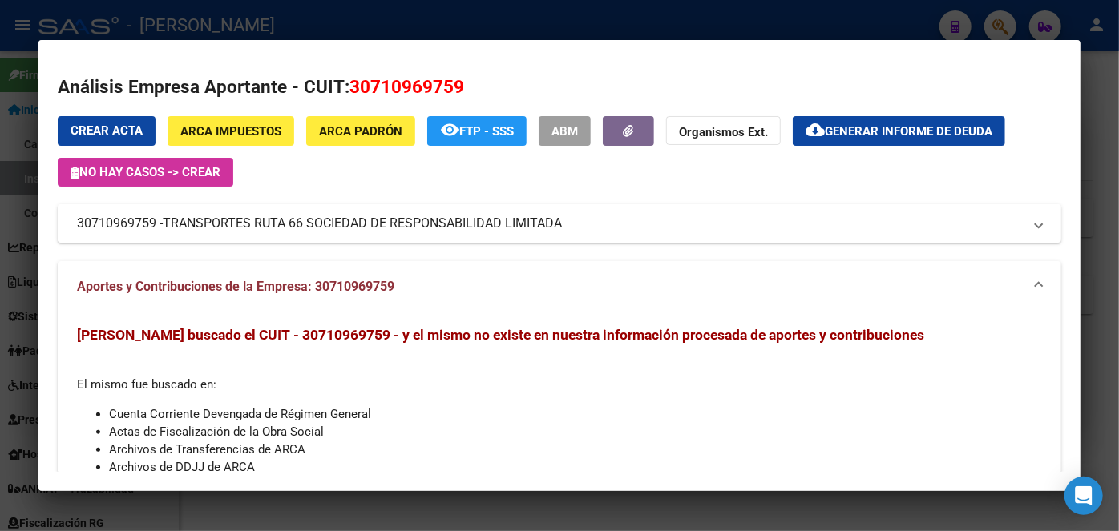
click at [212, 224] on span "TRANSPORTES RUTA 66 SOCIEDAD DE RESPONSABILIDAD LIMITADA" at bounding box center [362, 223] width 399 height 19
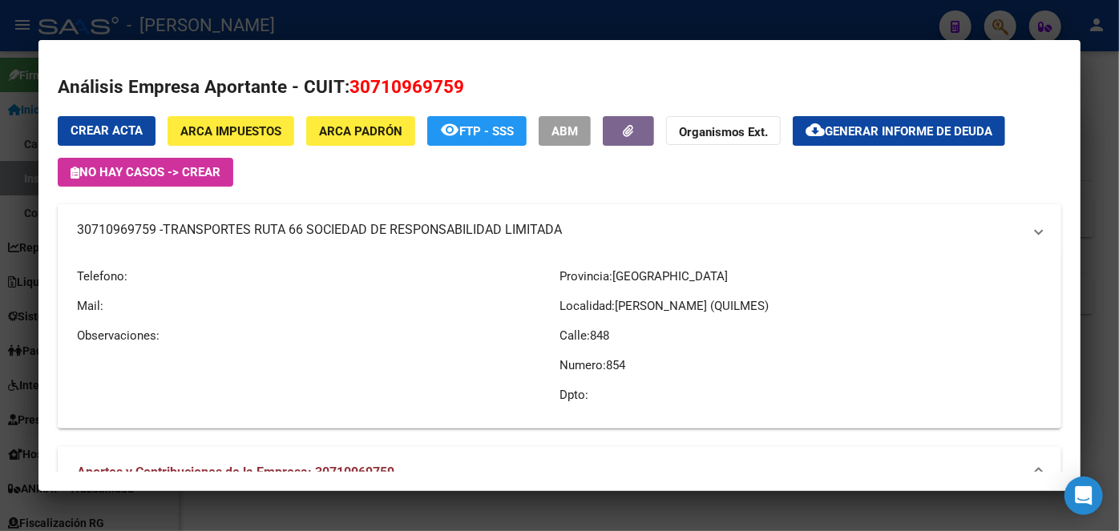
click at [212, 224] on span "TRANSPORTES RUTA 66 SOCIEDAD DE RESPONSABILIDAD LIMITADA" at bounding box center [362, 229] width 399 height 19
click at [290, 30] on div at bounding box center [559, 265] width 1119 height 531
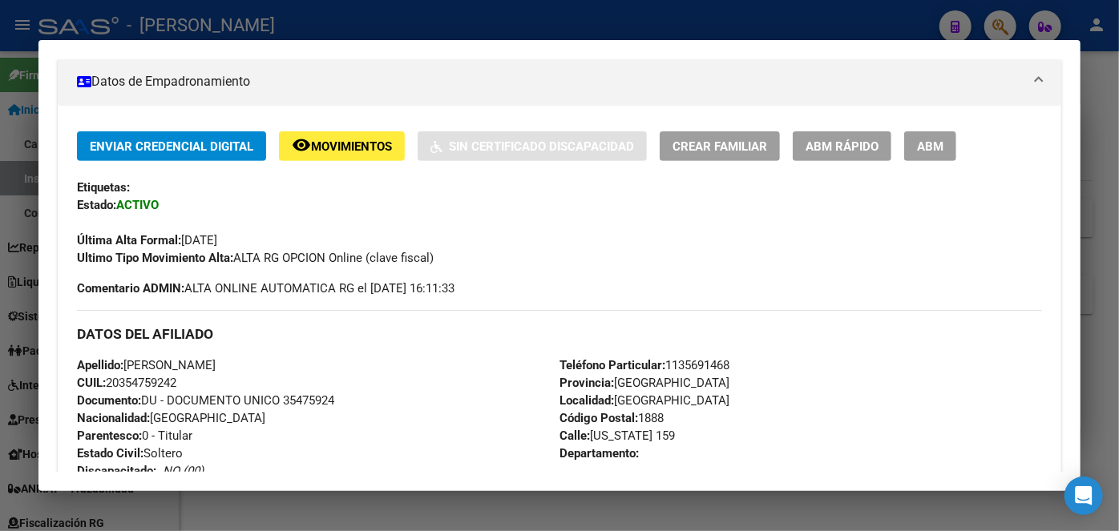
scroll to position [291, 0]
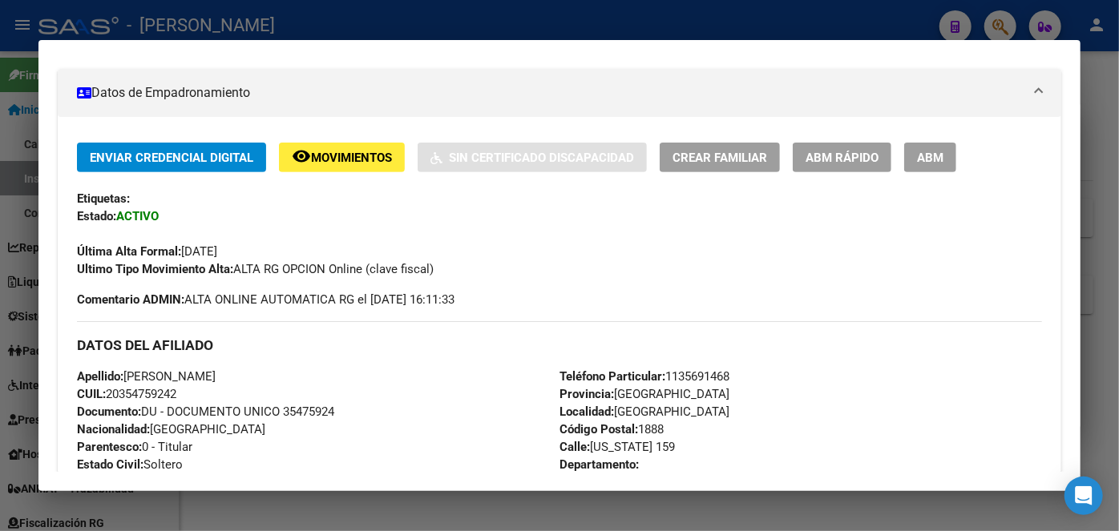
click at [245, 14] on div at bounding box center [559, 265] width 1119 height 531
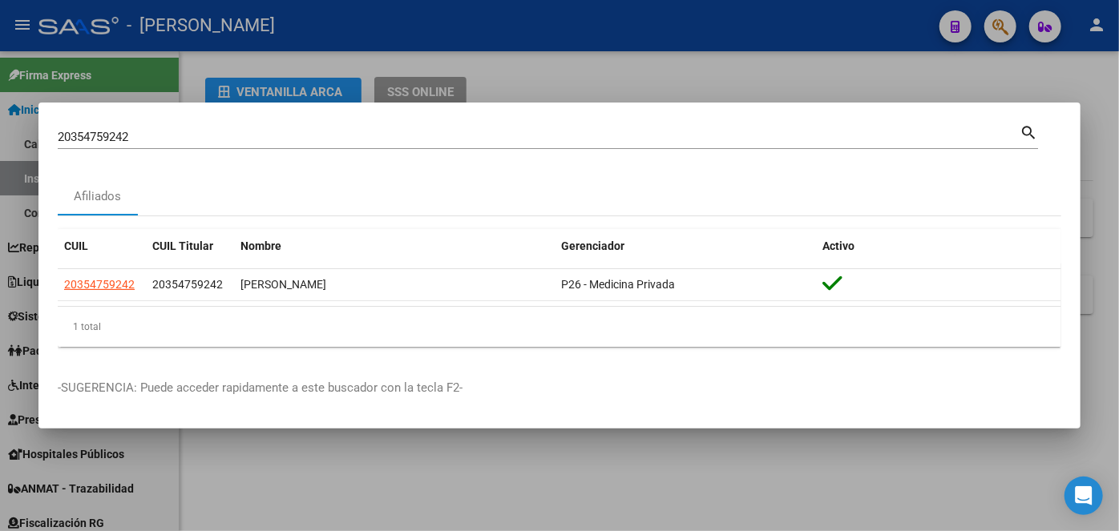
click at [194, 128] on div "20354759242 Buscar (apellido, dni, cuil, [PERSON_NAME], cuit, obra social)" at bounding box center [539, 137] width 962 height 24
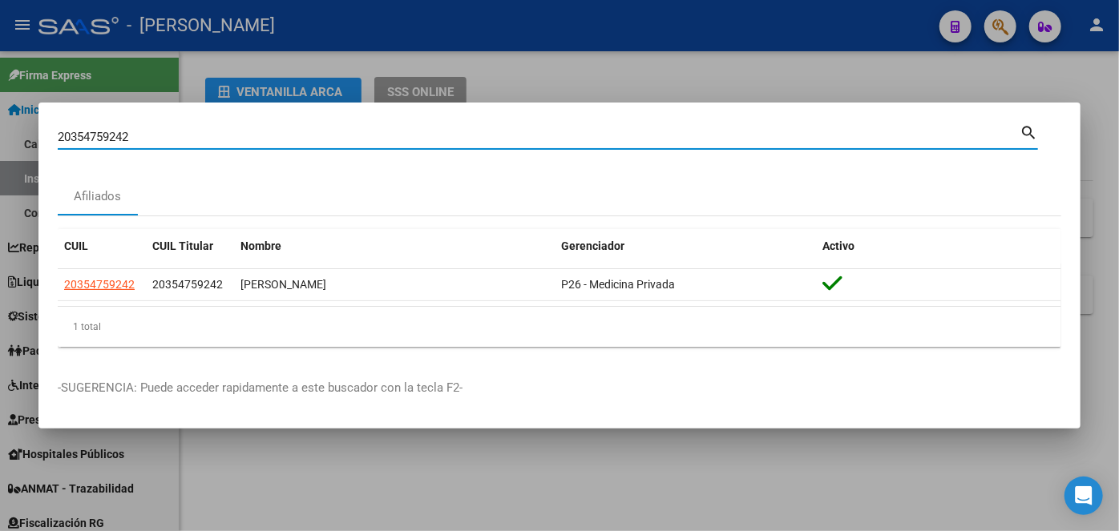
click at [195, 135] on input "20354759242" at bounding box center [539, 137] width 962 height 14
click at [192, 135] on input "20354759242" at bounding box center [539, 137] width 962 height 14
paste input "448345603"
type input "20448345603"
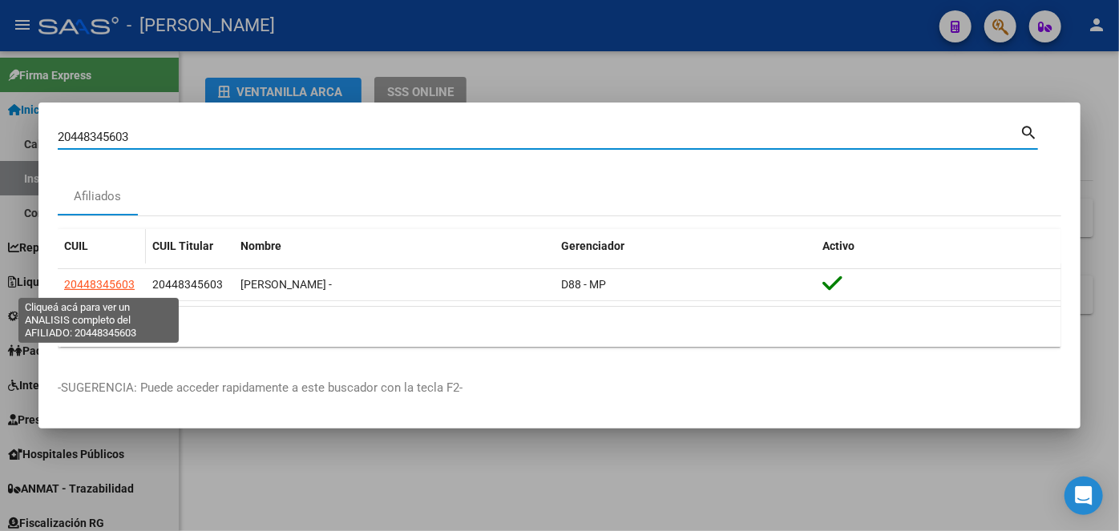
click at [100, 283] on span "20448345603" at bounding box center [99, 284] width 71 height 13
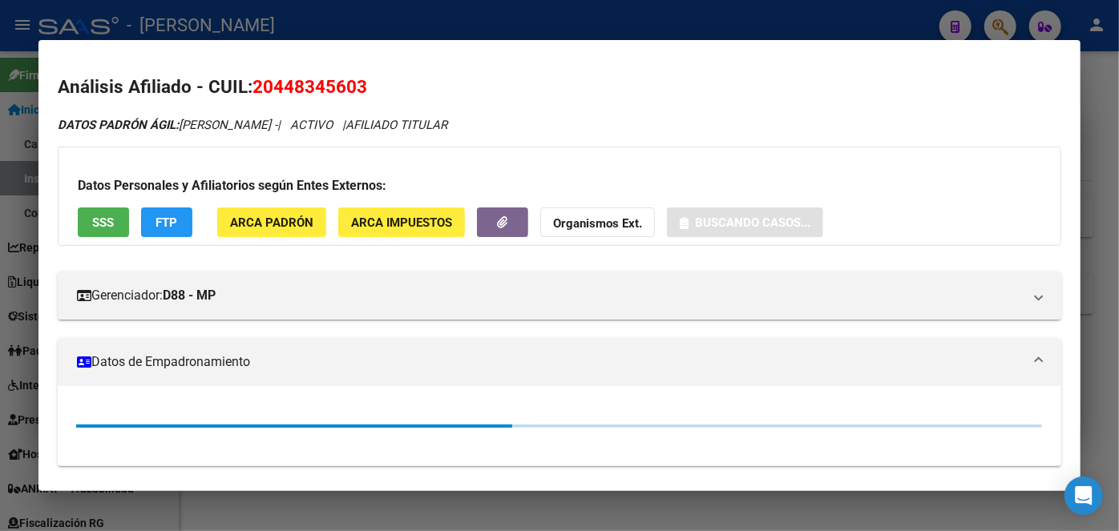
click at [241, 237] on div "Datos Personales y Afiliatorios según Entes Externos: SSS FTP ARCA Padrón ARCA …" at bounding box center [559, 196] width 1003 height 99
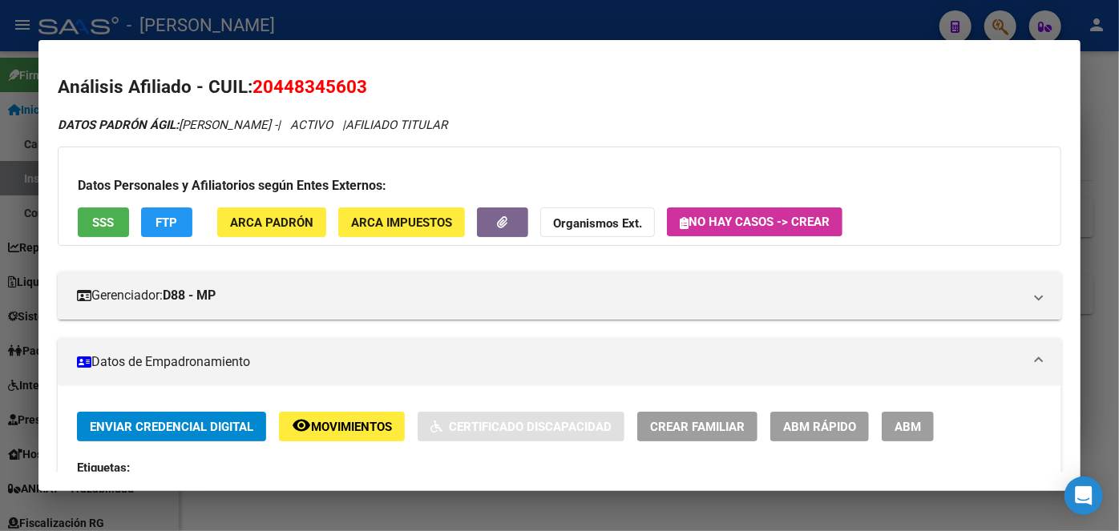
click at [242, 216] on span "ARCA Padrón" at bounding box center [271, 223] width 83 height 14
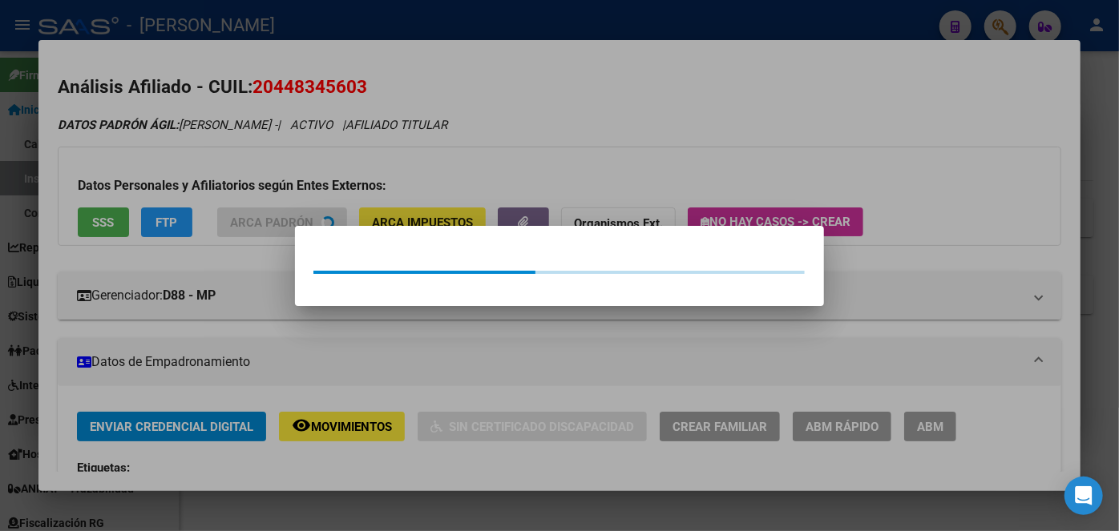
click at [218, 139] on div at bounding box center [559, 265] width 1119 height 531
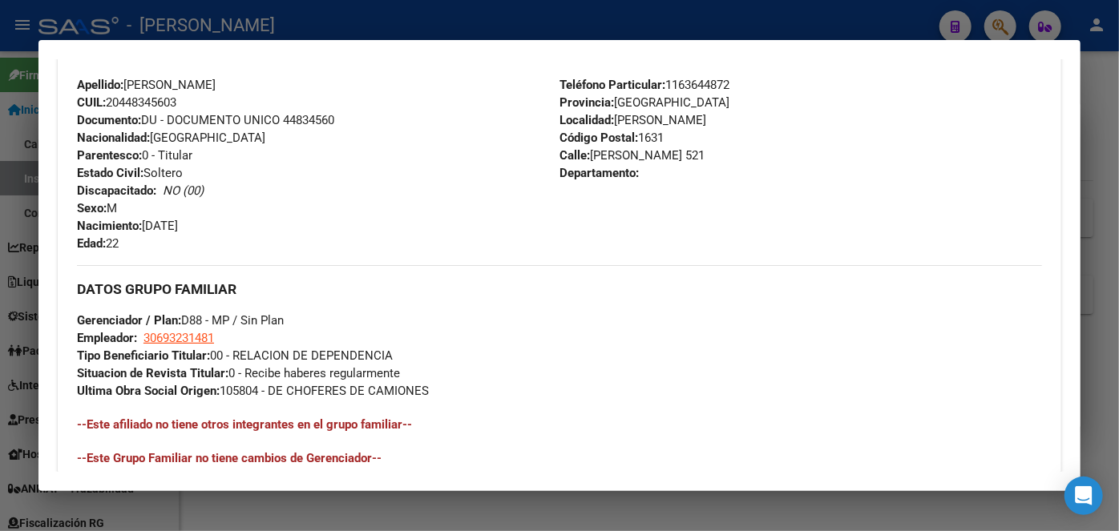
scroll to position [884, 0]
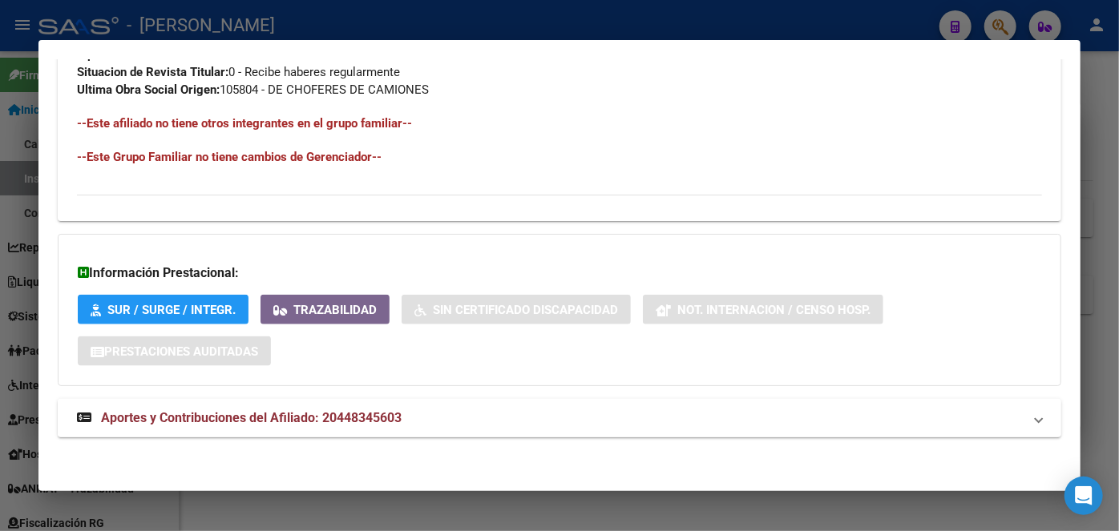
click at [366, 415] on span "Aportes y Contribuciones del Afiliado: 20448345603" at bounding box center [251, 417] width 301 height 15
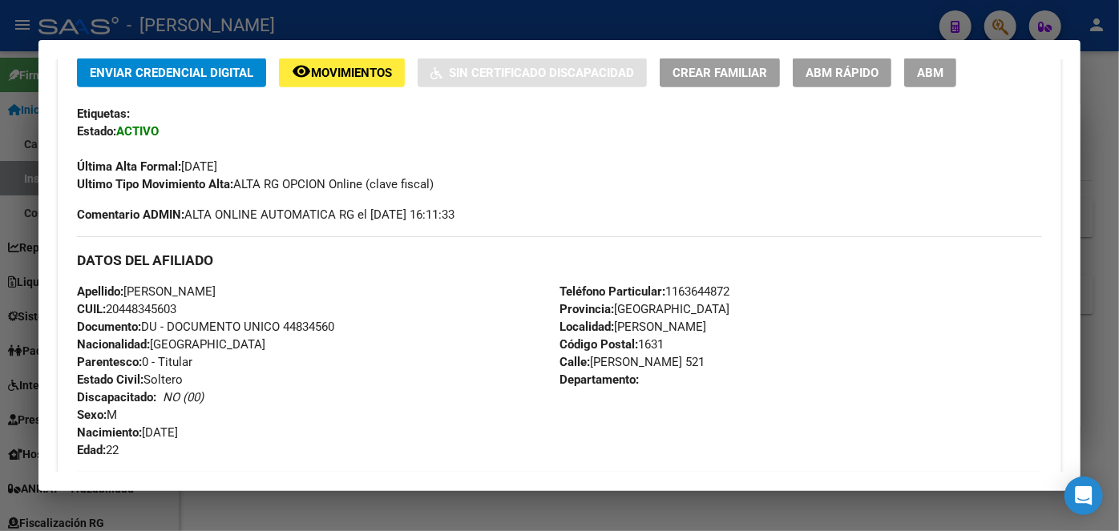
scroll to position [412, 0]
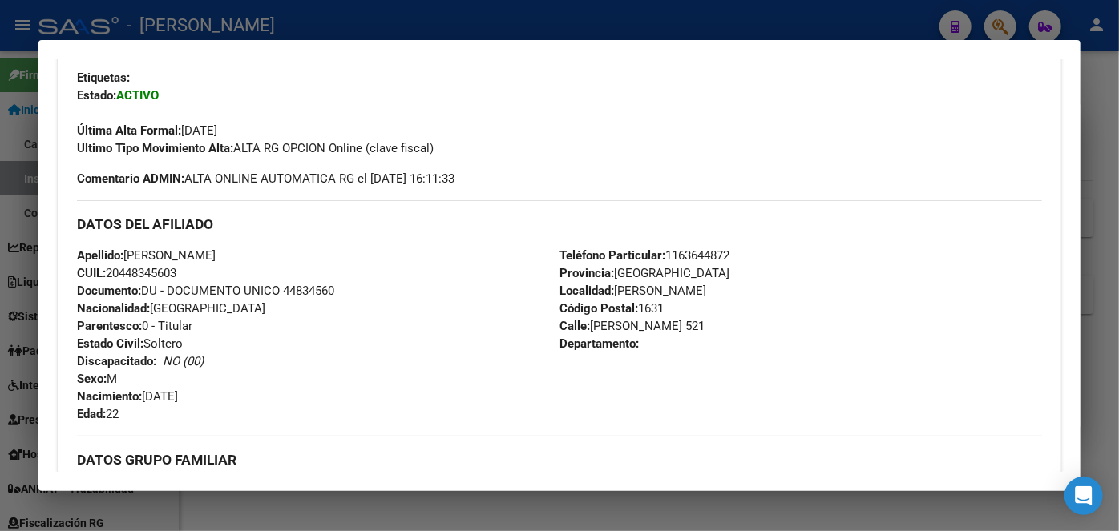
click at [305, 285] on span "Documento: DU - DOCUMENTO UNICO 44834560" at bounding box center [205, 291] width 257 height 14
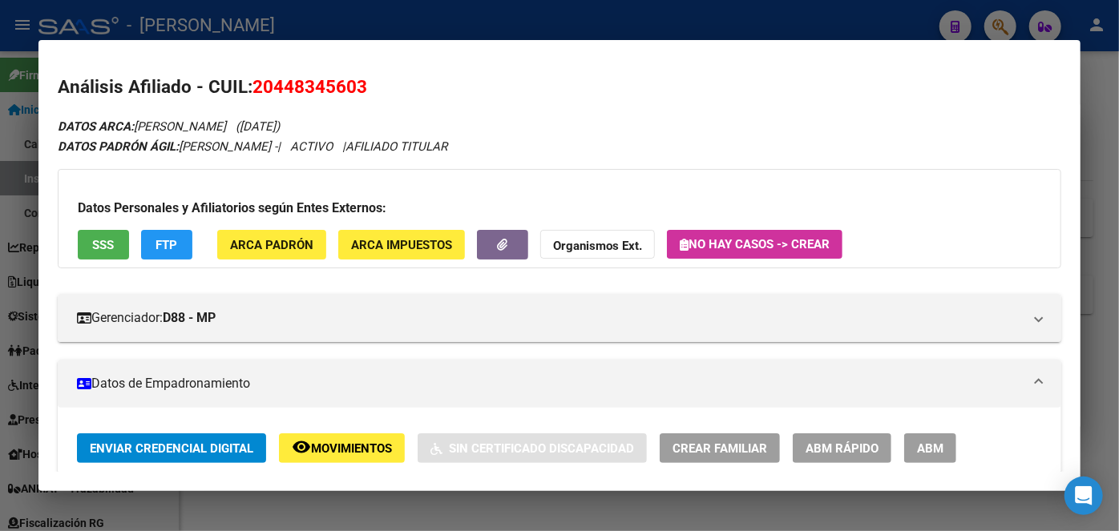
scroll to position [0, 0]
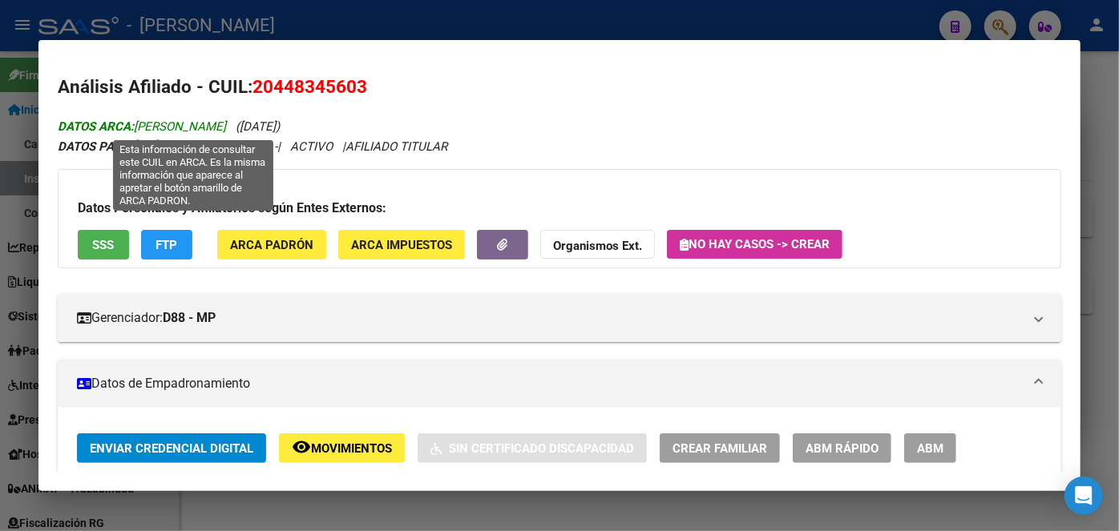
drag, startPoint x: 138, startPoint y: 122, endPoint x: 225, endPoint y: 124, distance: 87.4
click at [225, 124] on span "DATOS ARCA: [PERSON_NAME]" at bounding box center [142, 126] width 168 height 14
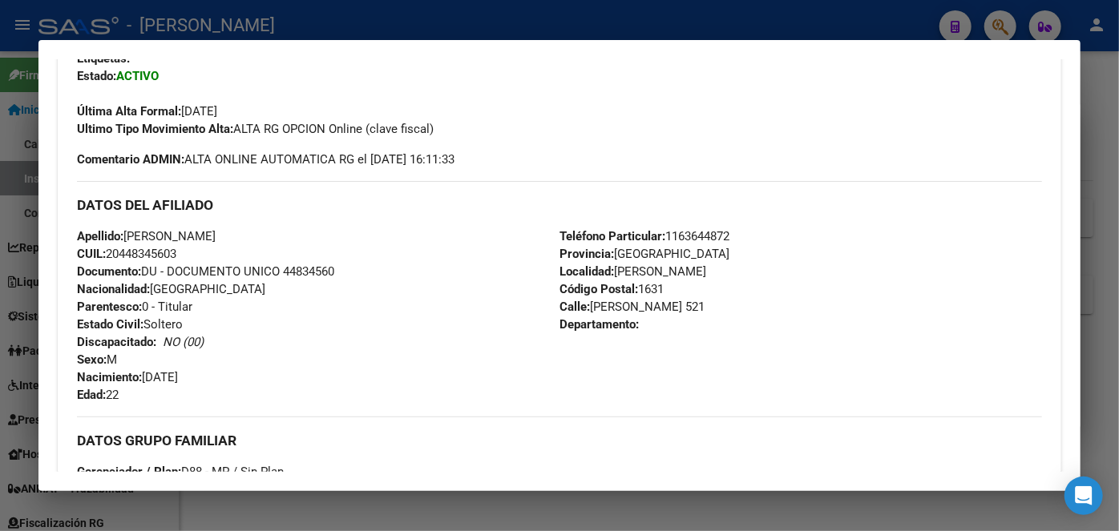
scroll to position [437, 0]
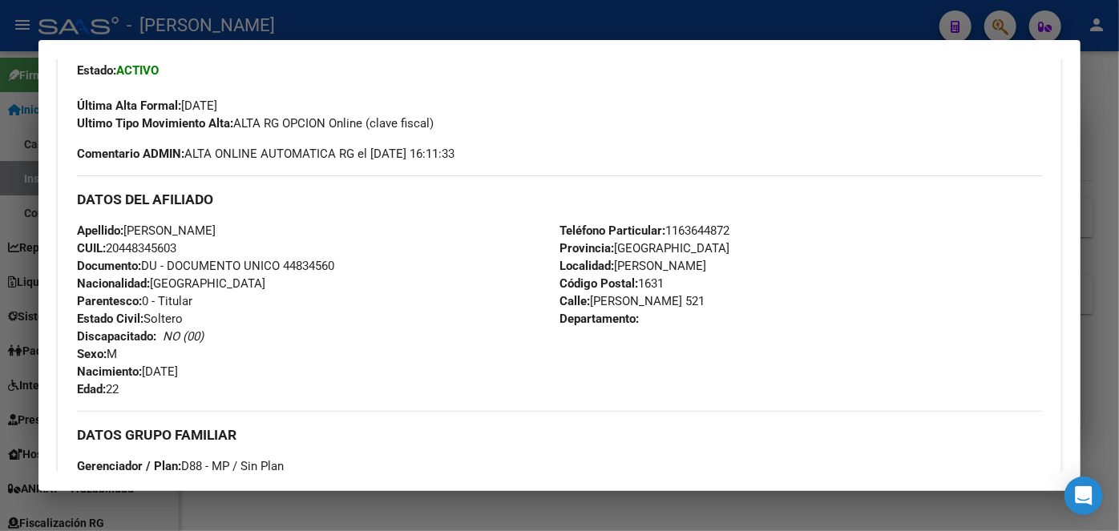
click at [675, 229] on span "Teléfono Particular: [PHONE_NUMBER]" at bounding box center [644, 231] width 170 height 14
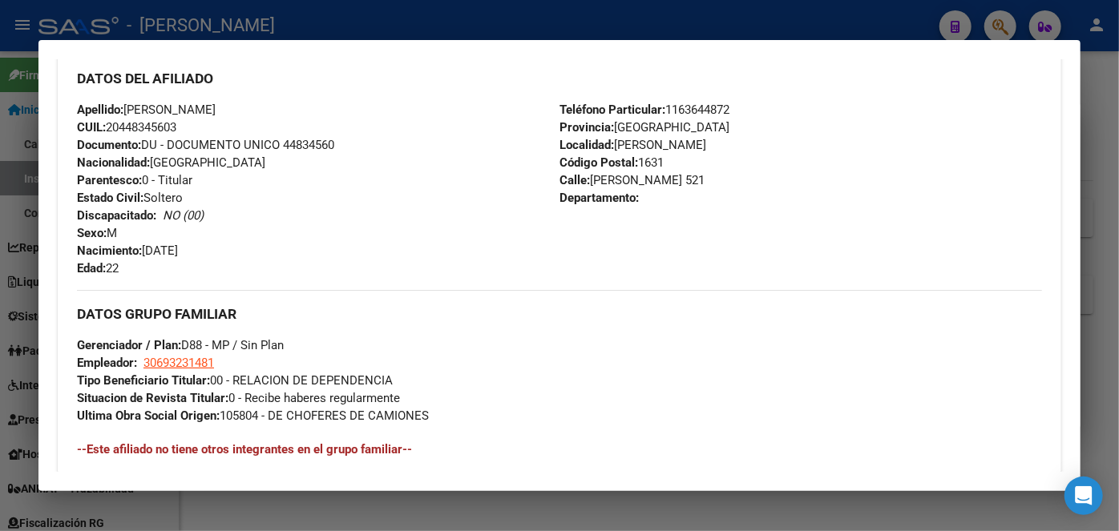
scroll to position [583, 0]
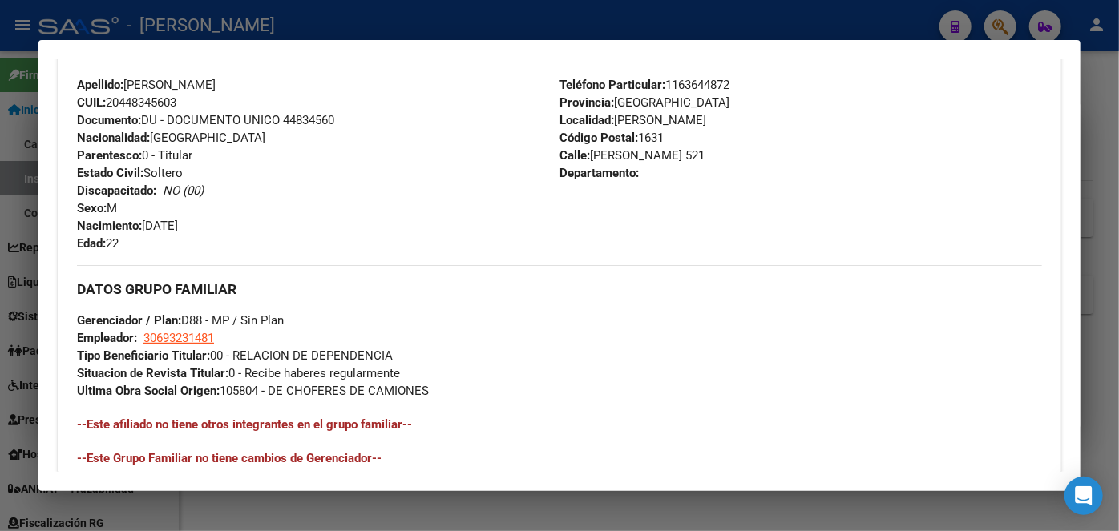
click at [208, 327] on div "DATOS GRUPO FAMILIAR Gerenciador / Plan: D88 - MP / Sin Plan Empleador: 3069323…" at bounding box center [559, 332] width 965 height 135
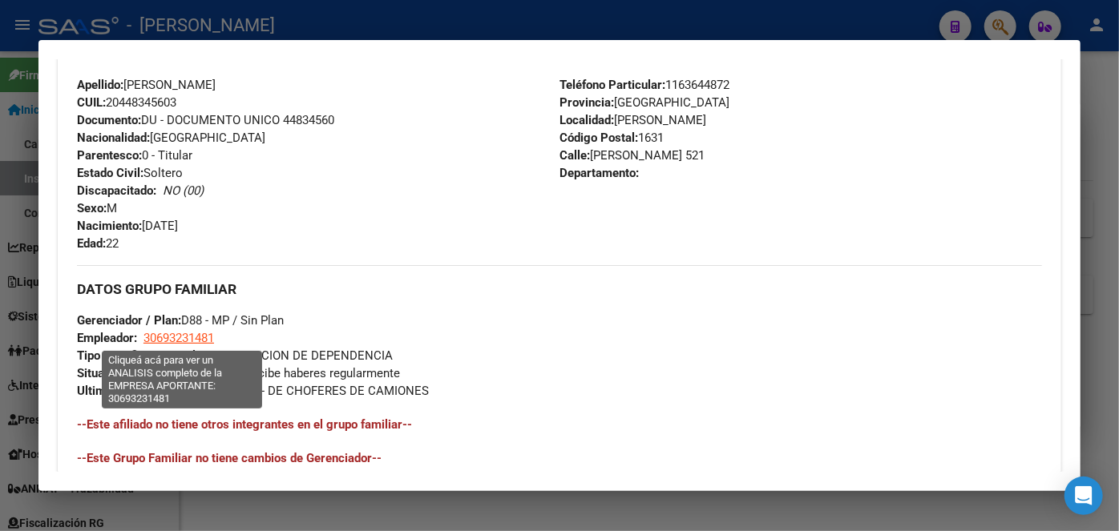
click at [201, 341] on span "30693231481" at bounding box center [178, 338] width 71 height 14
type textarea "30693231481"
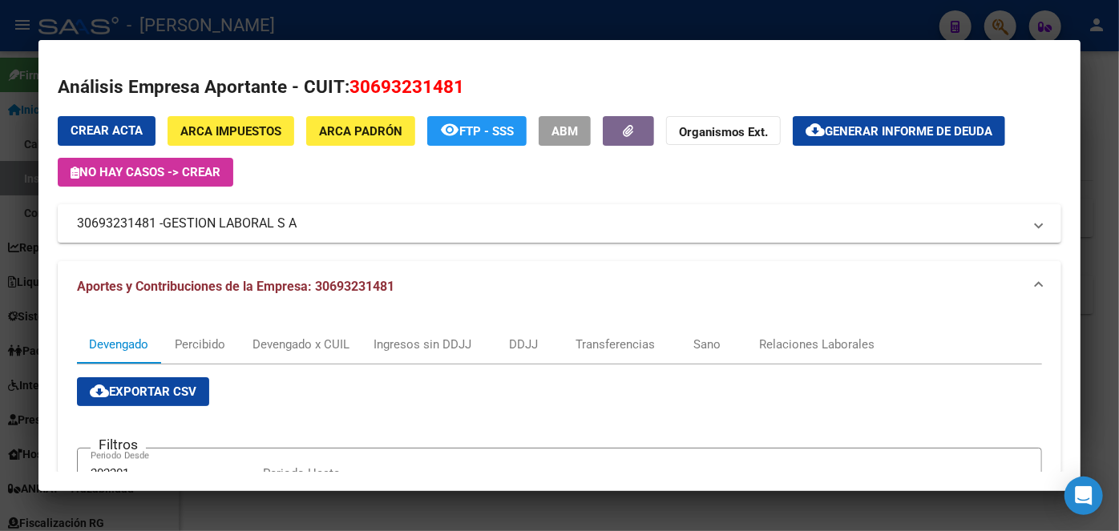
scroll to position [364, 0]
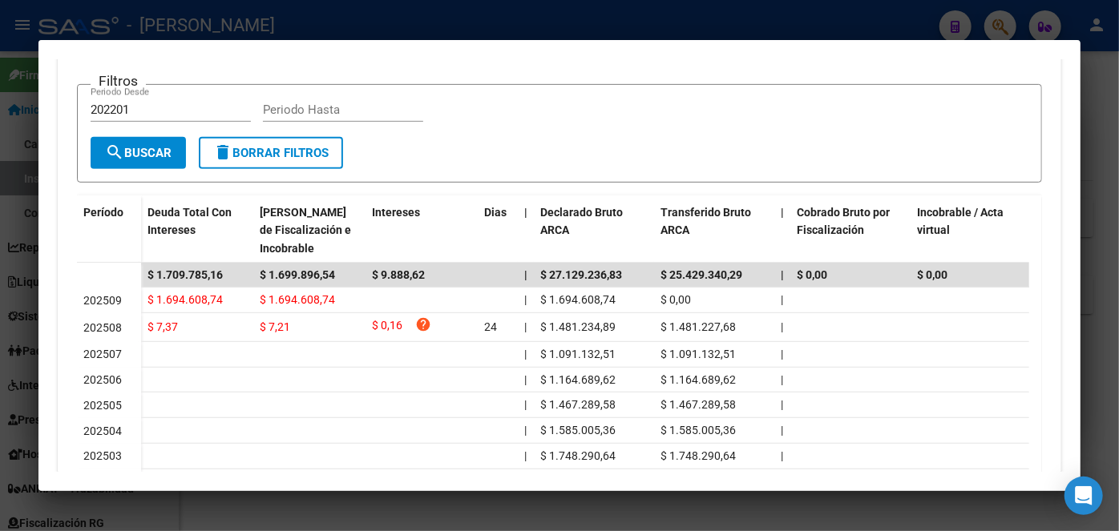
click at [280, 26] on div at bounding box center [559, 265] width 1119 height 531
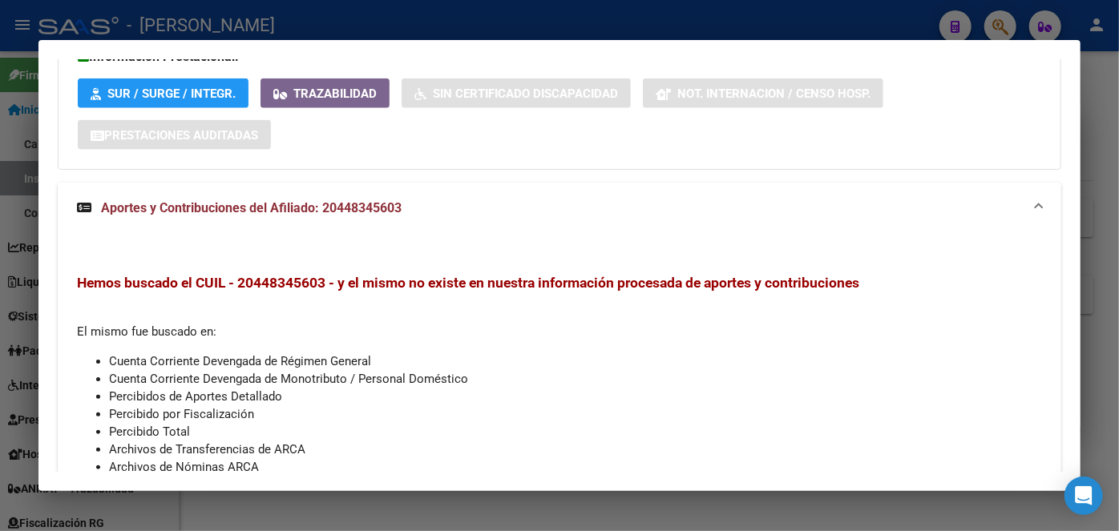
scroll to position [1213, 0]
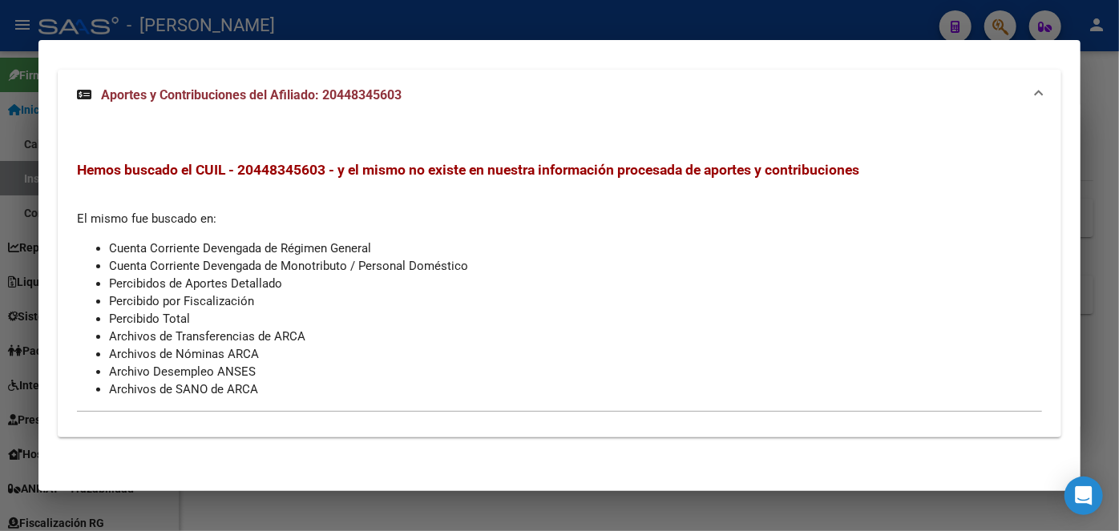
click at [278, 22] on div at bounding box center [559, 265] width 1119 height 531
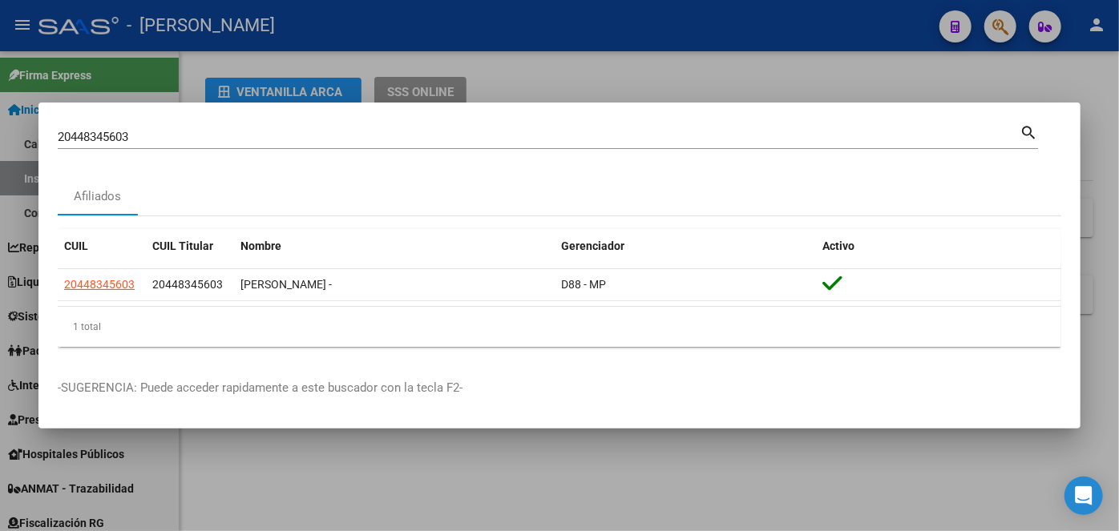
click at [216, 135] on input "20448345603" at bounding box center [539, 137] width 962 height 14
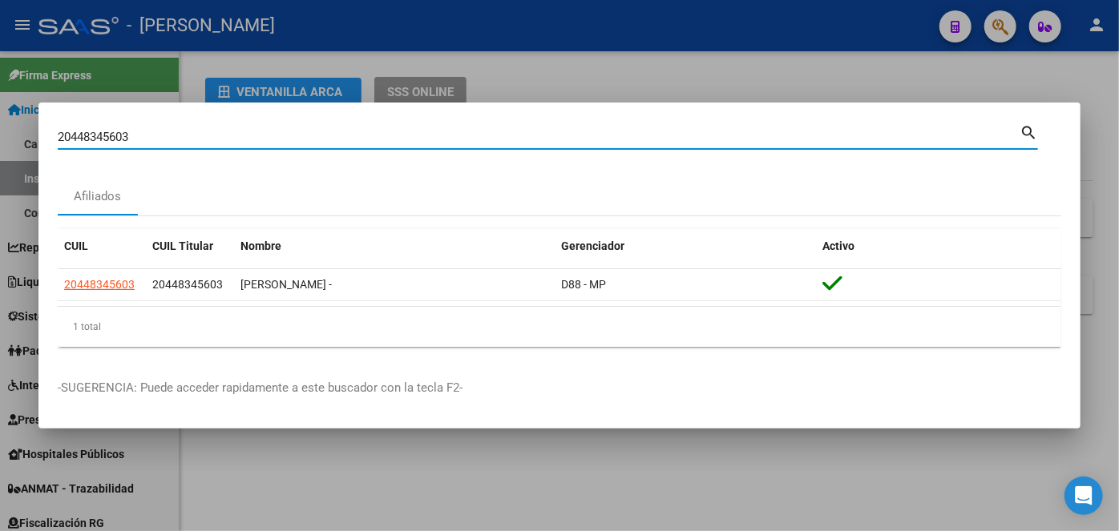
click at [216, 135] on input "20448345603" at bounding box center [539, 137] width 962 height 14
paste input "3450347124"
type input "23450347124"
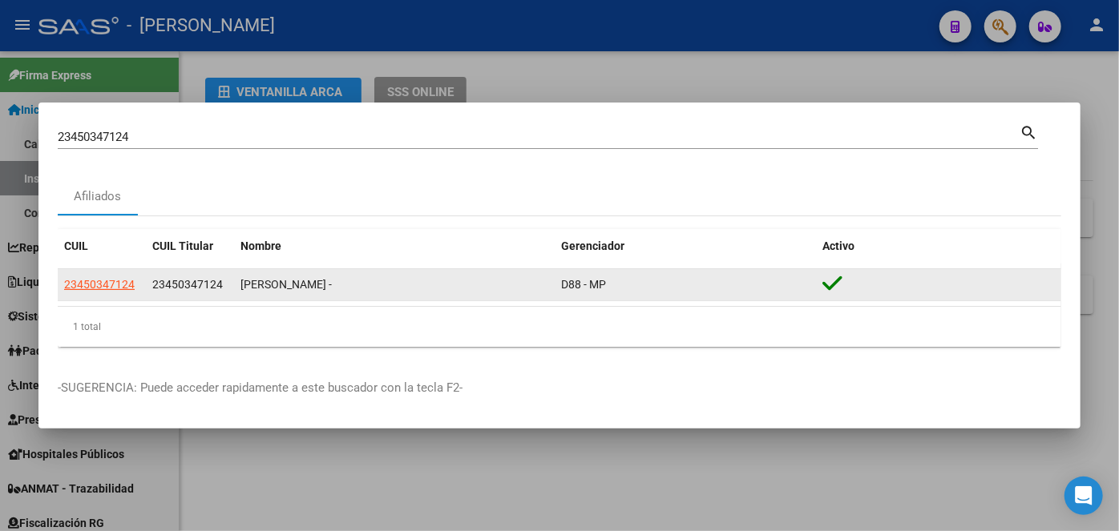
click at [123, 277] on app-link-go-to "23450347124" at bounding box center [99, 285] width 71 height 18
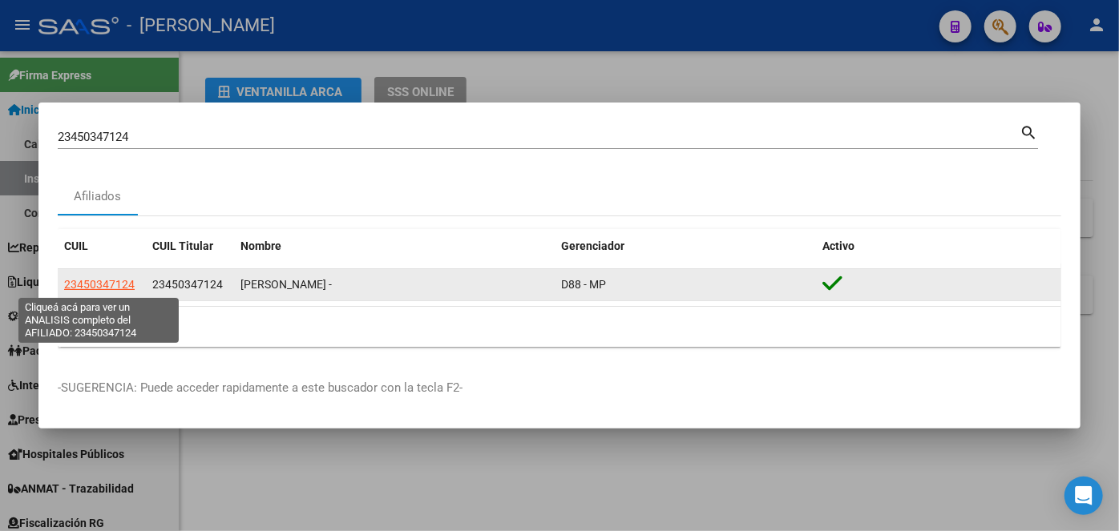
click at [121, 287] on span "23450347124" at bounding box center [99, 284] width 71 height 13
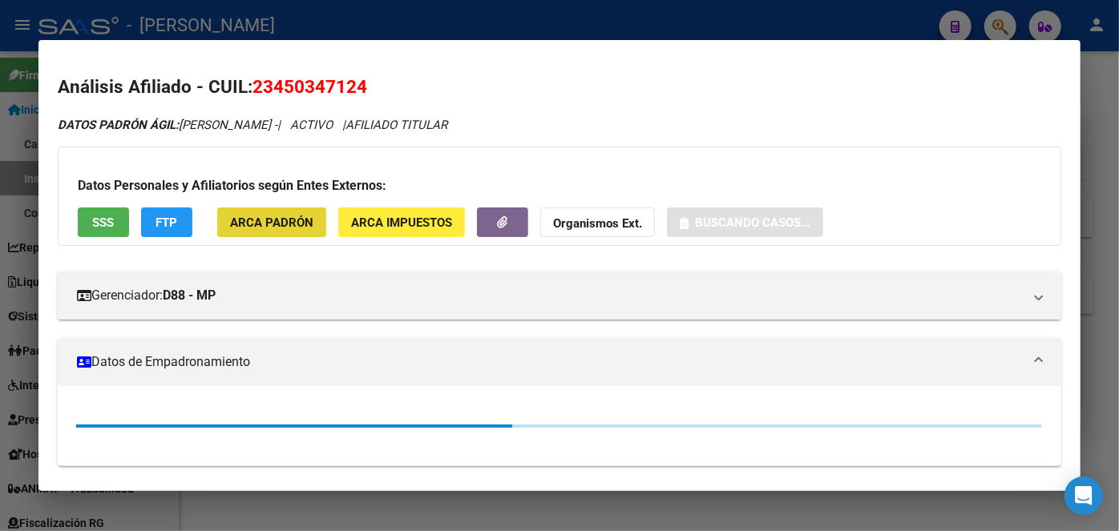
click at [308, 210] on button "ARCA Padrón" at bounding box center [271, 223] width 109 height 30
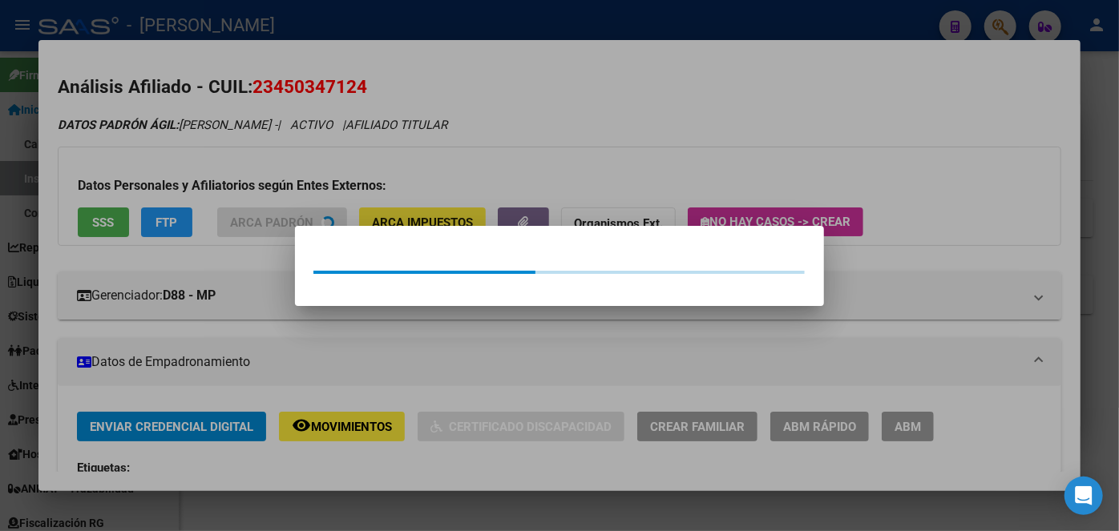
click at [295, 169] on div at bounding box center [559, 265] width 1119 height 531
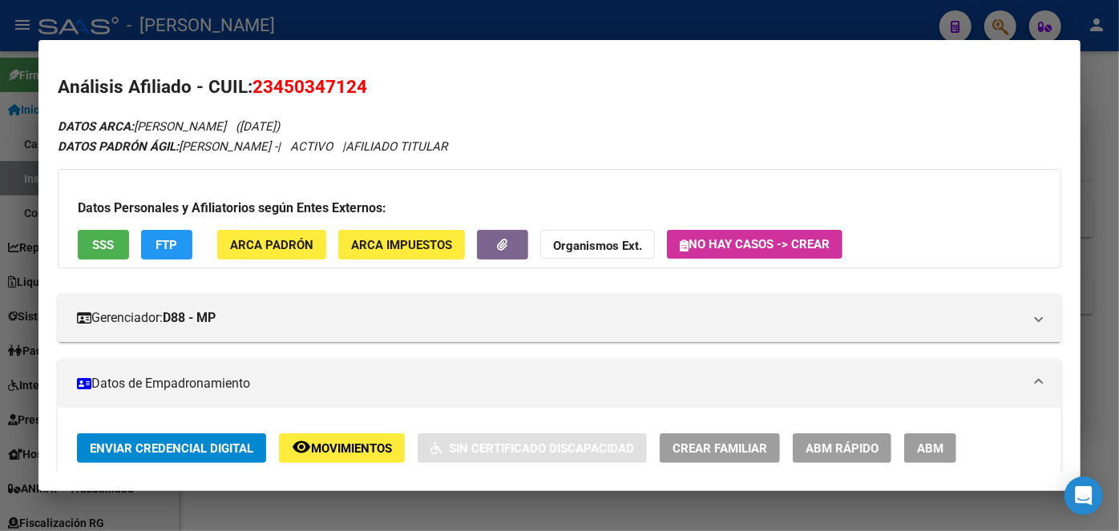
click at [126, 231] on button "SSS" at bounding box center [103, 245] width 51 height 30
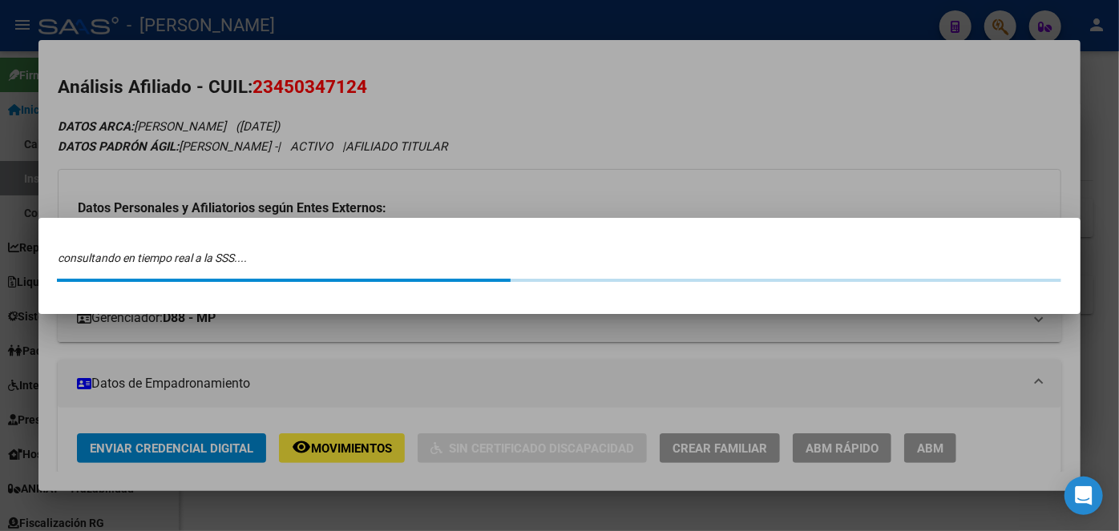
click at [122, 242] on mat-dialog-content "consultando en tiempo real a la SSS...." at bounding box center [559, 266] width 1042 height 58
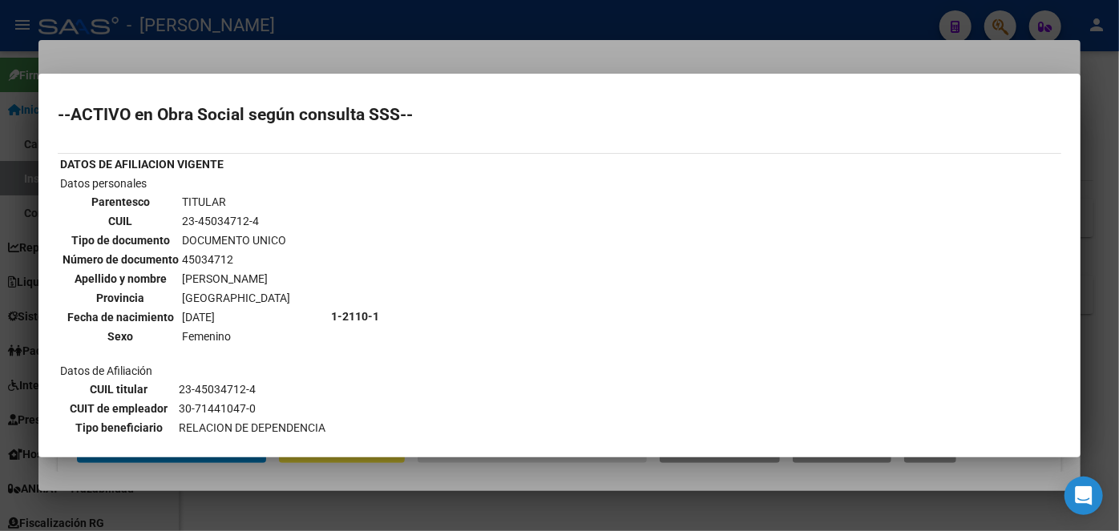
click at [235, 44] on div at bounding box center [559, 265] width 1119 height 531
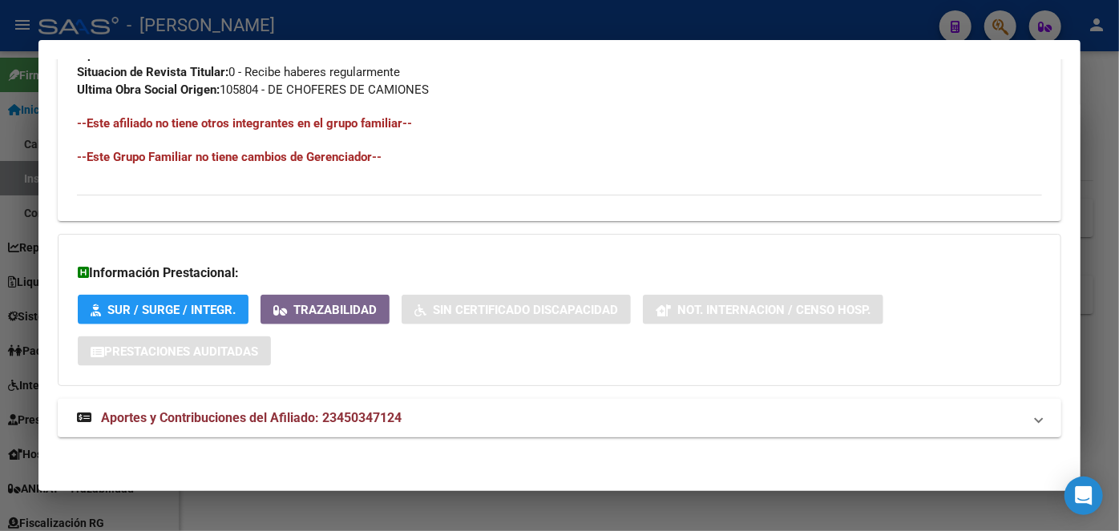
click at [416, 402] on mat-expansion-panel-header "Aportes y Contribuciones del Afiliado: 23450347124" at bounding box center [559, 418] width 1003 height 38
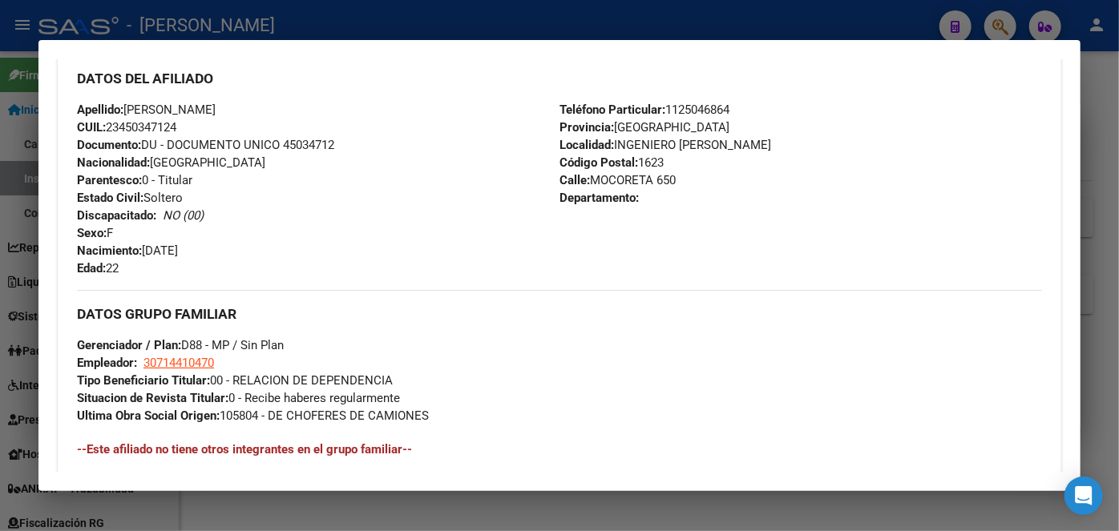
scroll to position [412, 0]
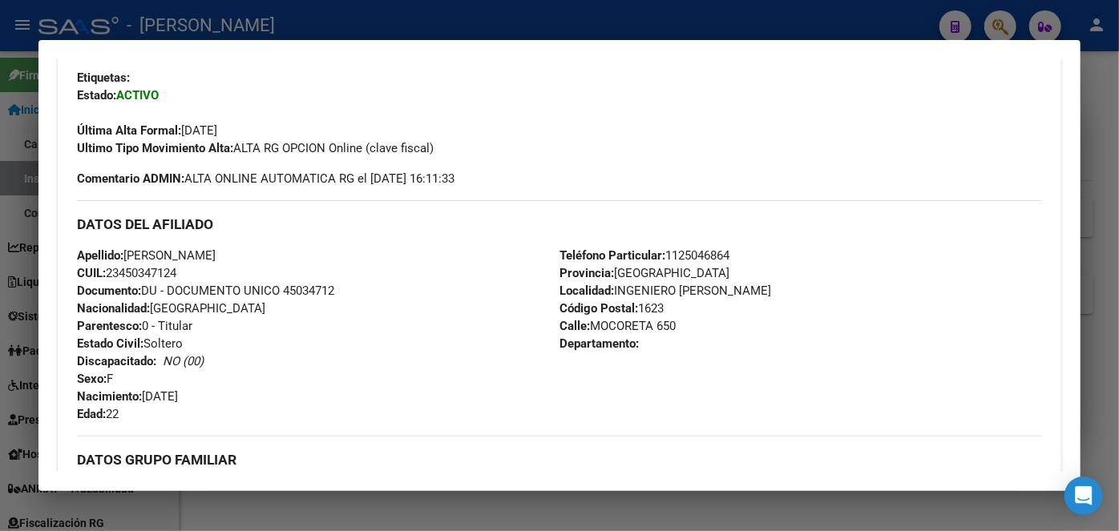
click at [317, 289] on span "Documento: DU - DOCUMENTO UNICO 45034712" at bounding box center [205, 291] width 257 height 14
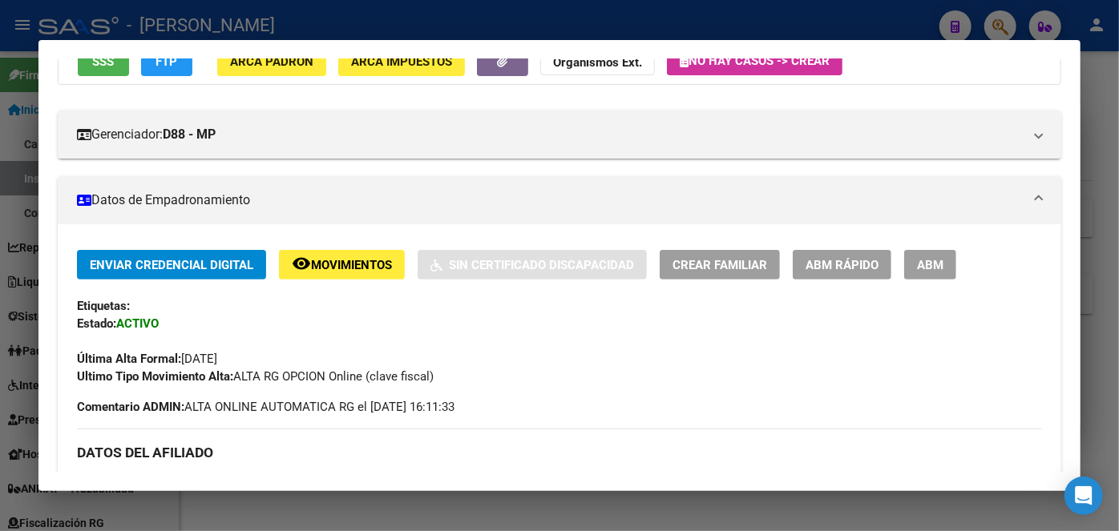
scroll to position [364, 0]
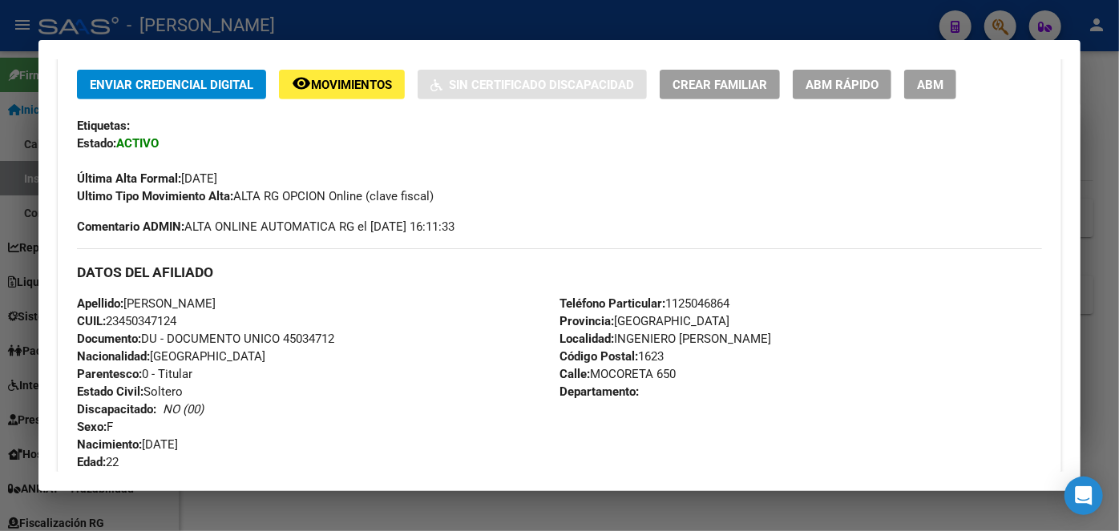
click at [697, 301] on span "Teléfono Particular: [PHONE_NUMBER]" at bounding box center [644, 304] width 170 height 14
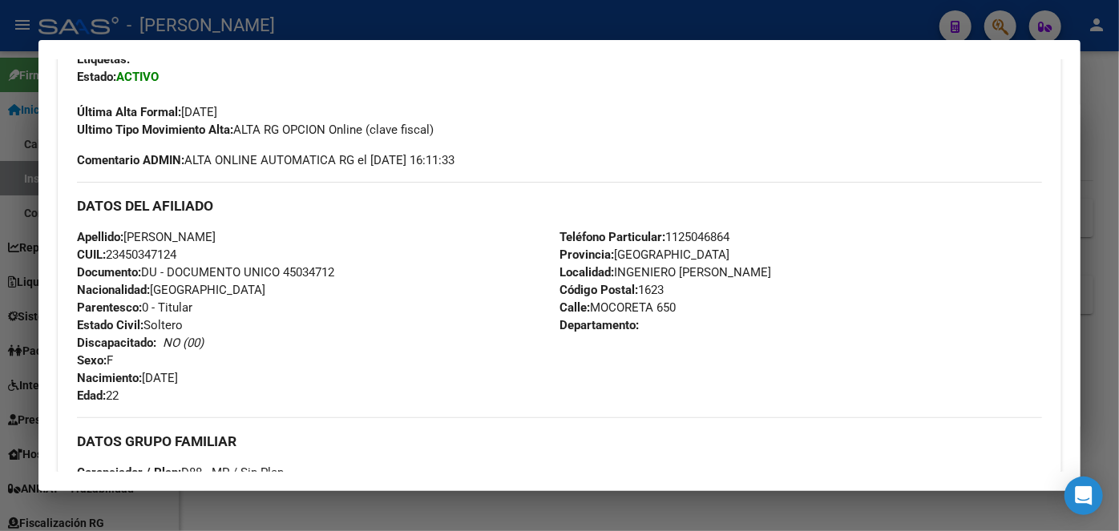
scroll to position [510, 0]
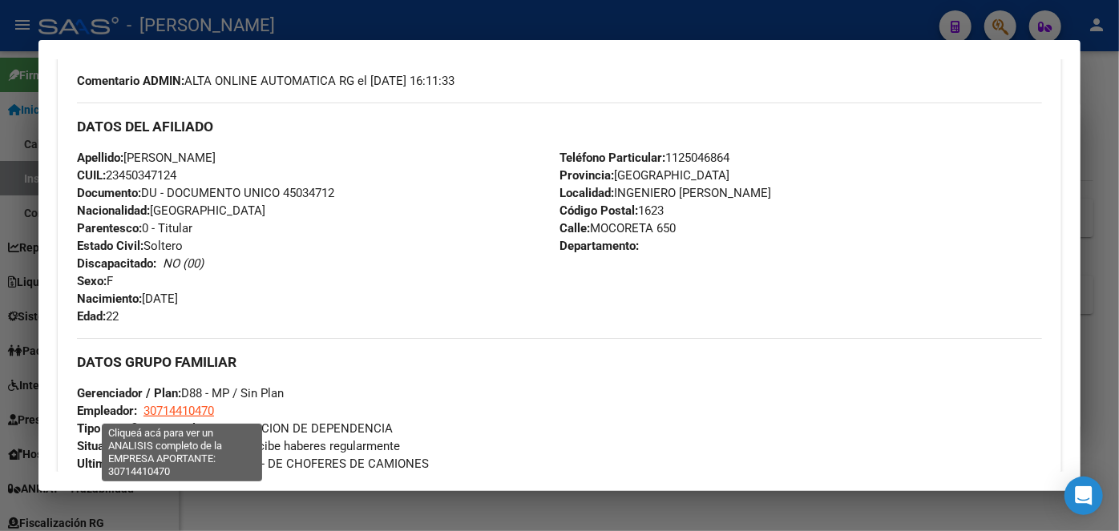
click at [188, 412] on span "30714410470" at bounding box center [178, 411] width 71 height 14
type textarea "30714410470"
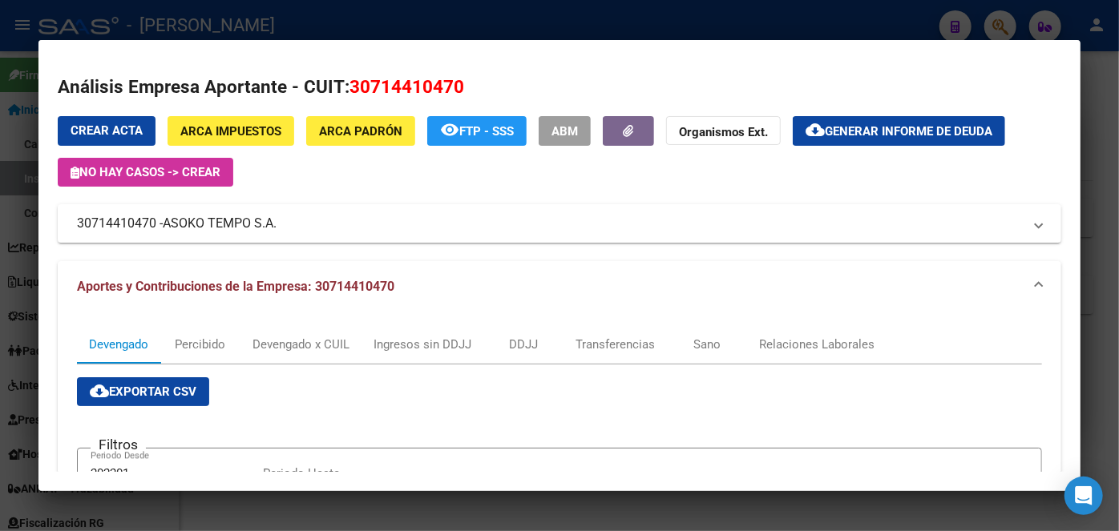
click at [222, 34] on div at bounding box center [559, 265] width 1119 height 531
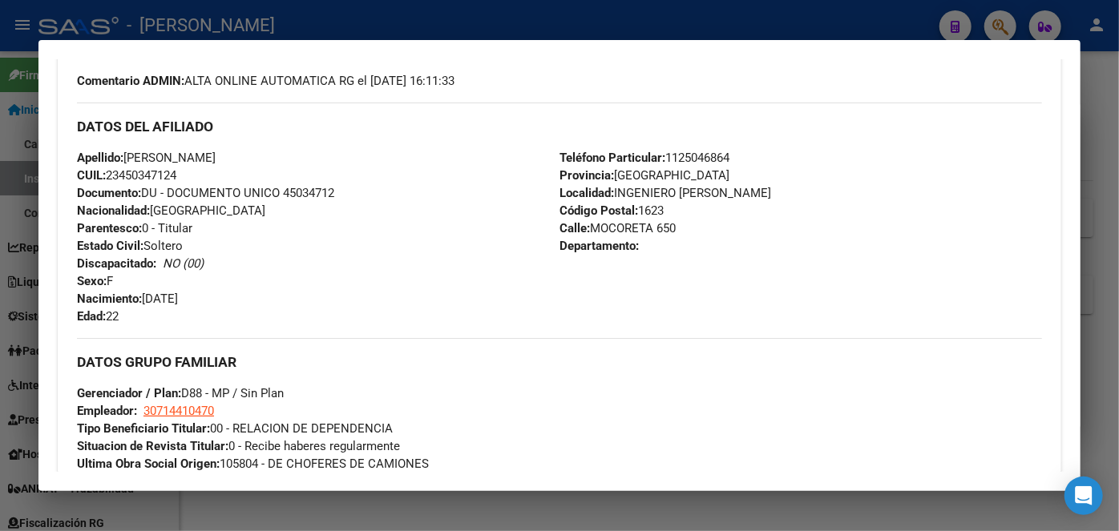
click at [216, 38] on div at bounding box center [559, 265] width 1119 height 531
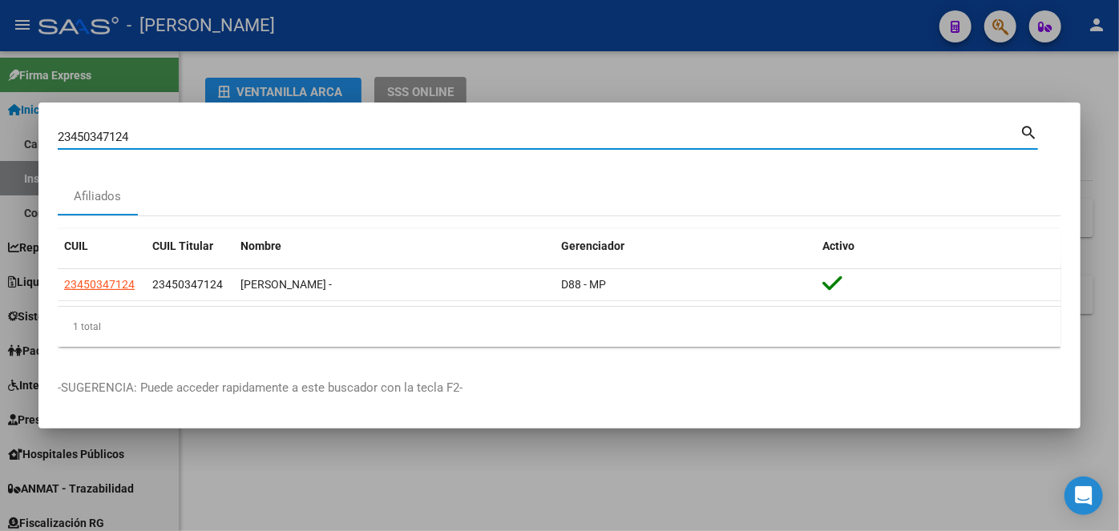
click at [162, 133] on input "23450347124" at bounding box center [539, 137] width 962 height 14
paste input "4244209617"
type input "24244209617"
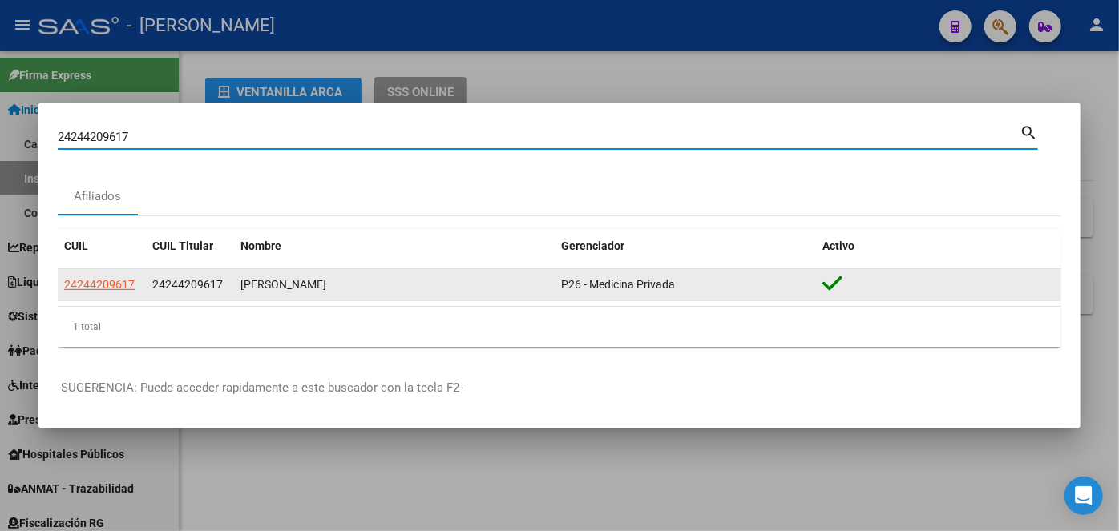
click at [98, 294] on datatable-body-cell "24244209617" at bounding box center [102, 284] width 88 height 31
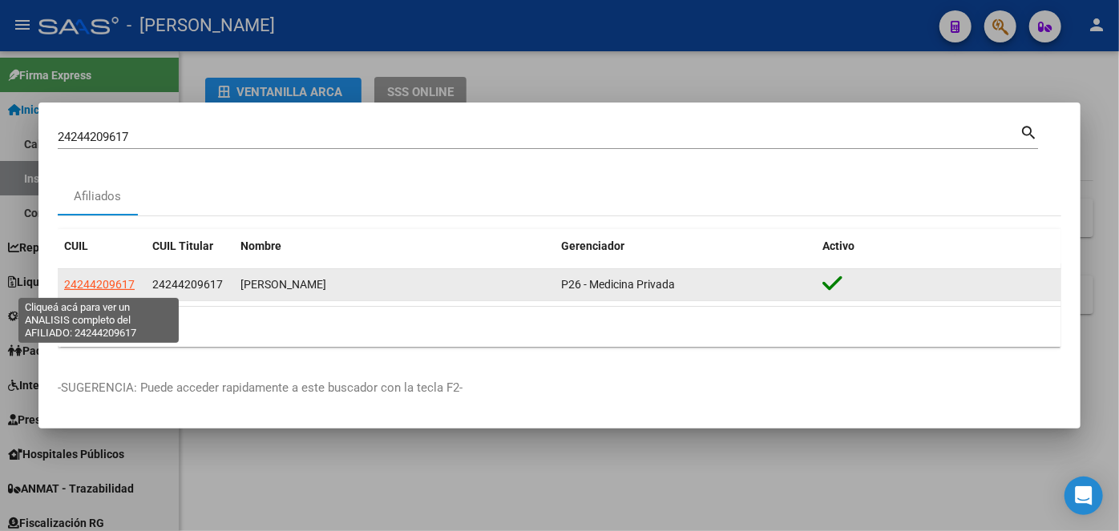
click at [94, 289] on span "24244209617" at bounding box center [99, 284] width 71 height 13
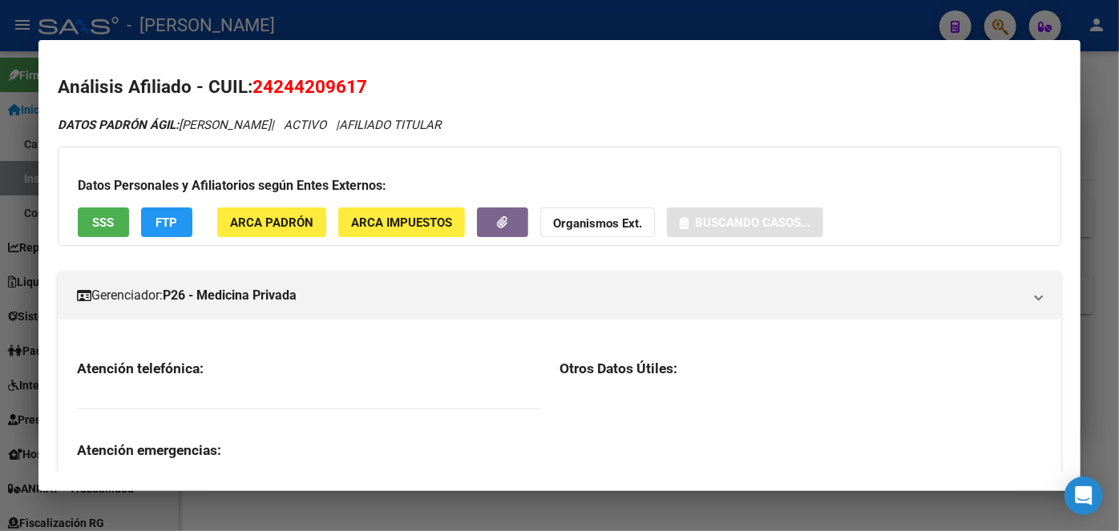
click at [272, 204] on div "Datos Personales y Afiliatorios según Entes Externos: SSS FTP ARCA Padrón ARCA …" at bounding box center [559, 196] width 1003 height 99
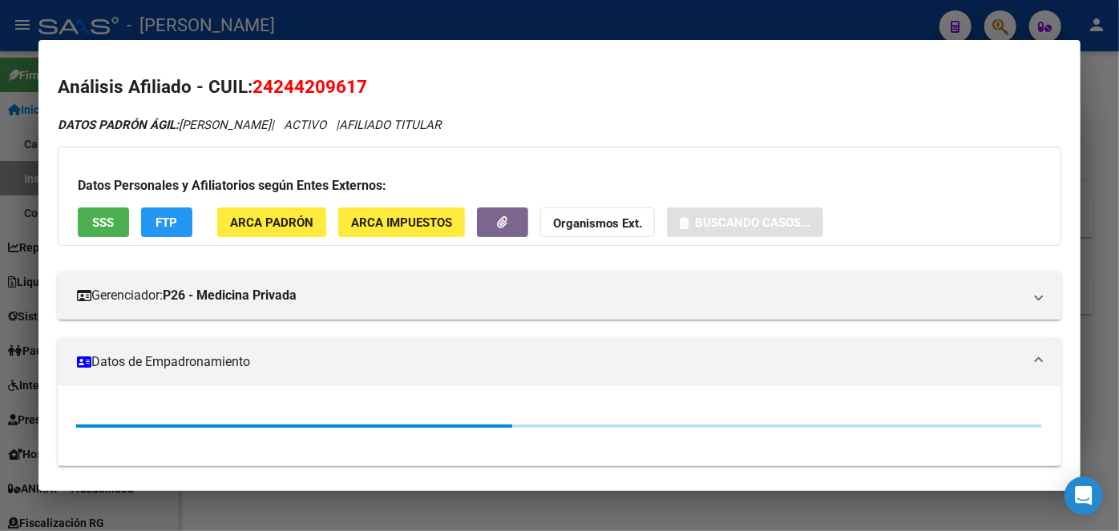
click at [272, 230] on button "ARCA Padrón" at bounding box center [271, 223] width 109 height 30
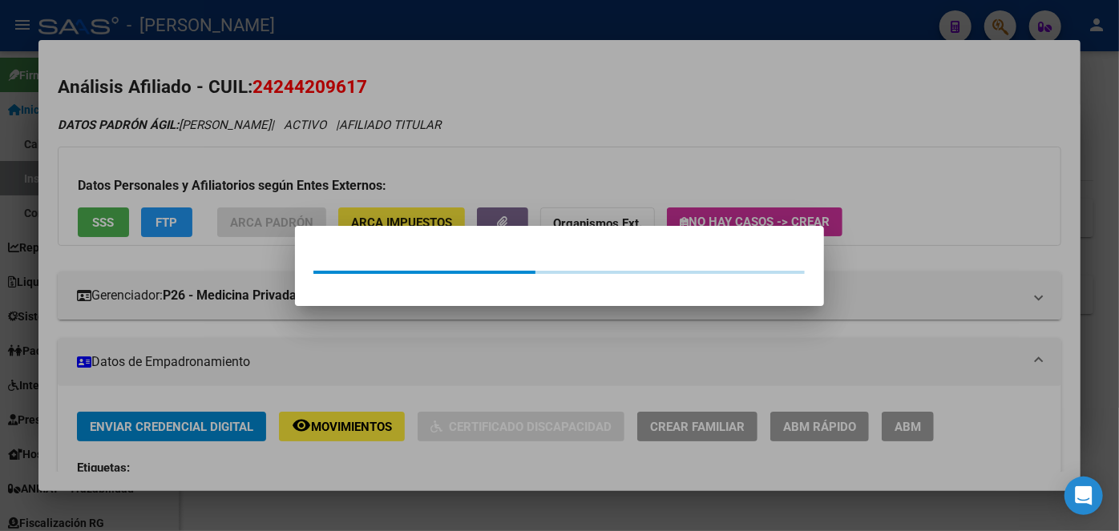
click at [271, 173] on div at bounding box center [559, 265] width 1119 height 531
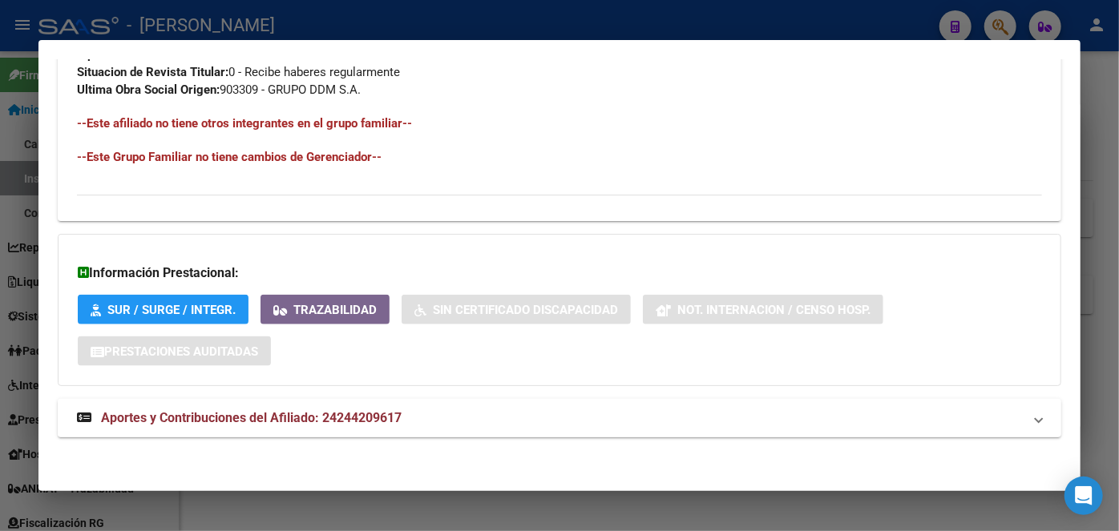
click at [399, 426] on strong "Aportes y Contribuciones del Afiliado: 24244209617" at bounding box center [239, 418] width 325 height 19
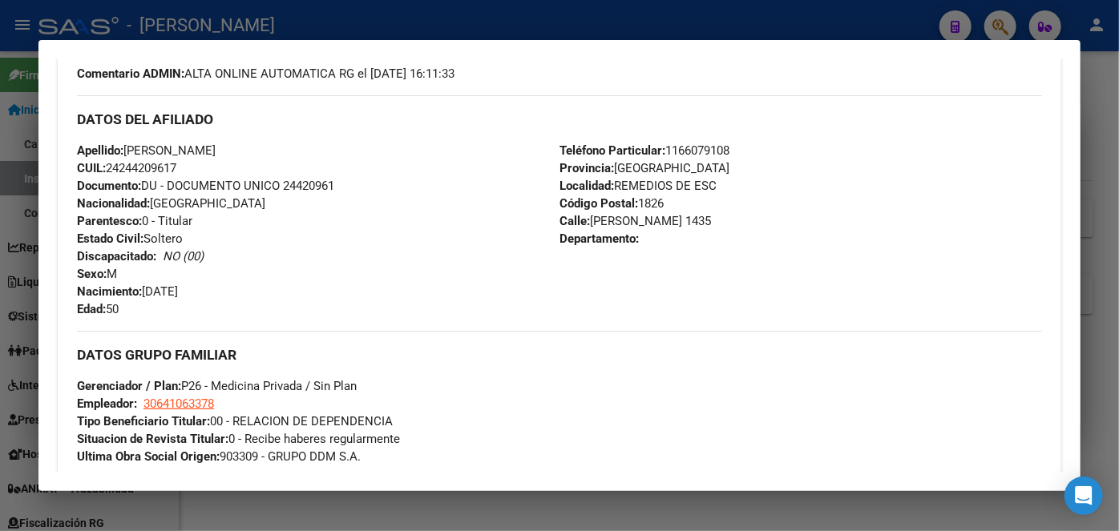
scroll to position [433, 0]
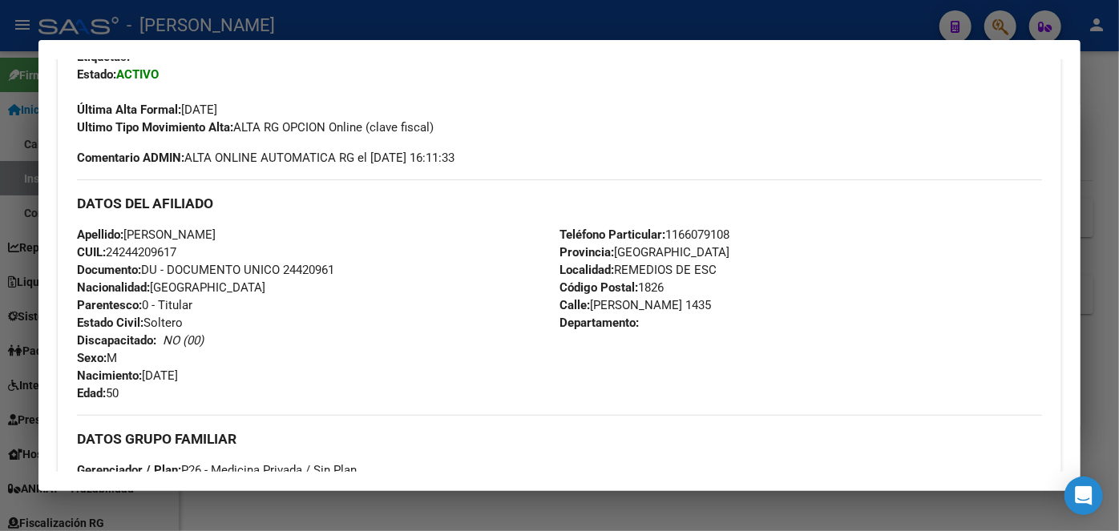
click at [304, 263] on span "Documento: DU - DOCUMENTO UNICO 24420961" at bounding box center [205, 270] width 257 height 14
click at [684, 229] on span "Teléfono Particular: [PHONE_NUMBER]" at bounding box center [644, 235] width 170 height 14
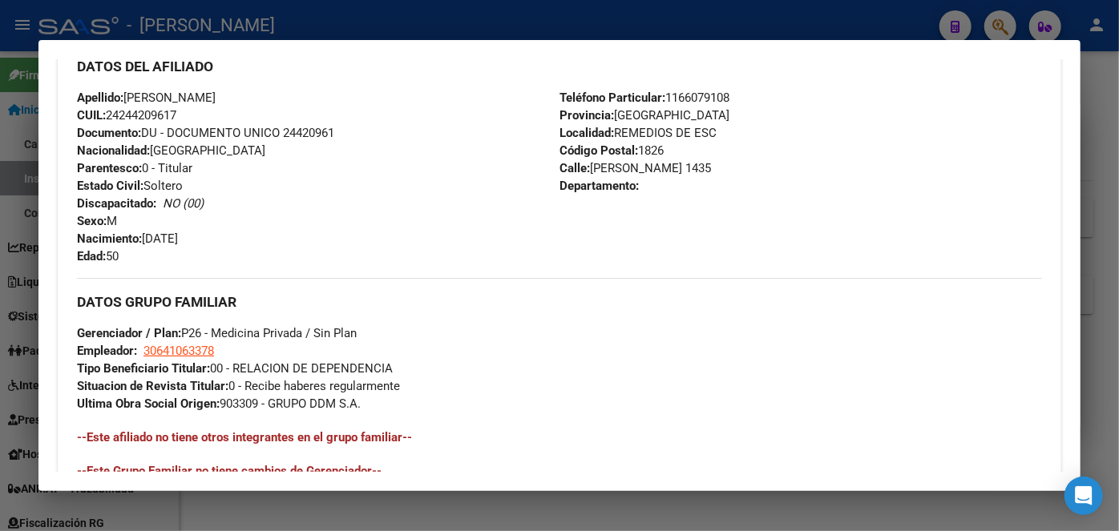
scroll to position [725, 0]
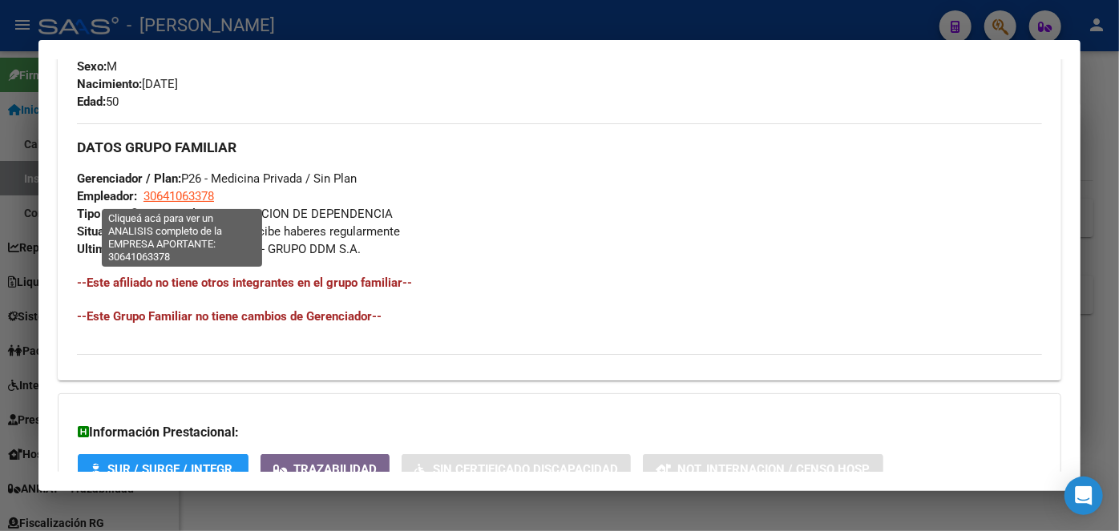
click at [149, 200] on span "30641063378" at bounding box center [178, 196] width 71 height 14
type textarea "30641063378"
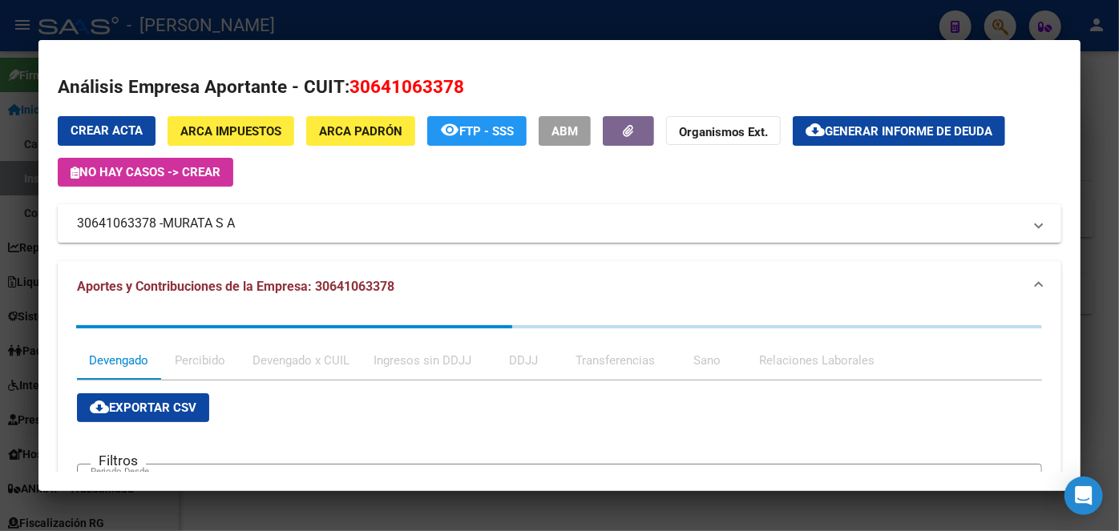
click at [280, 15] on div at bounding box center [559, 265] width 1119 height 531
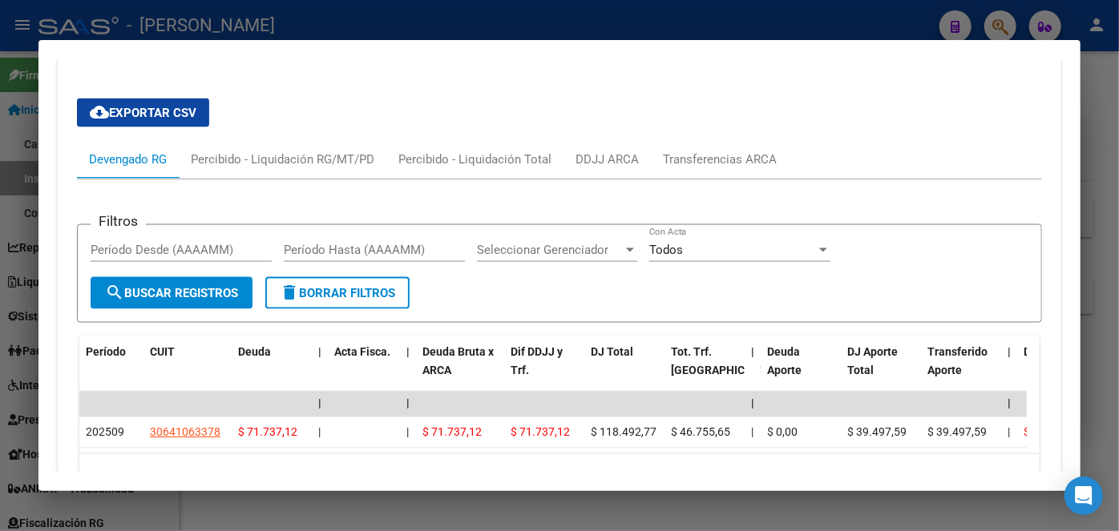
scroll to position [1307, 0]
